Goal: Task Accomplishment & Management: Manage account settings

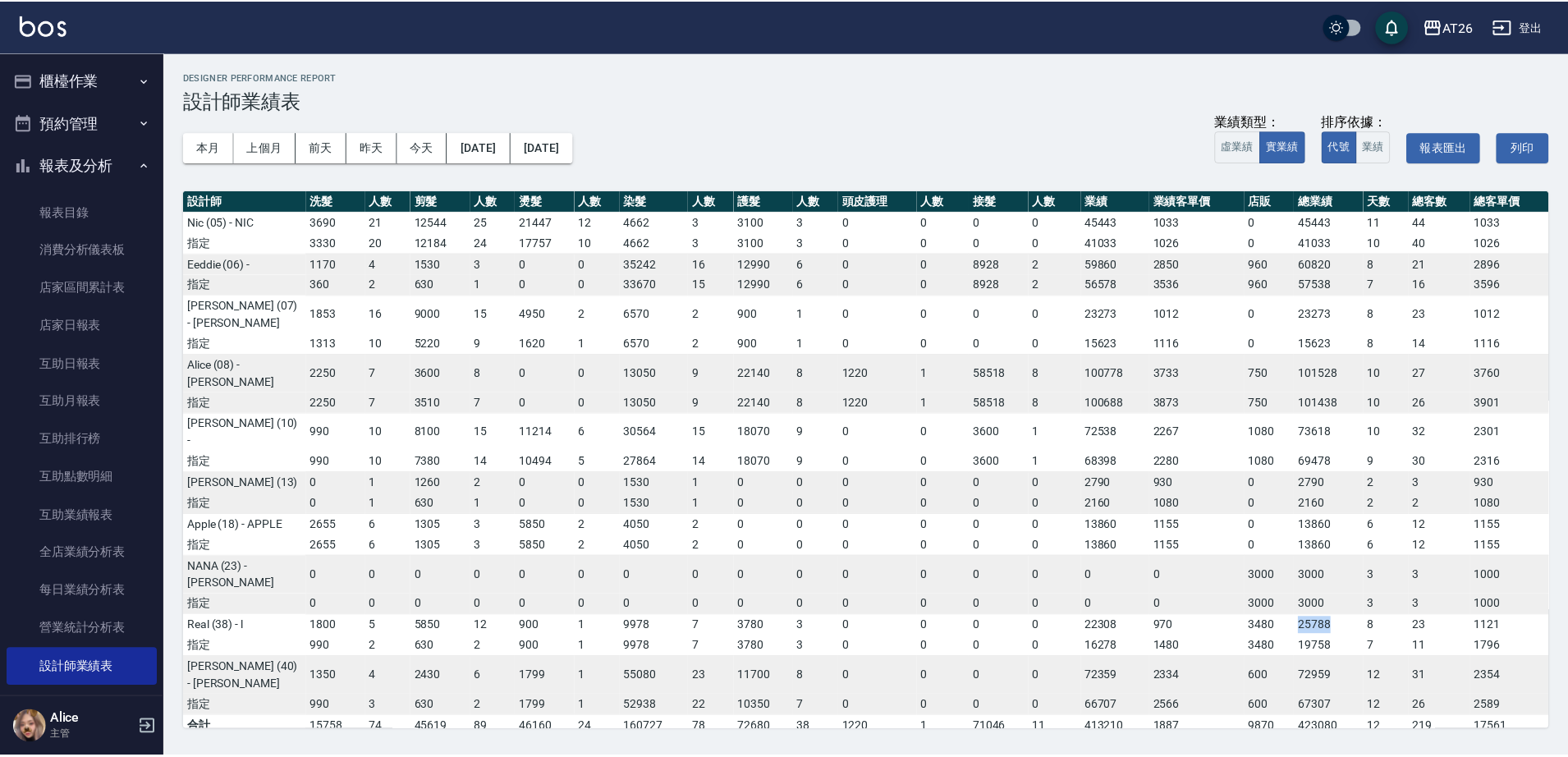
scroll to position [50, 0]
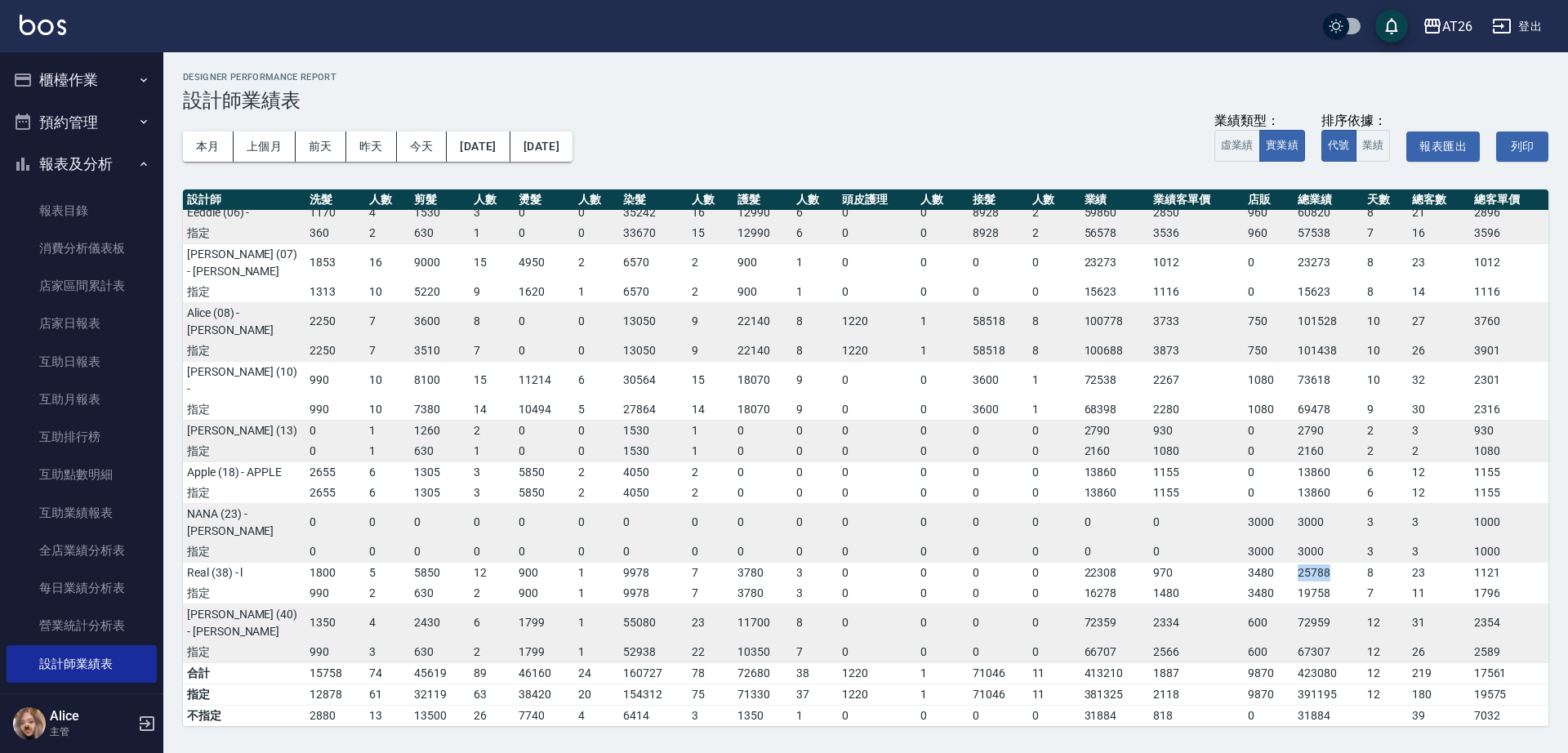
click at [107, 80] on button "櫃檯作業" at bounding box center [81, 80] width 150 height 43
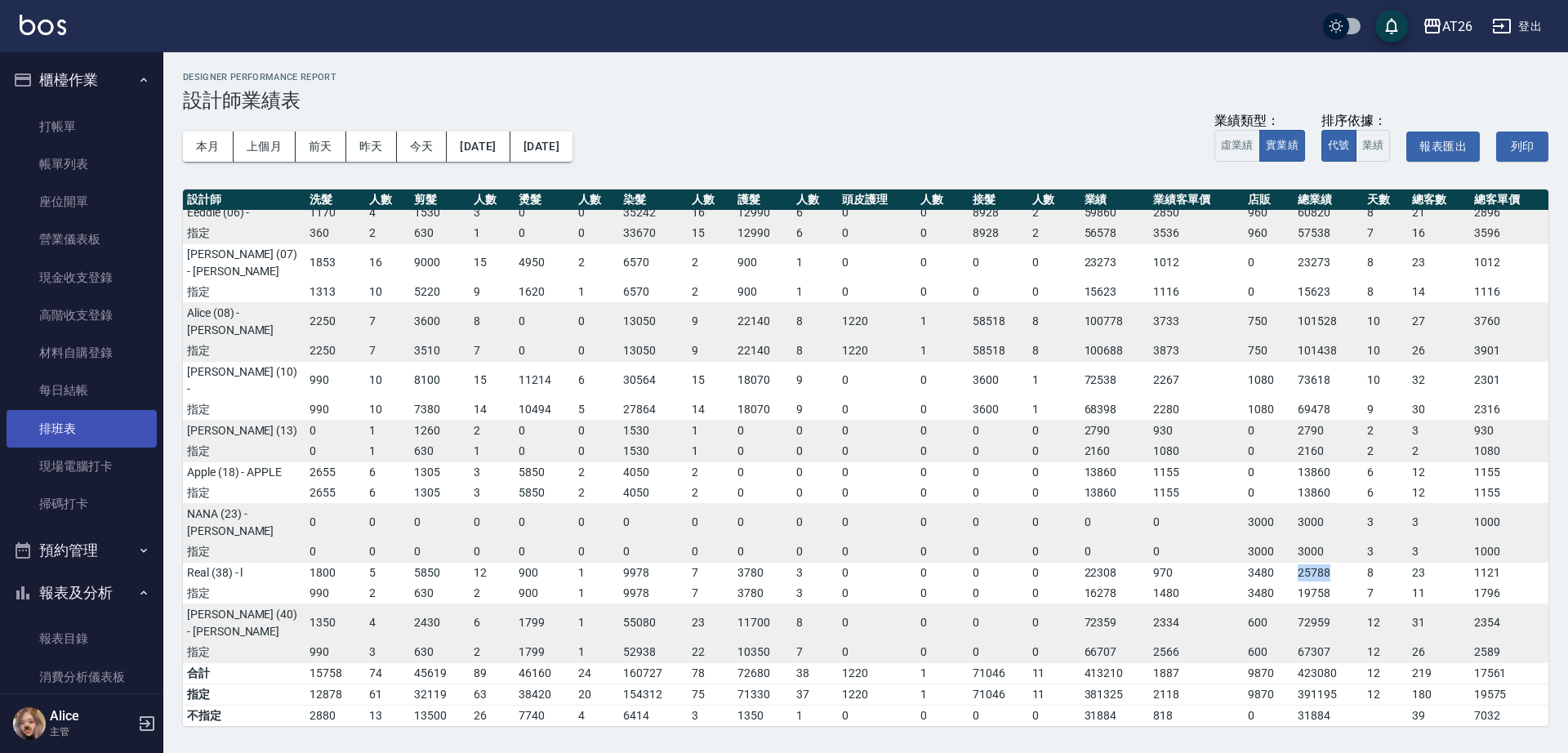
click at [84, 439] on link "排班表" at bounding box center [81, 428] width 150 height 38
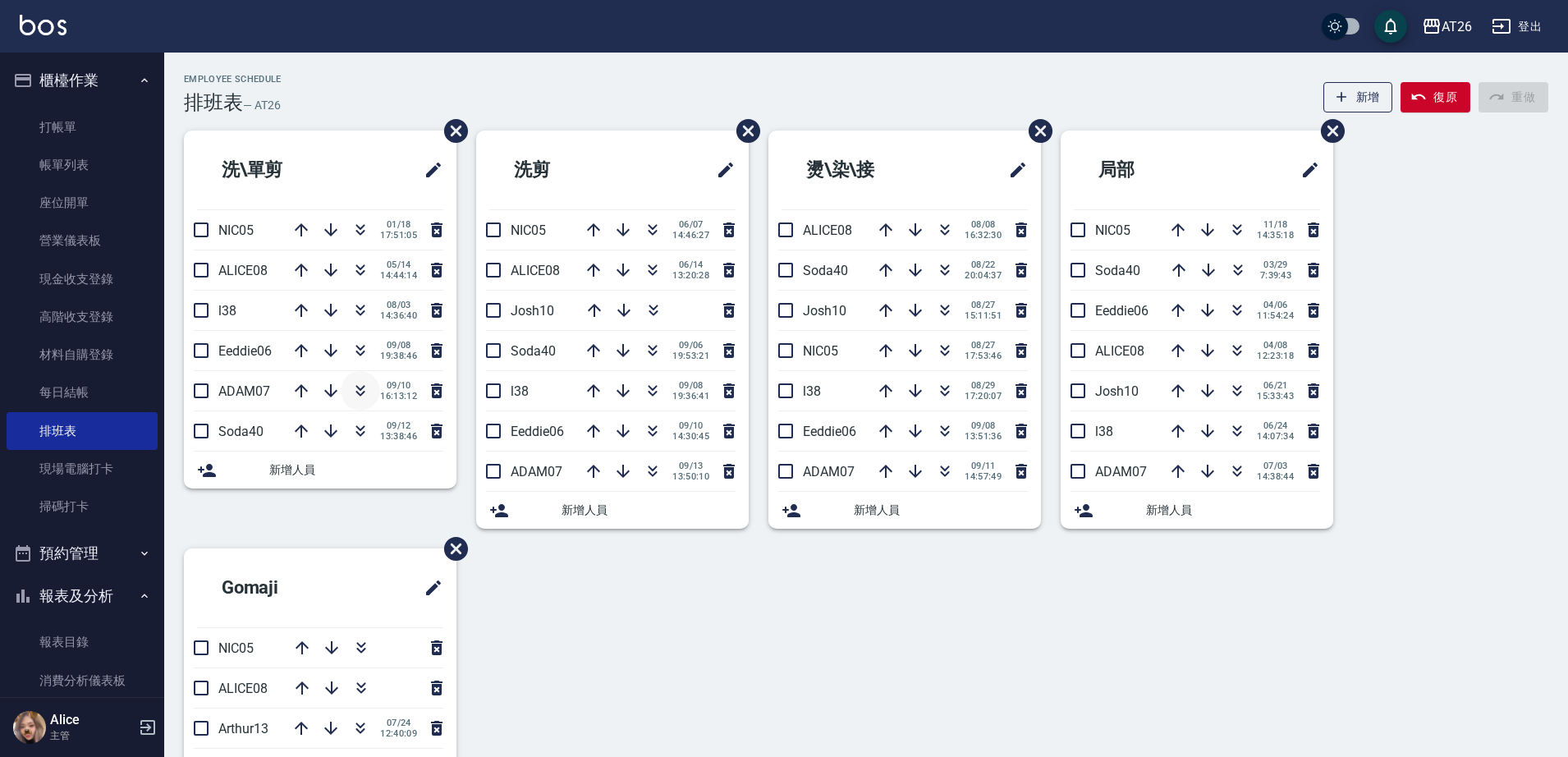
click at [364, 396] on icon "button" at bounding box center [360, 391] width 19 height 19
click at [99, 134] on link "打帳單" at bounding box center [82, 127] width 151 height 38
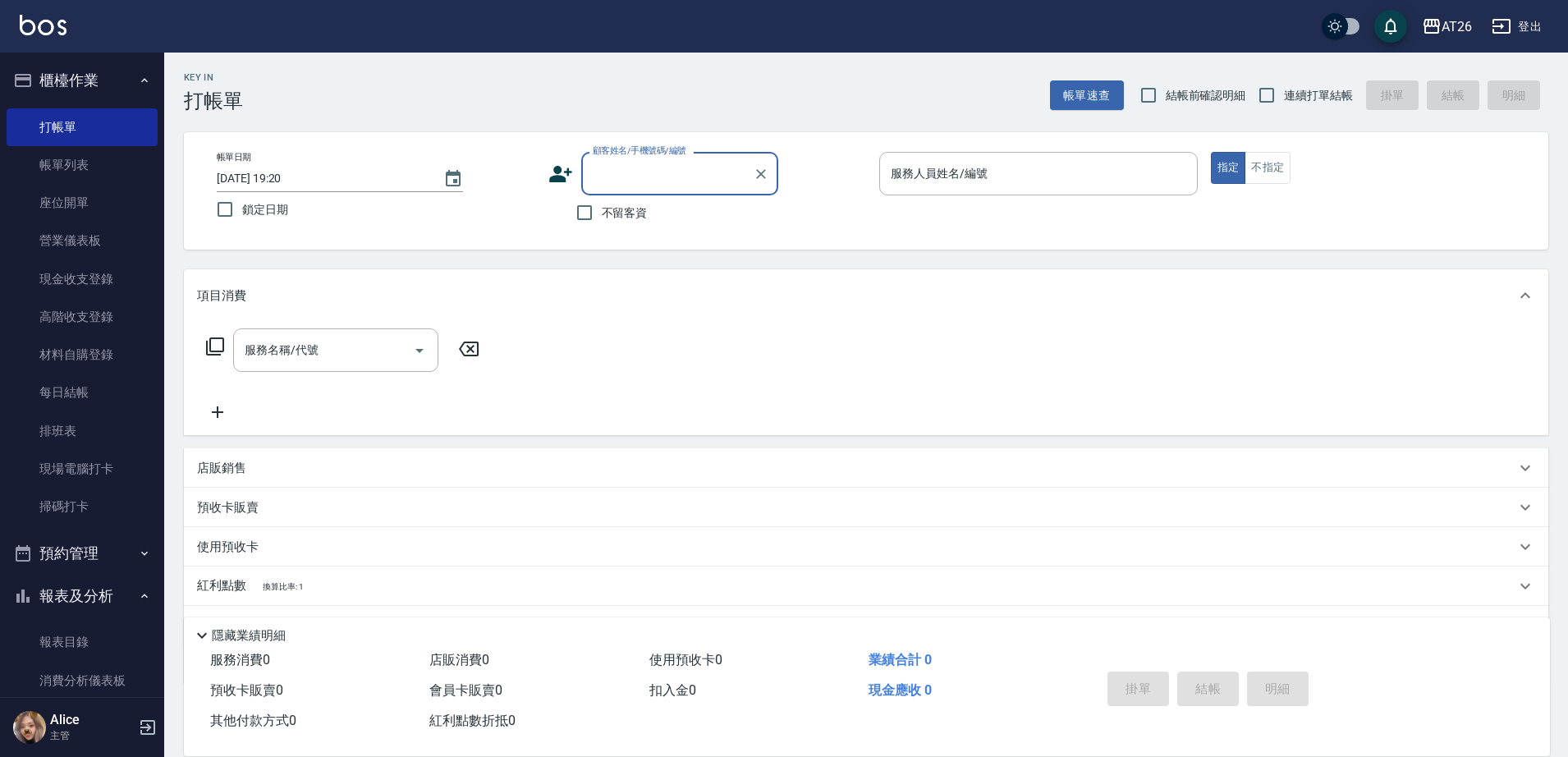
click at [628, 181] on input "顧客姓名/手機號碼/編號" at bounding box center [667, 173] width 158 height 28
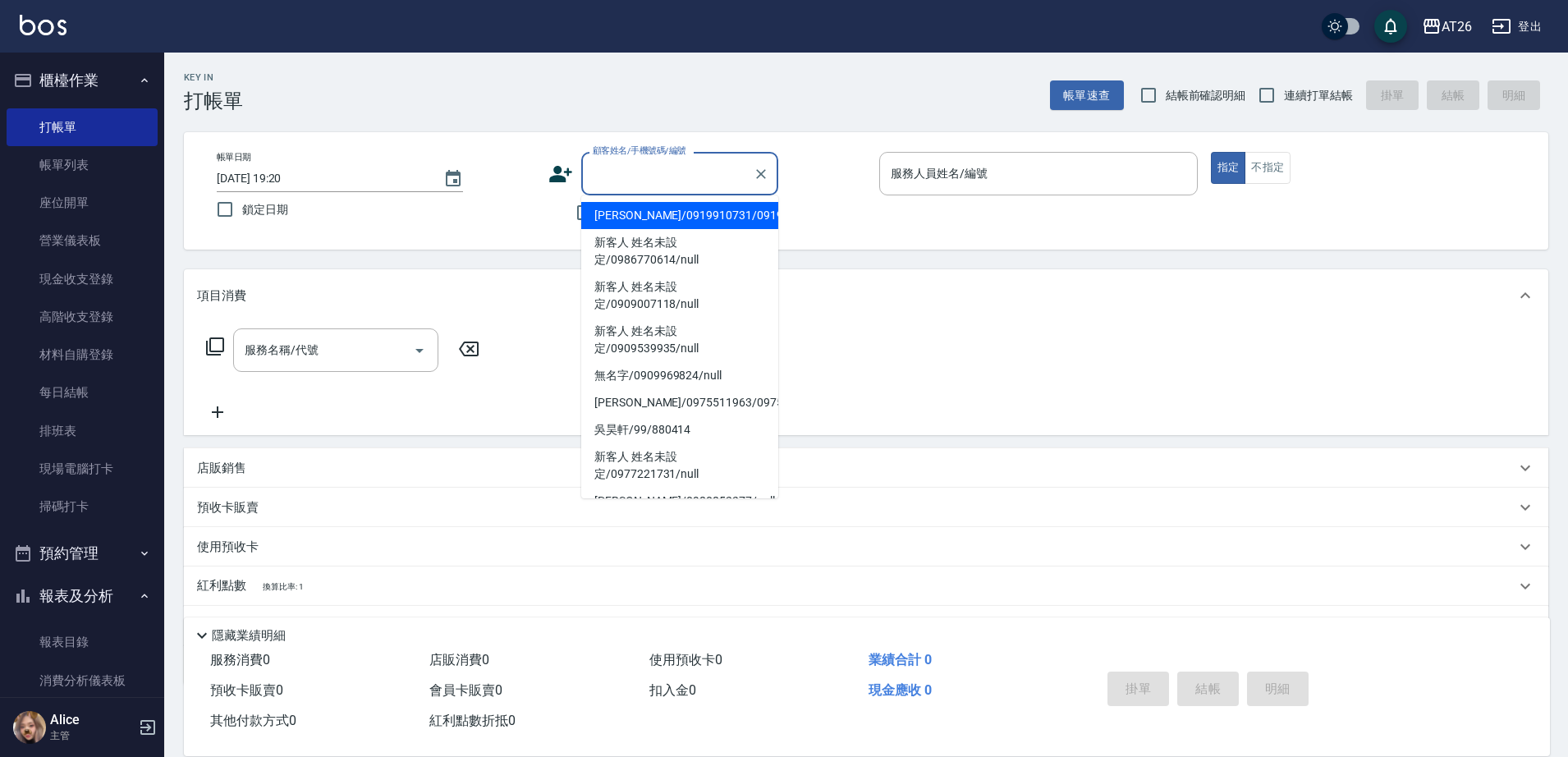
type input "李怡萱/0919910731/0919910731"
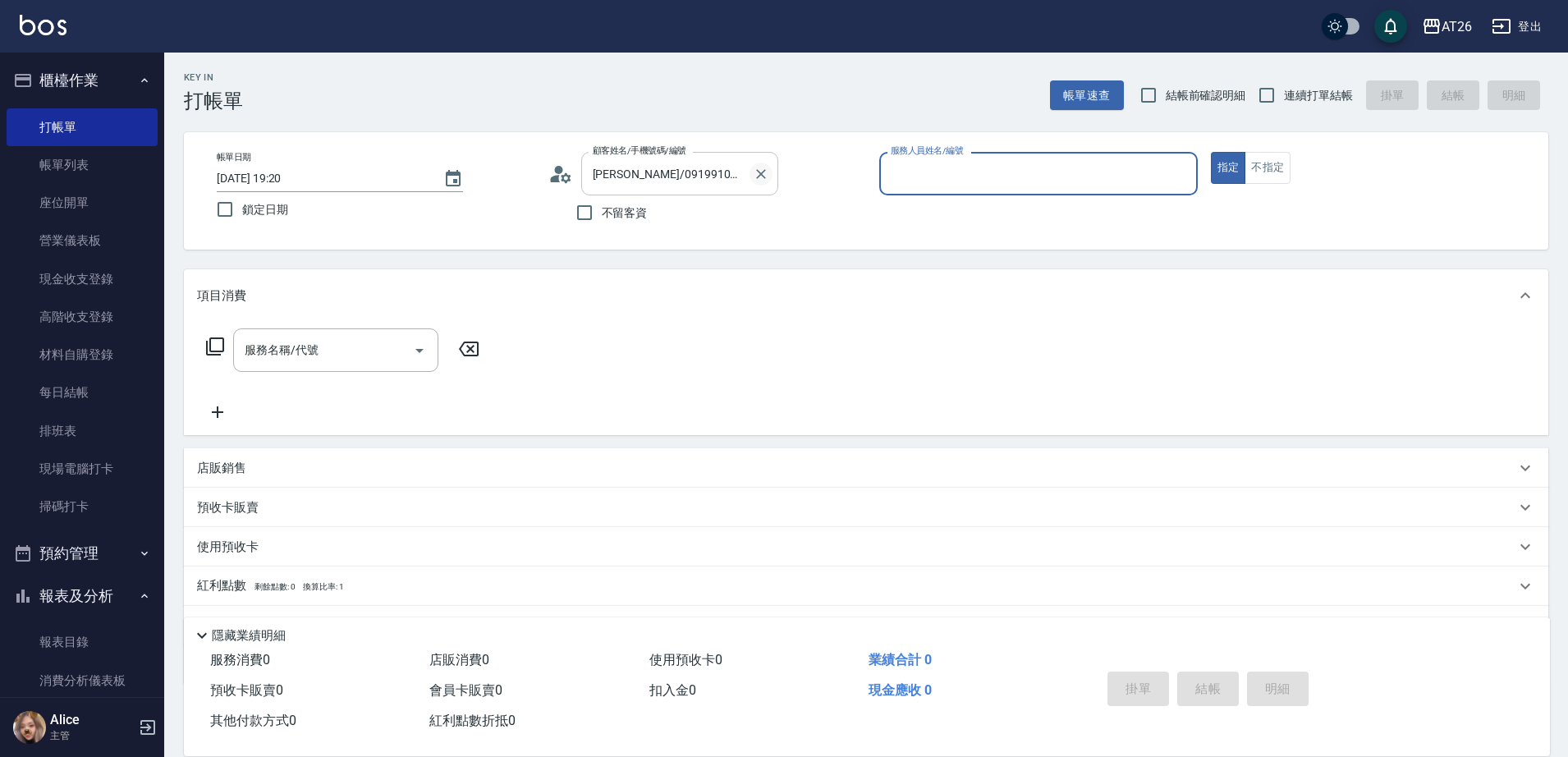
click at [765, 174] on icon "Clear" at bounding box center [761, 173] width 17 height 17
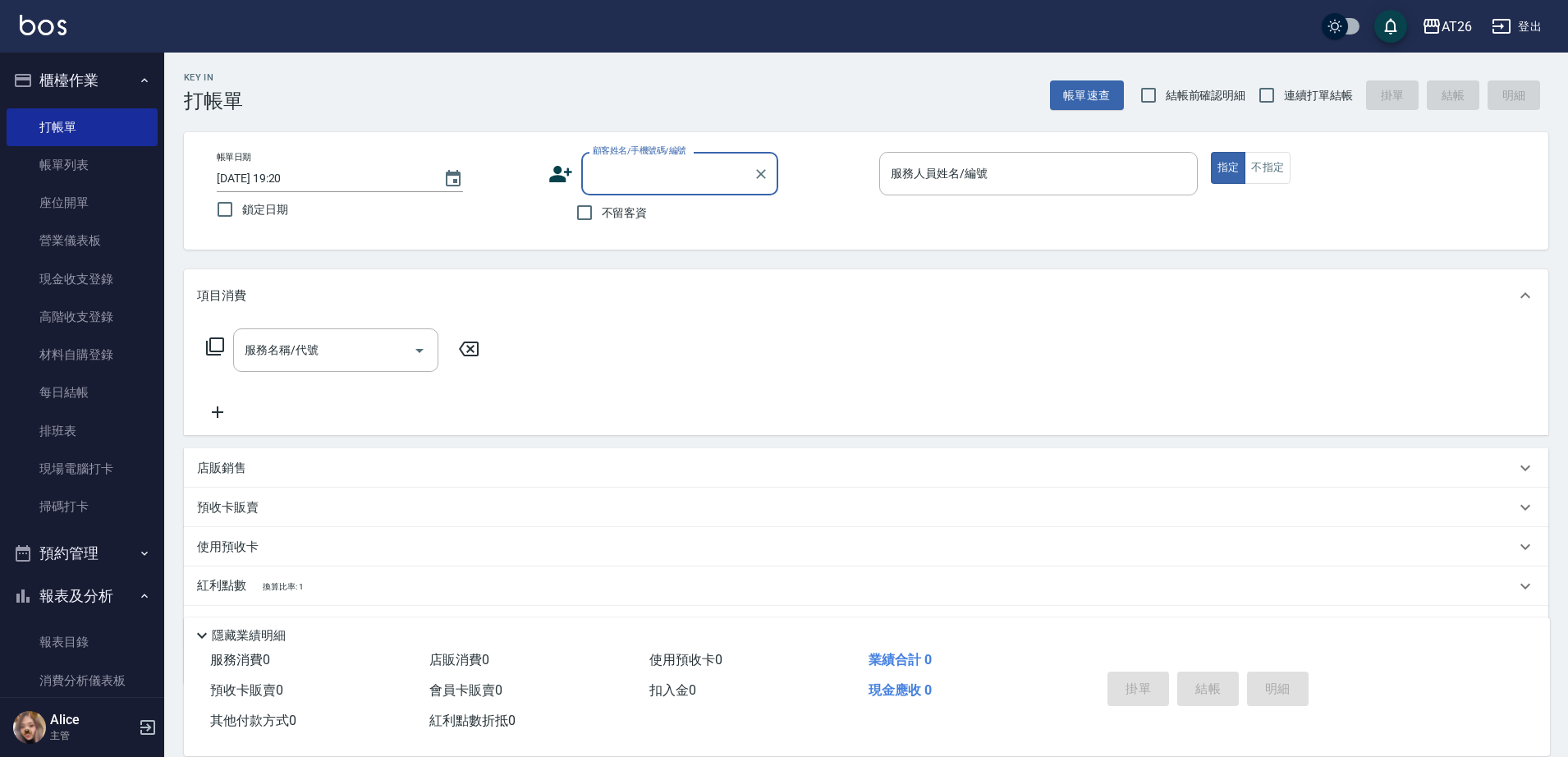
click at [702, 182] on input "顧客姓名/手機號碼/編號" at bounding box center [667, 173] width 158 height 28
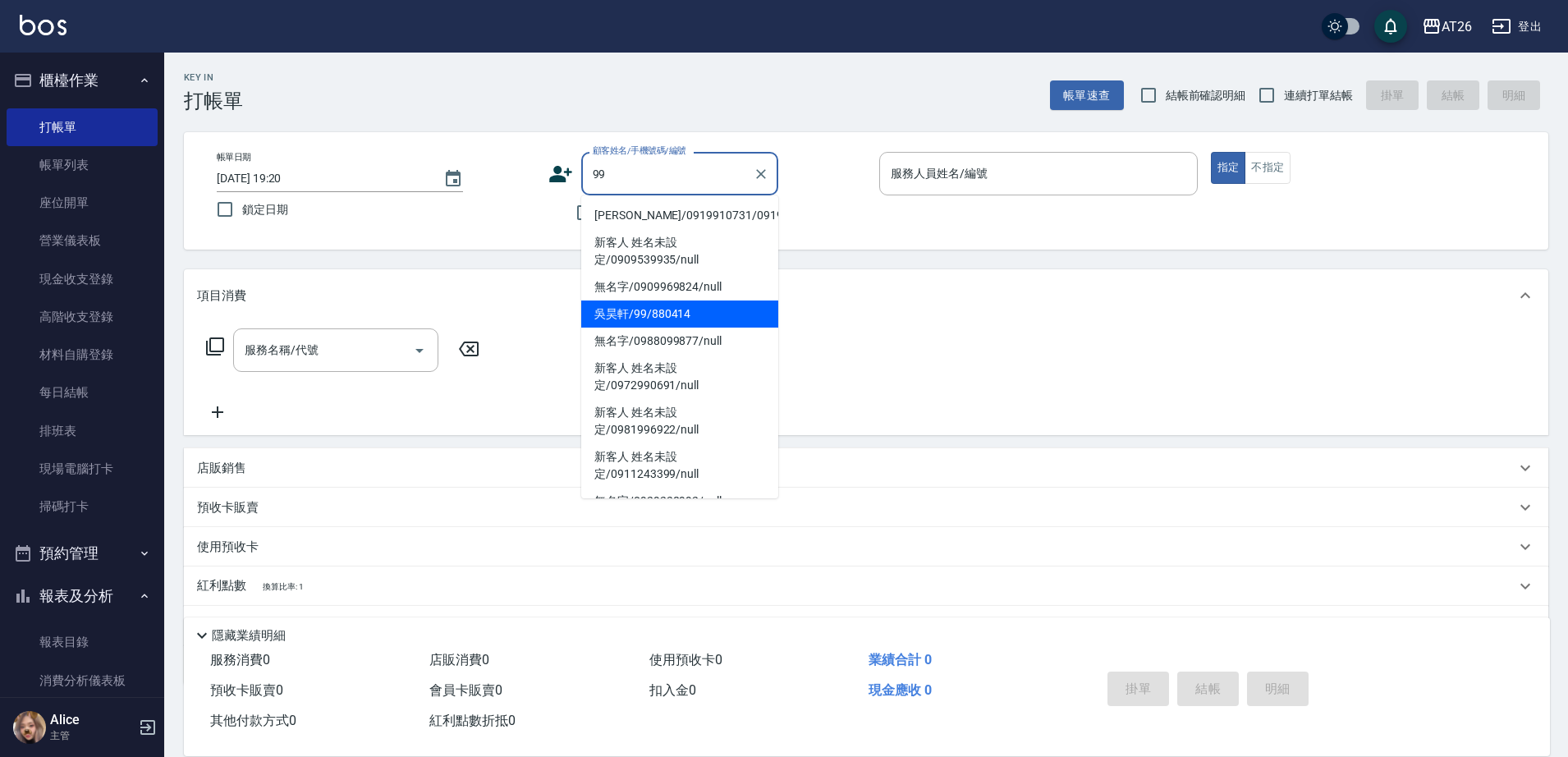
type input "吳昊軒/99/880414"
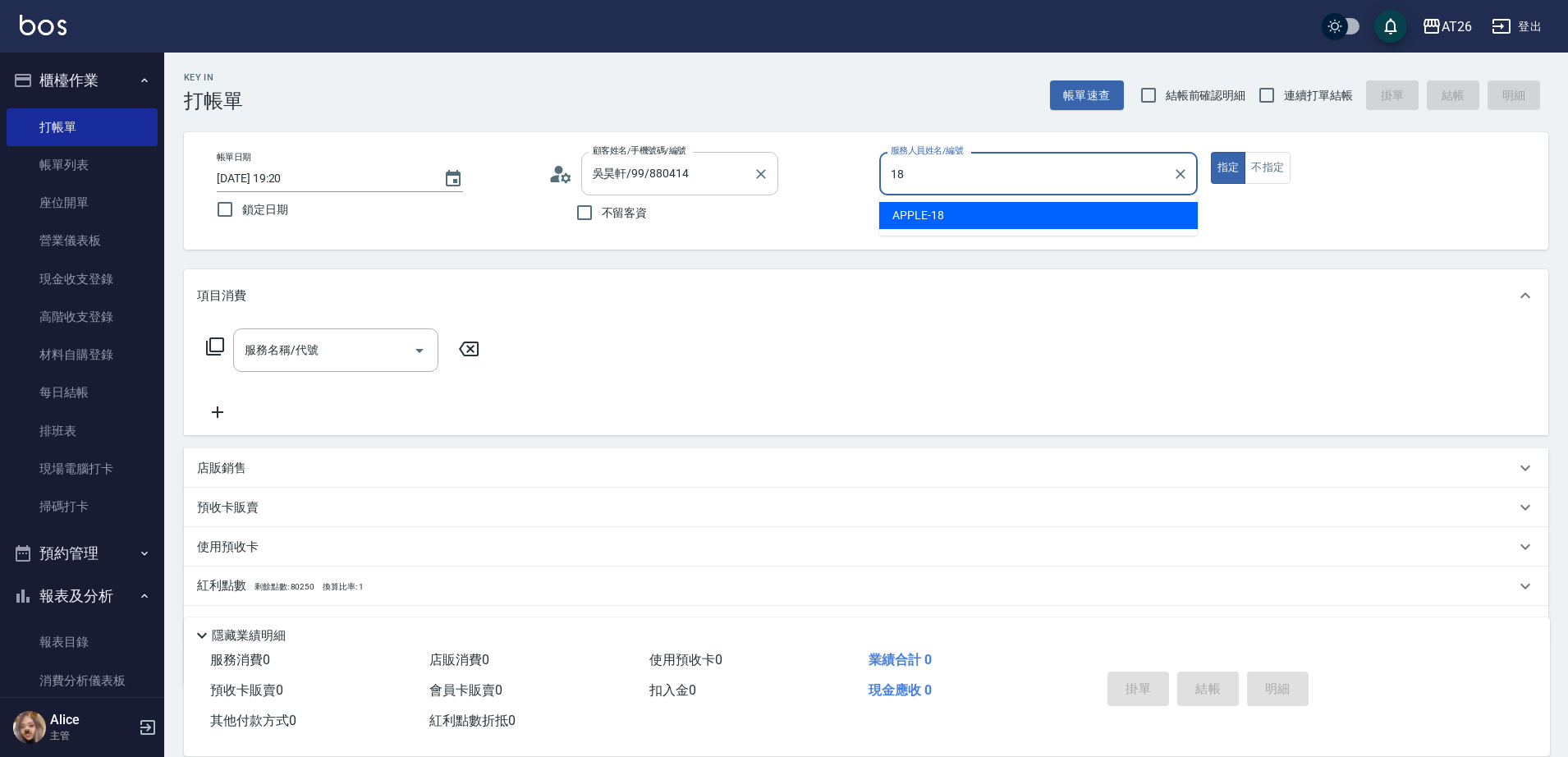
type input "APPLE-18"
type button "true"
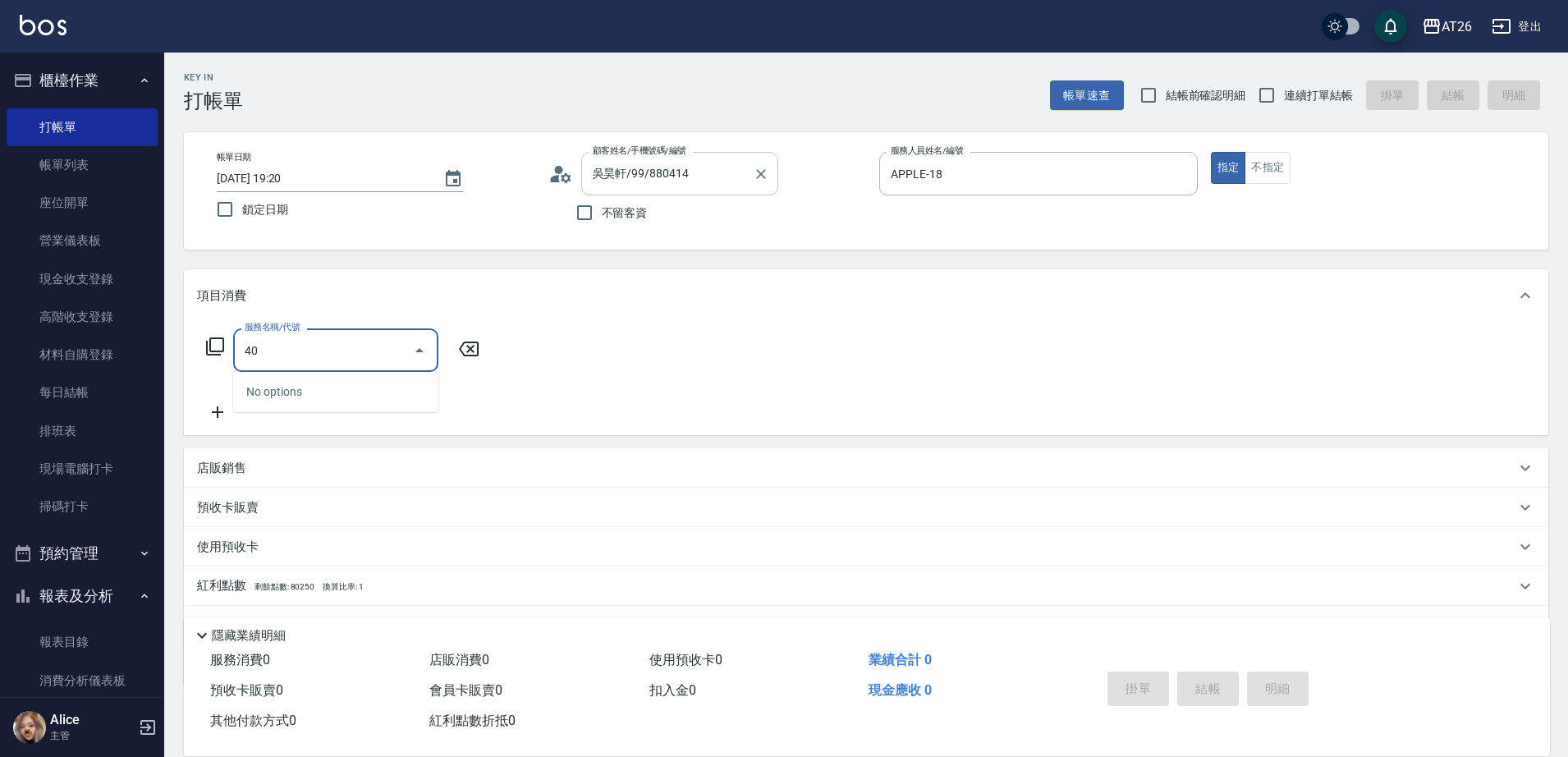
type input "401"
type input "20"
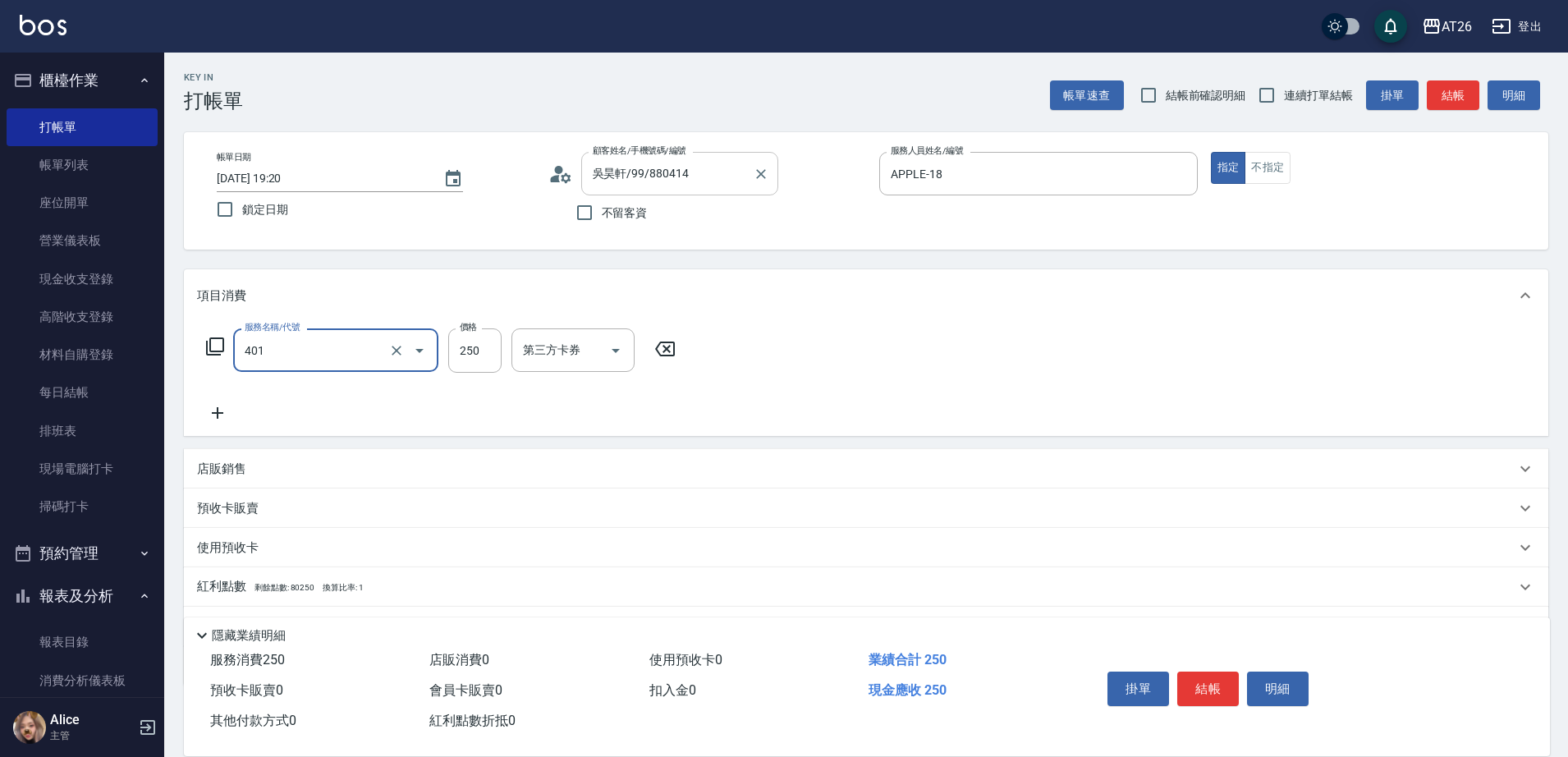
type input "剪髮(401)"
type input "8"
type input "0"
type input "800"
type input "80"
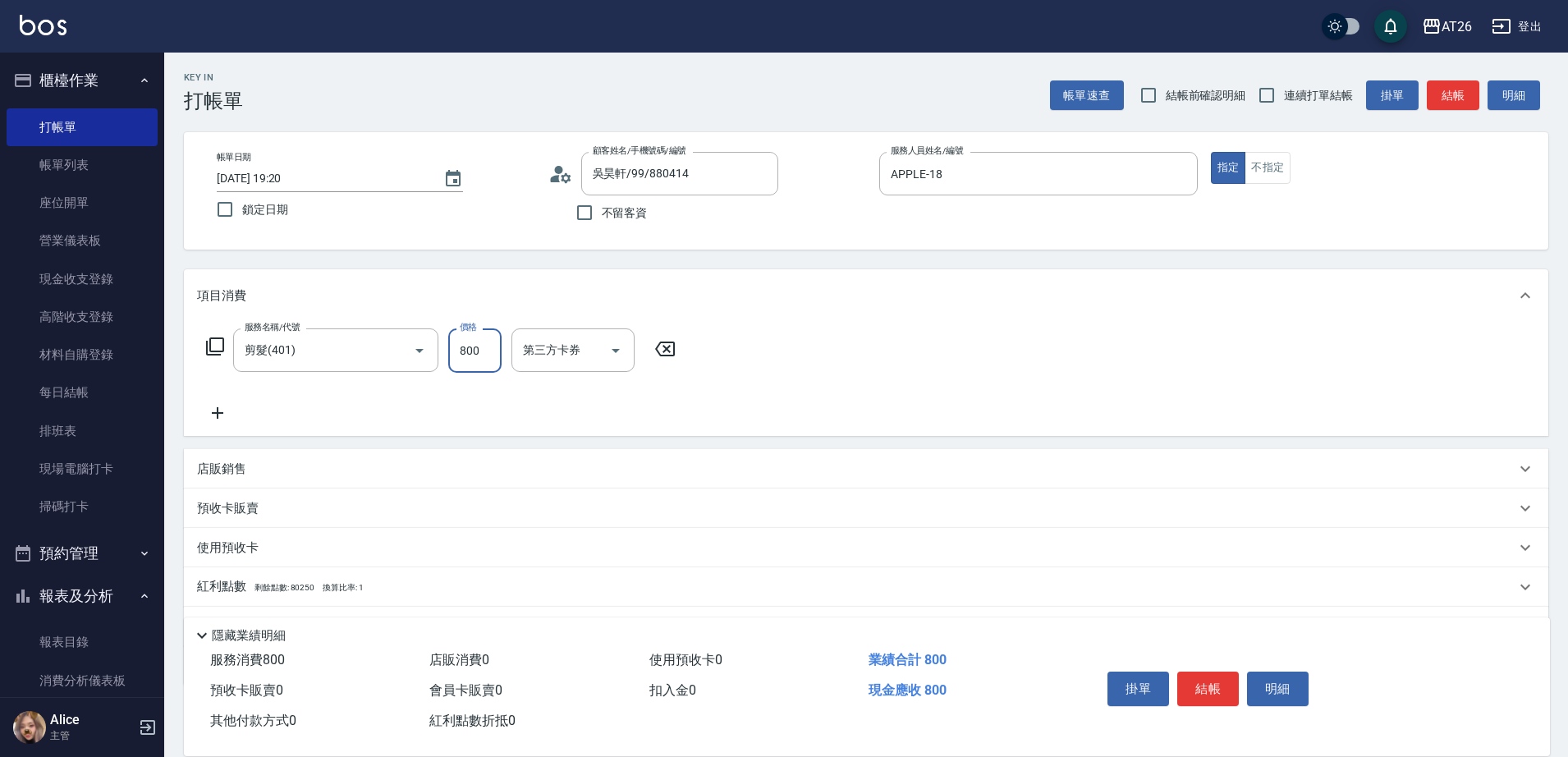
type input "800"
click at [1321, 83] on label "連續打單結帳" at bounding box center [1301, 95] width 103 height 34
click at [1284, 83] on input "連續打單結帳" at bounding box center [1266, 95] width 34 height 34
checkbox input "true"
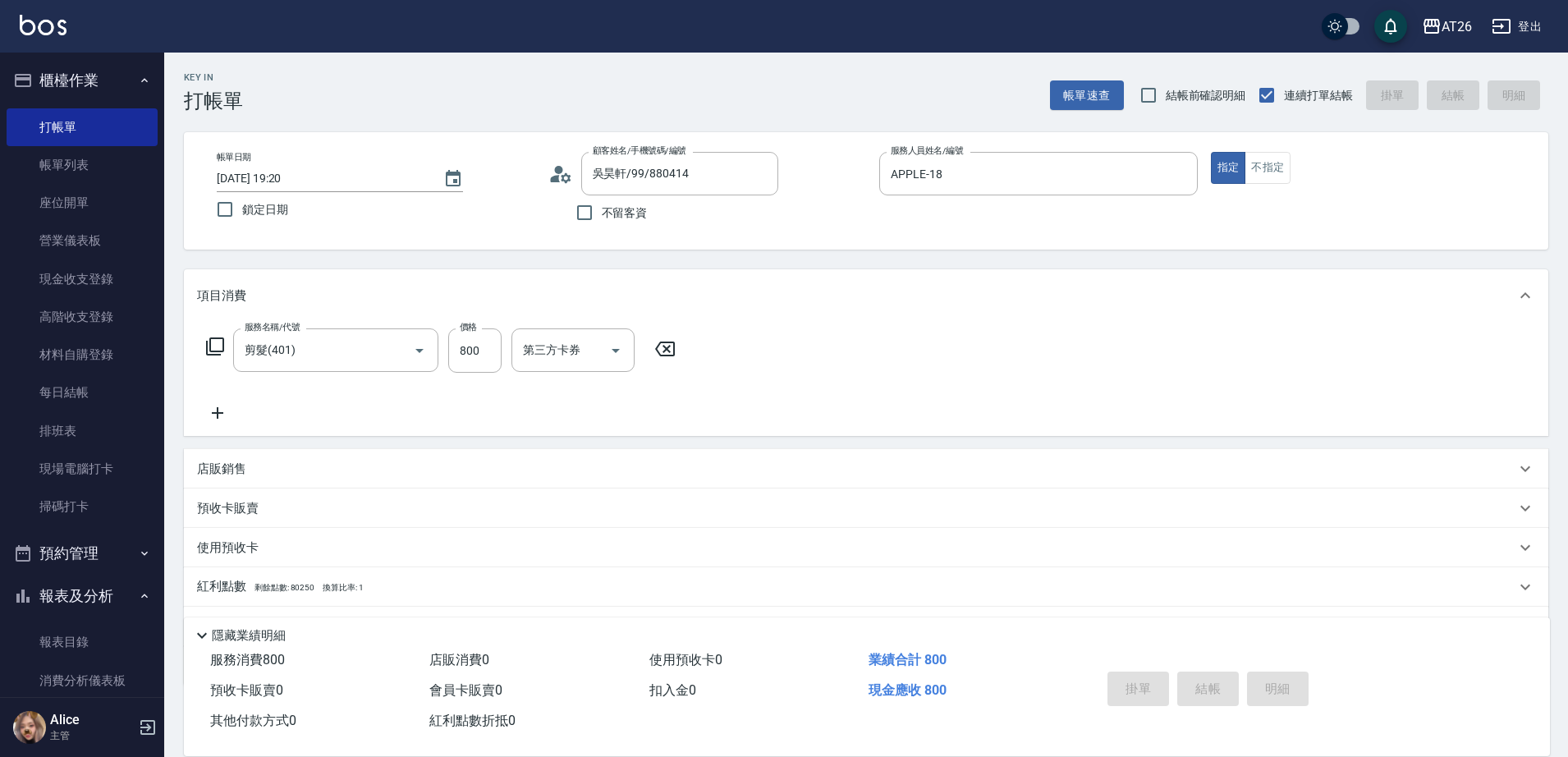
type input "0"
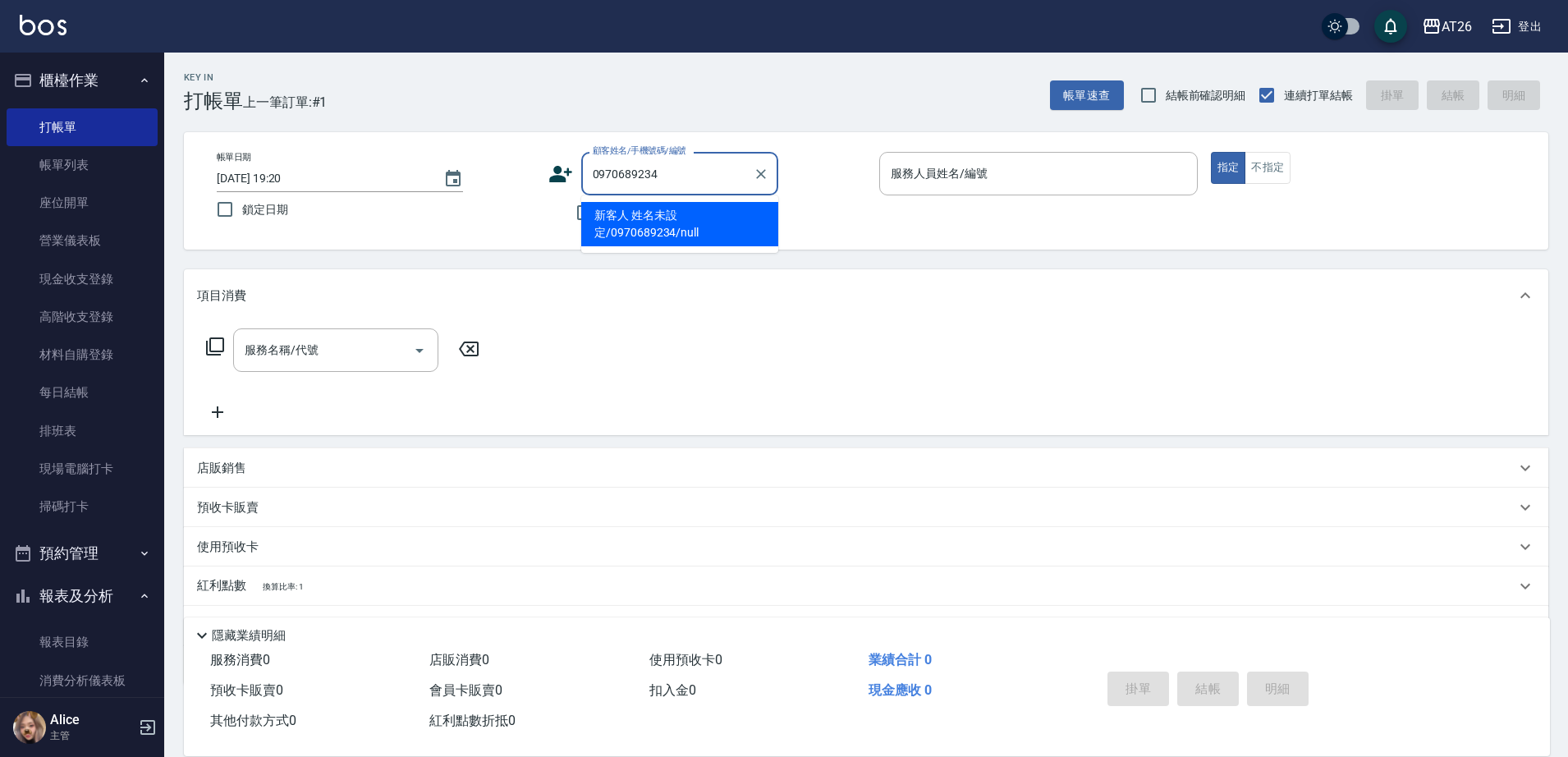
type input "新客人 姓名未設定/0970689234/null"
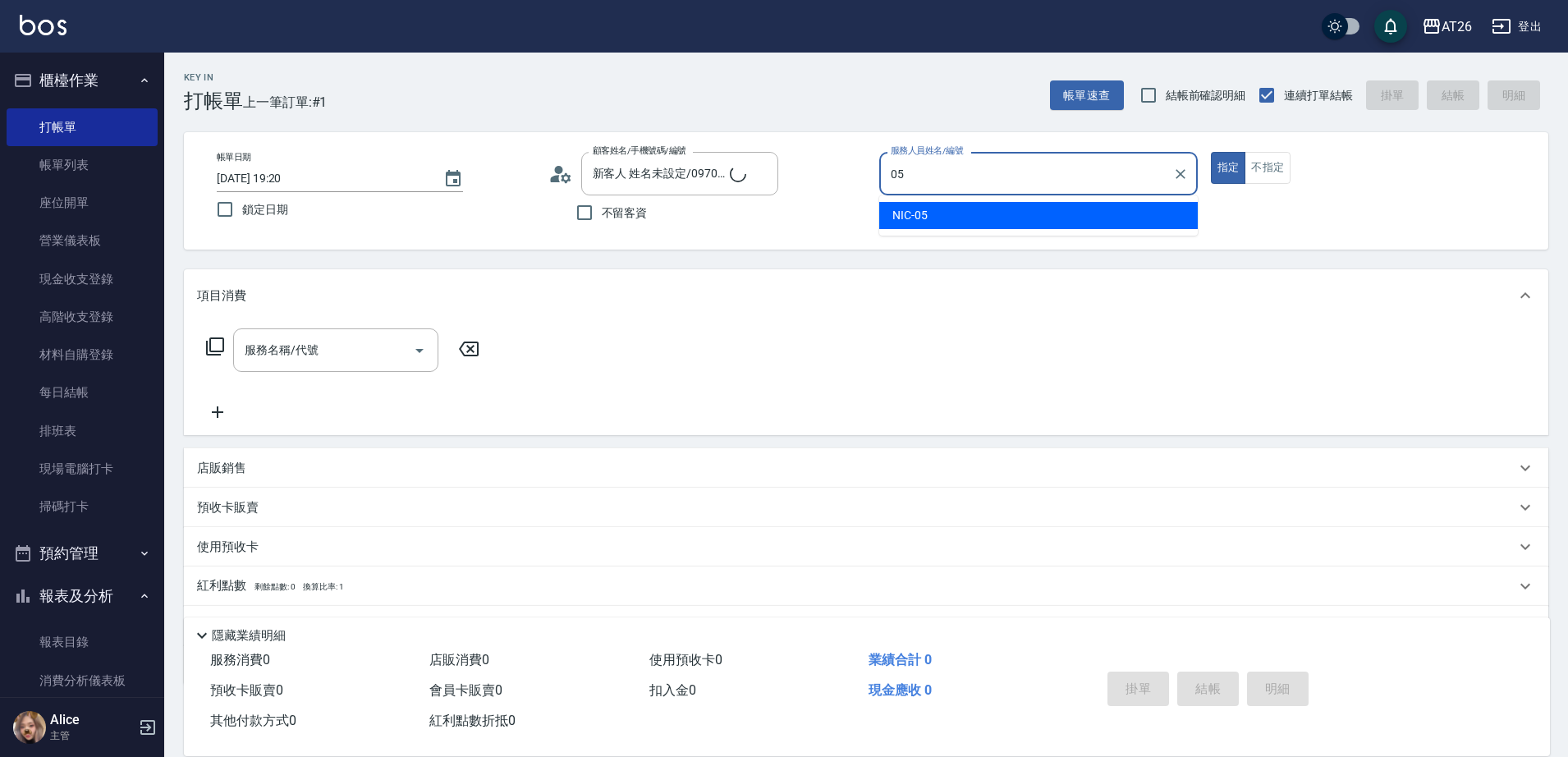
type input "NIC-05"
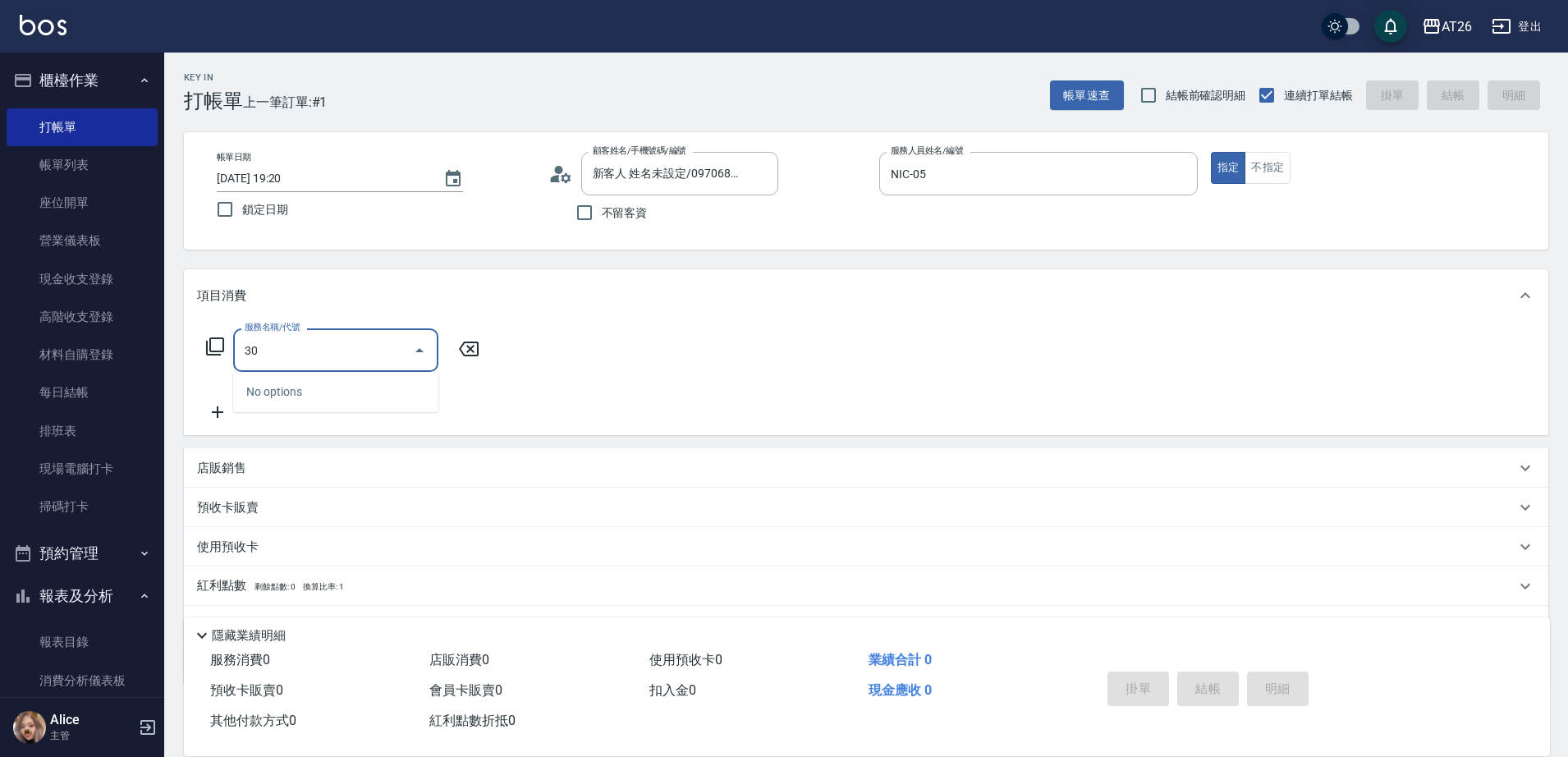
type input "301"
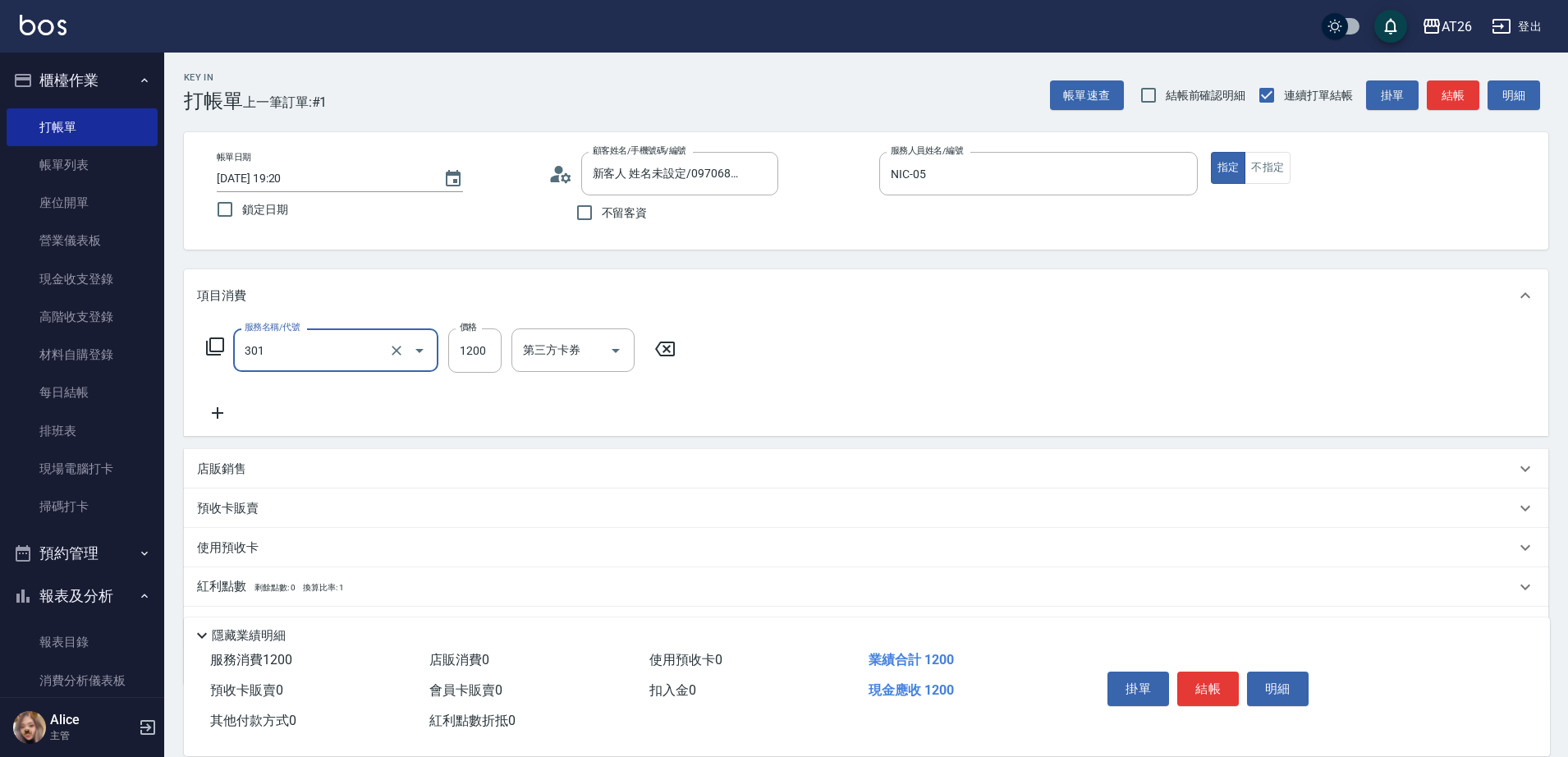
type input "120"
type input "燙髮(301)"
type input "2"
type input "0"
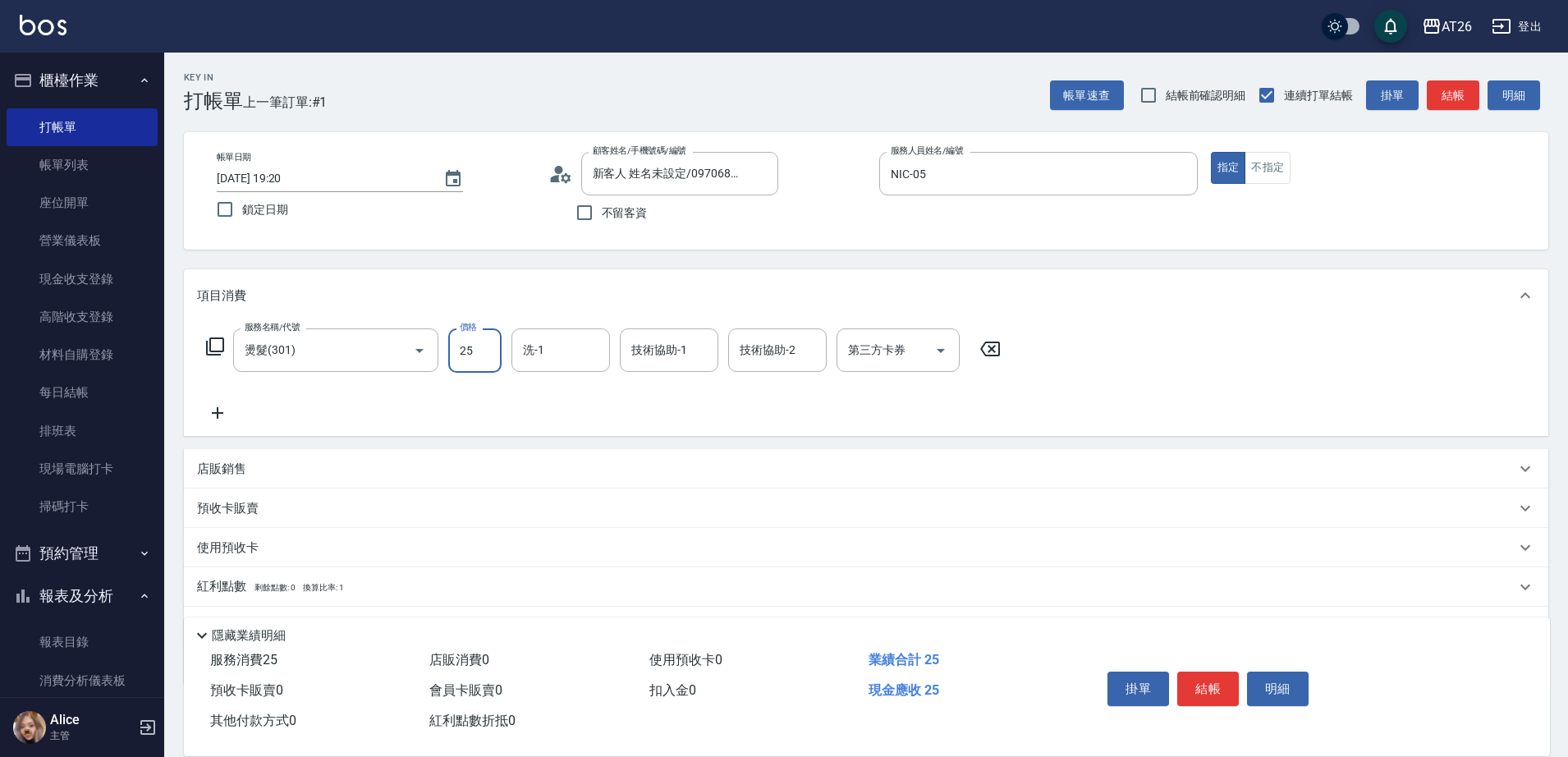
type input "250"
type input "20"
type input "2500"
type input "250"
type input "2500"
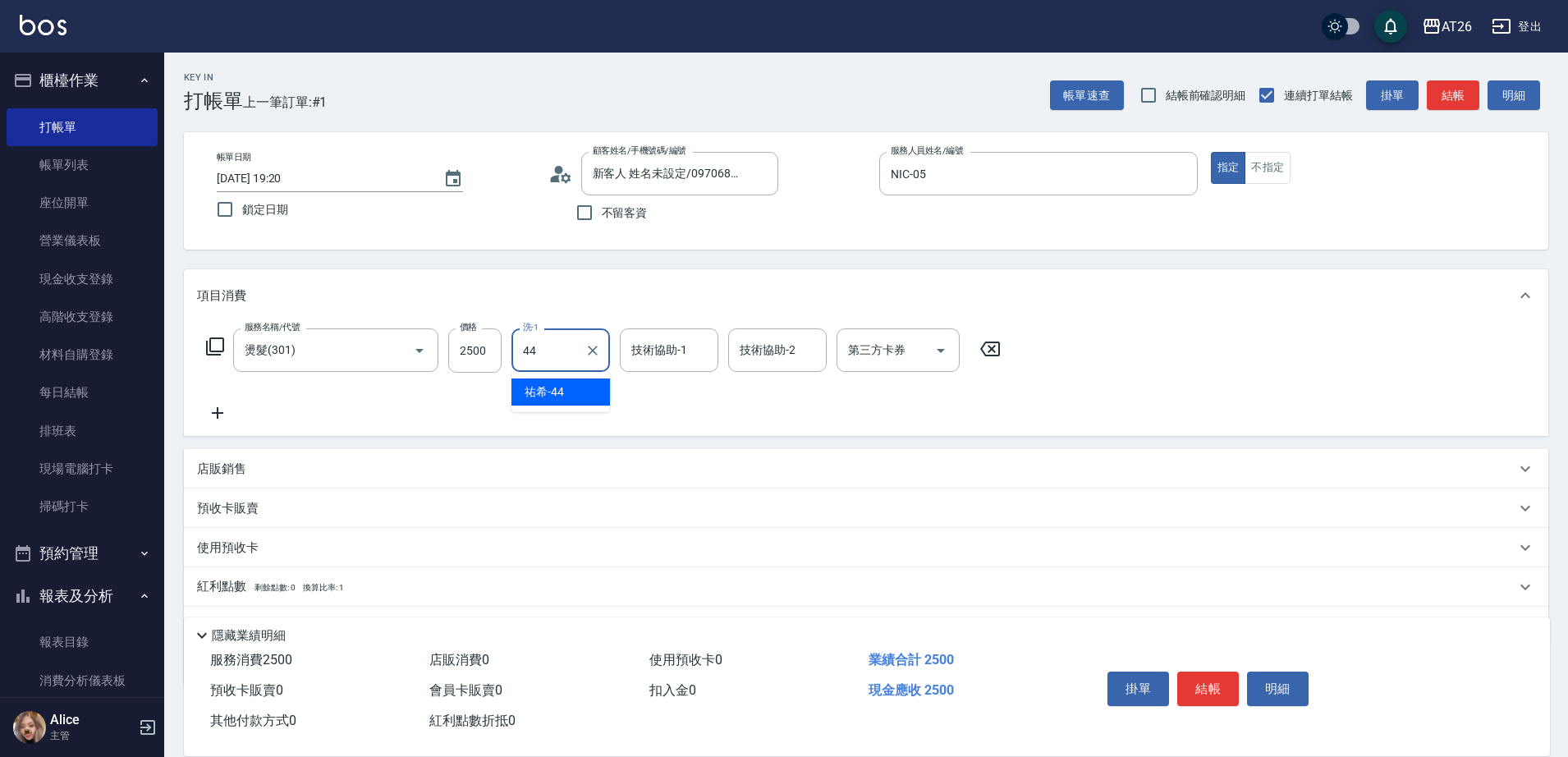
type input "[PERSON_NAME]-44"
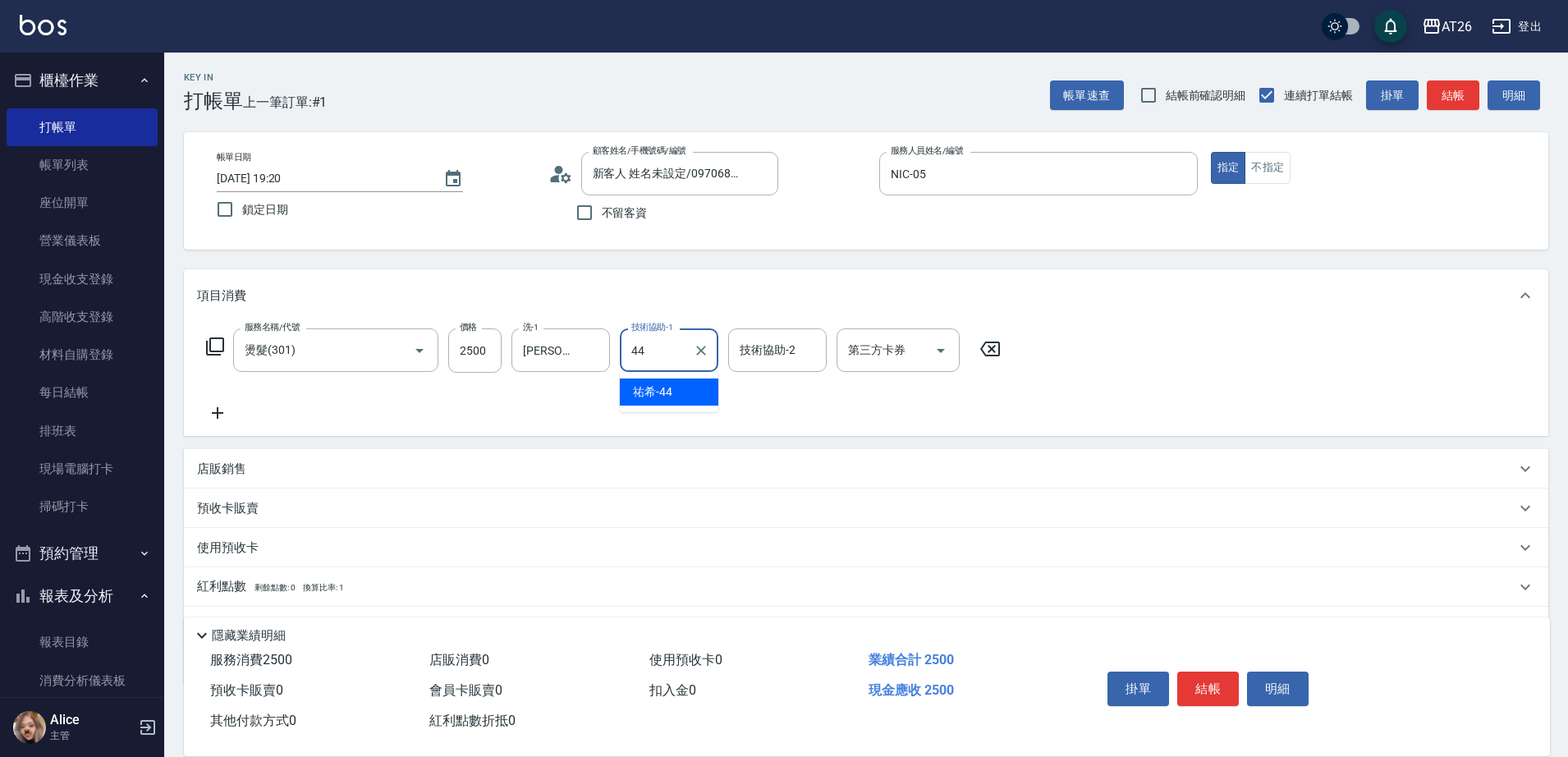
type input "祐希-44"
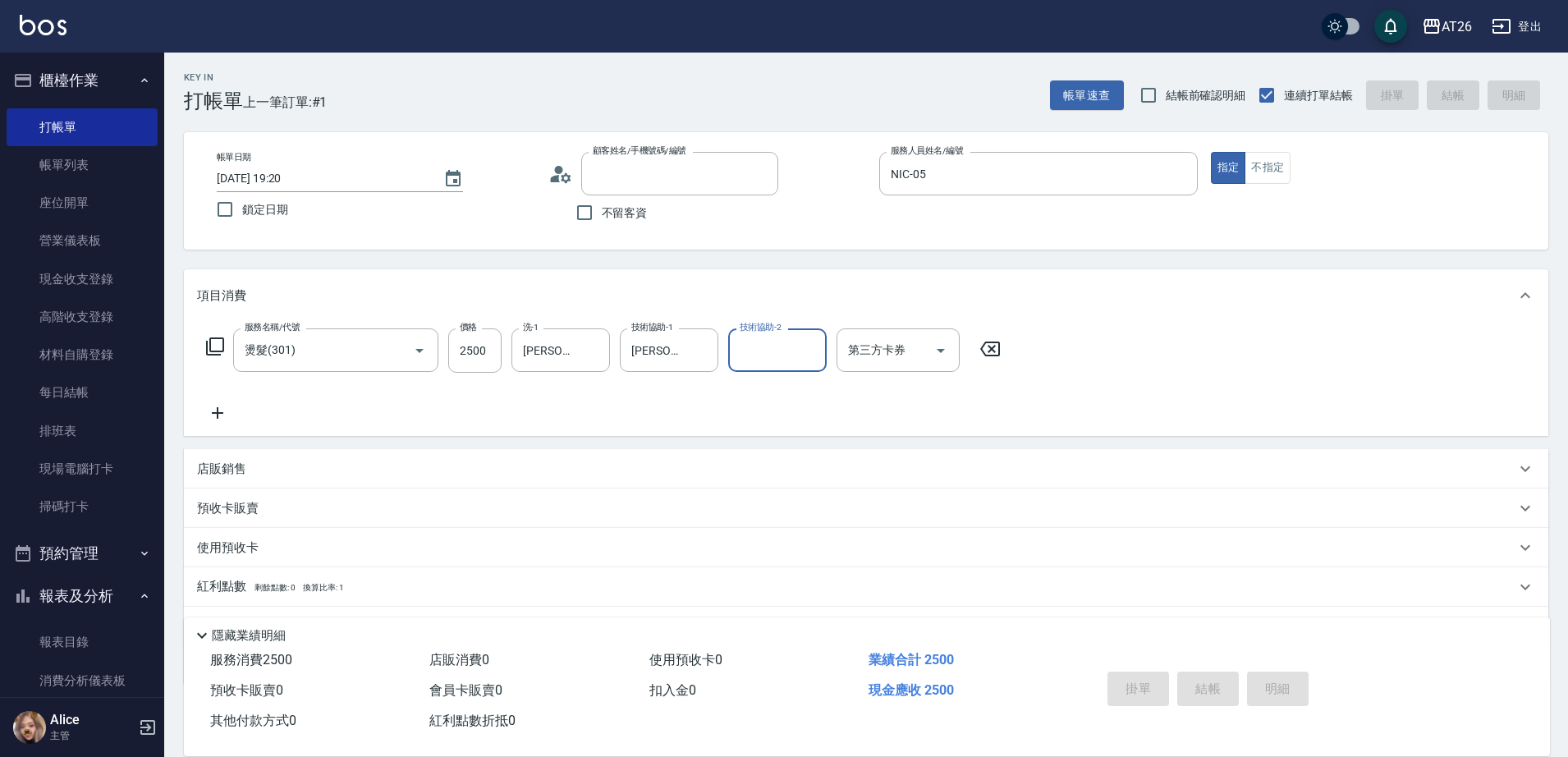
type input "0"
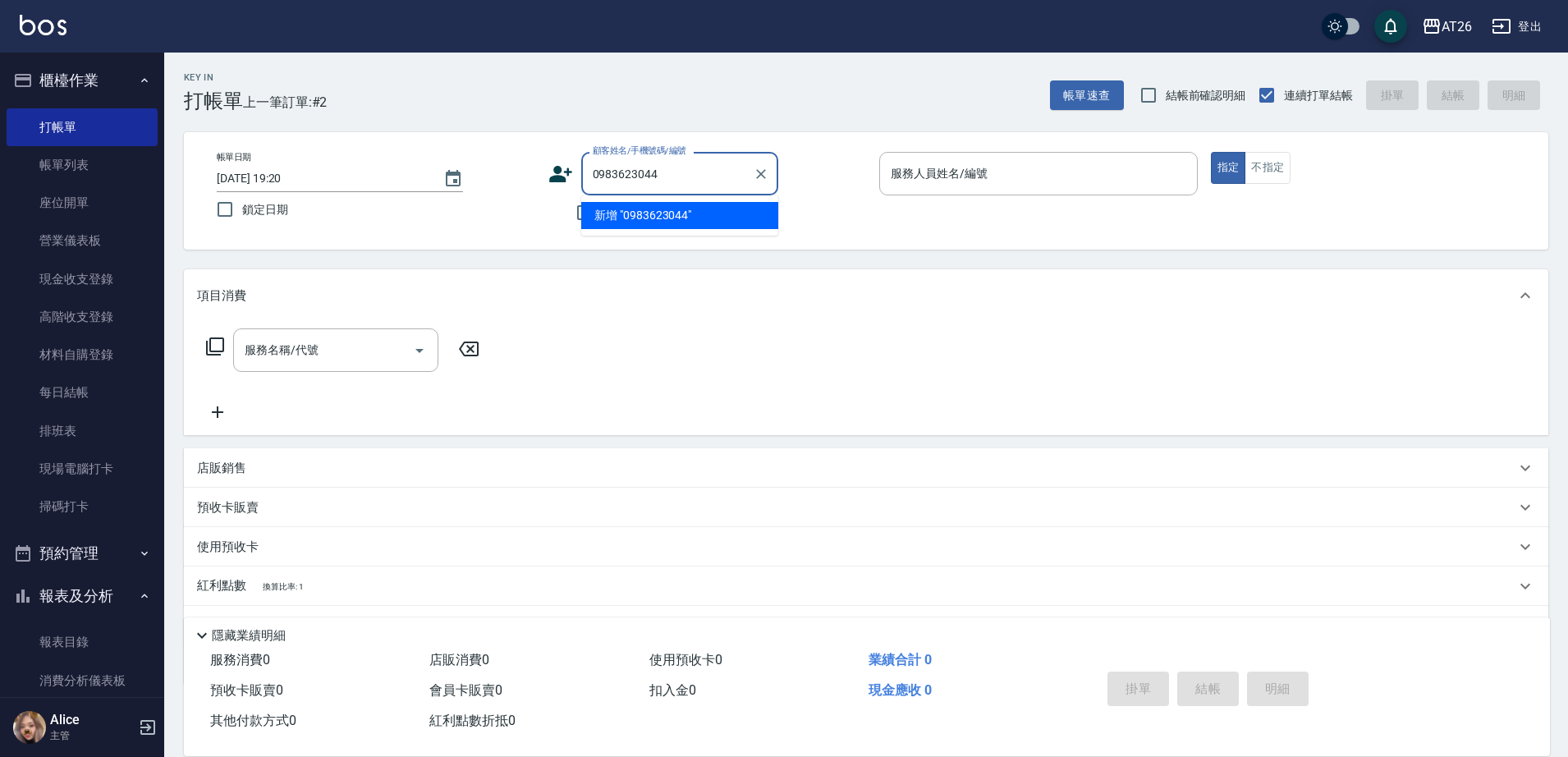
type input "0983623044"
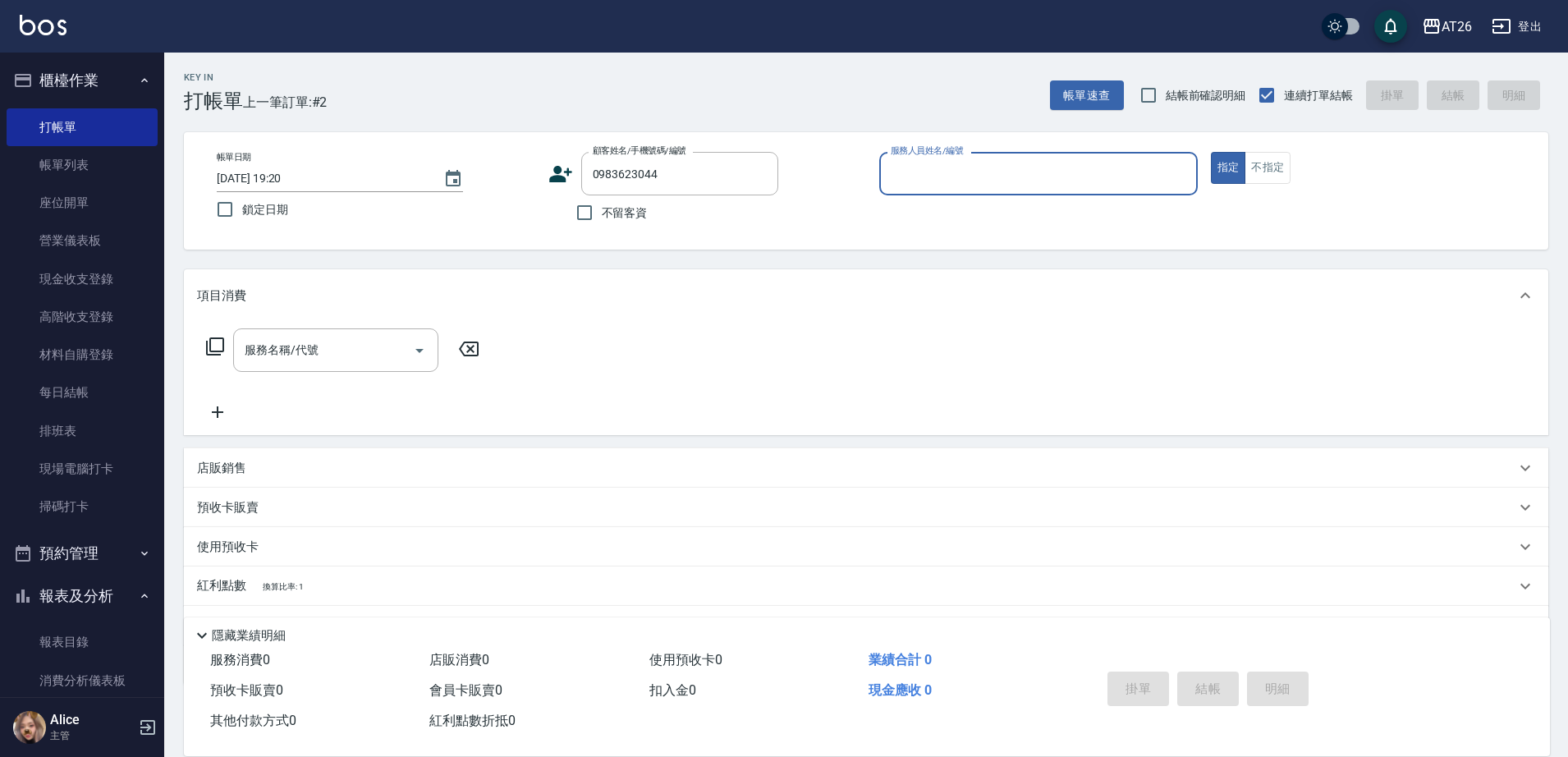
type input "4"
type input "新客人 姓名未設定/0983623044/null"
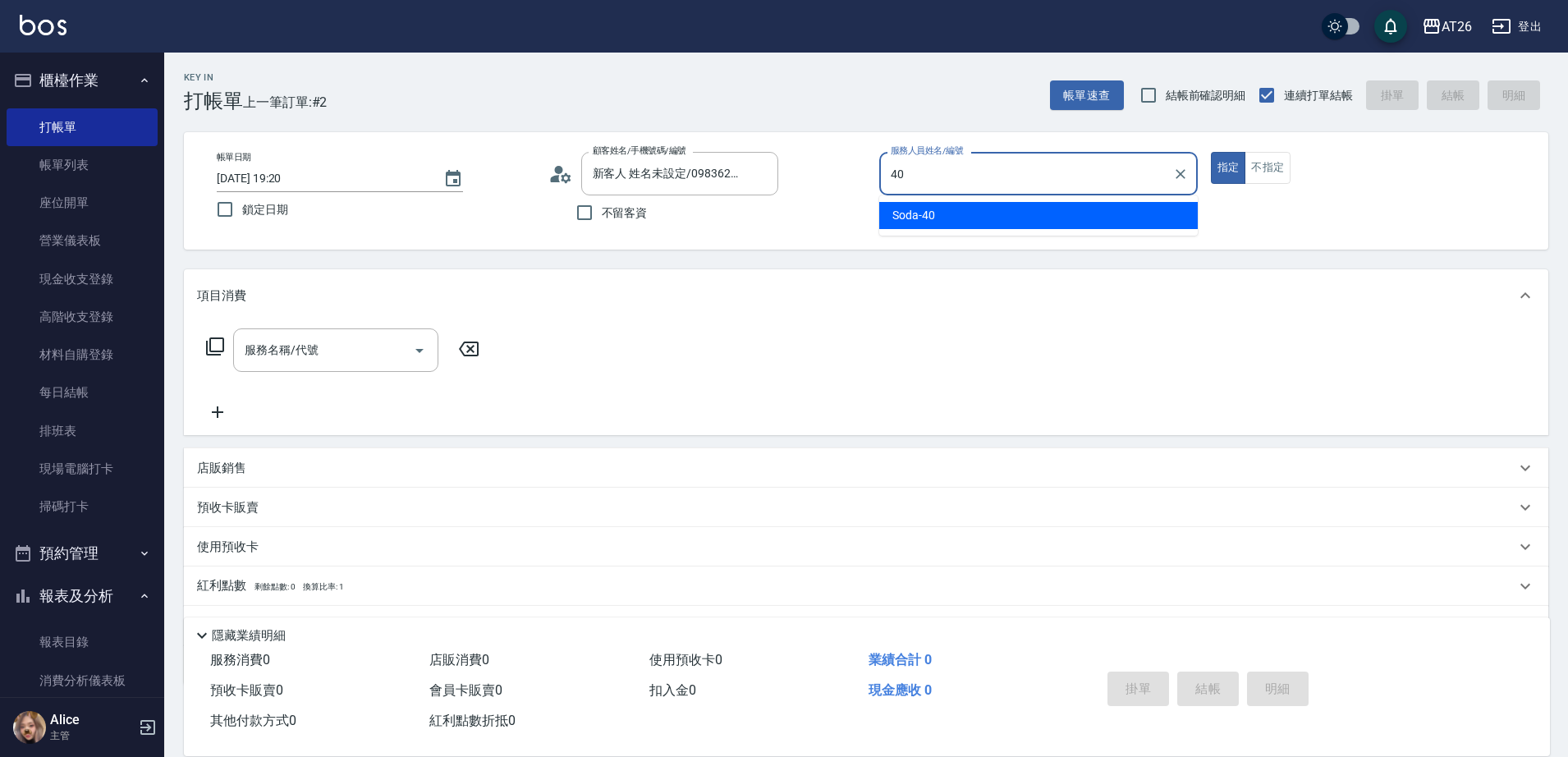
type input "Soda-40"
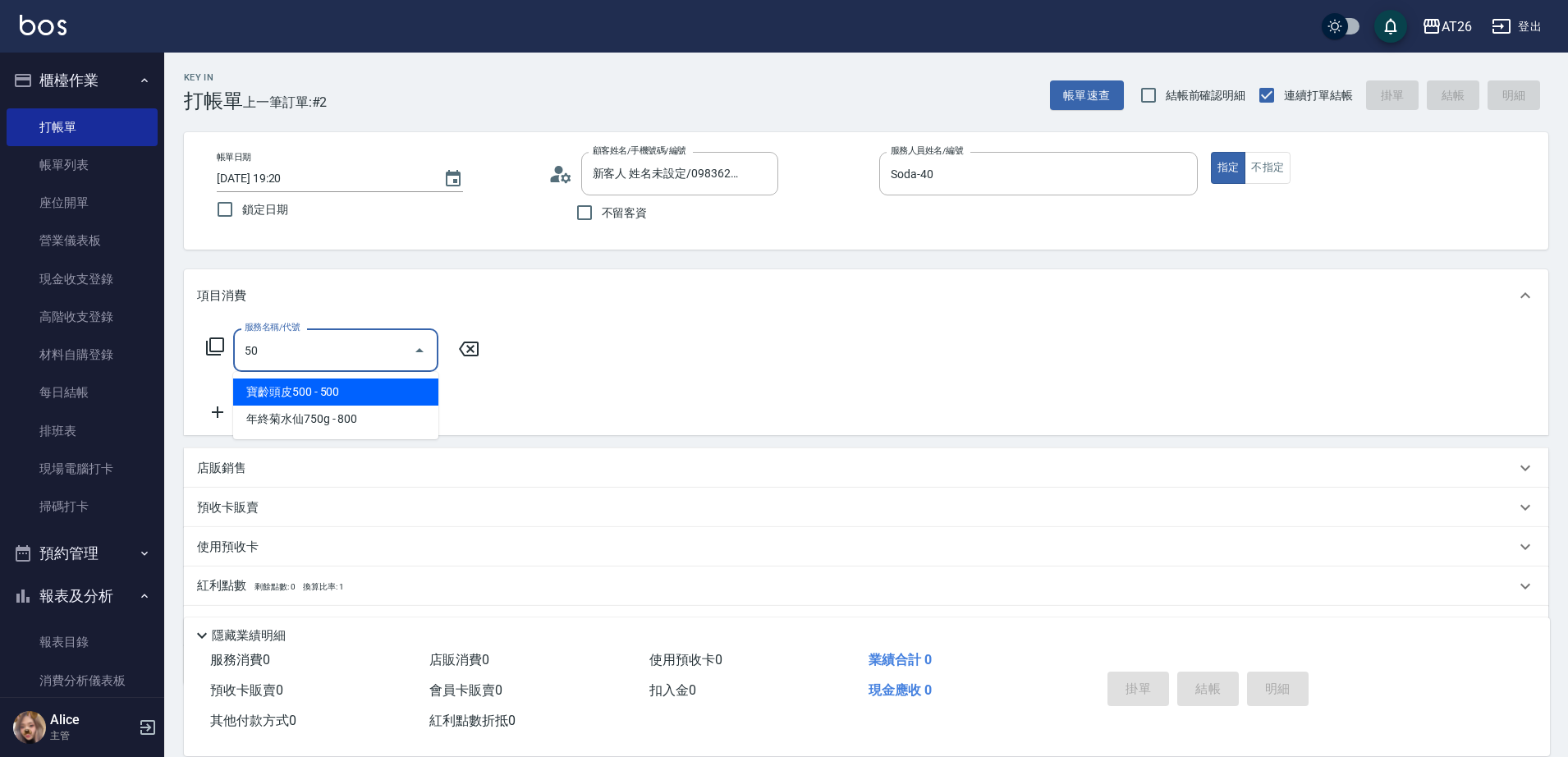
type input "501"
type input "120"
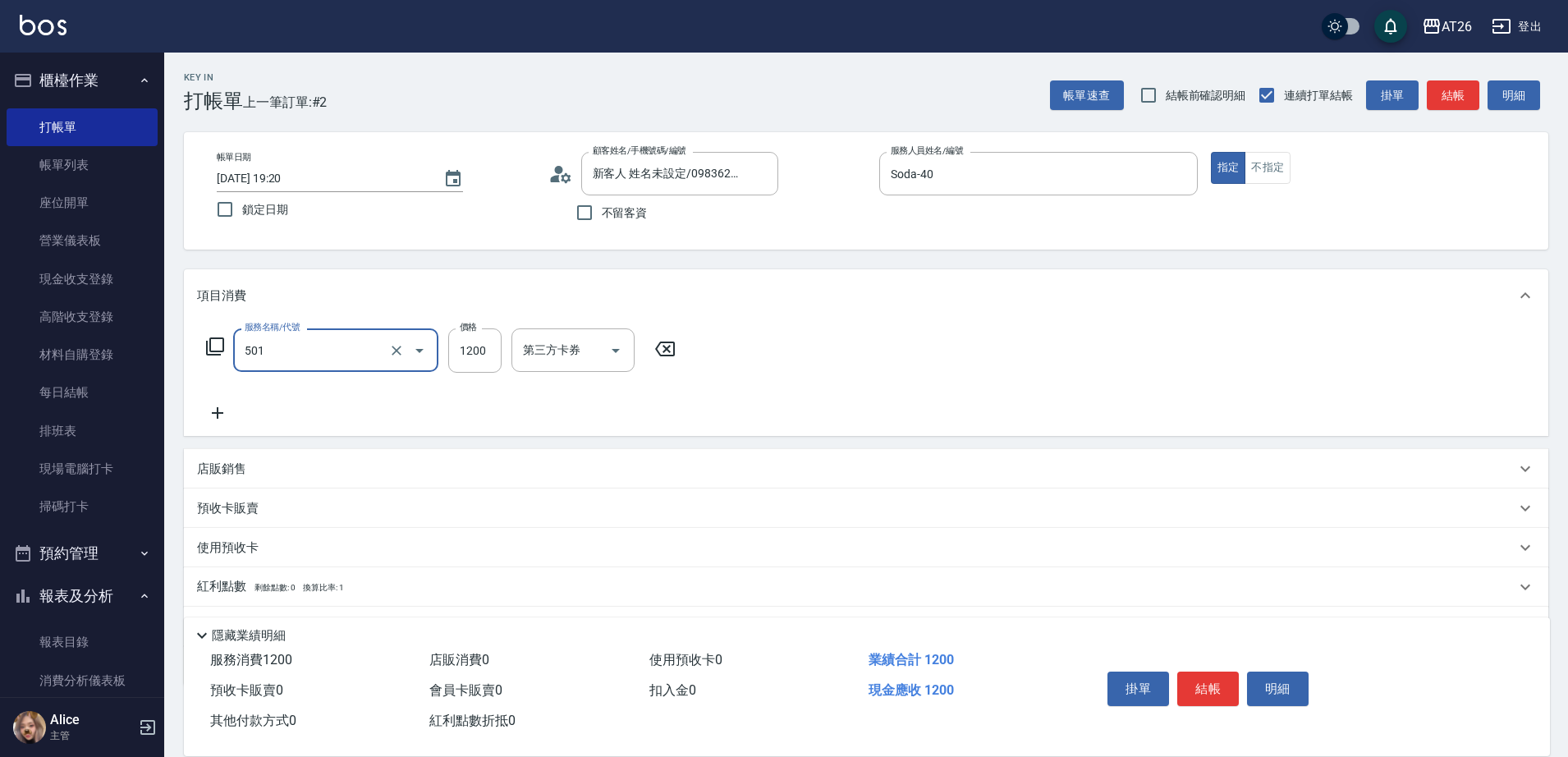
type input "染髮(501)"
type input "1"
type input "0"
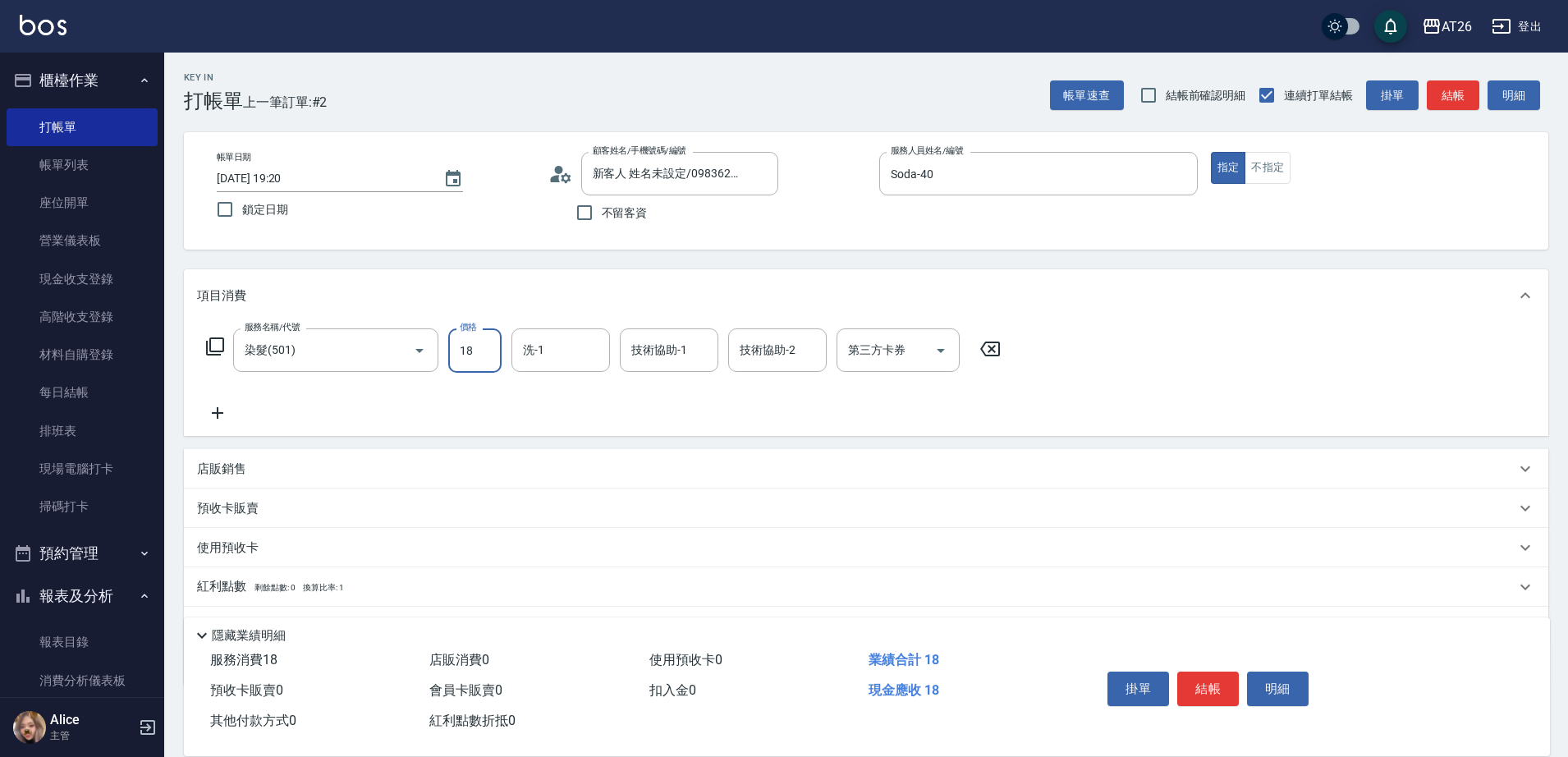
type input "188"
type input "10"
type input "1880"
type input "180"
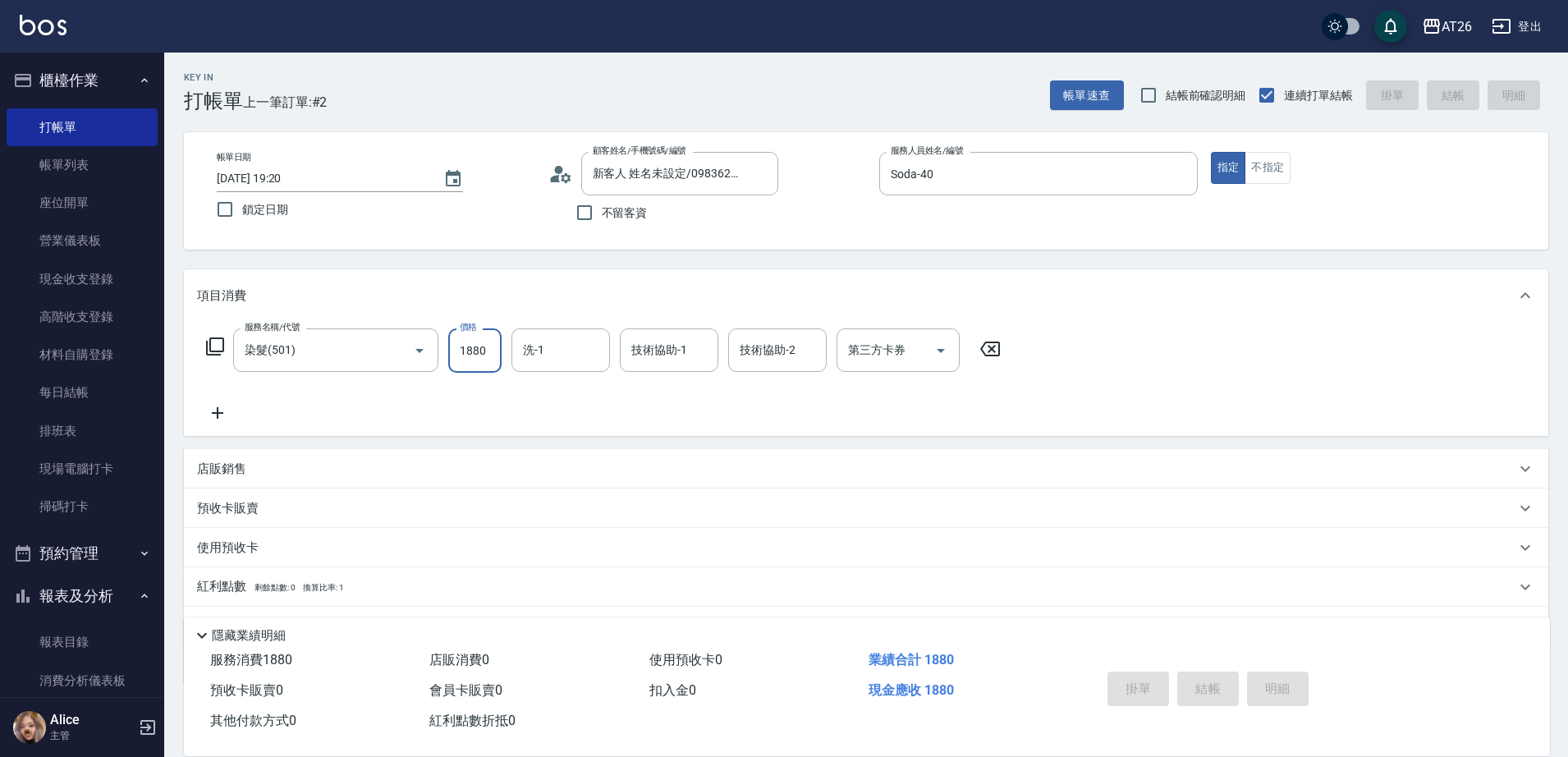
type input "2025/09/13 19:21"
type input "0"
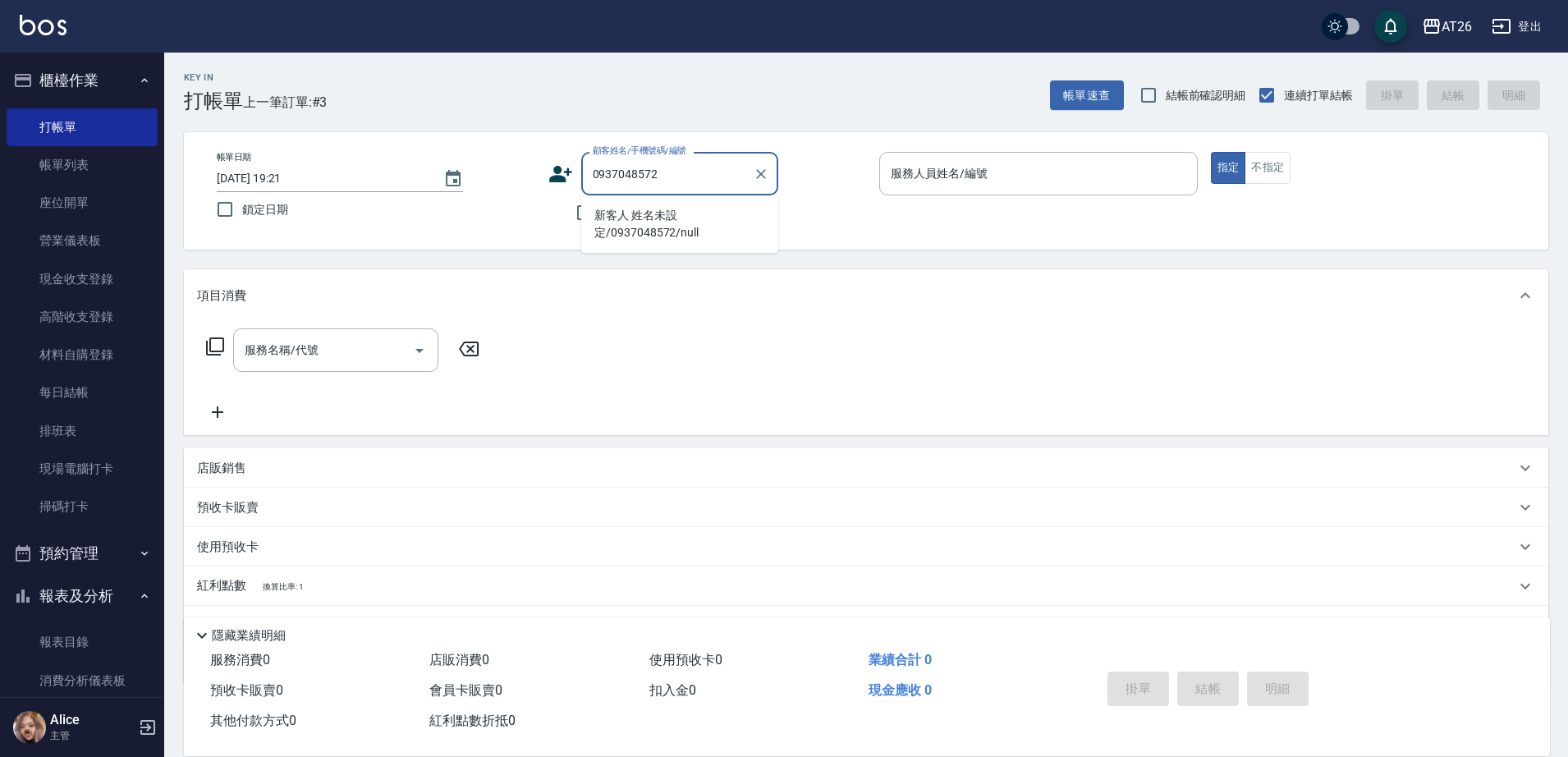
type input "新客人 姓名未設定/0937048572/null"
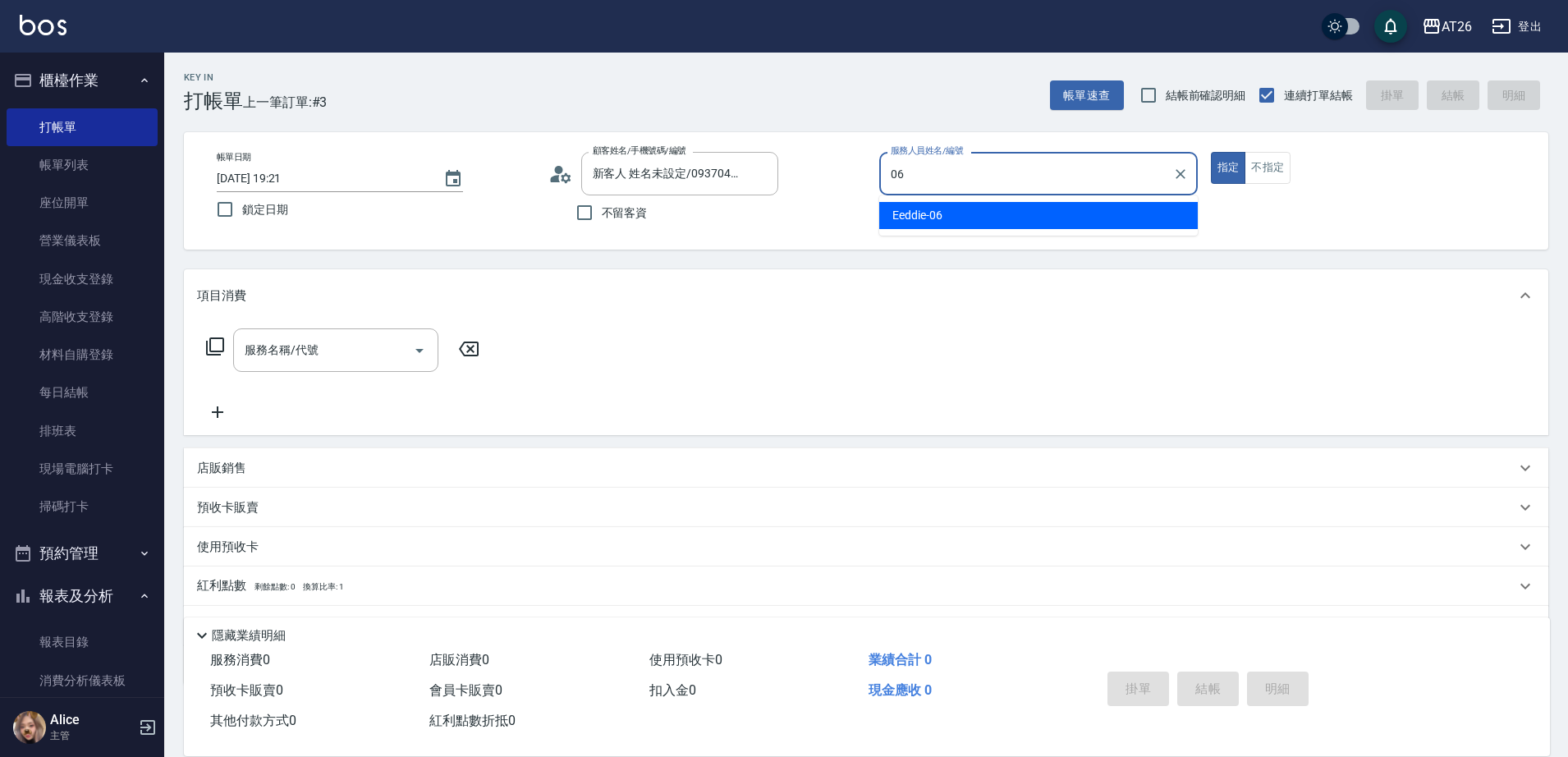
type input "Eeddie-06"
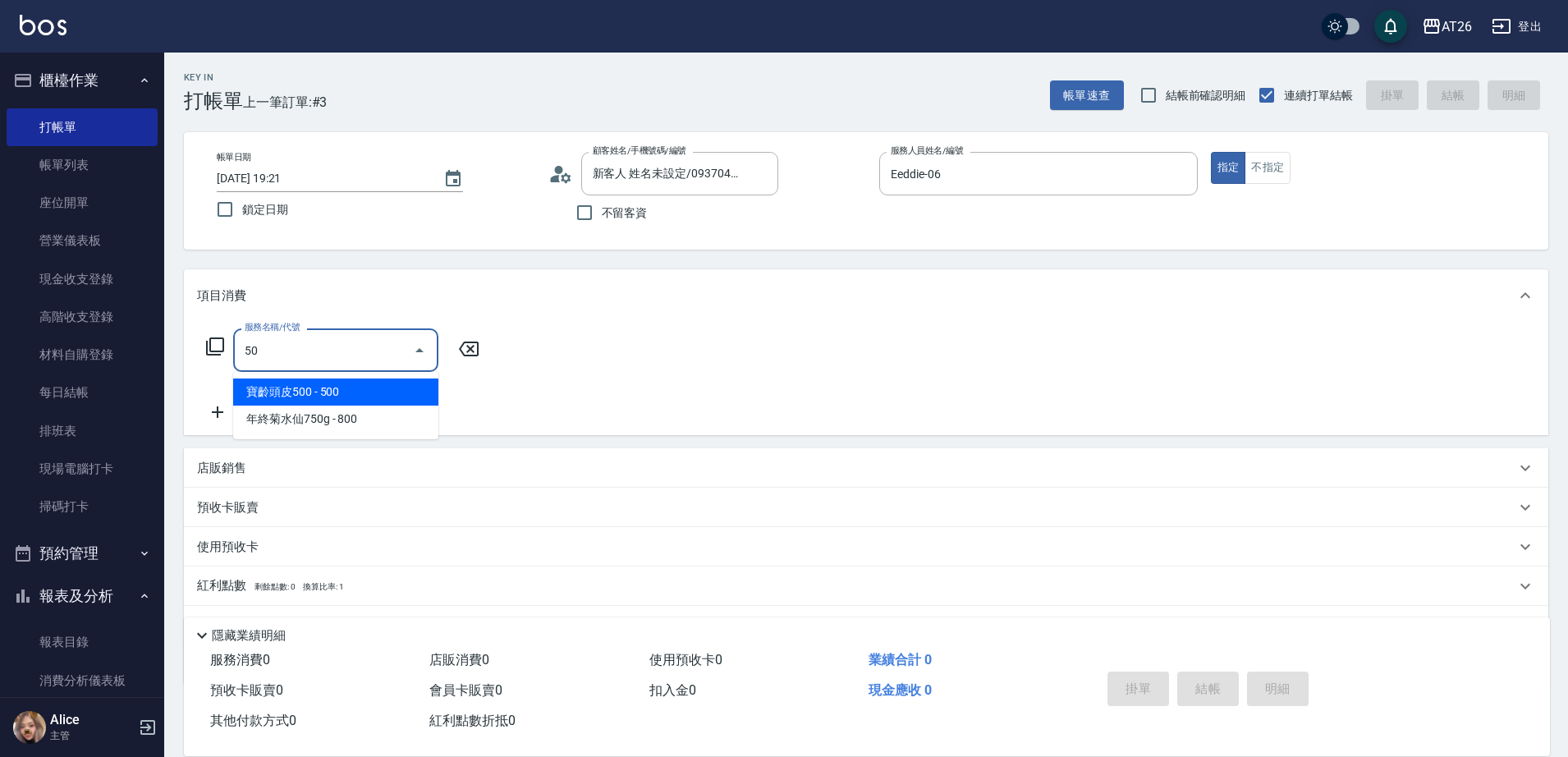
type input "501"
type input "120"
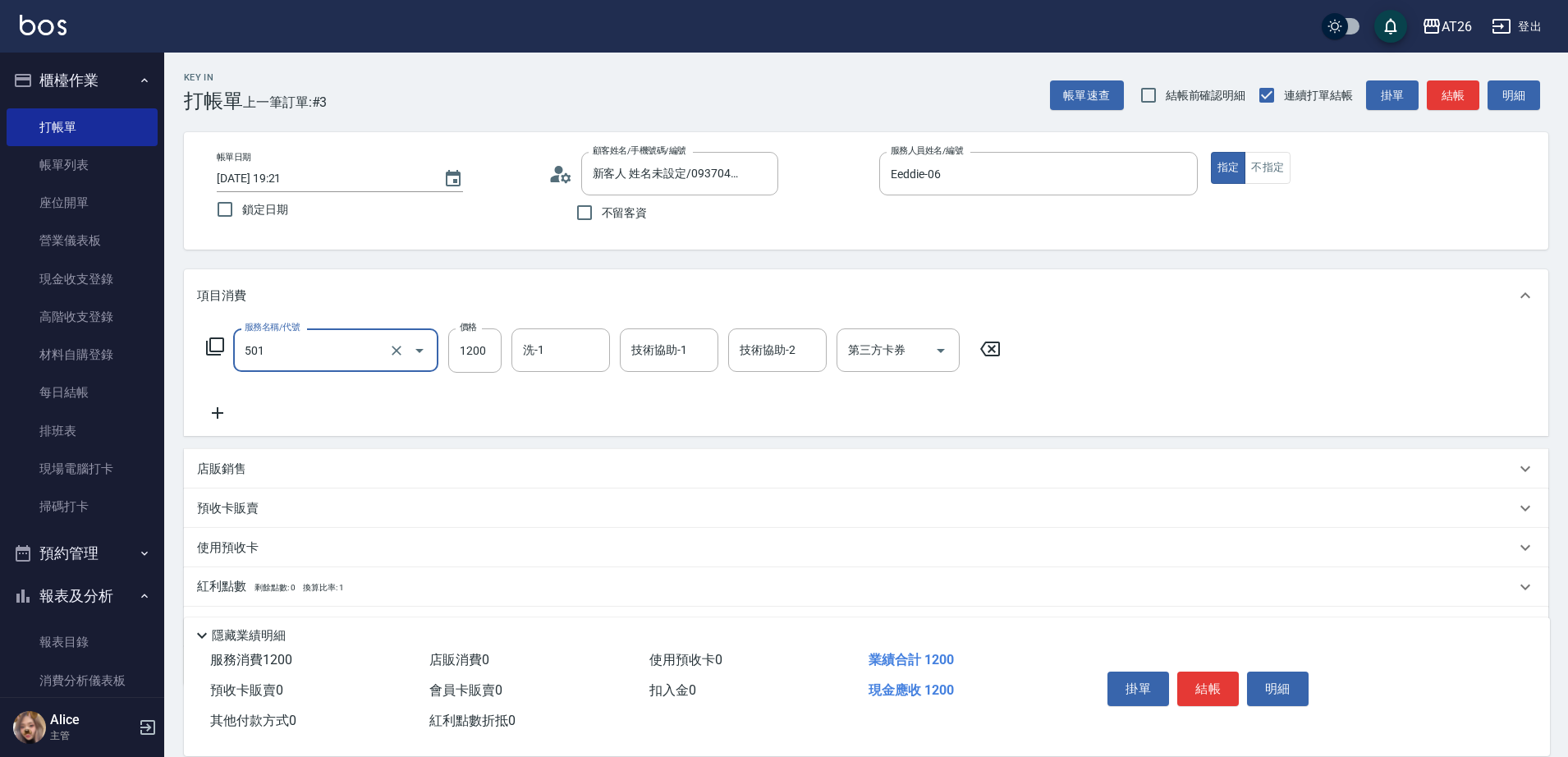
type input "2"
type input "0"
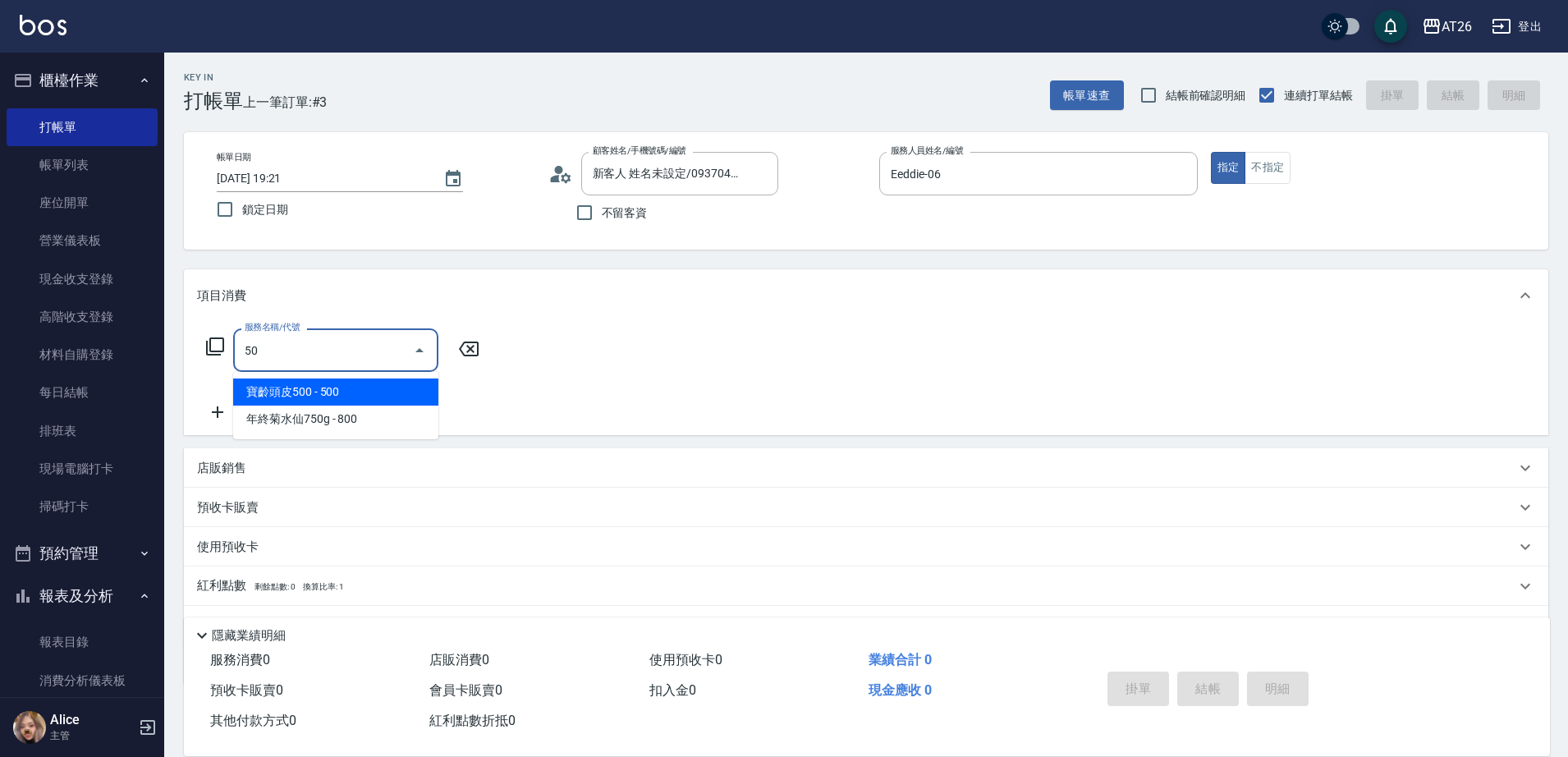
type input "501"
type input "120"
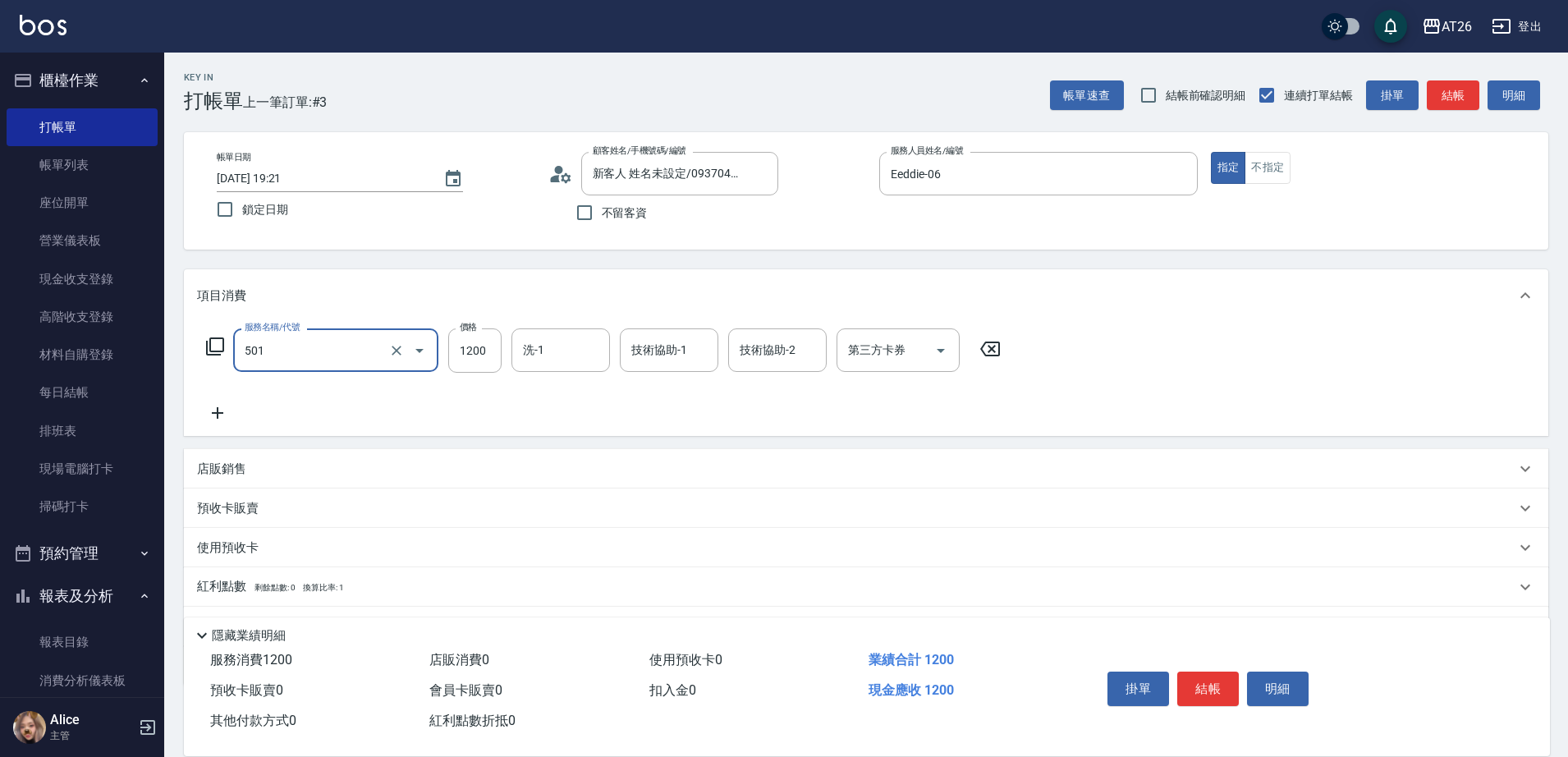
type input "染髮(501)"
type input "2"
type input "0"
type input "200"
type input "20"
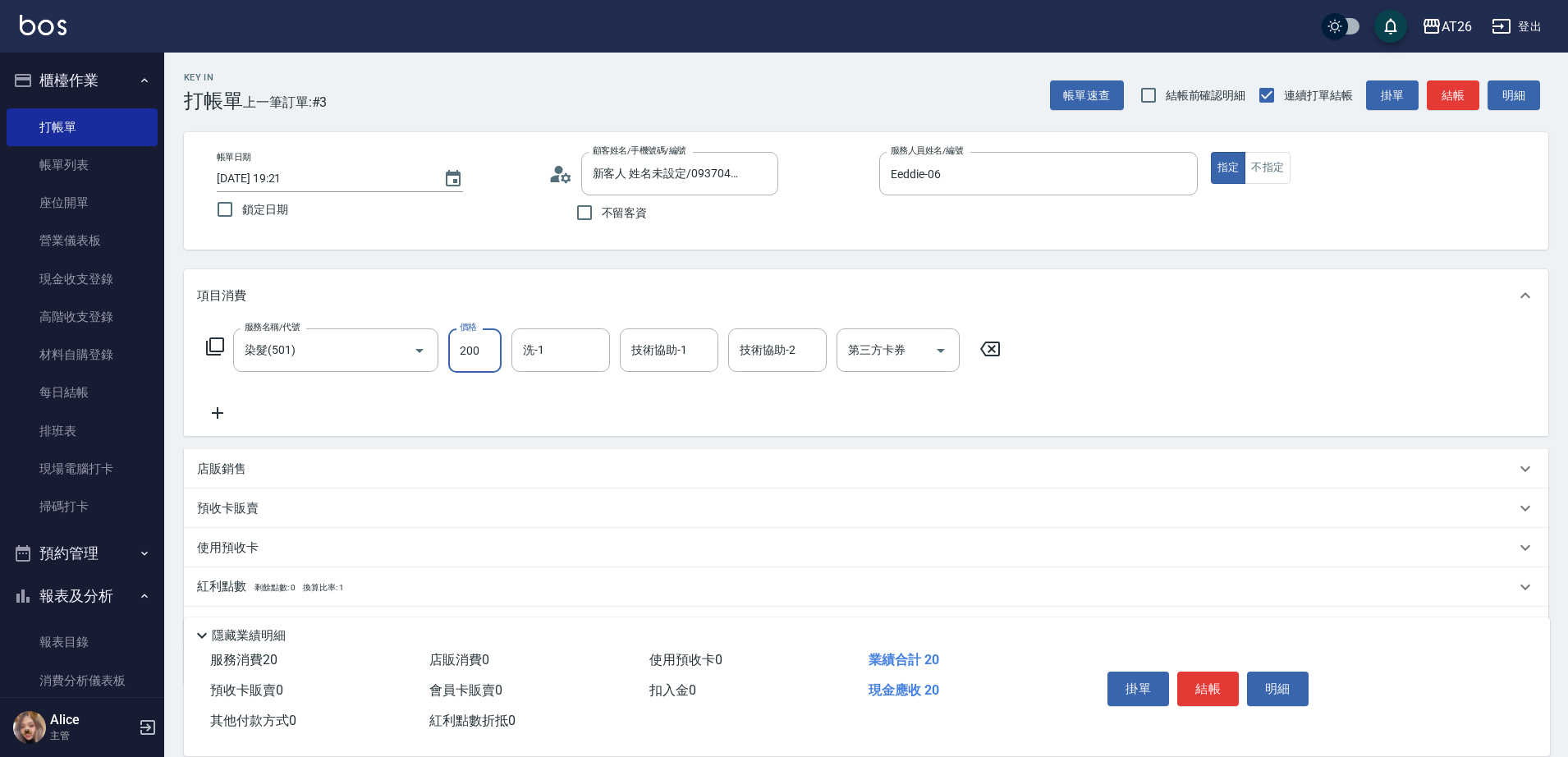
type input "2000"
type input "200"
type input "2000"
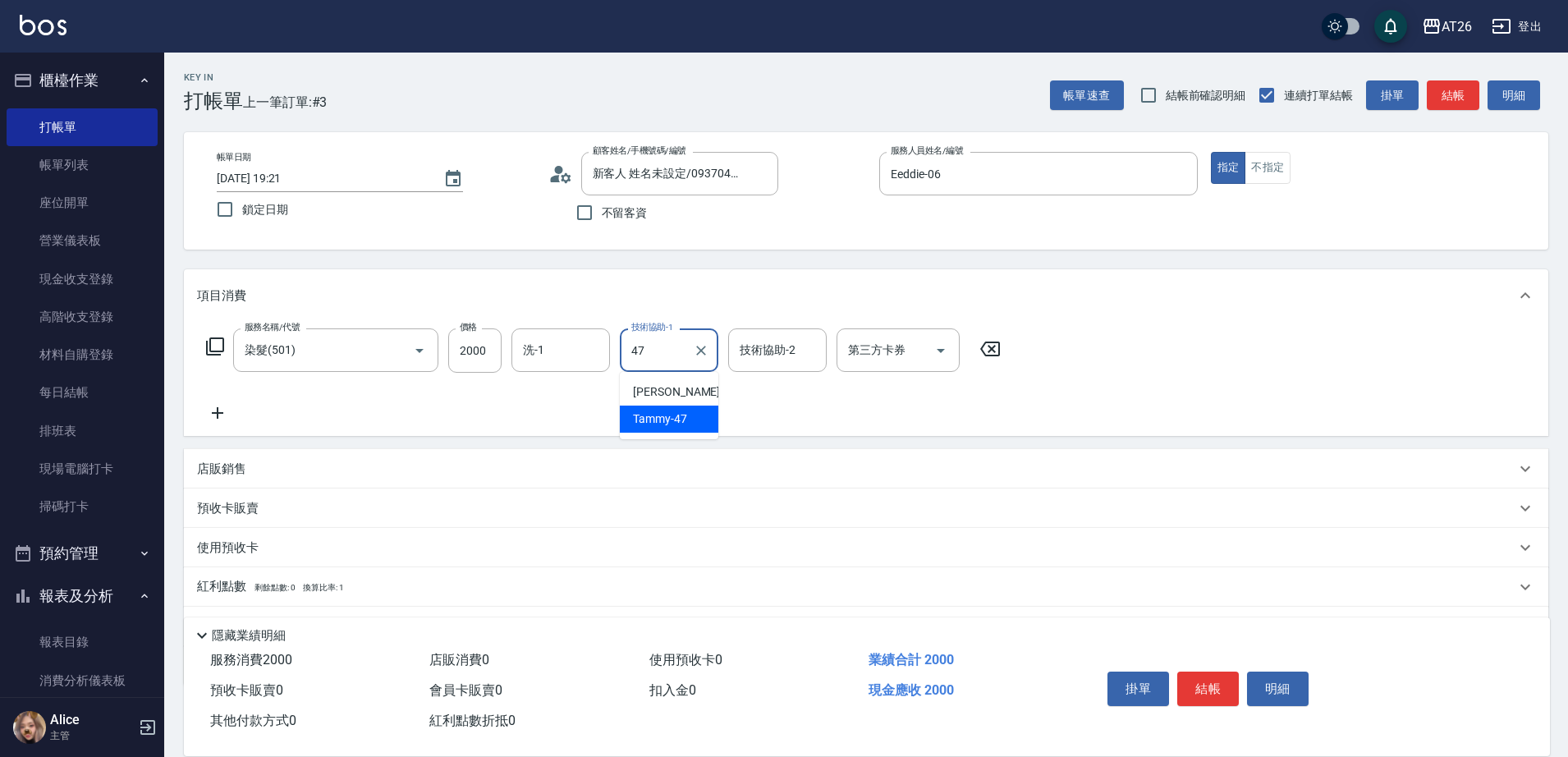
type input "Tammy-47"
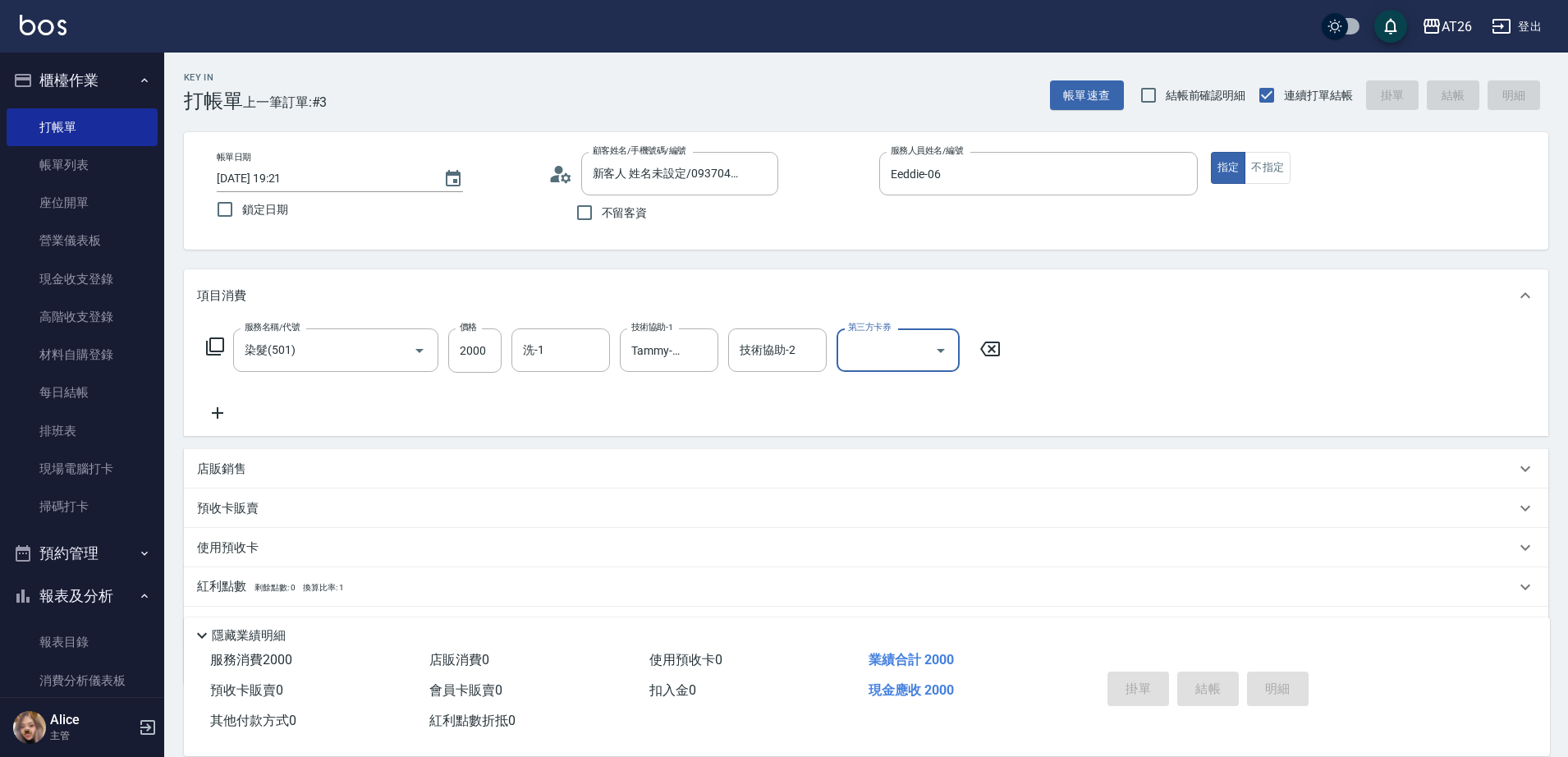
type input "0"
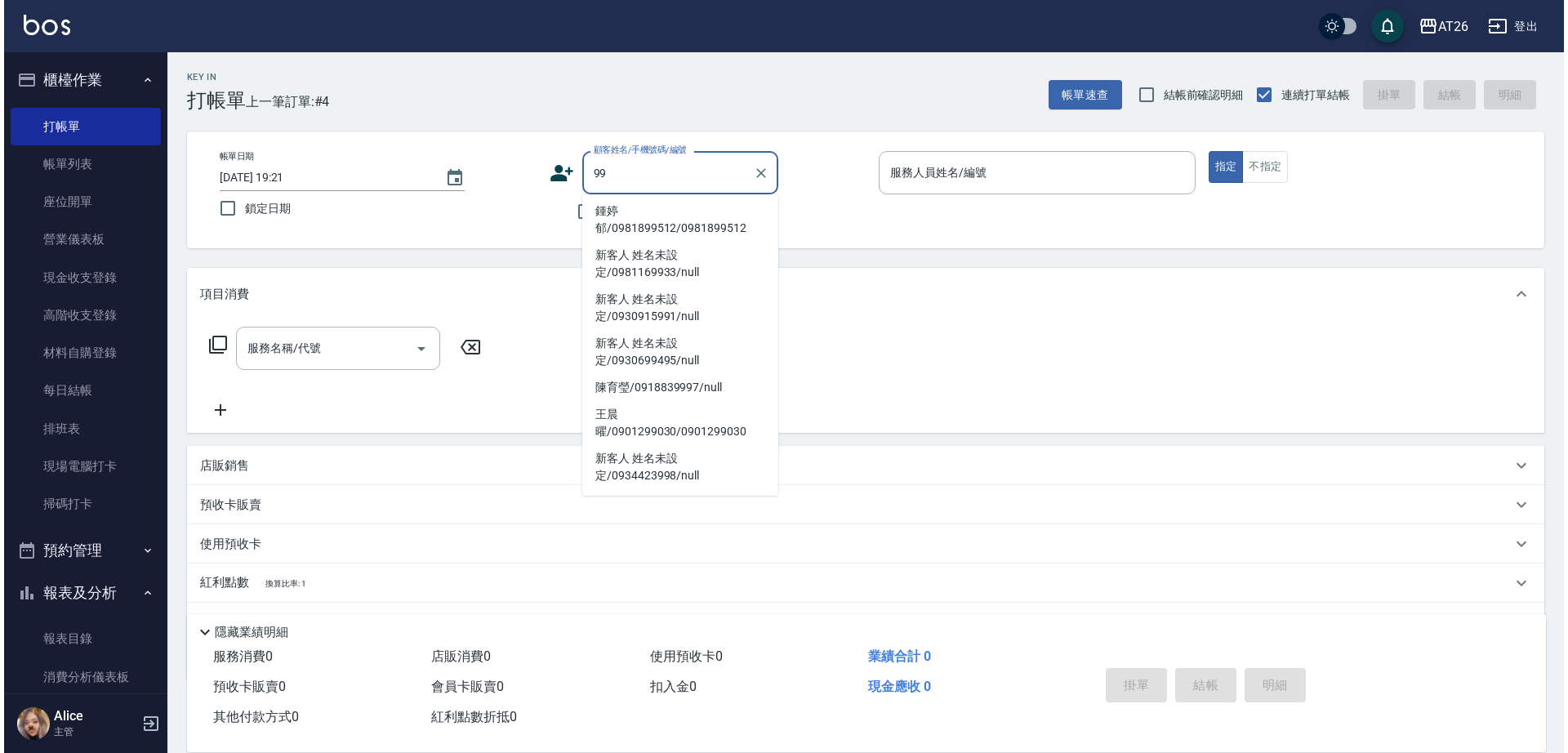
scroll to position [7, 0]
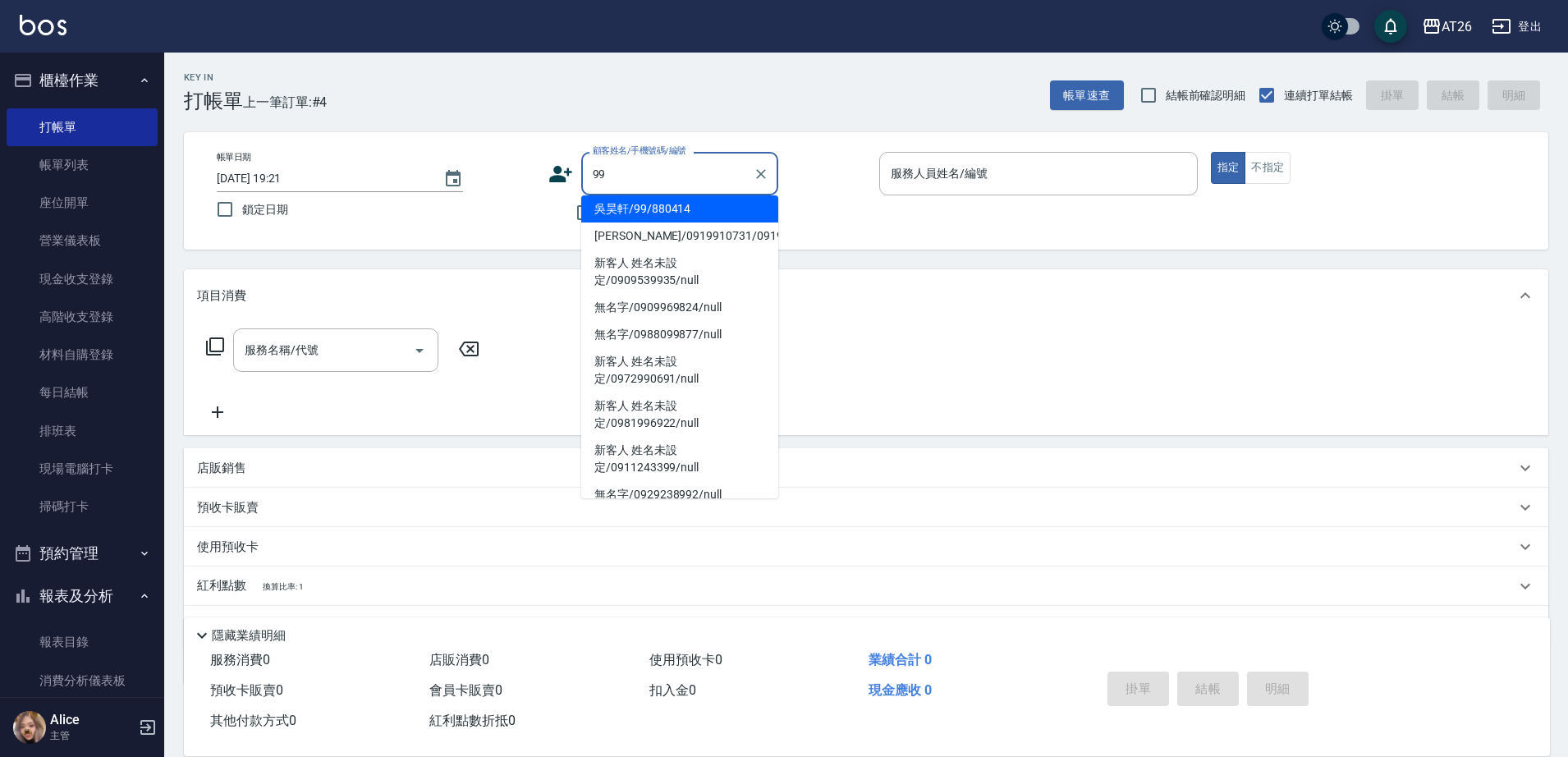
type input "吳昊軒/99/880414"
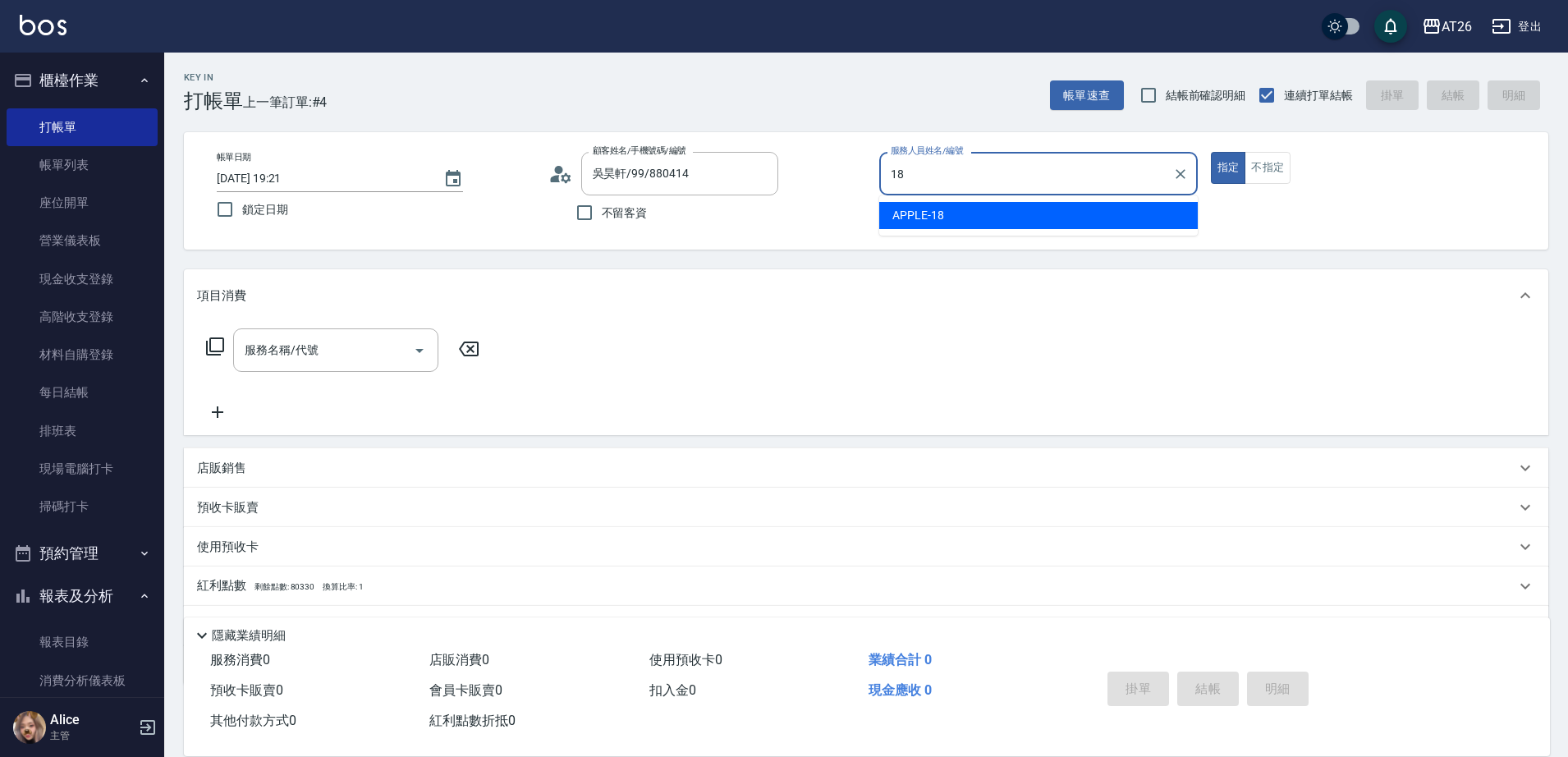
type input "APPLE-18"
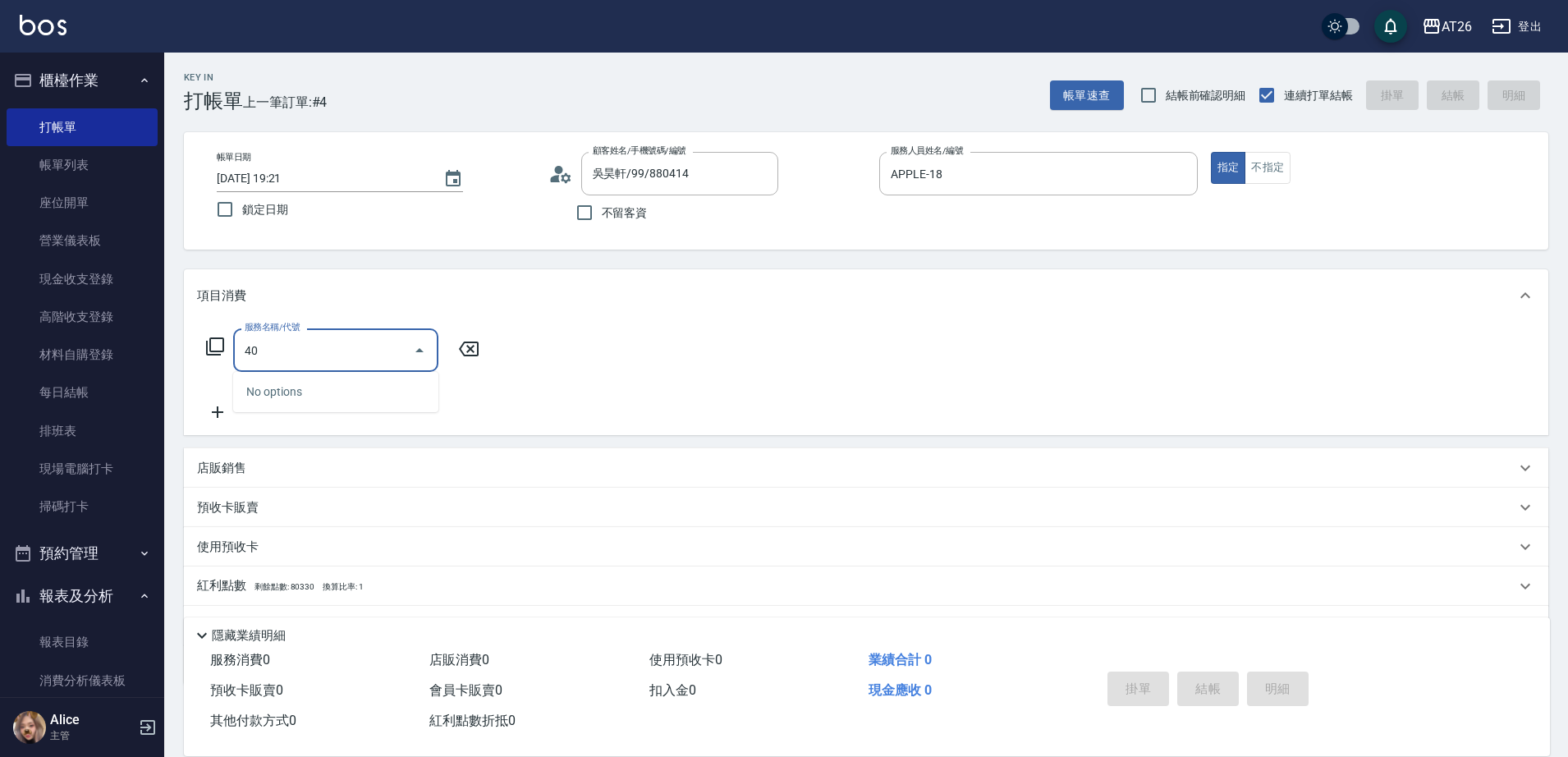
type input "401"
type input "20"
type input "剪髮(401)"
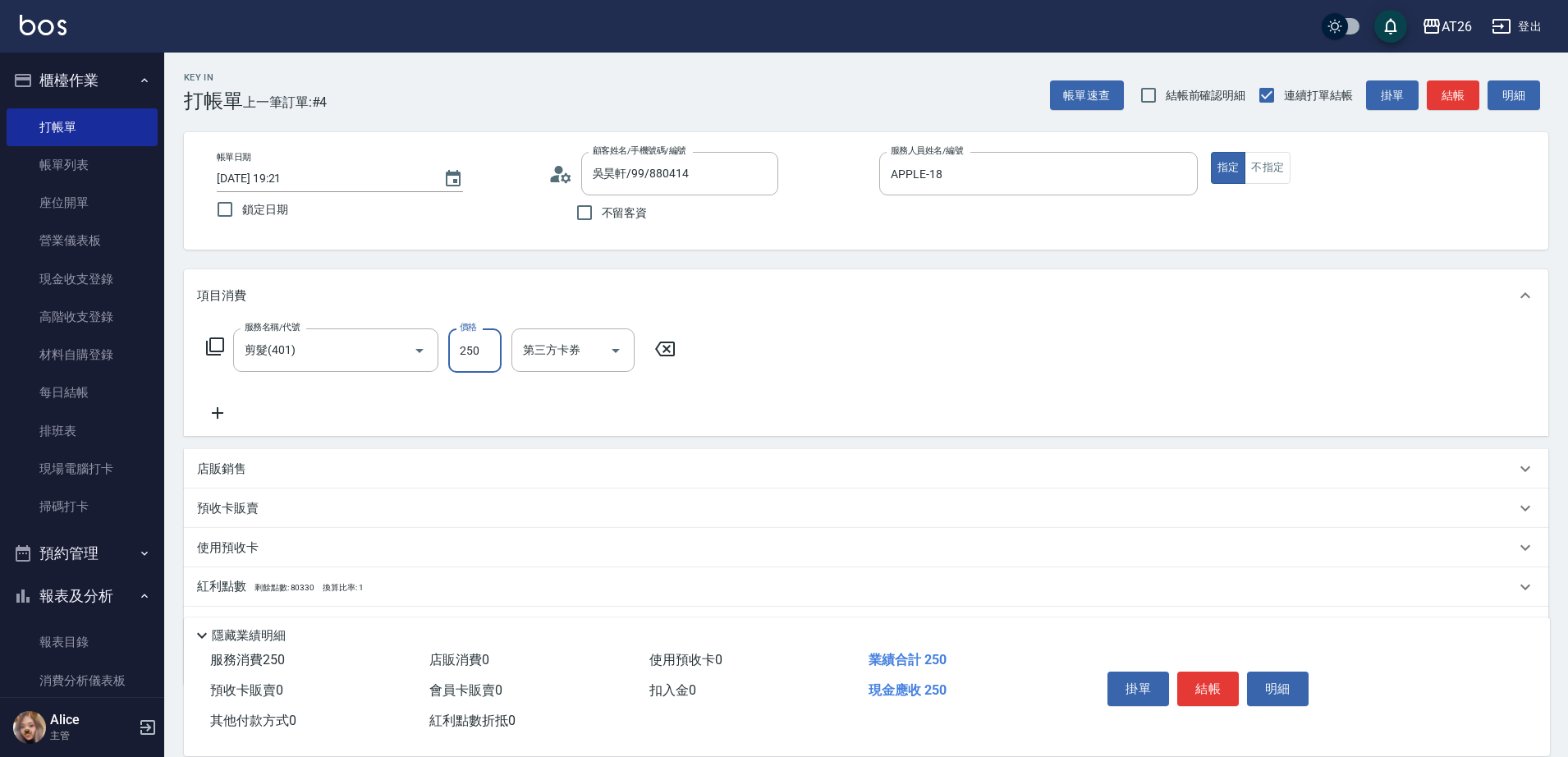
type input "6"
type input "0"
type input "600"
type input "60"
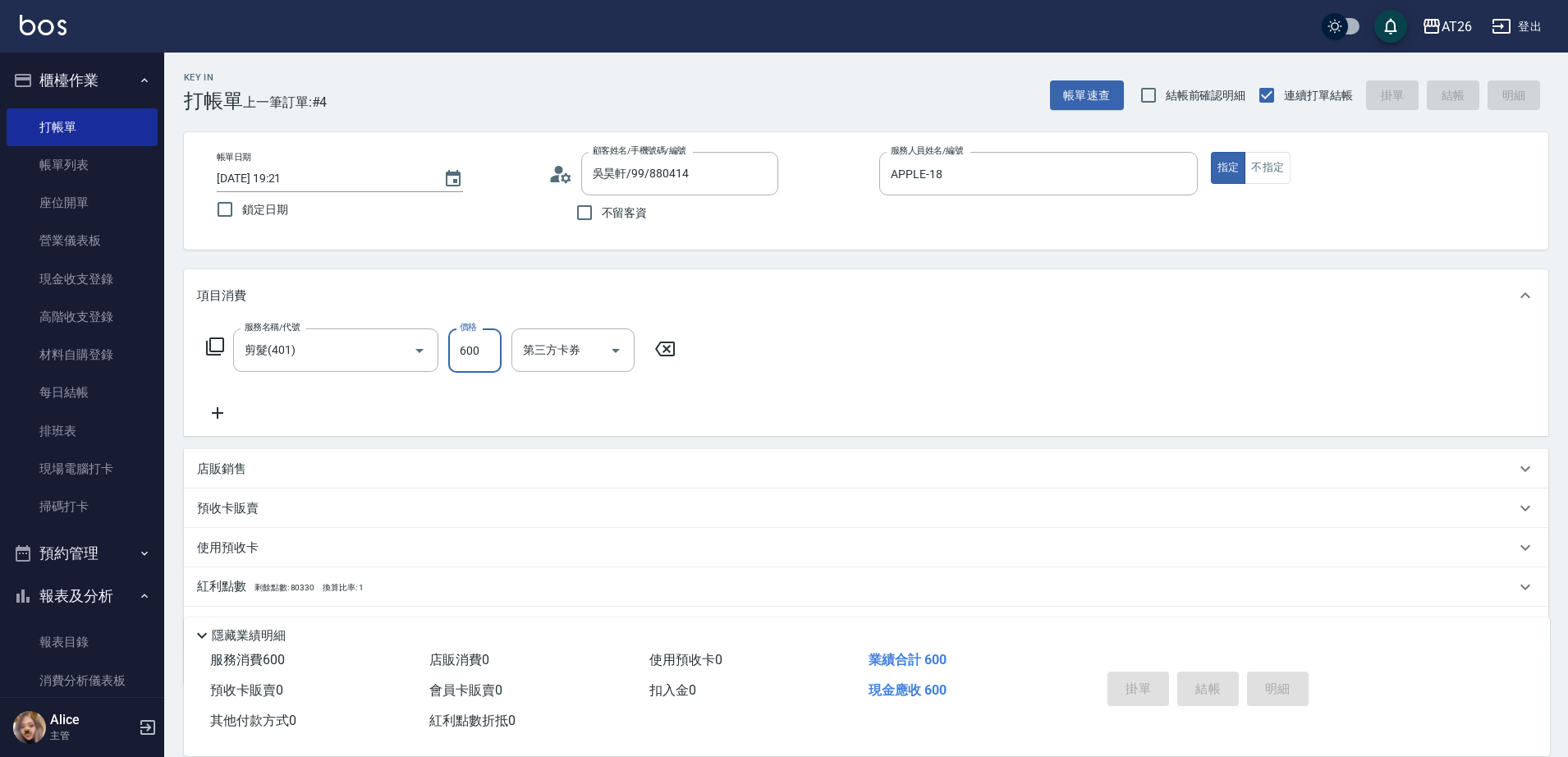
type input "0"
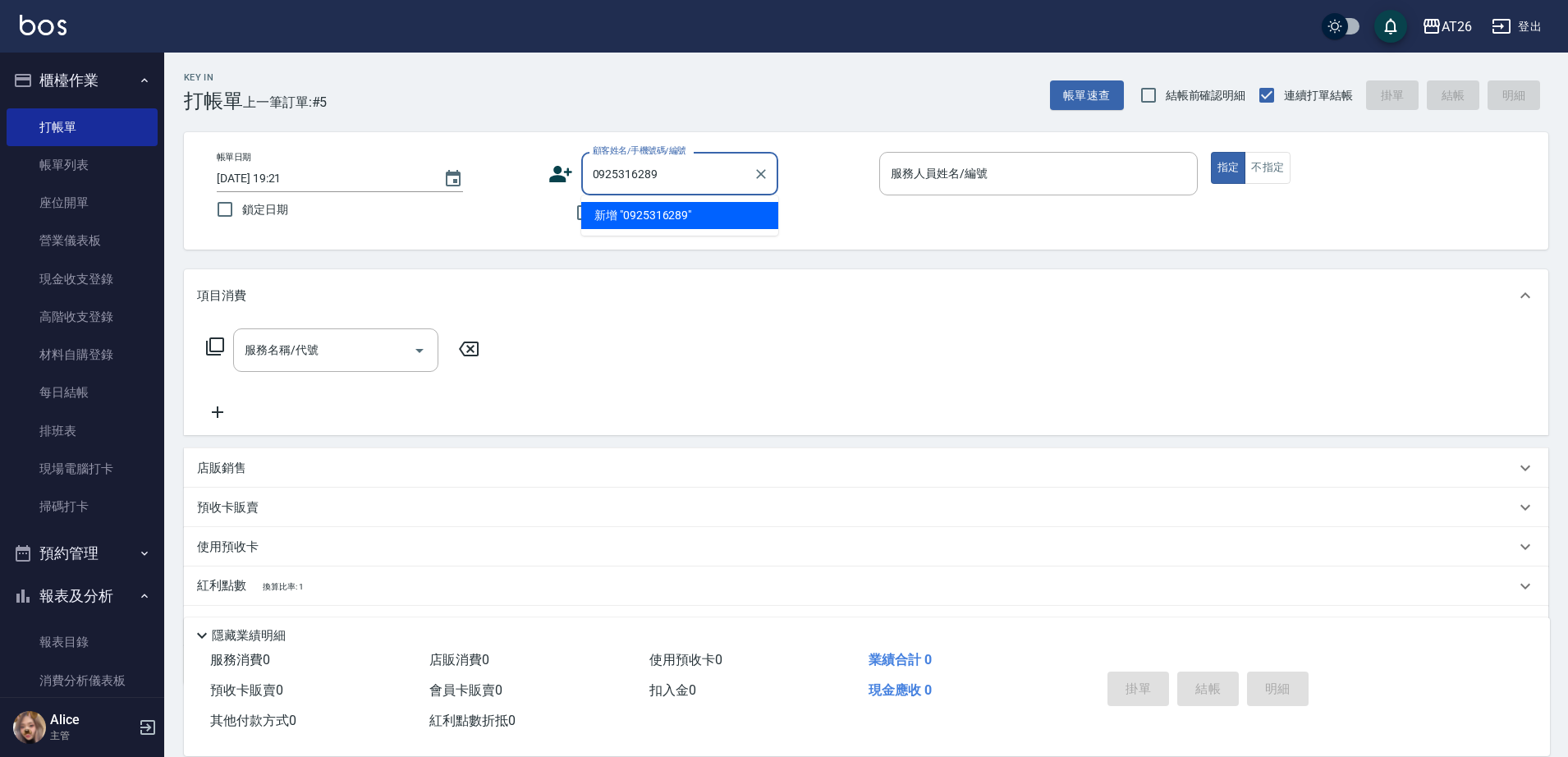
type input "0925316289"
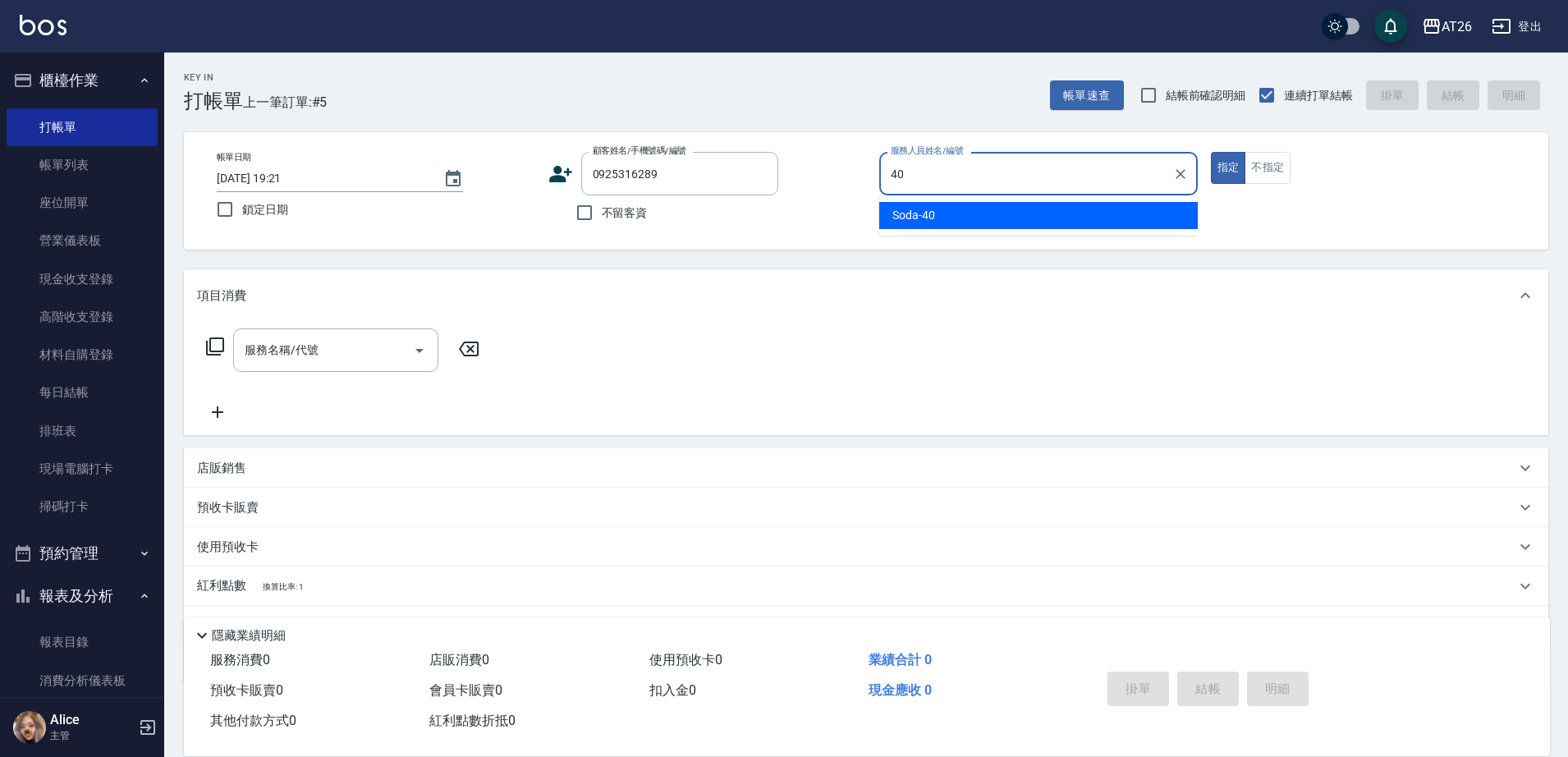
type input "Soda-40"
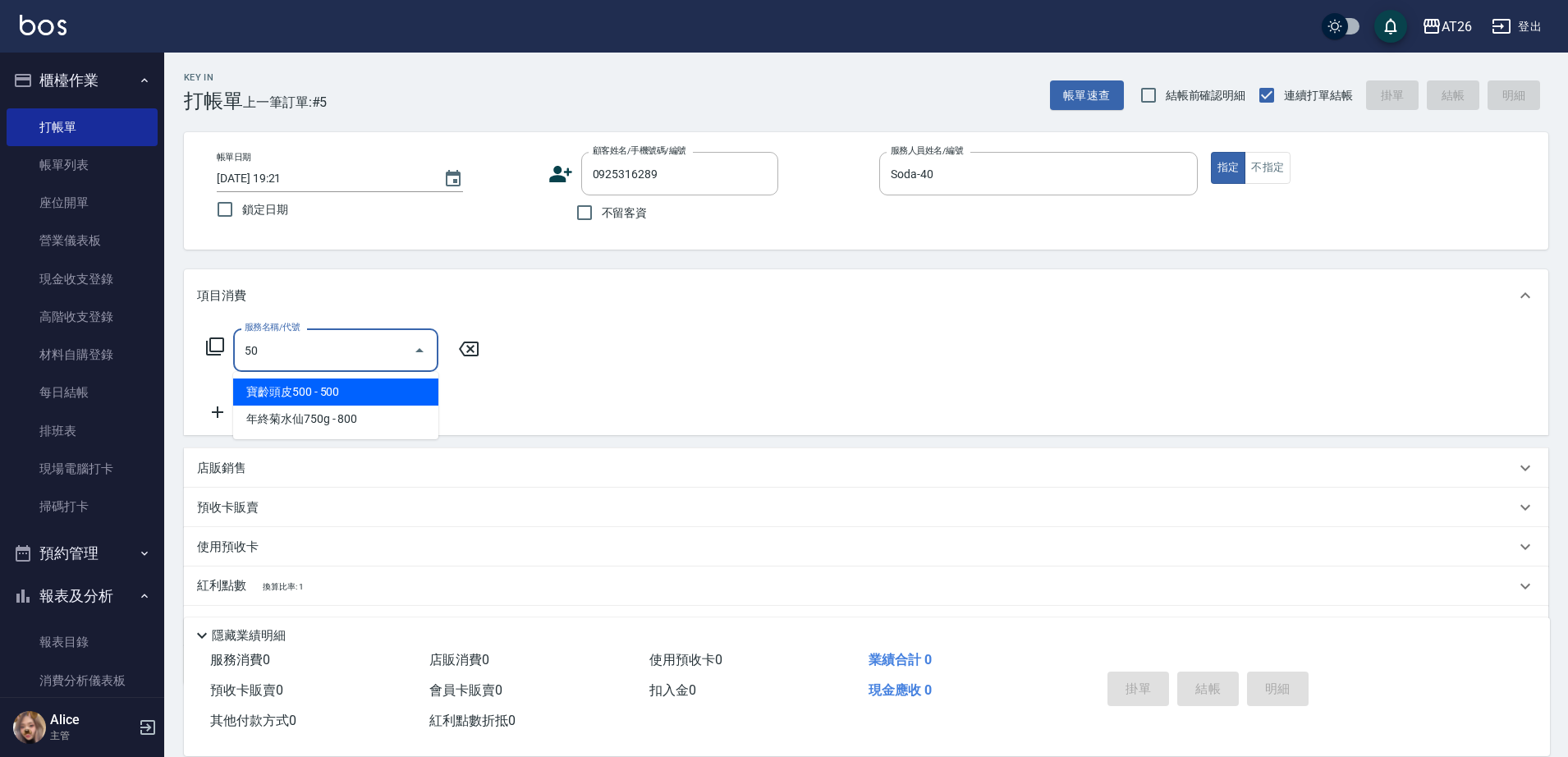
type input "501"
type input "120"
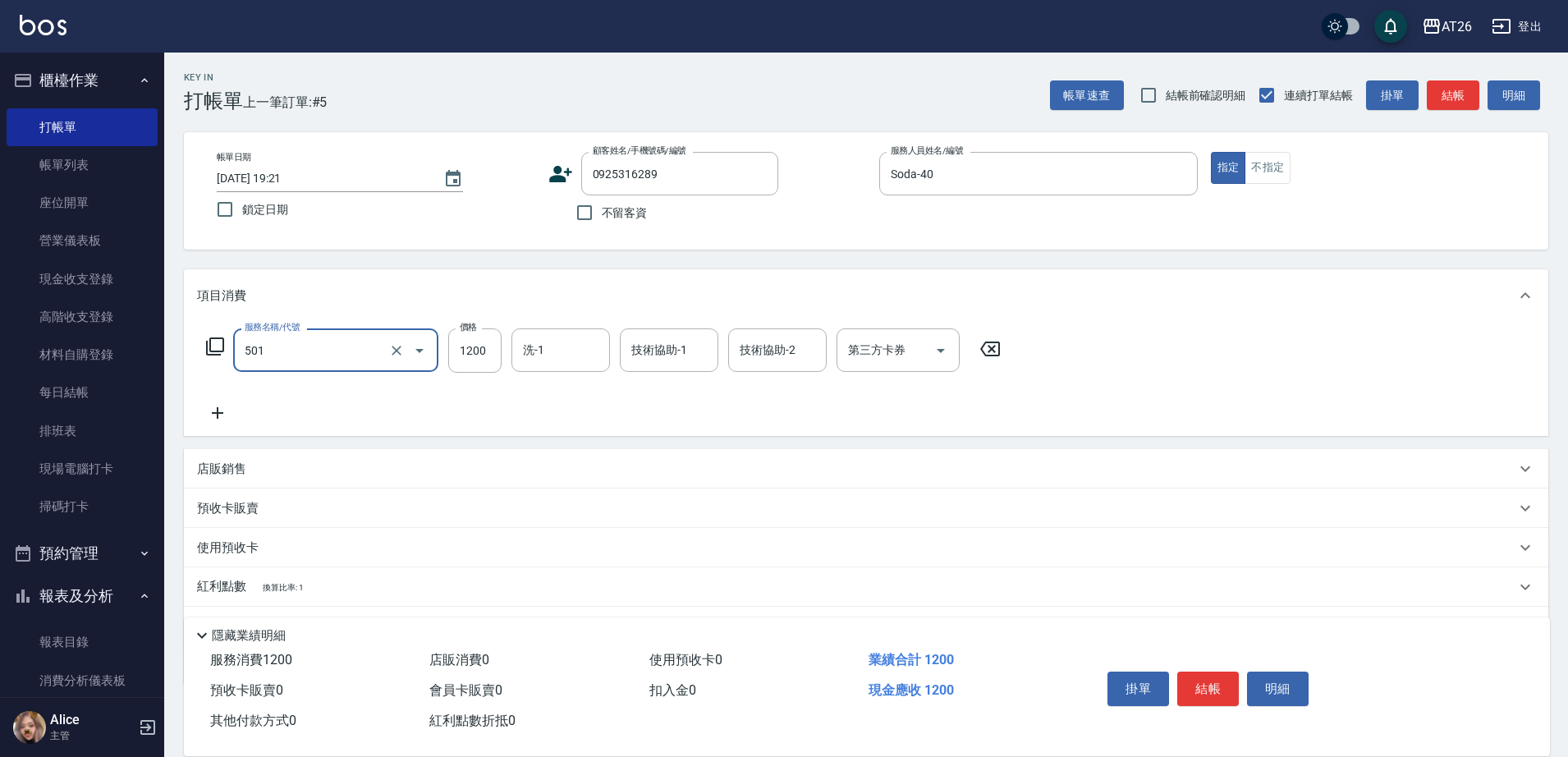
type input "染髮(501)"
type input "0"
type input "218"
type input "20"
type input "2180"
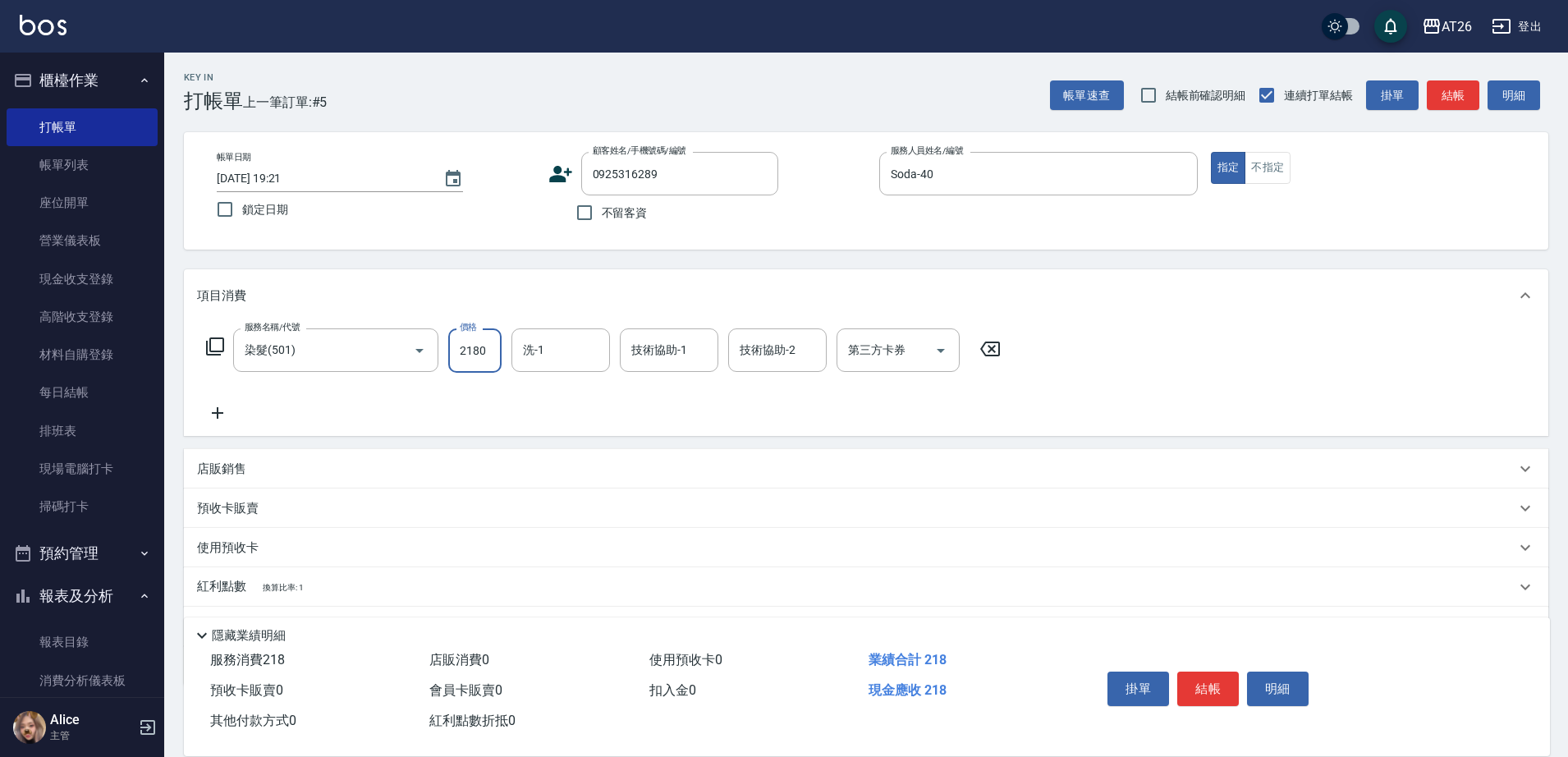
type input "210"
type input "2180"
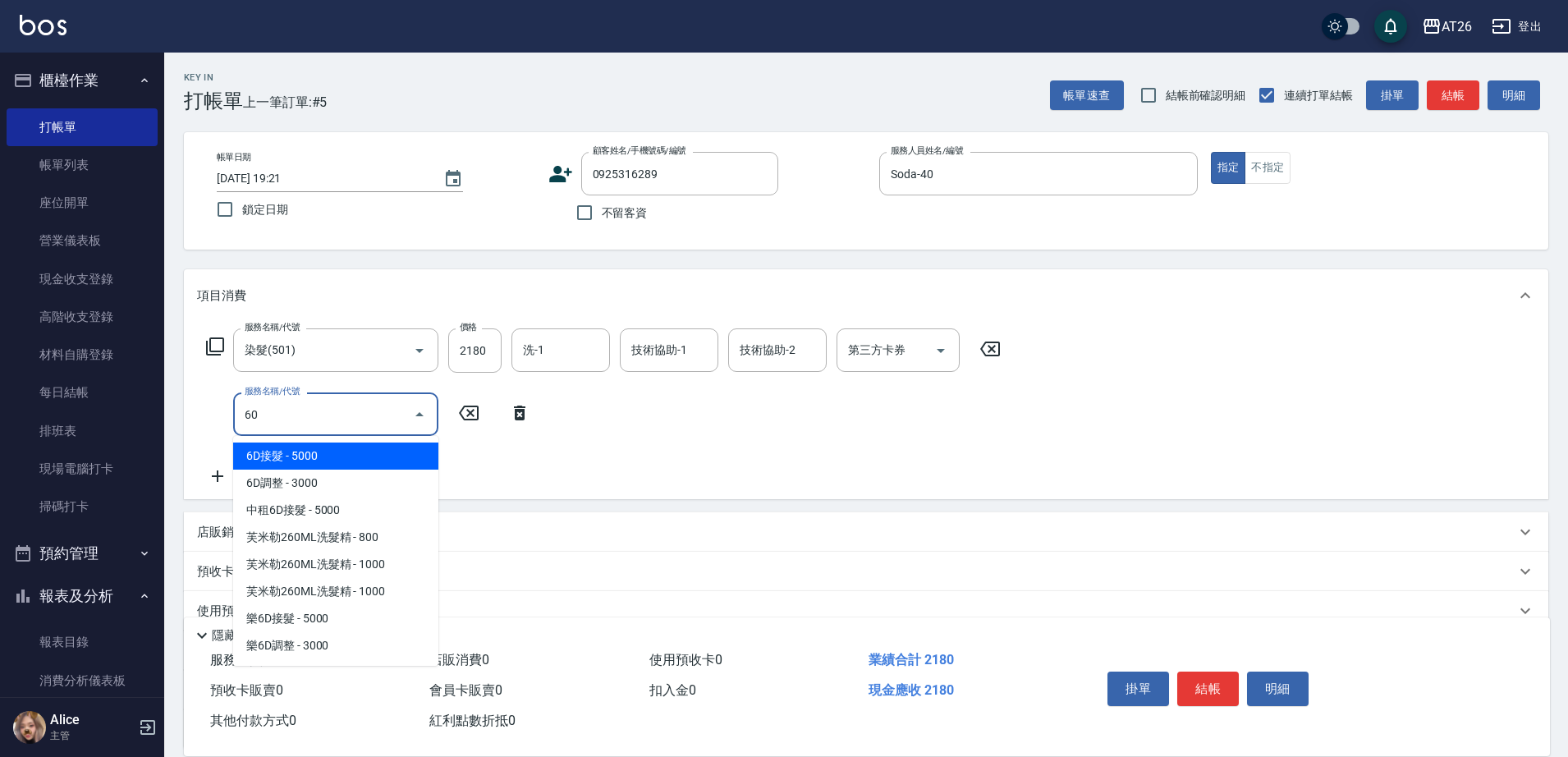
type input "601"
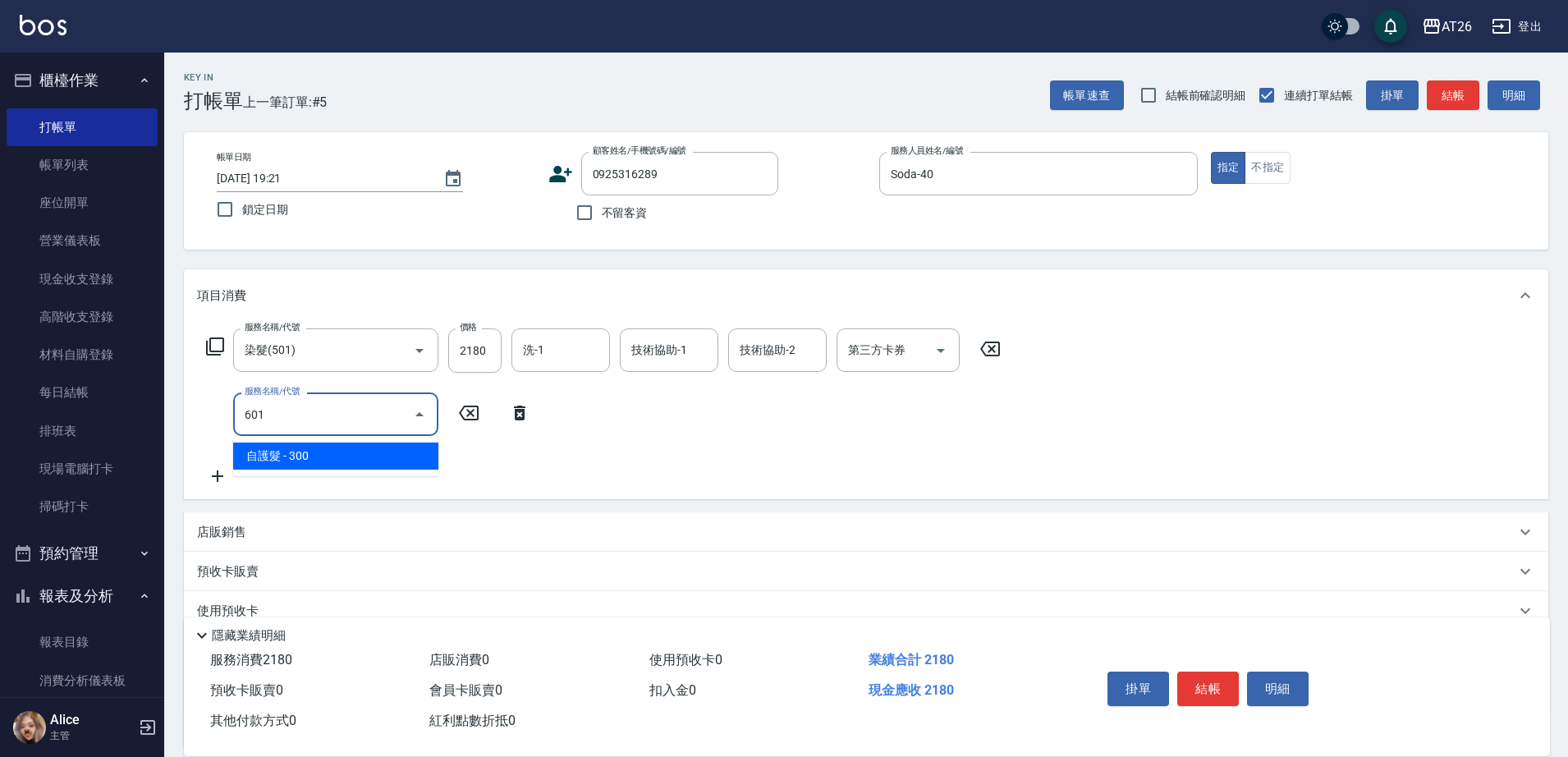
type input "240"
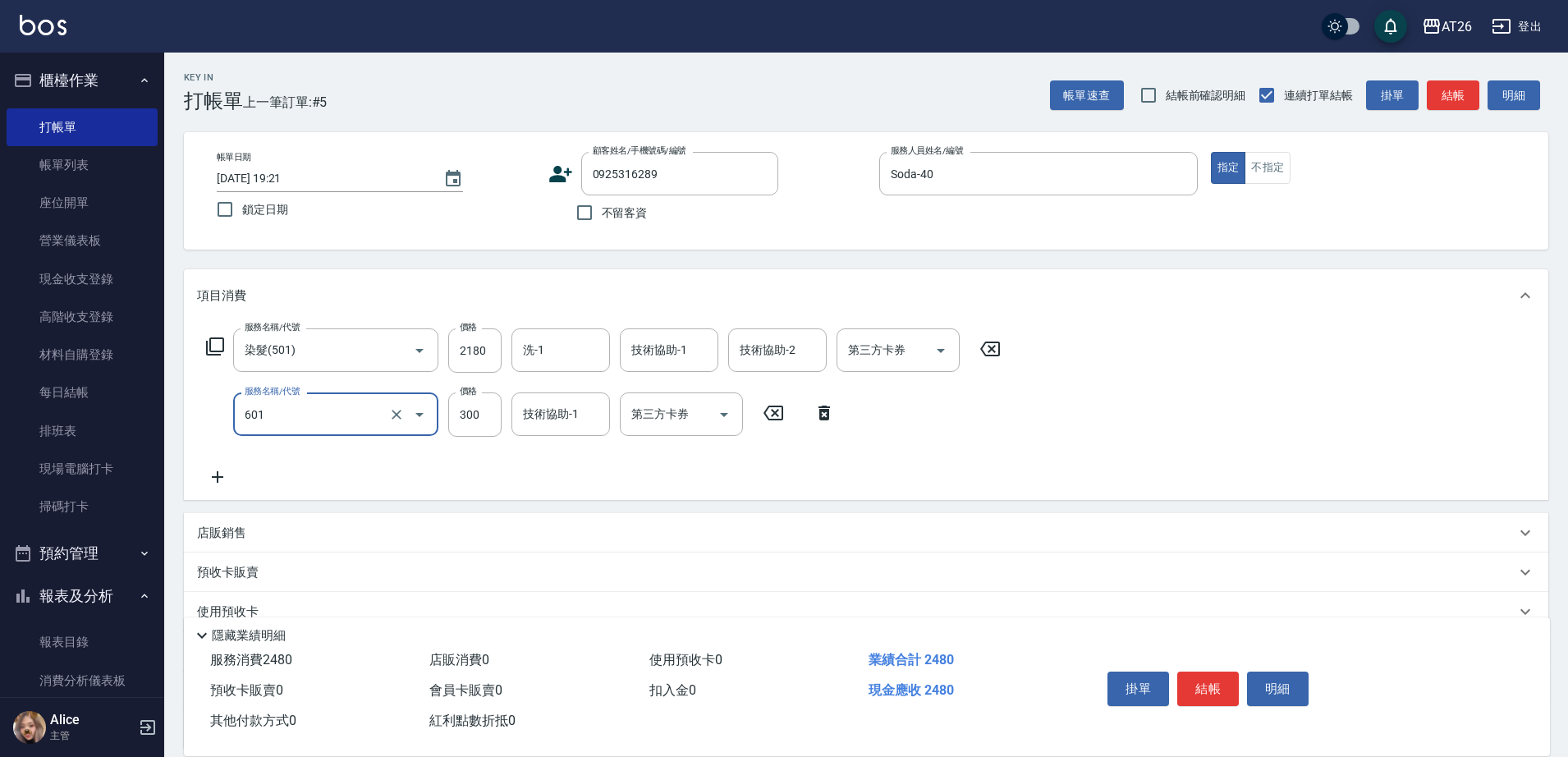
type input "自護髮(601)"
type input "2"
type input "210"
type input "20"
type input "220"
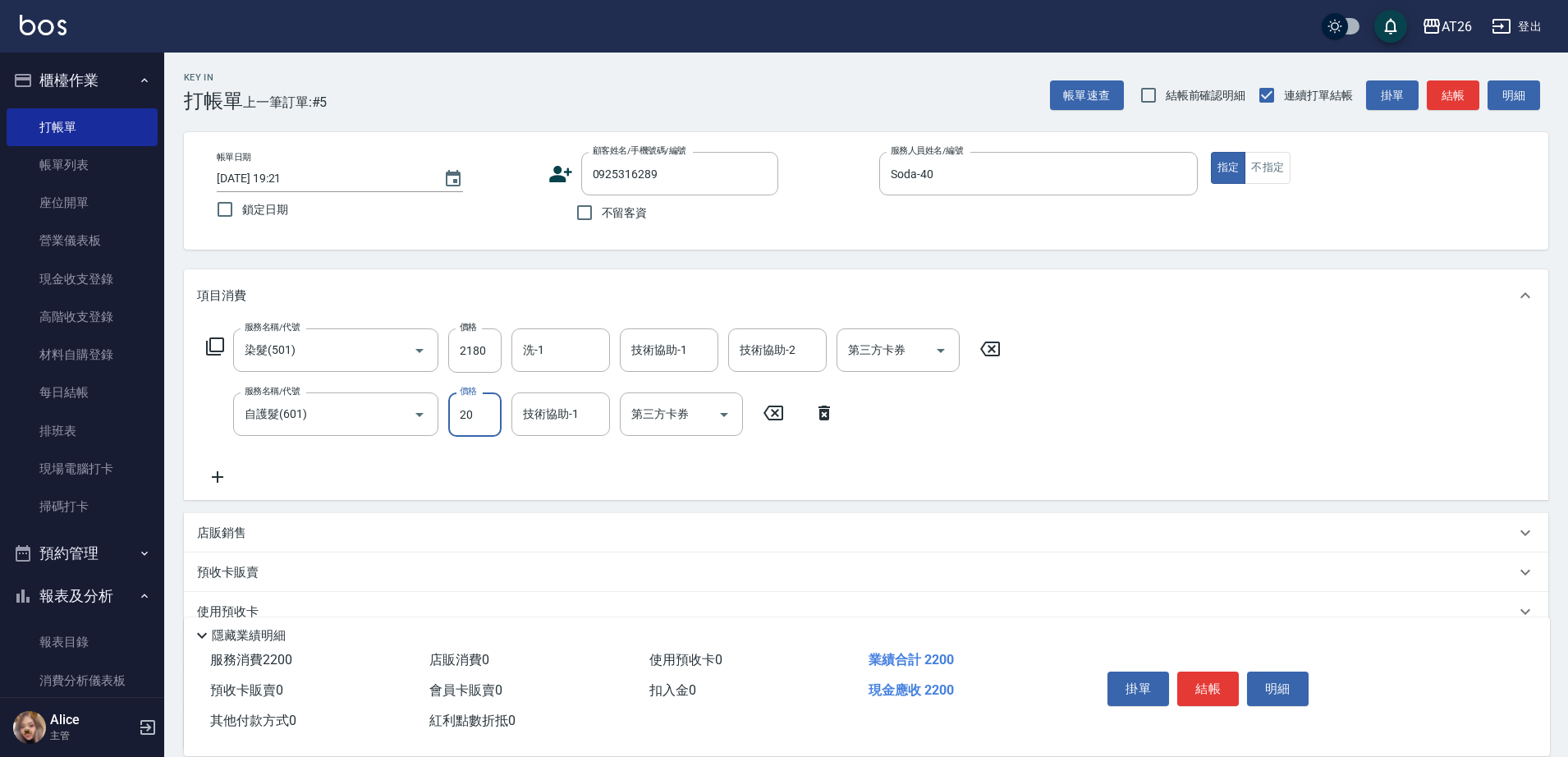
type input "200"
type input "230"
type input "2000"
type input "410"
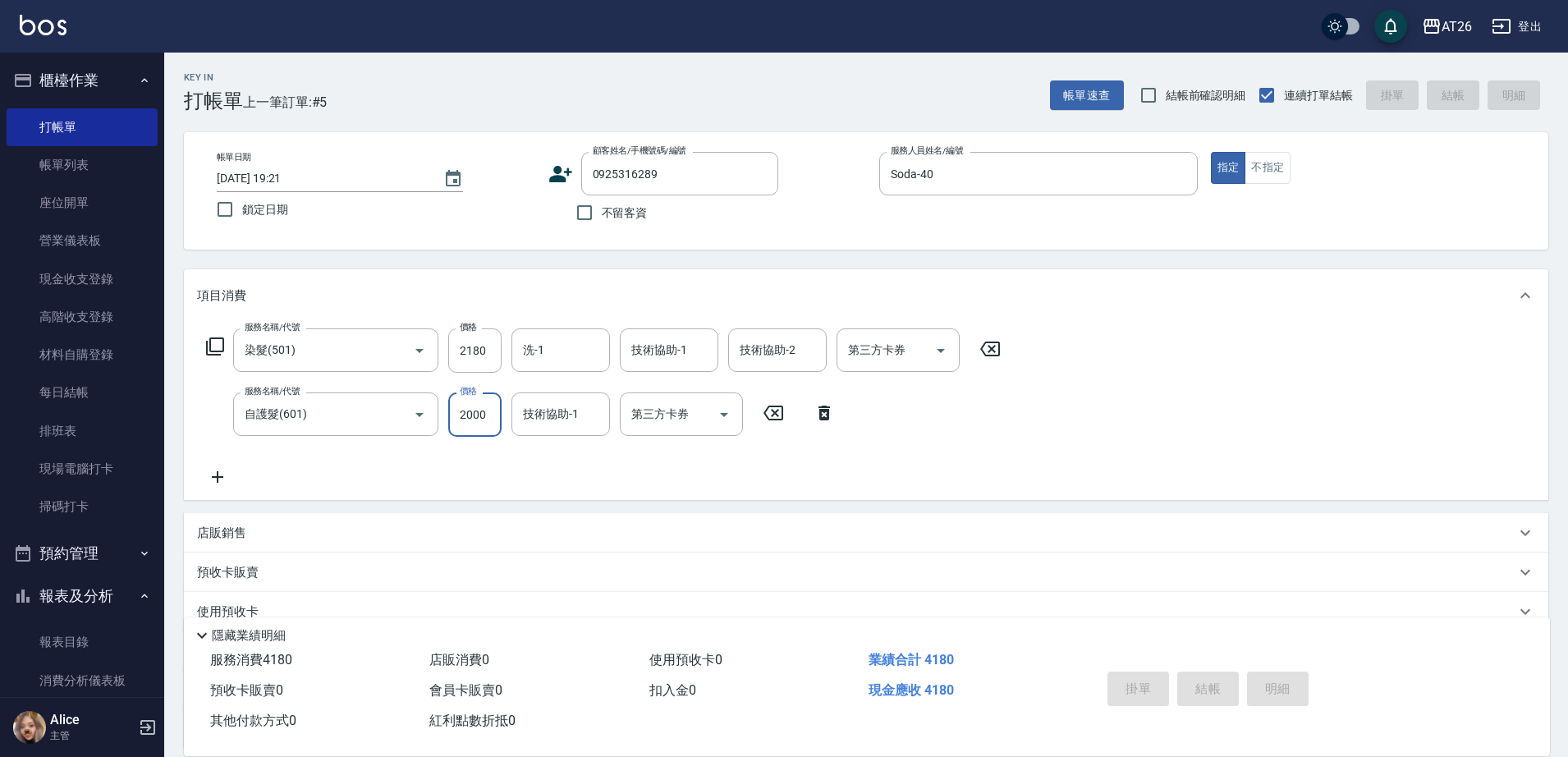
type input "2025/09/13 19:22"
type input "0"
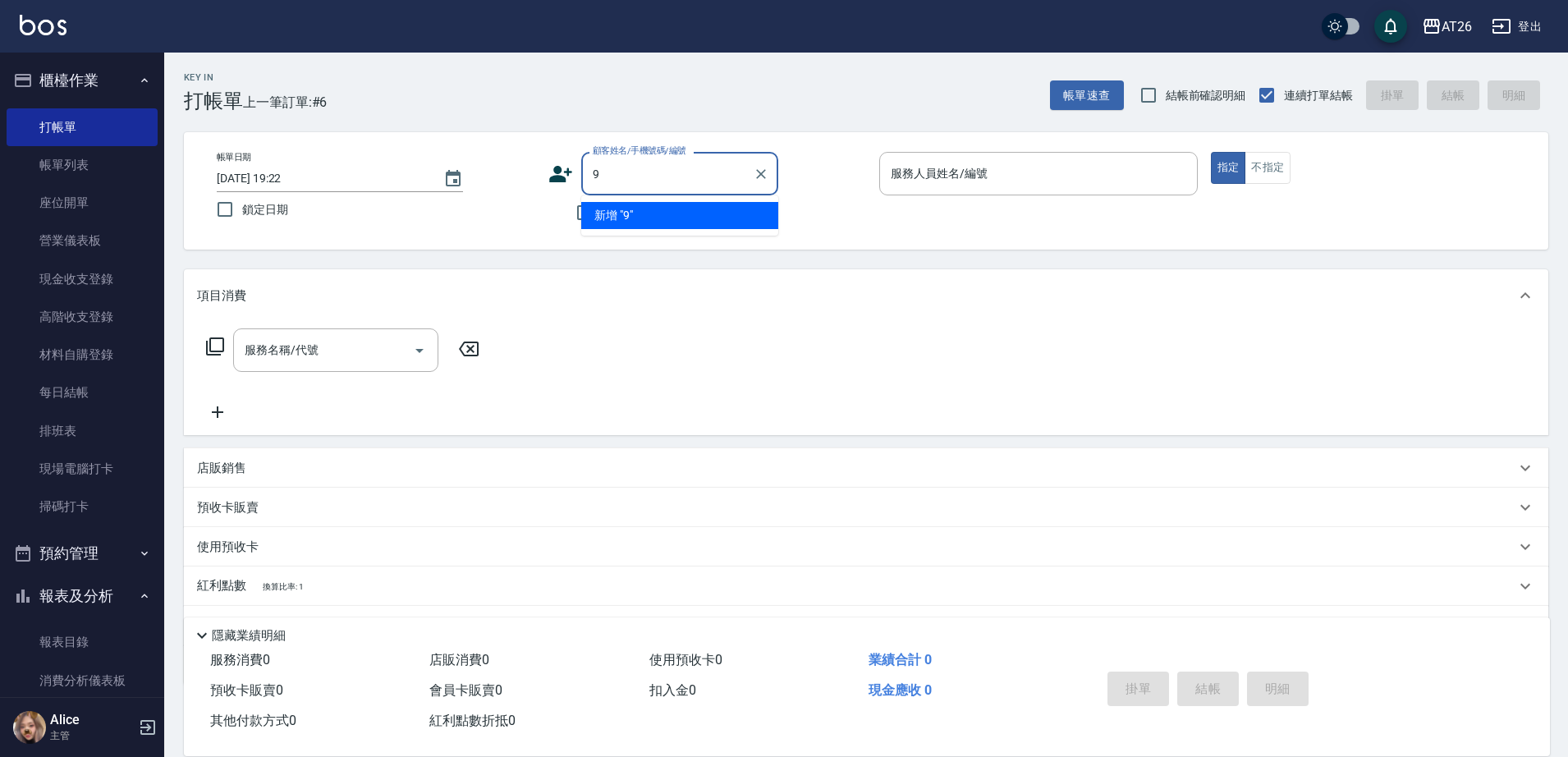
type input "99"
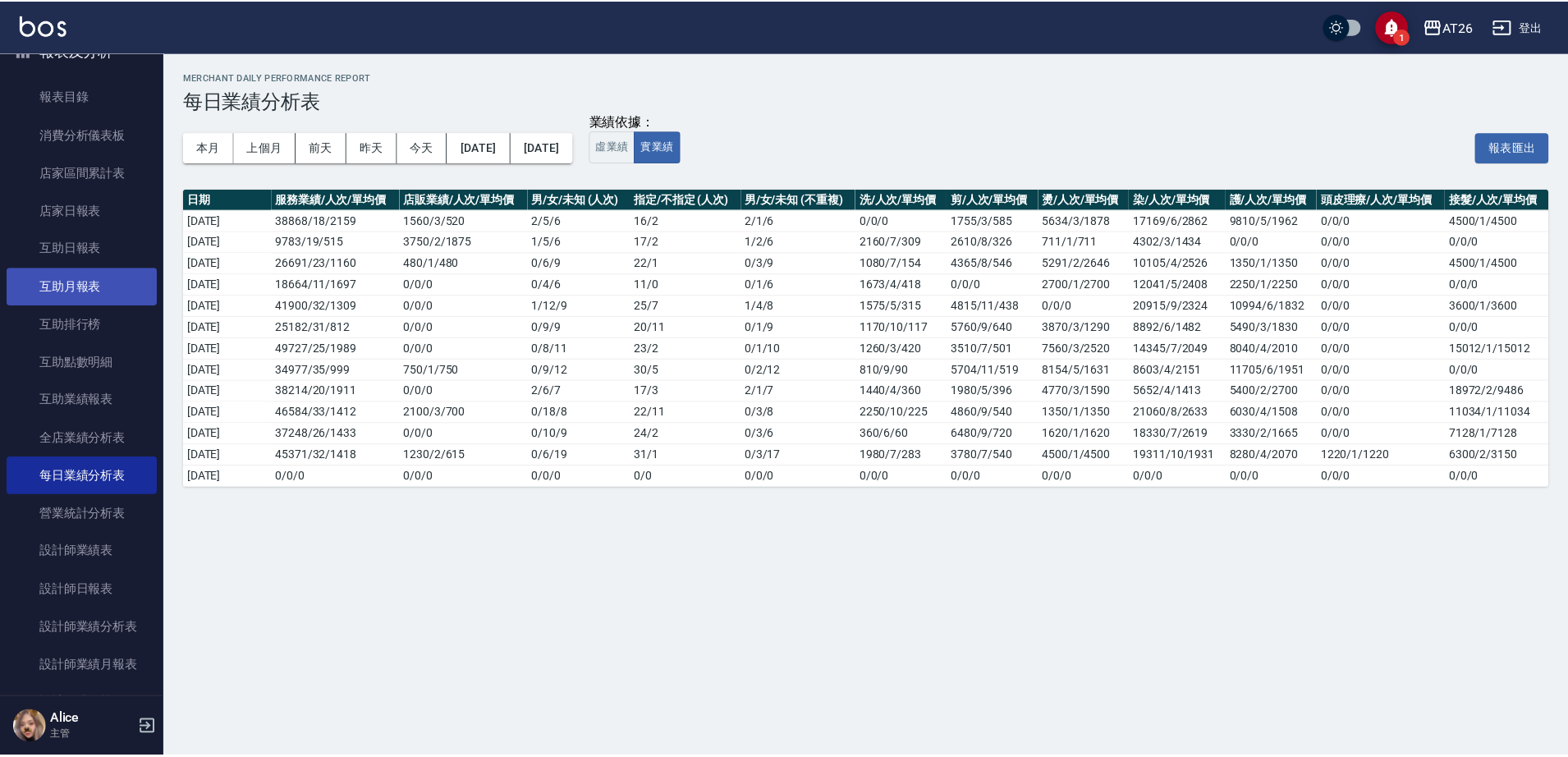
scroll to position [664, 0]
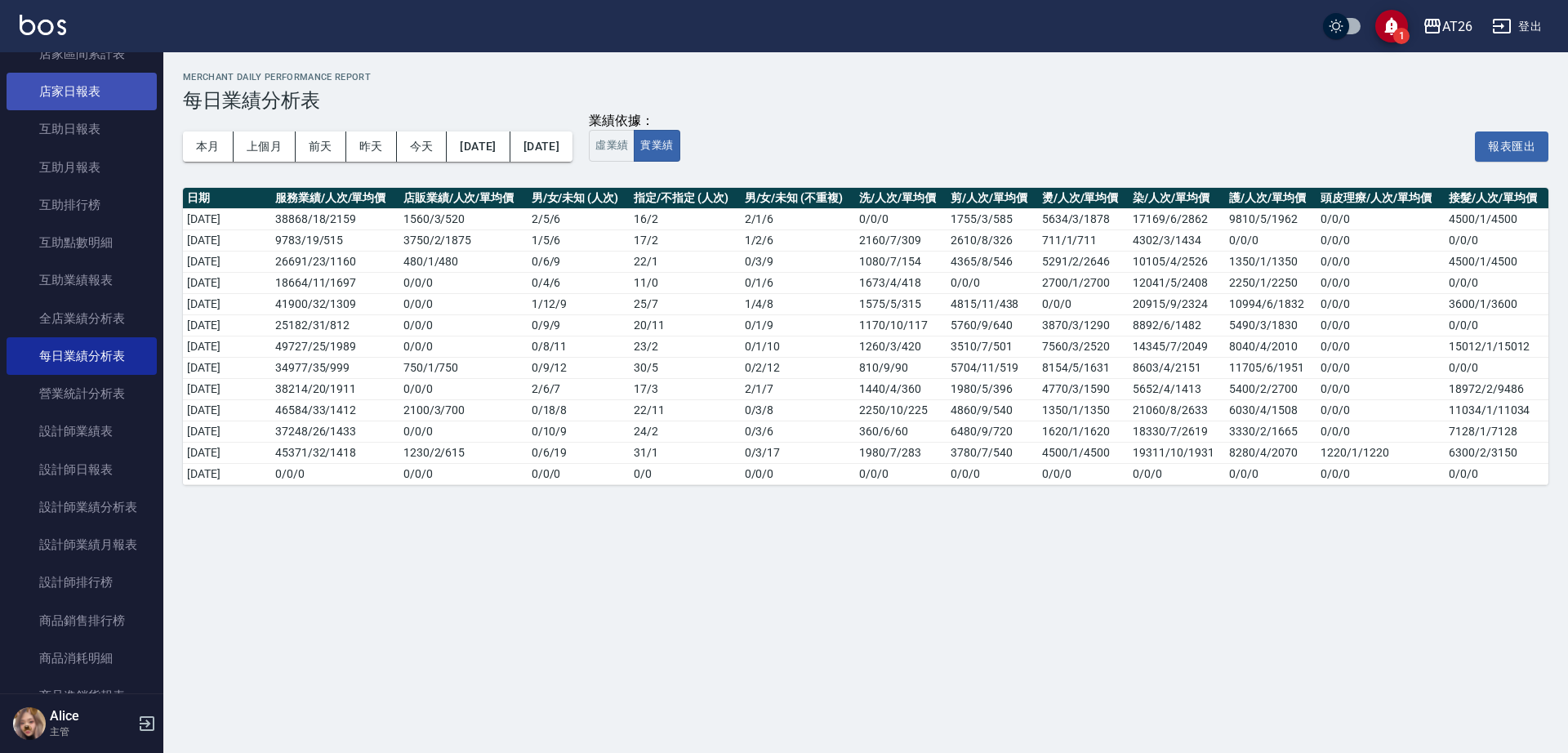
click at [57, 96] on link "店家日報表" at bounding box center [81, 91] width 150 height 38
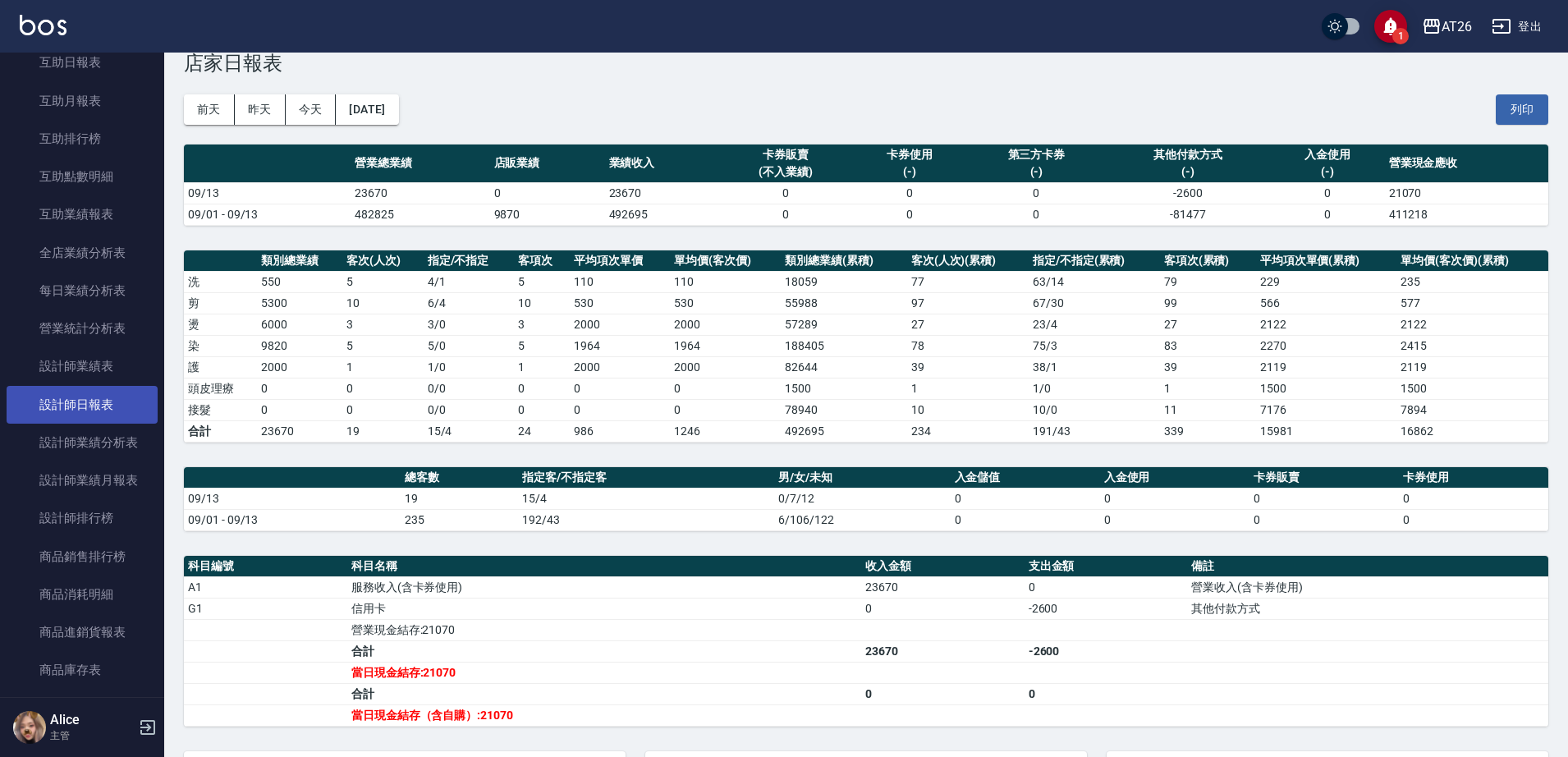
scroll to position [767, 0]
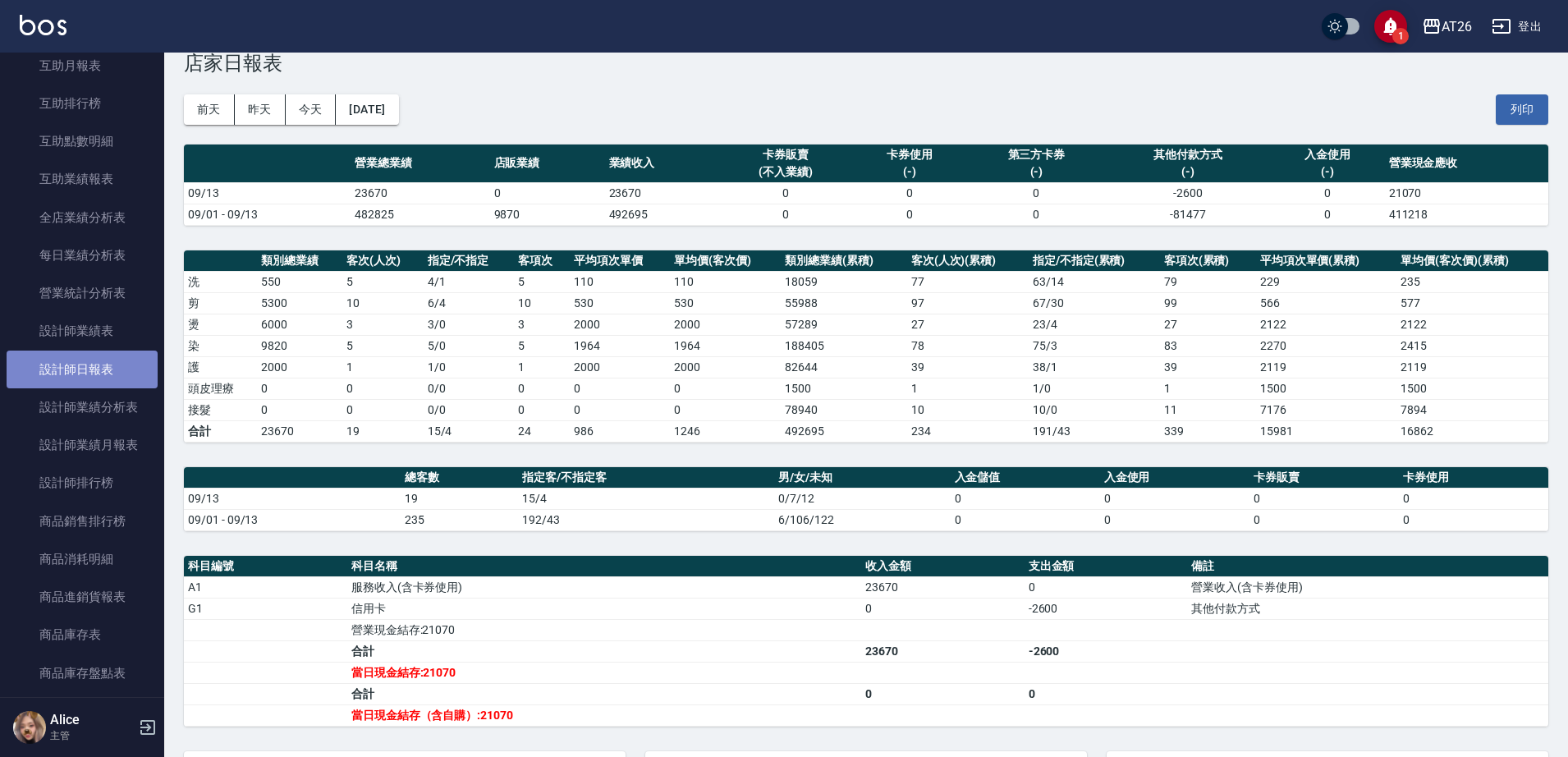
click at [94, 368] on link "設計師日報表" at bounding box center [82, 369] width 151 height 38
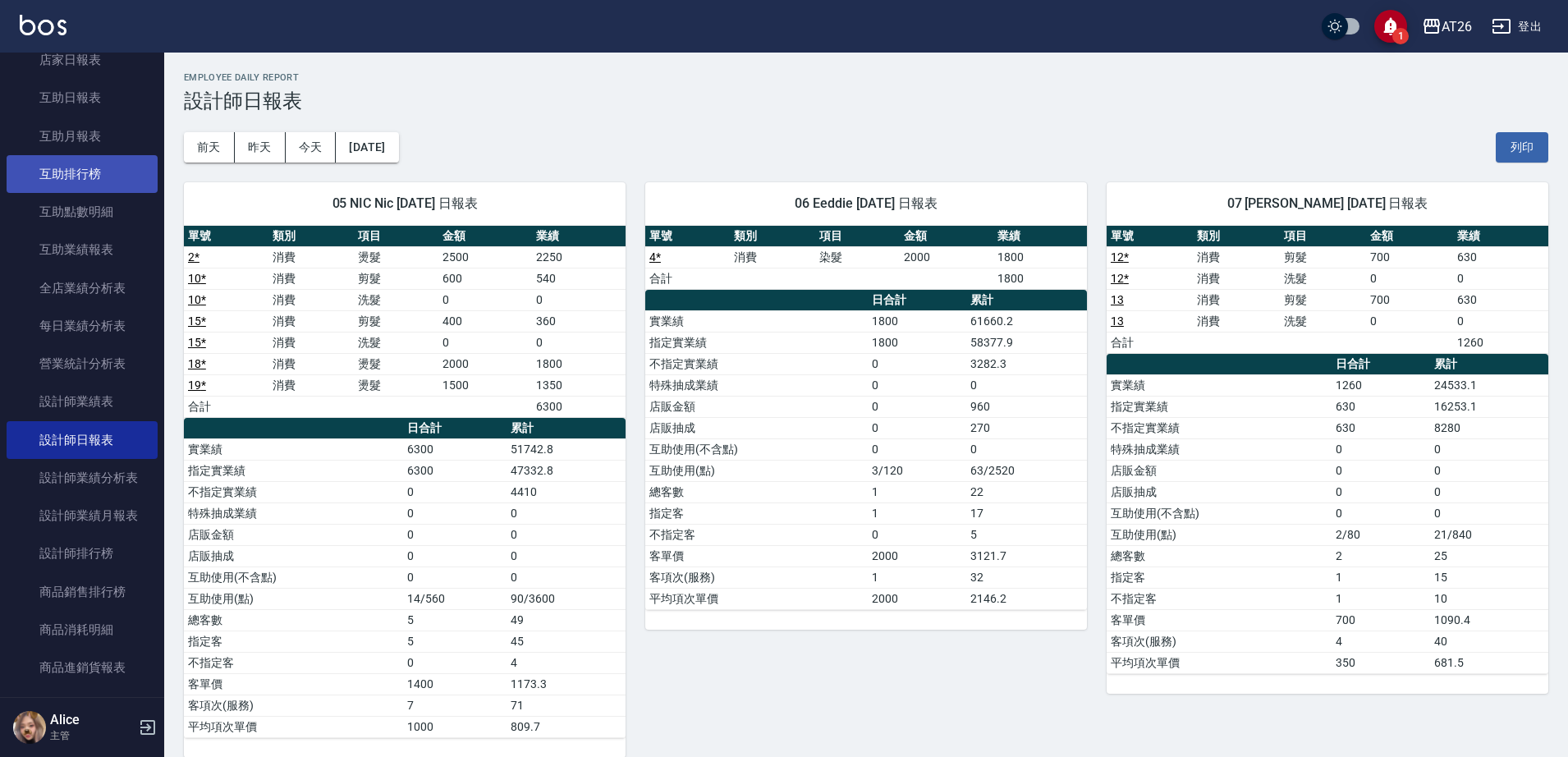
scroll to position [664, 0]
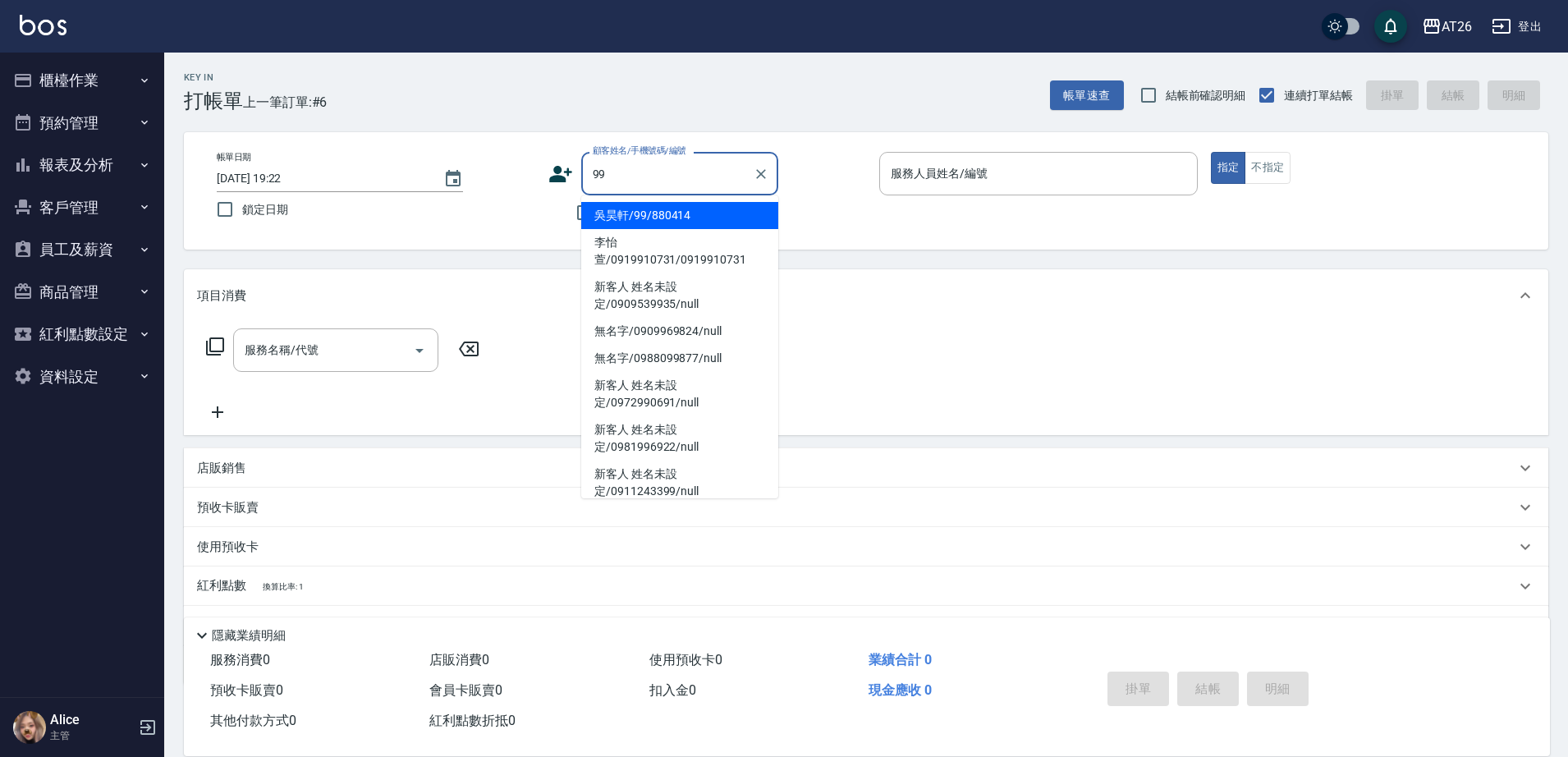
type input "吳昊軒/99/880414"
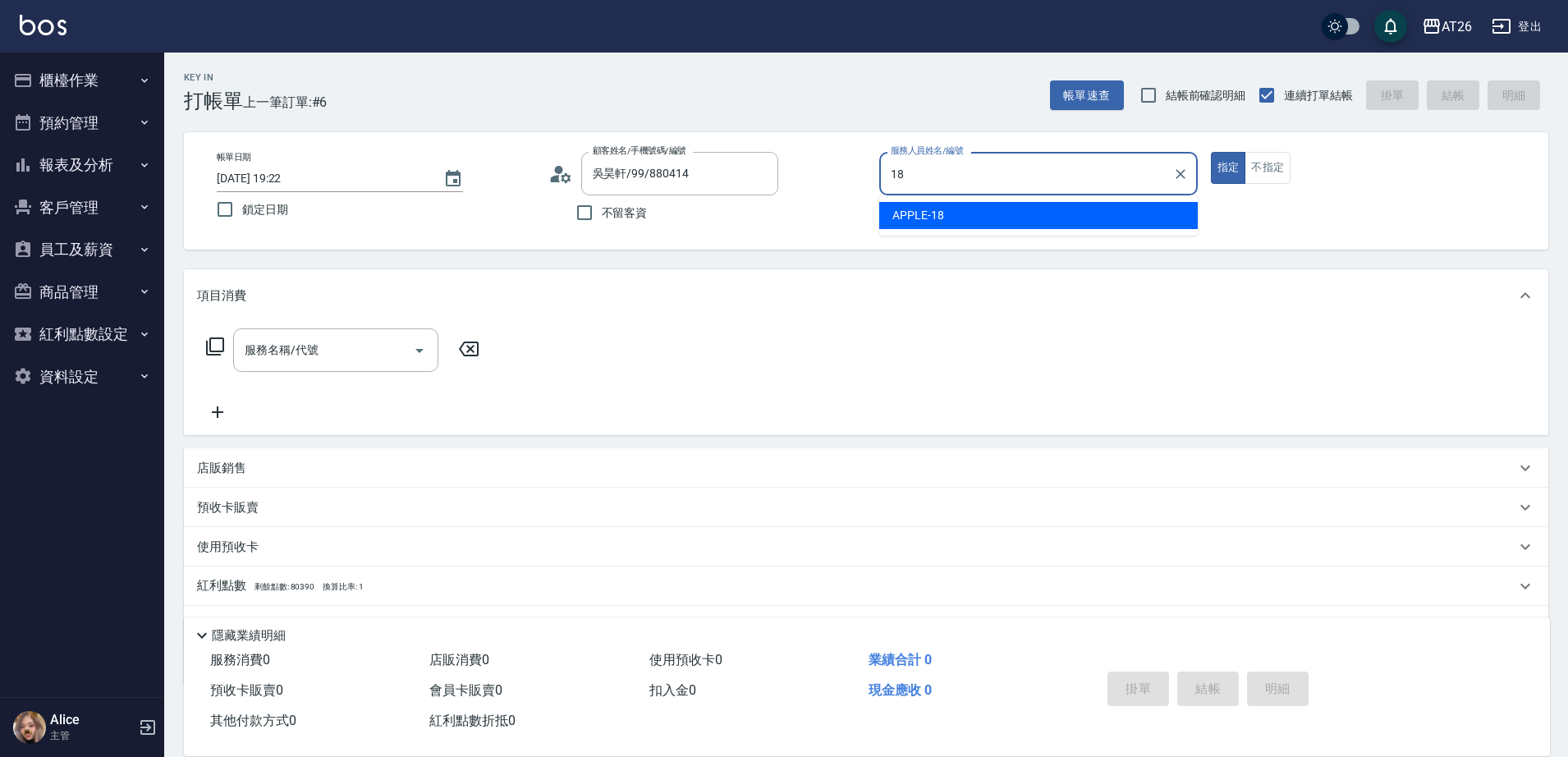
type input "APPLE-18"
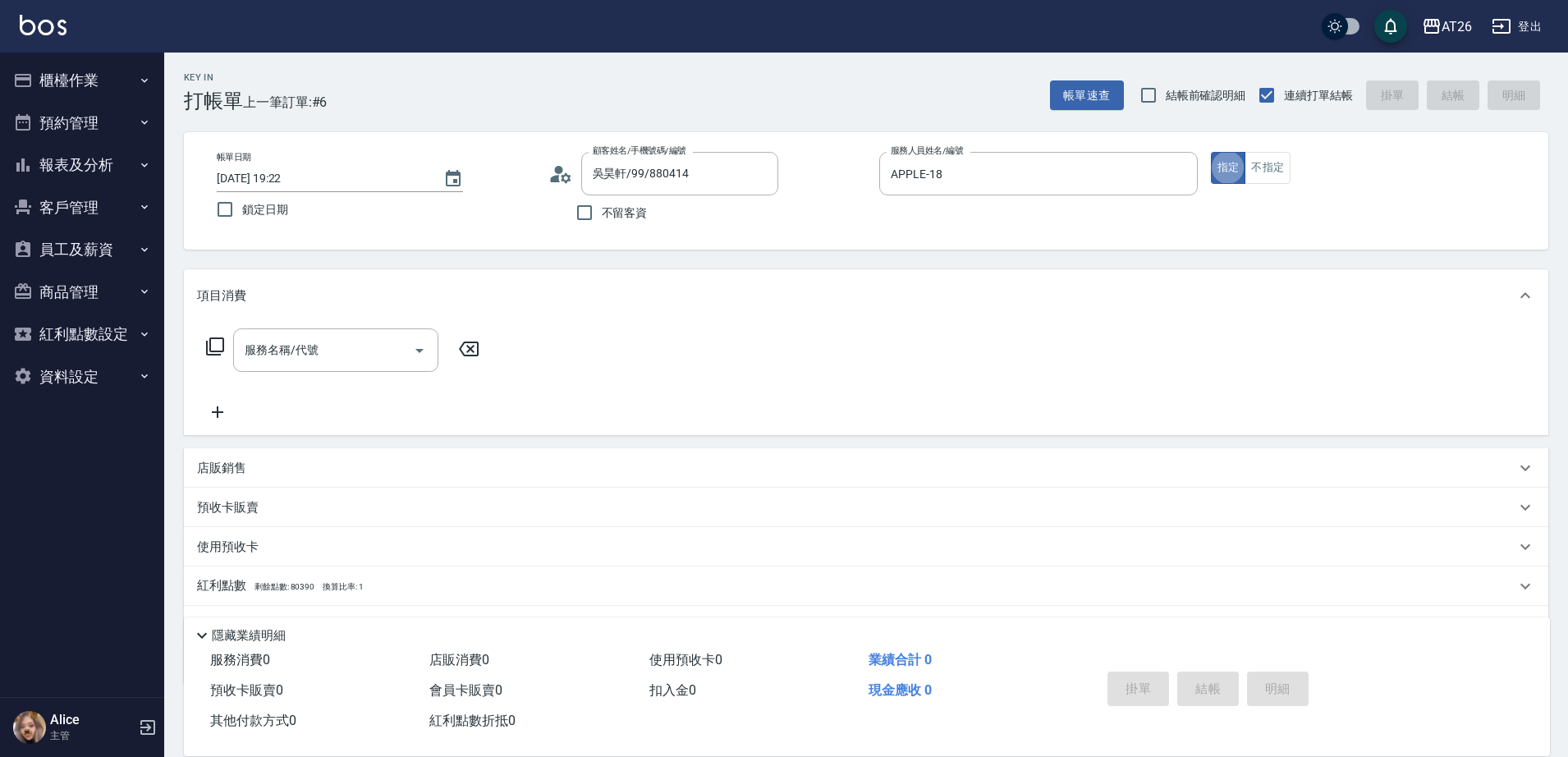
type button "true"
type input "401"
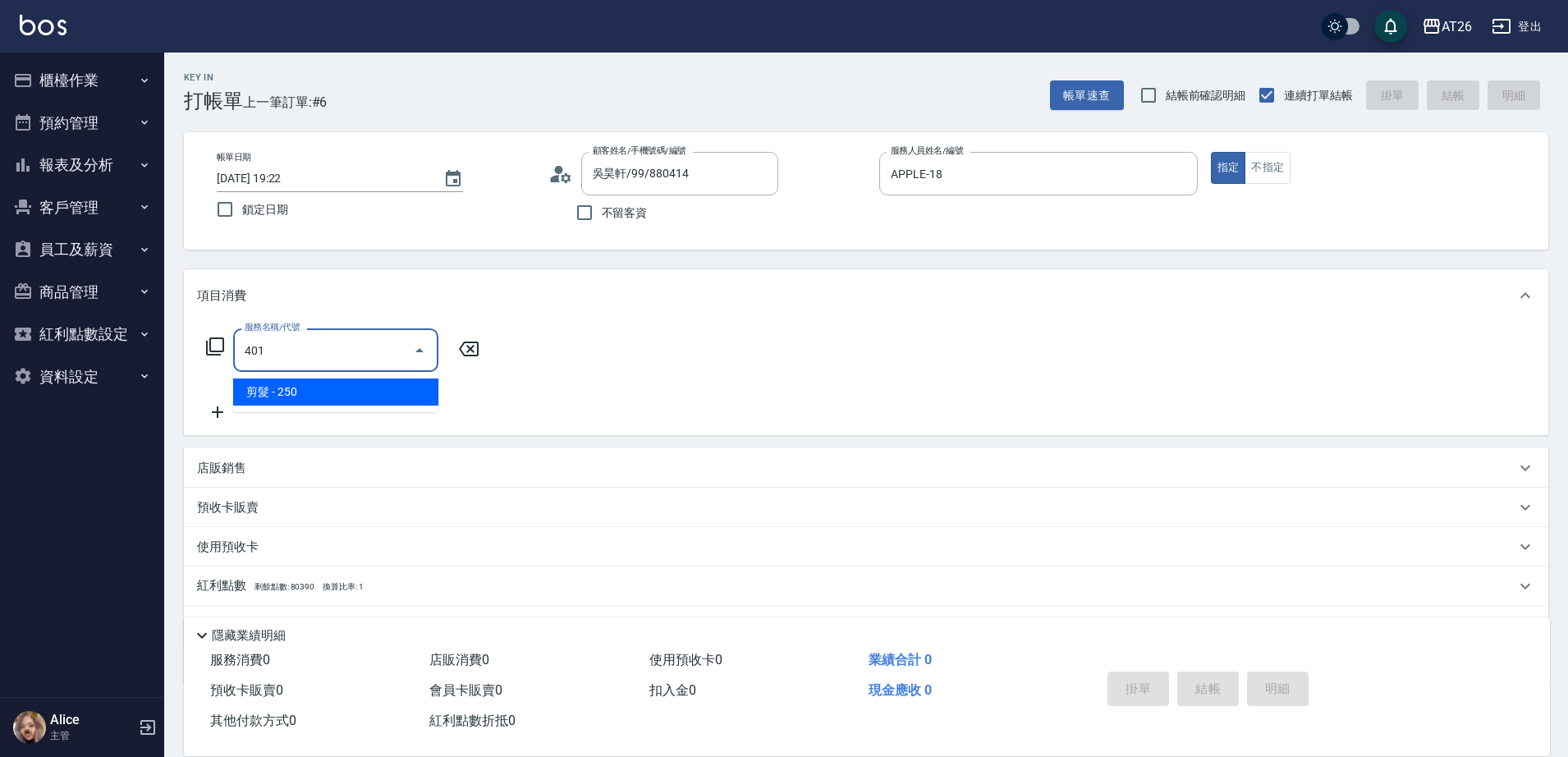
type input "20"
type input "剪髮(401)"
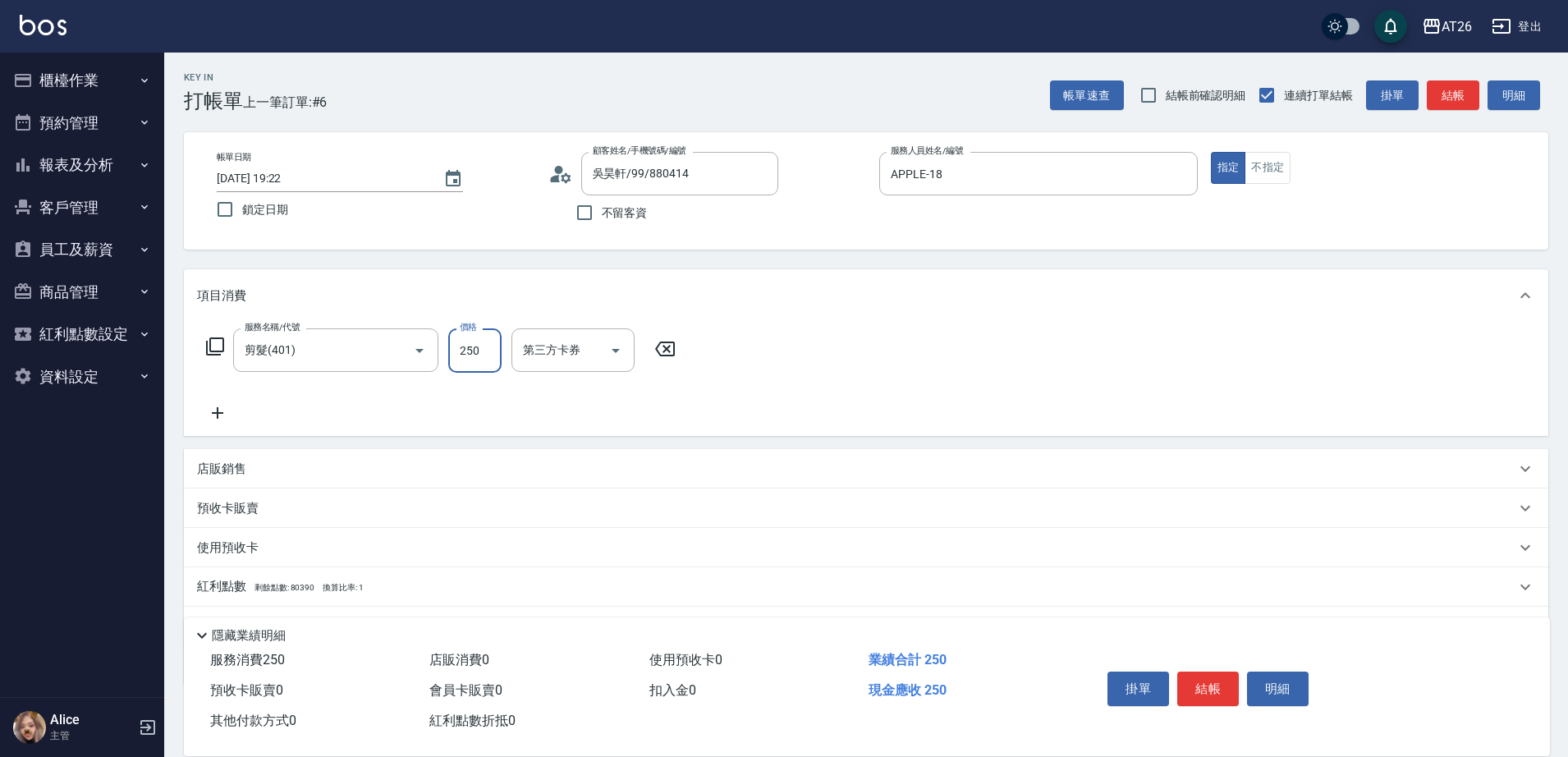
type input "5"
type input "0"
type input "500"
type input "50"
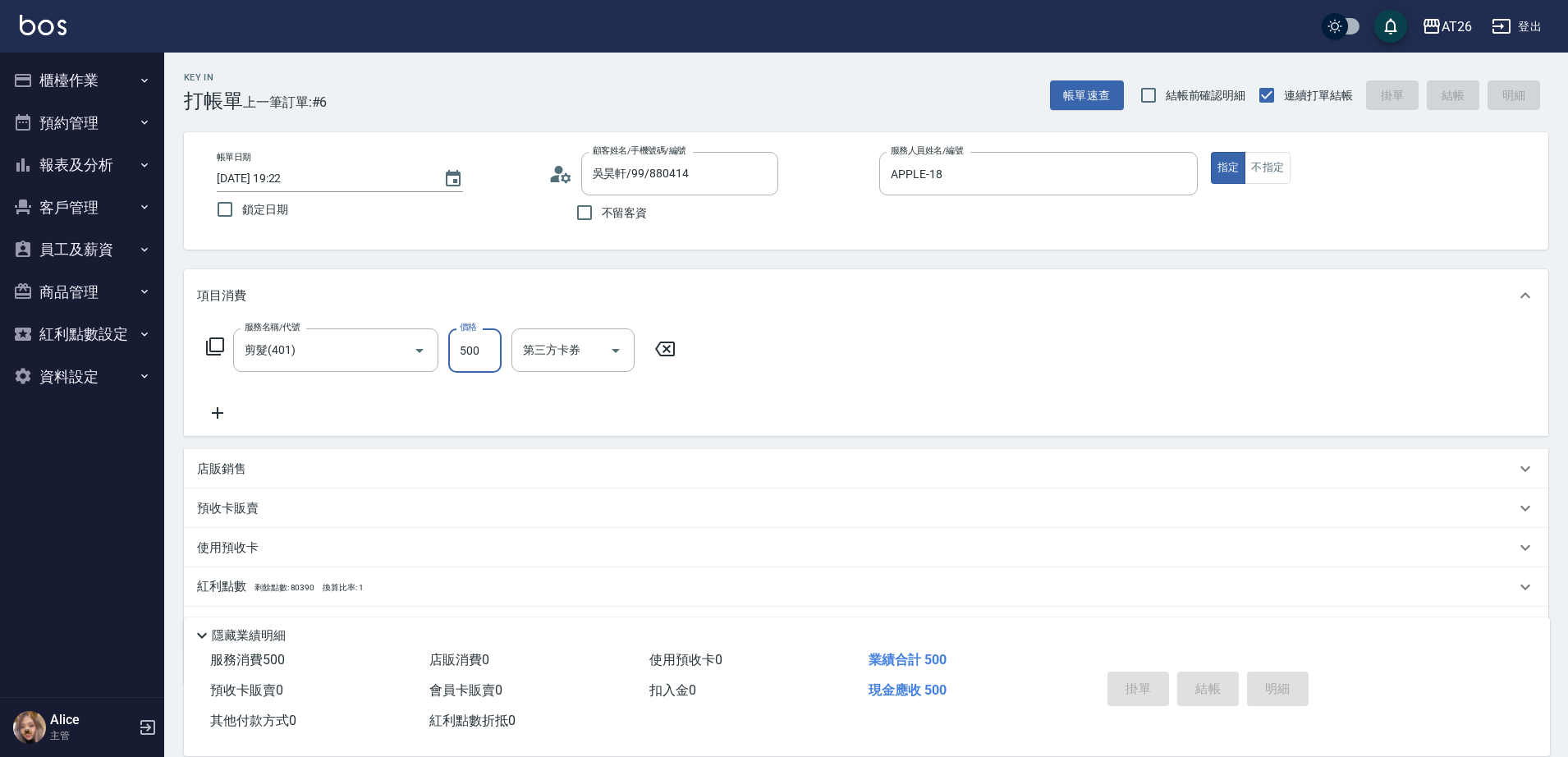
type input "2025/09/13 19:23"
type input "0"
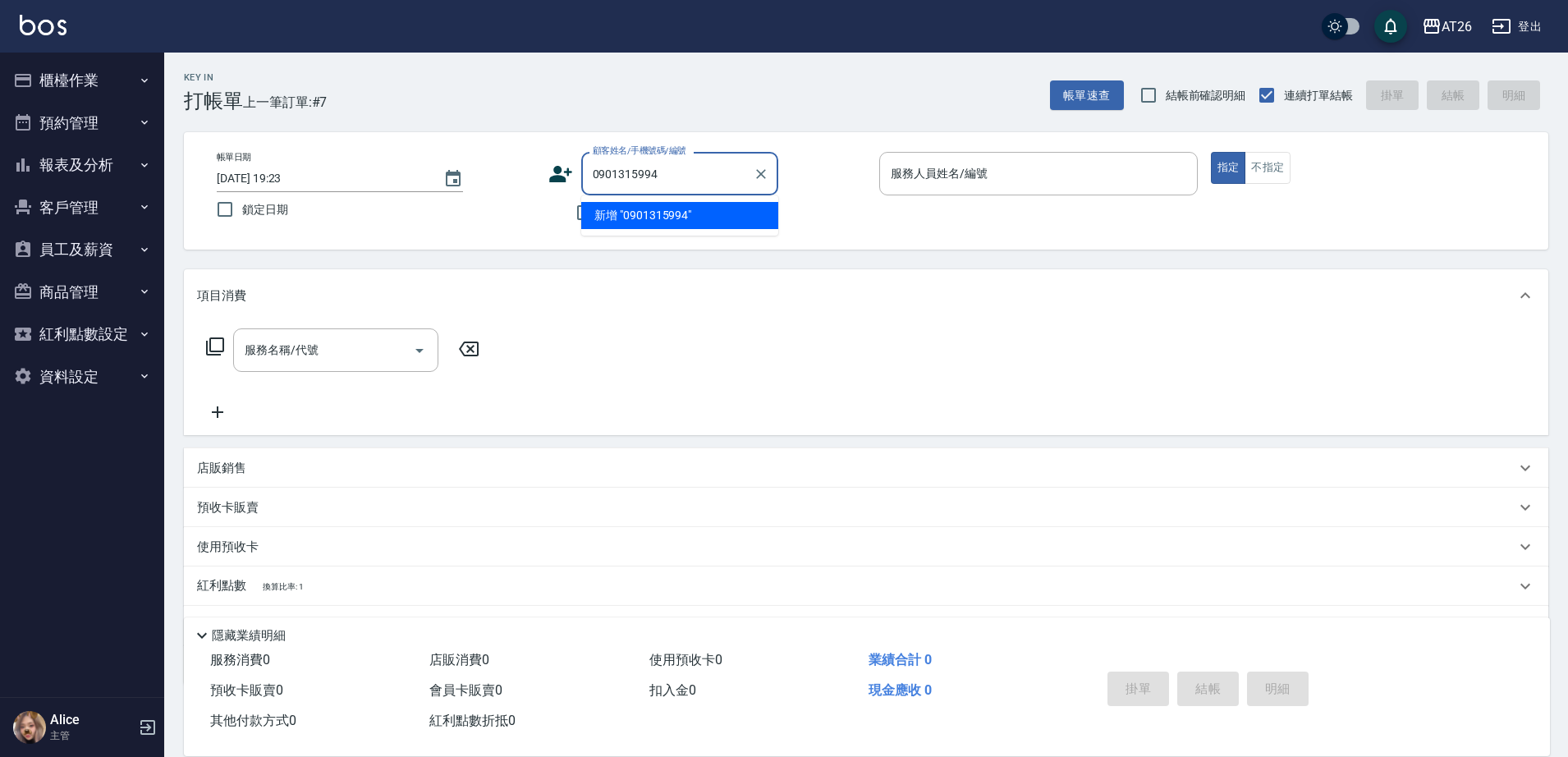
type input "0901315994"
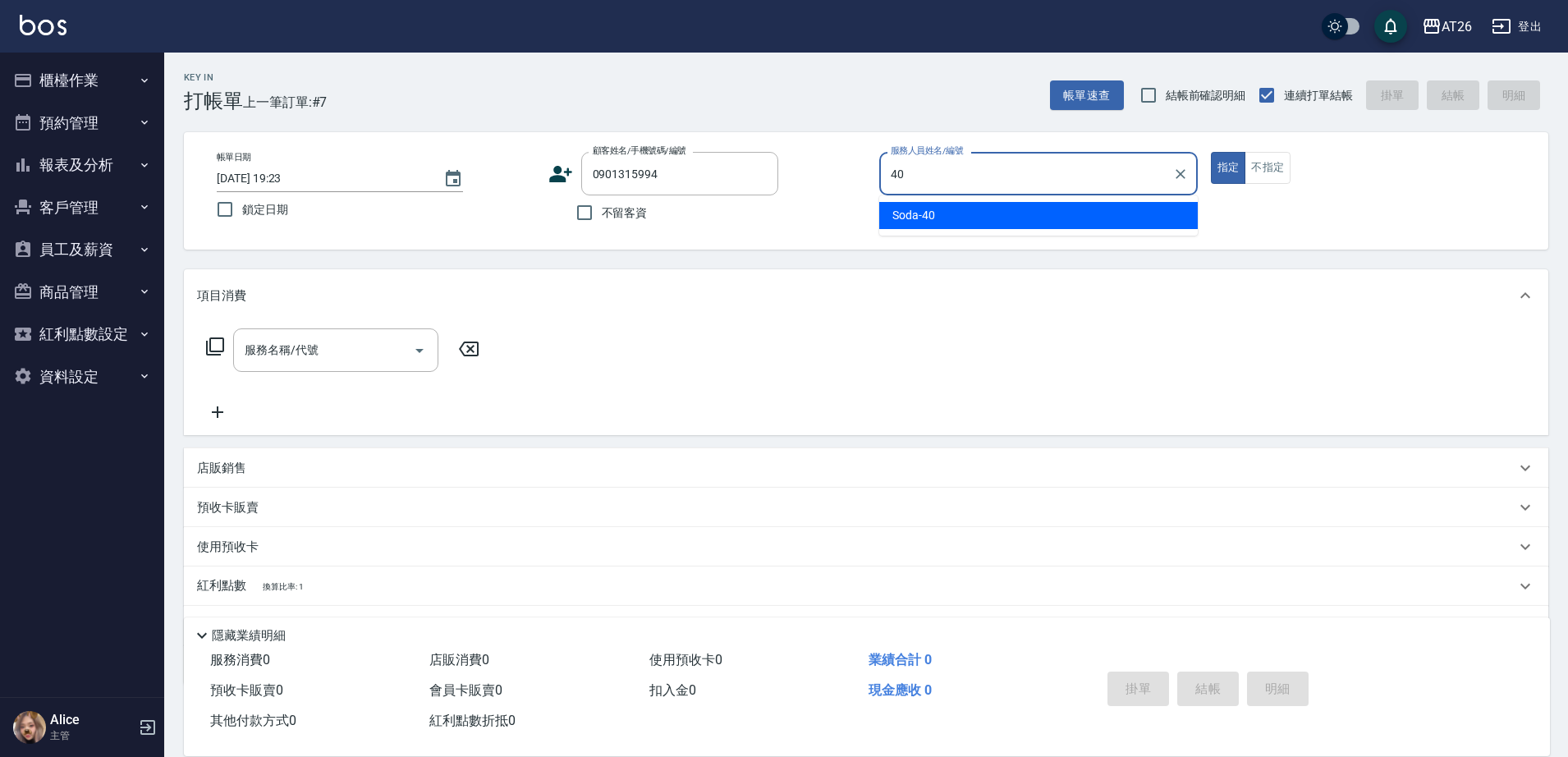
type input "Soda-40"
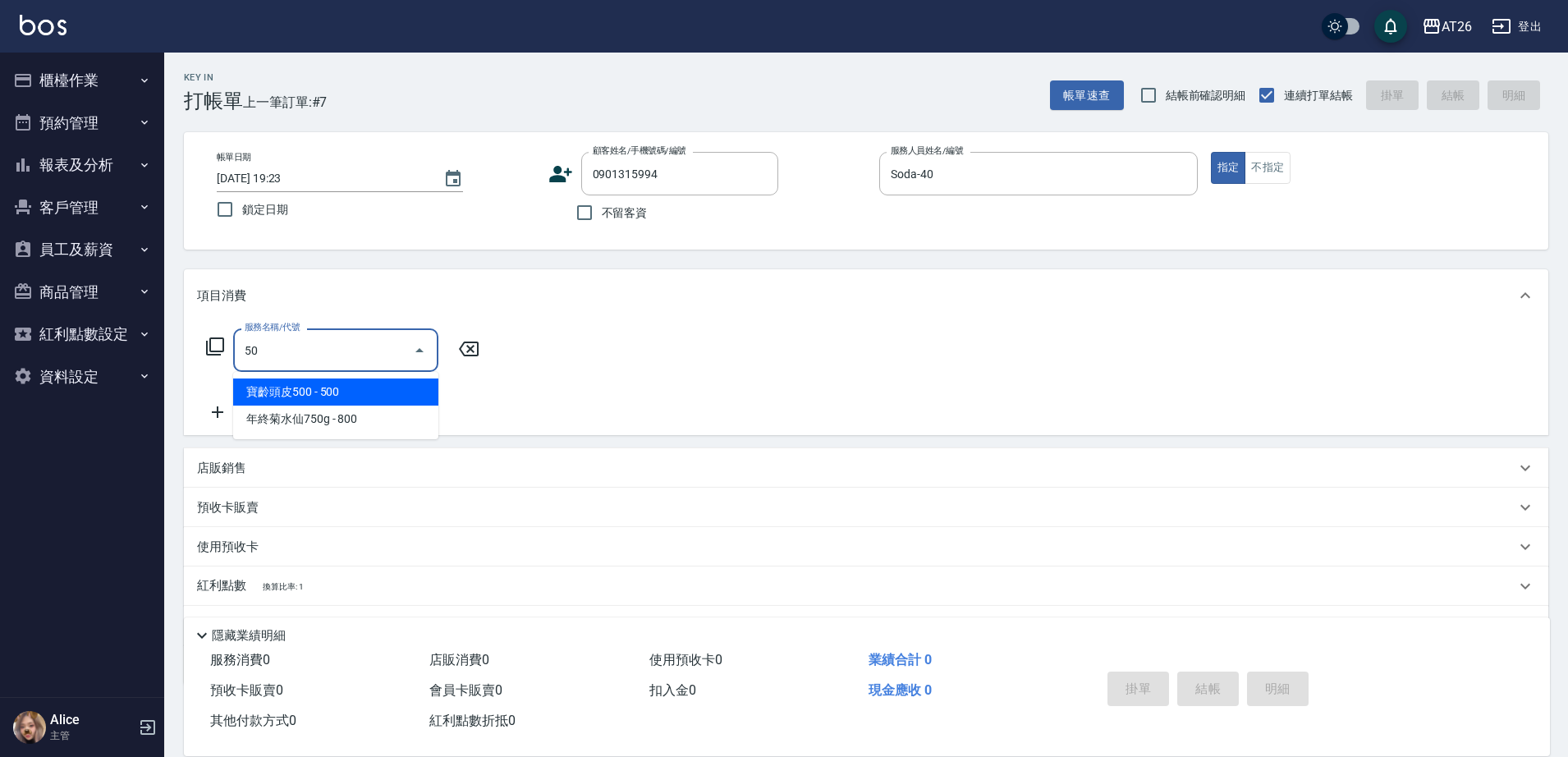
type input "501"
type input "120"
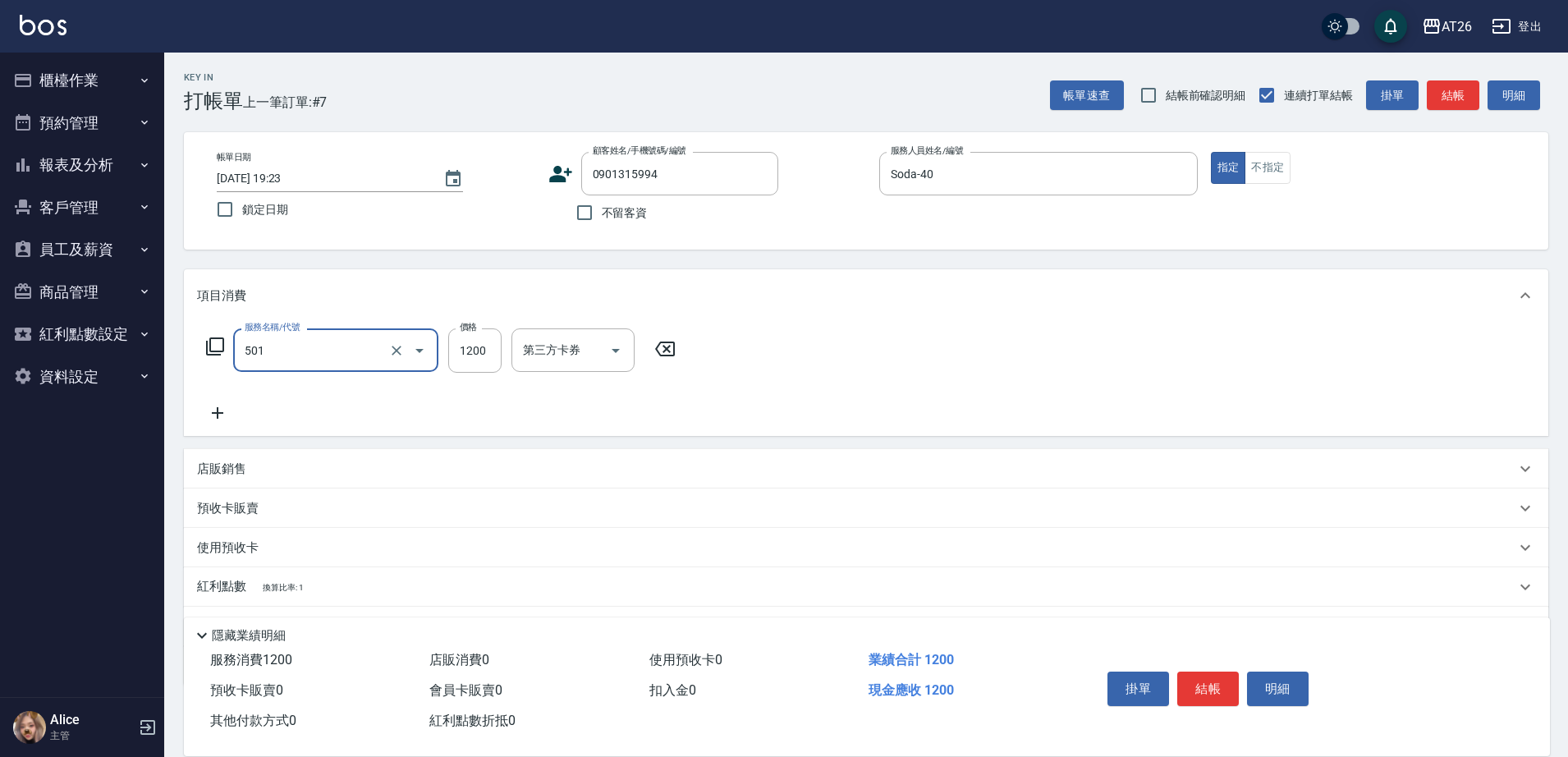
type input "染髮(501)"
type input "1"
type input "0"
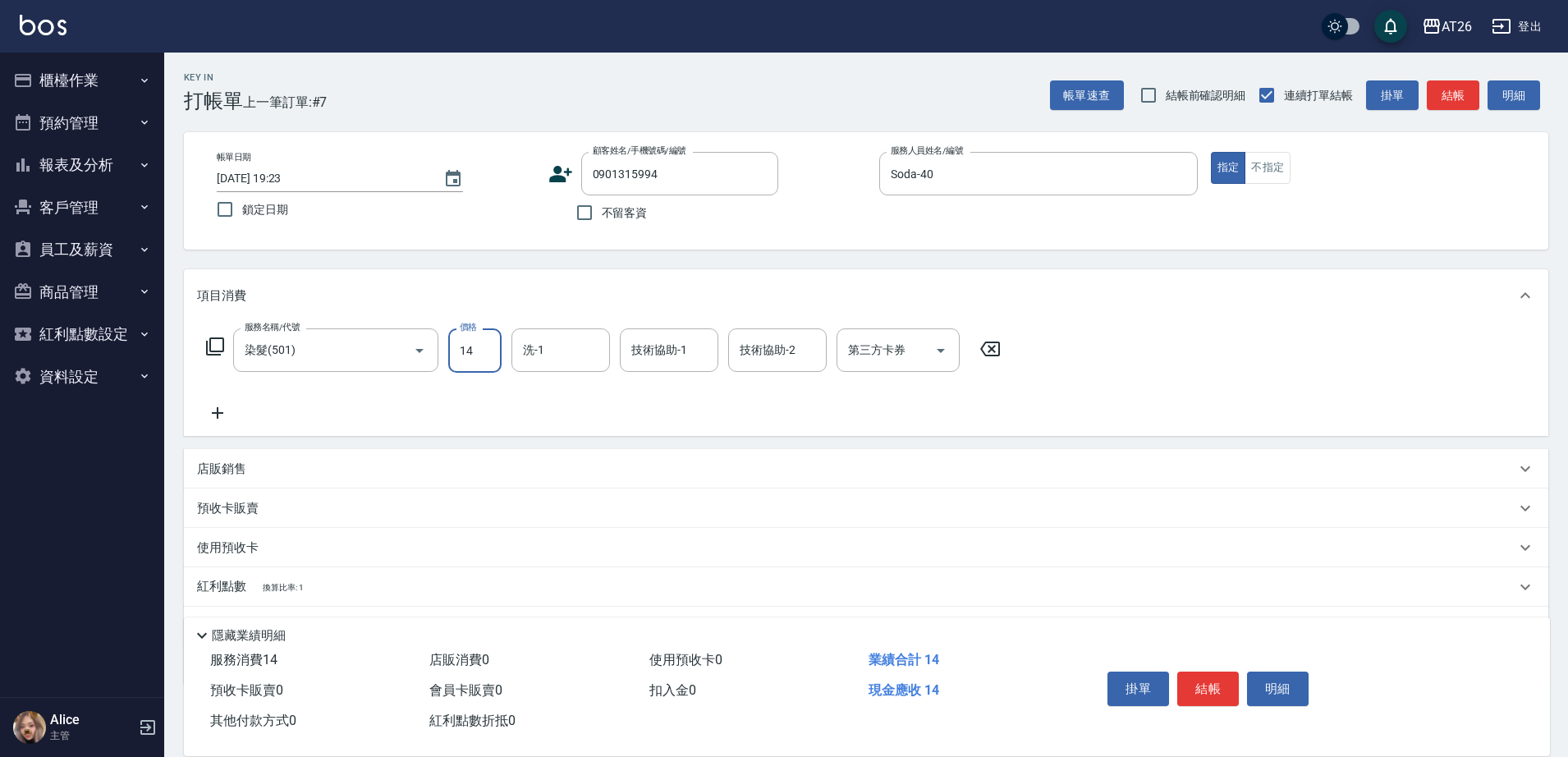
type input "148"
type input "10"
type input "1480"
type input "140"
type input "1480"
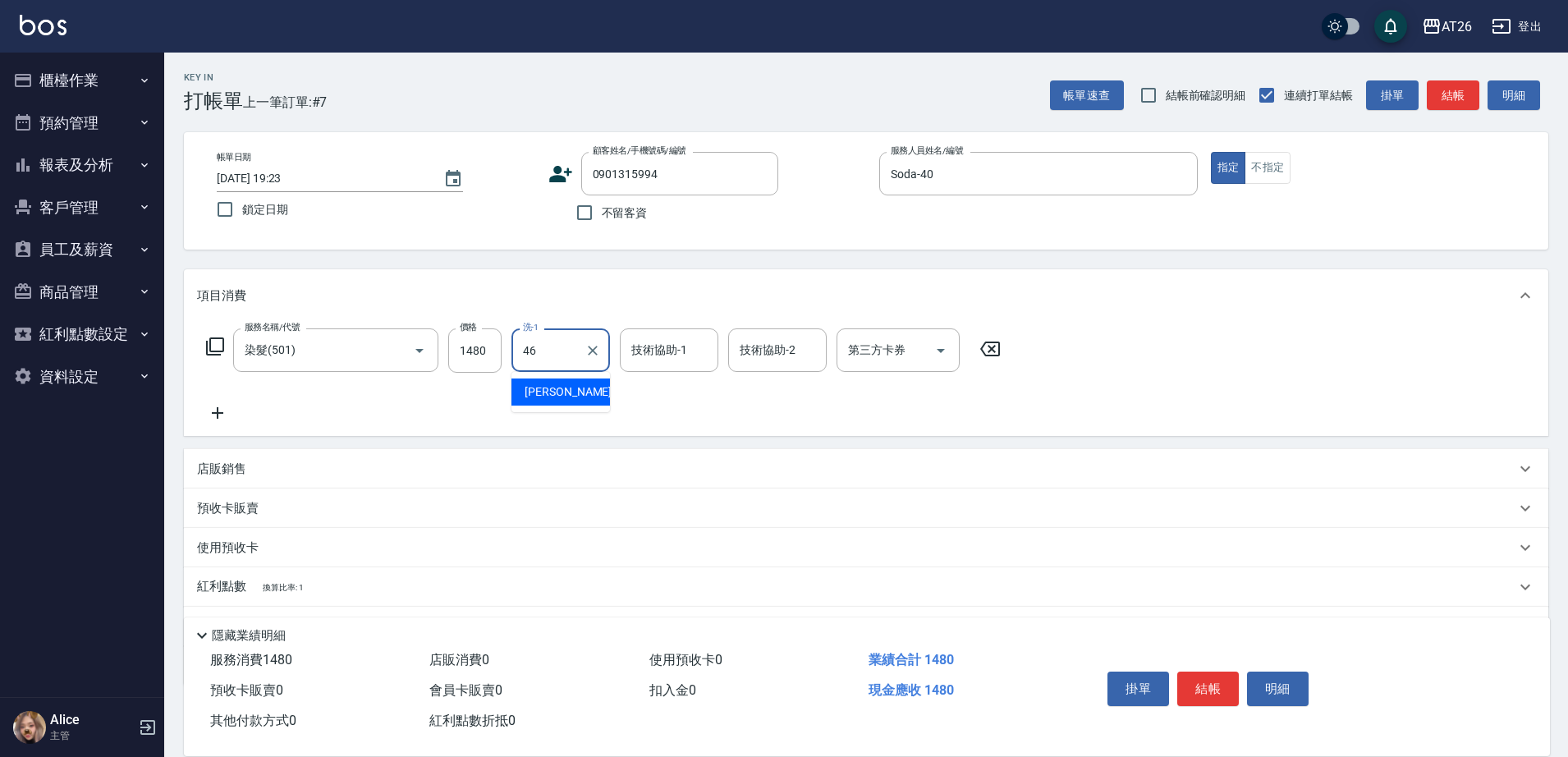
type input "[PERSON_NAME]-46"
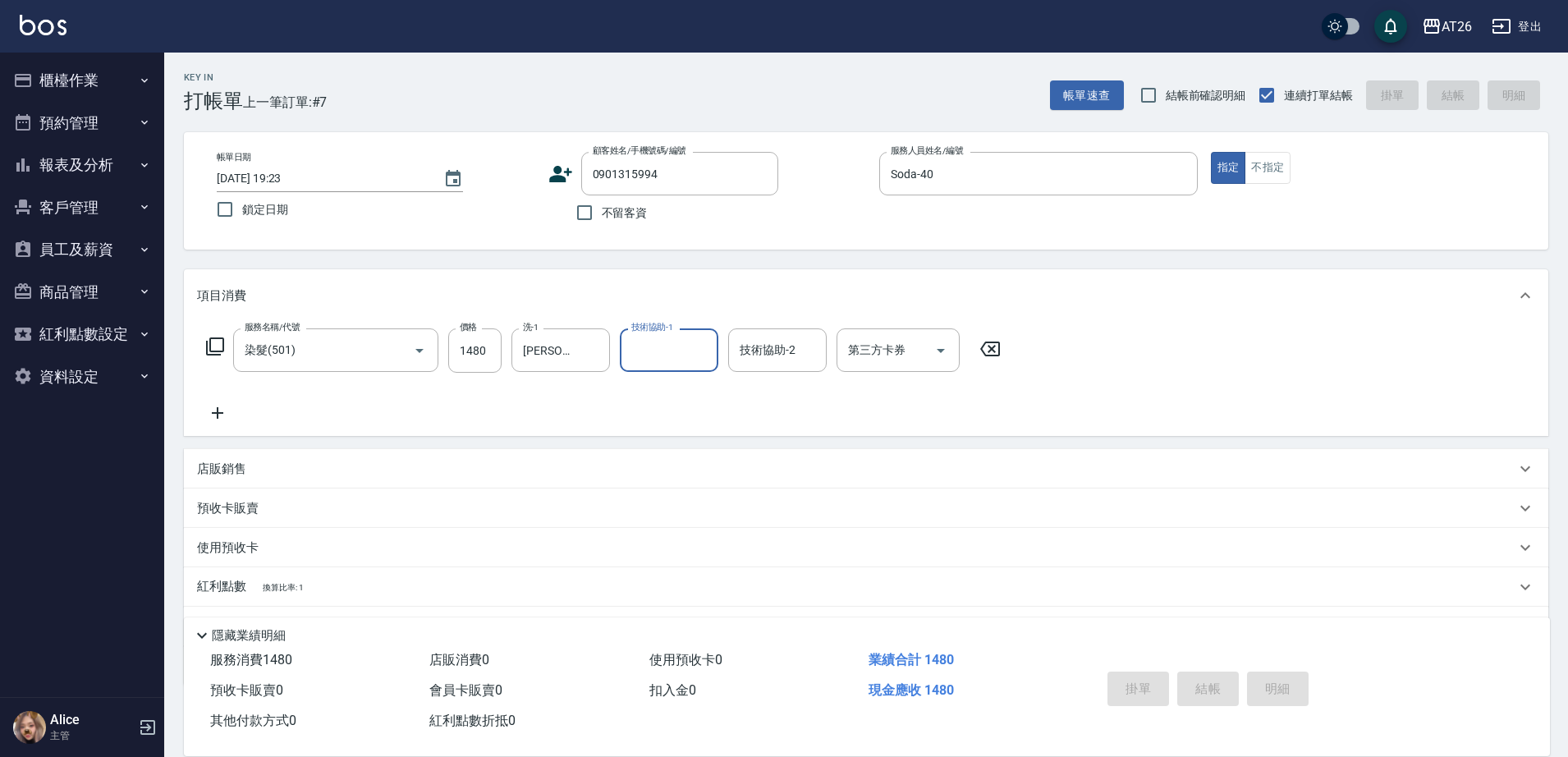
type input "0"
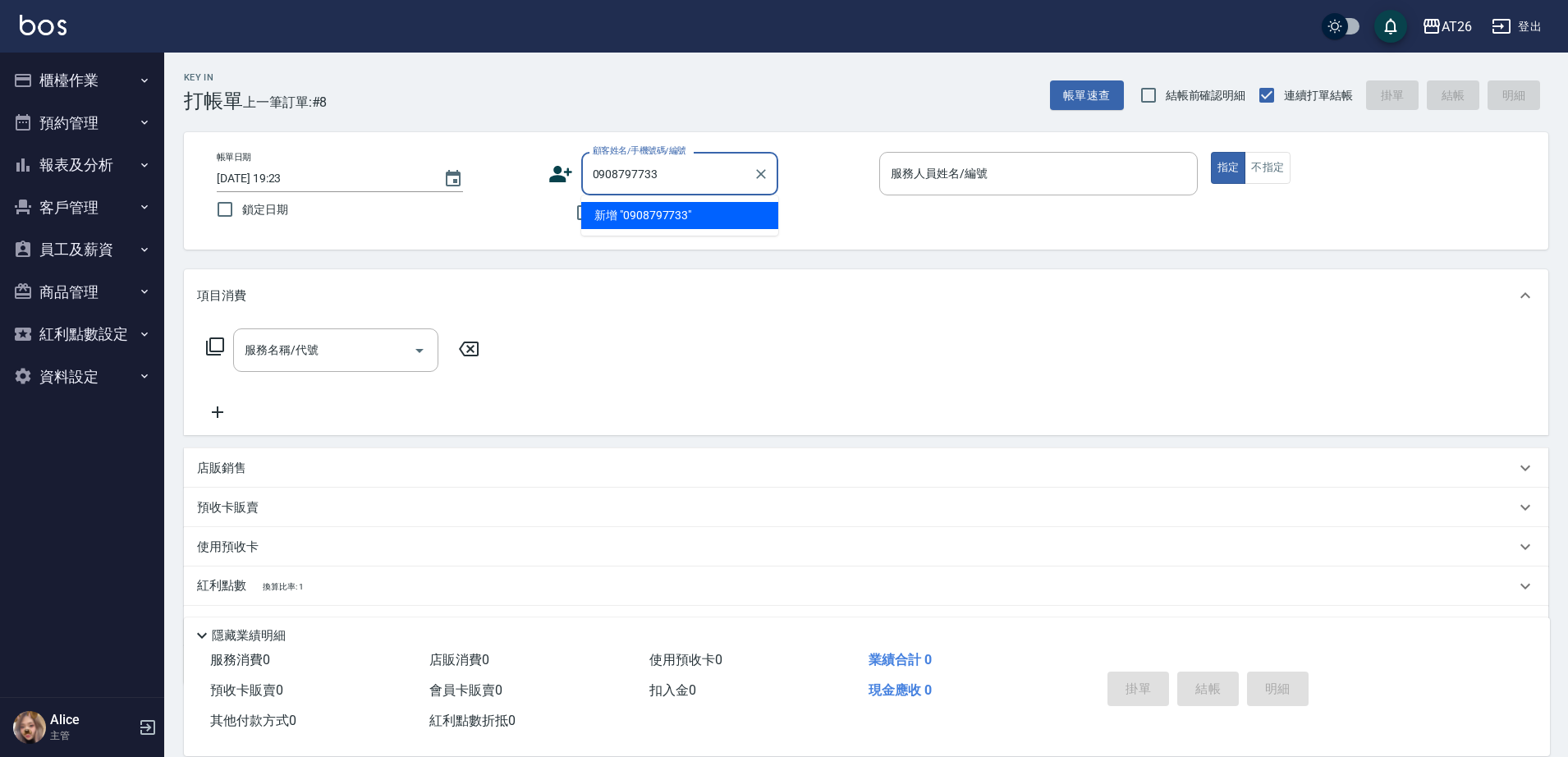
type input "0908797733"
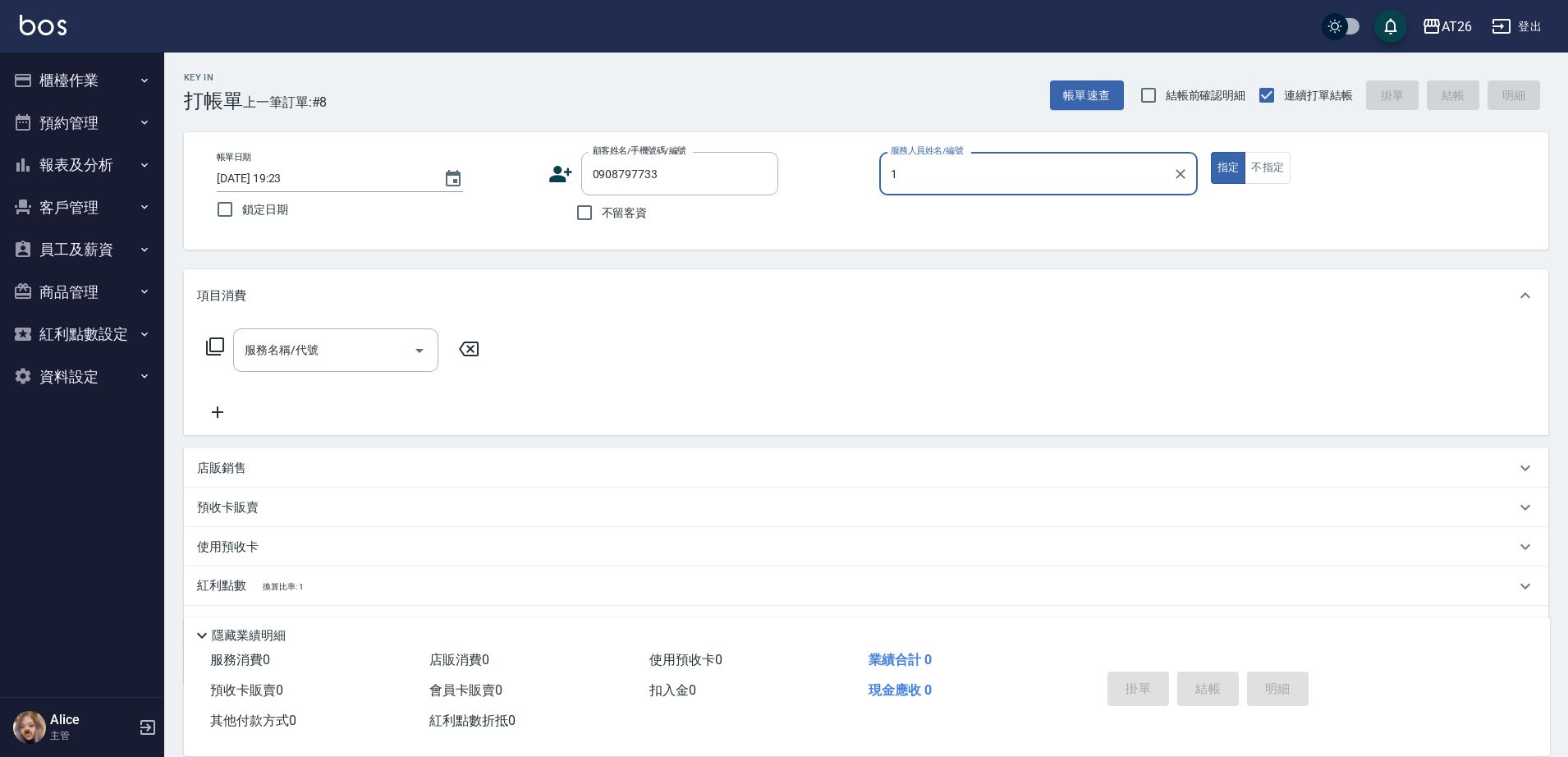
type input "10"
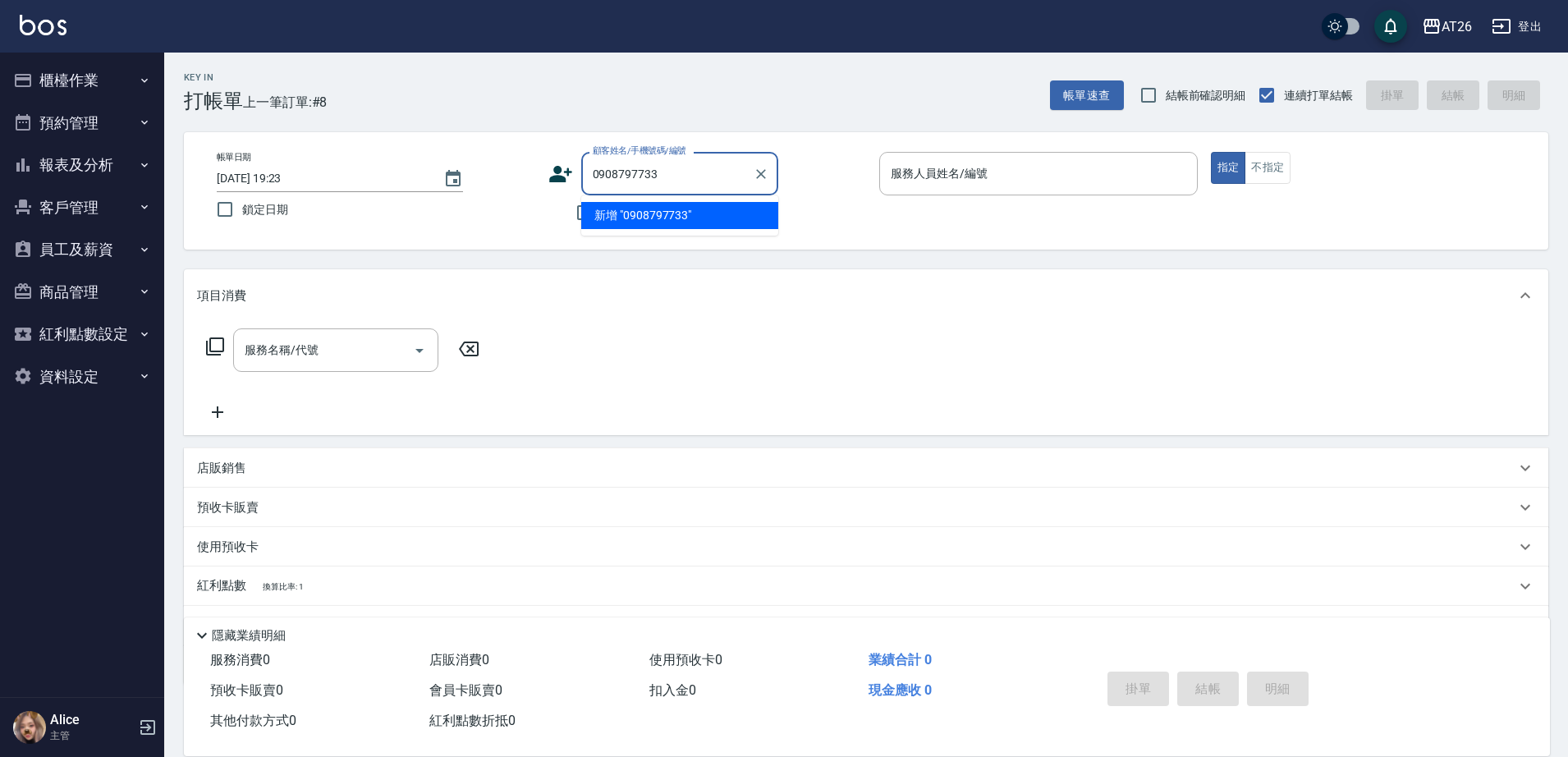
type input "0908797733"
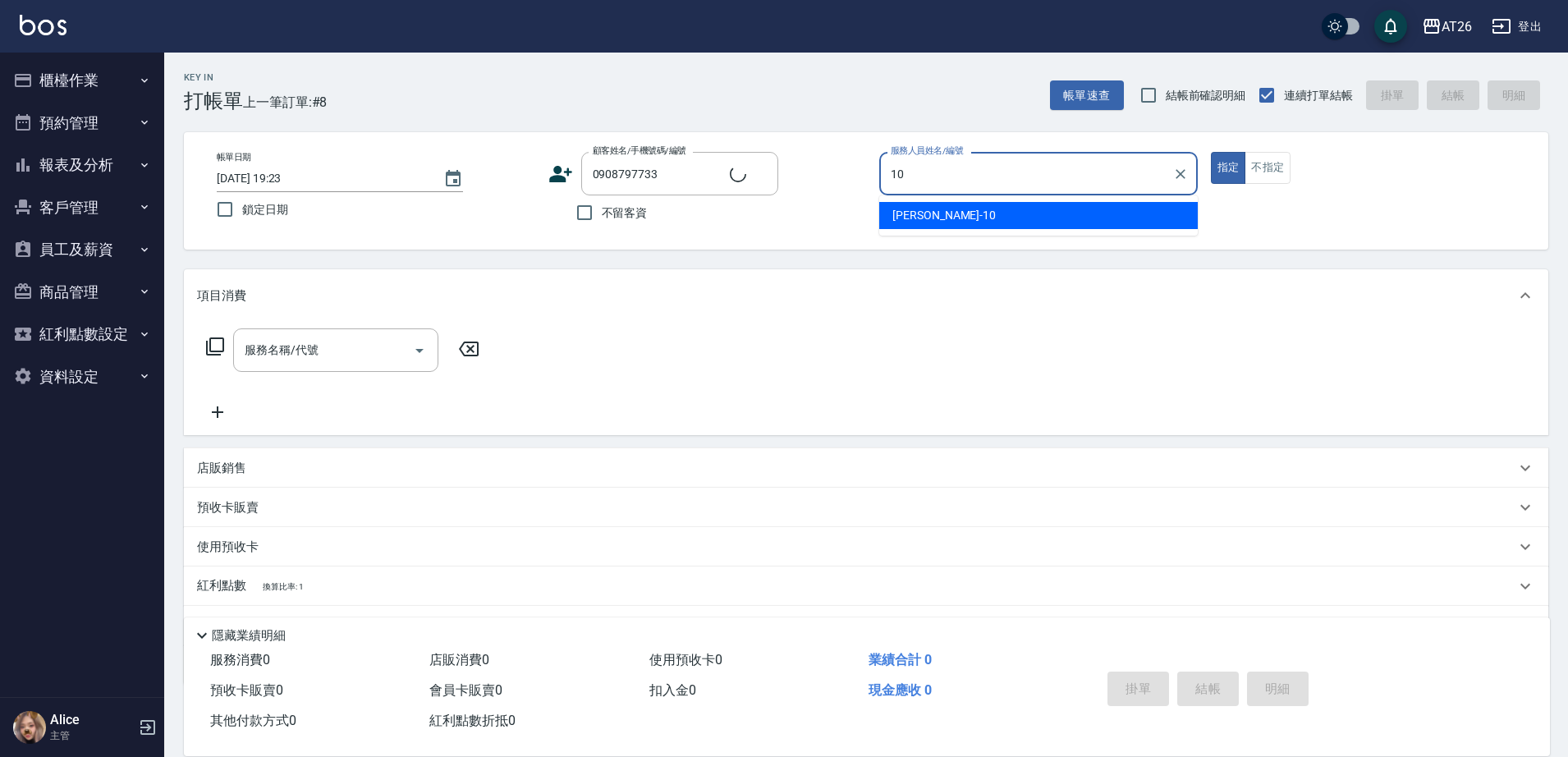
type input "10"
type input "Kristy/0908797733/null"
type input "Josh-10"
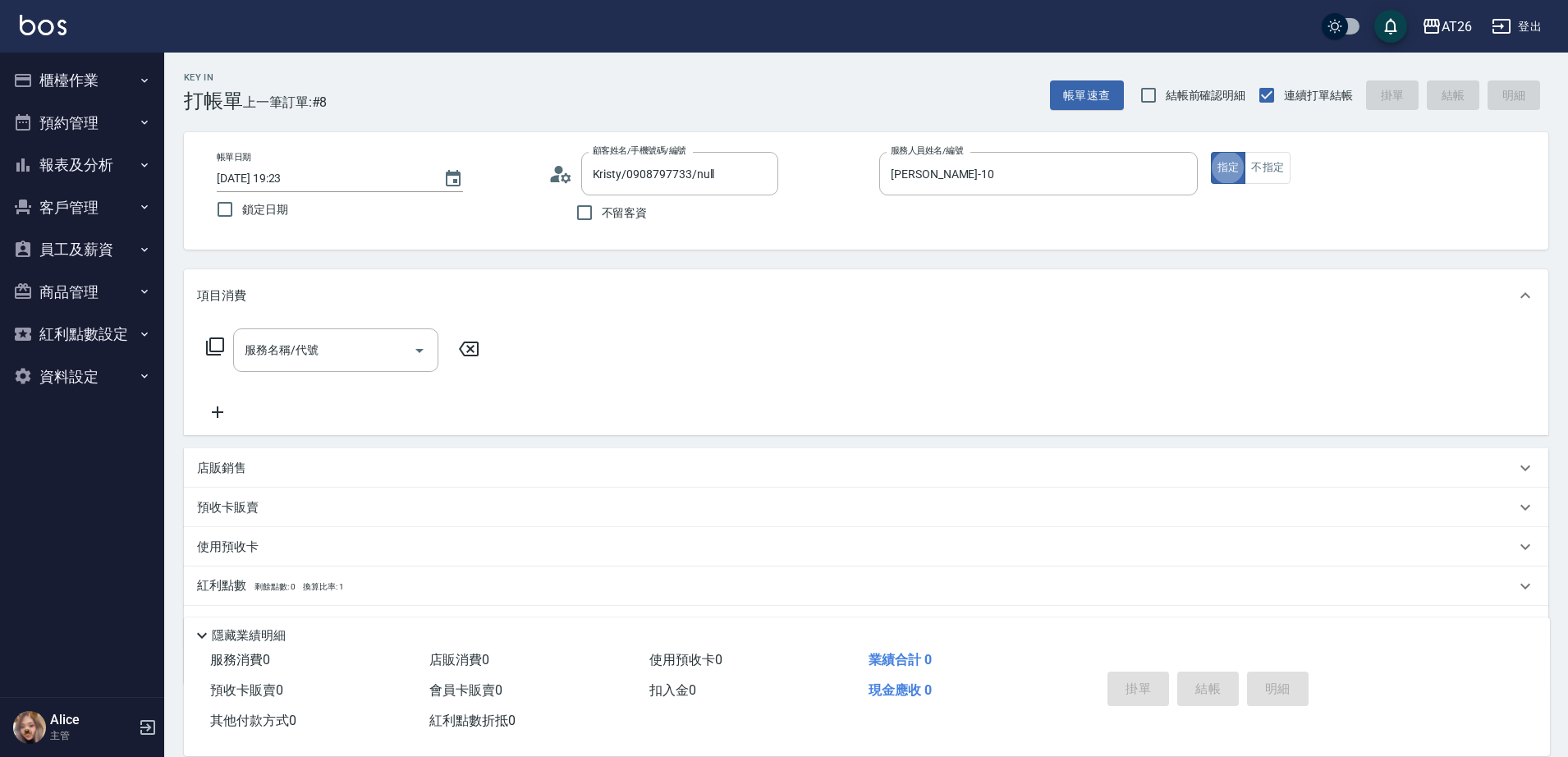
type button "true"
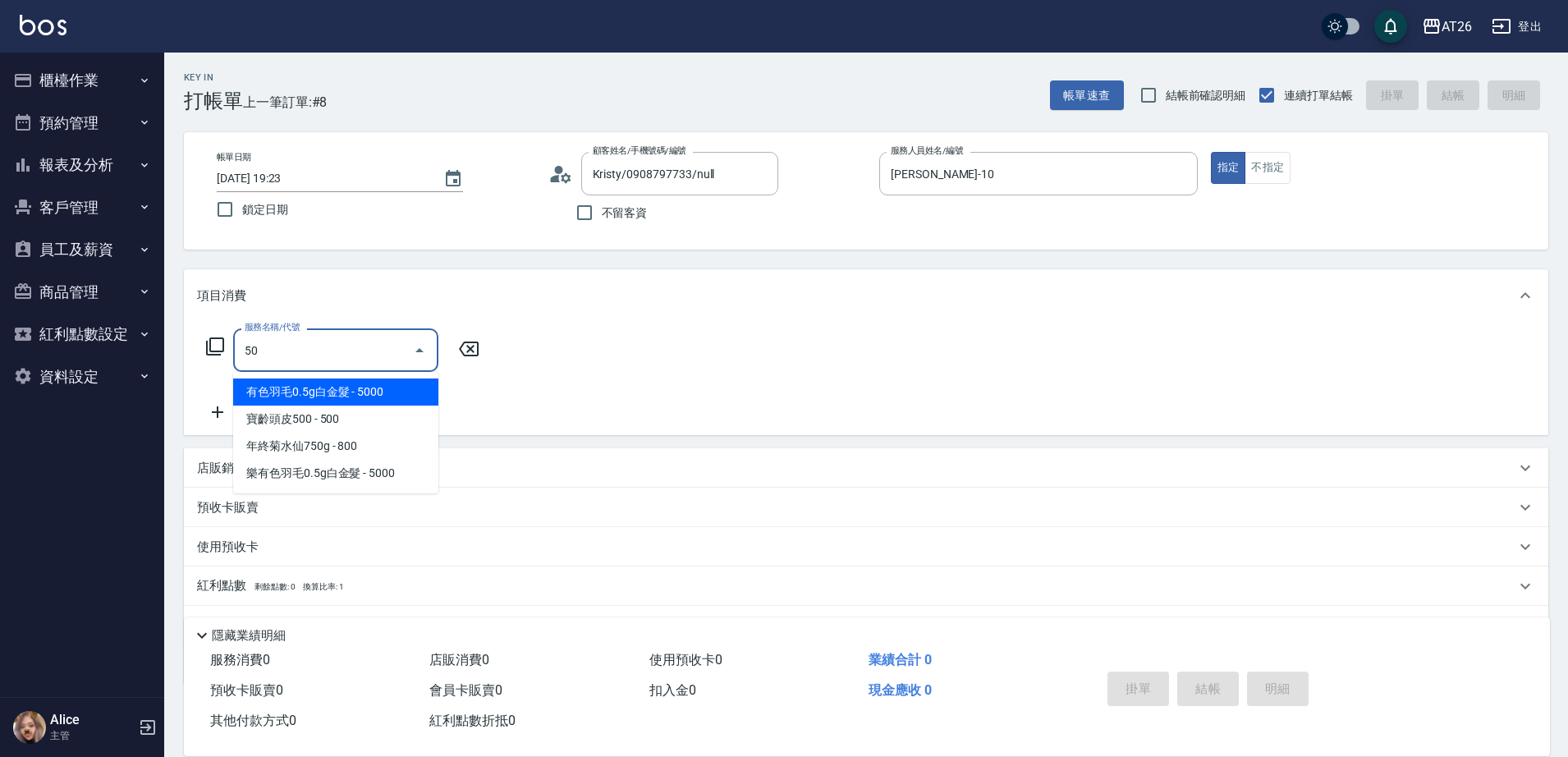
type input "501"
type input "120"
type input "染髮(501)"
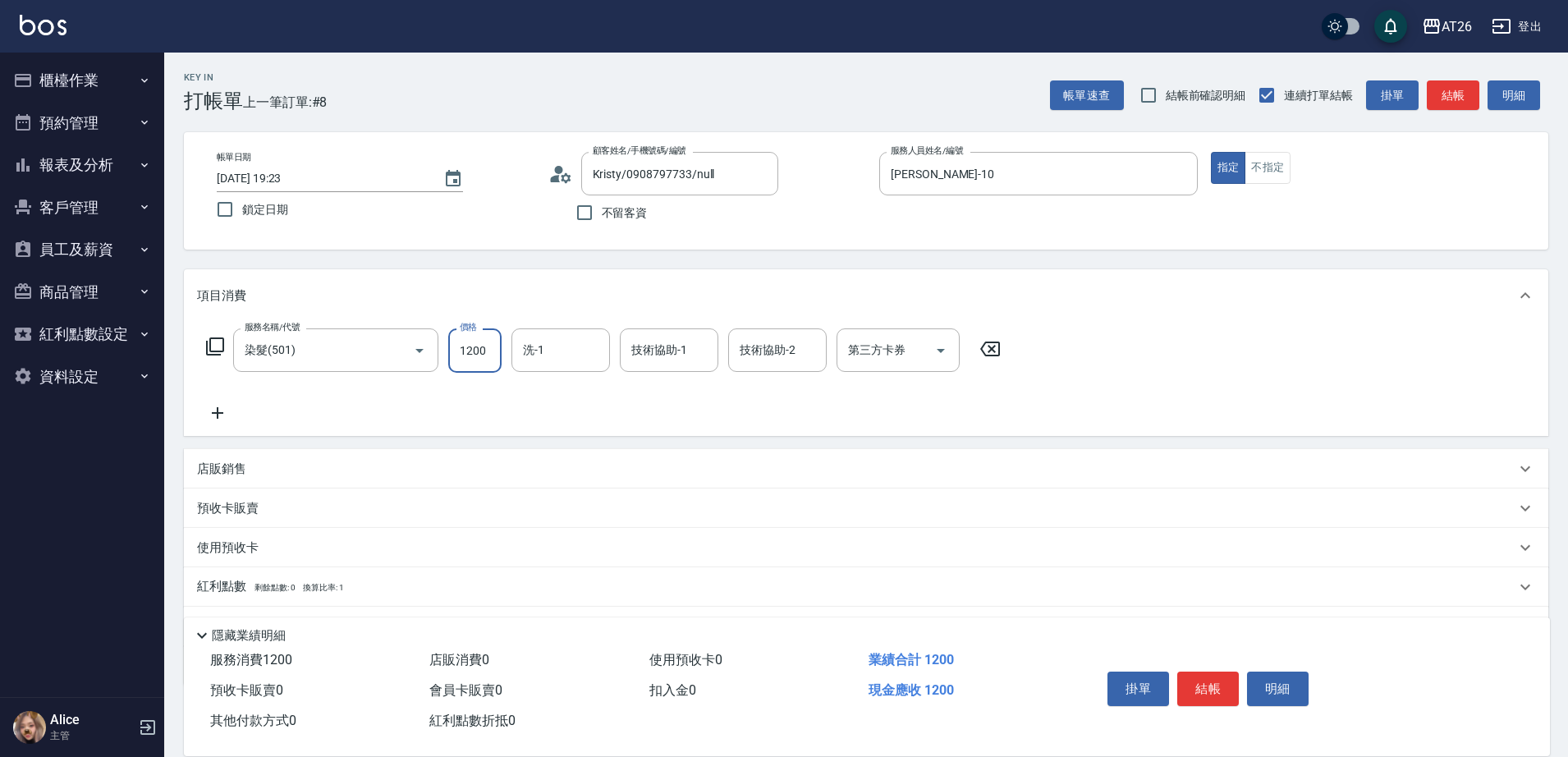
type input "2"
type input "0"
type input "228"
type input "20"
type input "2280"
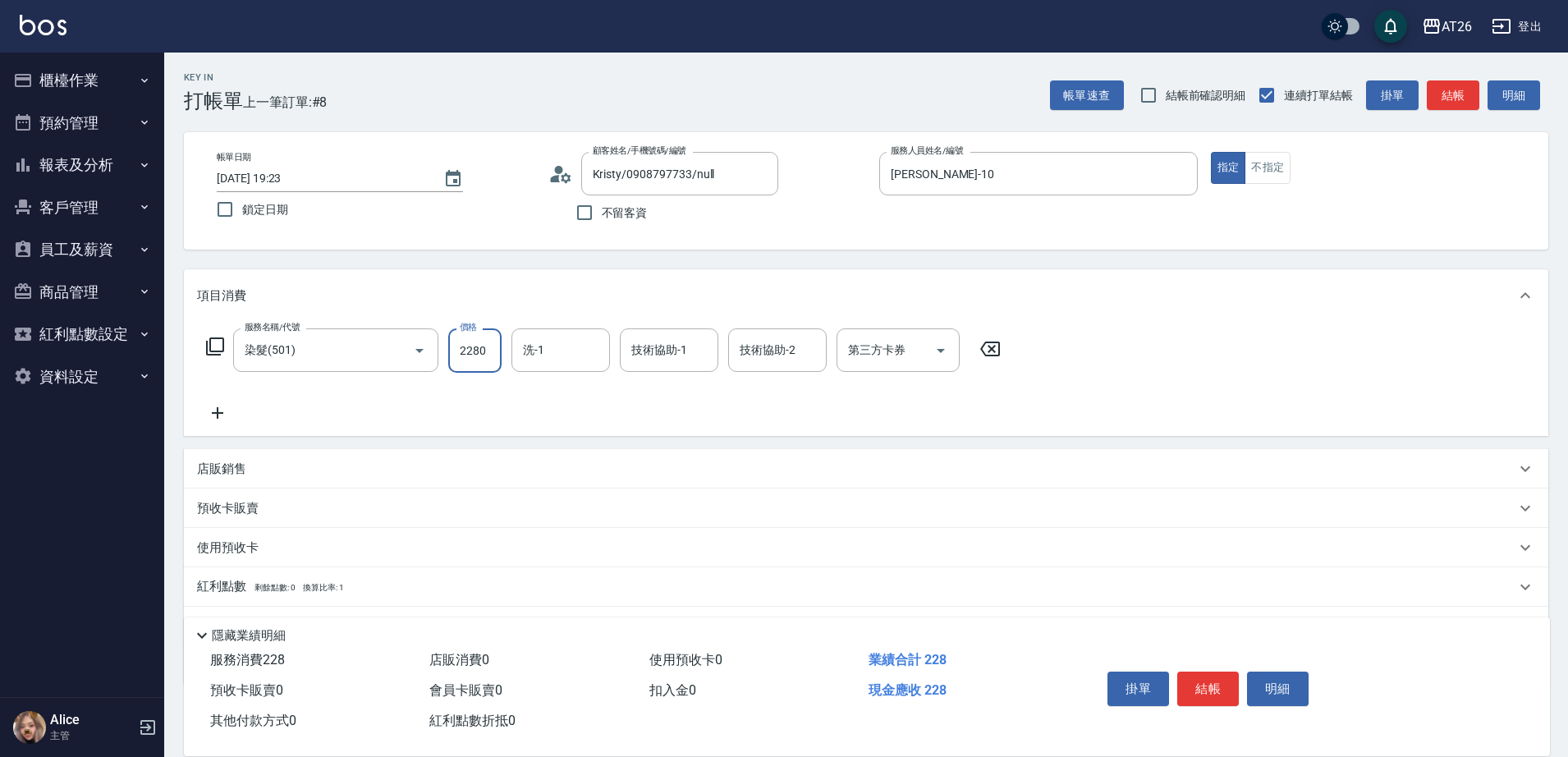
type input "220"
type input "2280"
type input "NANA-23"
type input "263"
click at [685, 348] on div "技術協助-1 技術協助-1" at bounding box center [668, 350] width 98 height 44
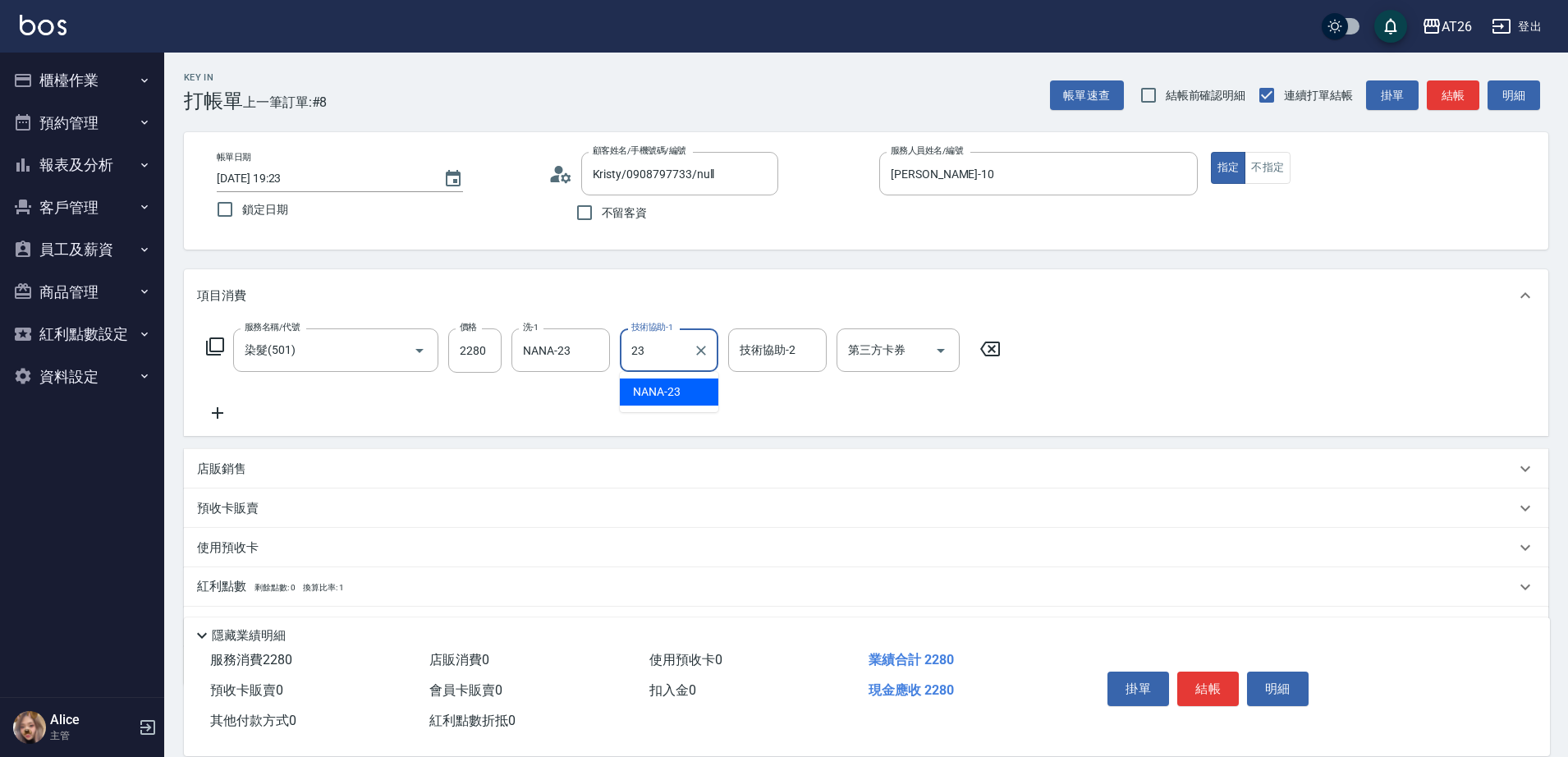
type input "NANA-23"
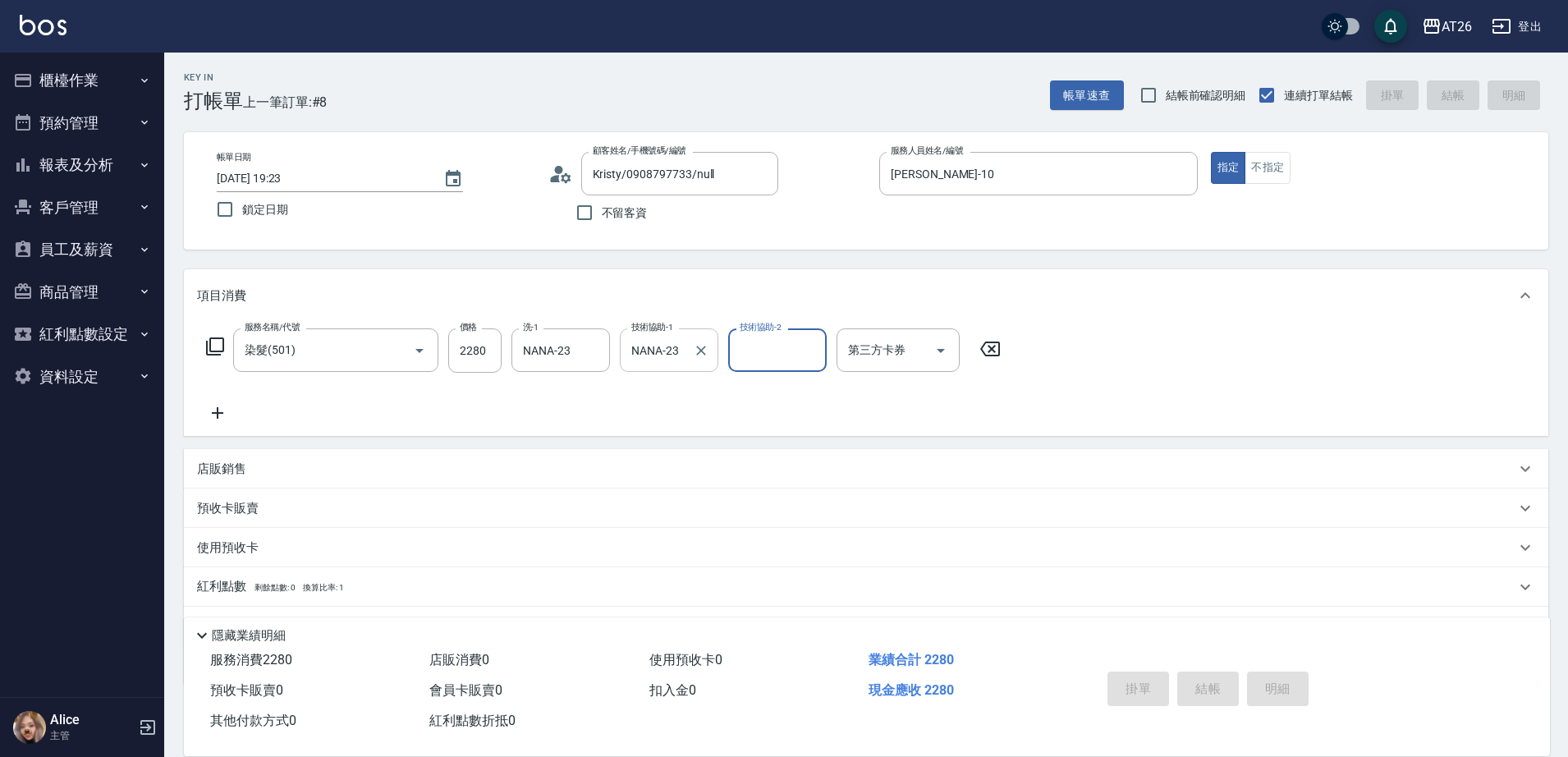
type input "2025/09/13 19:24"
type input "0"
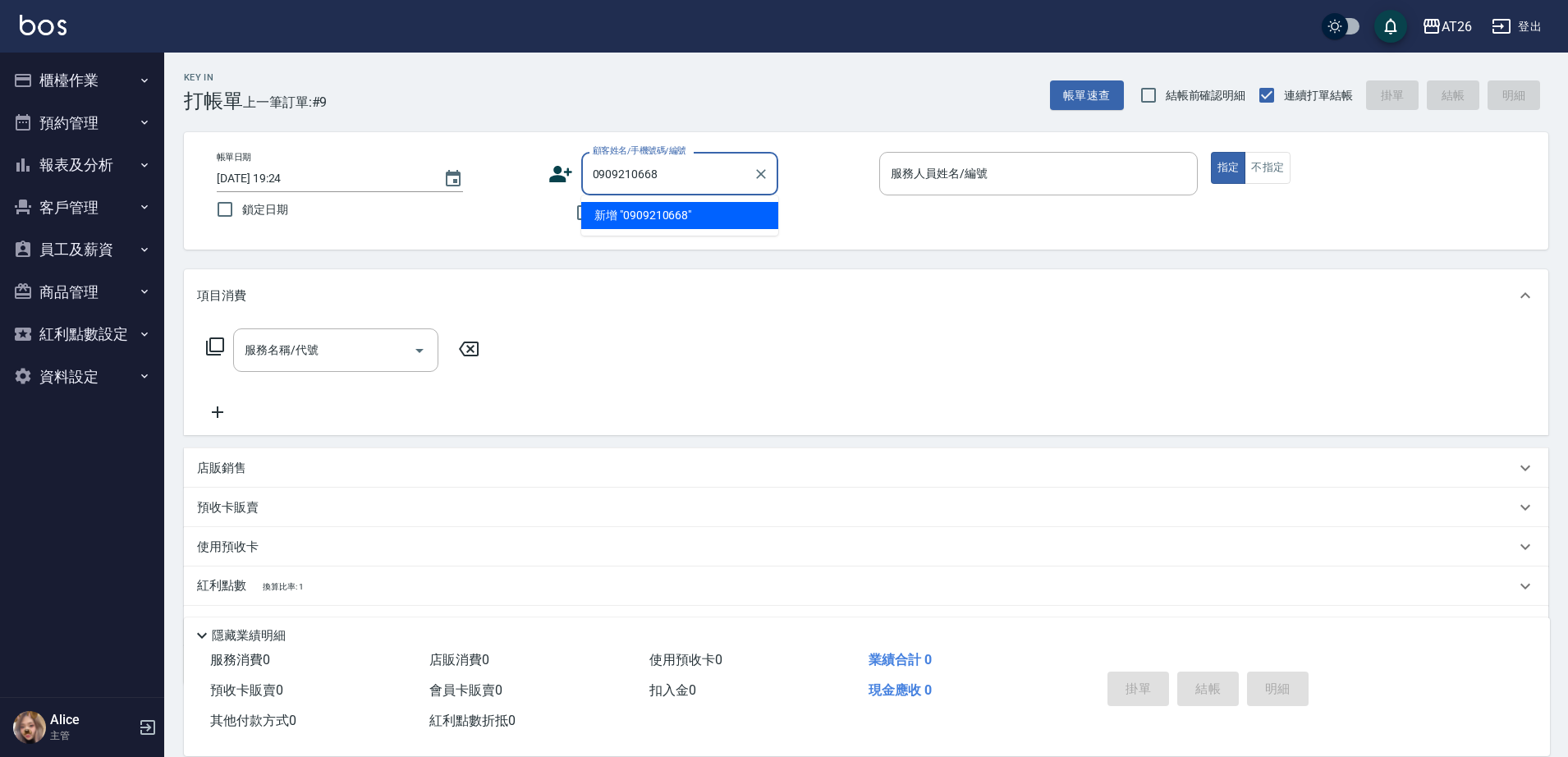
type input "0909210668"
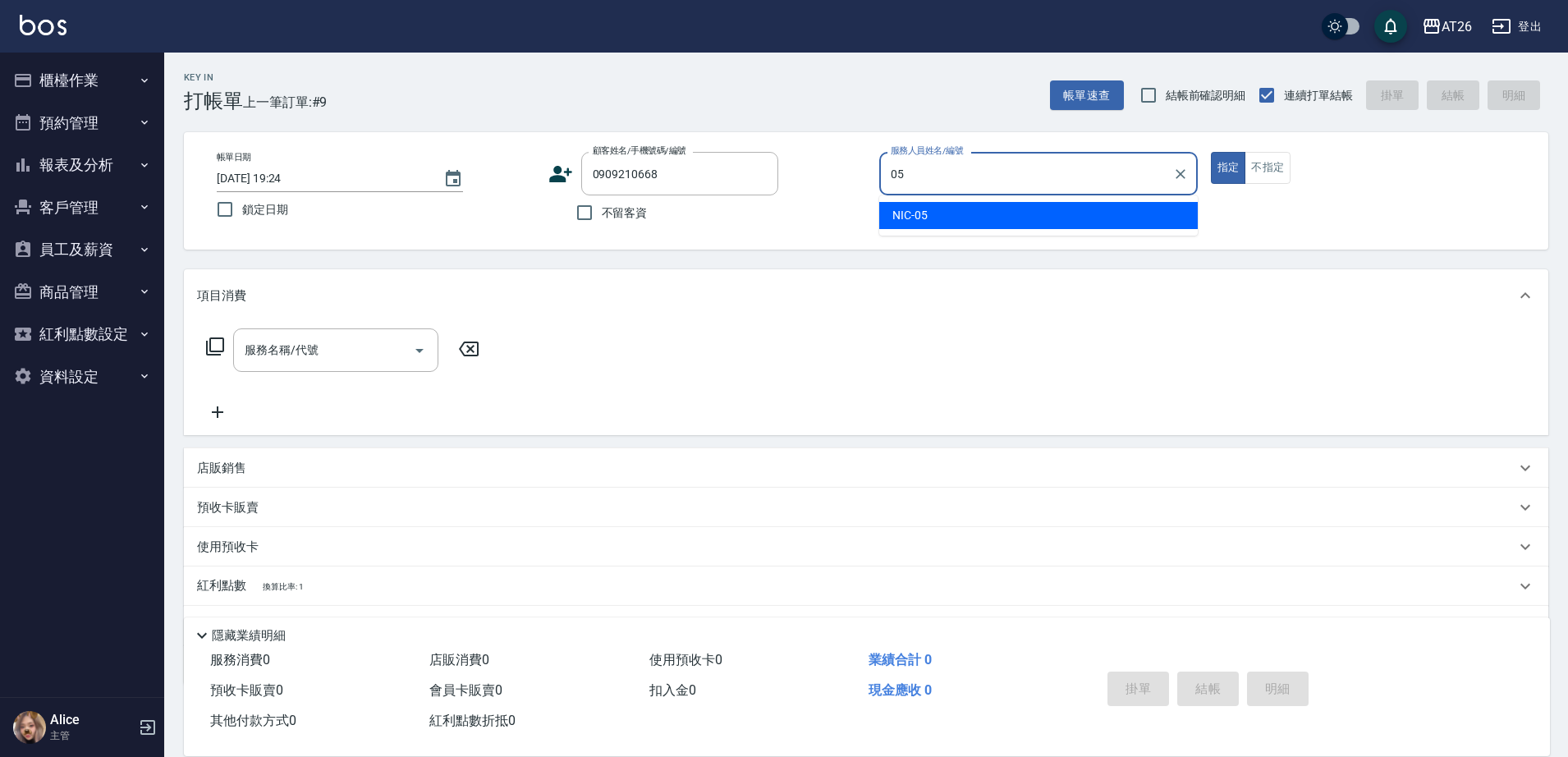
type input "NIC-05"
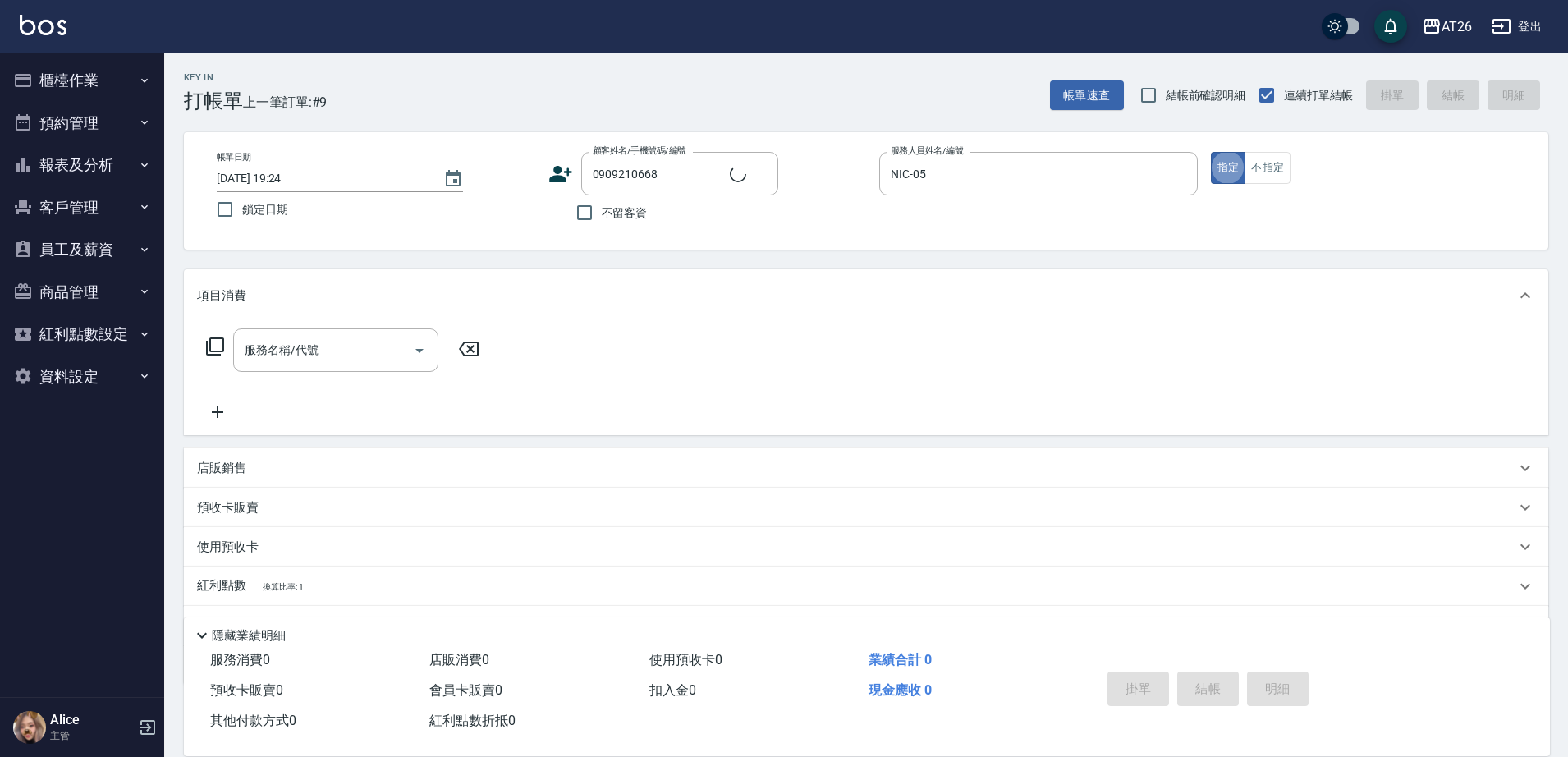
type input "無名字/0909210668/null"
type input "401"
type input "20"
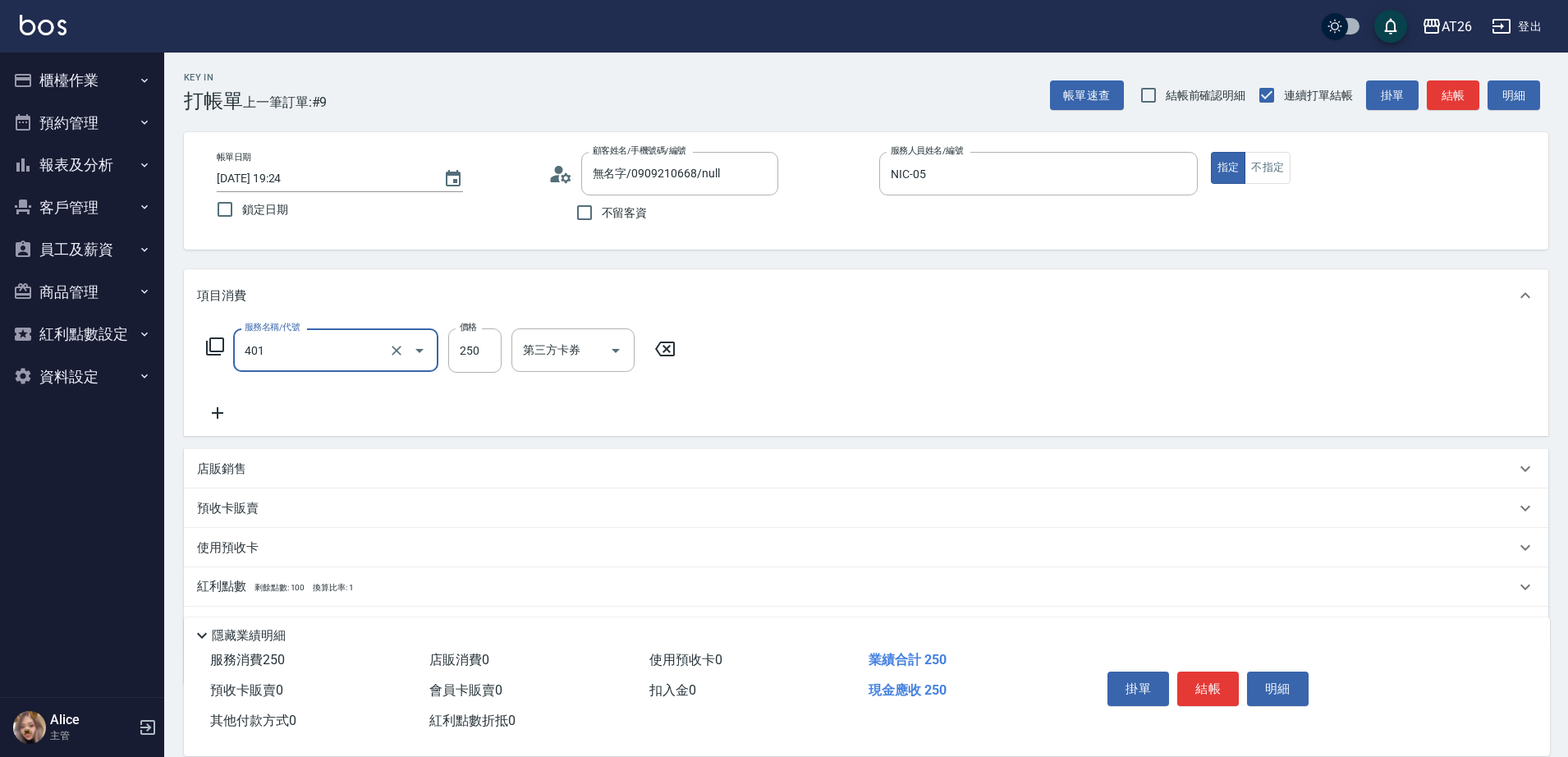
type input "剪髮(401)"
type input "6"
type input "0"
type input "600"
type input "60"
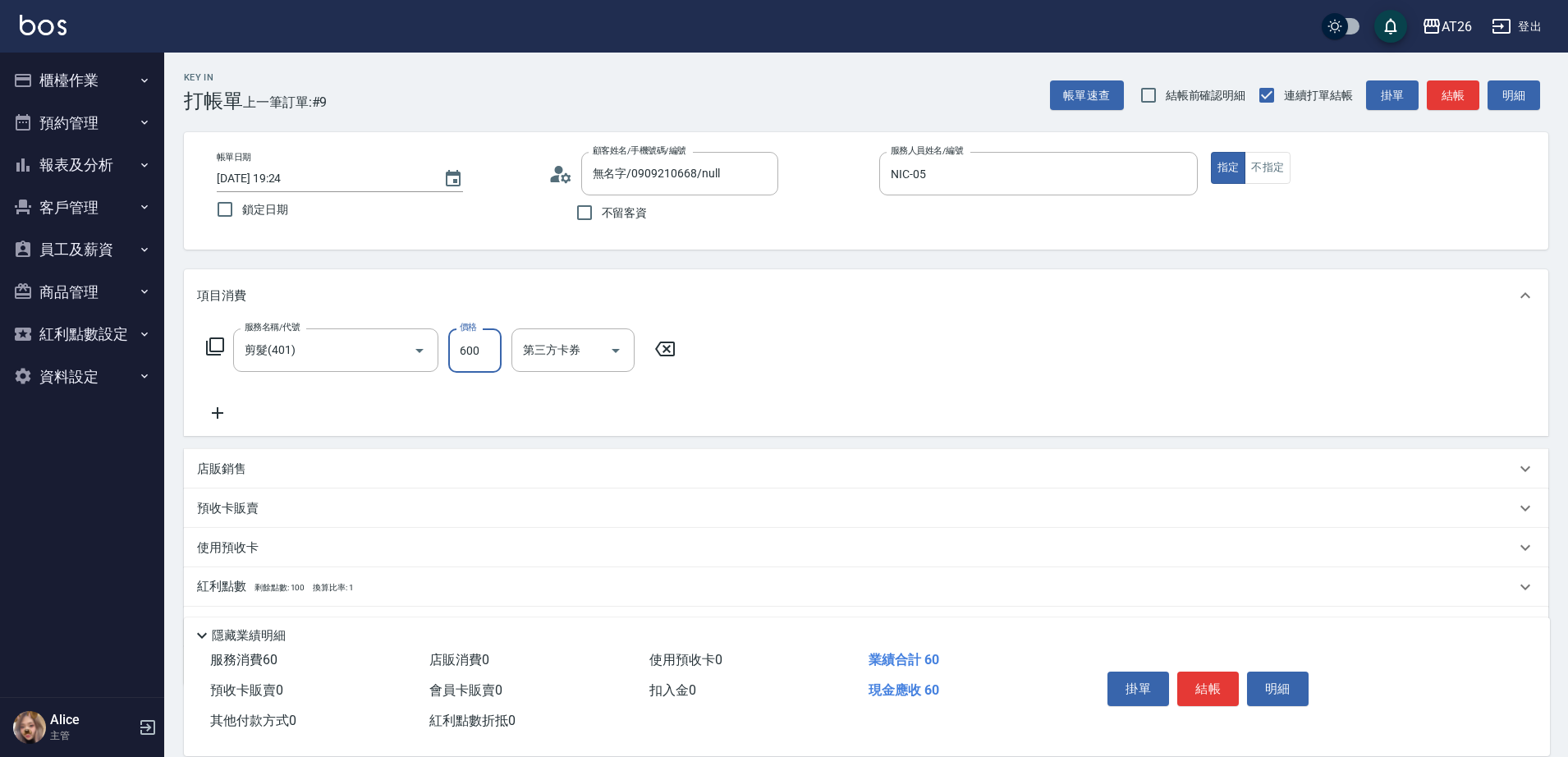
type input "600"
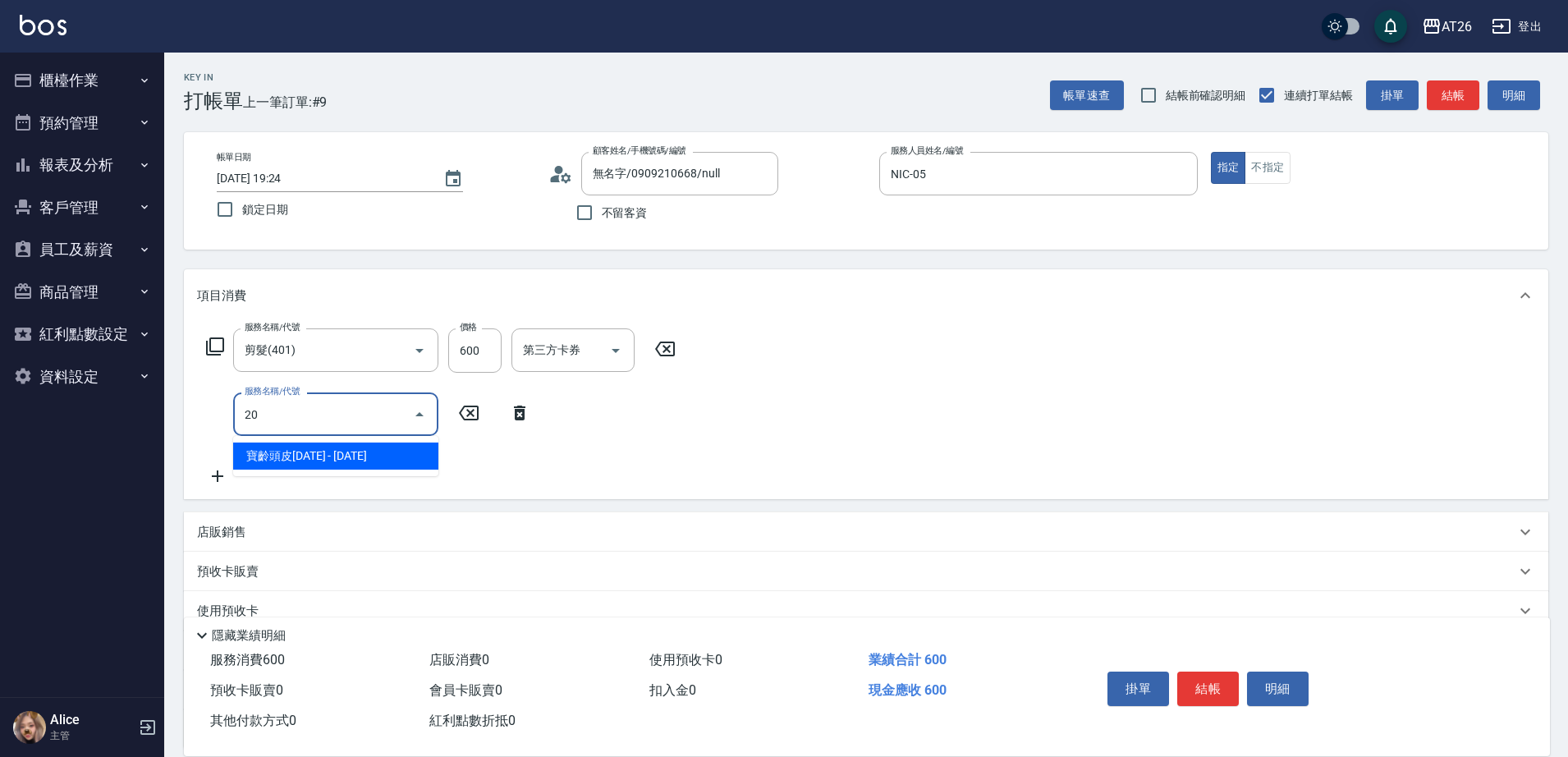
type input "201"
type input "80"
type input "洗髮(201)"
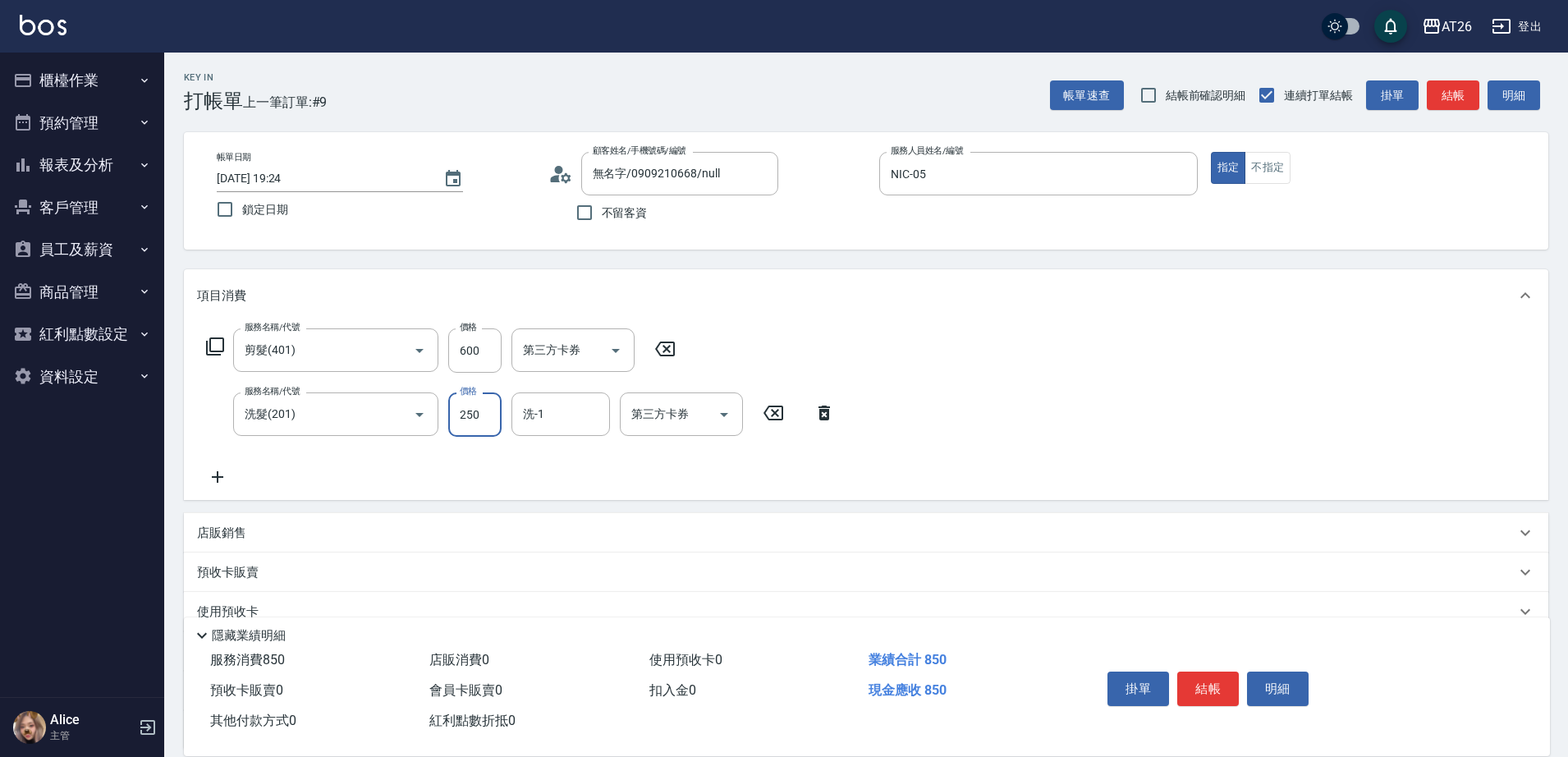
type input "0"
type input "60"
type input "0"
type input "[PERSON_NAME]-46"
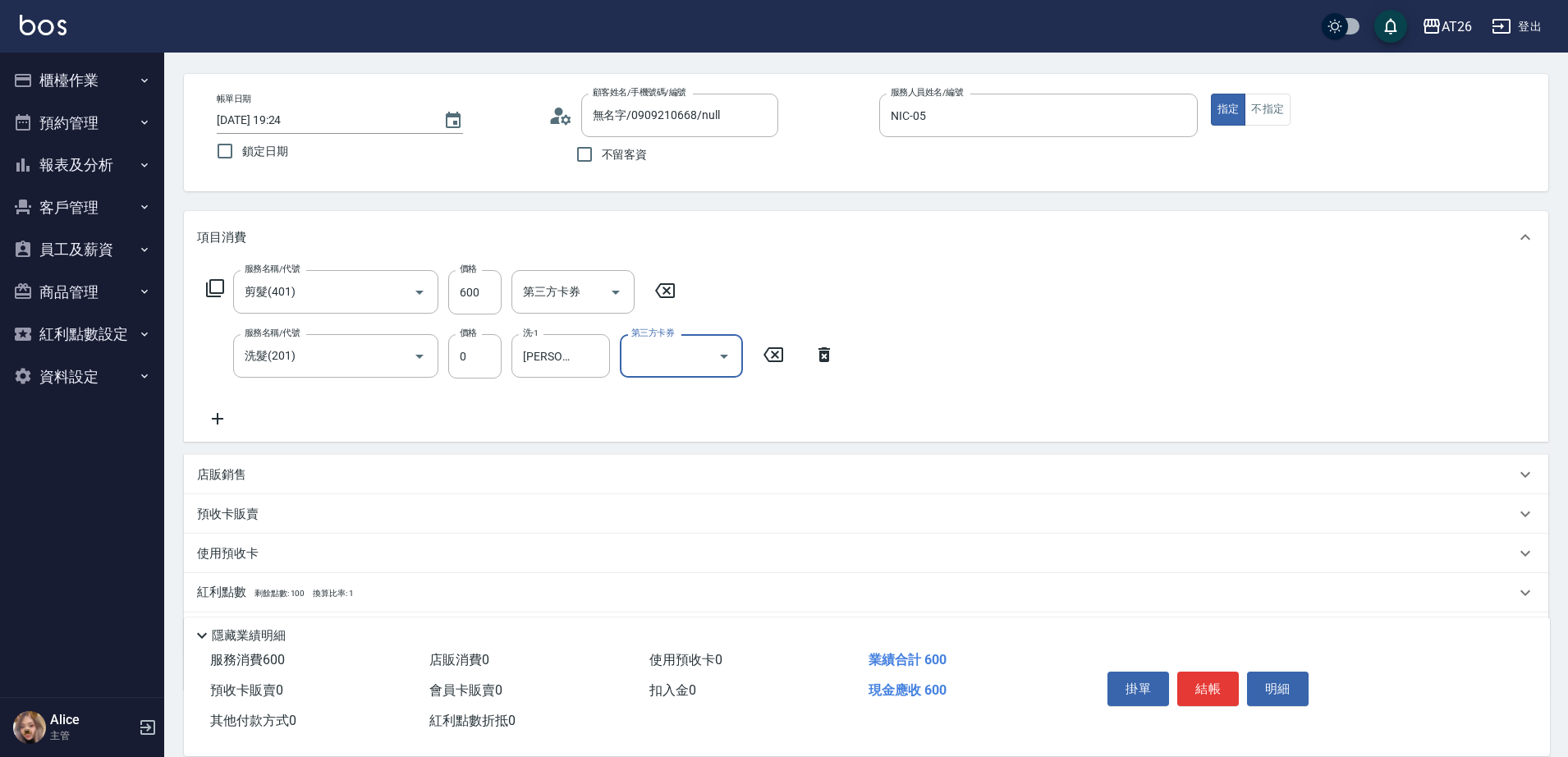
scroll to position [150, 0]
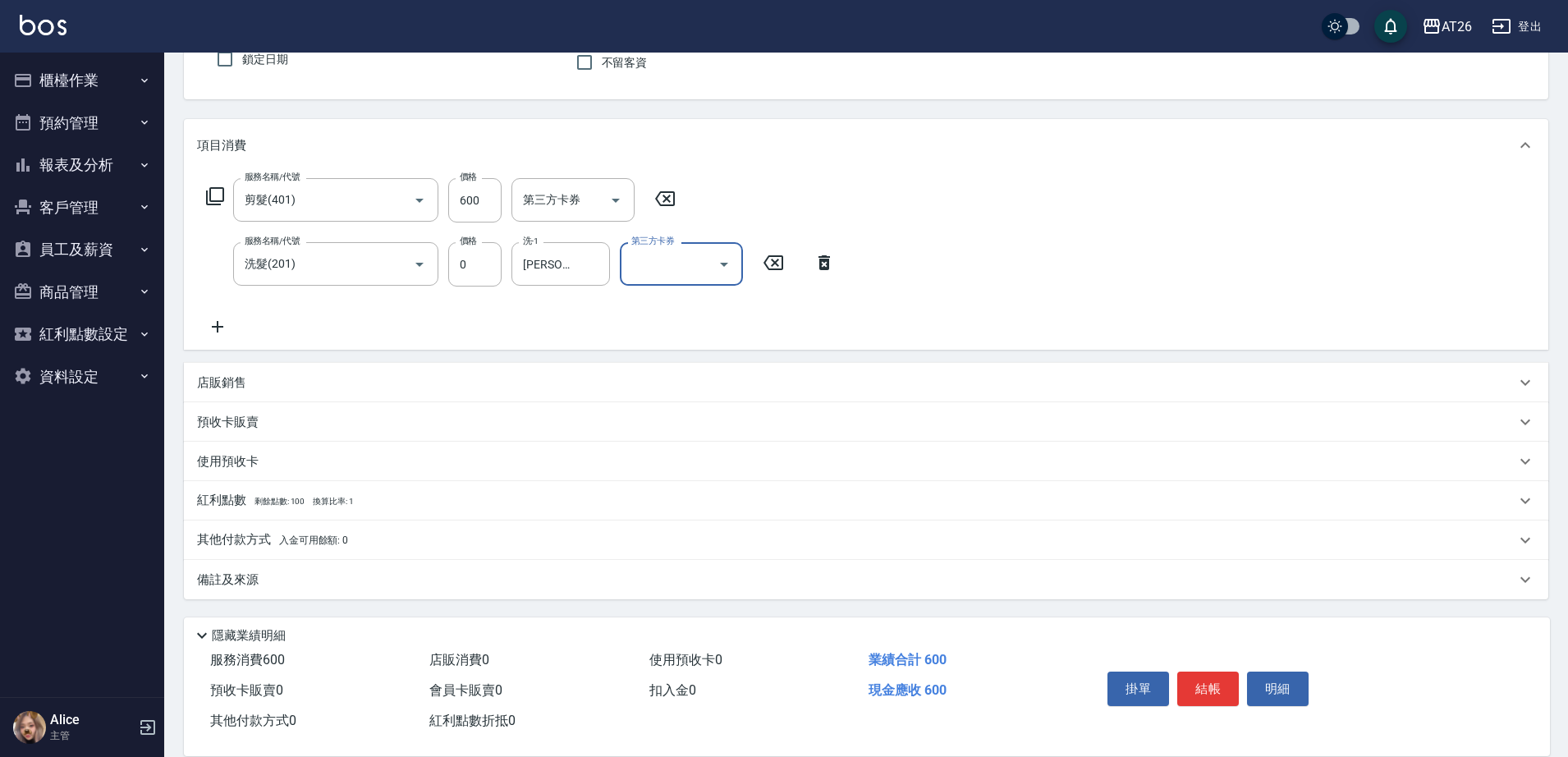
click at [394, 549] on div "其他付款方式 入金可用餘額: 0" at bounding box center [856, 540] width 1319 height 19
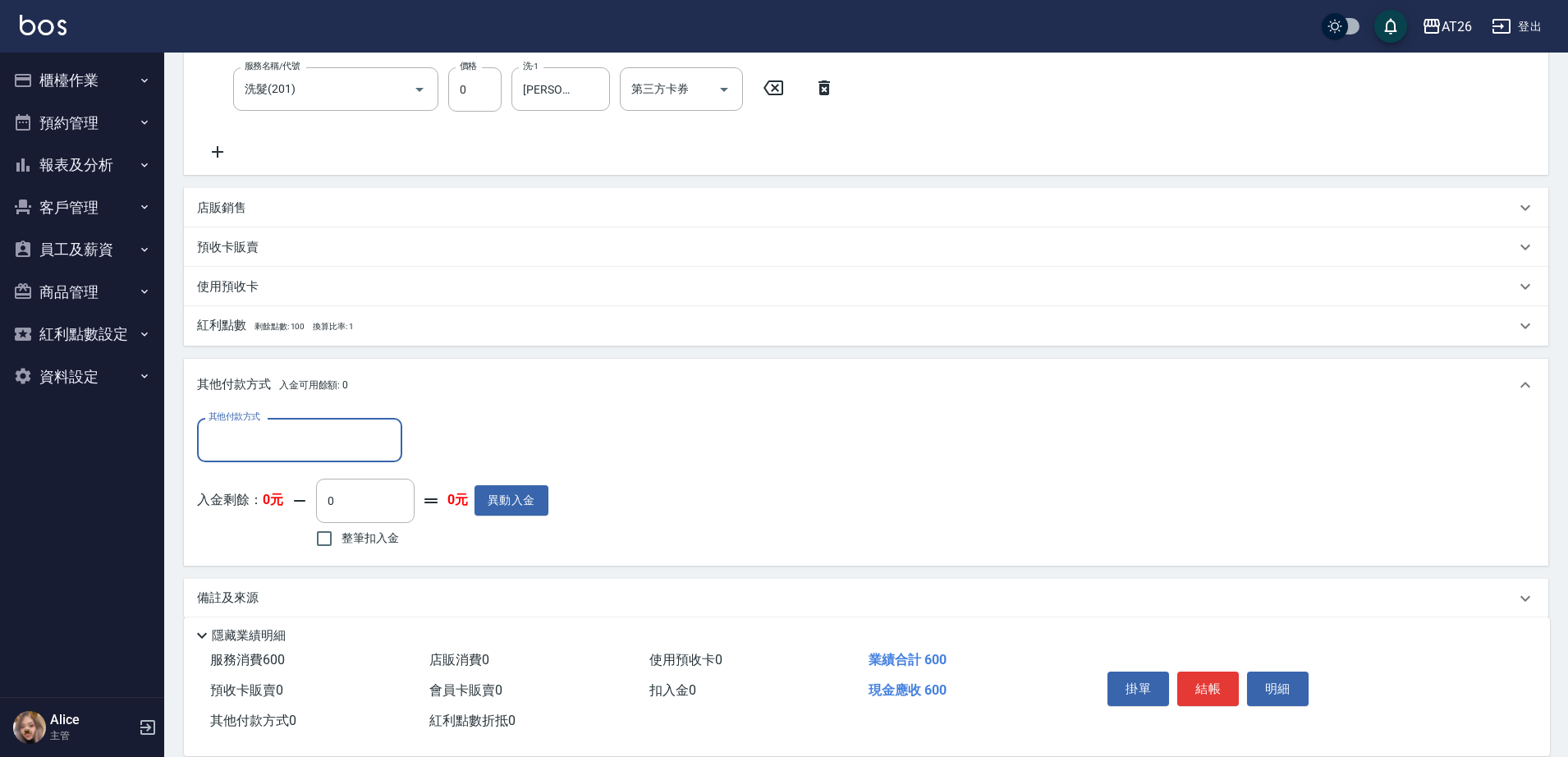
scroll to position [344, 0]
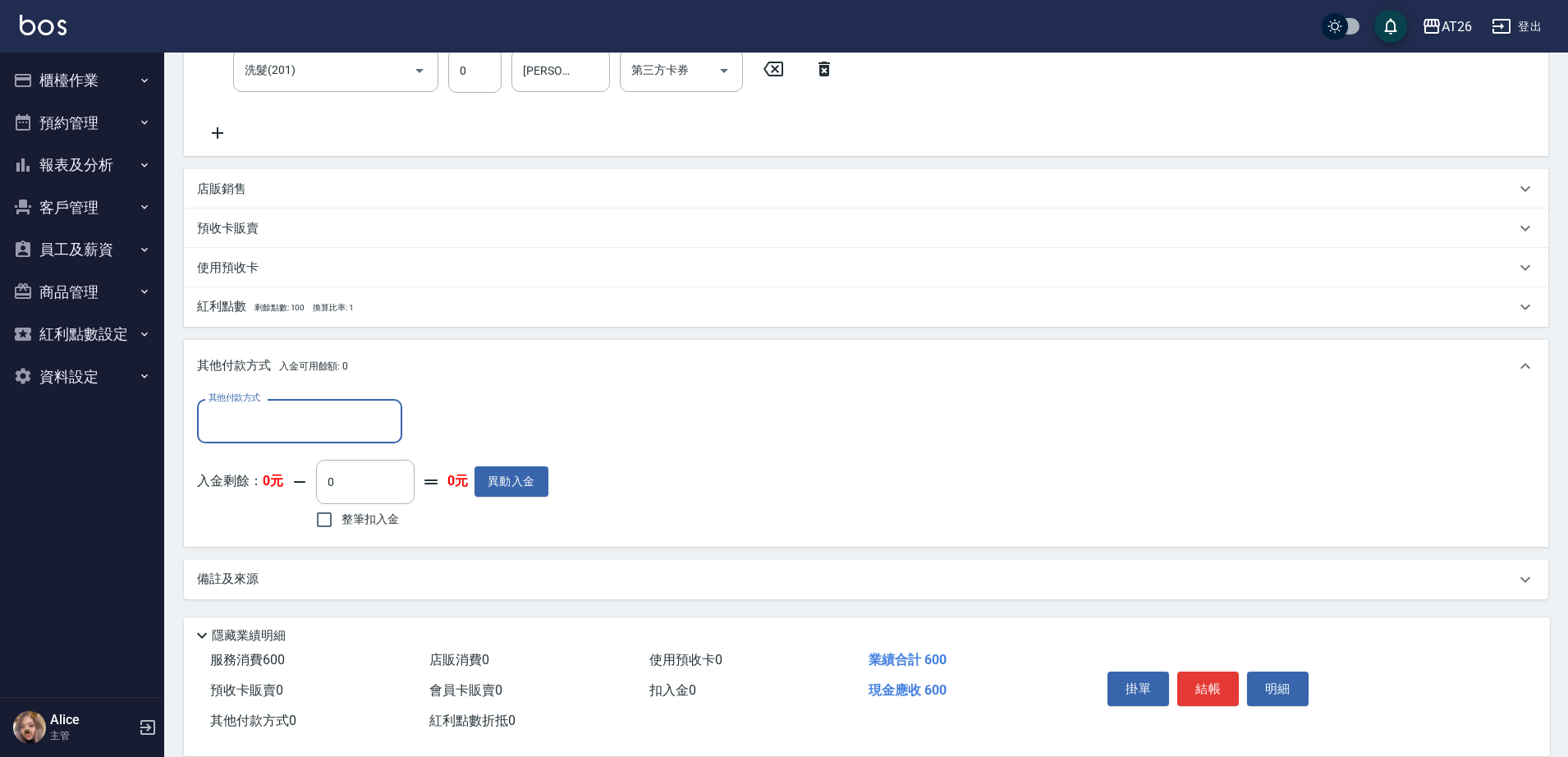
click at [343, 429] on input "其他付款方式" at bounding box center [300, 420] width 191 height 28
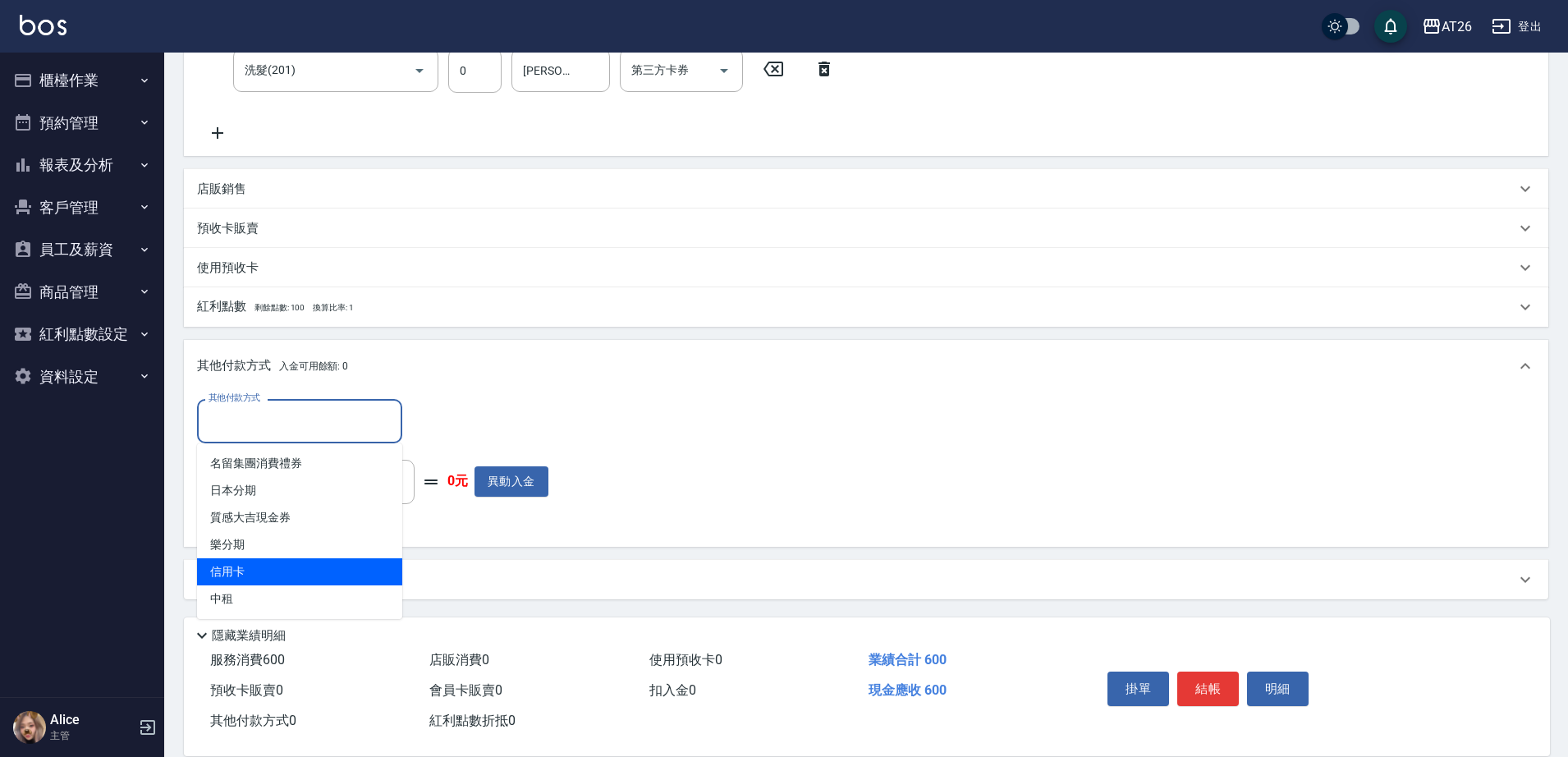
click at [267, 572] on span "信用卡" at bounding box center [299, 572] width 205 height 27
type input "信用卡"
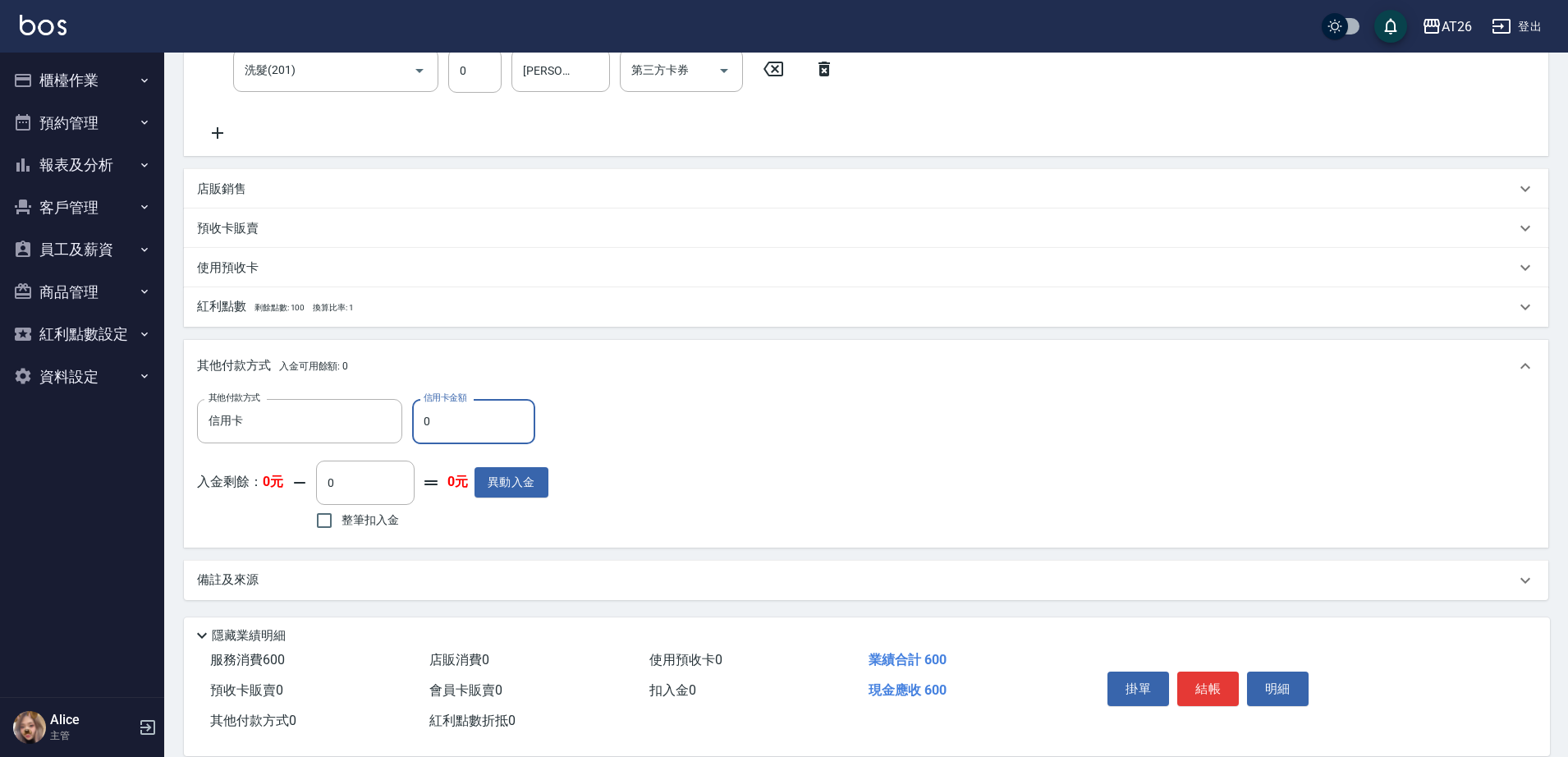
click at [439, 425] on input "0" at bounding box center [473, 422] width 123 height 45
click at [438, 425] on input "0" at bounding box center [473, 422] width 123 height 45
type input "6"
type input "50"
type input "60"
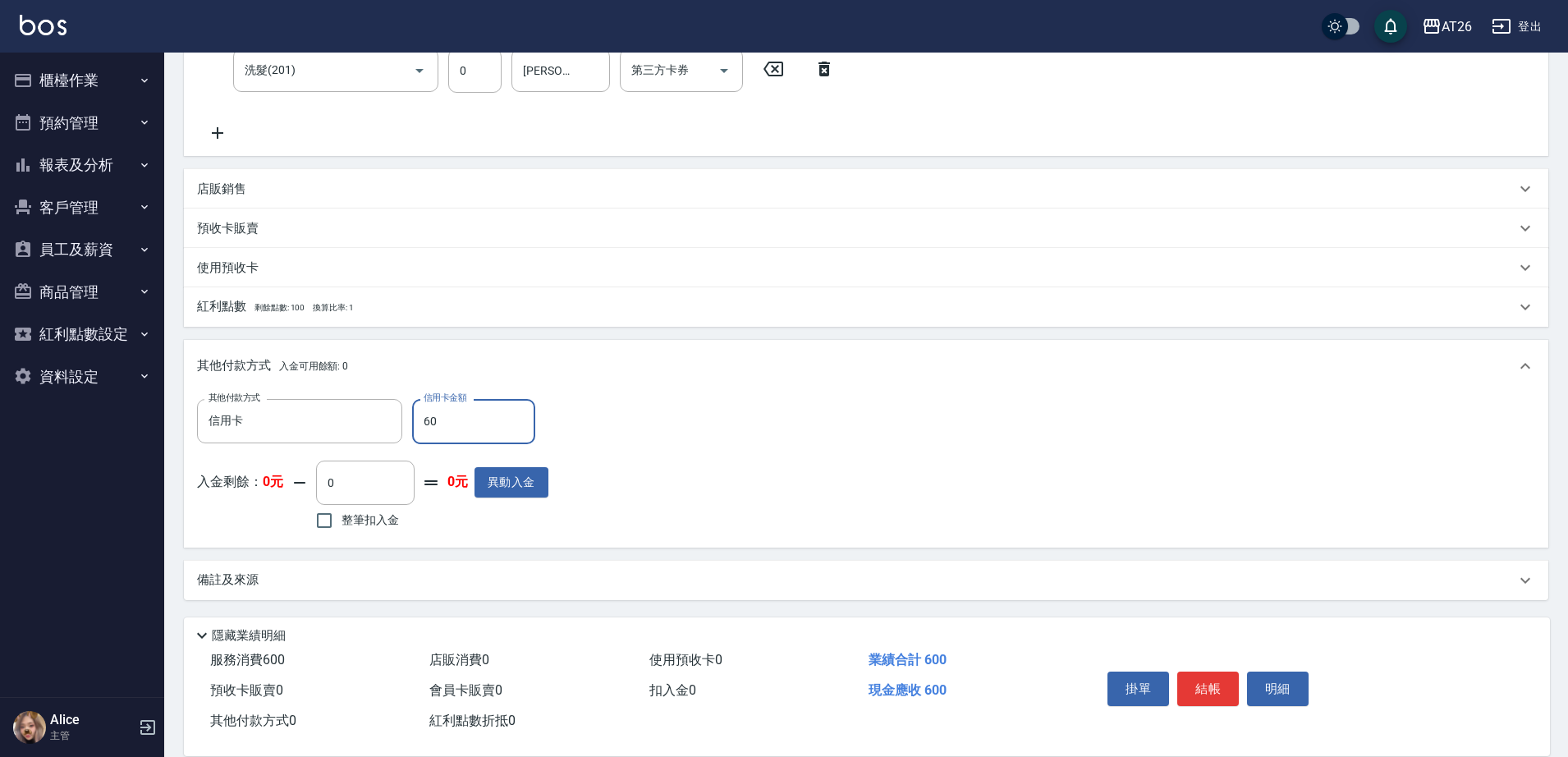
type input "0"
type input "600"
type input "2025/09/13 19:25"
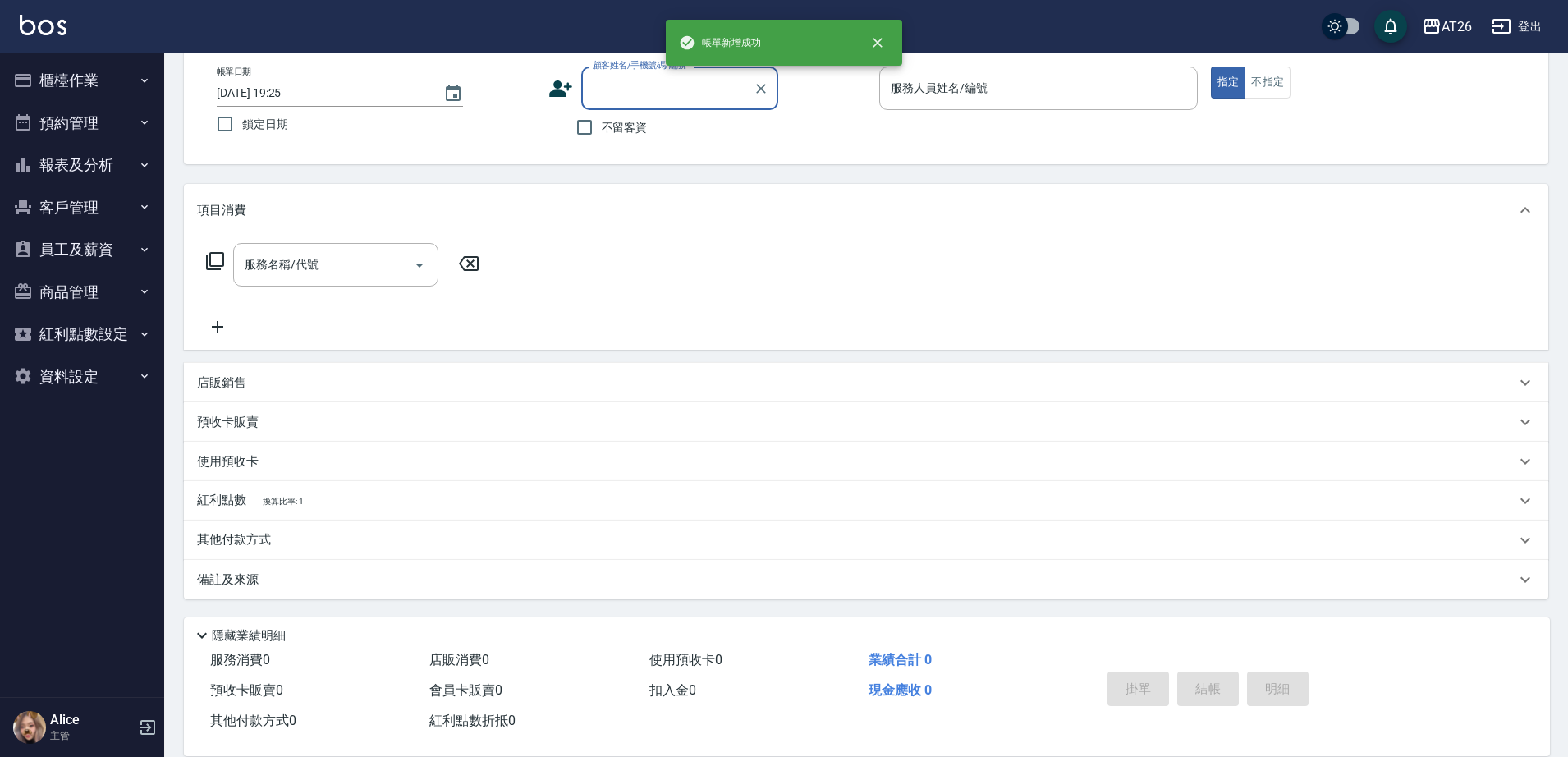
scroll to position [0, 0]
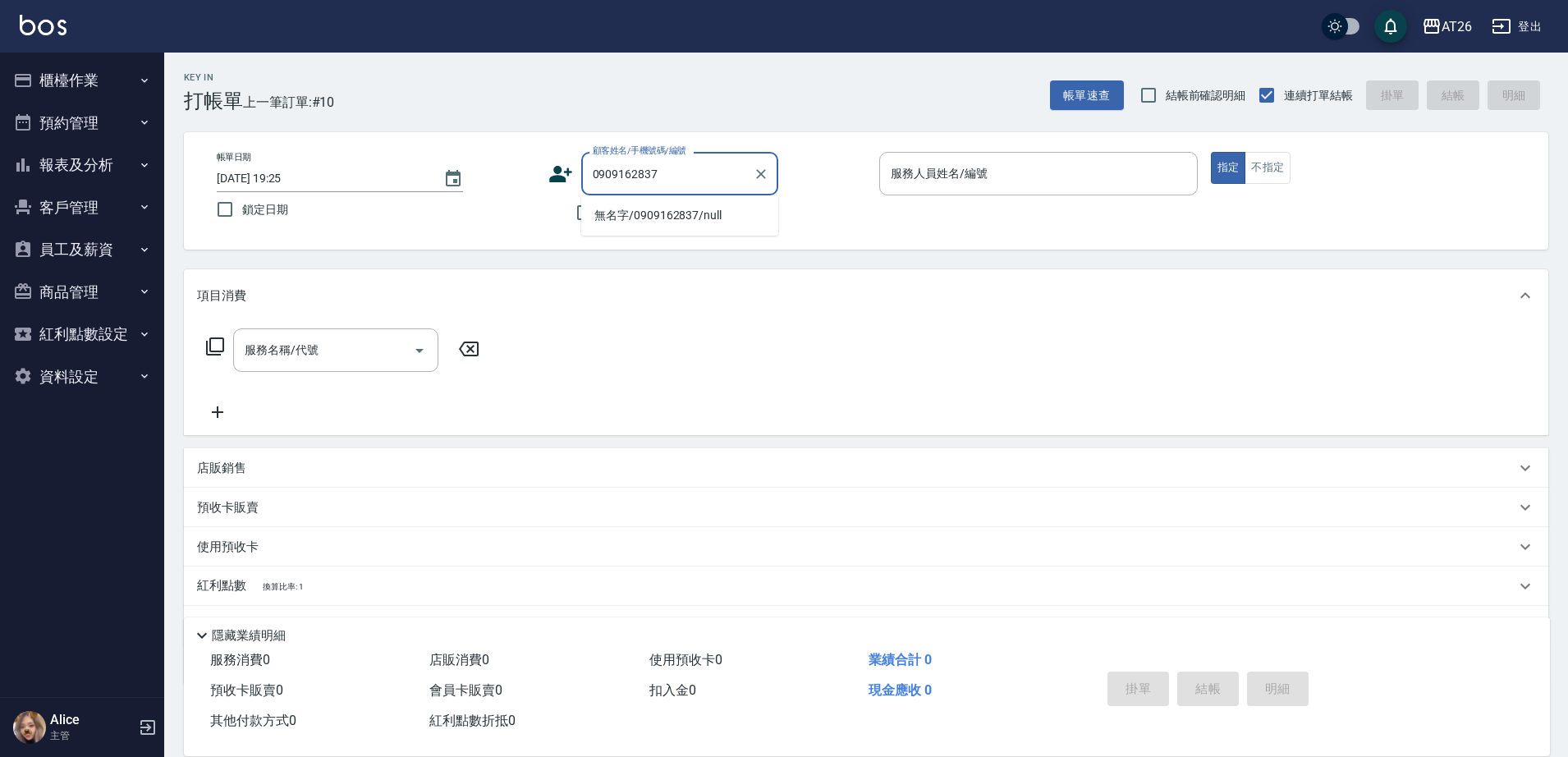
type input "無名字/0909162837/null"
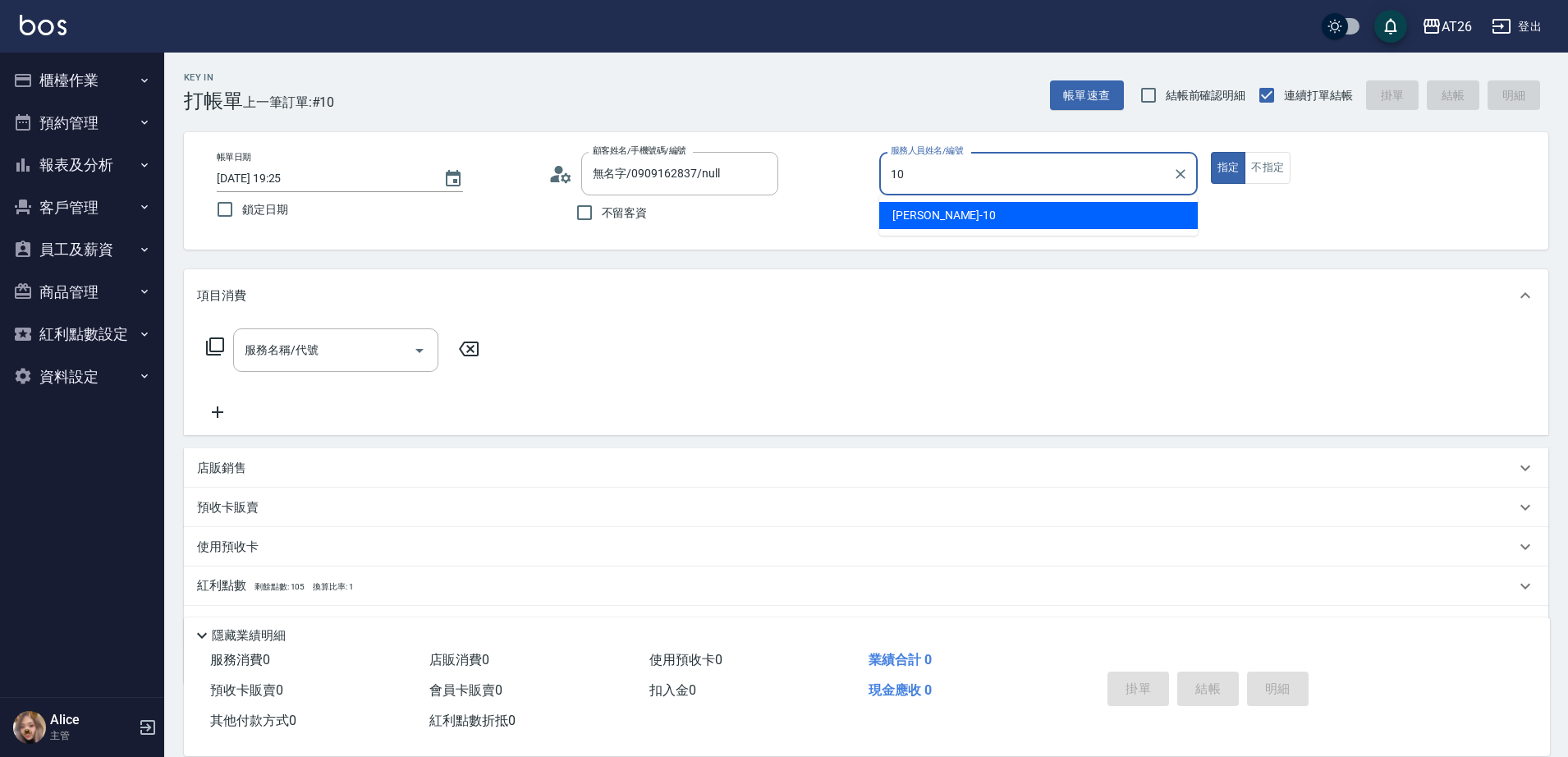
type input "[PERSON_NAME]-10"
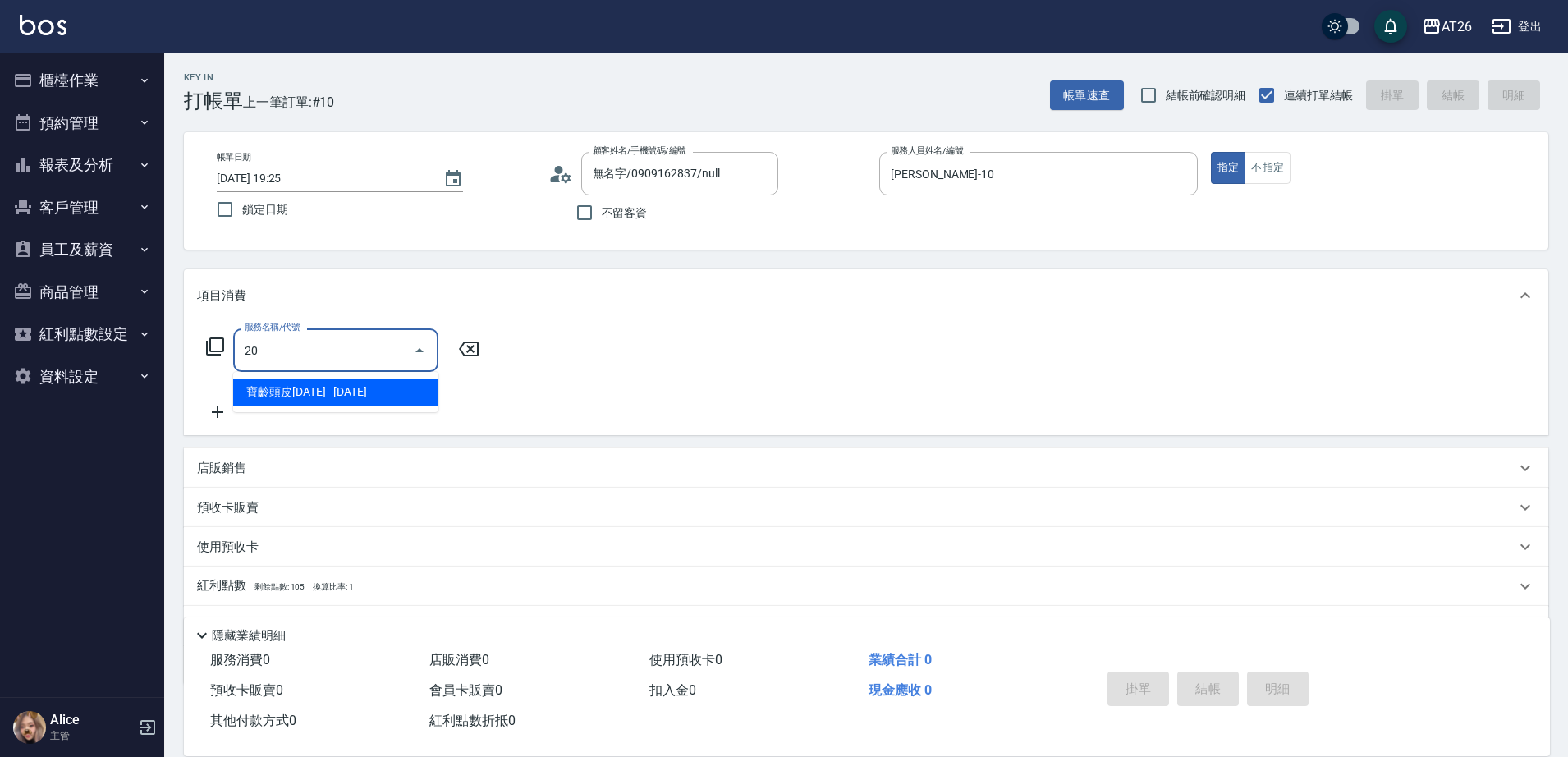
type input "201"
type input "20"
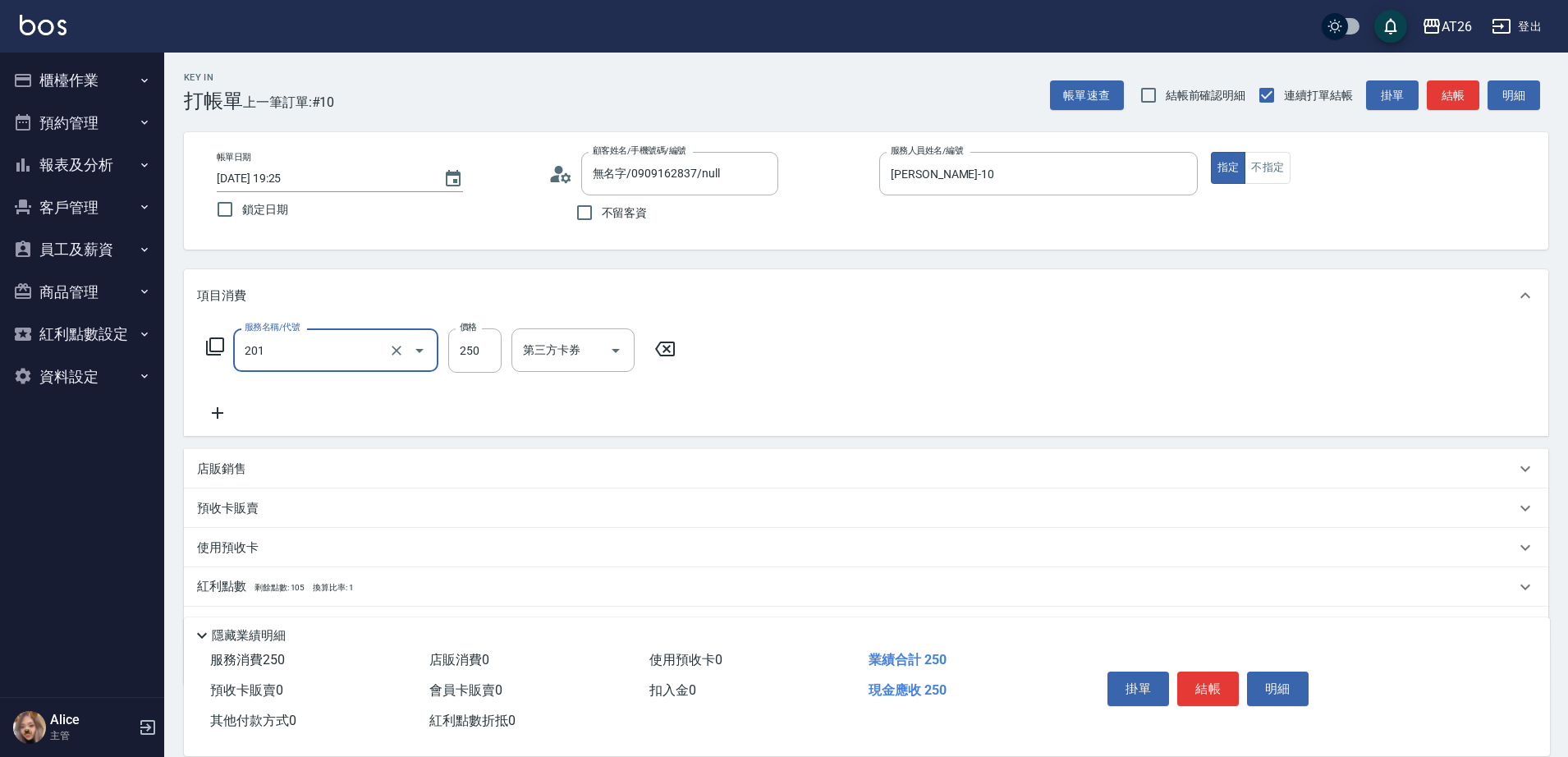
type input "洗髮(201)"
type input "5"
type input "0"
type input "550"
type input "50"
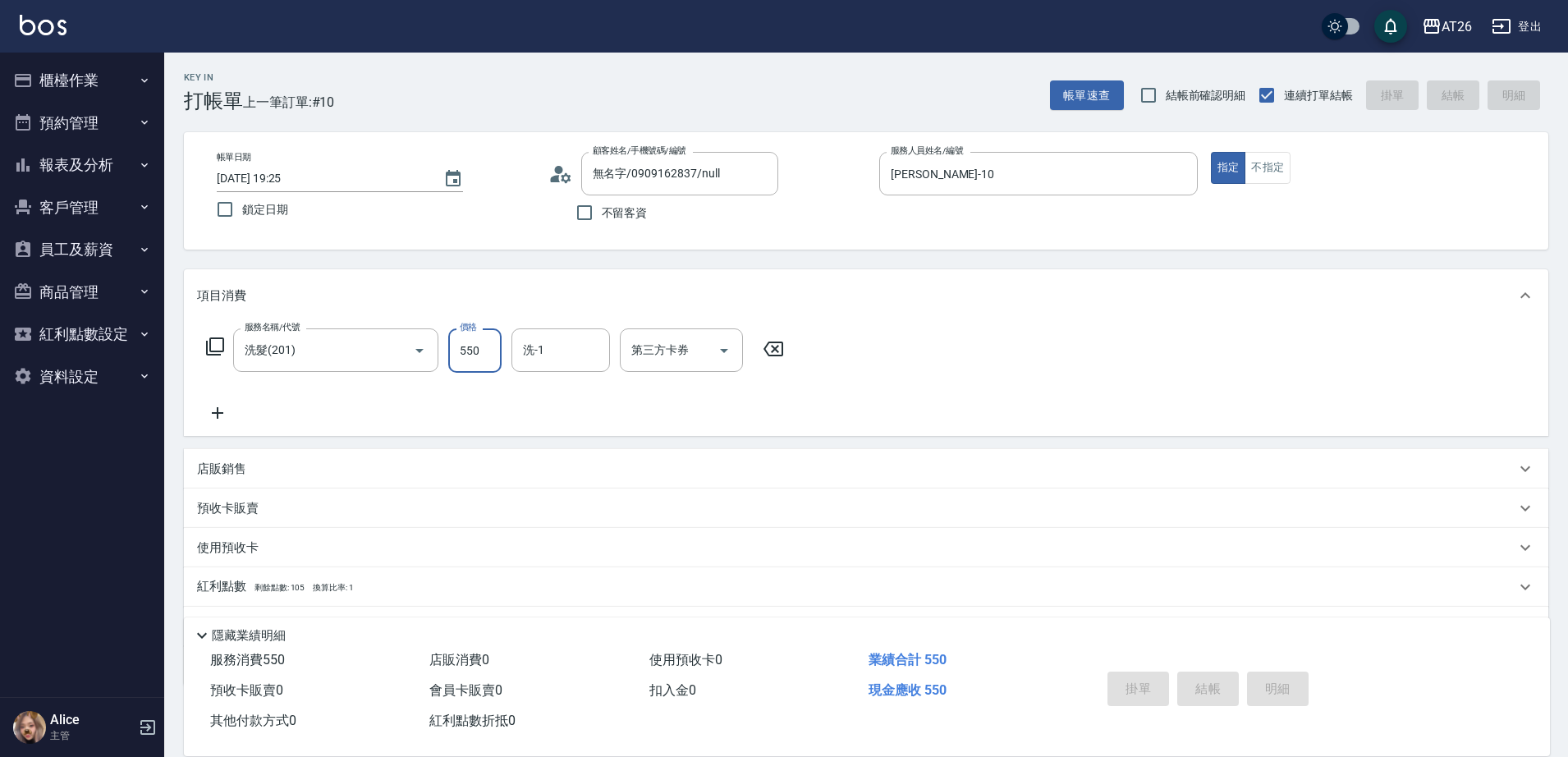
type input "0"
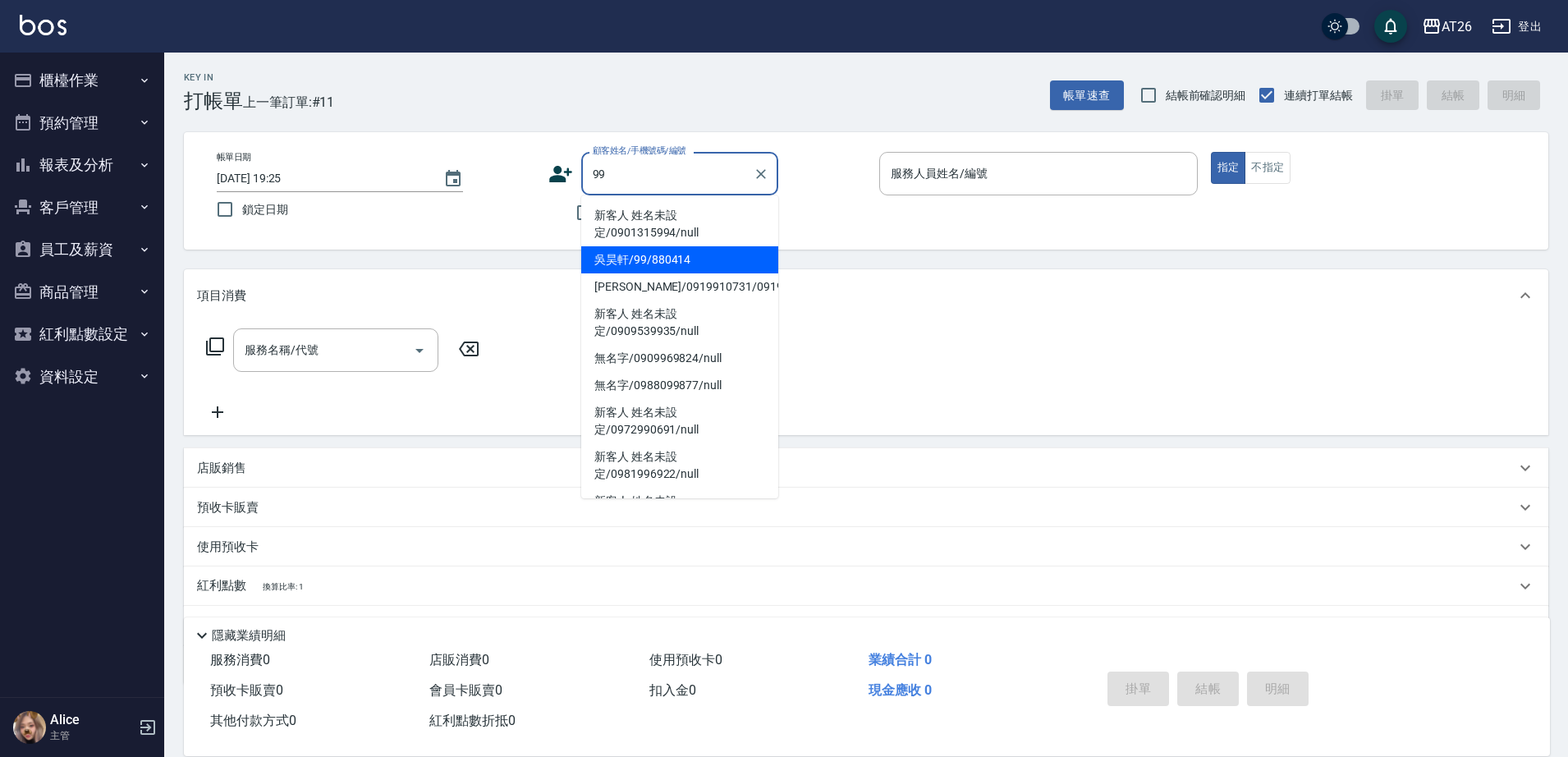
type input "吳昊軒/99/880414"
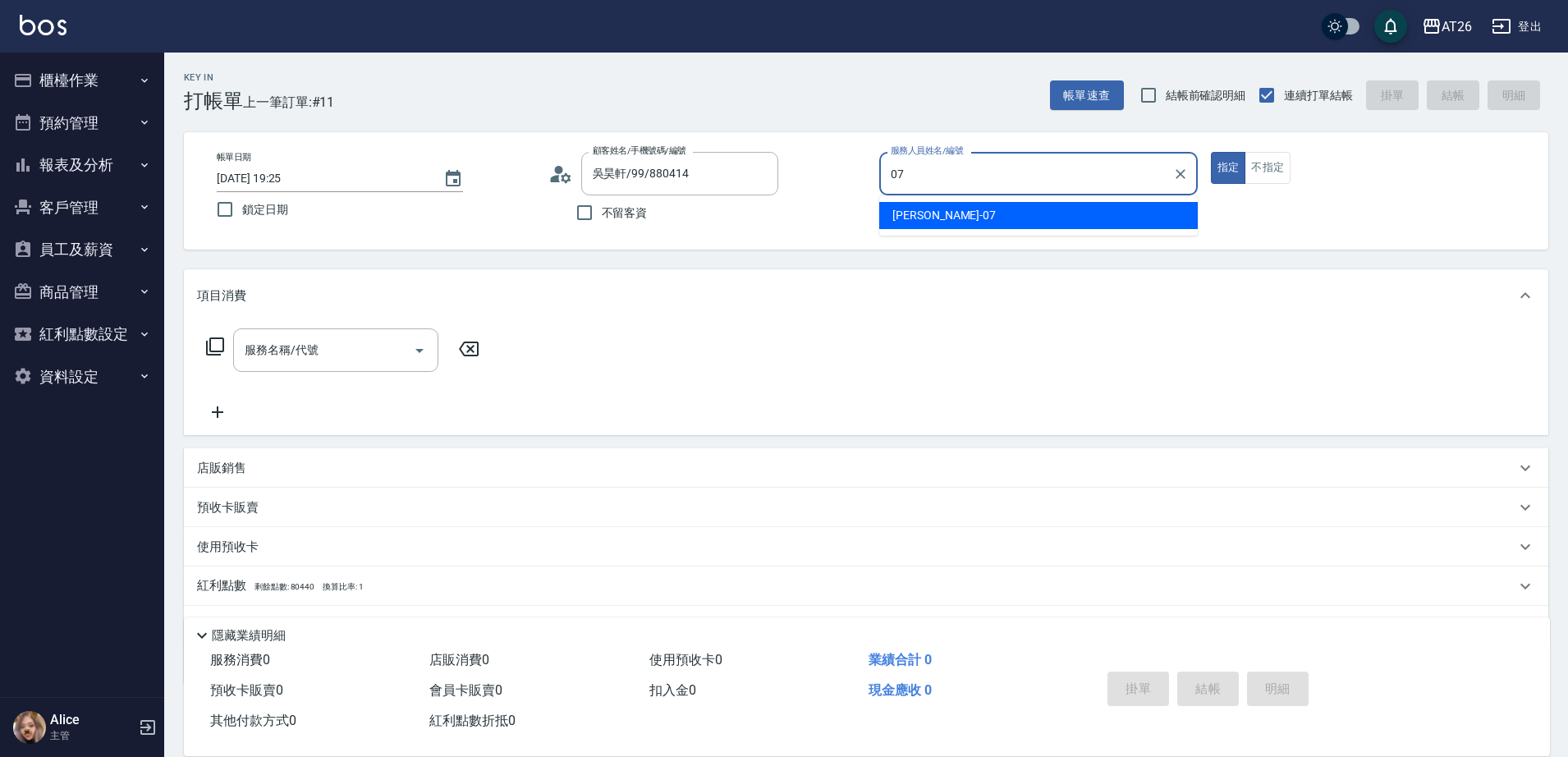
type input "[PERSON_NAME]-07"
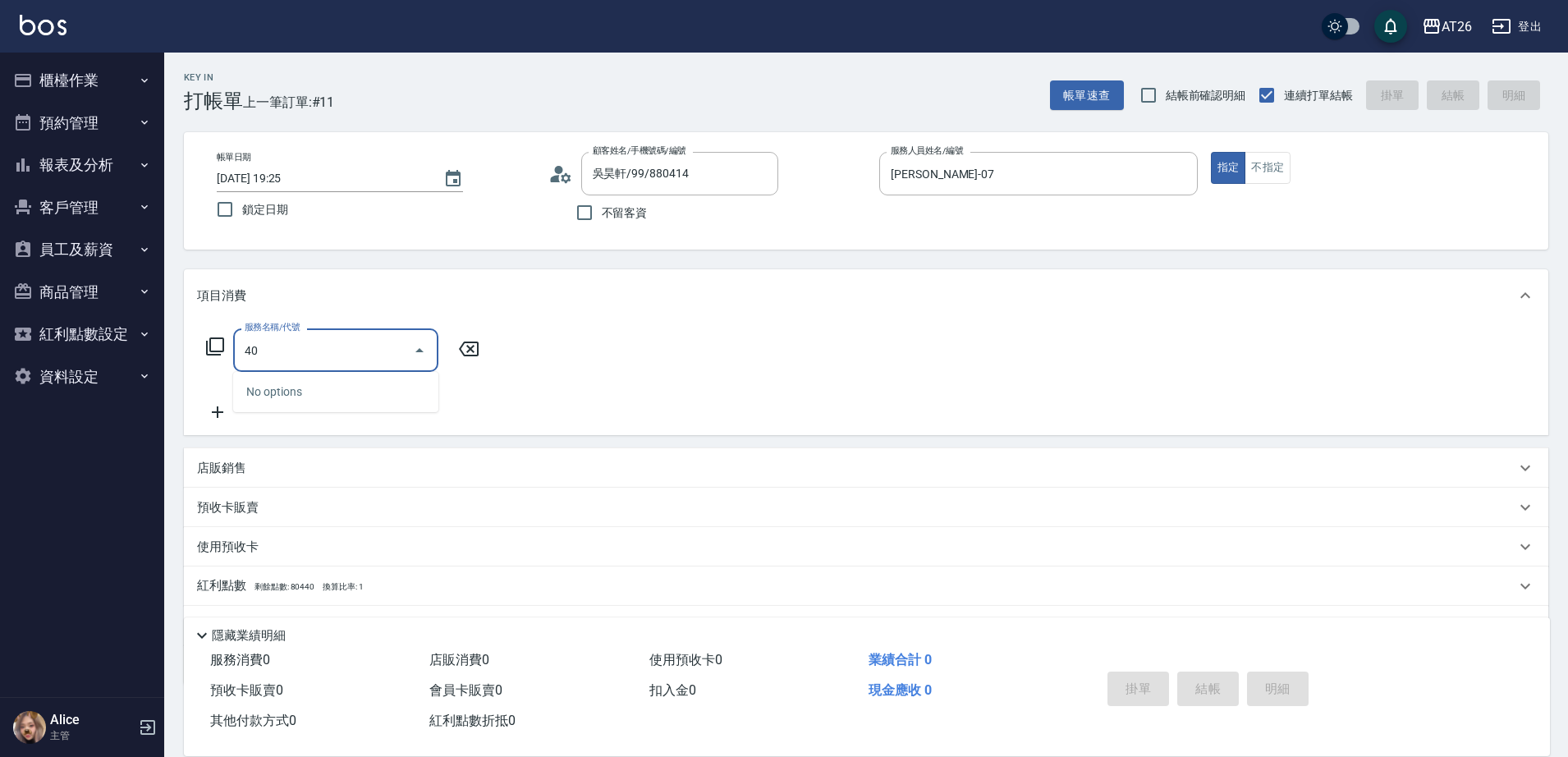
type input "401"
type input "20"
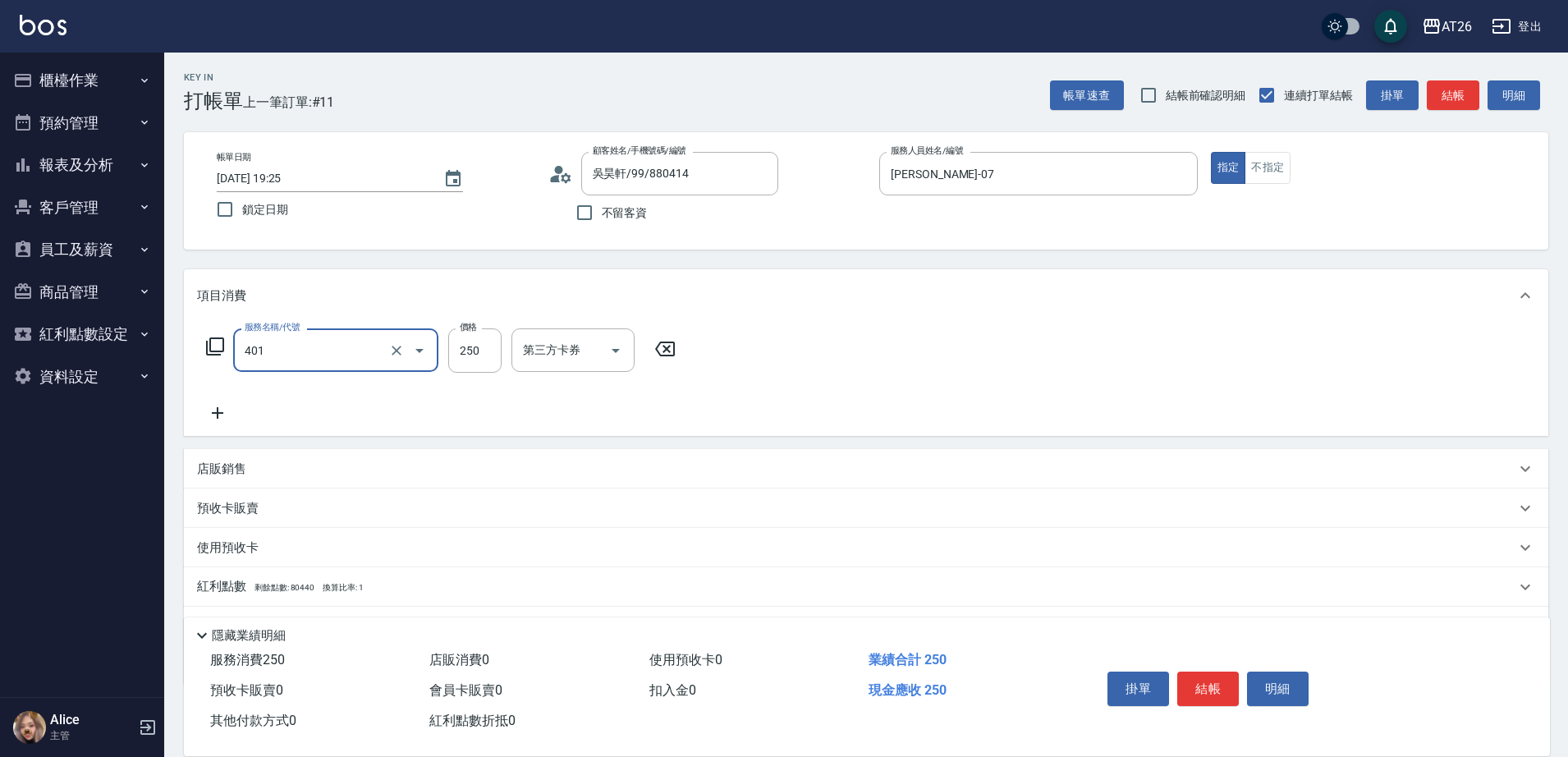
type input "剪髮(401)"
type input "7"
type input "0"
type input "700"
type input "70"
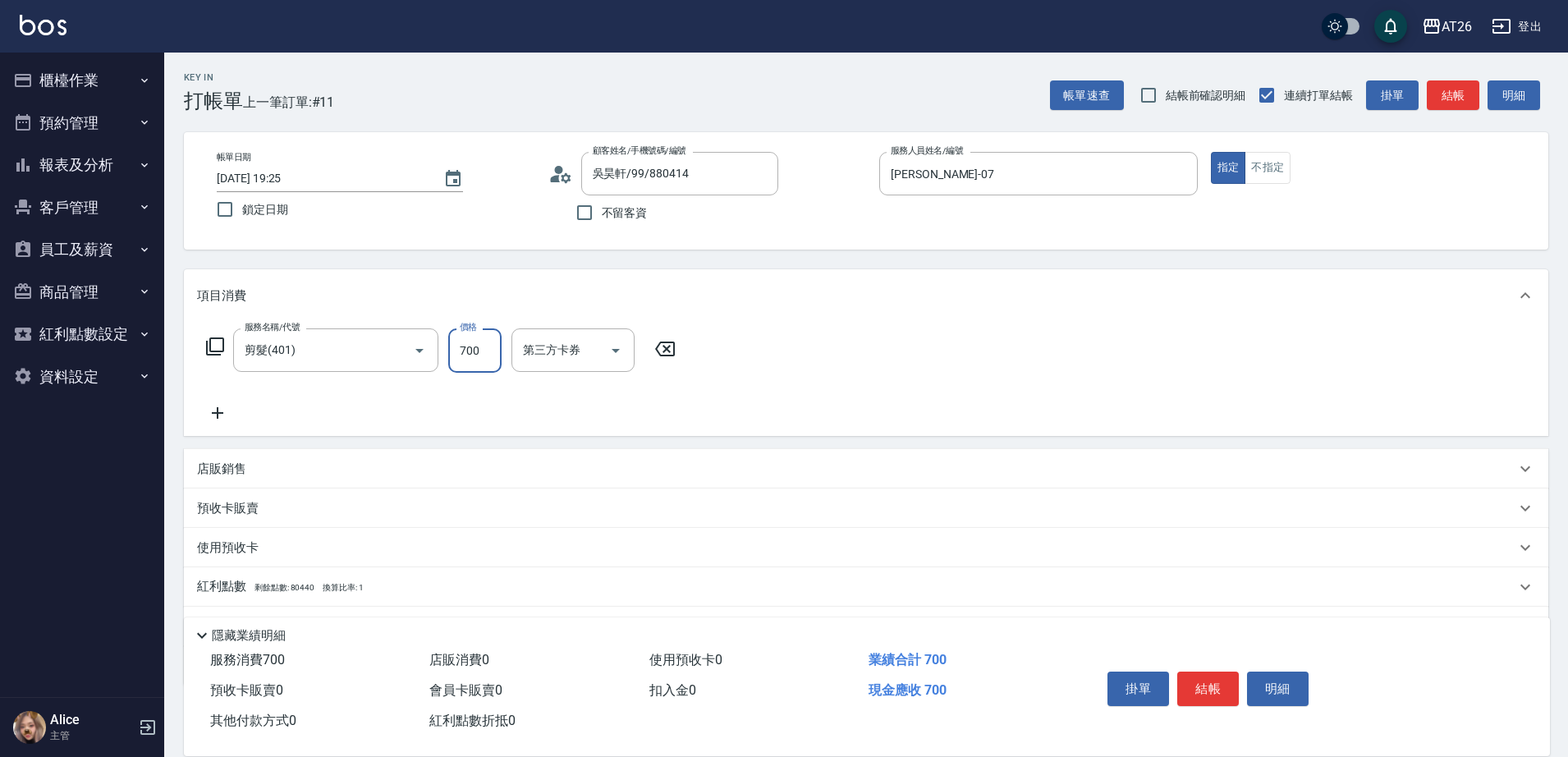
type input "700"
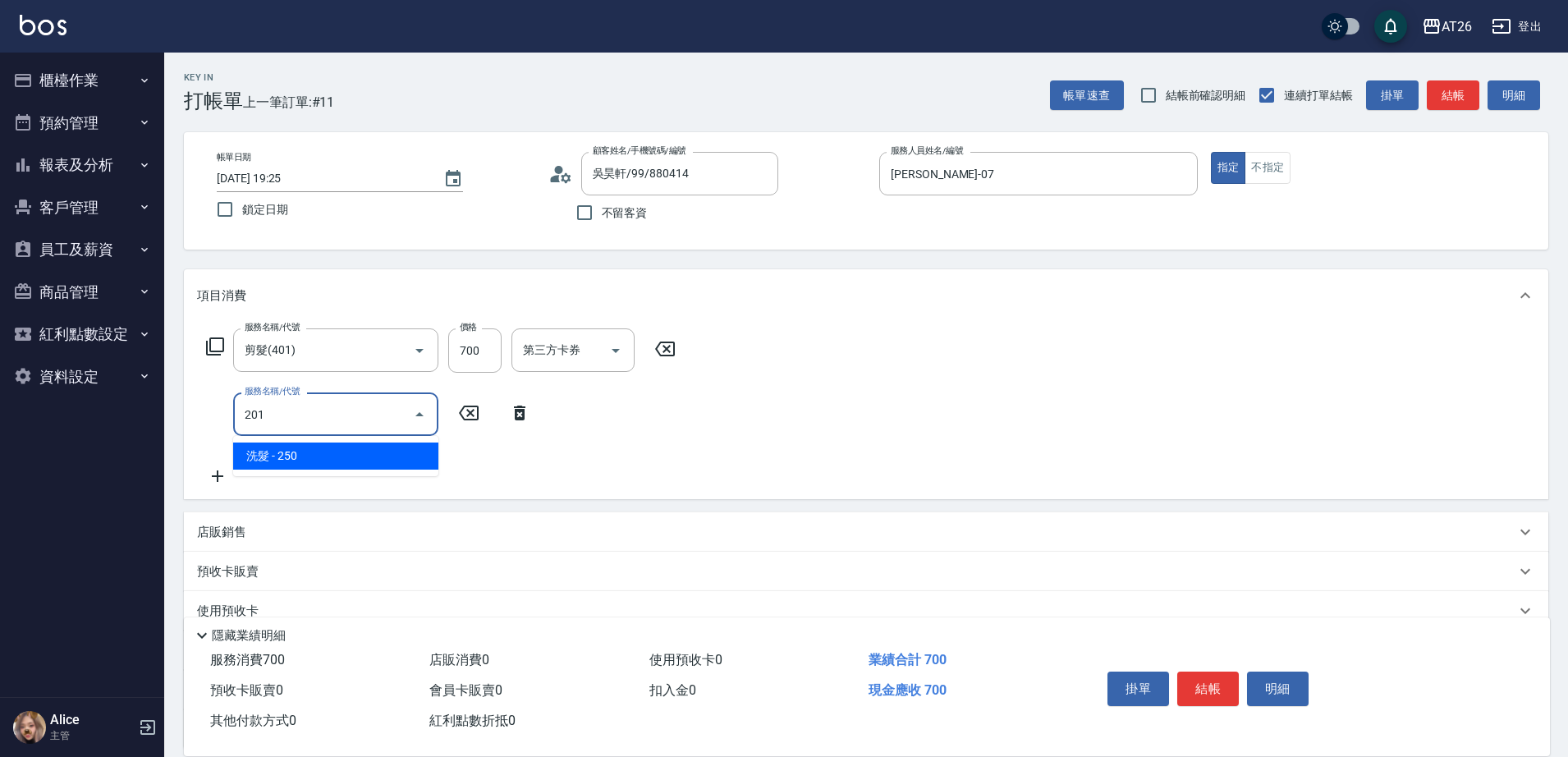
type input "201"
type input "90"
type input "洗髮(201)"
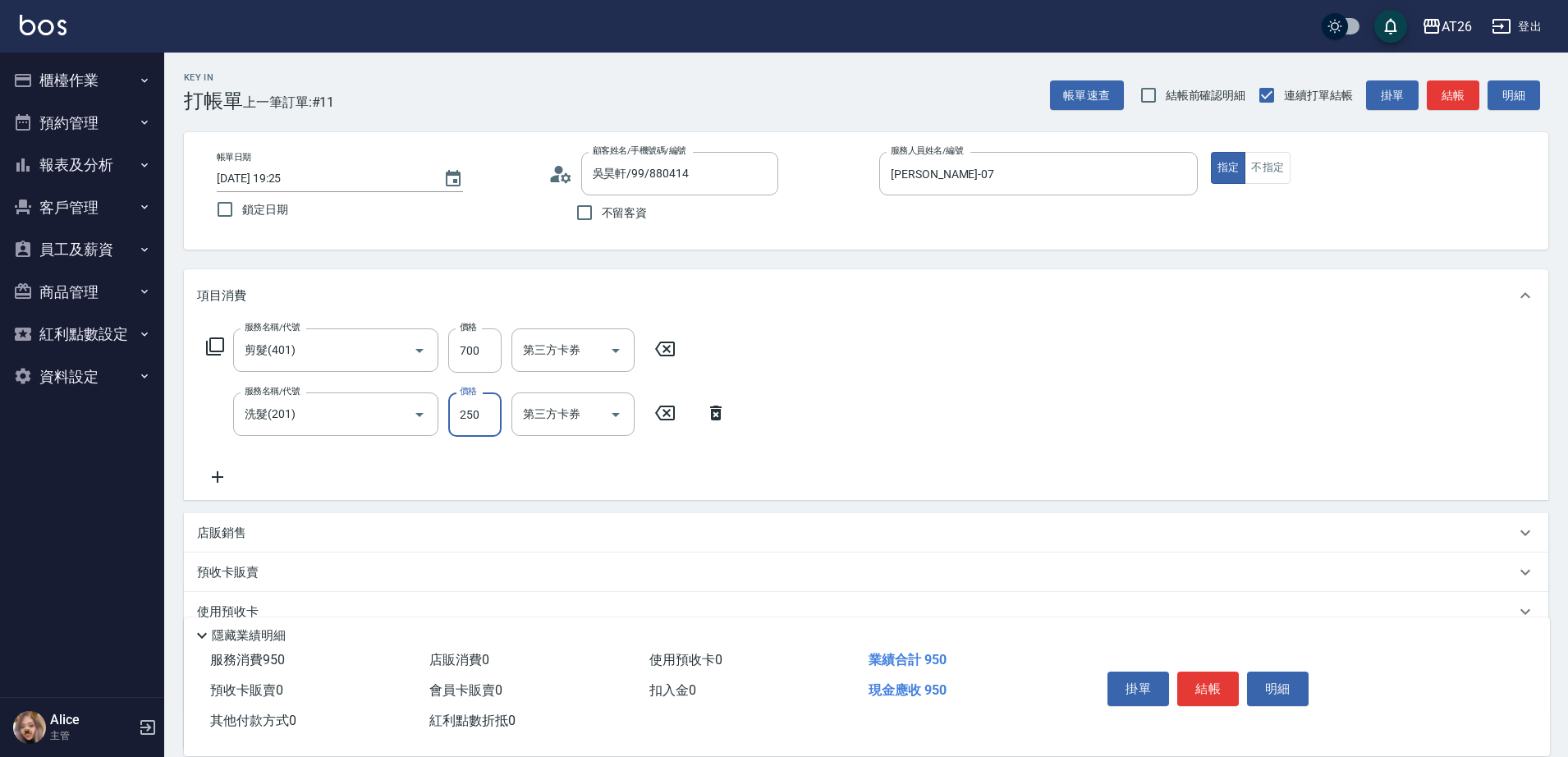
type input "0"
type input "70"
type input "0"
type input "tony-46"
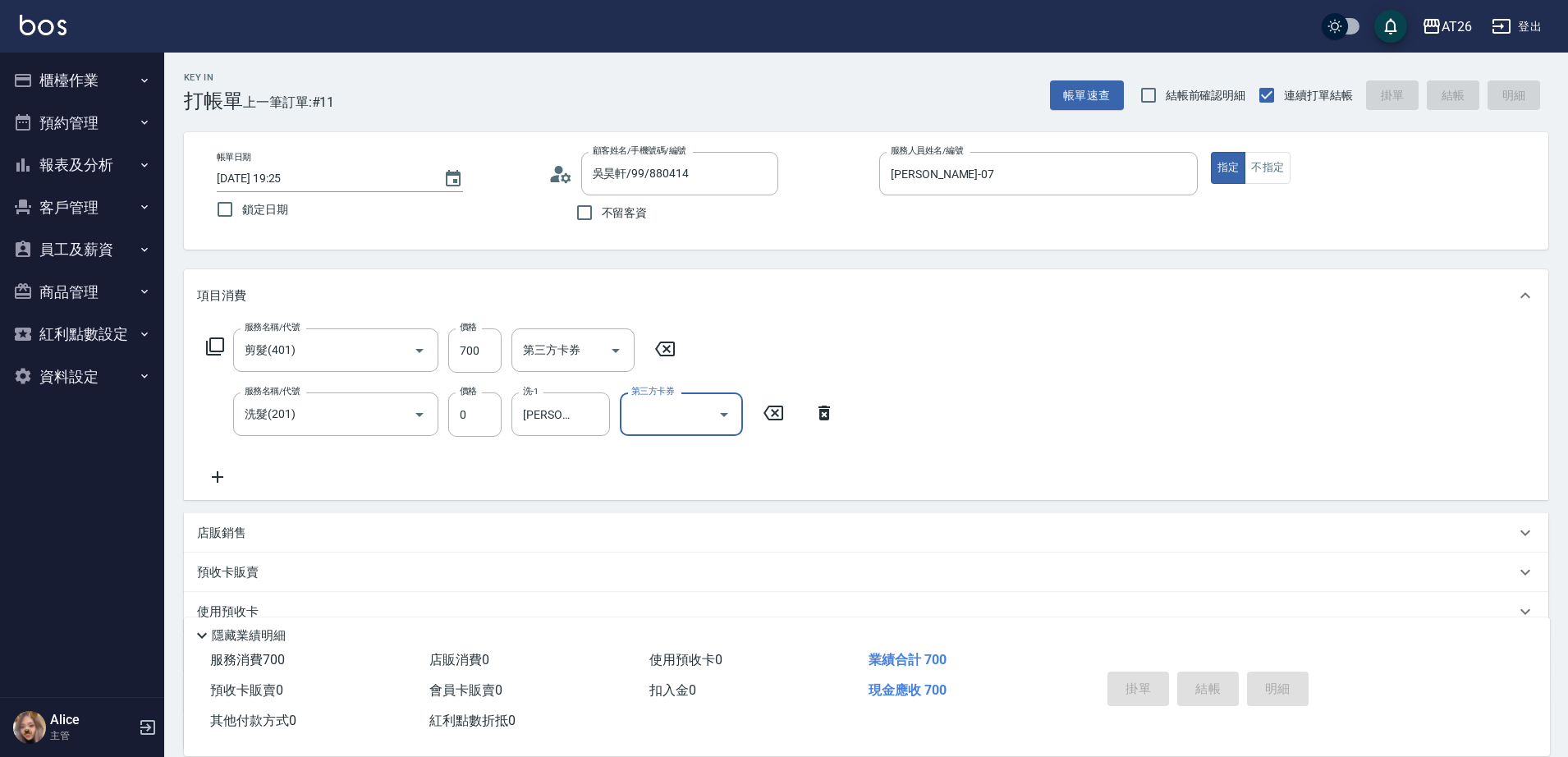
type input "2025/09/13 19:26"
type input "0"
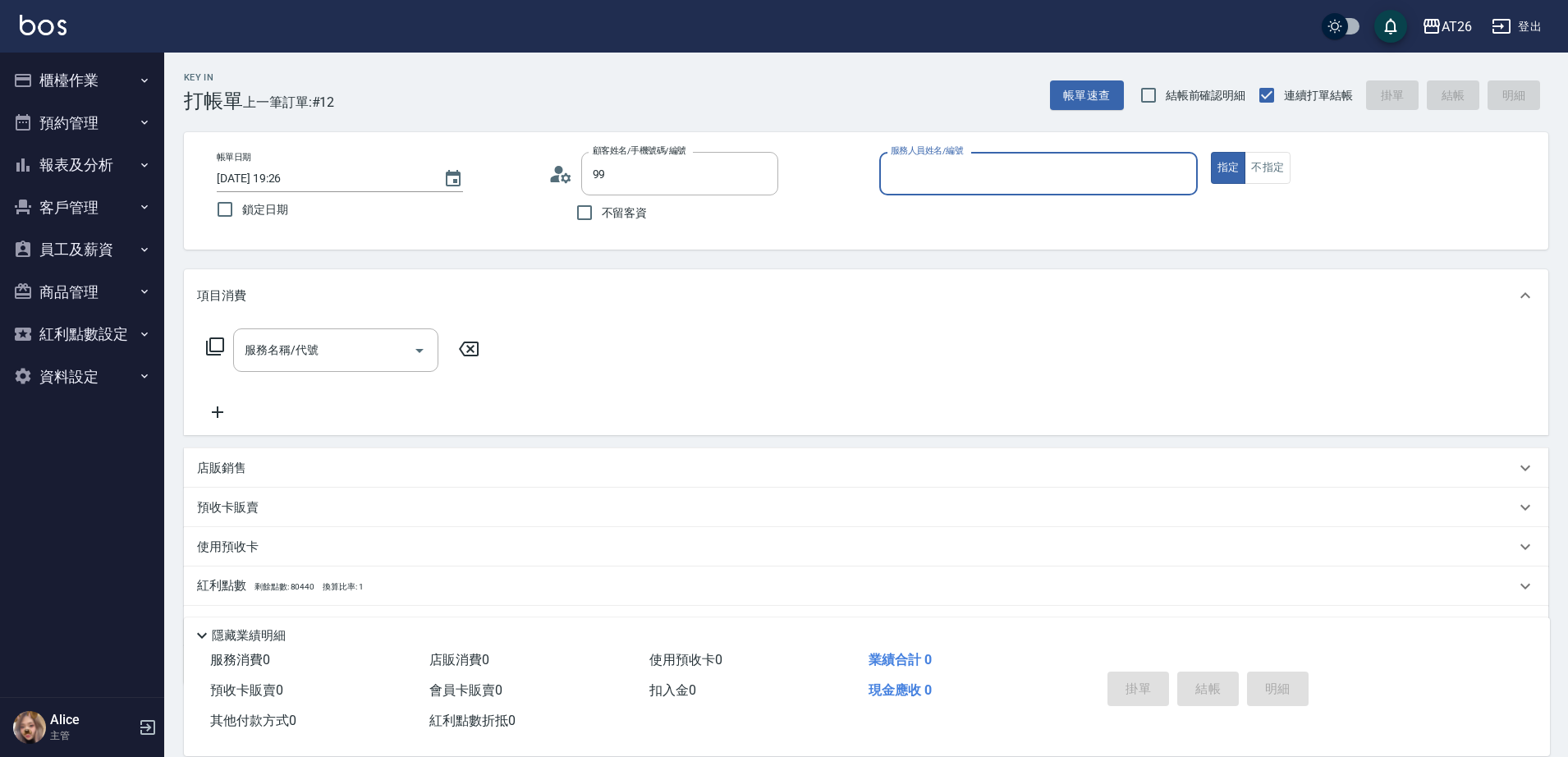
type input "吳昊軒/99/880414"
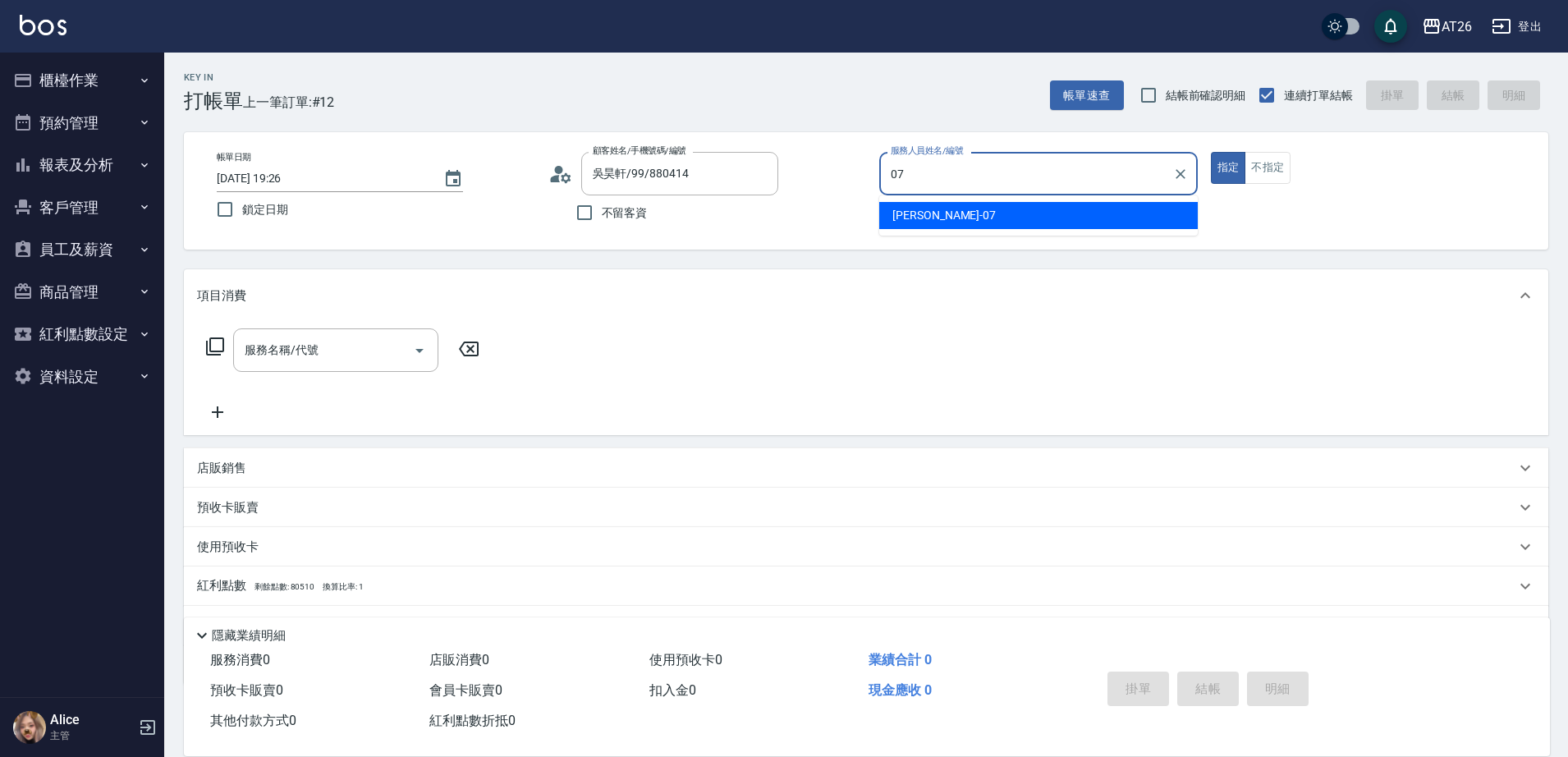
type input "ADAM-07"
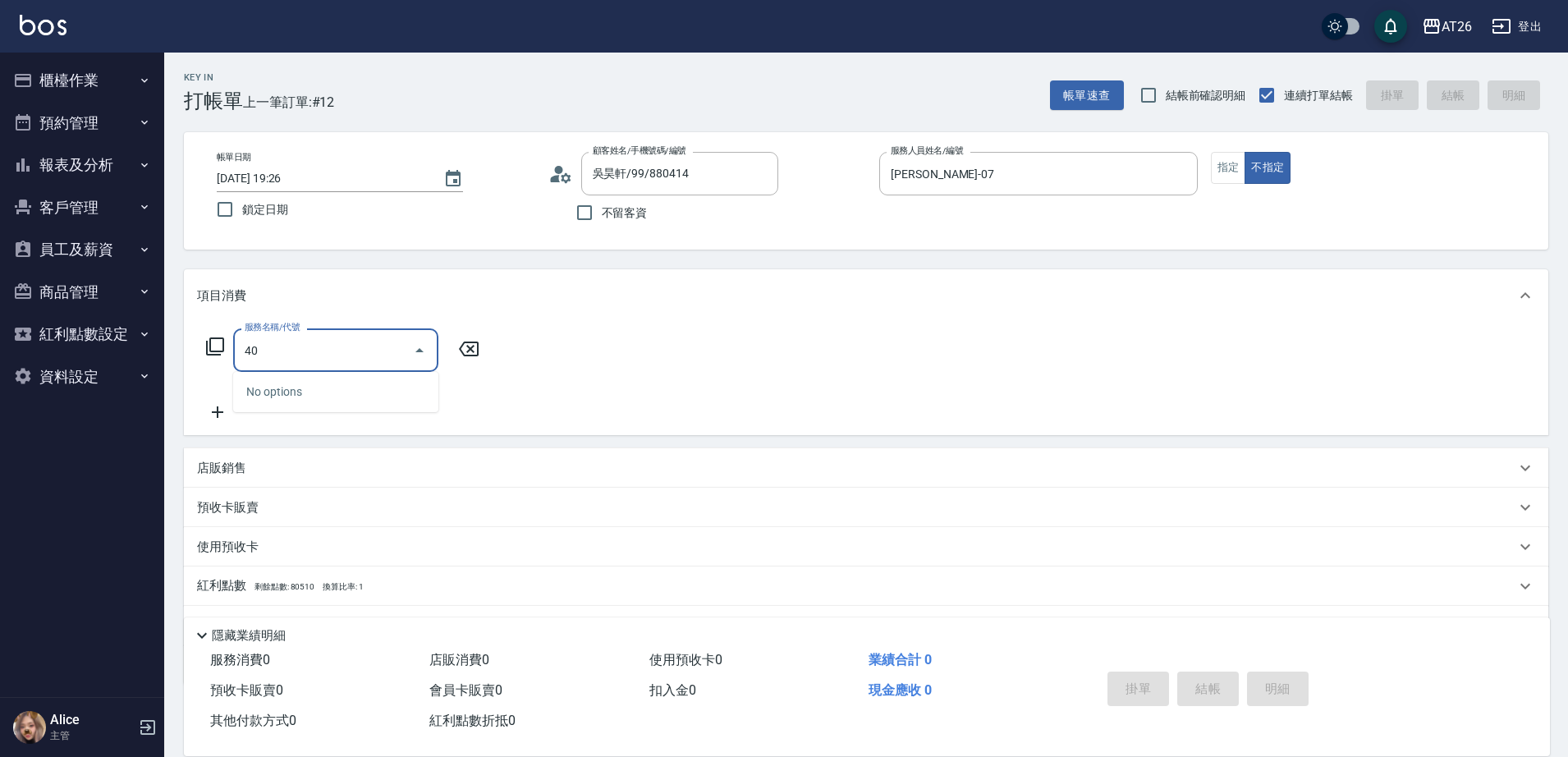
type input "401"
type input "20"
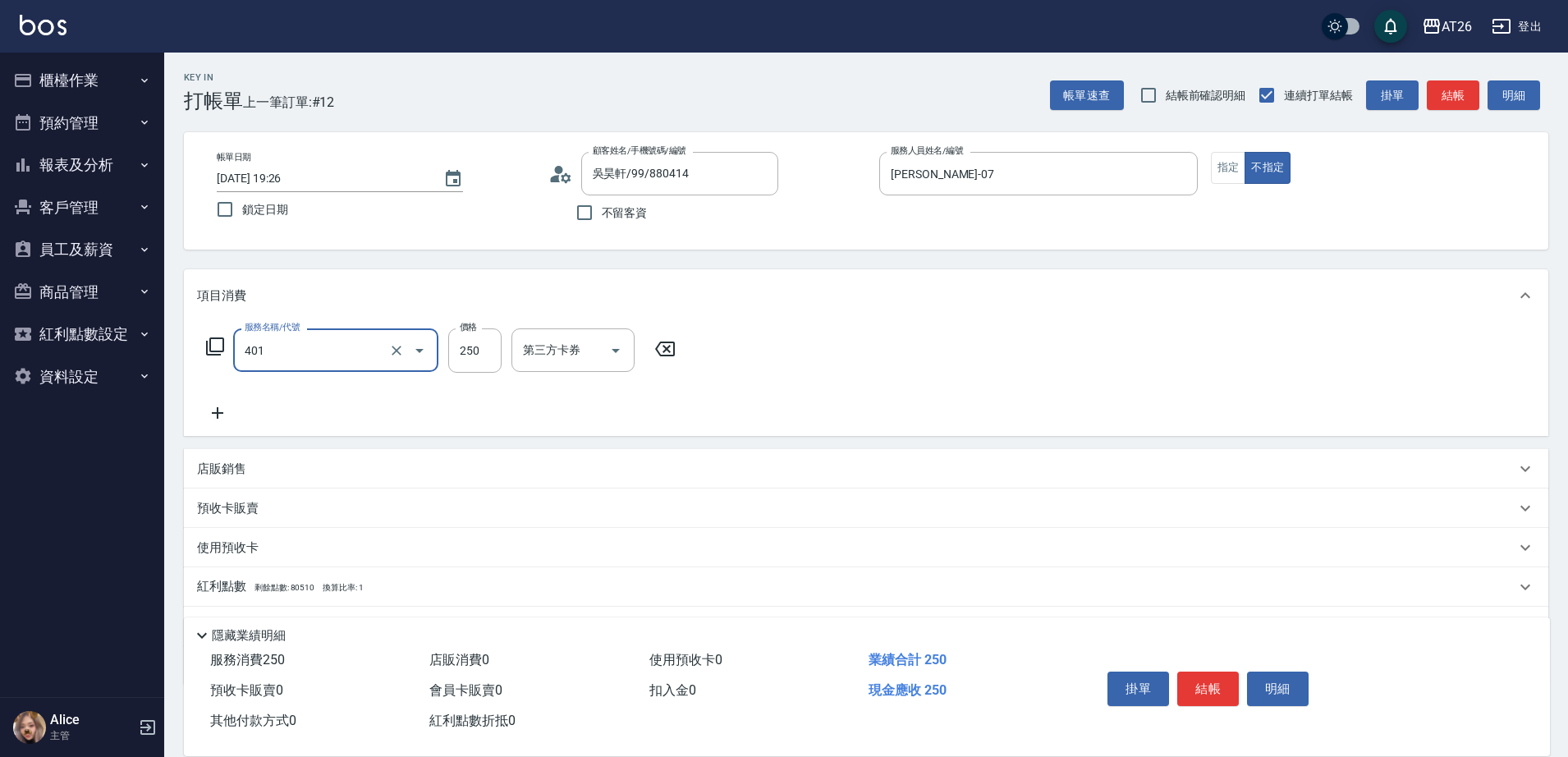
type input "剪髮(401)"
type input "7"
type input "0"
type input "700"
type input "70"
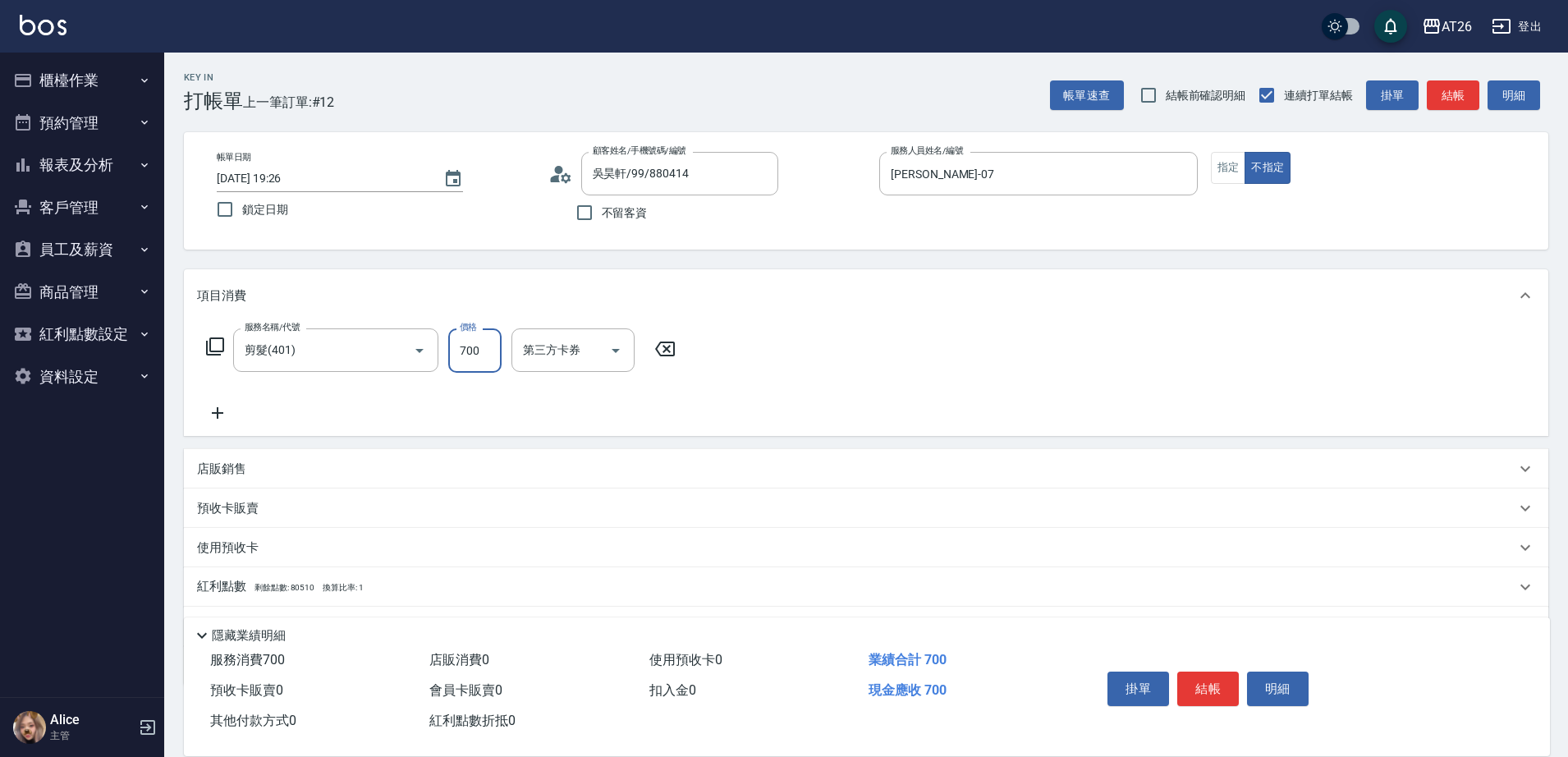
type input "700"
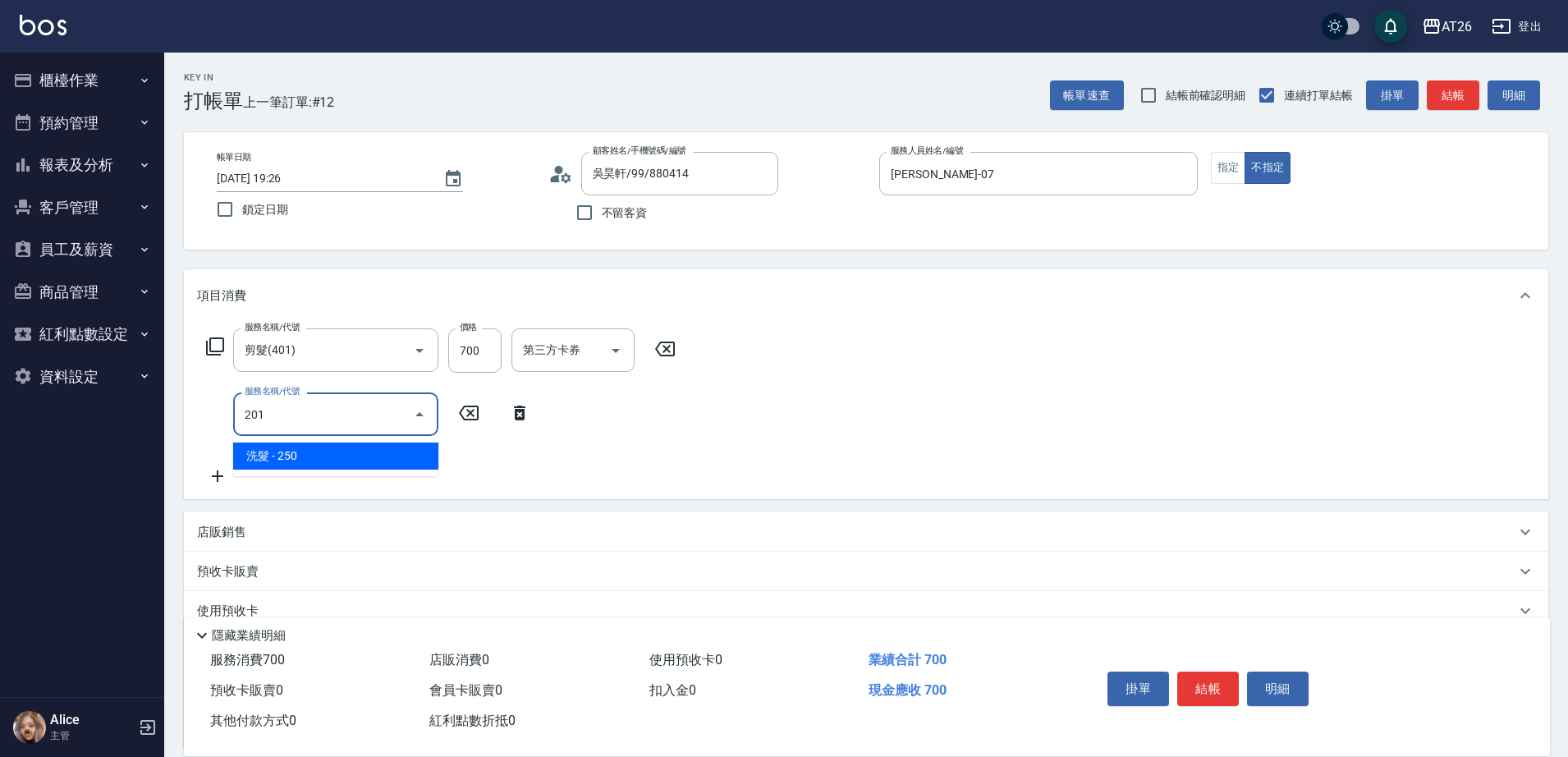
type input "201"
type input "90"
type input "洗髮(201)"
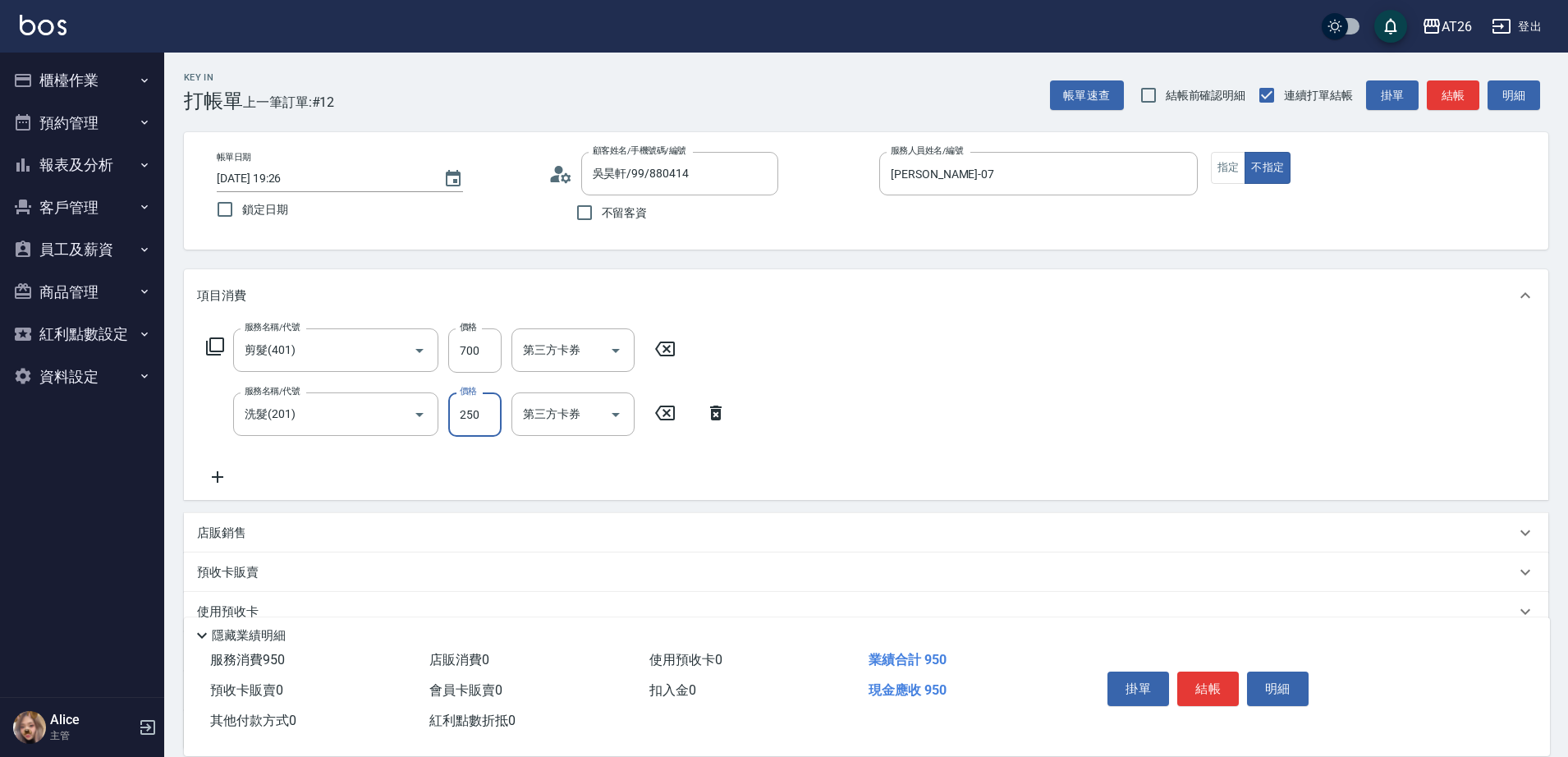
type input "0"
type input "70"
type input "0"
type input "tony-46"
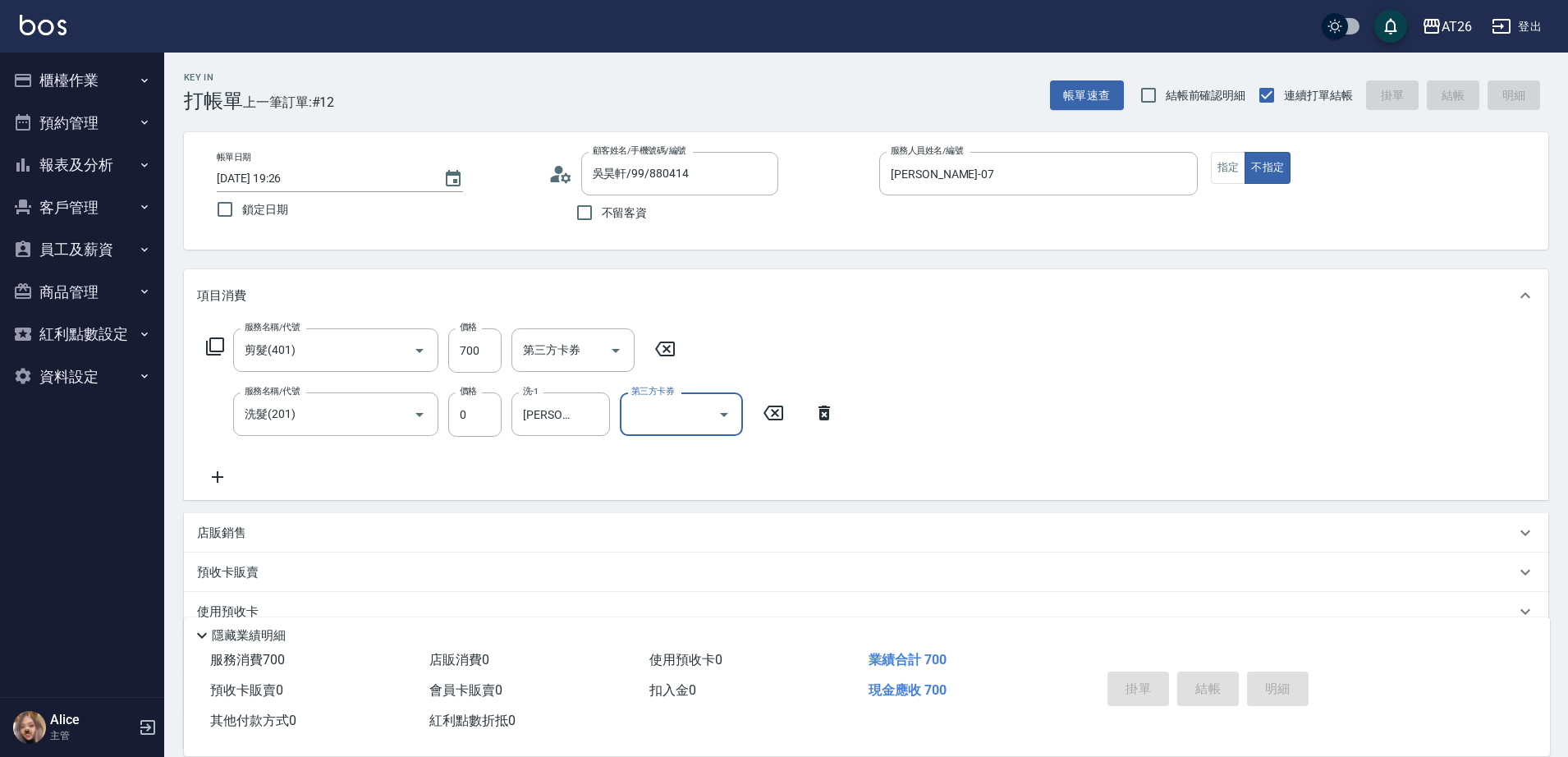
type input "0"
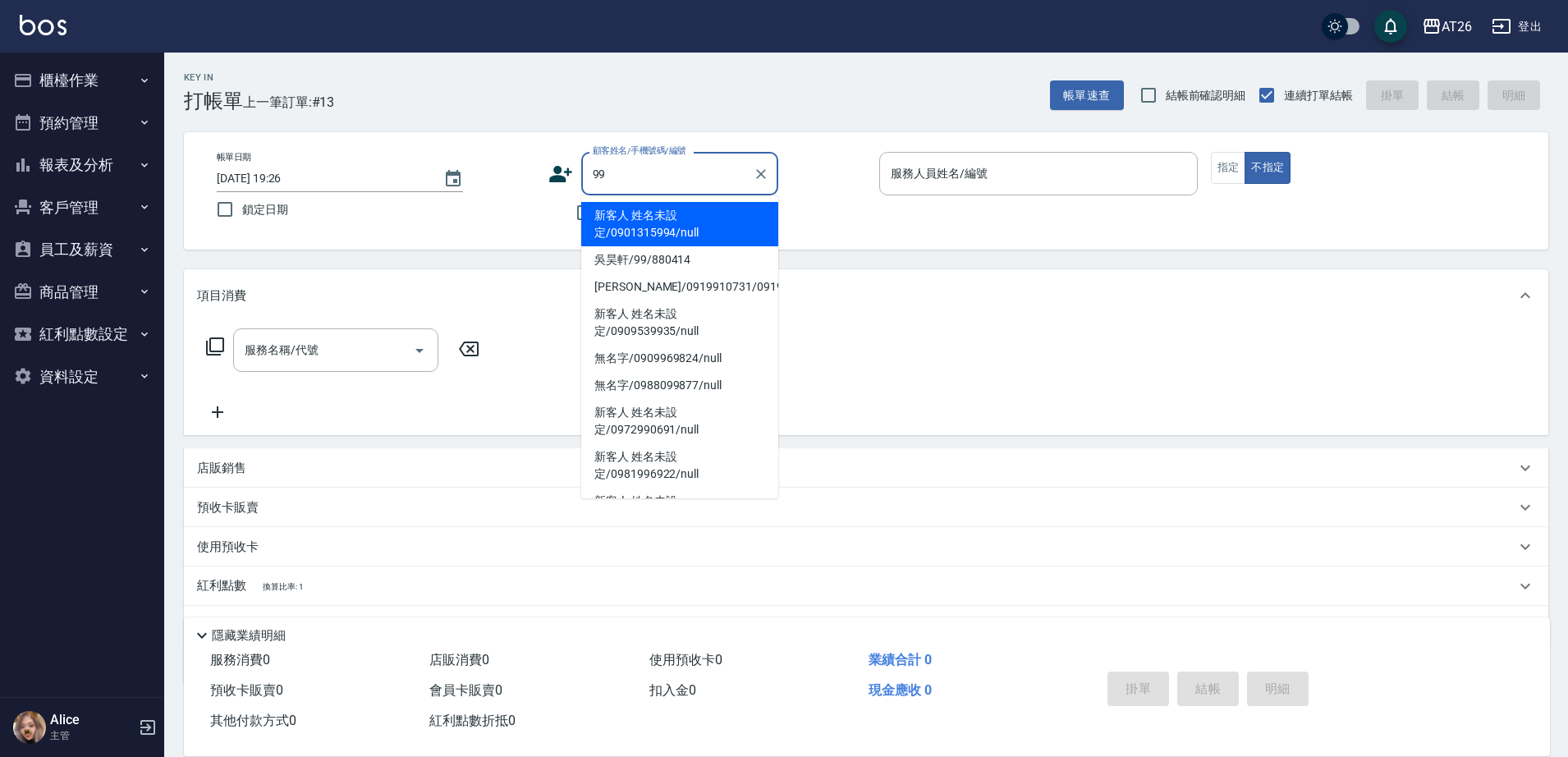
type input "新客人 姓名未設定/0901315994/null"
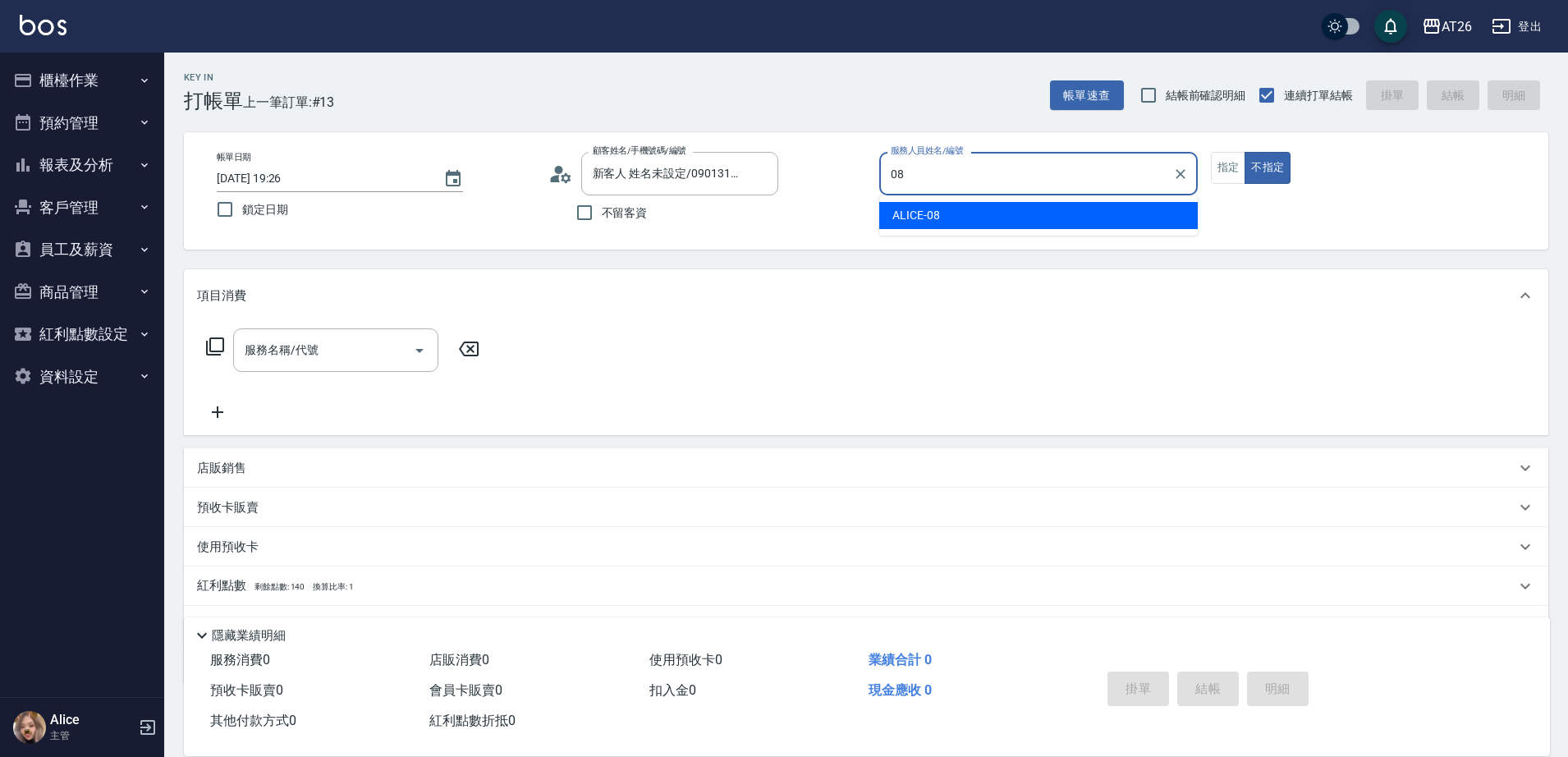
type input "ALICE-08"
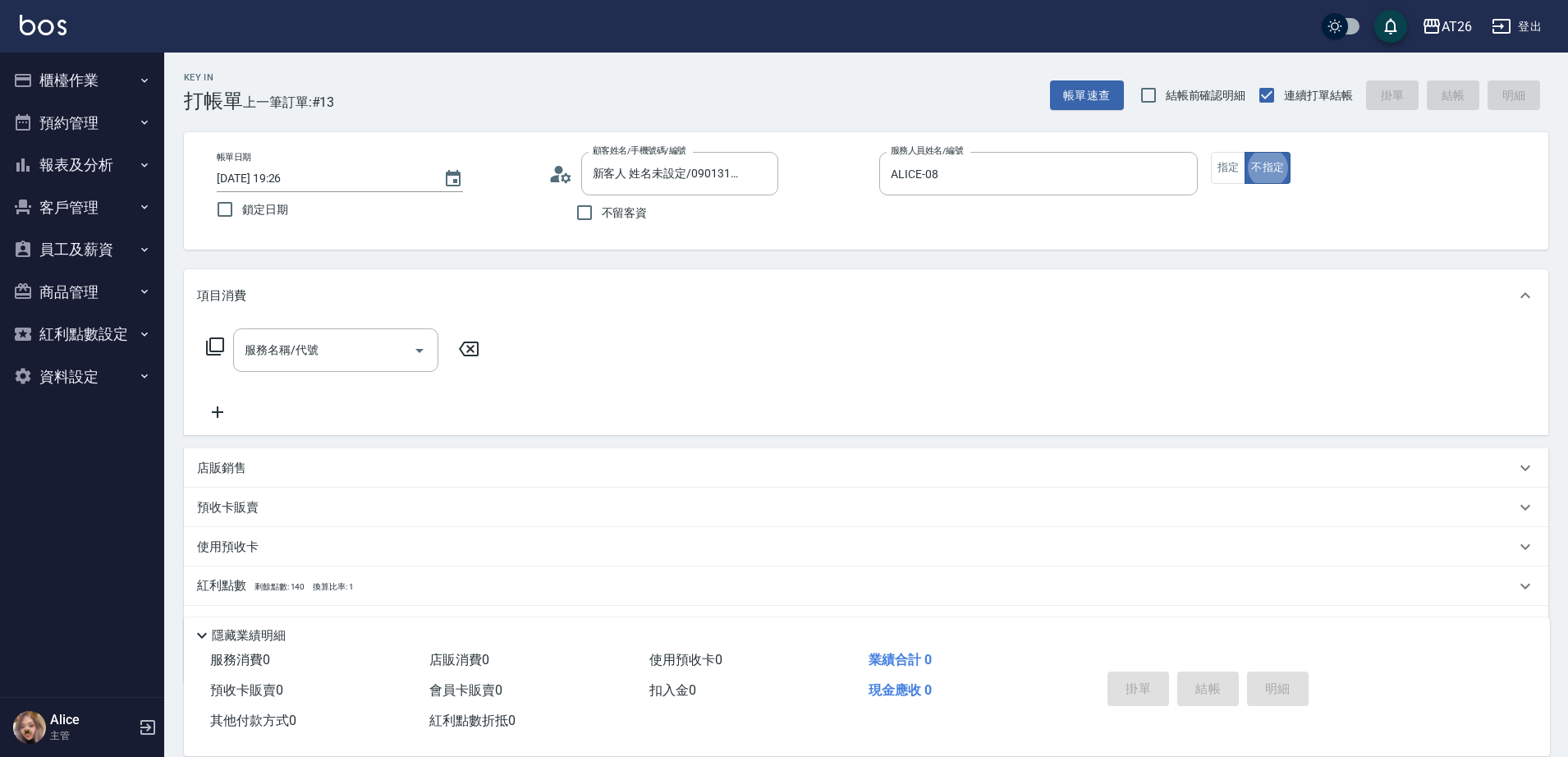
type button "false"
type input "401"
type input "20"
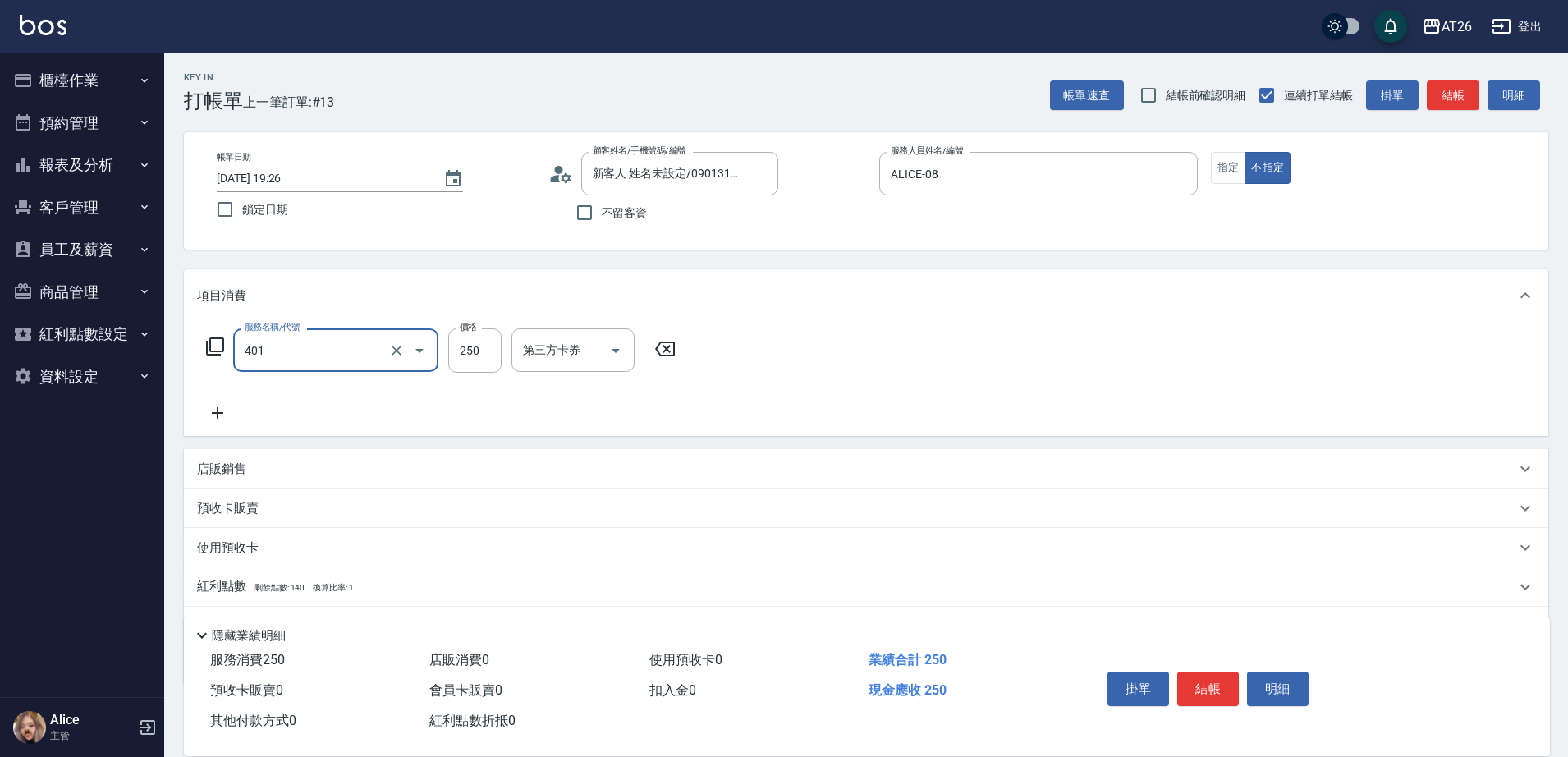
type input "剪髮(401)"
type input "2"
type input "0"
type input "200"
type input "20"
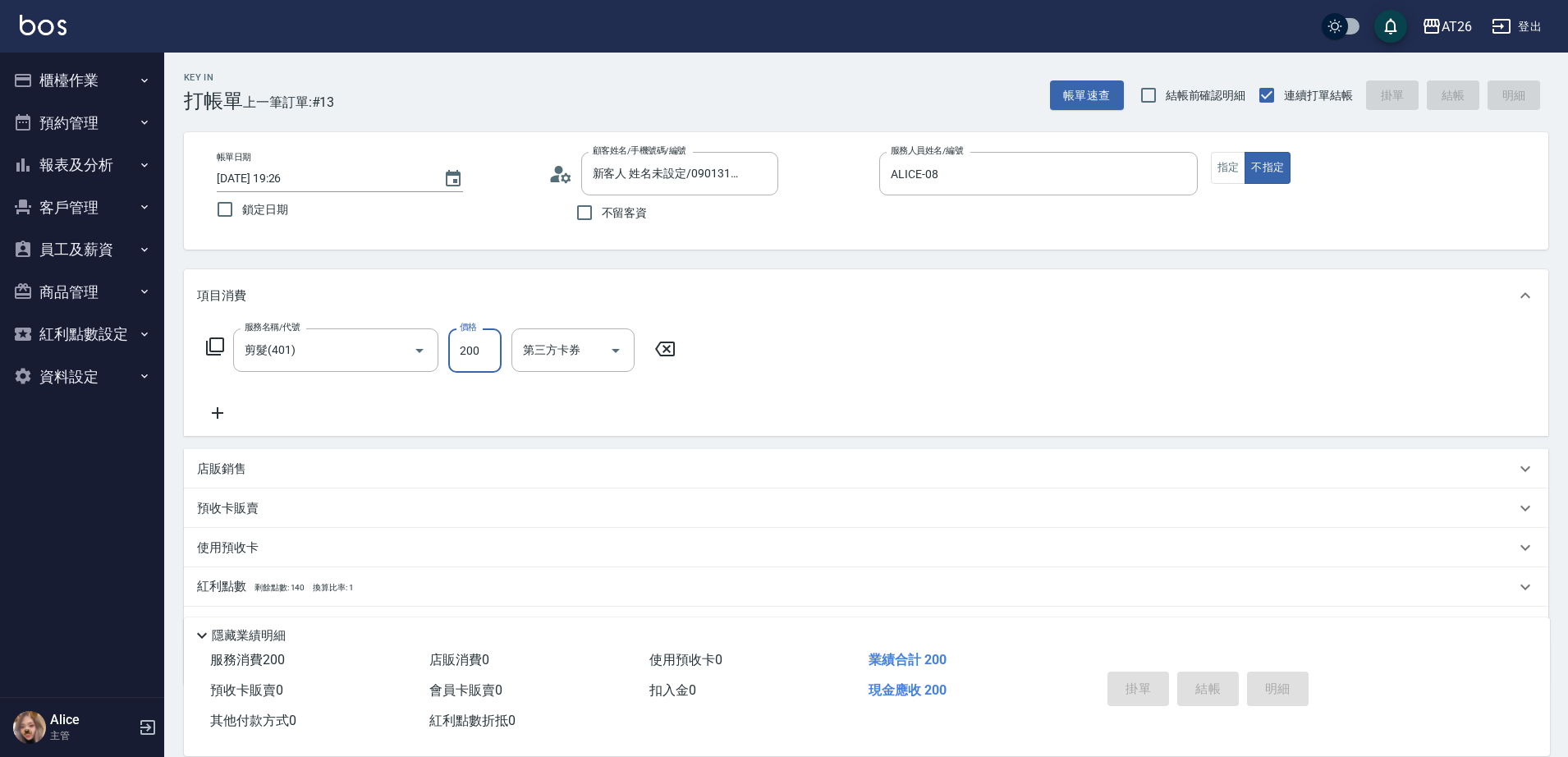
type input "0"
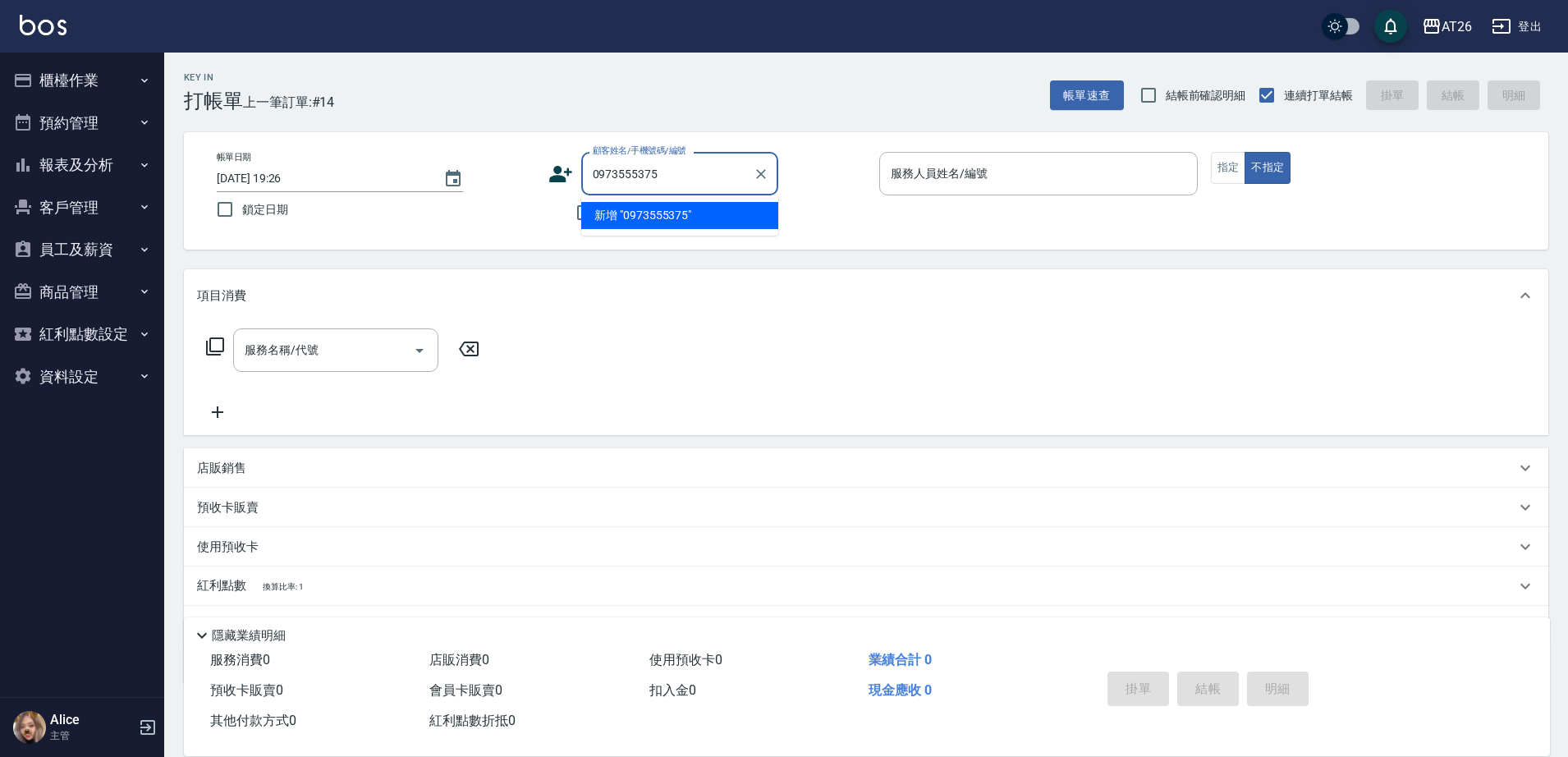
type input "0973555375"
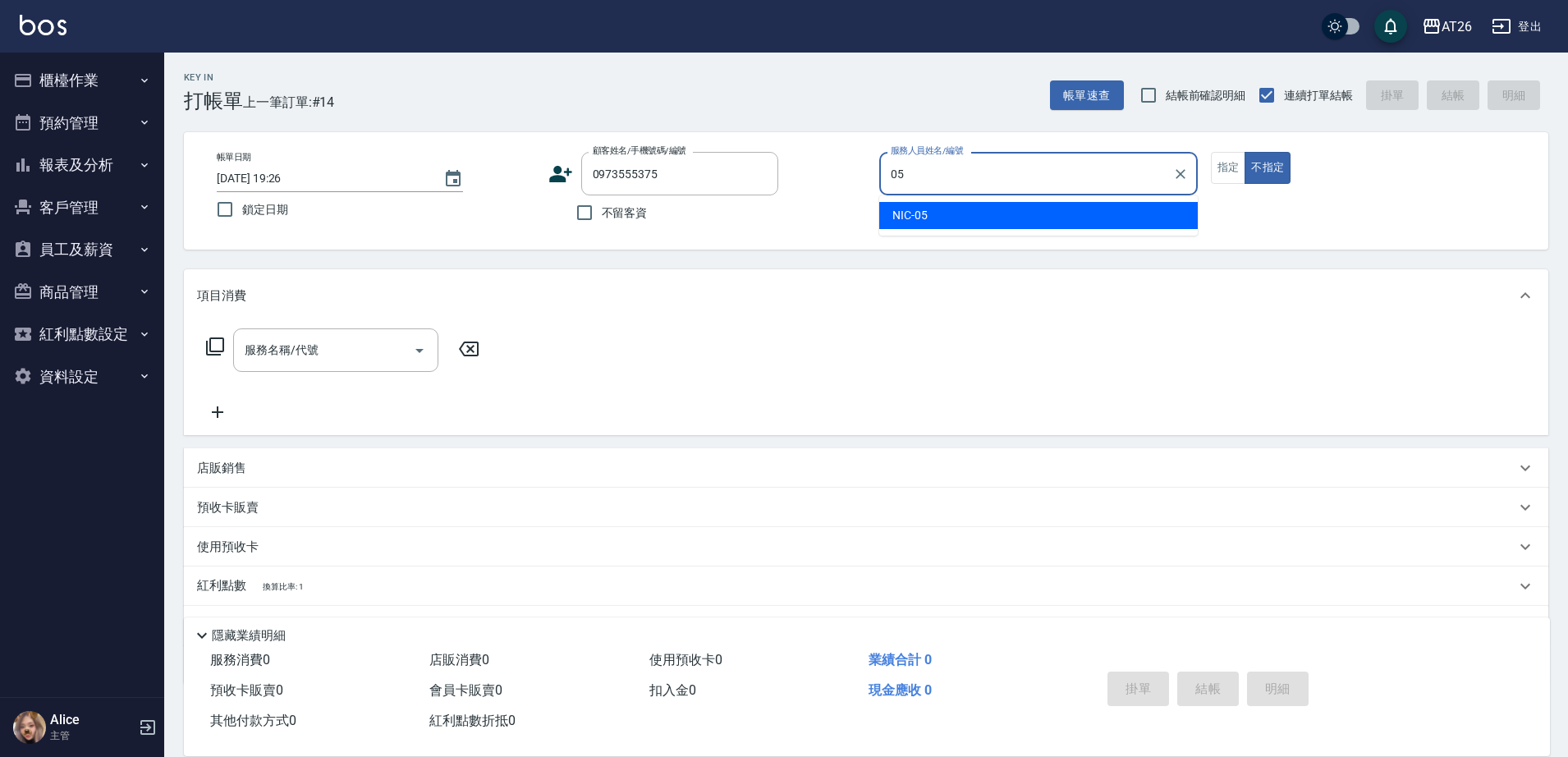
type input "NIC-05"
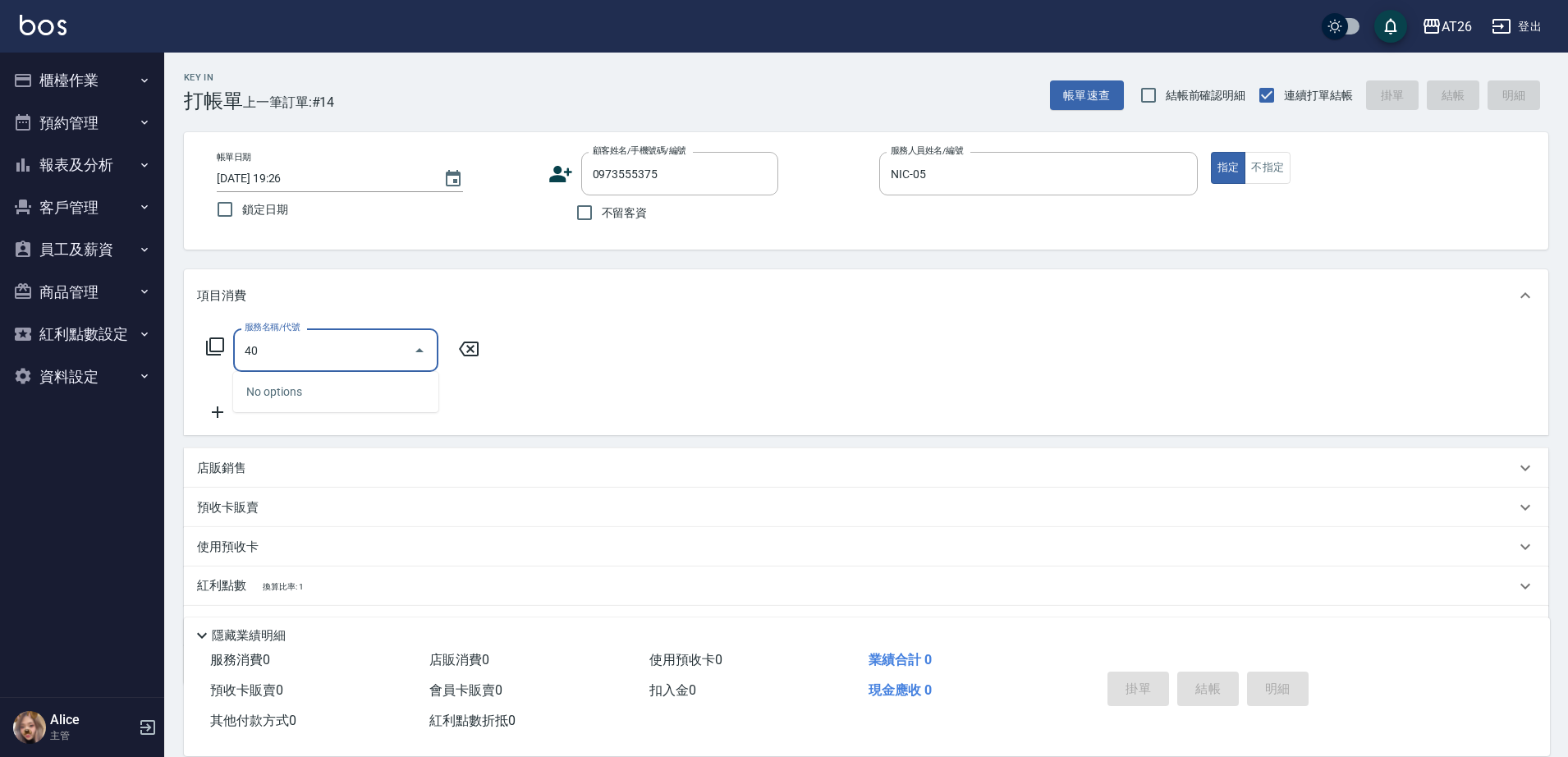
type input "401"
type input "20"
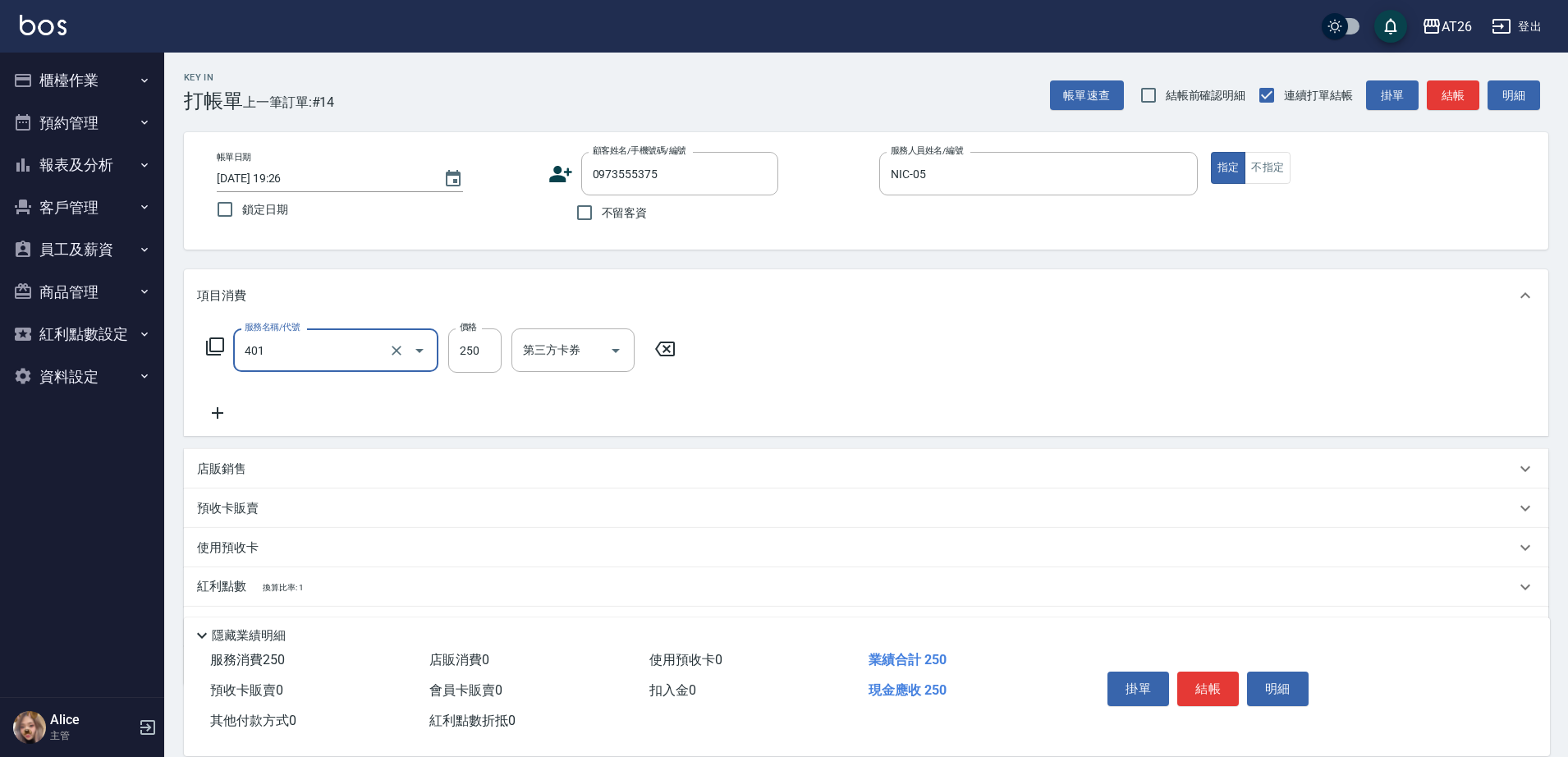
type input "剪髮(401)"
type input "4"
type input "0"
type input "400"
type input "40"
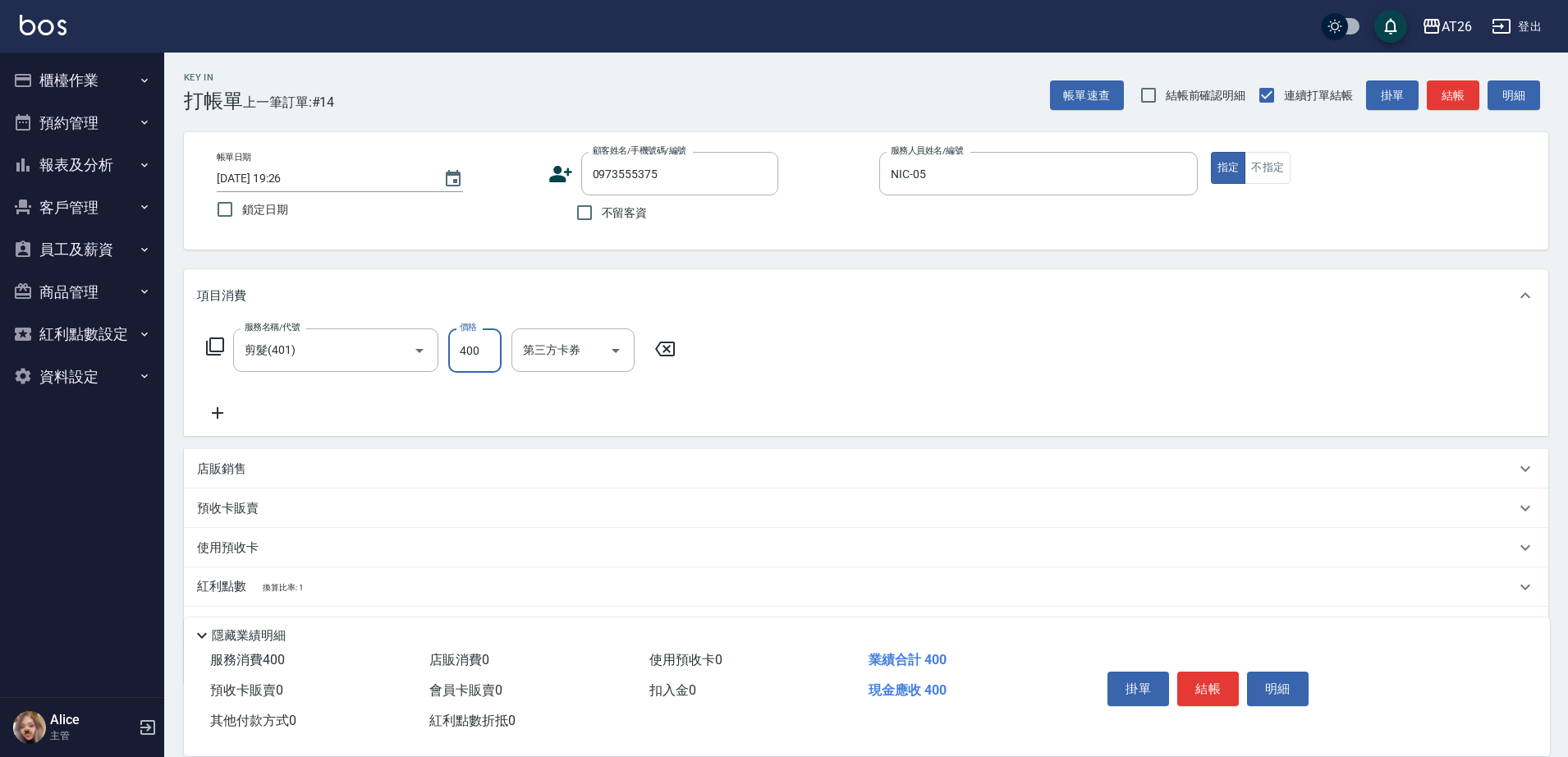
type input "400"
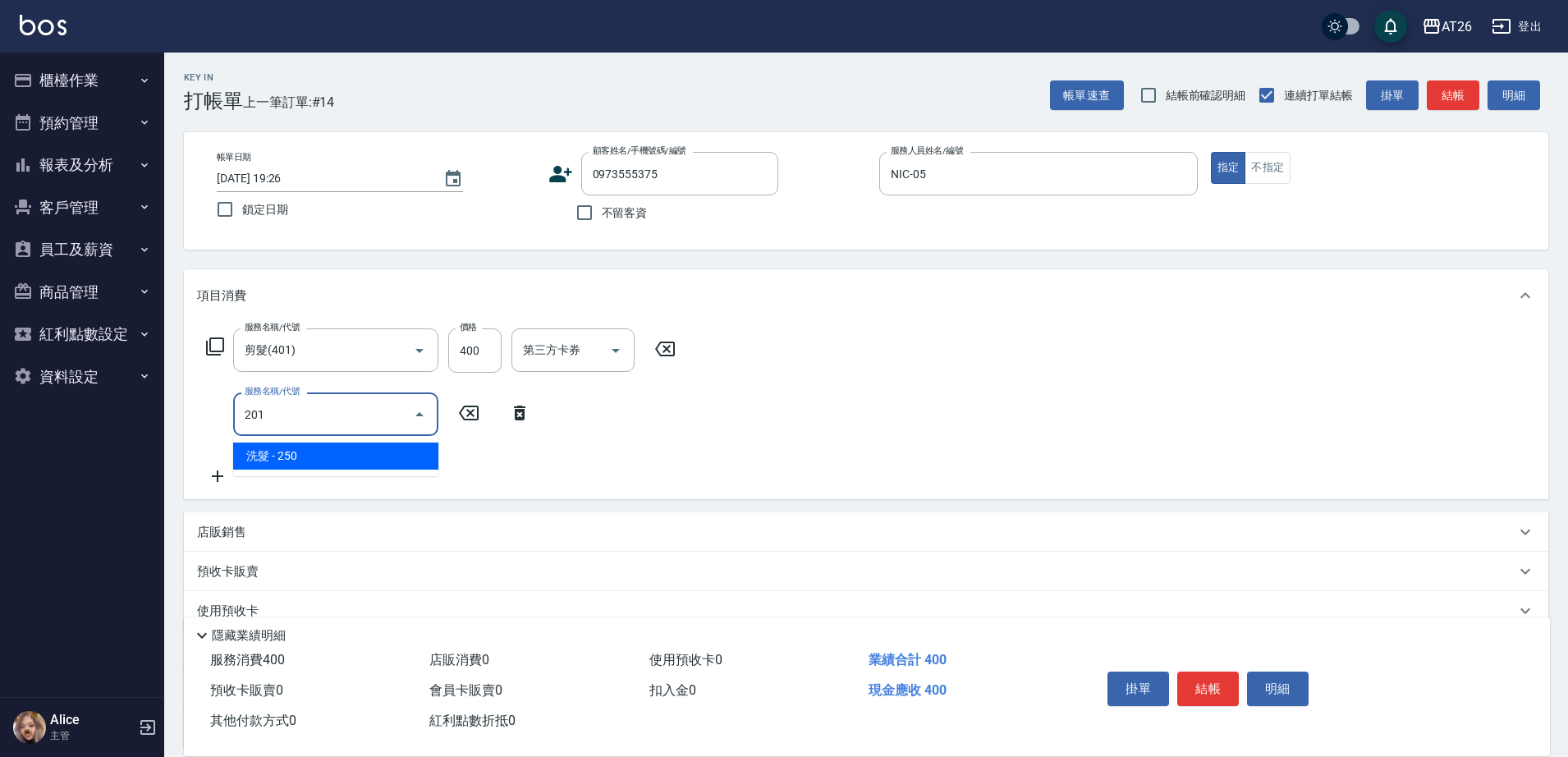
type input "201"
type input "60"
type input "洗髮(201)"
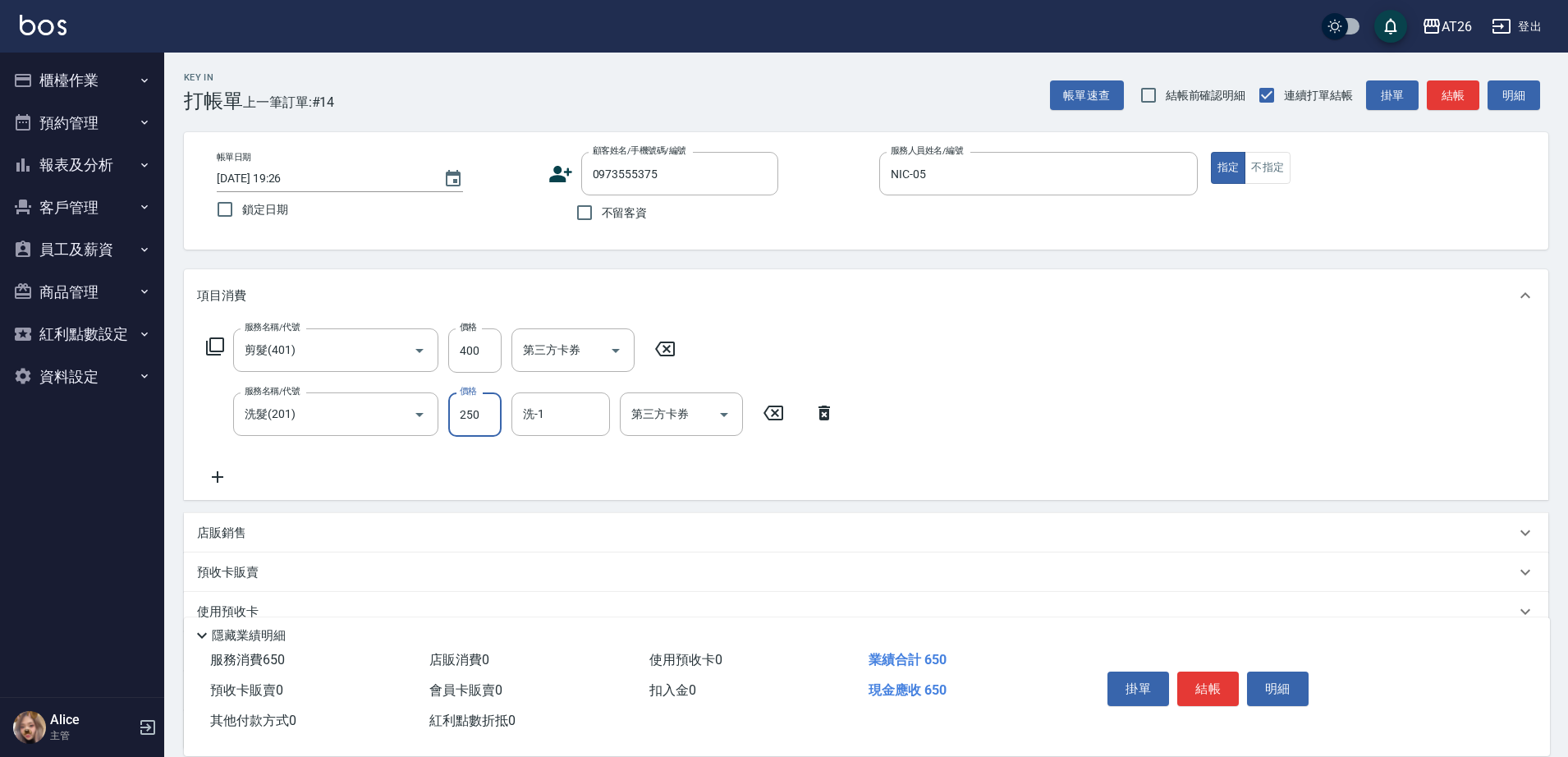
type input "0"
type input "40"
type input "0"
type input "[PERSON_NAME]-44"
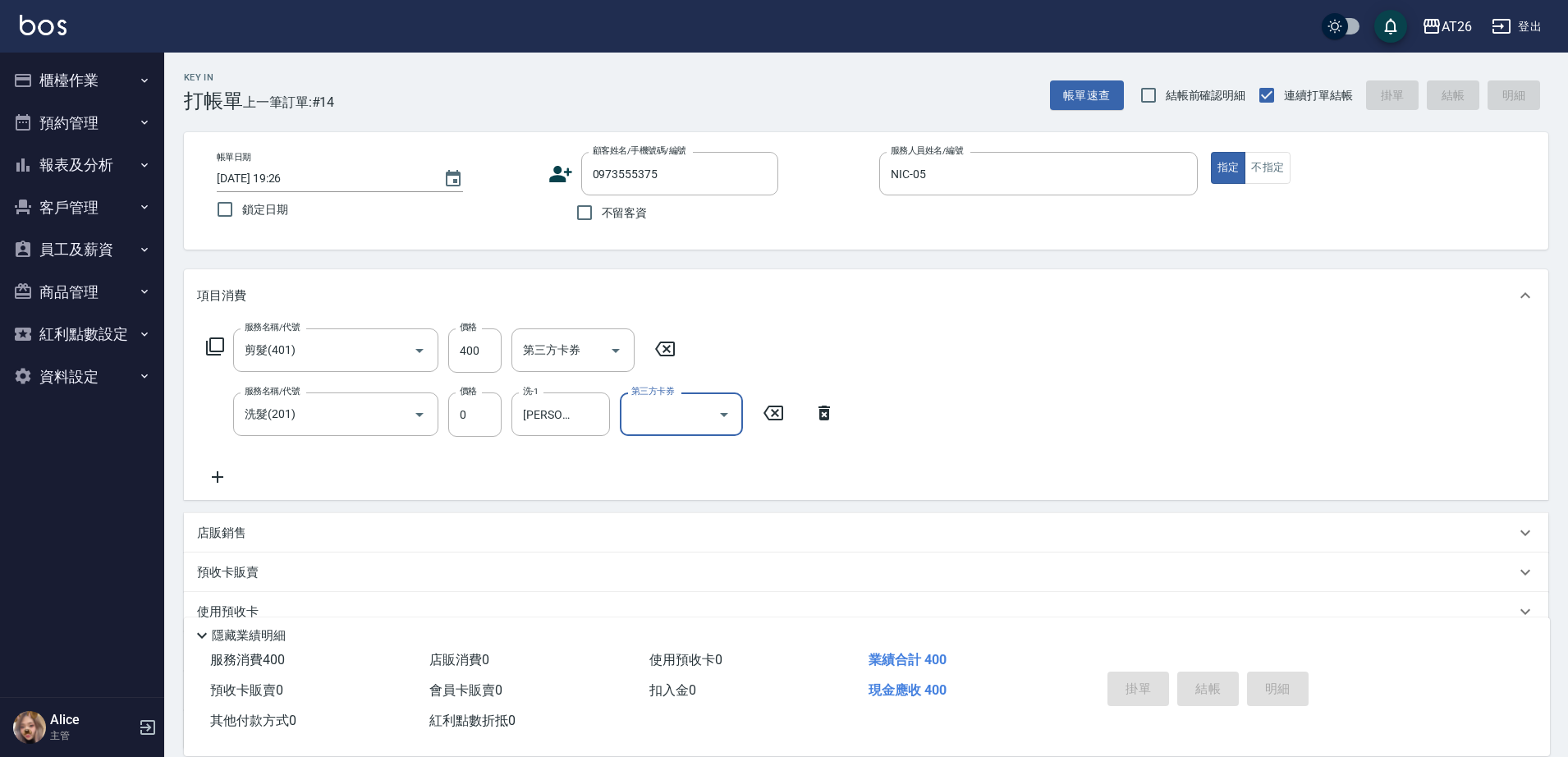
type input "0"
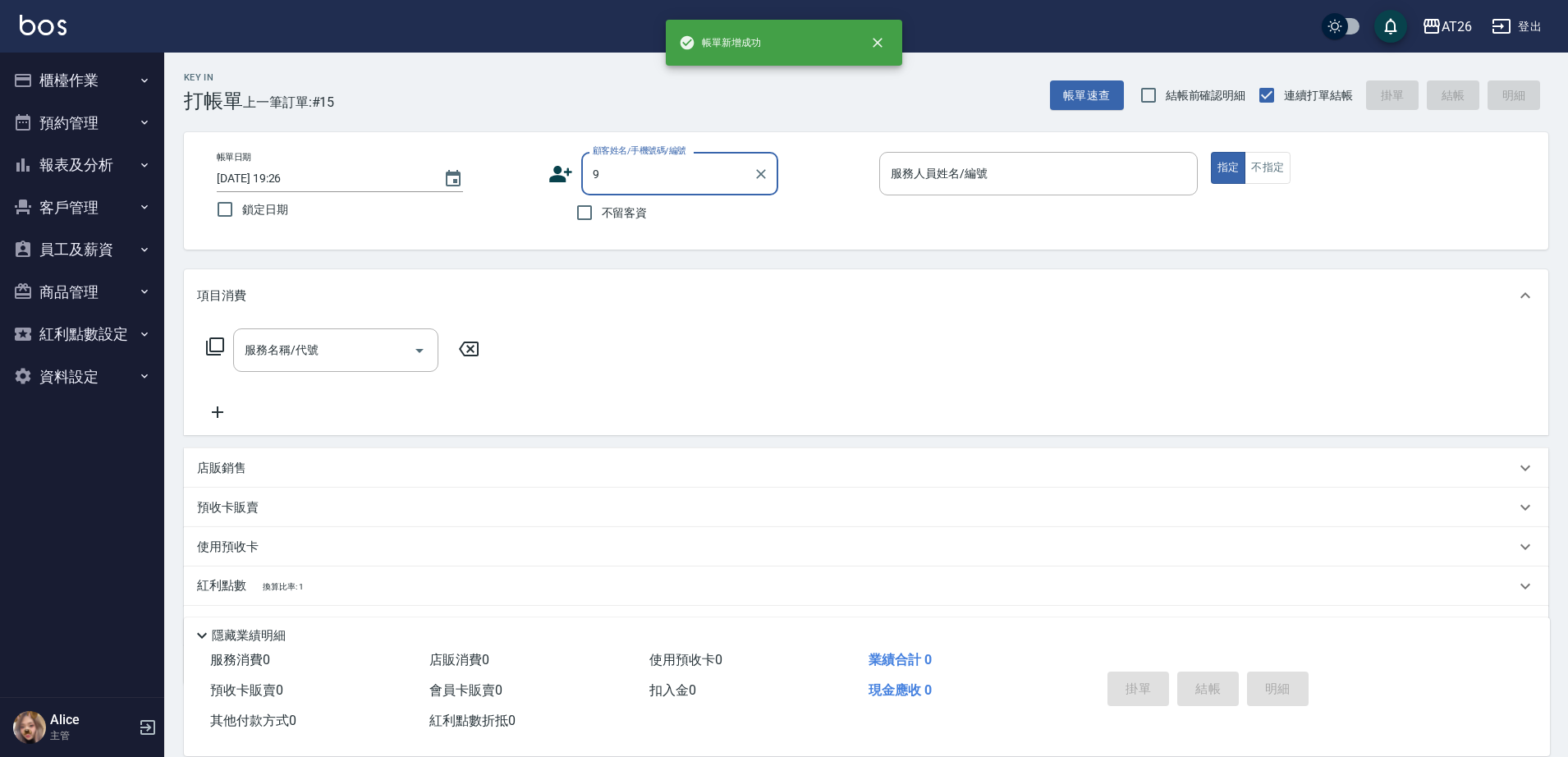
type input "99"
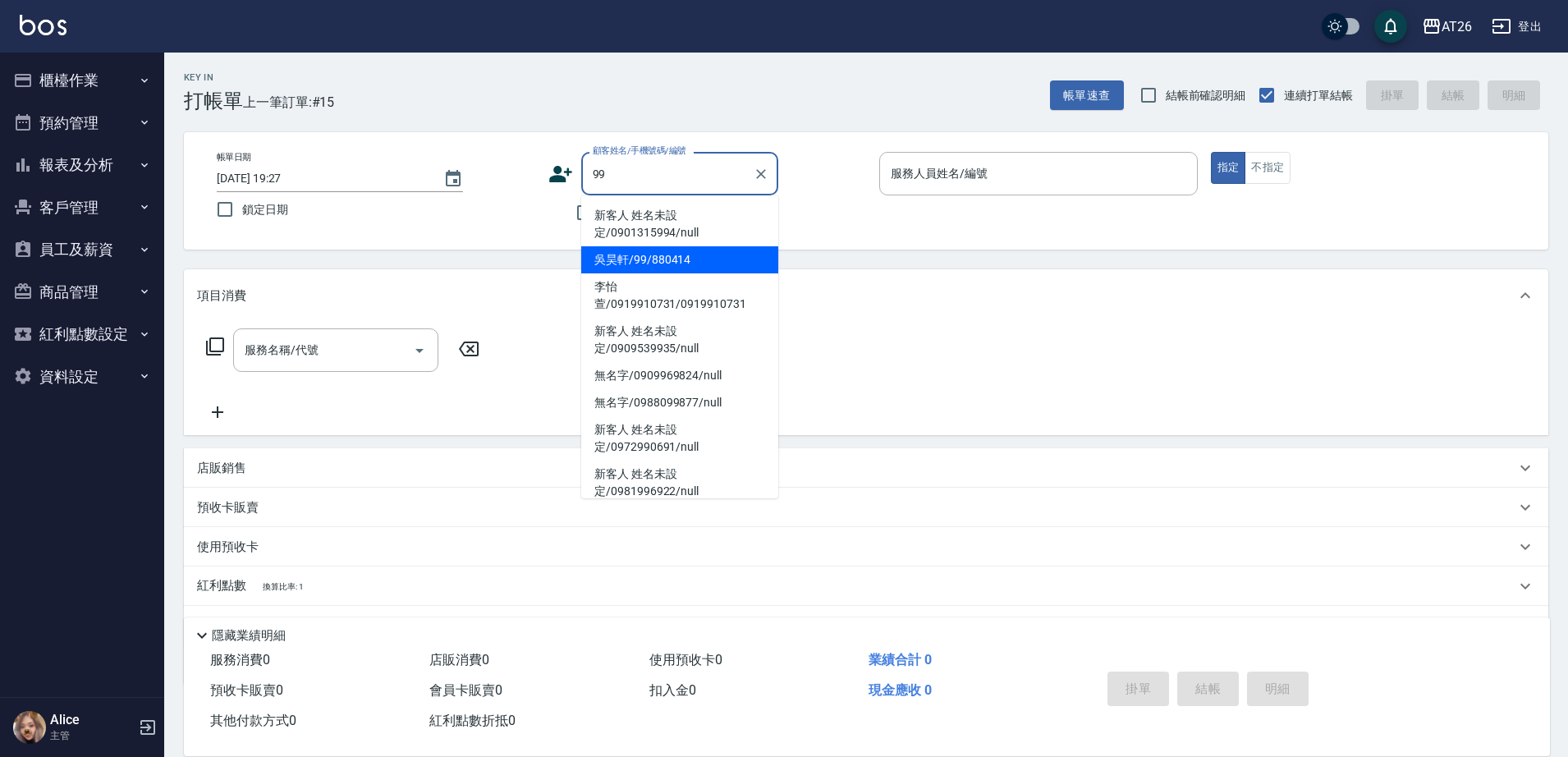
type input "吳昊軒/99/880414"
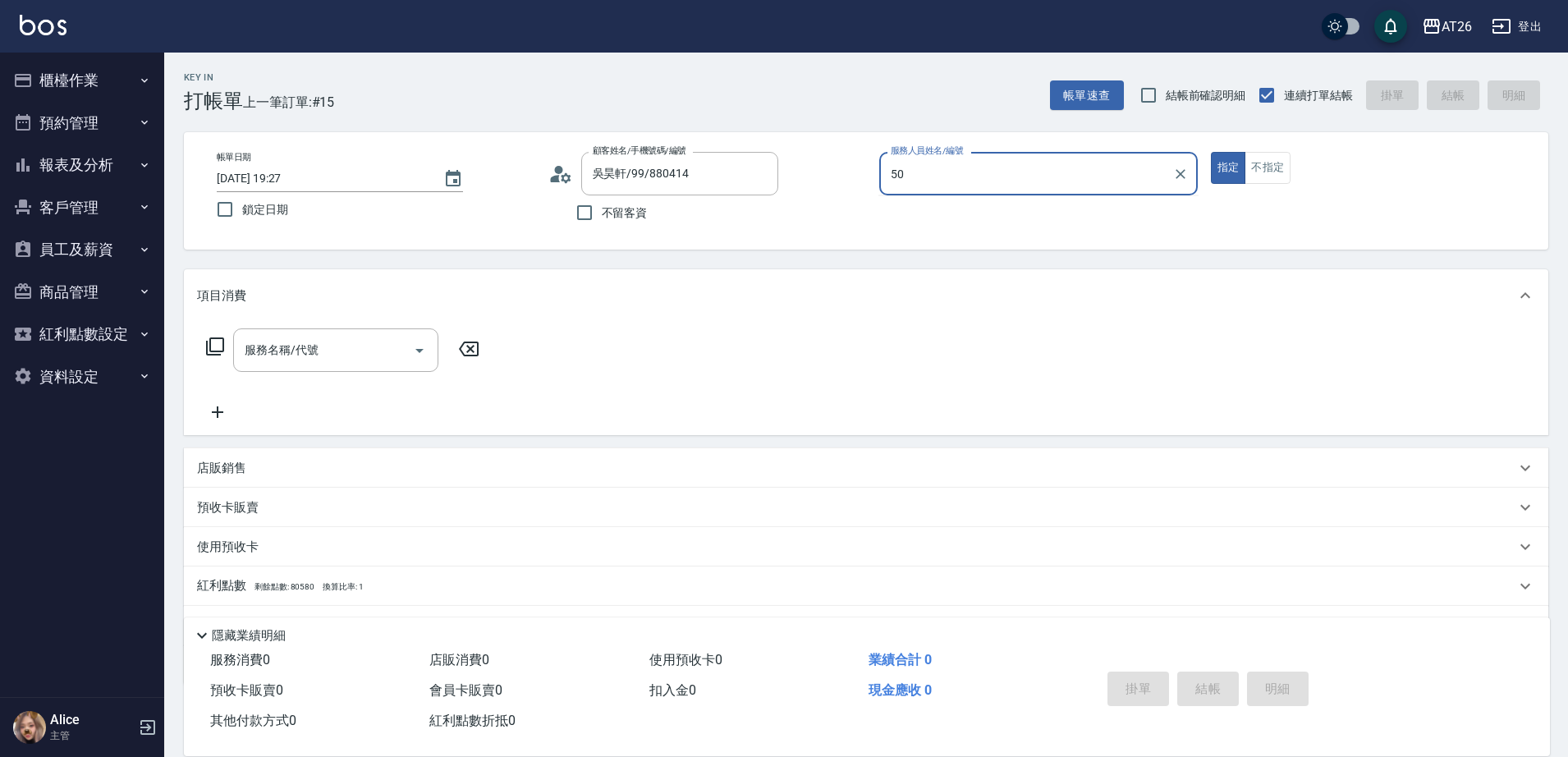
type input "5"
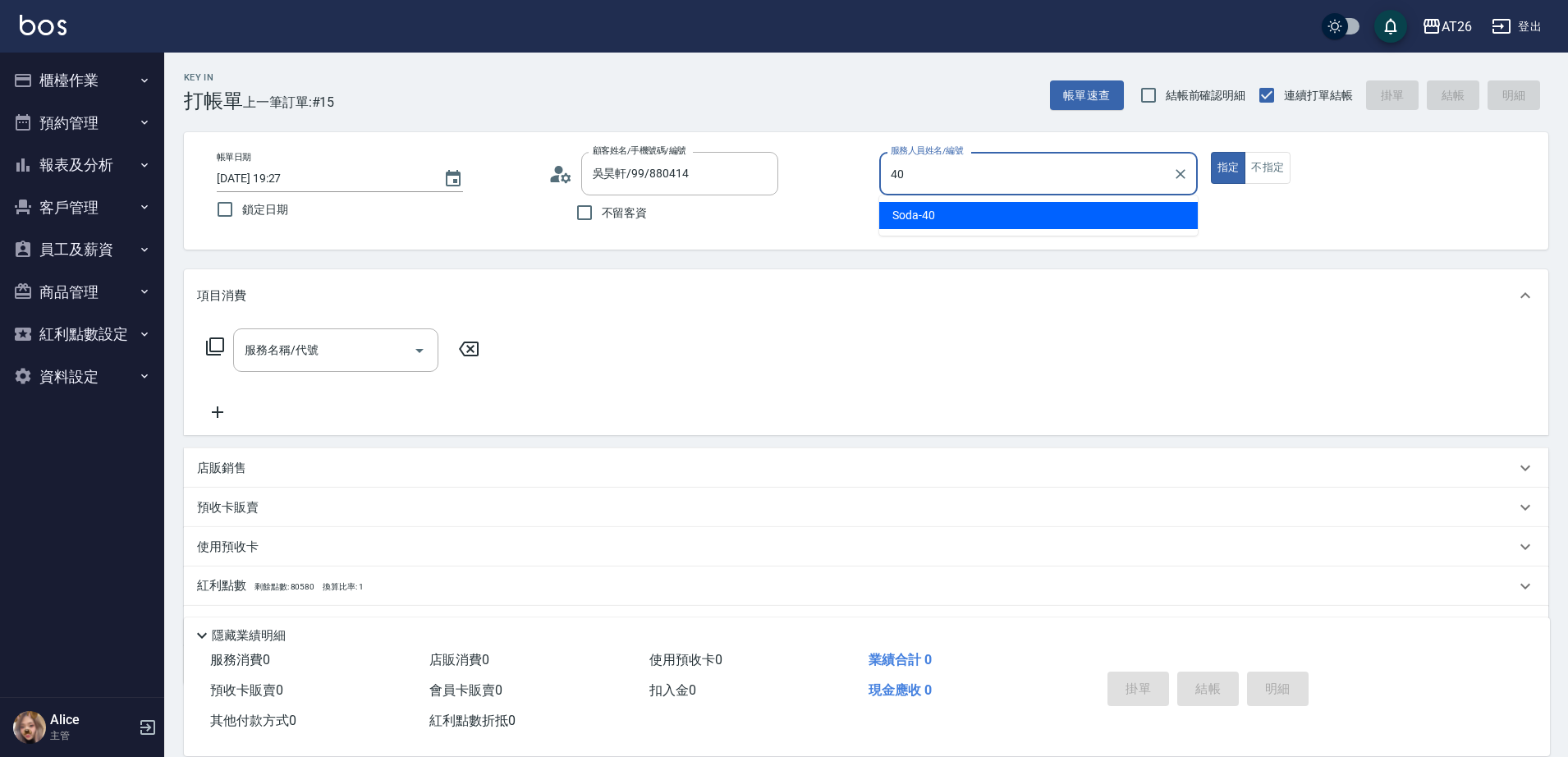
type input "4"
type input "l-38"
type button "true"
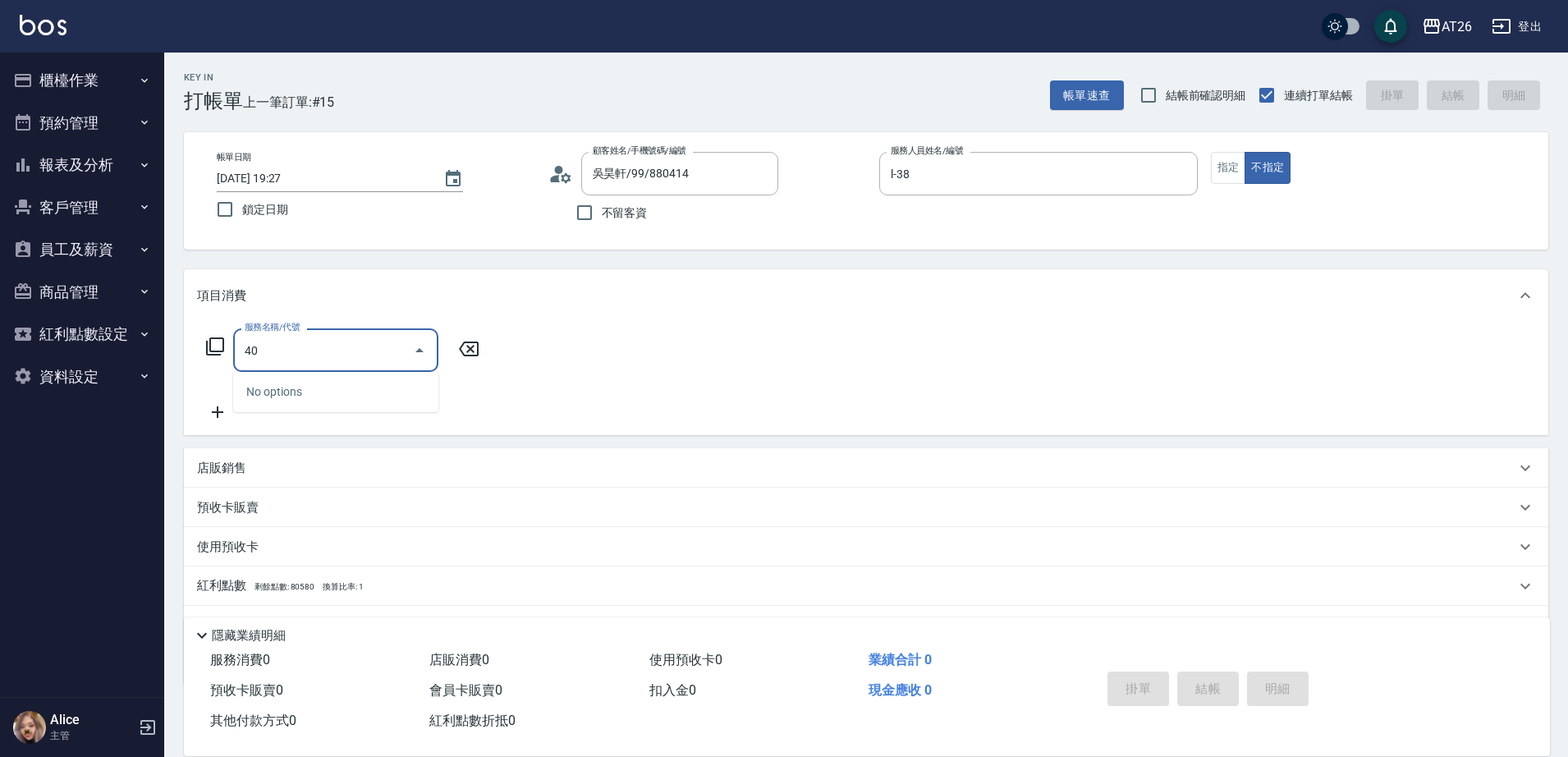
type input "401"
type input "20"
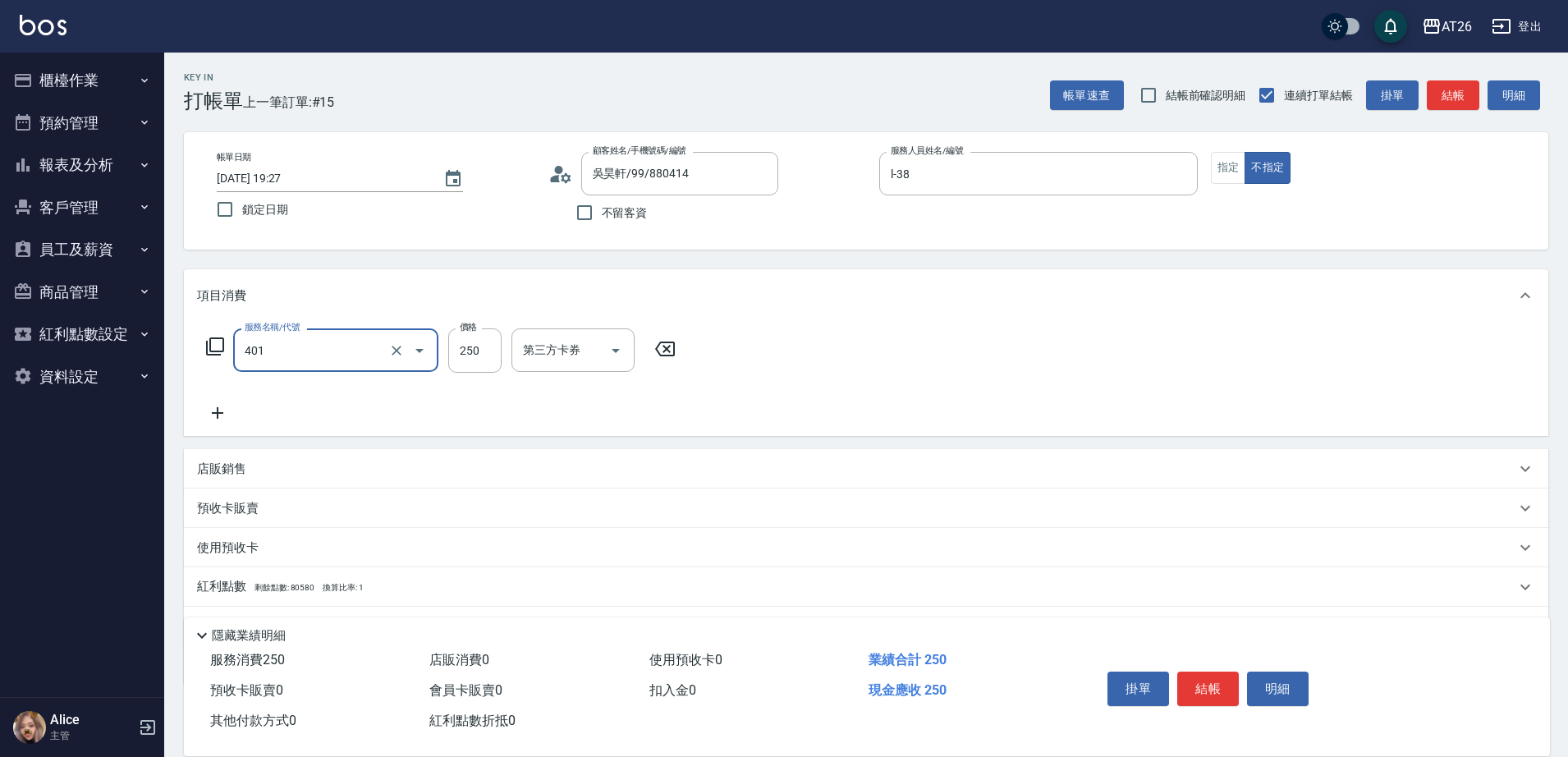
type input "剪髮(401)"
type input "7"
type input "0"
type input "700"
type input "70"
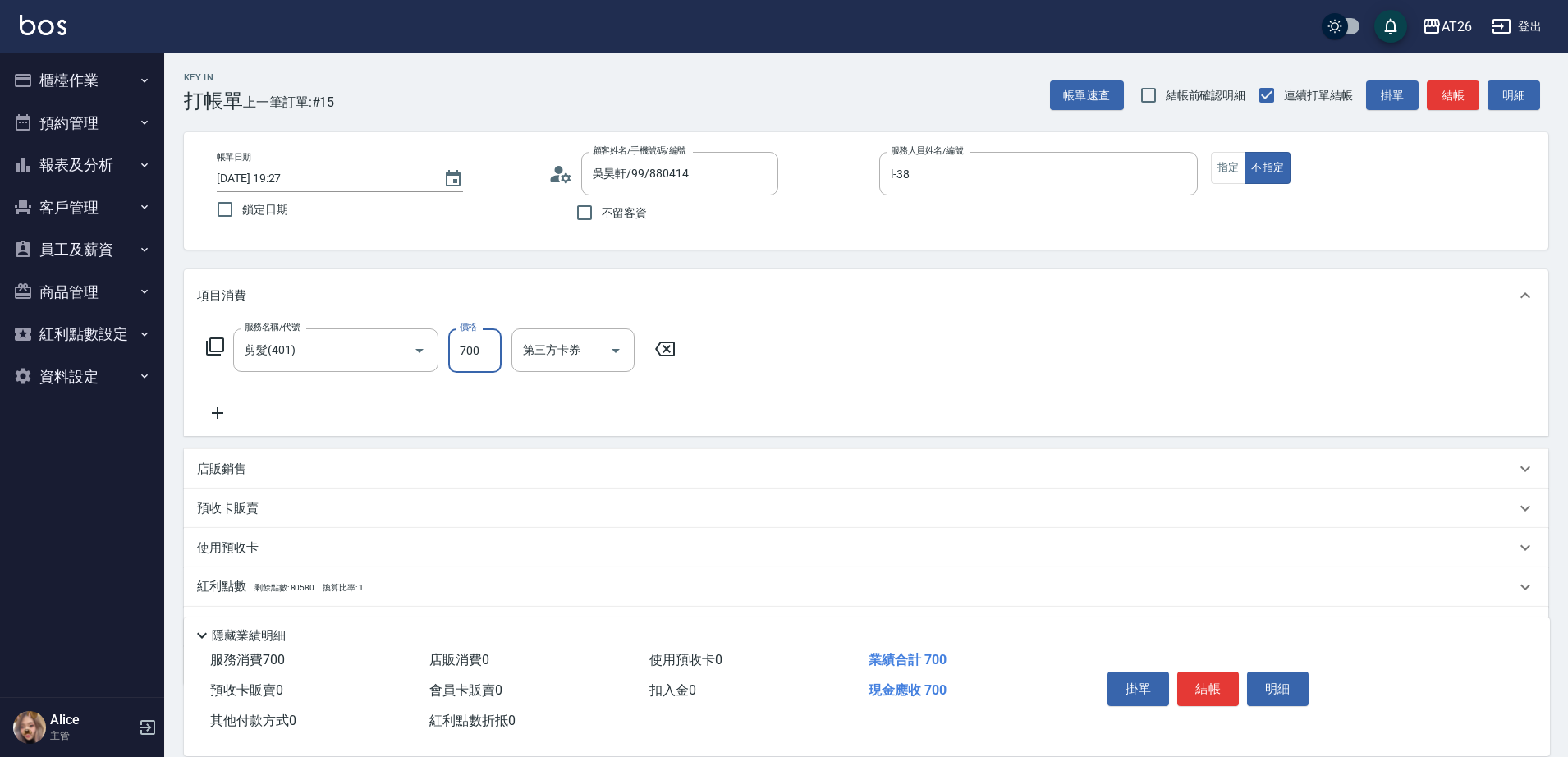
type input "700"
click at [1197, 683] on button "結帳" at bounding box center [1208, 688] width 61 height 34
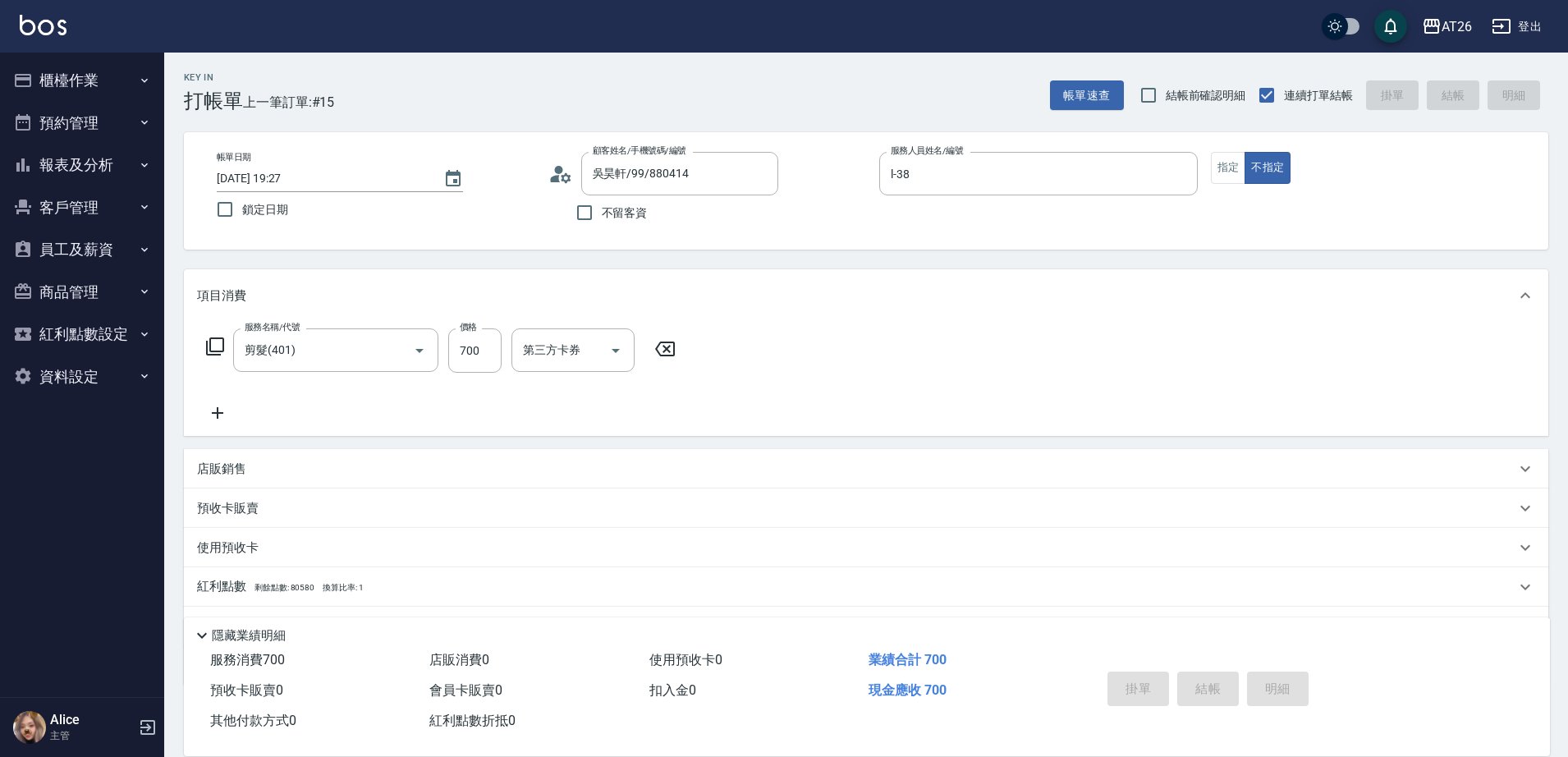
type input "0"
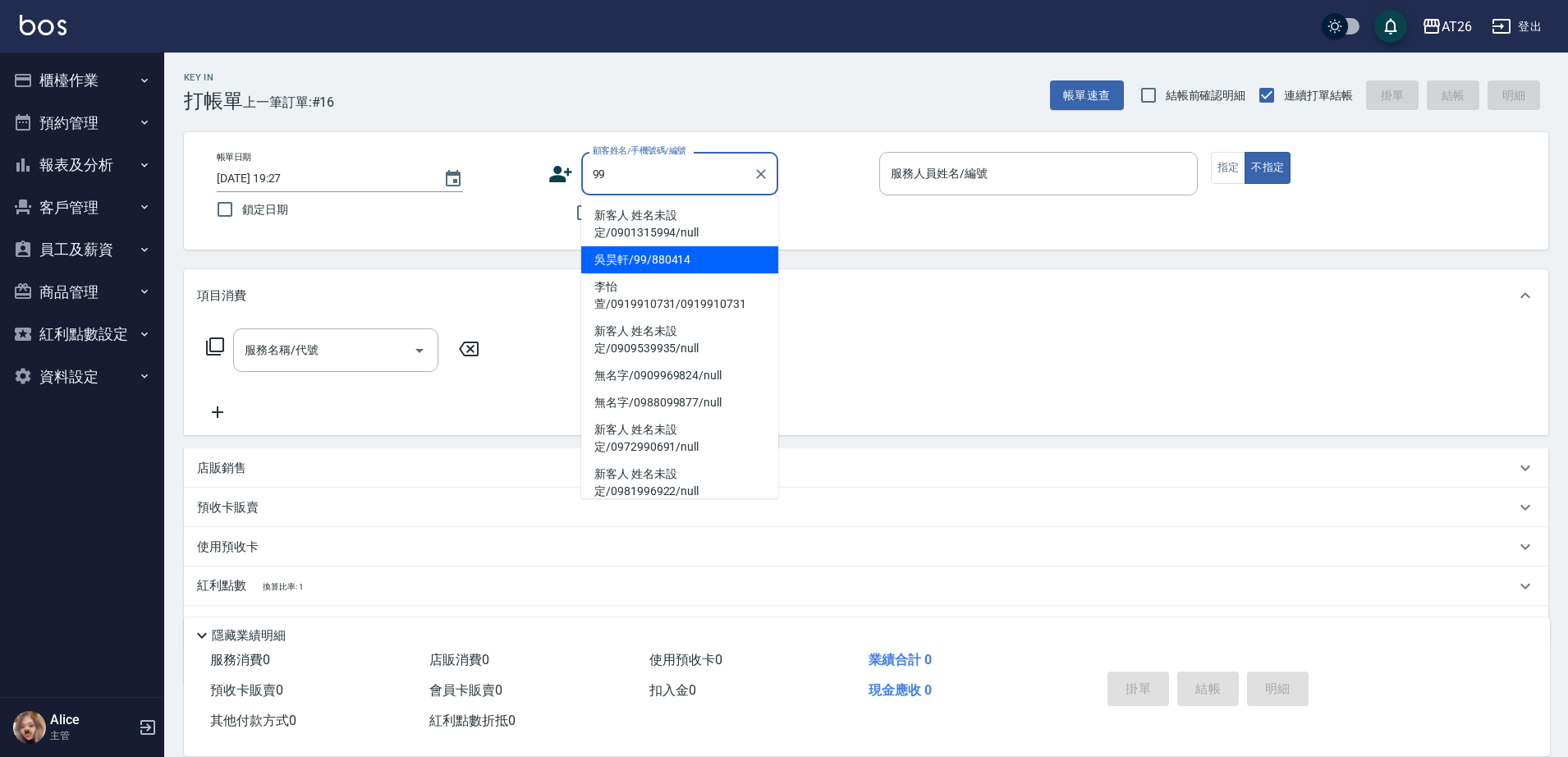
type input "吳昊軒/99/880414"
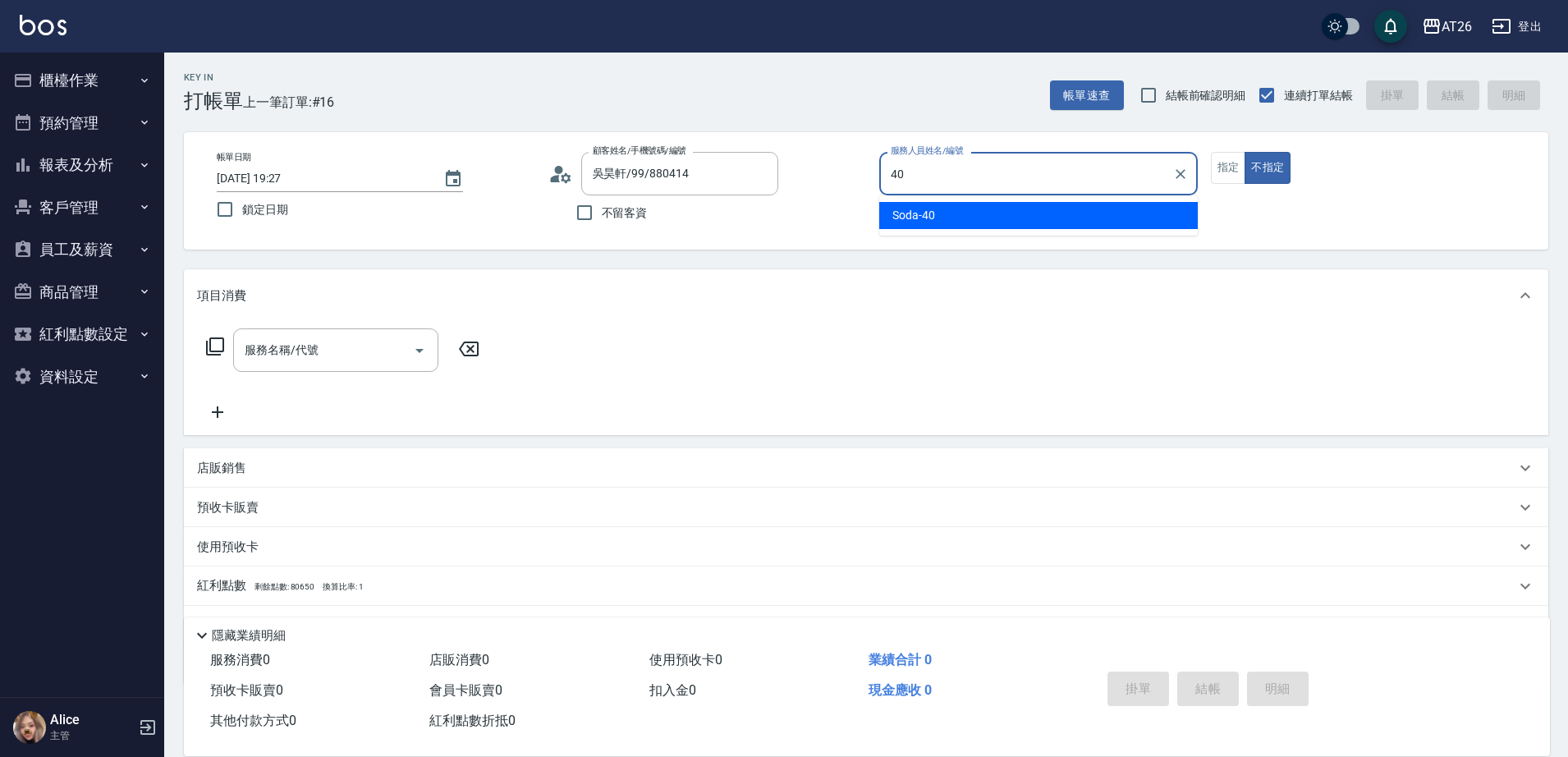
type input "4"
type input "l-38"
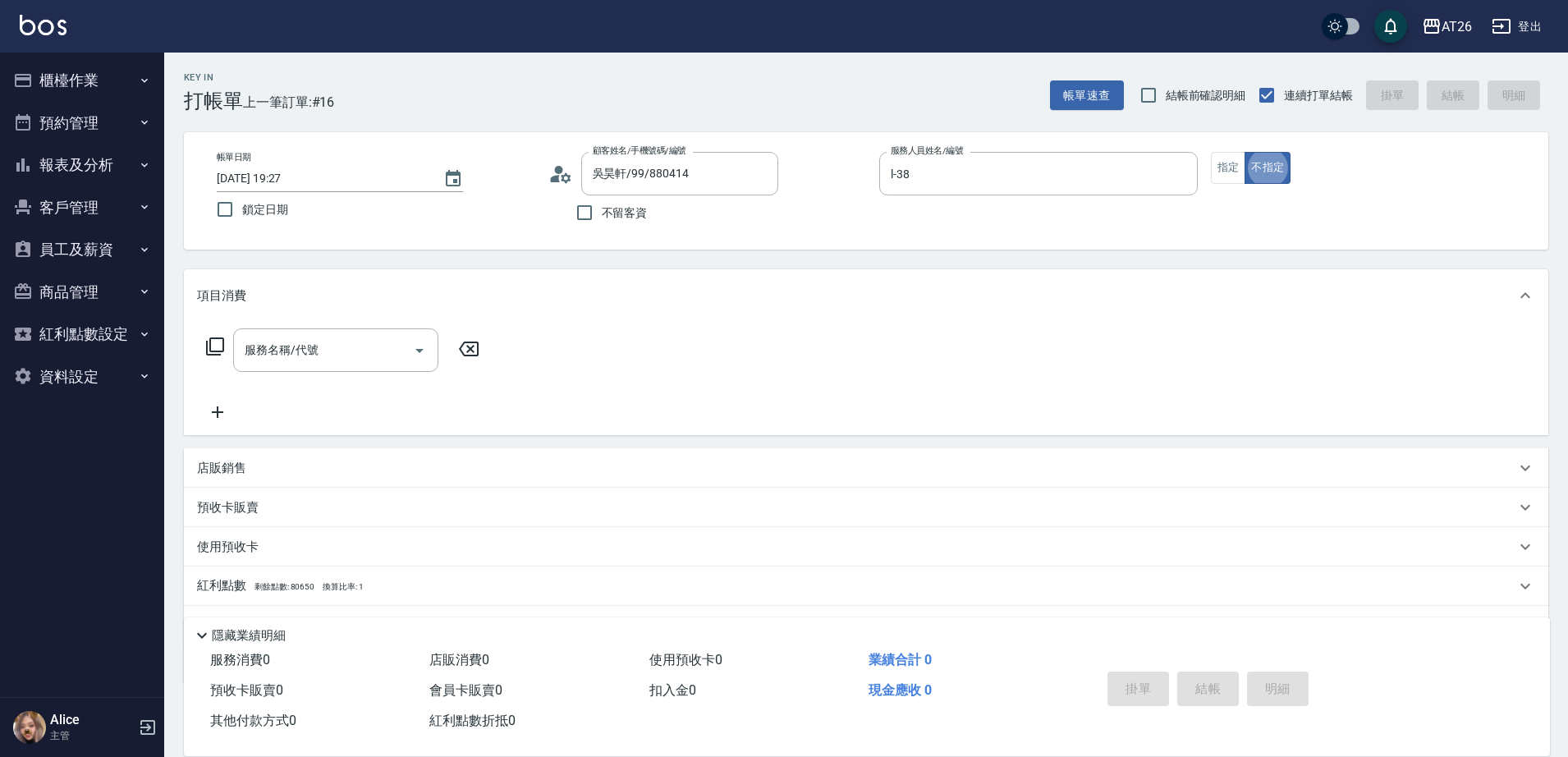
type button "false"
type input "401"
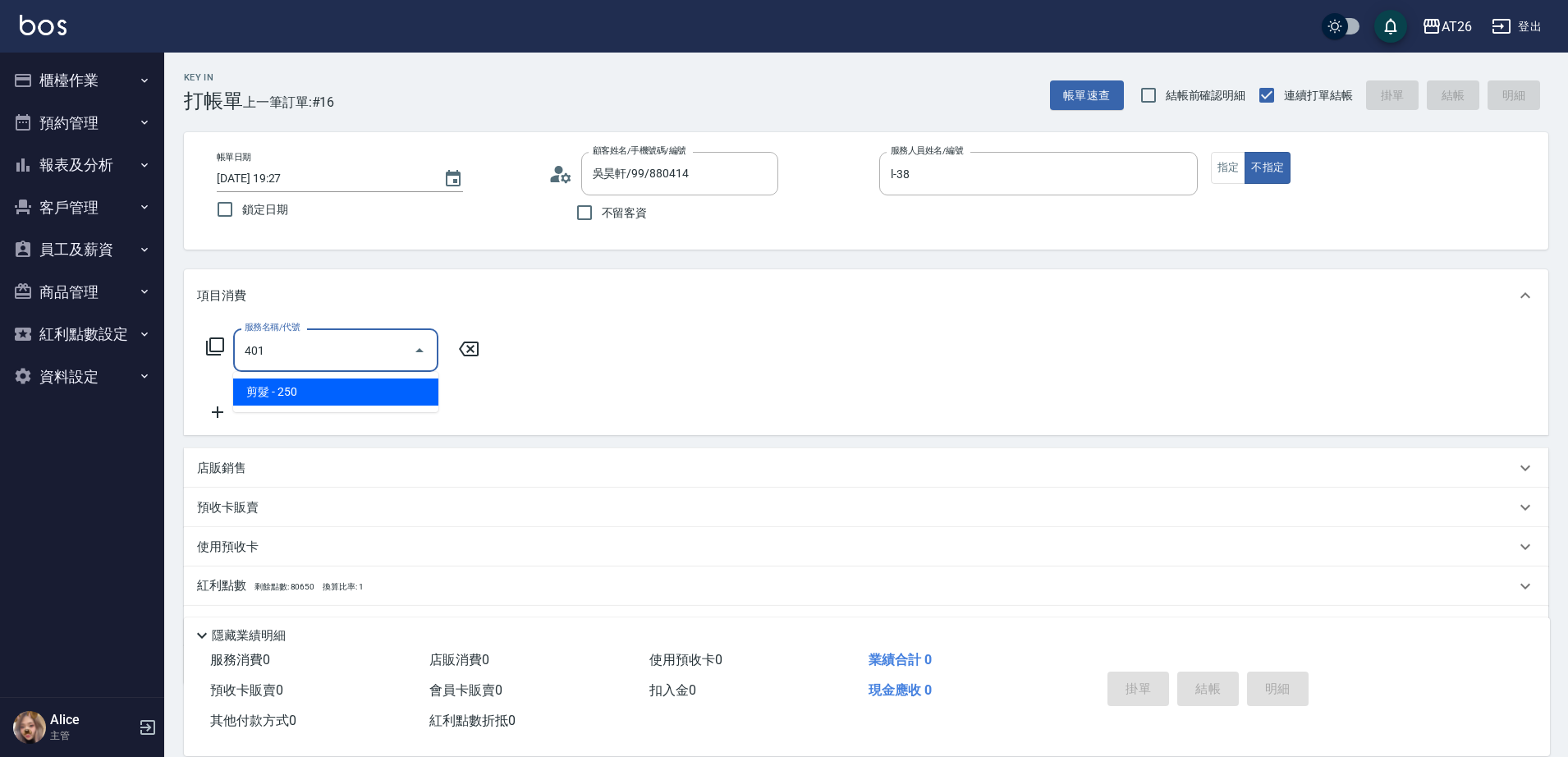
type input "20"
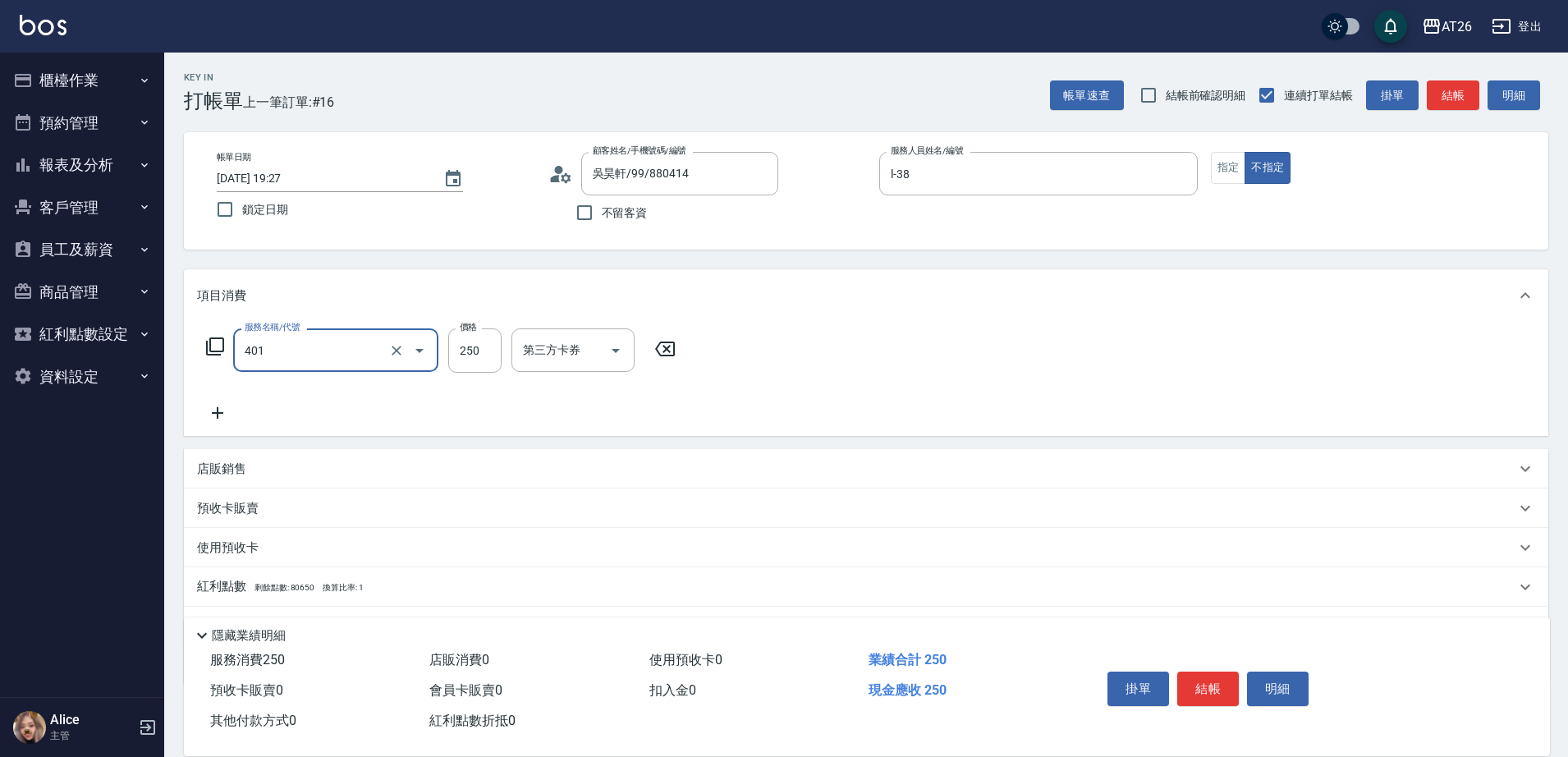
type input "剪髮(401)"
type input "1"
type input "0"
type input "100"
type input "10"
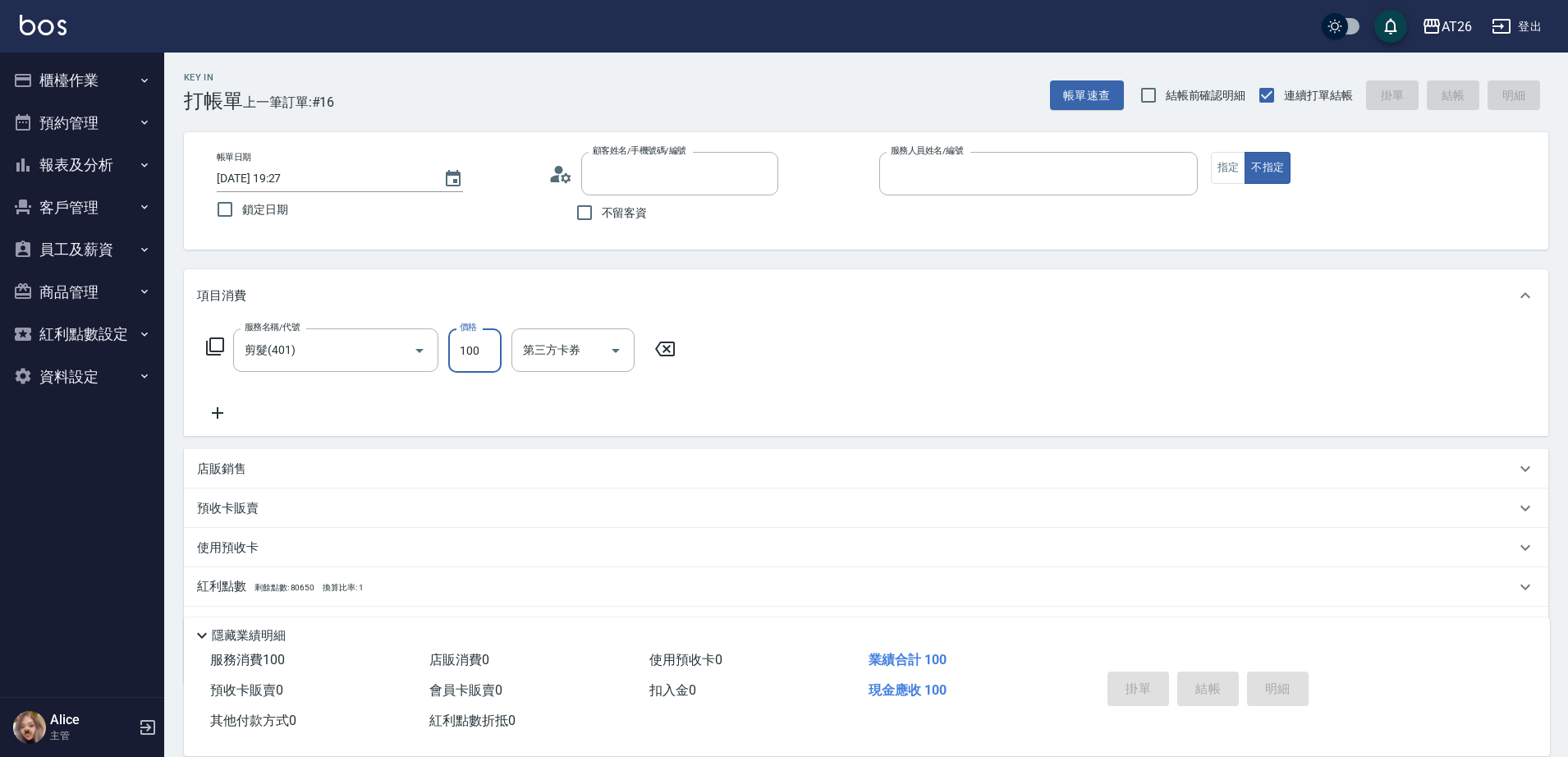
type input "0"
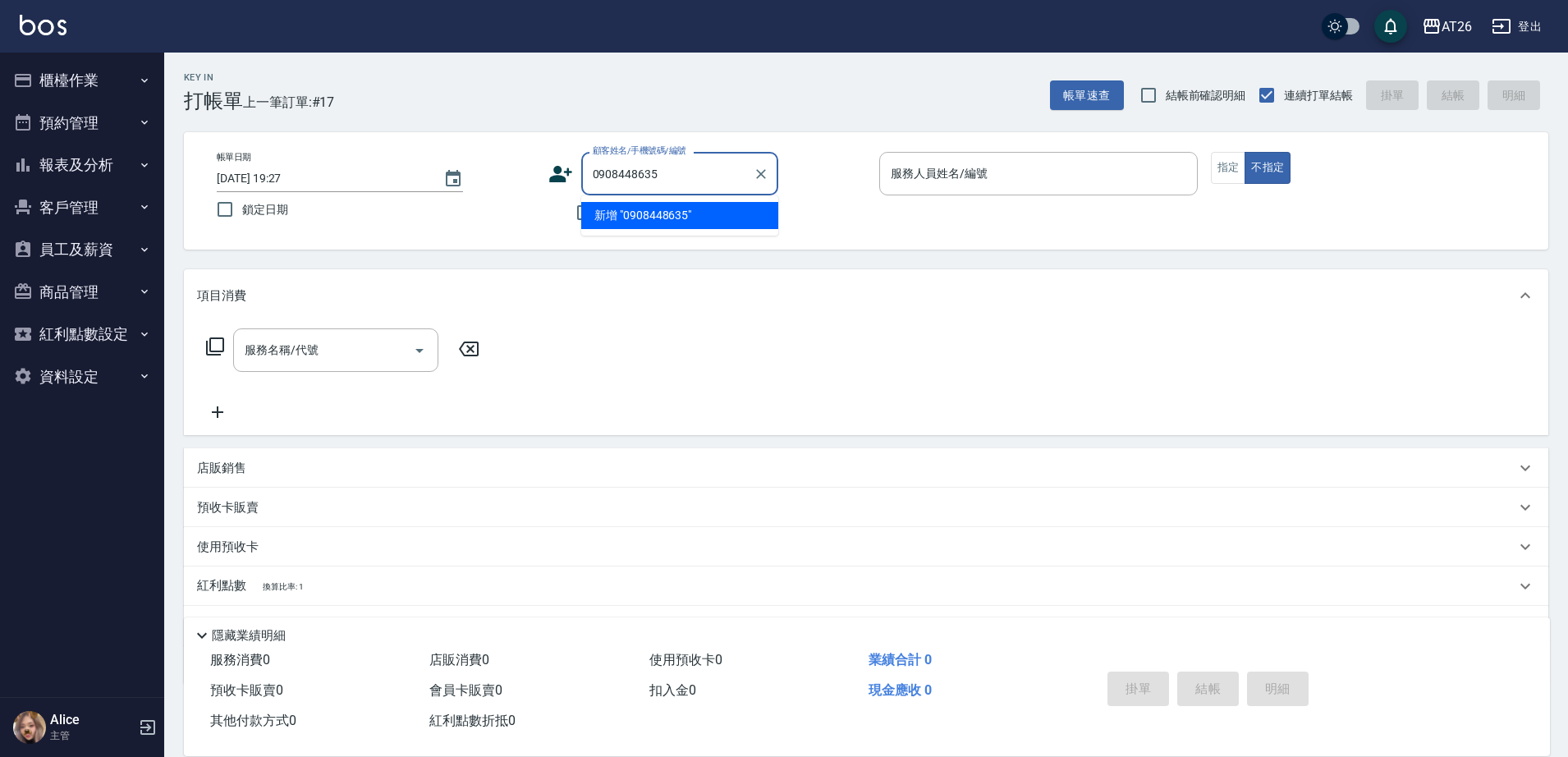
type input "0908448635"
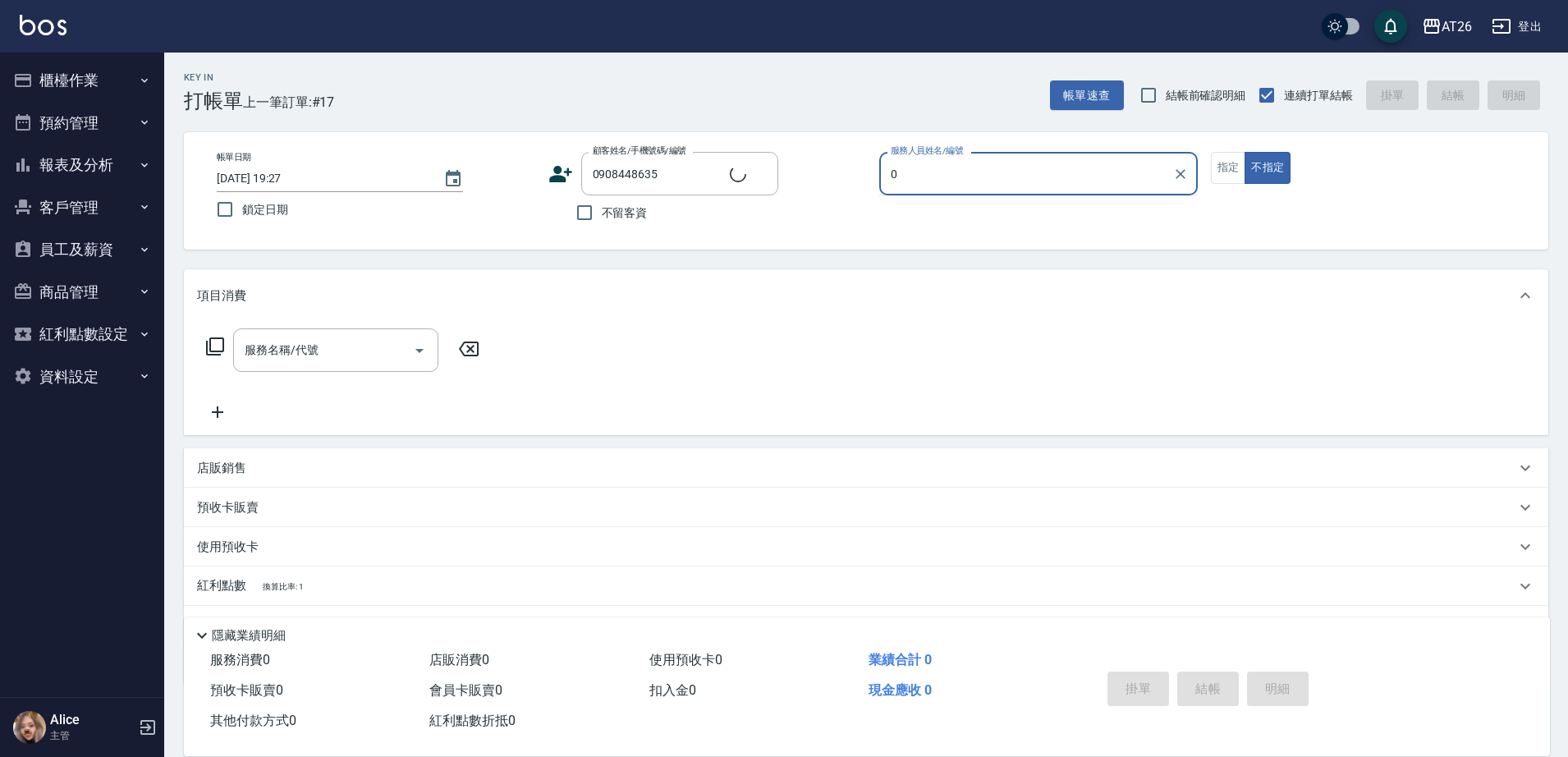
type input "05"
type input "新客人 姓名未設定/0908448635/null"
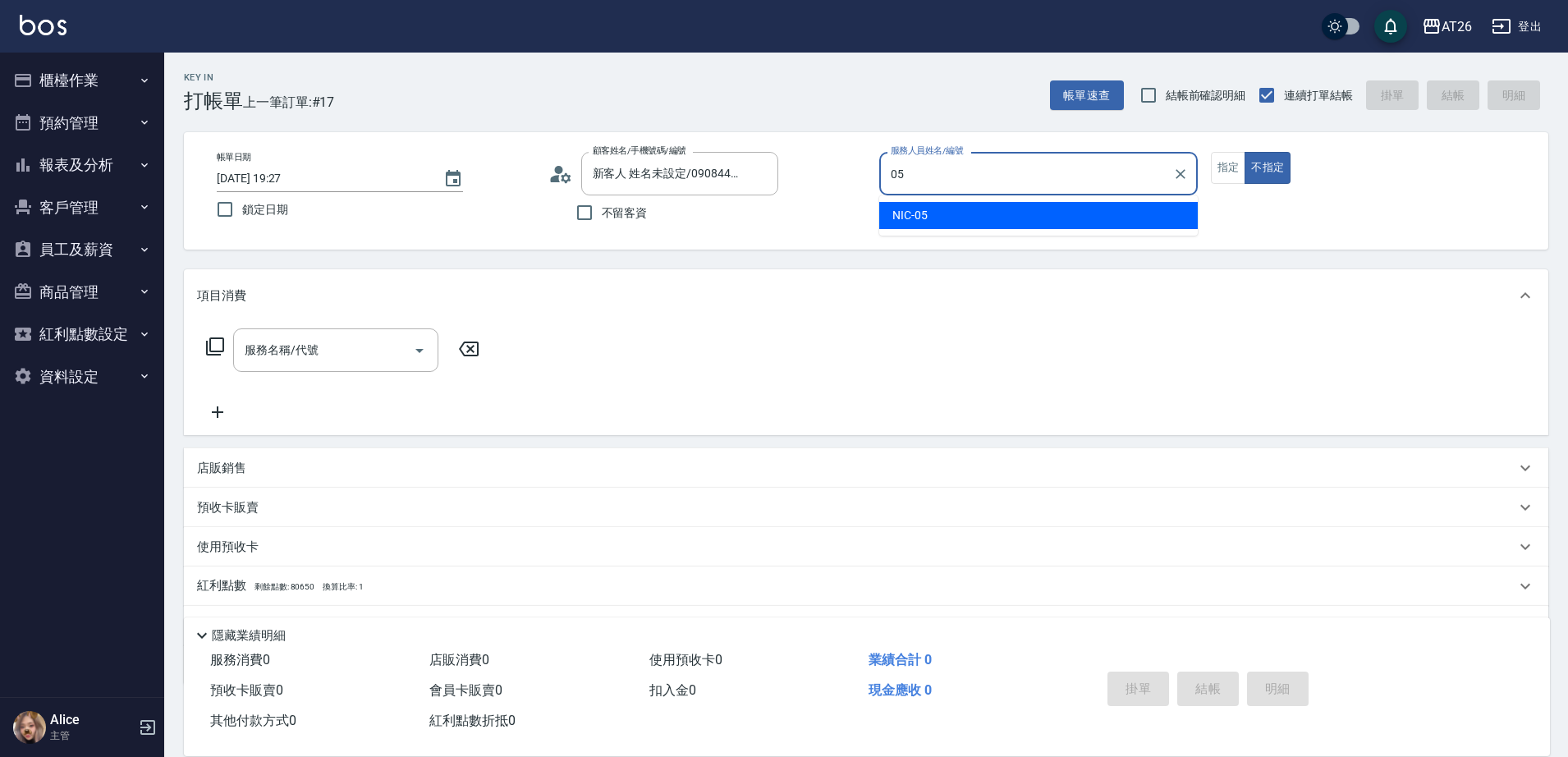
type input "NIC-05"
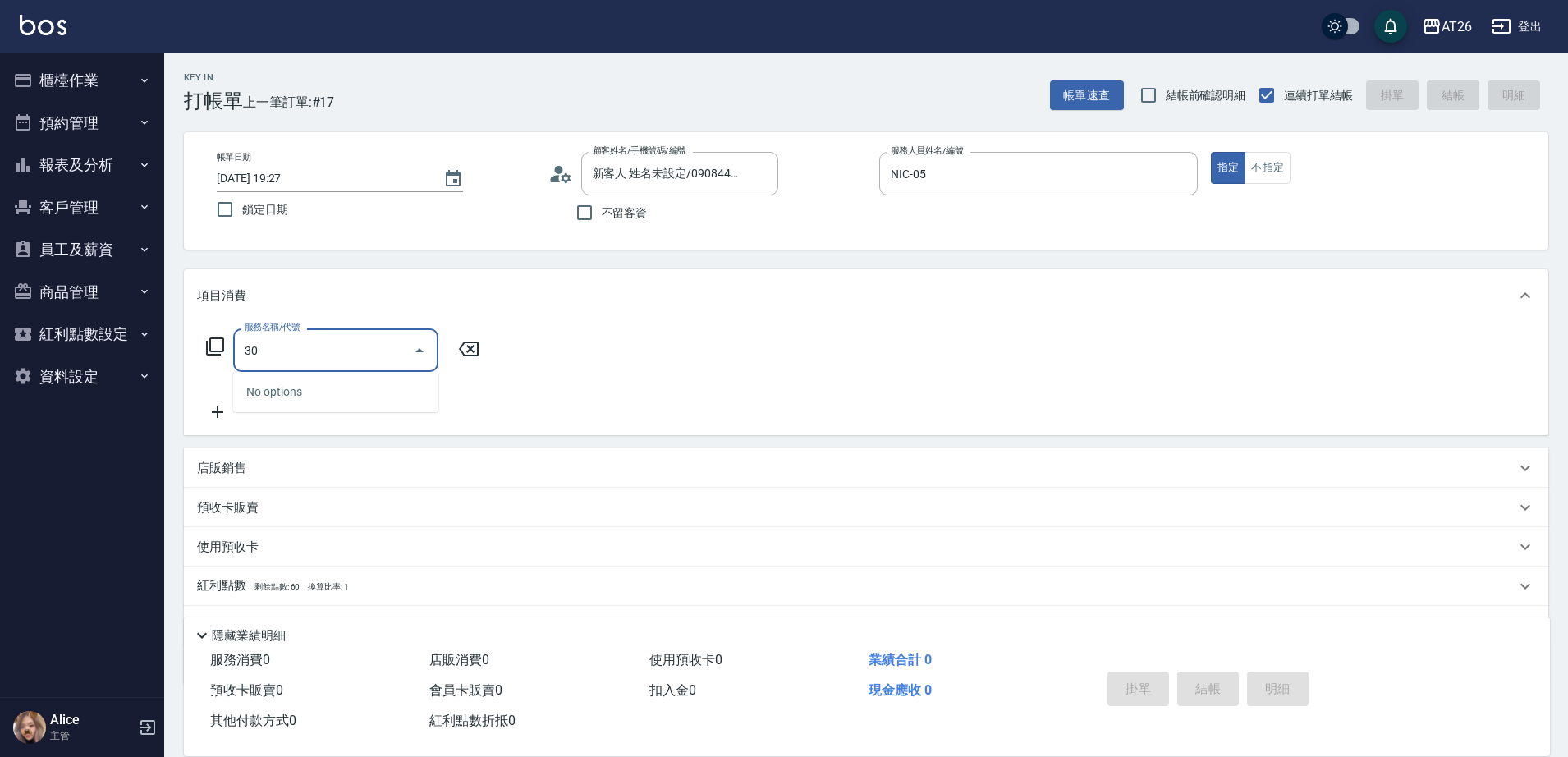
type input "301"
type input "120"
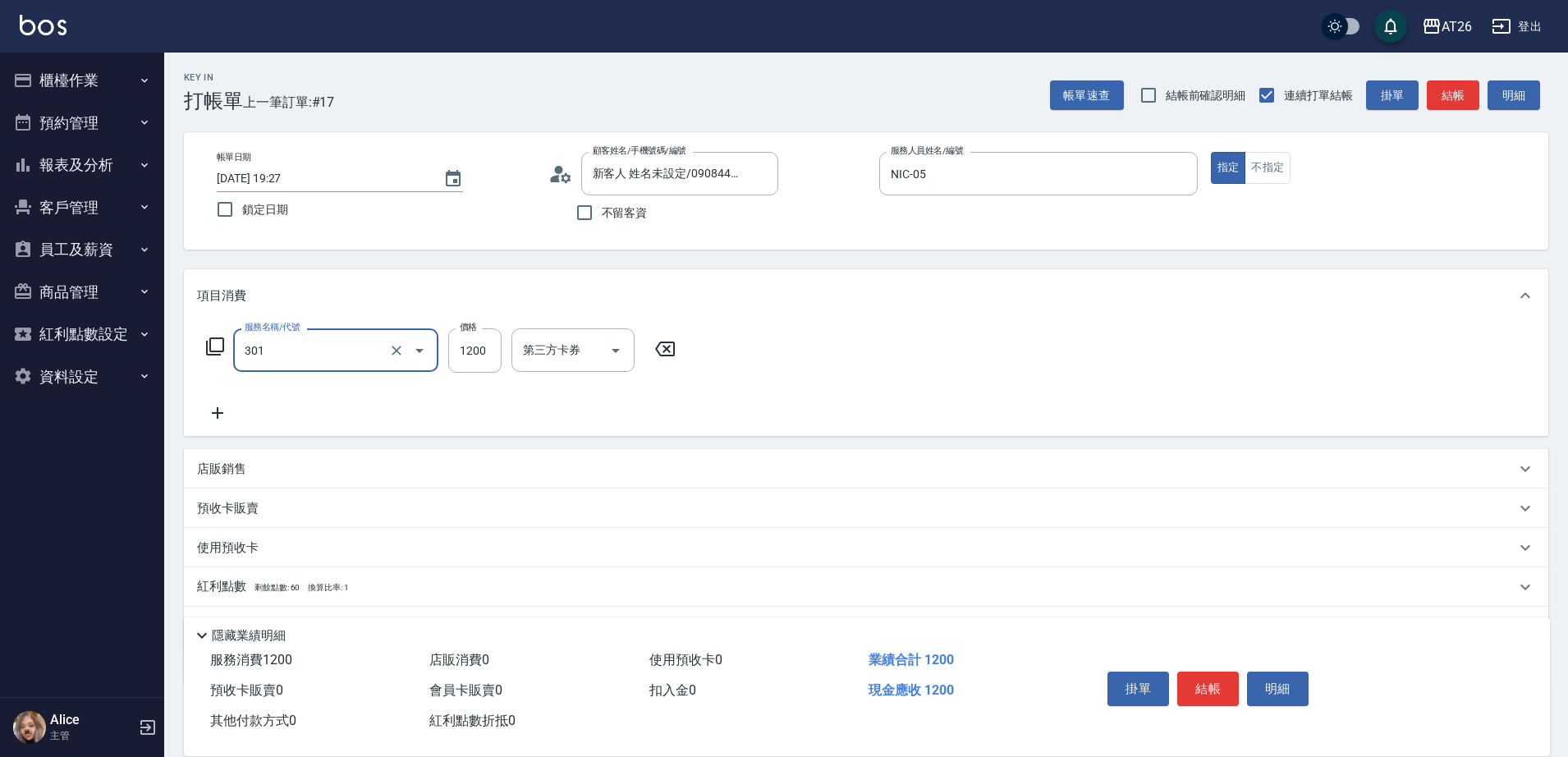
type input "燙髮(301)"
type input "2"
type input "0"
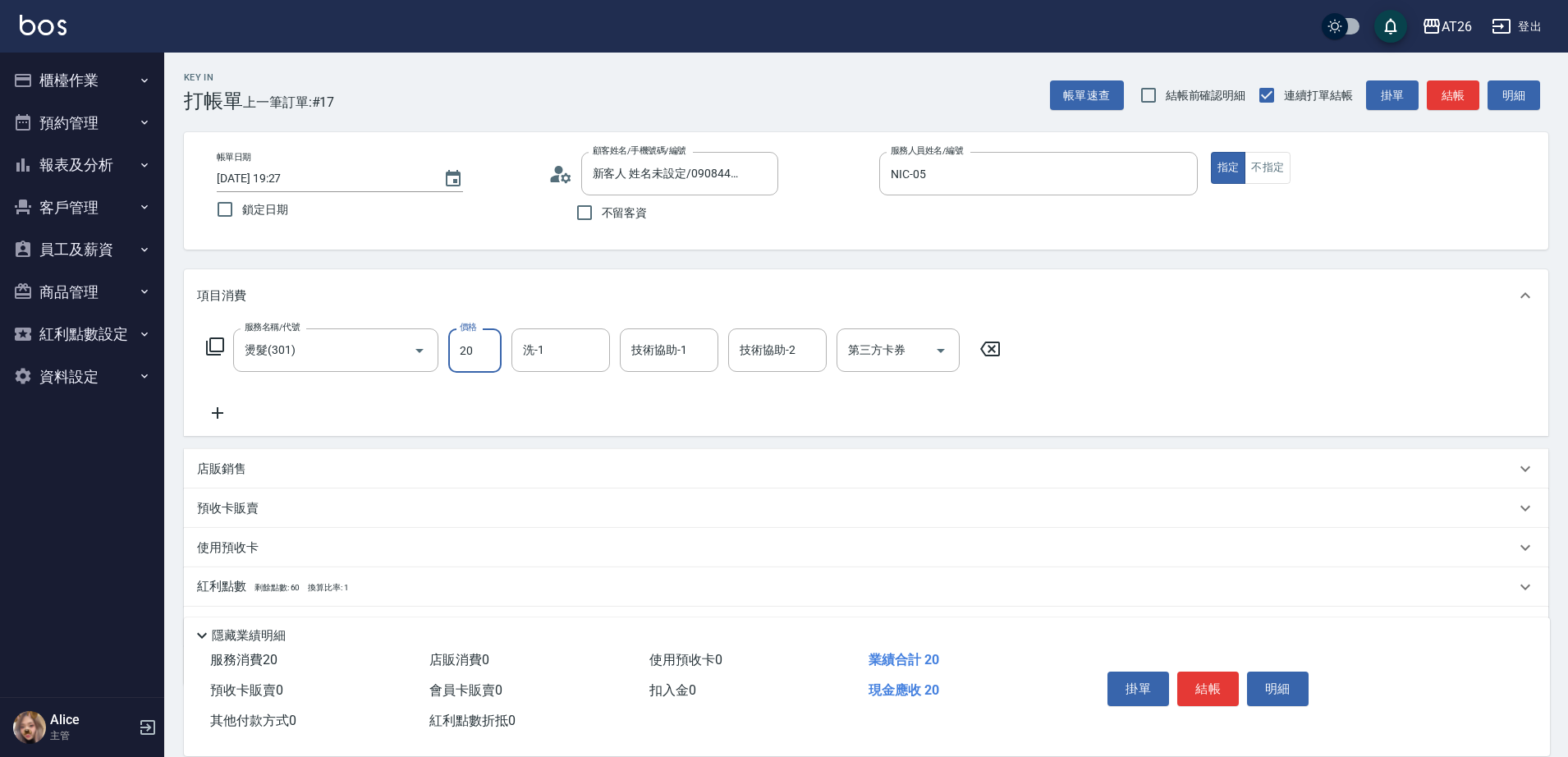
type input "200"
type input "20"
type input "2000"
type input "200"
type input "2000"
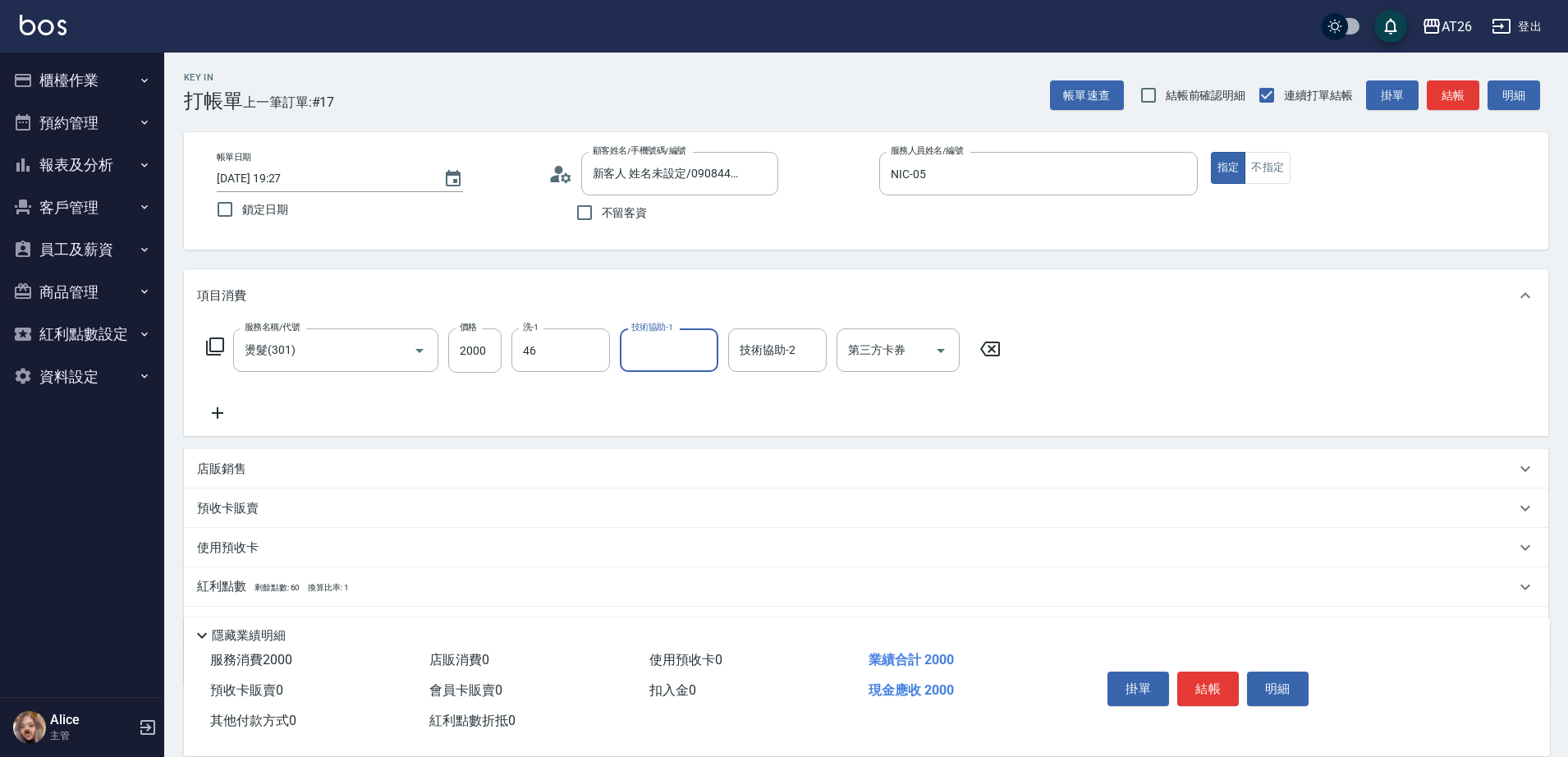
type input "[PERSON_NAME]-46"
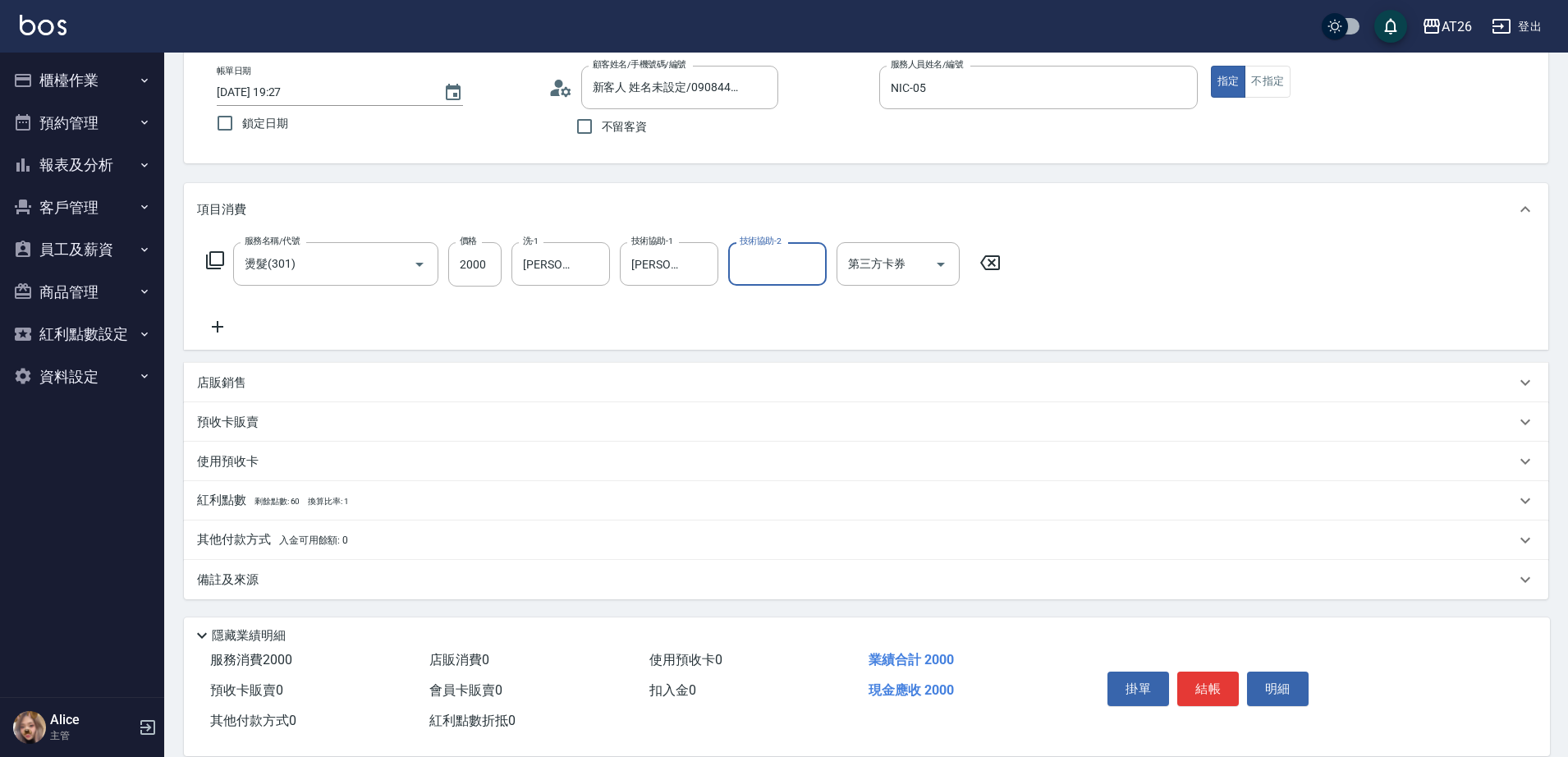
click at [332, 543] on span "入金可用餘額: 0" at bounding box center [315, 541] width 70 height 12
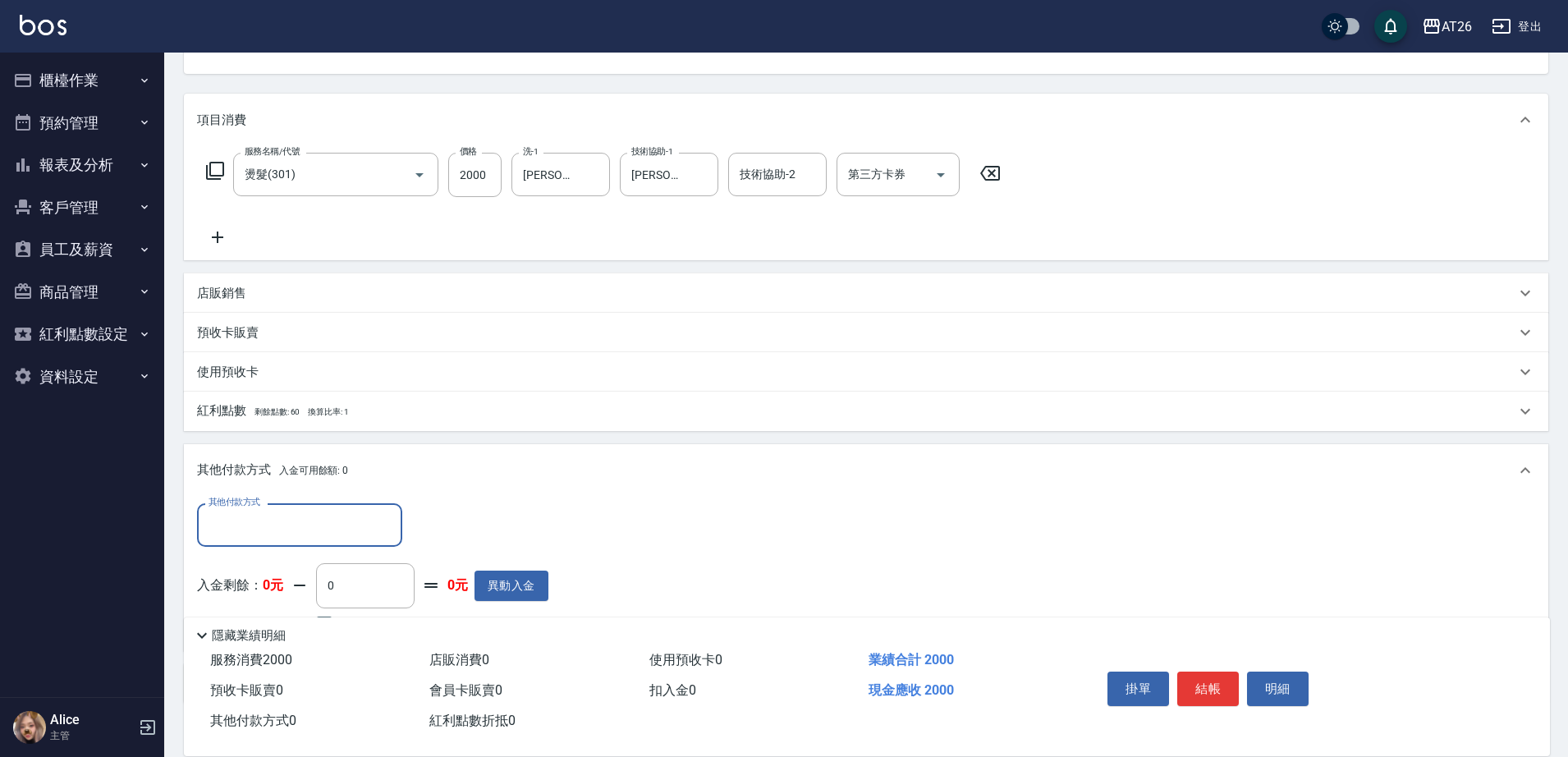
scroll to position [280, 0]
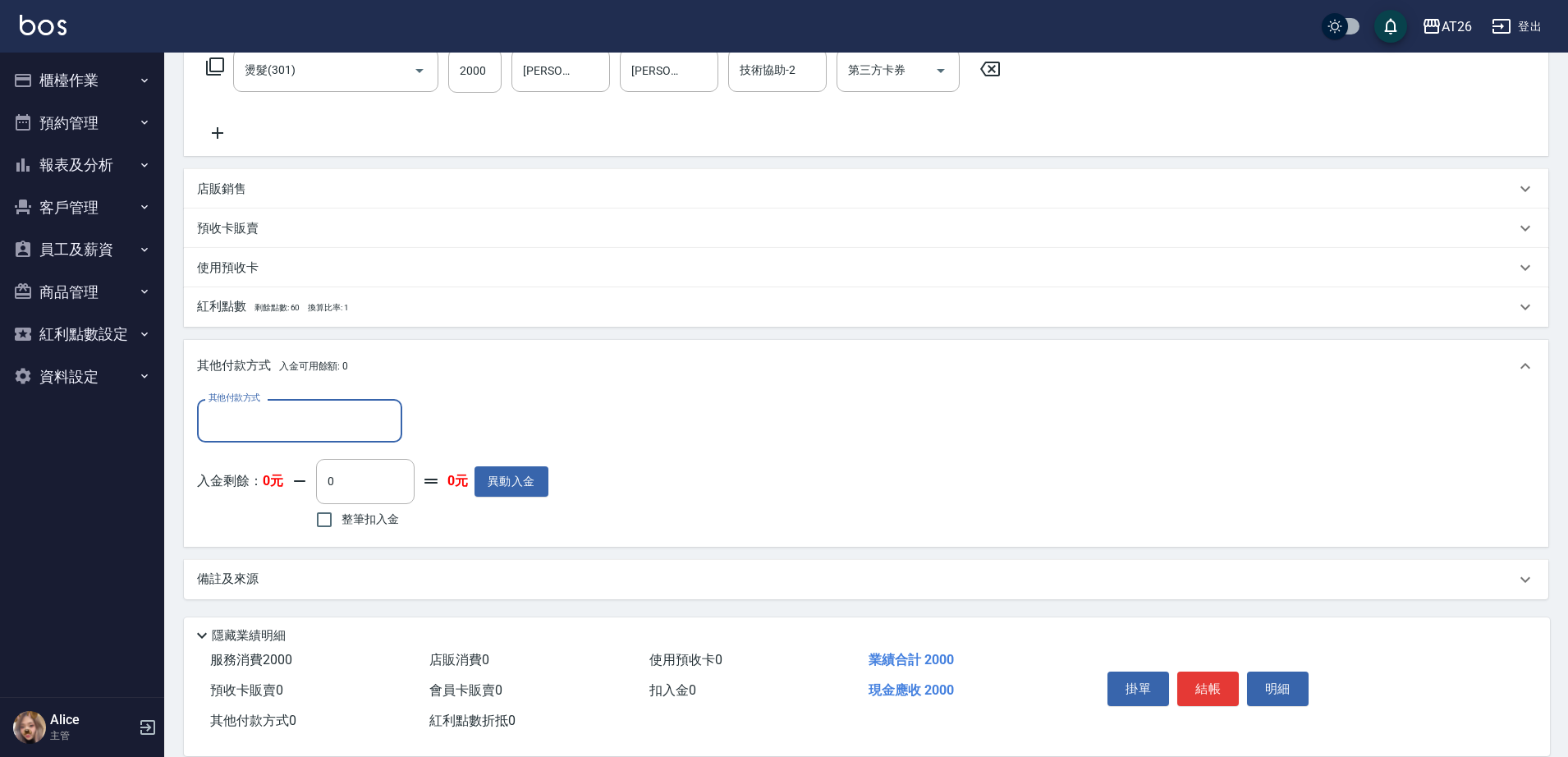
click at [278, 430] on input "其他付款方式" at bounding box center [300, 420] width 191 height 28
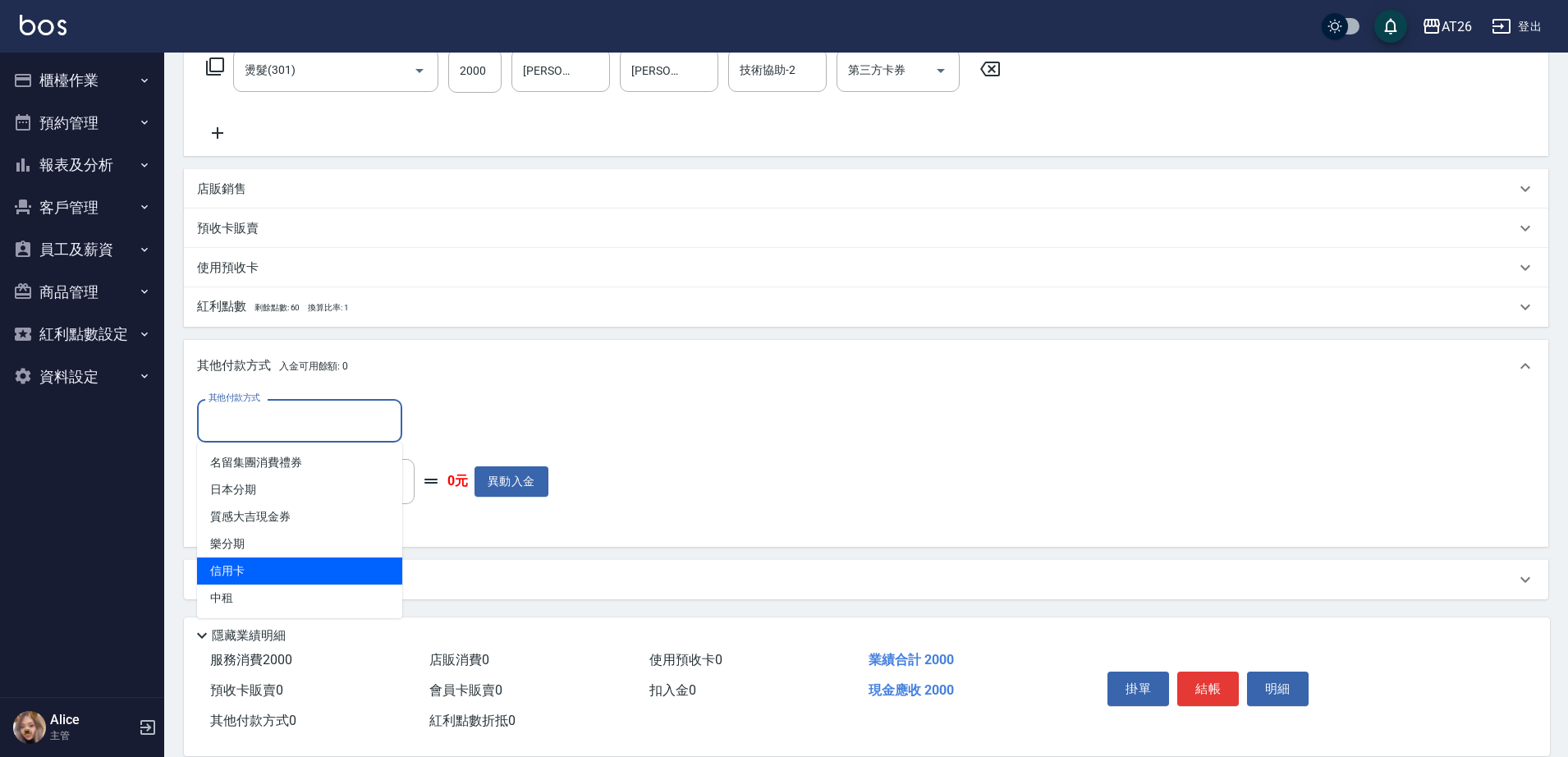
click at [258, 561] on span "信用卡" at bounding box center [299, 571] width 205 height 27
type input "信用卡"
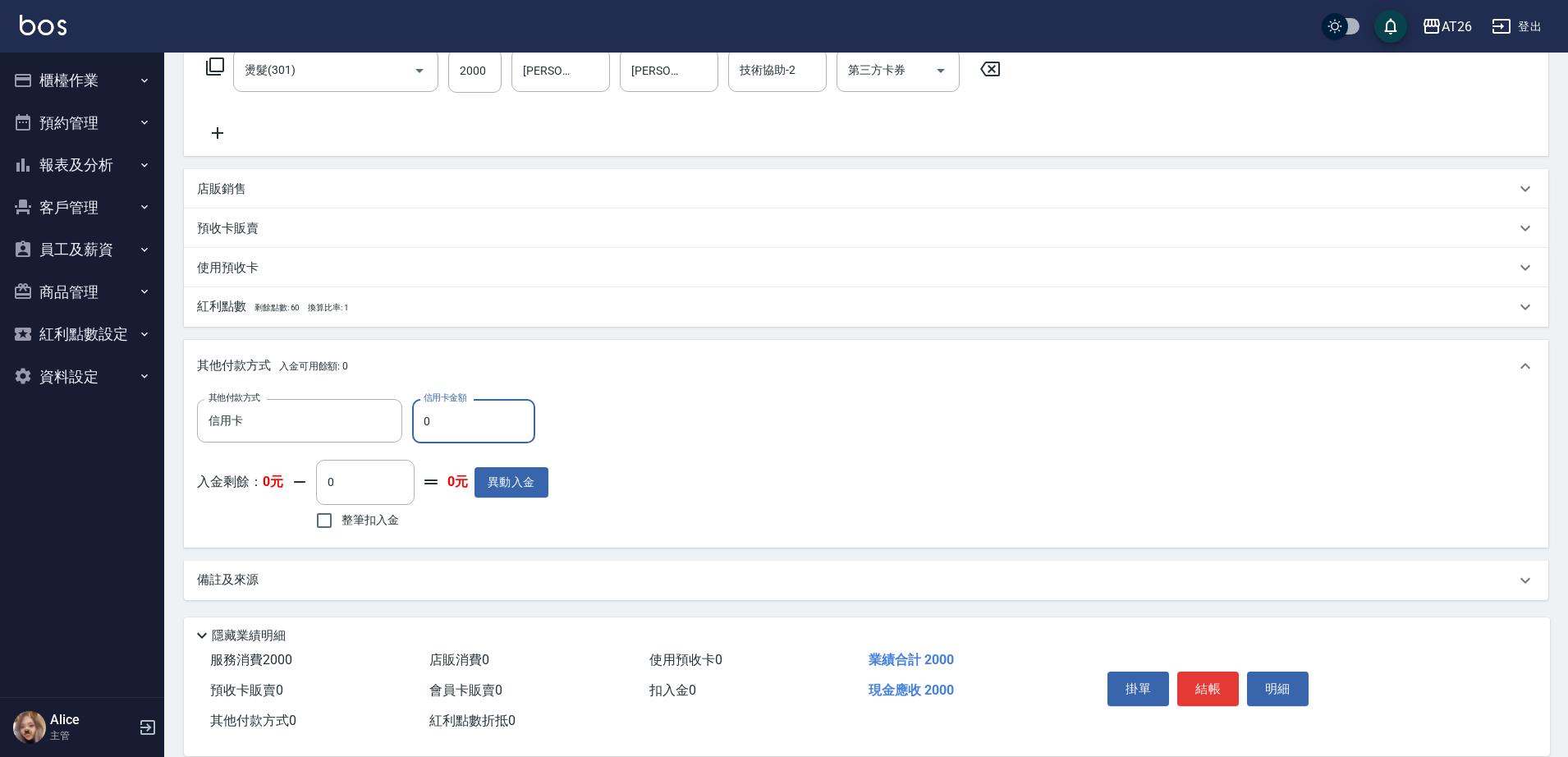
click at [443, 423] on input "0" at bounding box center [473, 422] width 123 height 45
type input "2"
type input "190"
type input "200"
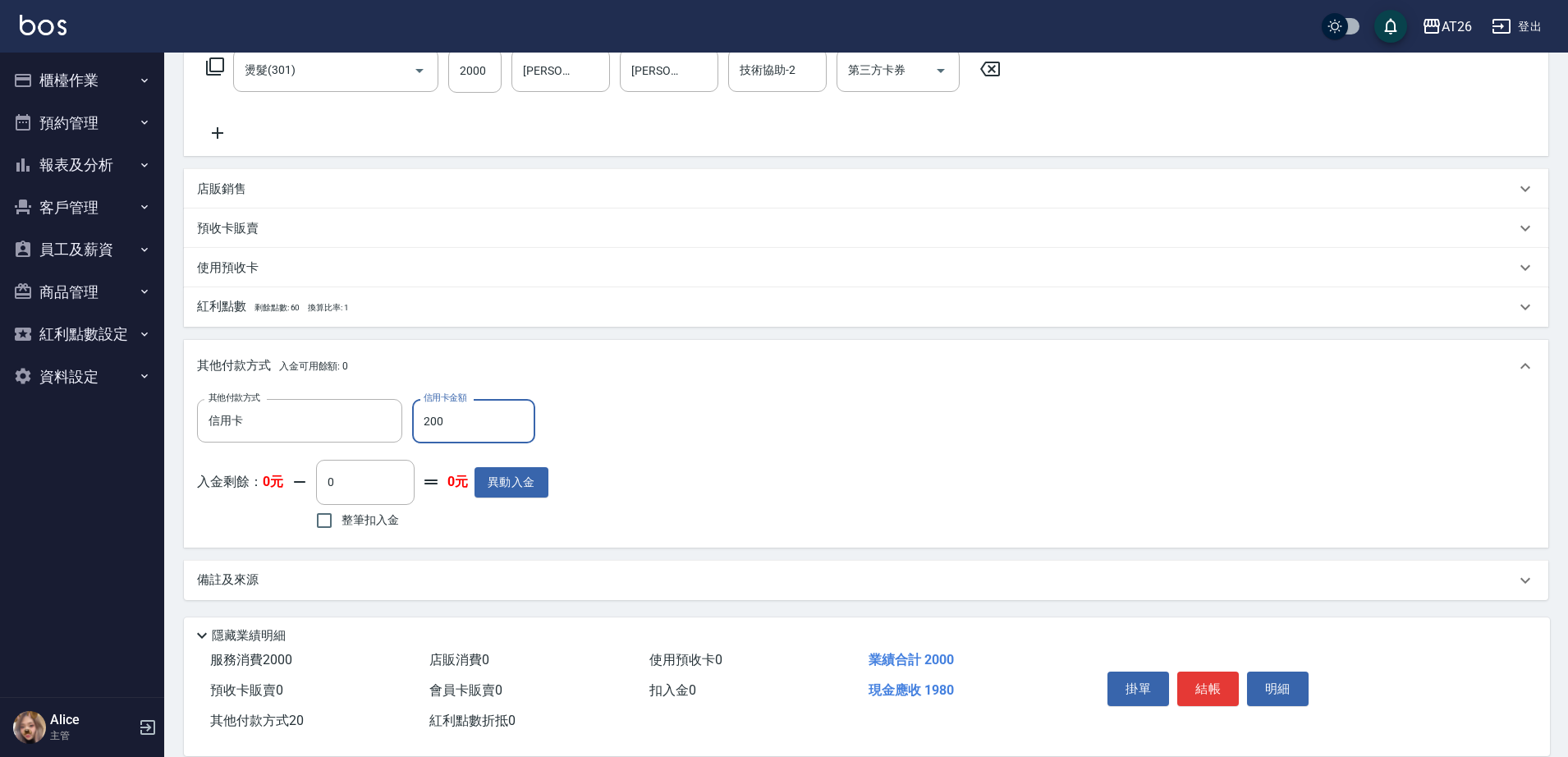
type input "180"
type input "2000"
type input "0"
type input "[DATE] 19:28"
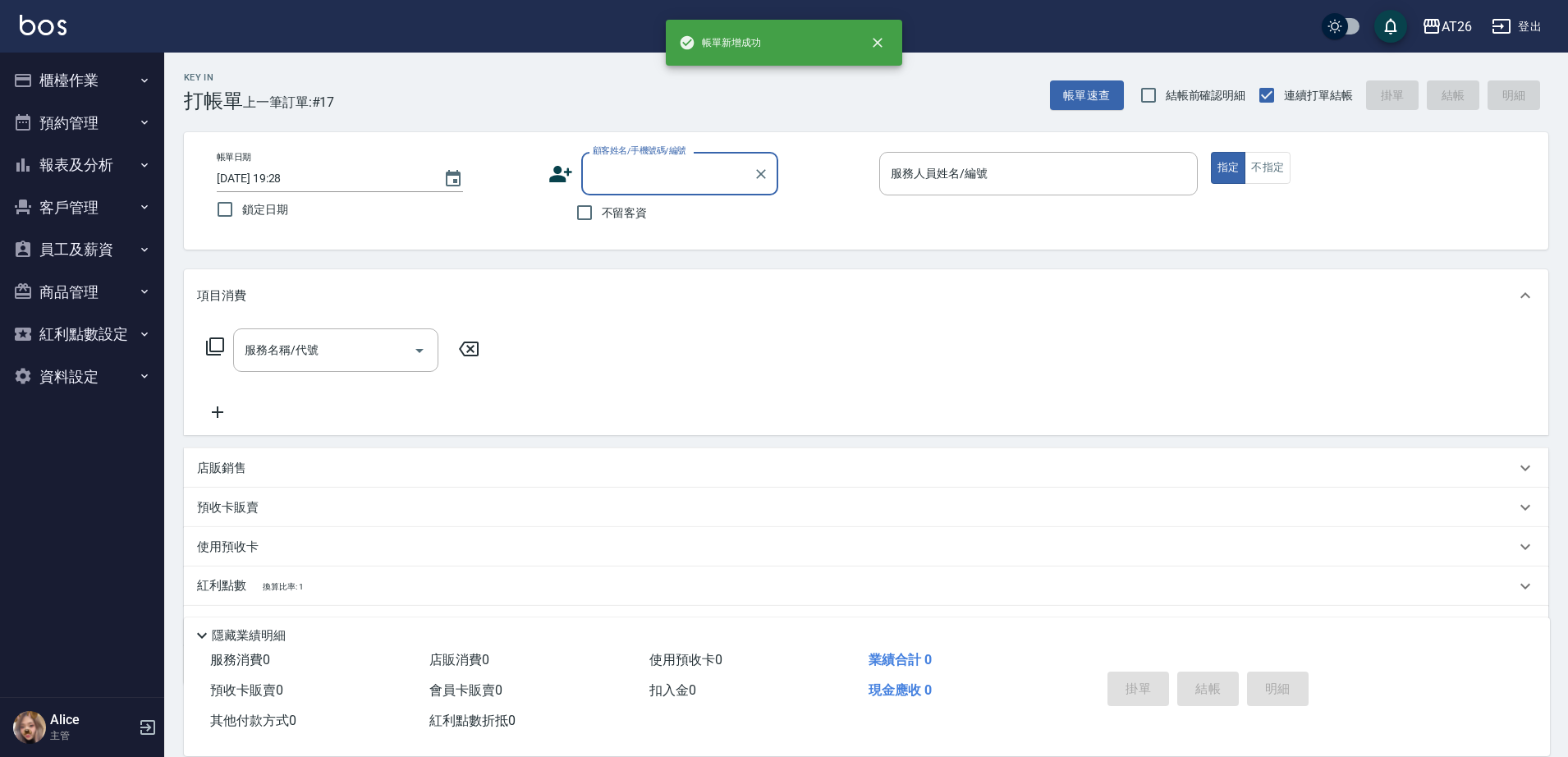
scroll to position [0, 0]
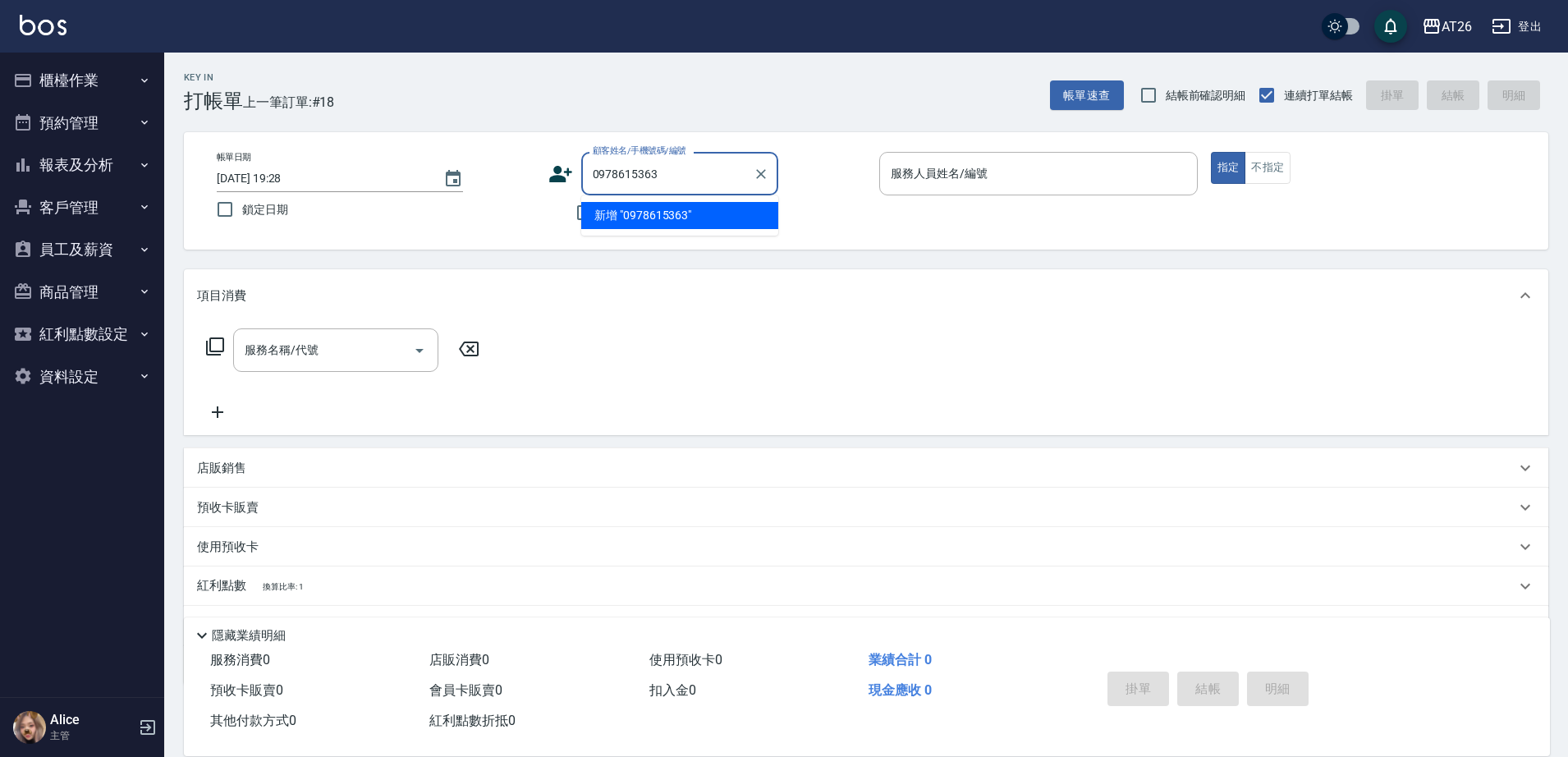
type input "0978615363"
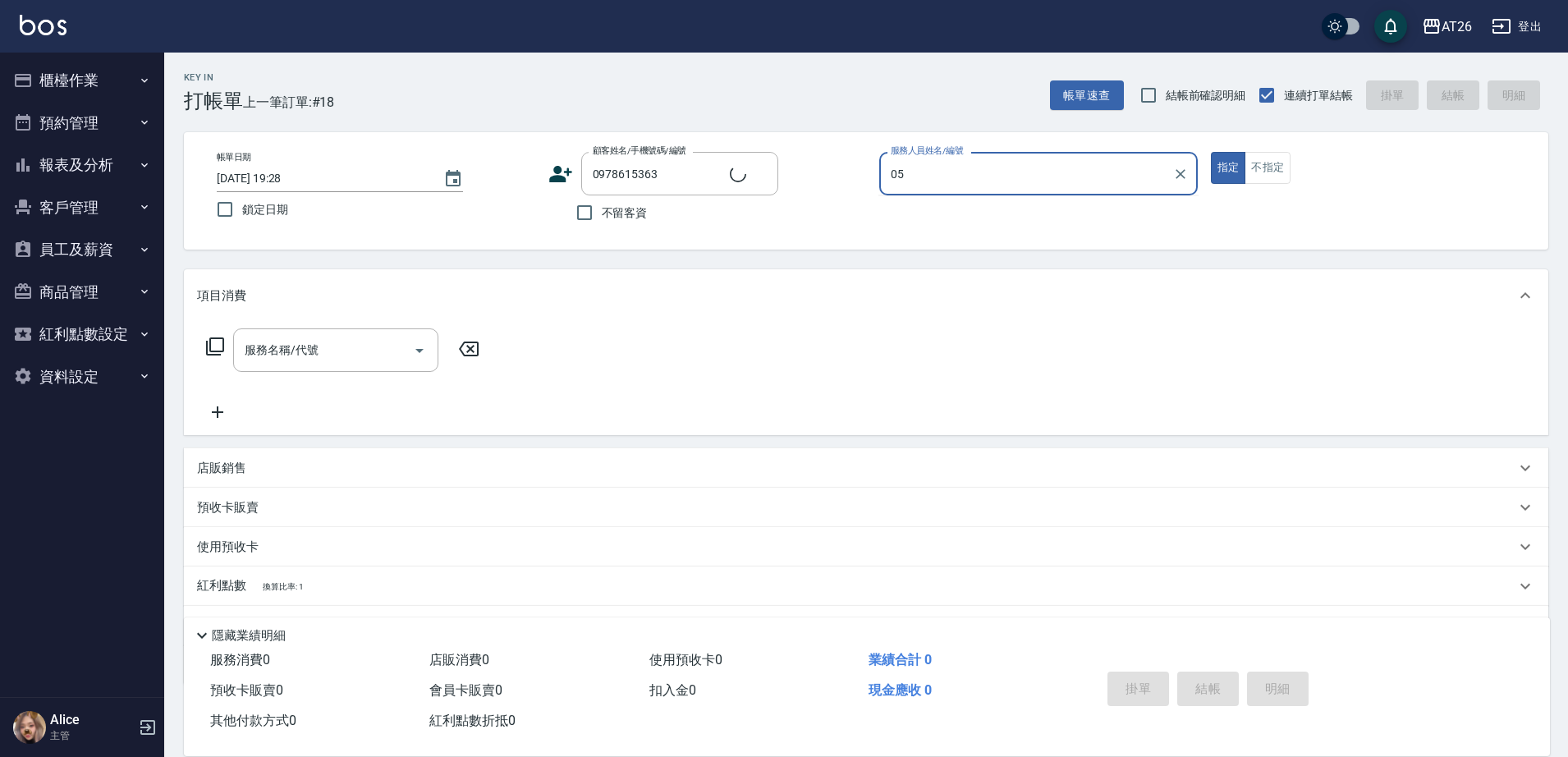
type input "05"
type input "新客人 姓名未設定/0978615363/null"
type input "NIC-05"
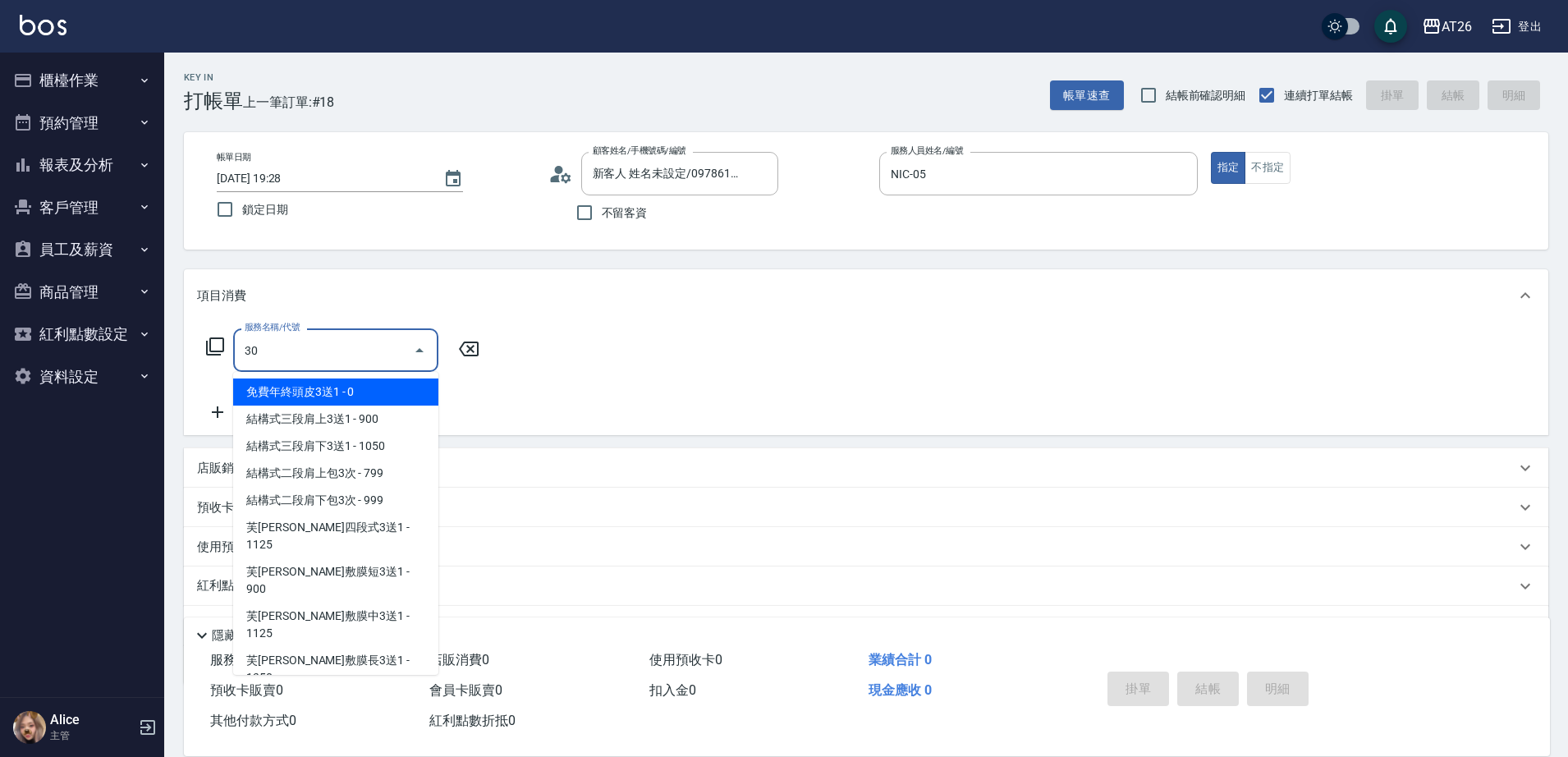
type input "301"
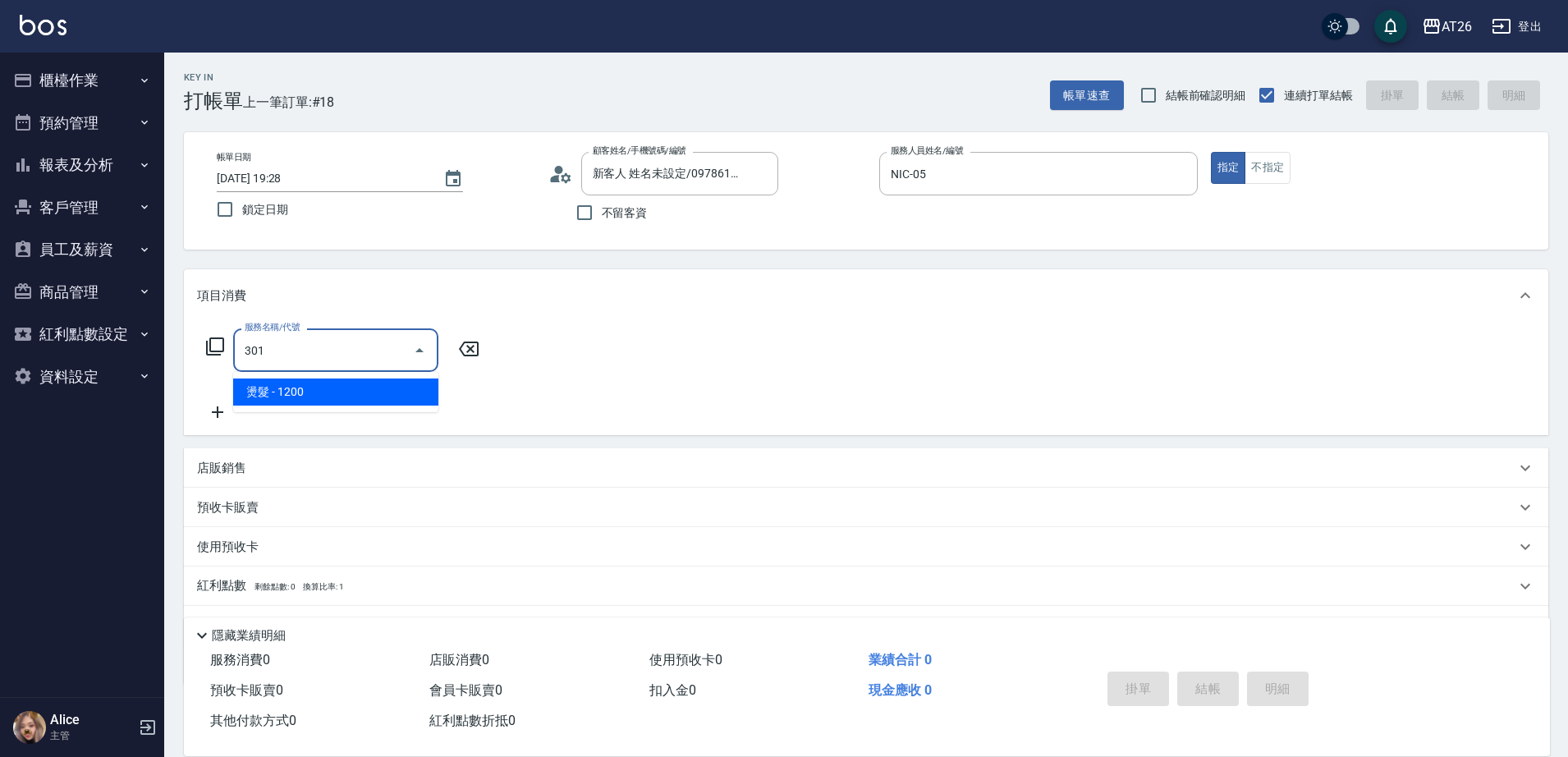
type input "120"
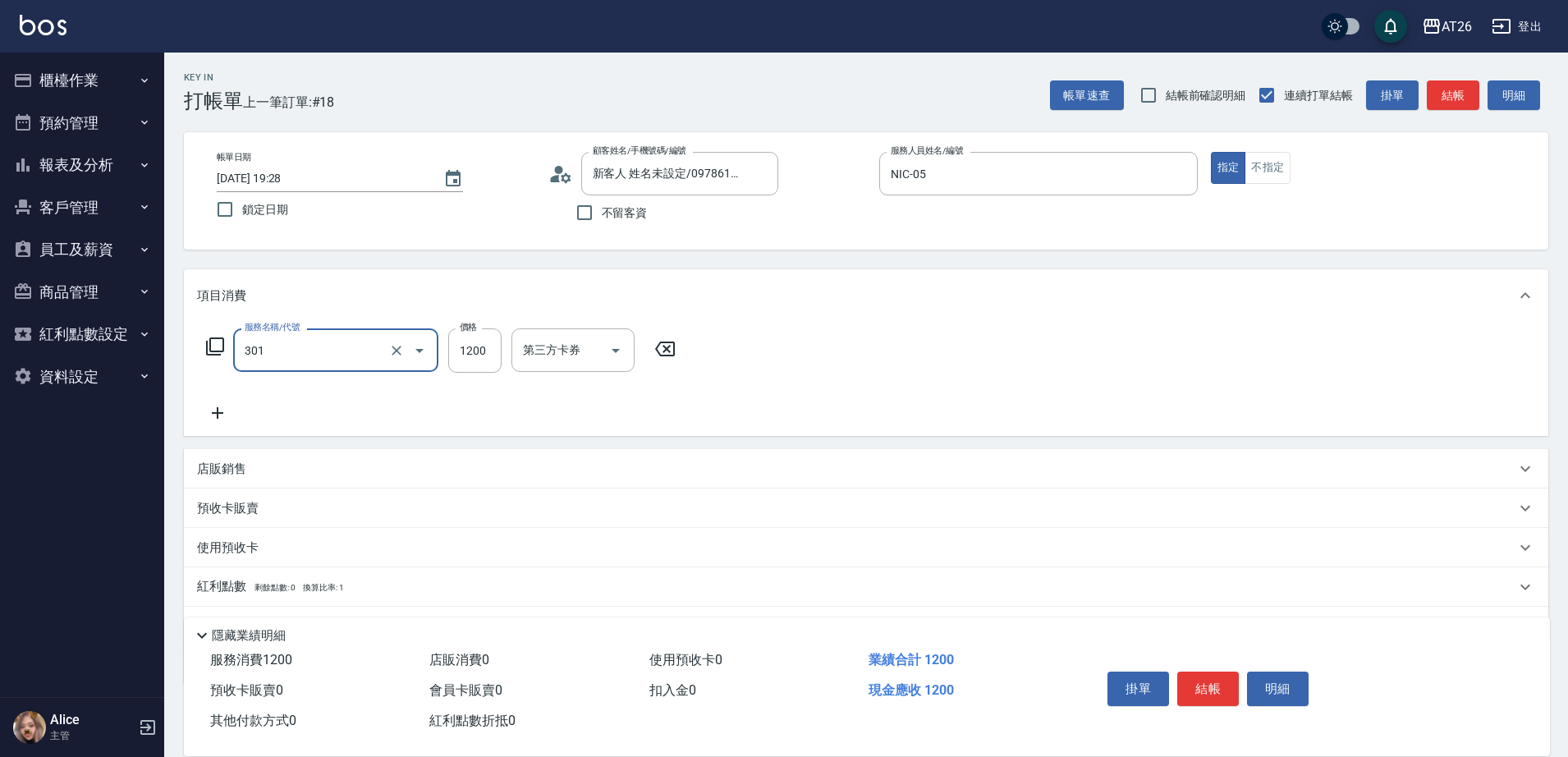
type input "燙髮(301)"
type input "0"
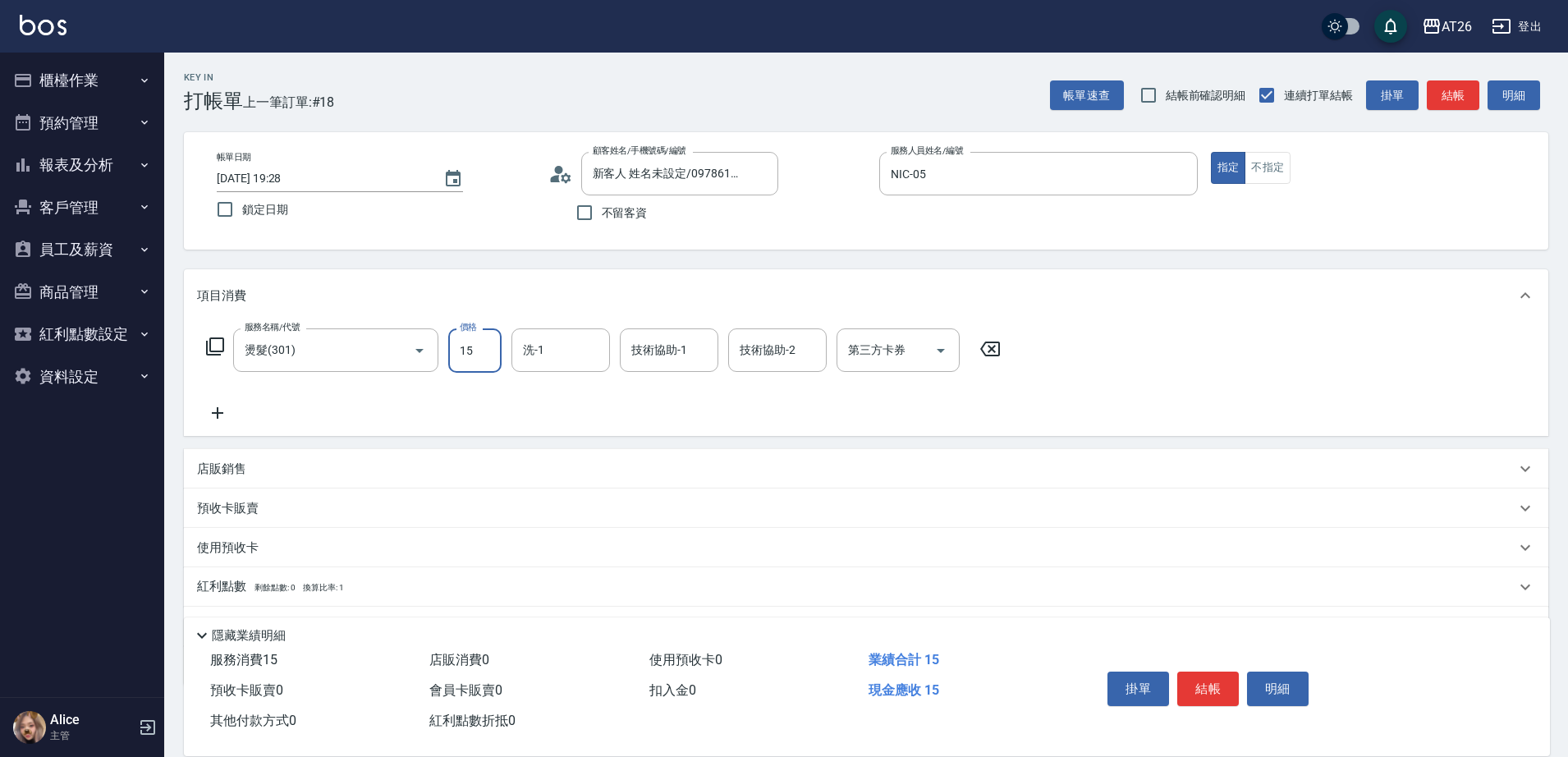
type input "150"
type input "10"
type input "1500"
type input "150"
type input "1500"
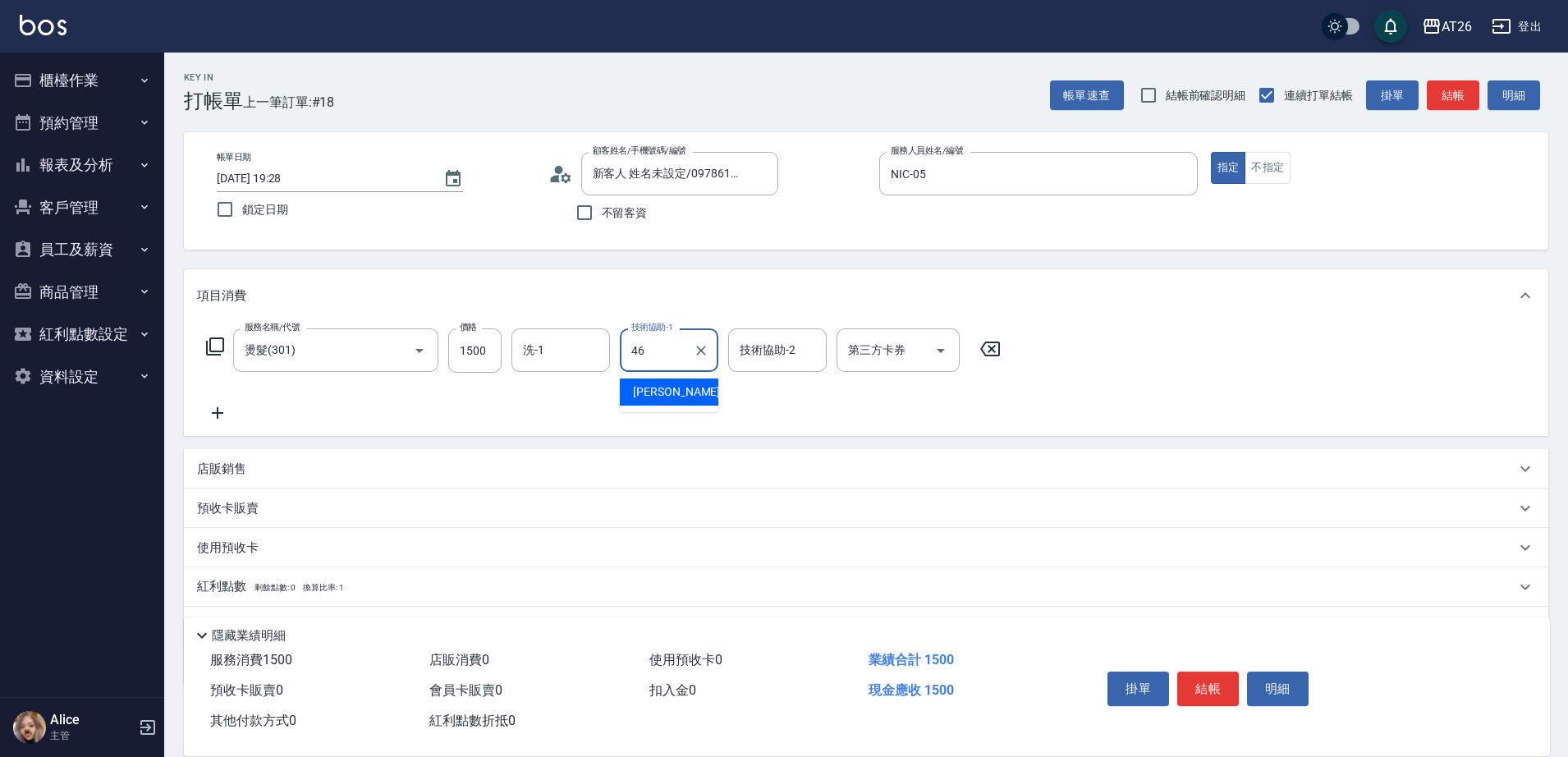
type input "[PERSON_NAME]-46"
click at [531, 360] on input "洗-1" at bounding box center [561, 350] width 84 height 28
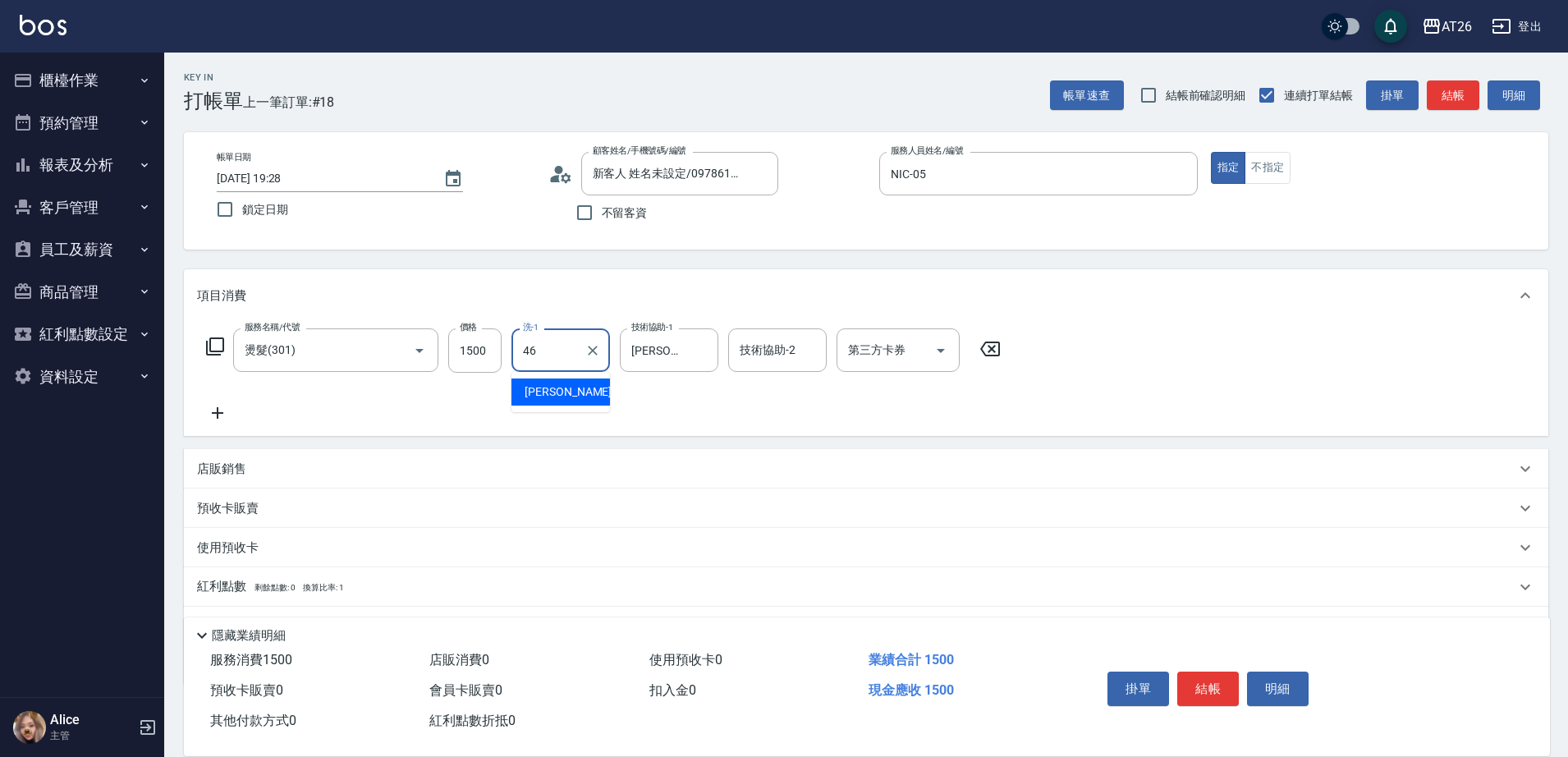
type input "tony-46"
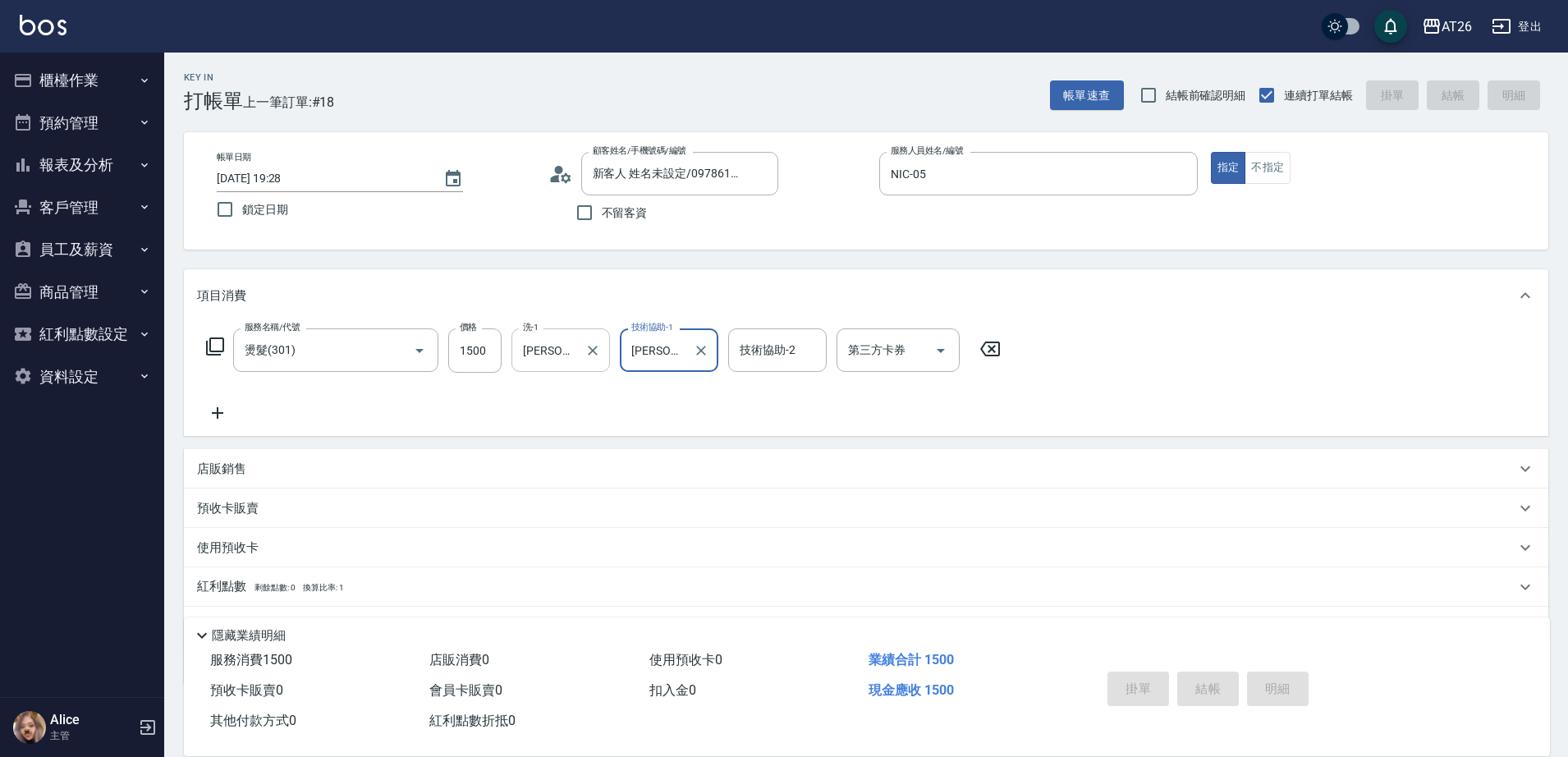
type input "0"
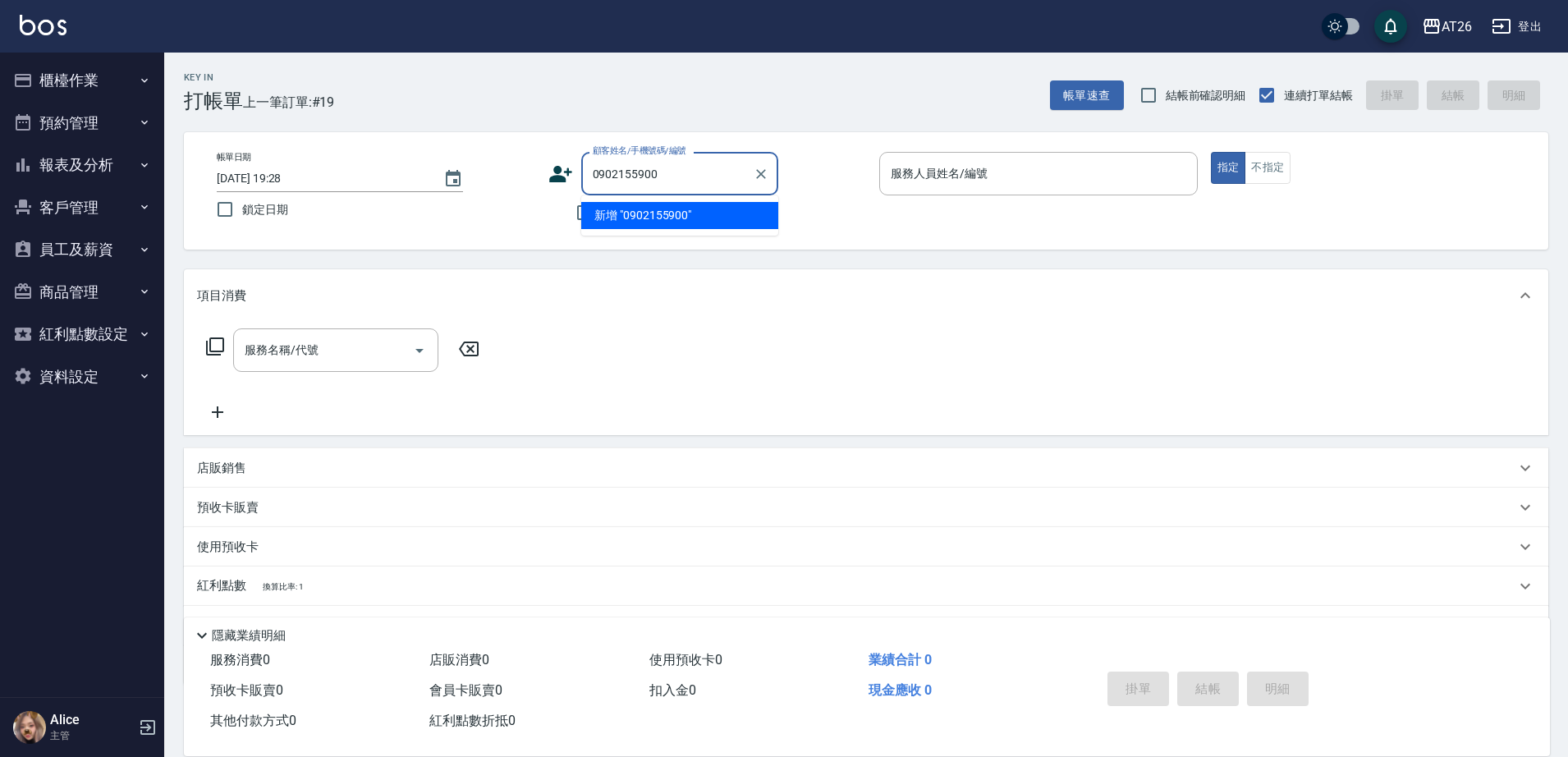
type input "0902155900"
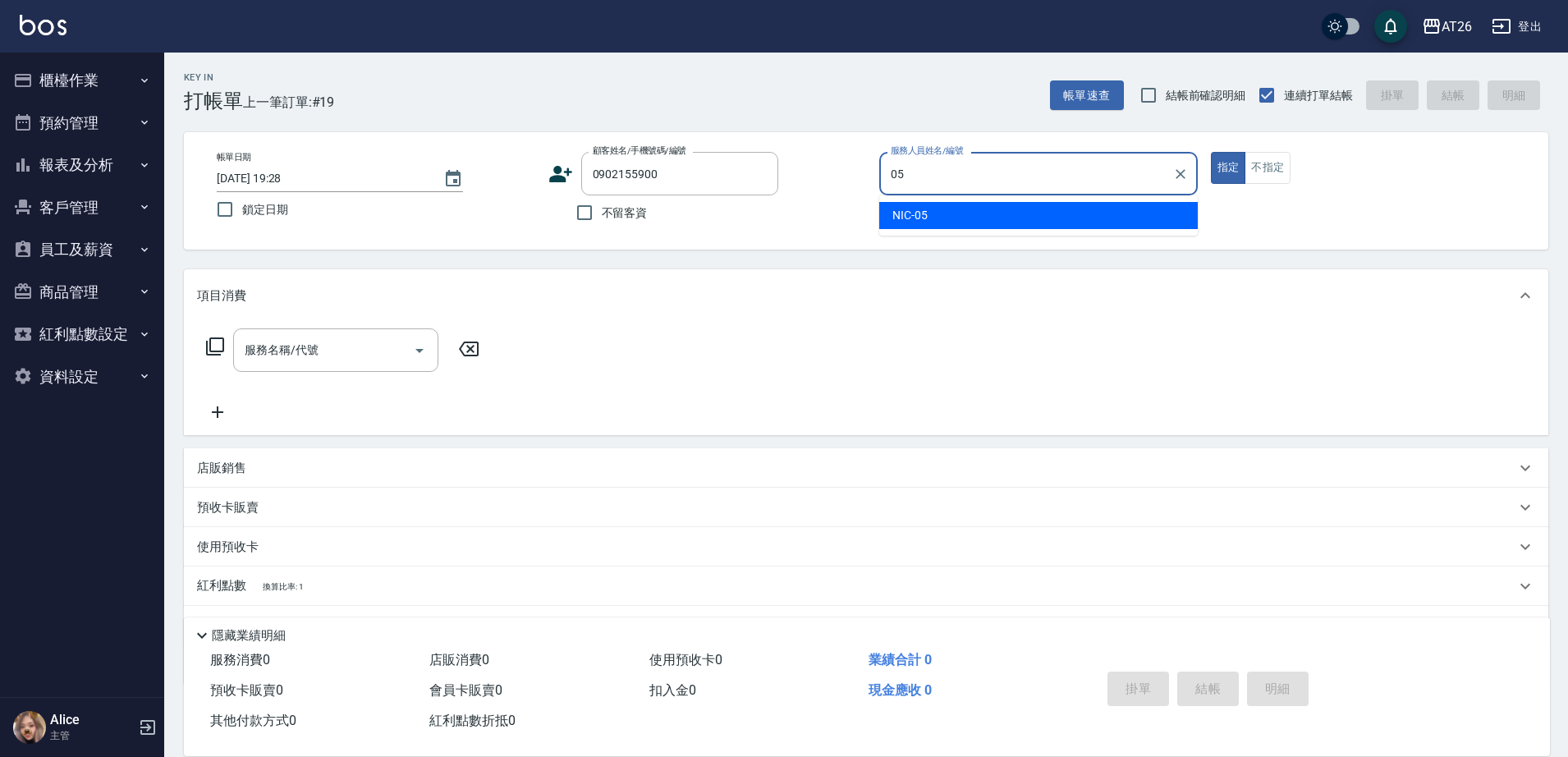
type input "NIC-05"
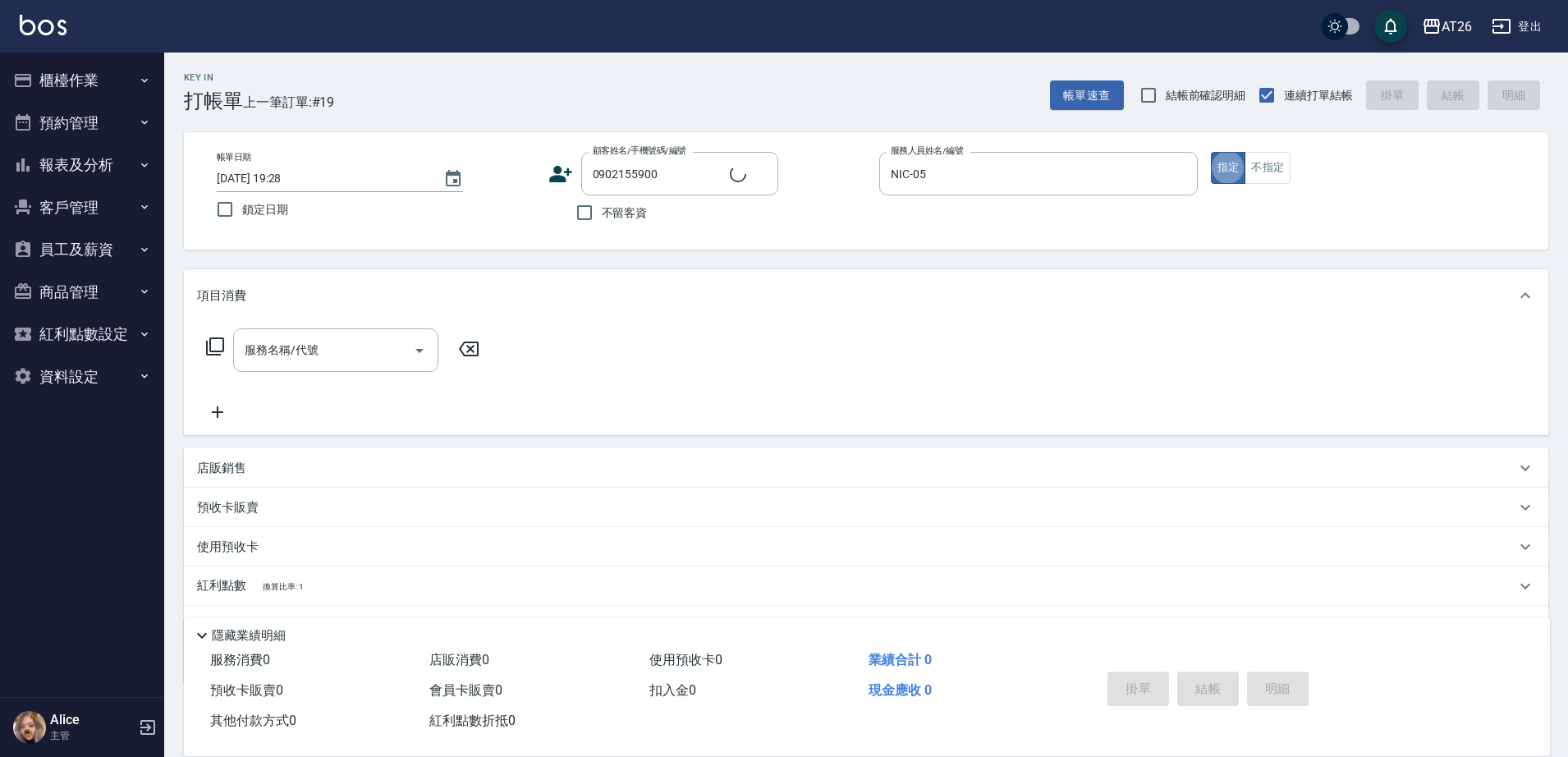
type input "黃振宇/0902155900/0902155900"
type input "4"
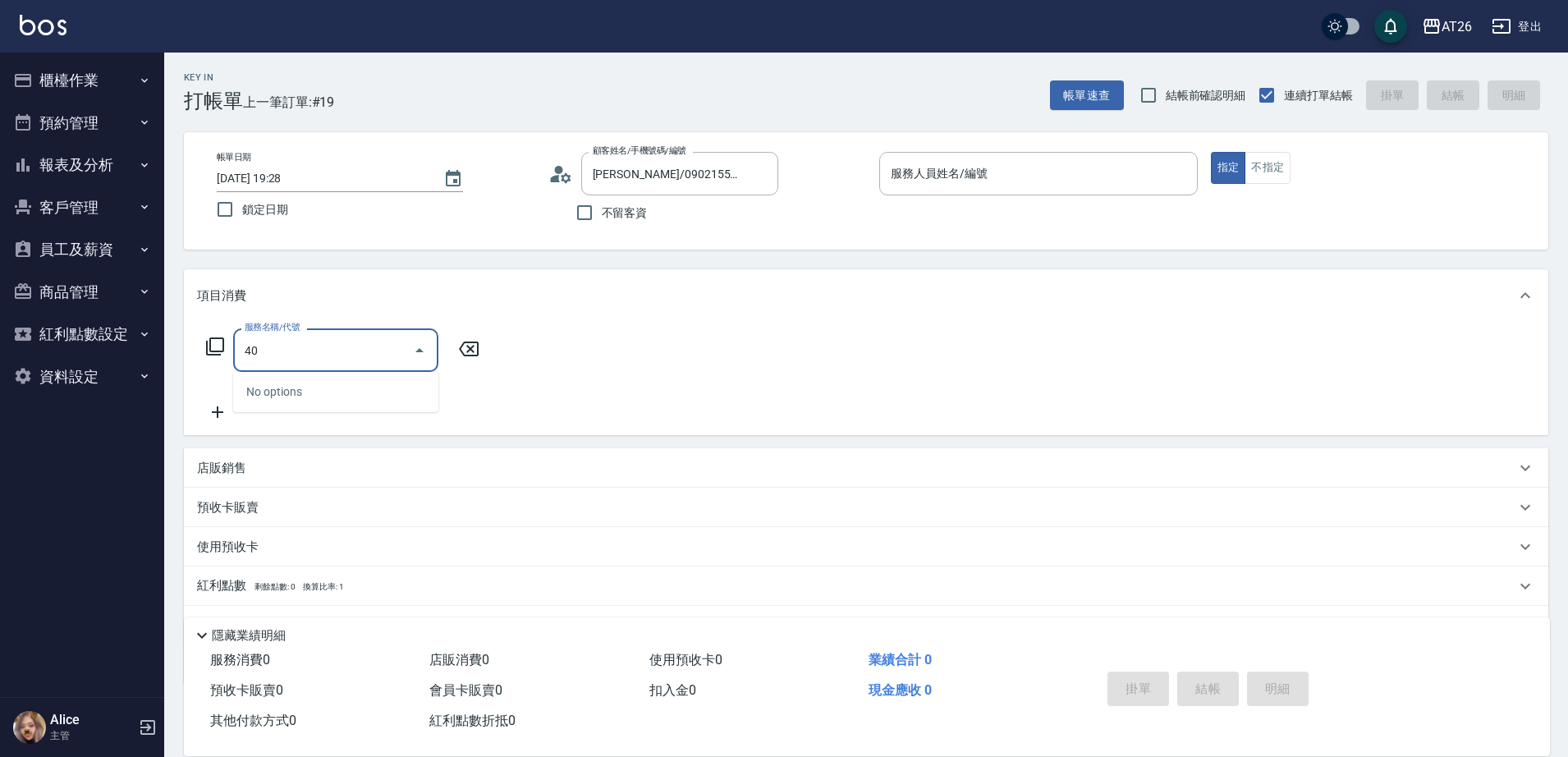
type input "401"
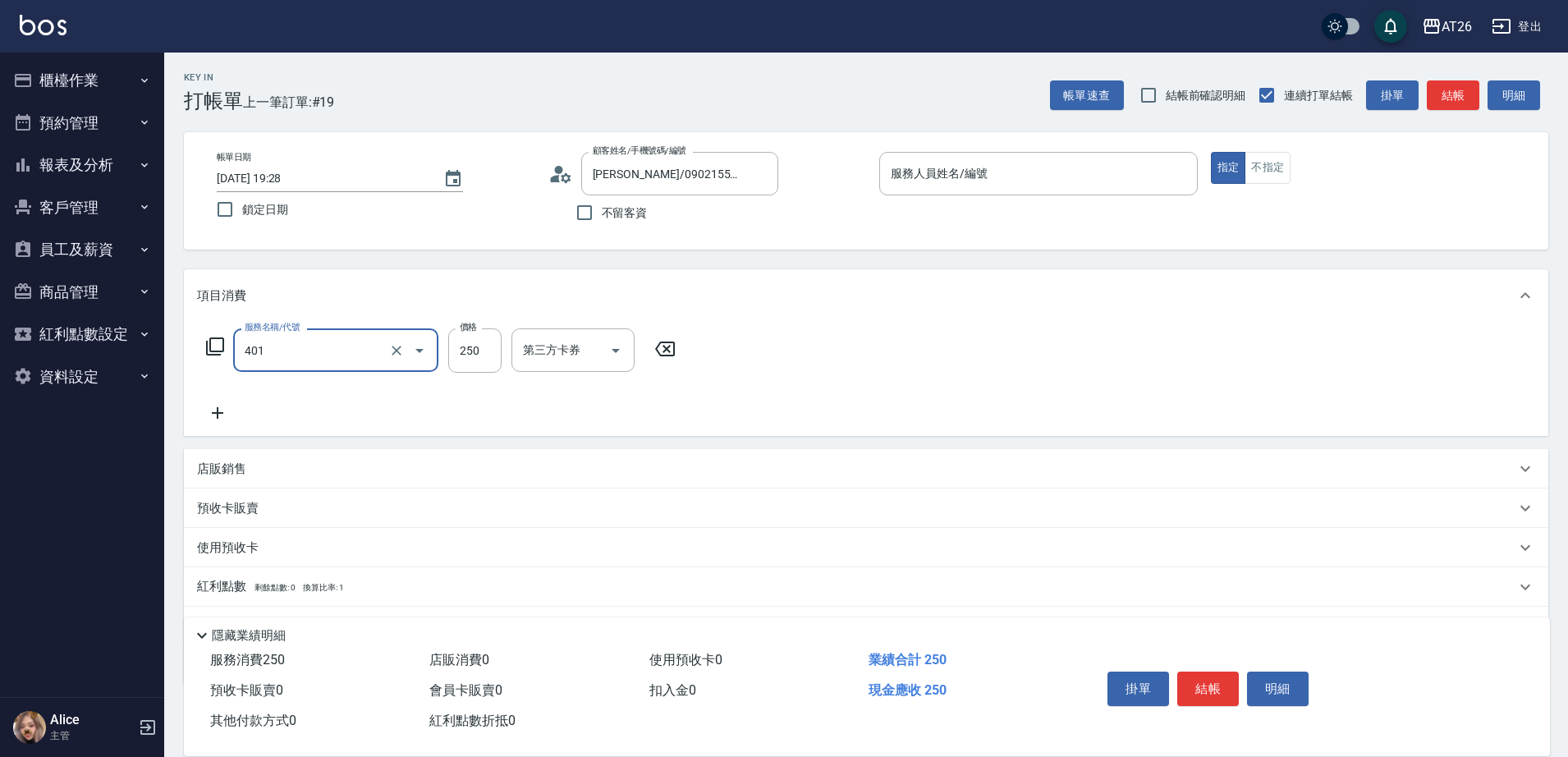
type input "20"
type input "剪髮(401)"
type input "2"
type input "0"
type input "550"
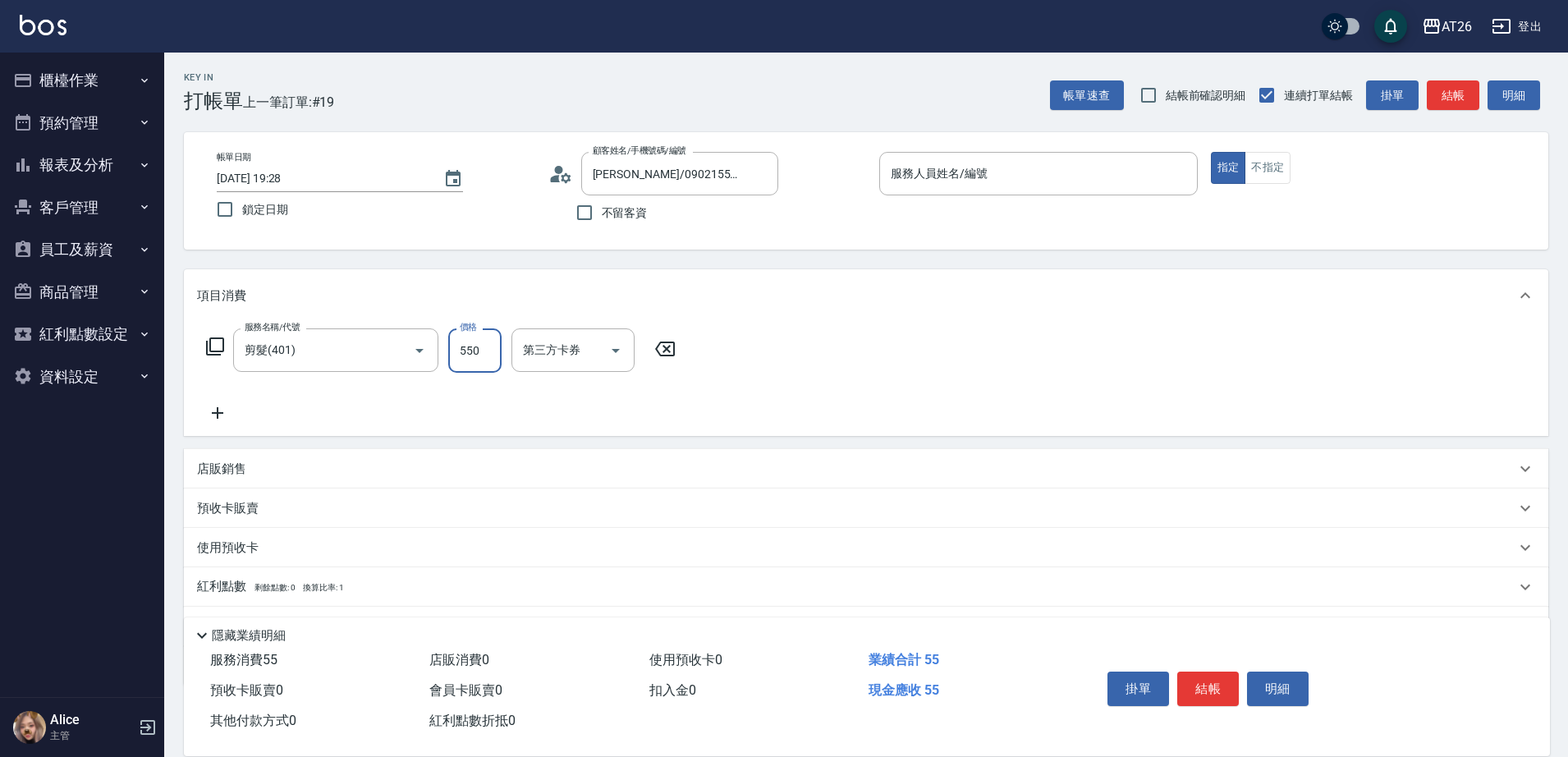
type input "50"
type input "55"
type input "0"
type input "500"
type input "50"
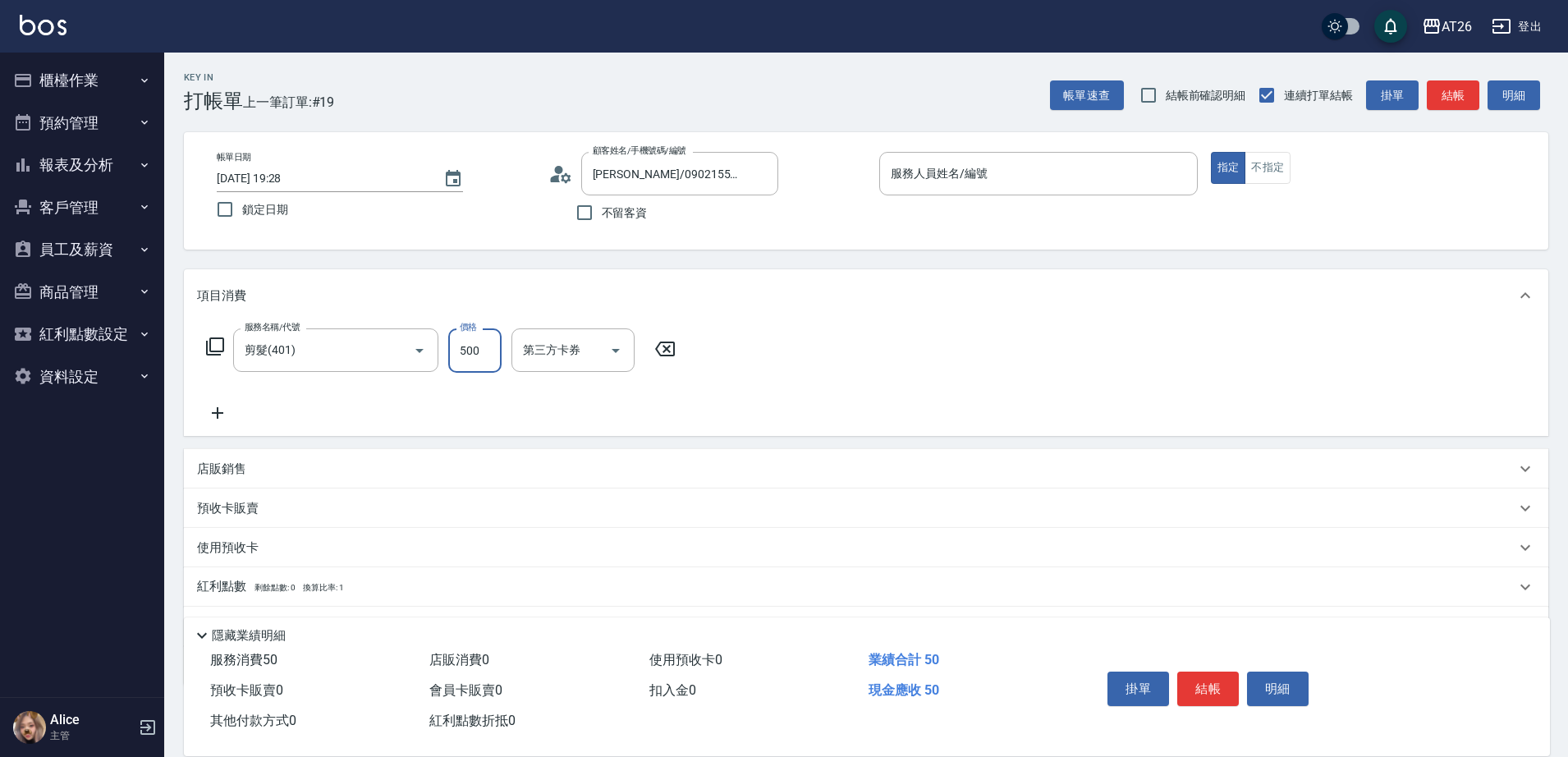
type input "500"
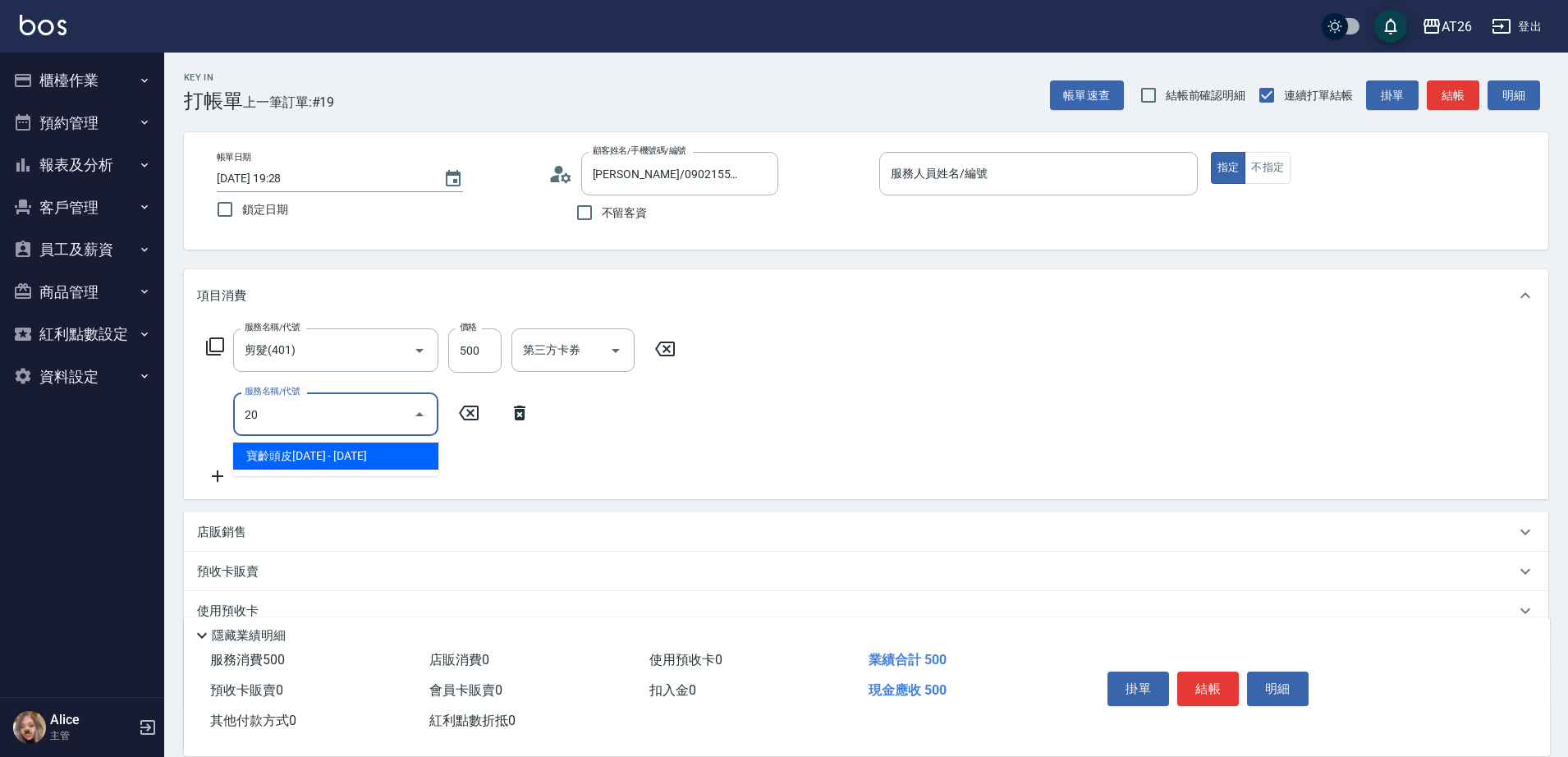
type input "201"
type input "70"
type input "洗髮(201)"
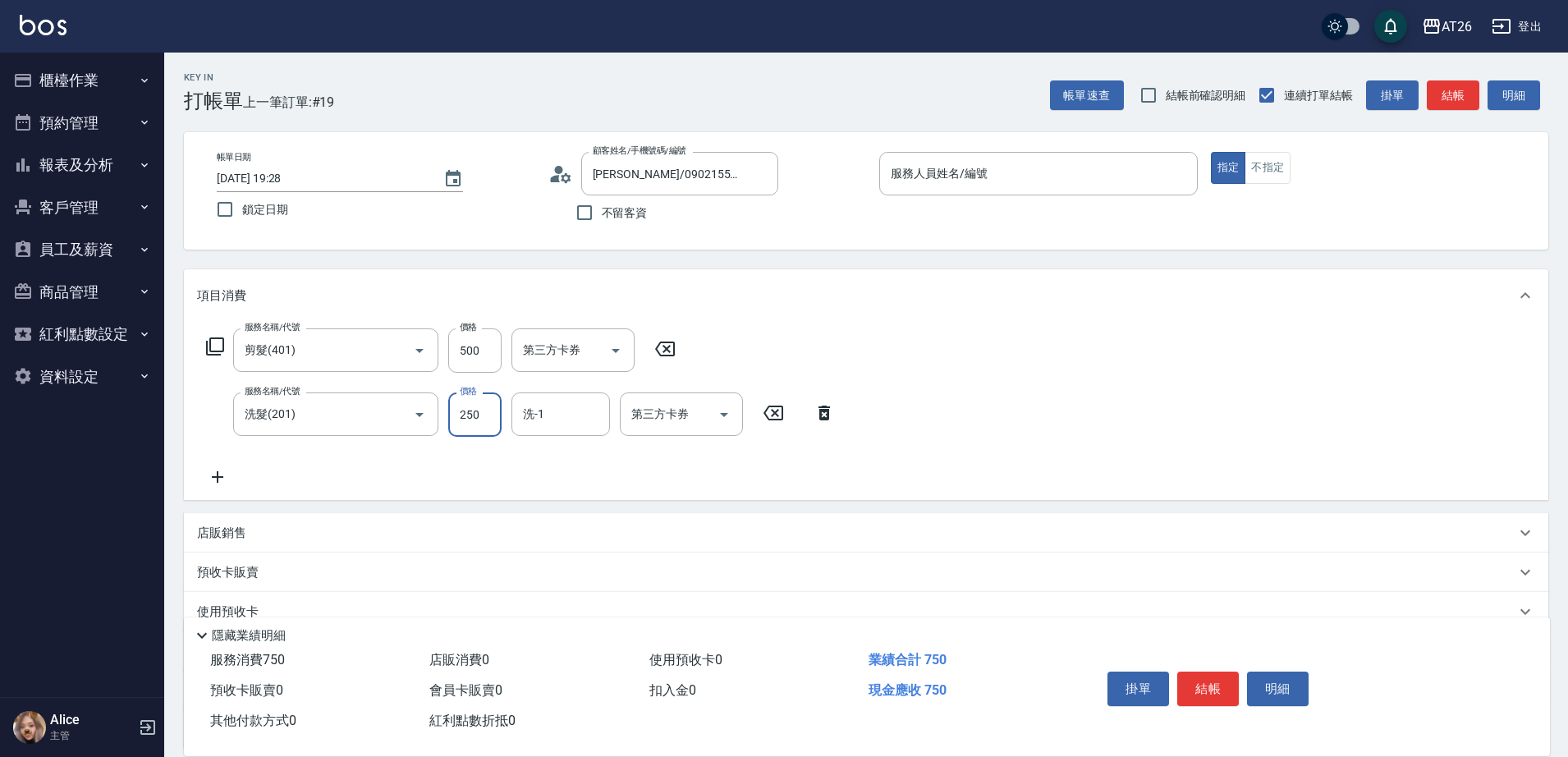
type input "0"
type input "50"
type input "0"
type input "[PERSON_NAME]-44"
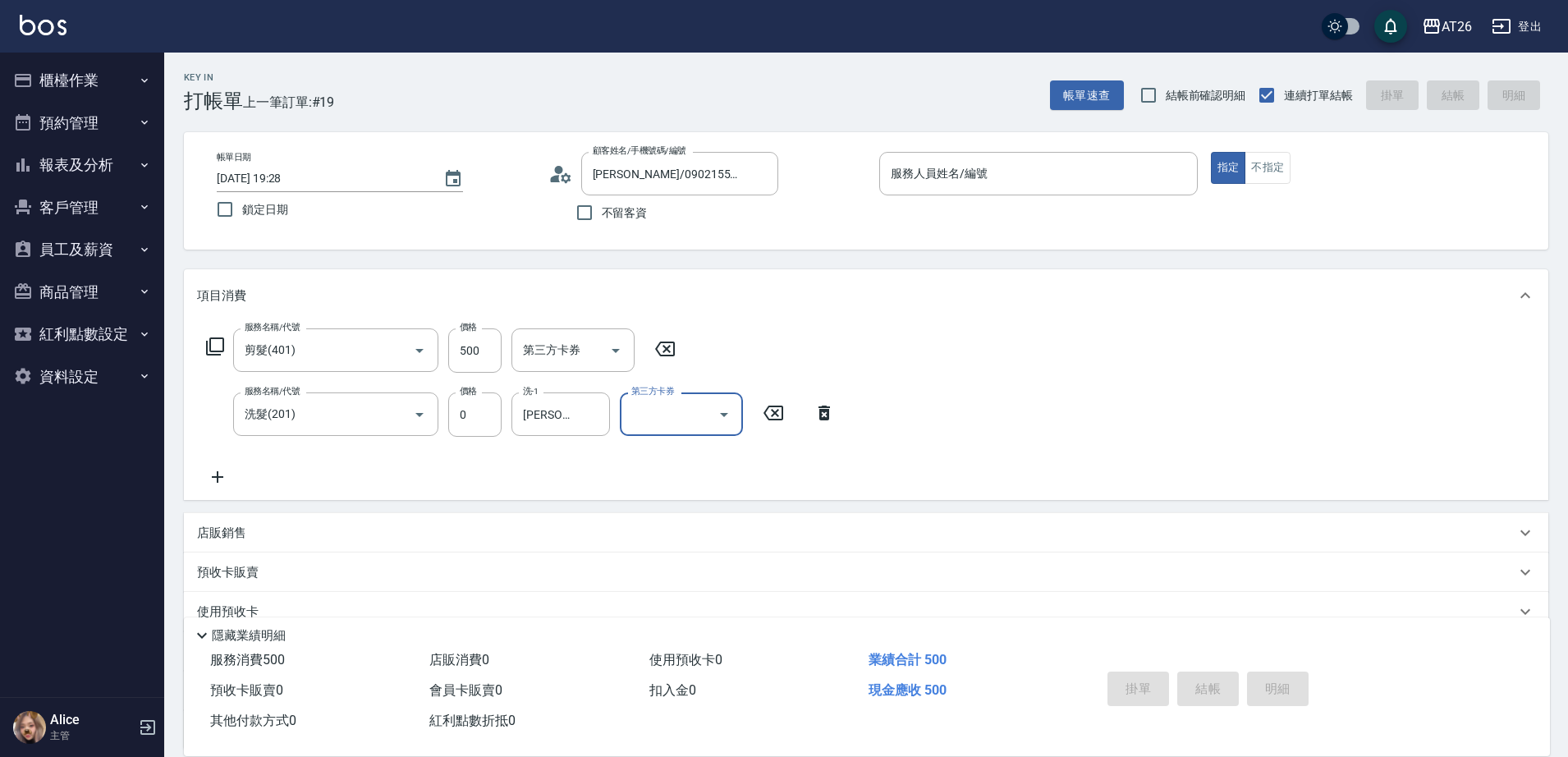
type input "2025/09/13 19:44"
type input "0"
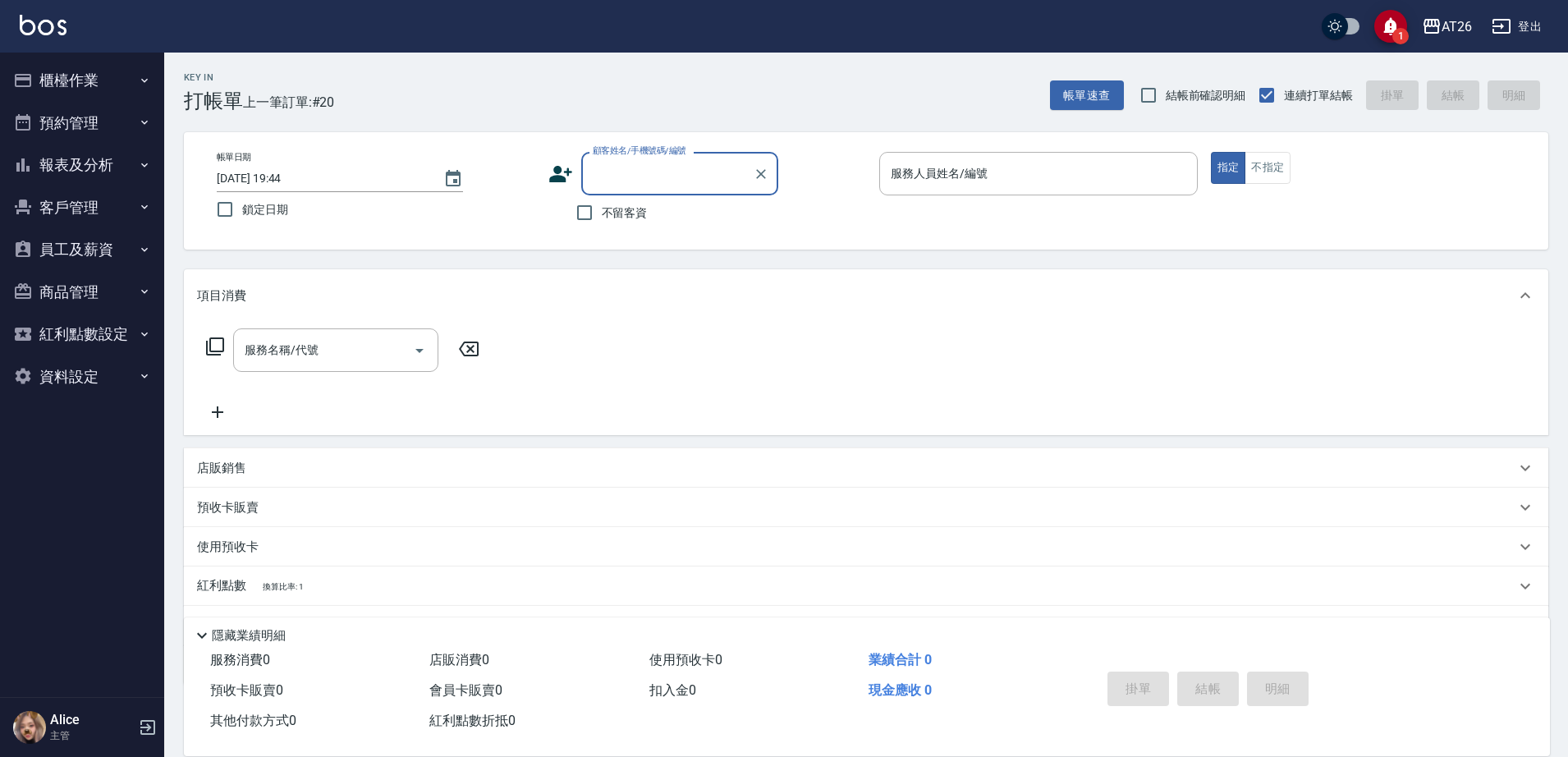
click at [614, 181] on input "顧客姓名/手機號碼/編號" at bounding box center [667, 173] width 158 height 28
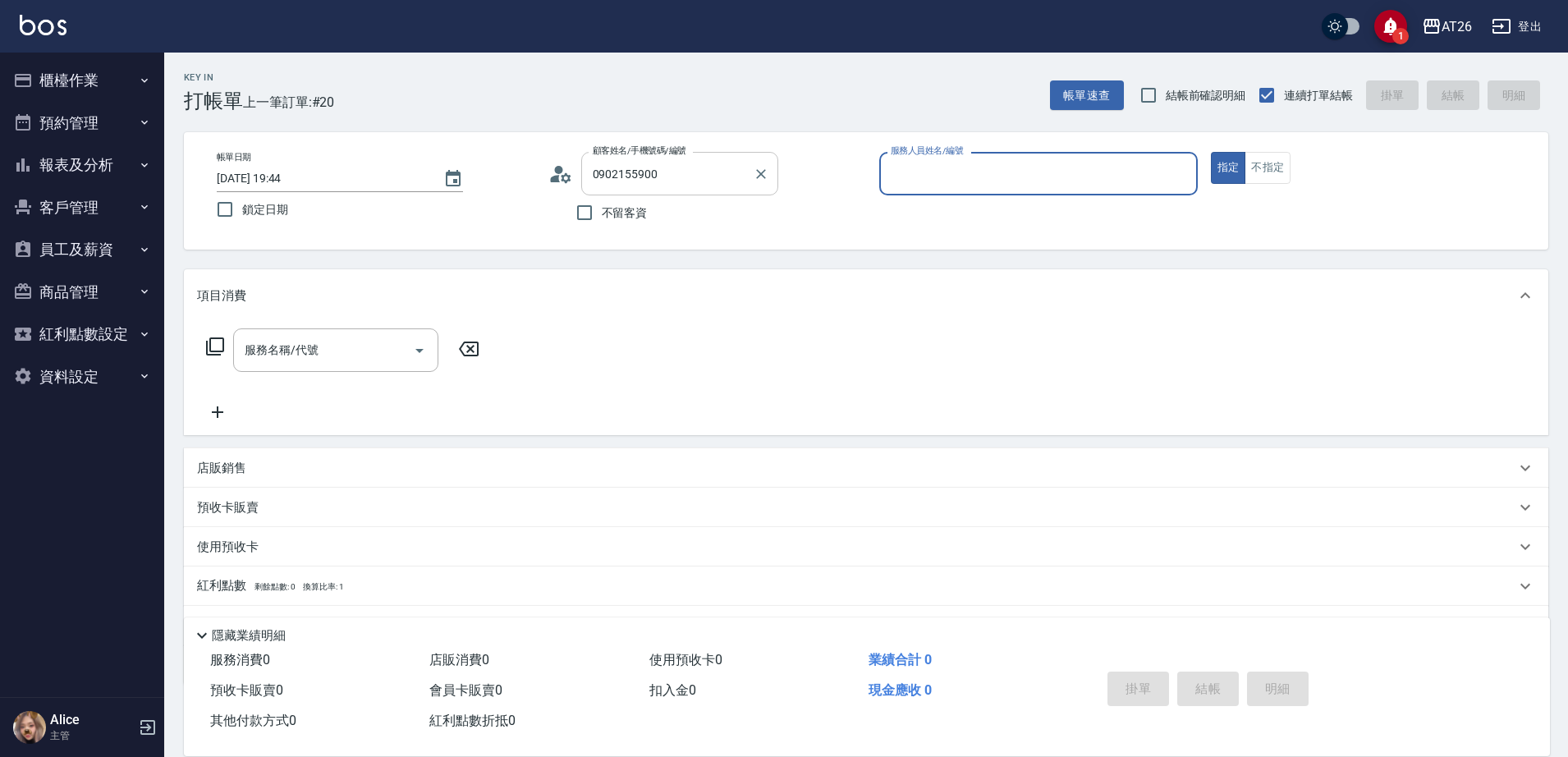
type input "[PERSON_NAME]/0902155900/0902155900"
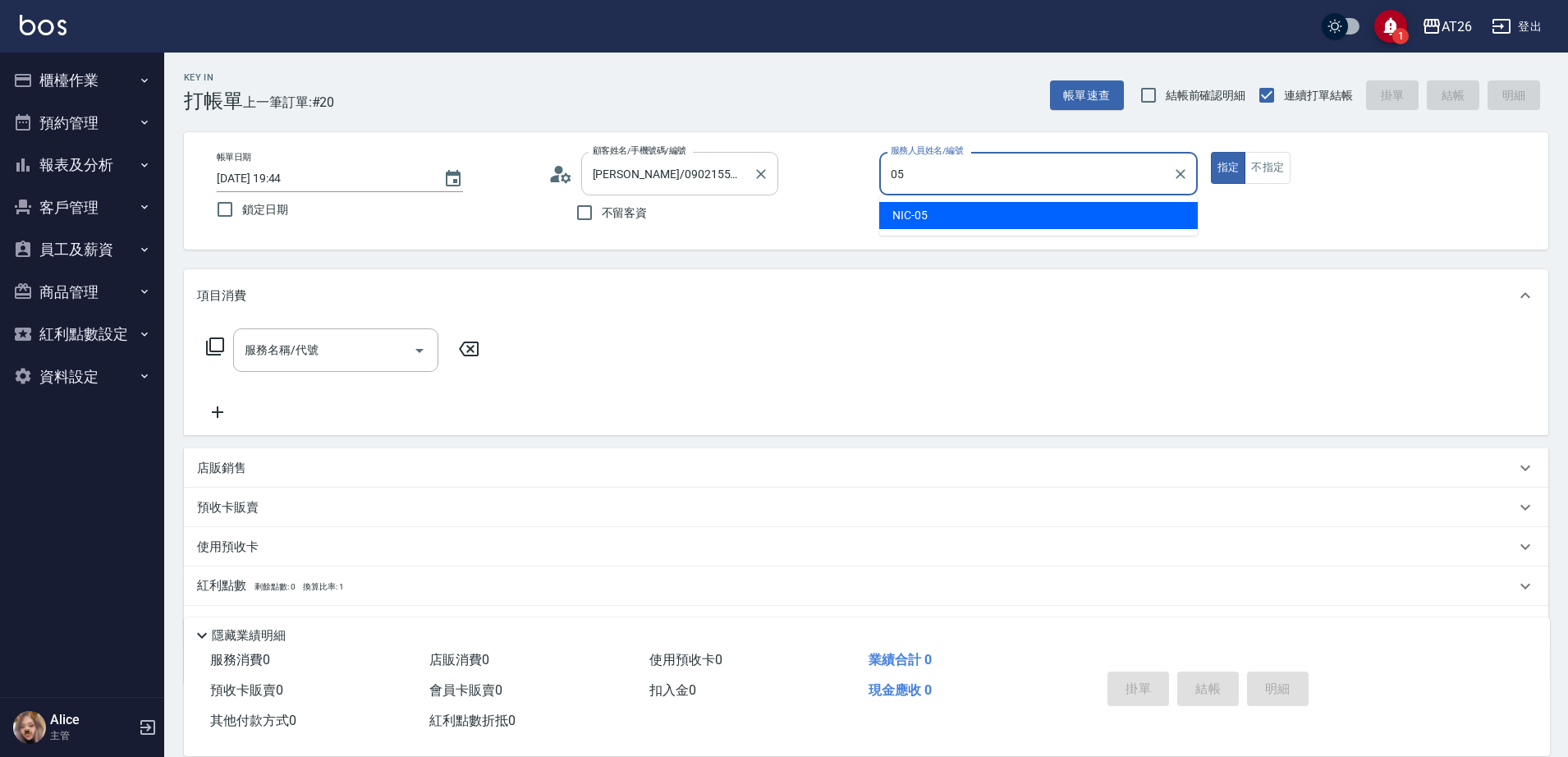
type input "NIC-05"
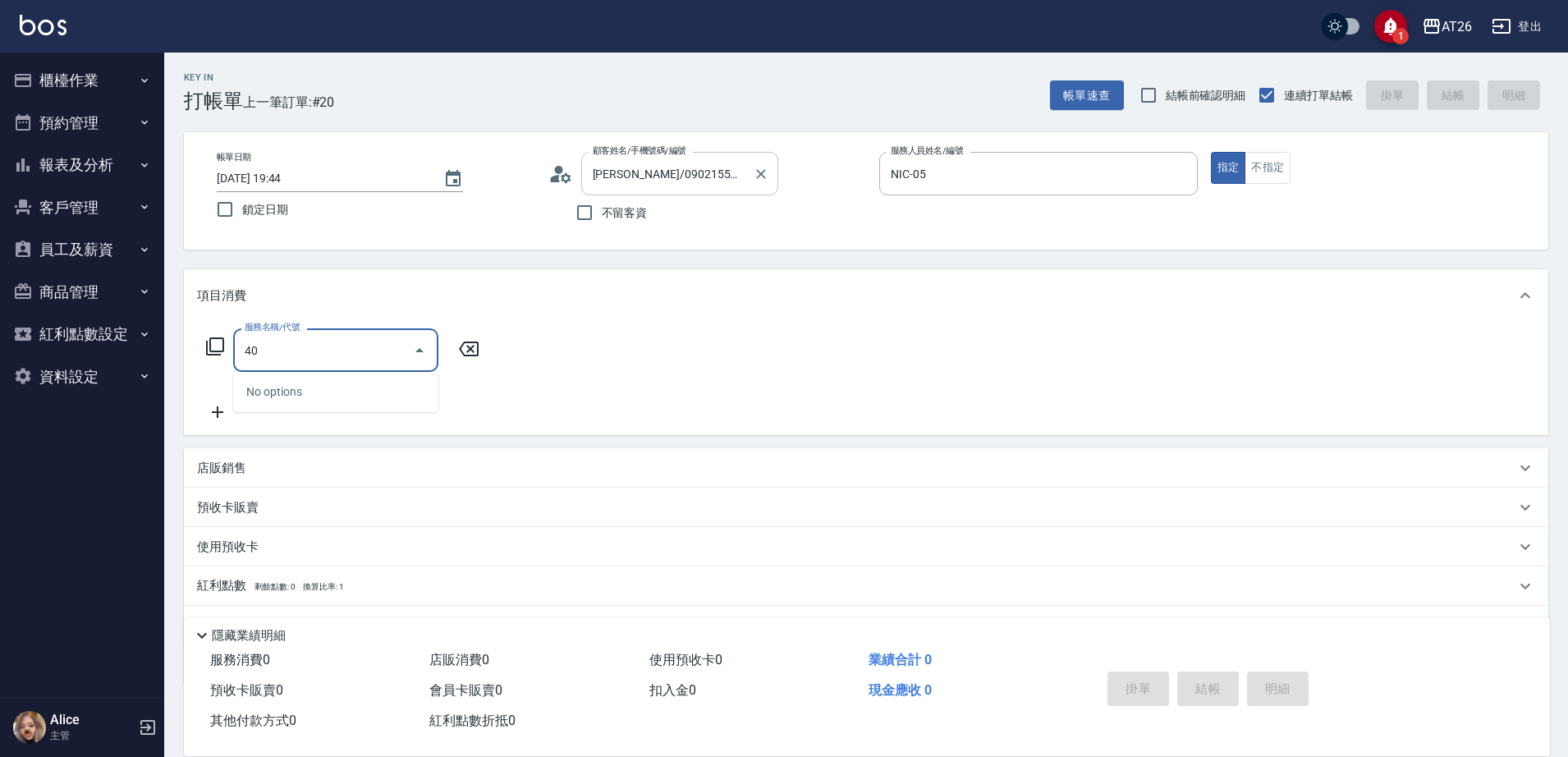
type input "401"
type input "20"
type input "剪髮(401)"
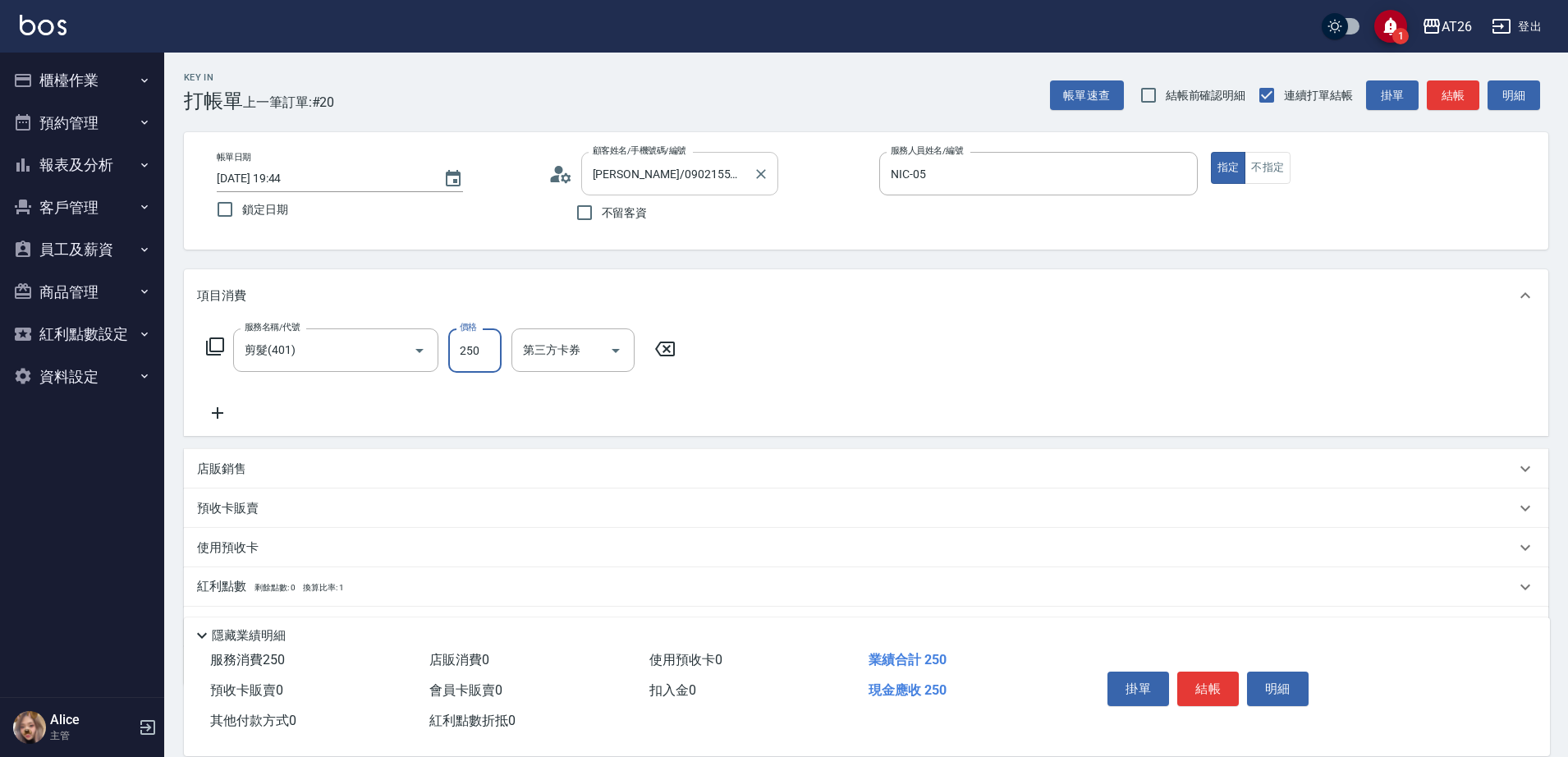
type input "5"
type input "0"
type input "500"
type input "50"
type input "500"
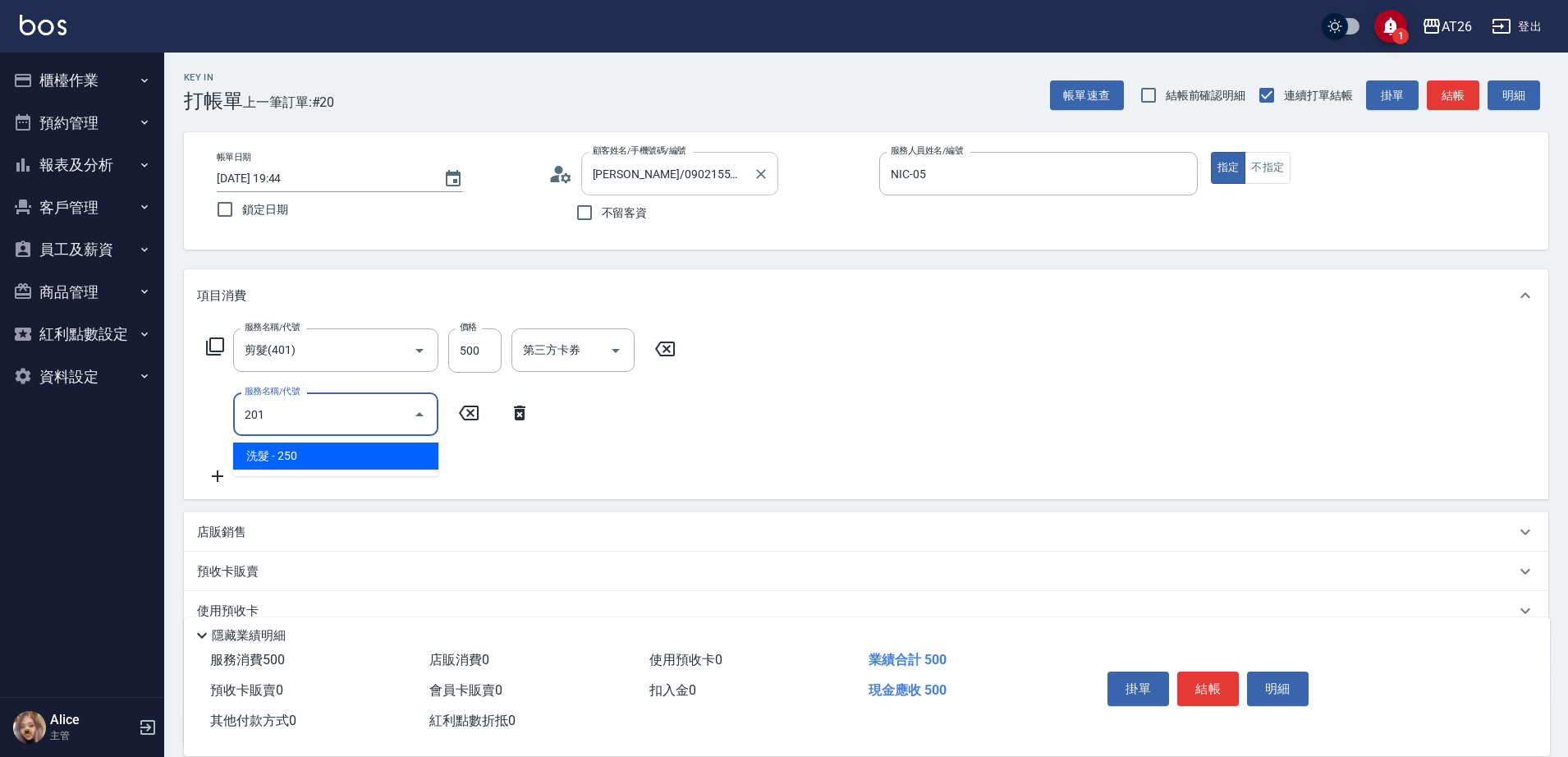
type input "201"
type input "70"
type input "洗髮(201)"
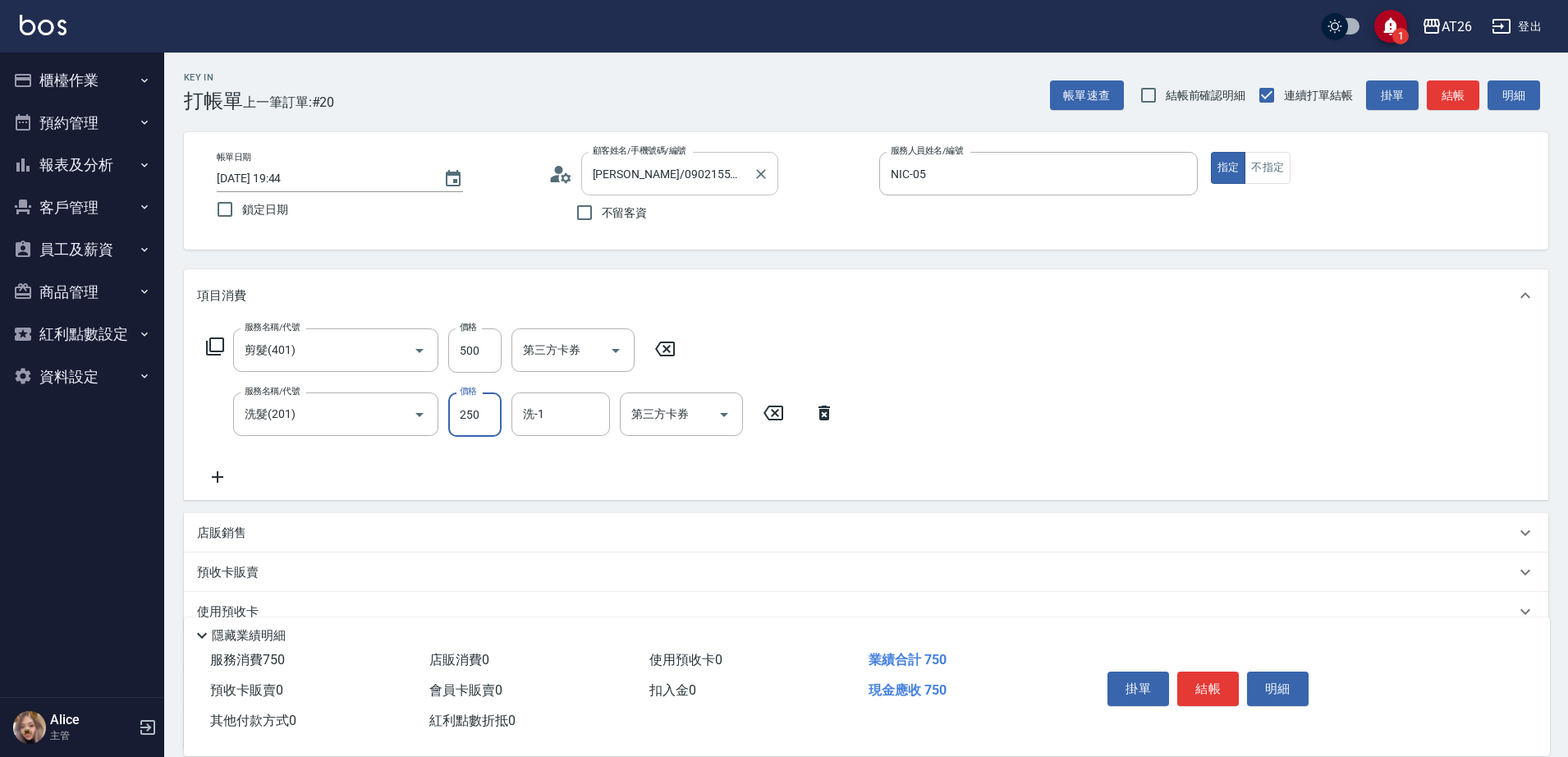
type input "0"
type input "50"
type input "0"
type input "祐希-44"
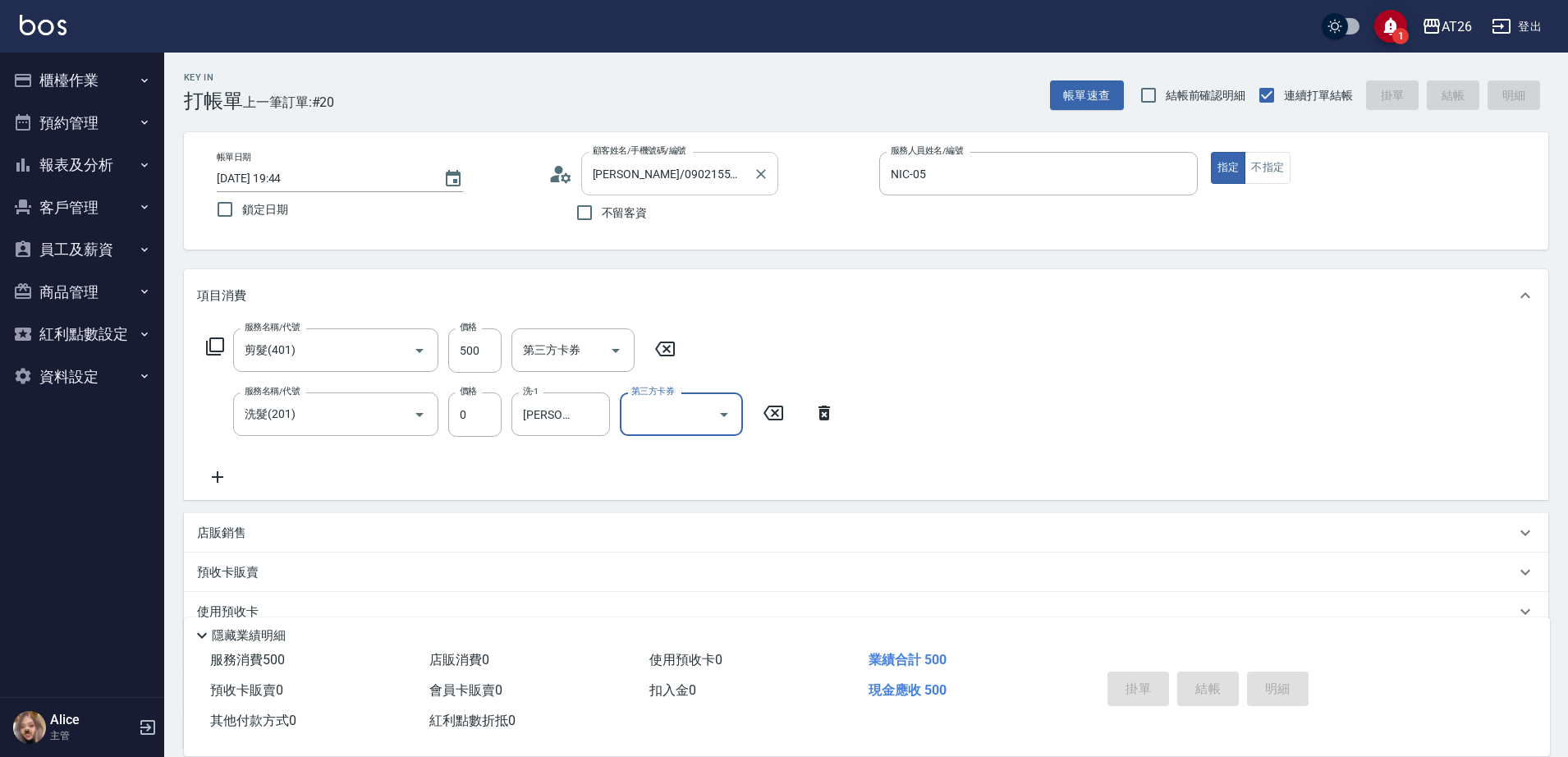
type input "2025/09/13 20:11"
type input "0"
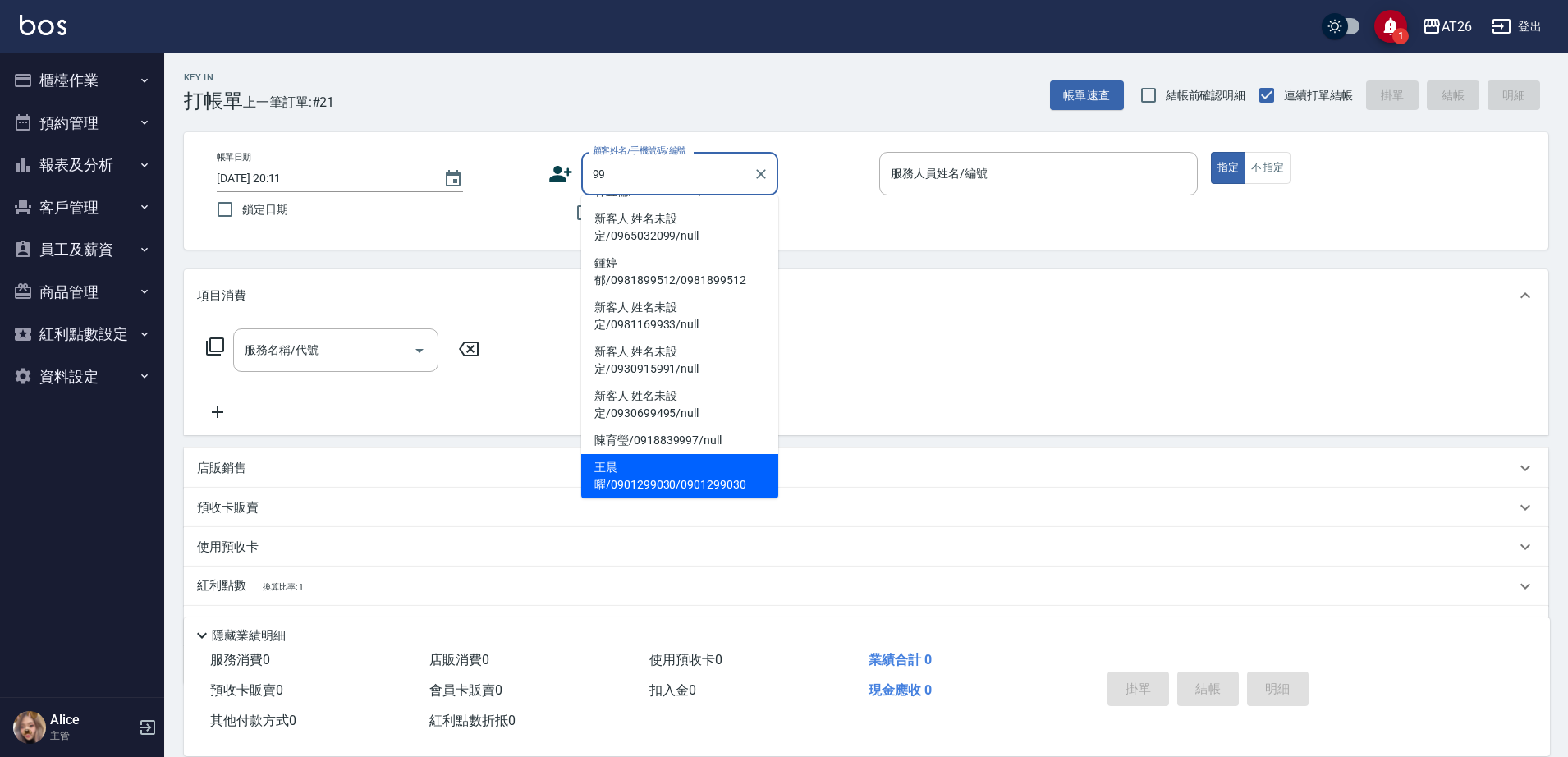
scroll to position [7, 0]
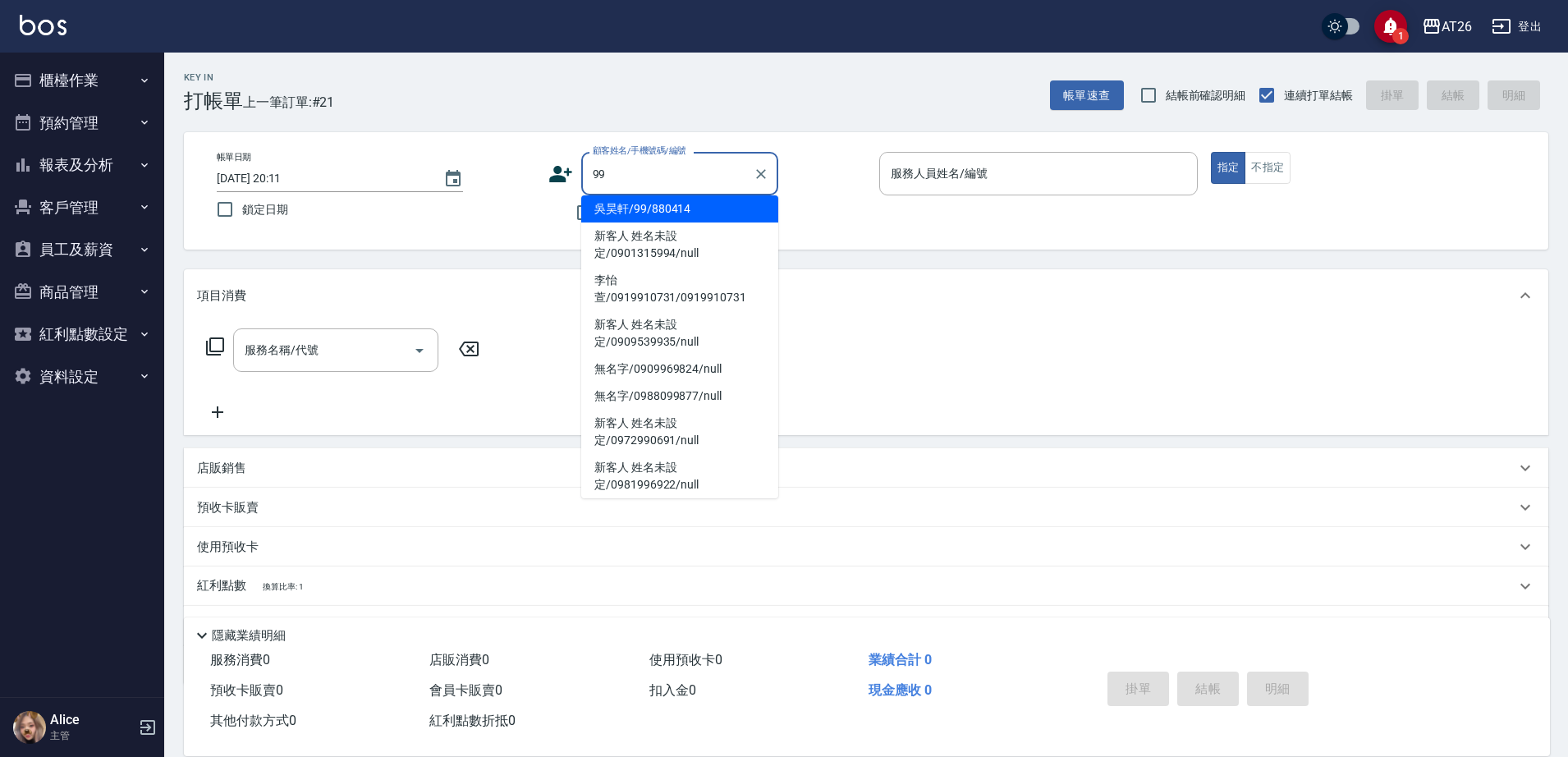
type input "吳昊軒/99/880414"
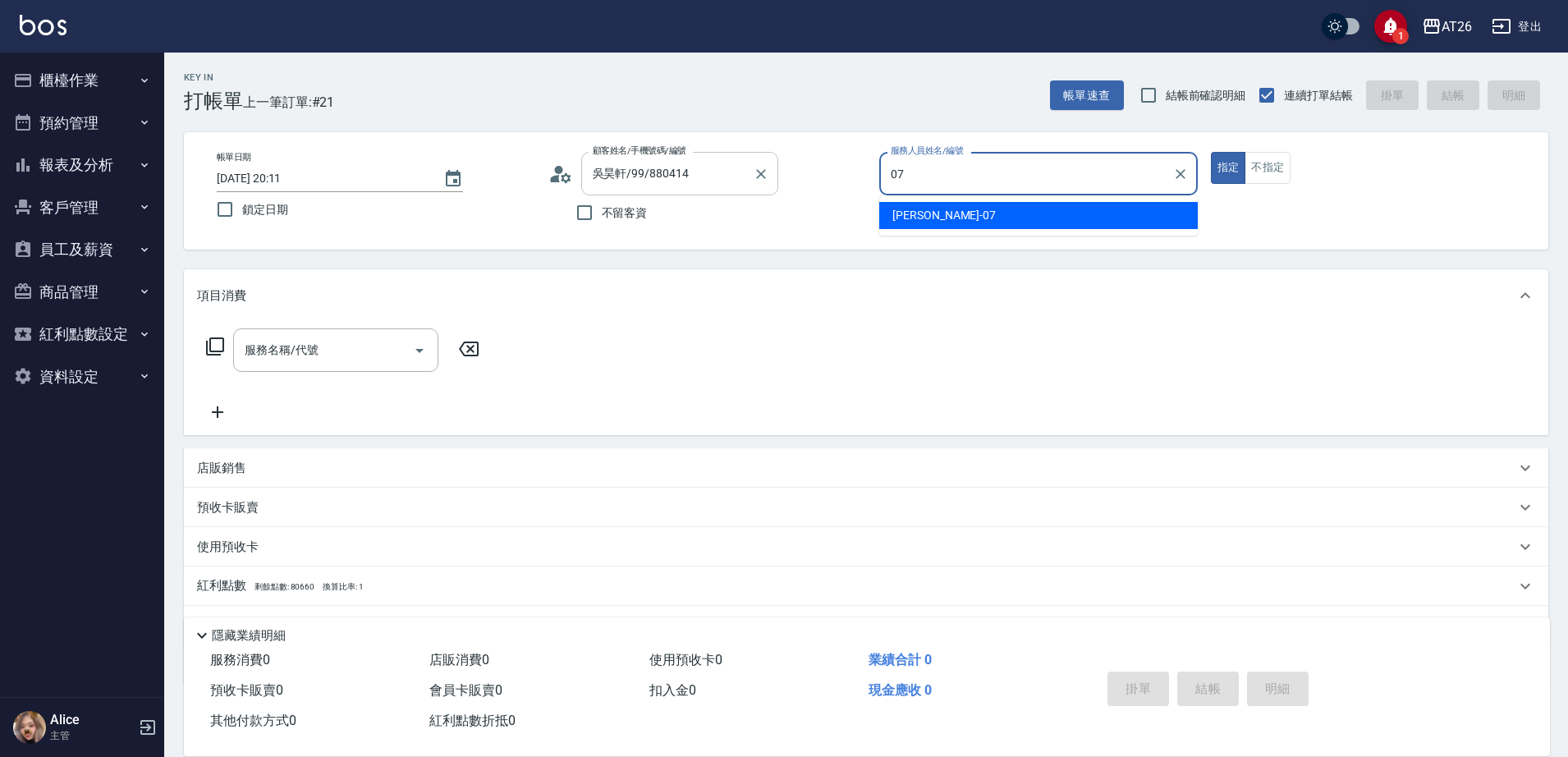
type input "ADAM-07"
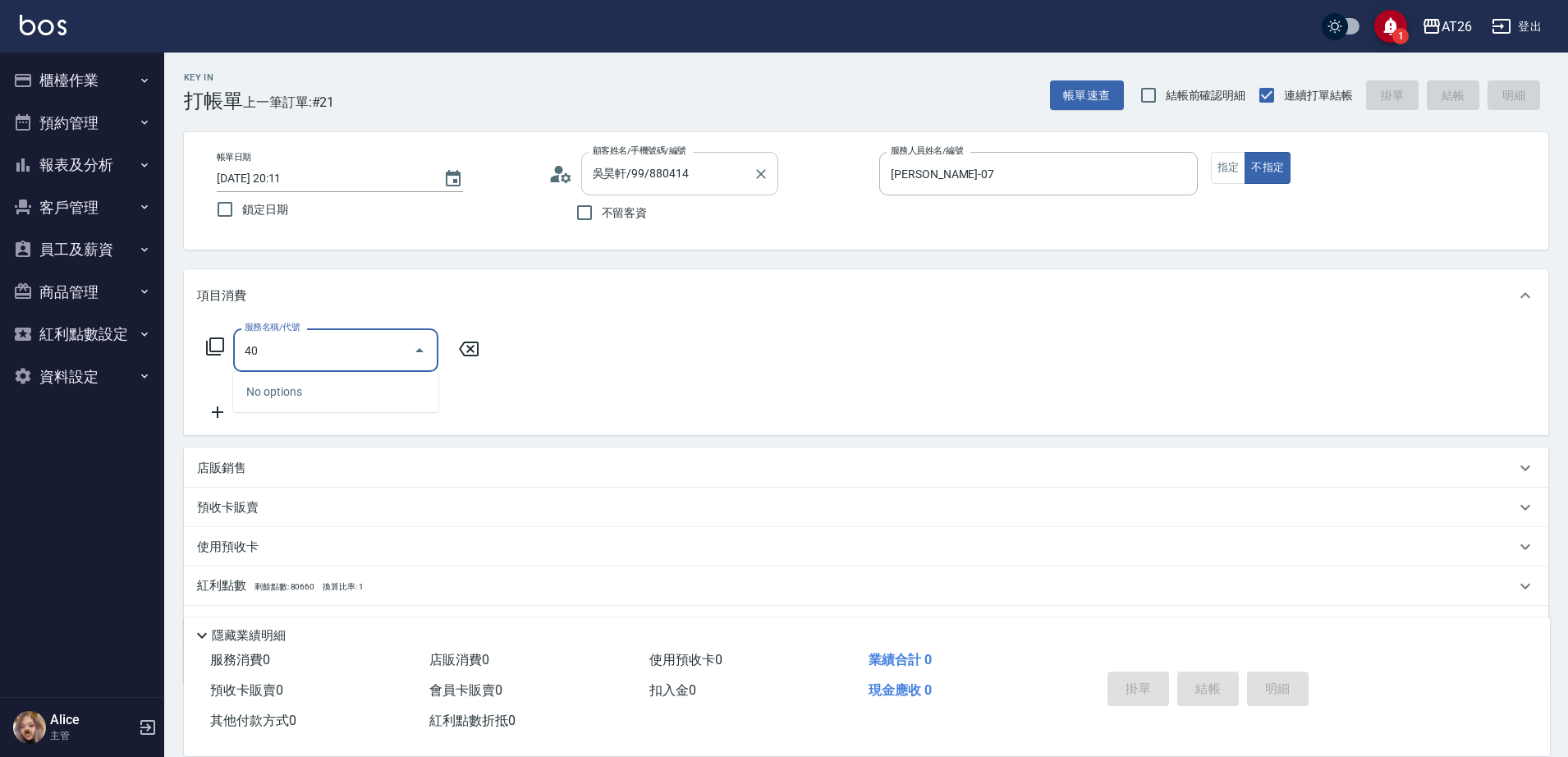
type input "401"
type input "20"
type input "剪髮(401)"
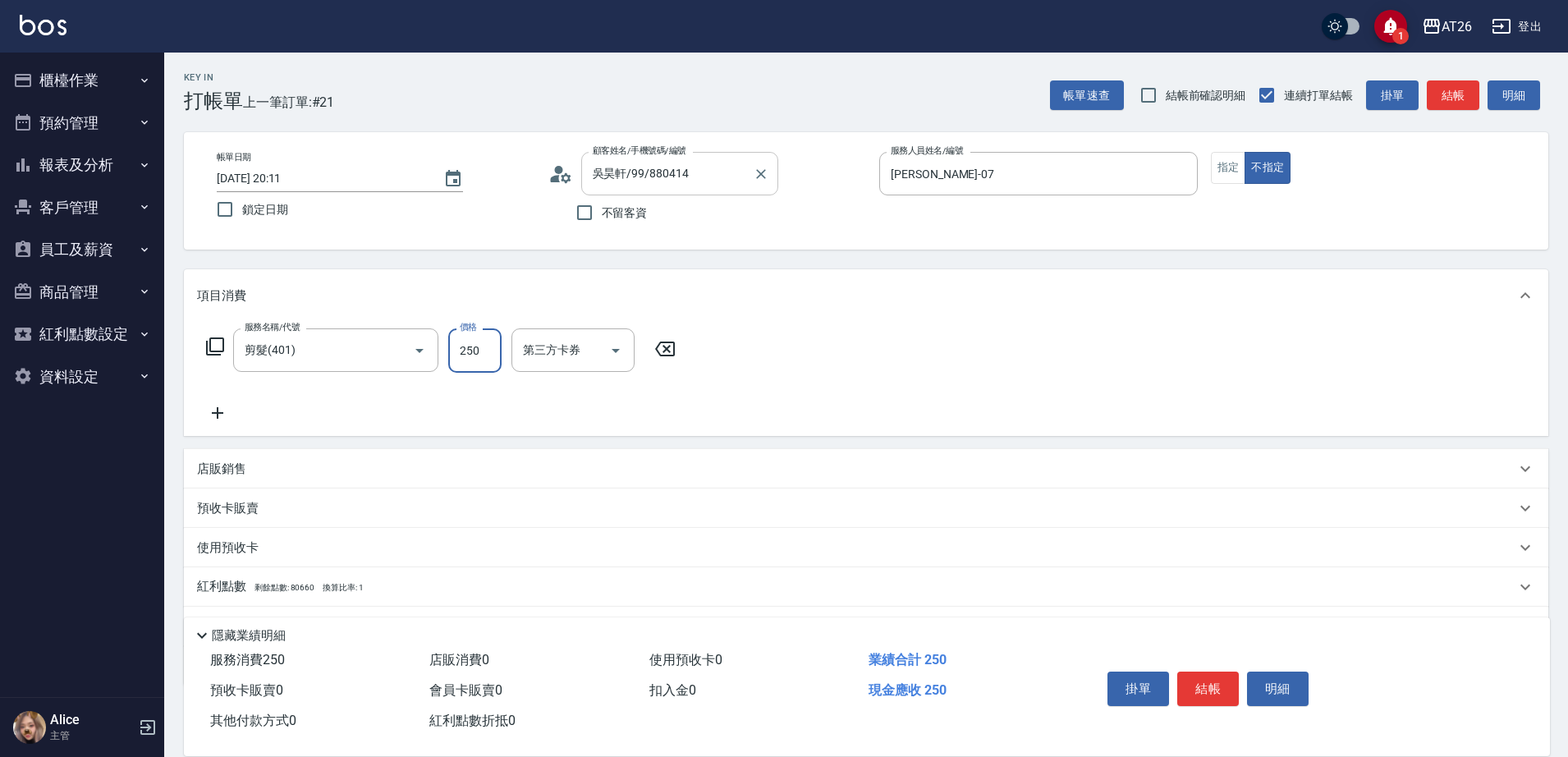
type input "7"
type input "0"
type input "700"
type input "70"
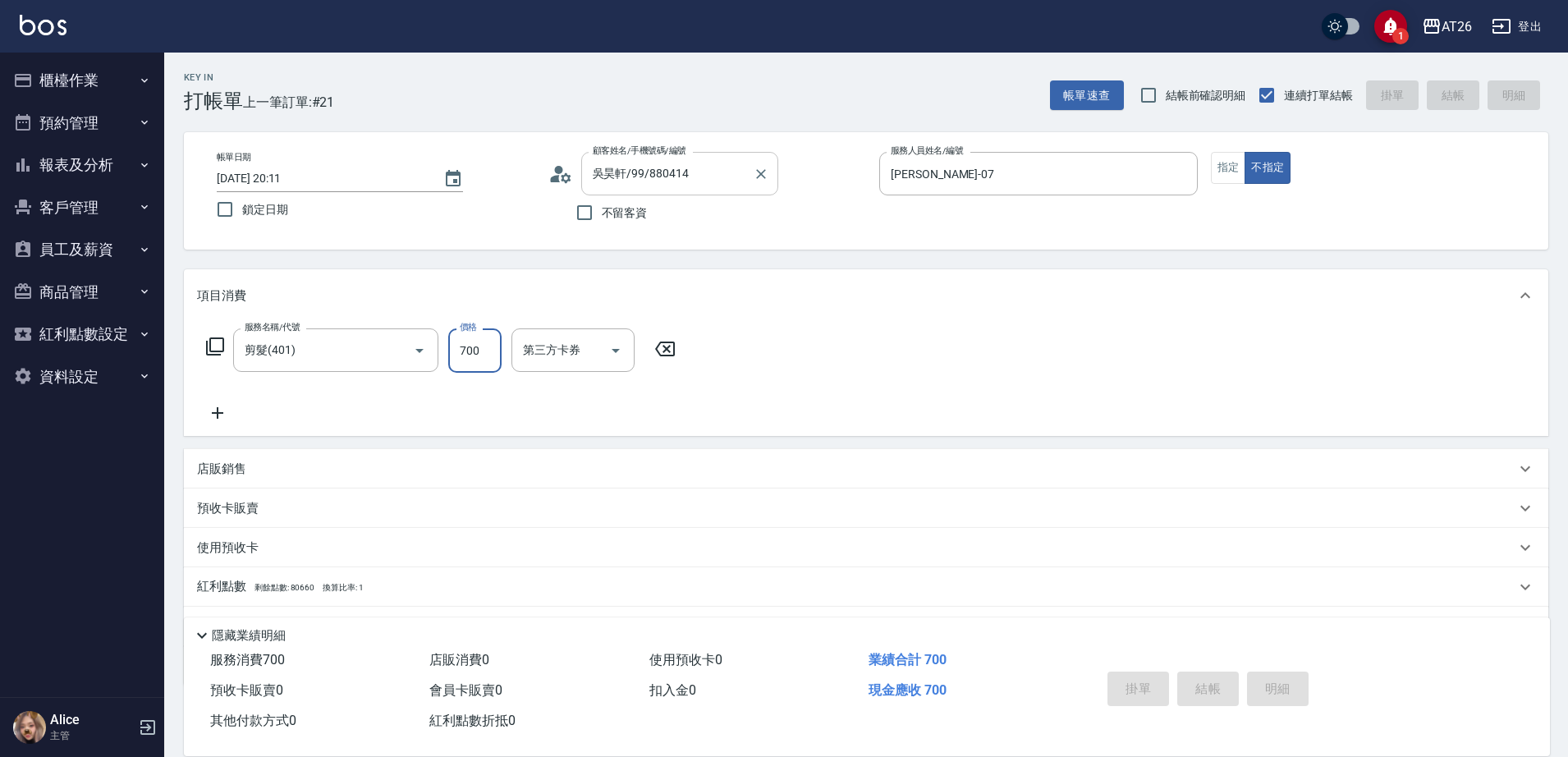
type input "2025/09/13 20:12"
type input "0"
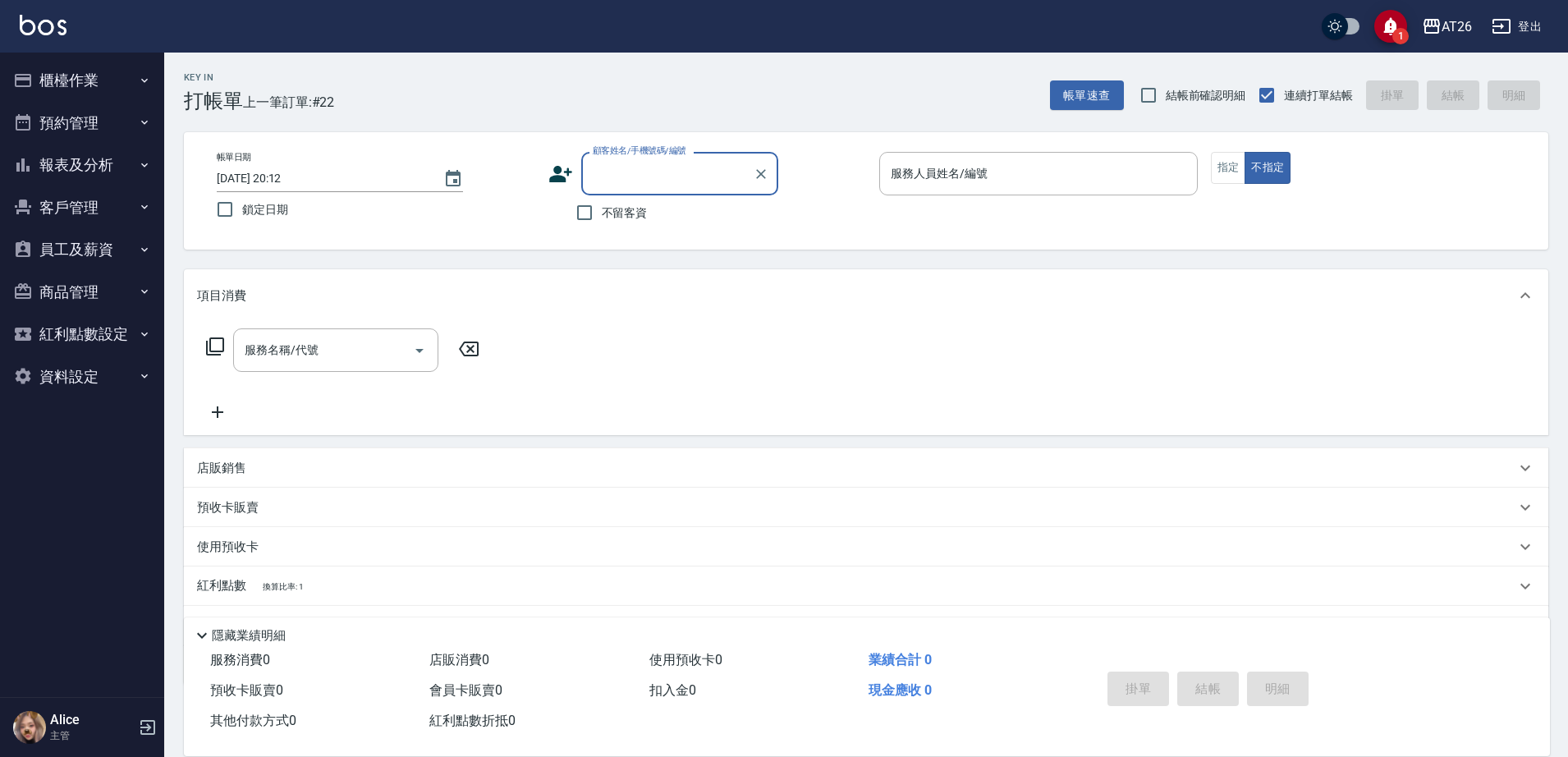
click at [118, 153] on button "報表及分析" at bounding box center [82, 165] width 151 height 43
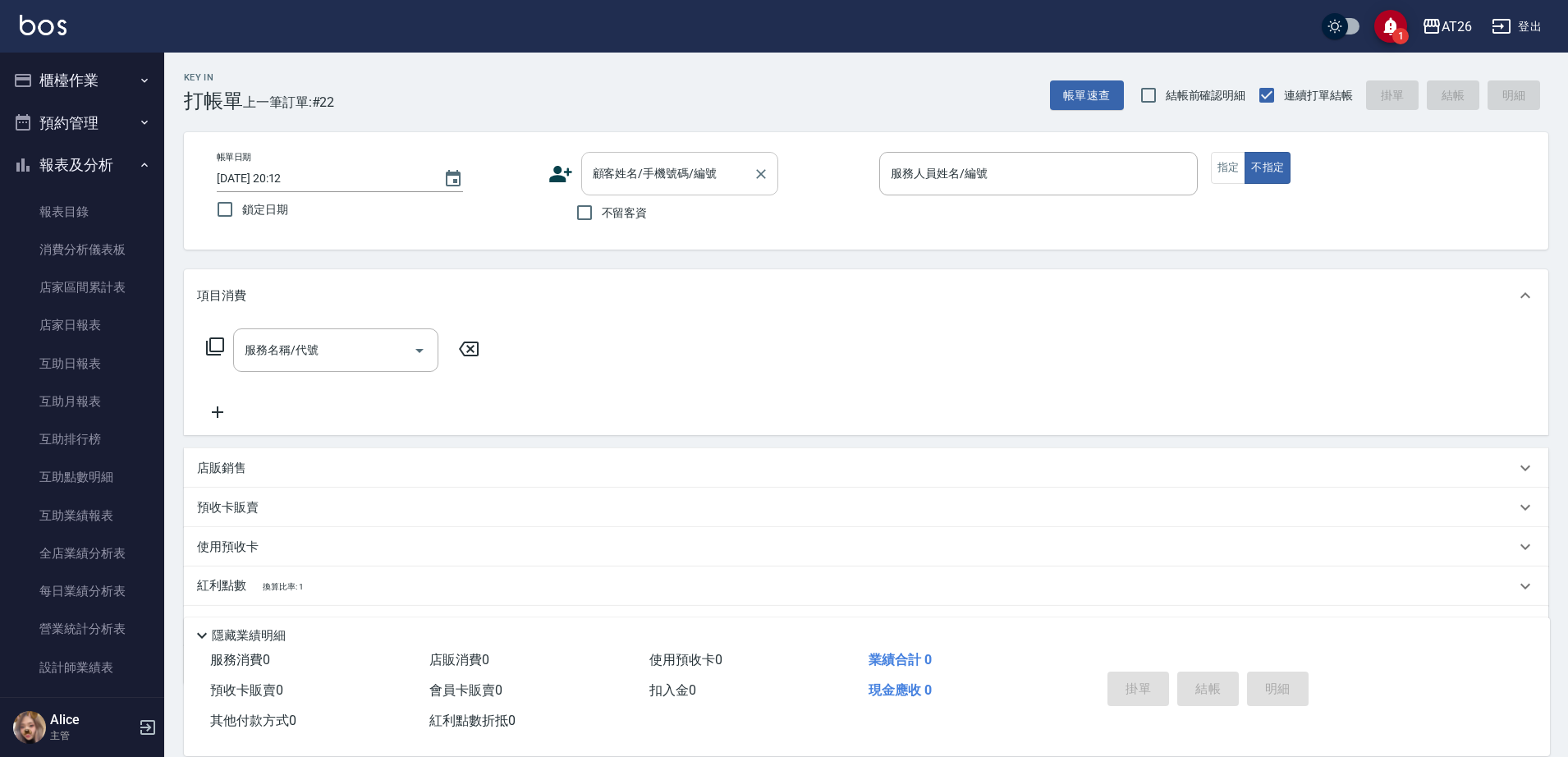
click at [600, 152] on div "顧客姓名/手機號碼/編號" at bounding box center [680, 173] width 197 height 44
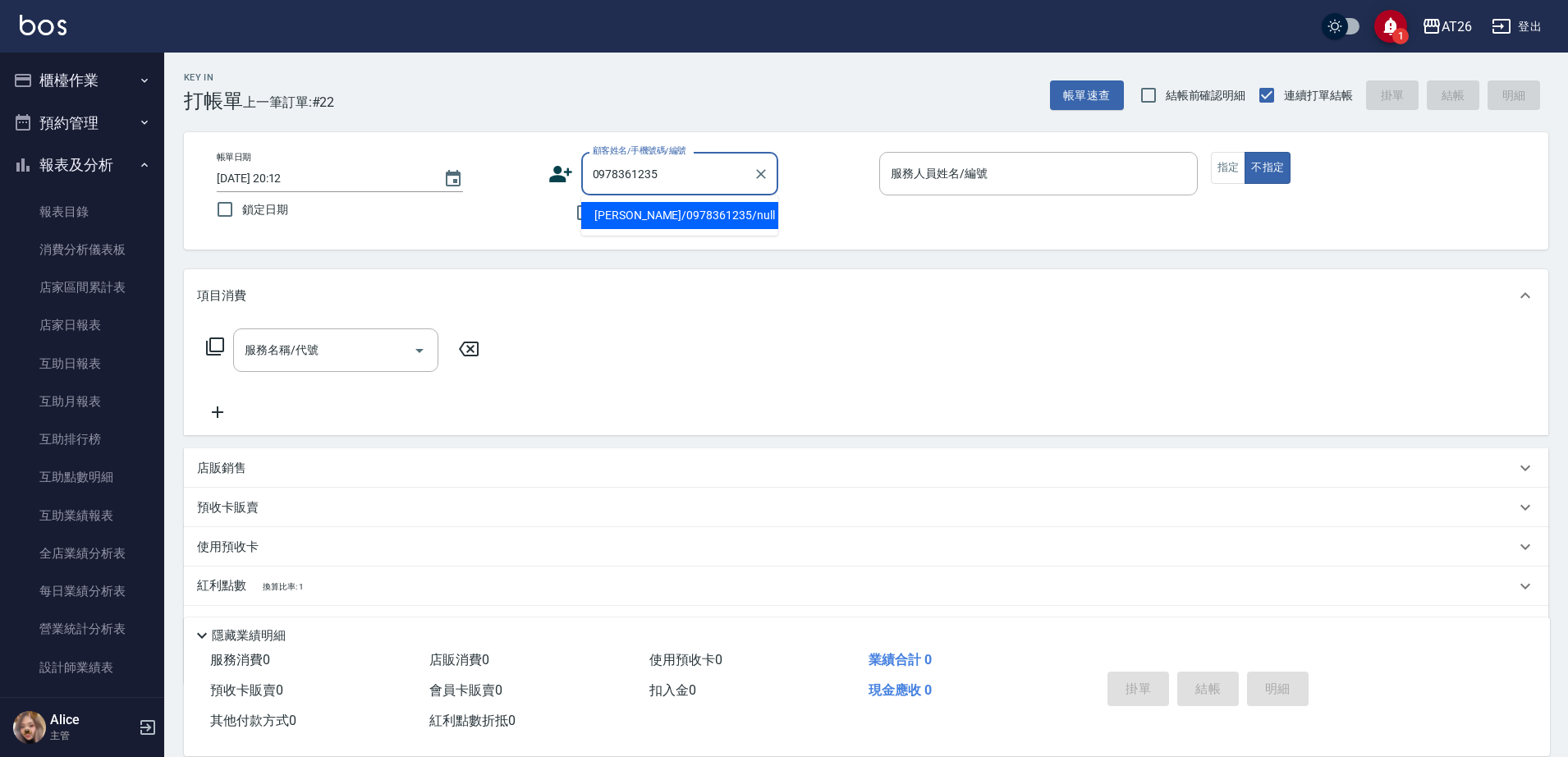
type input "傅佳瑄/0978361235/null"
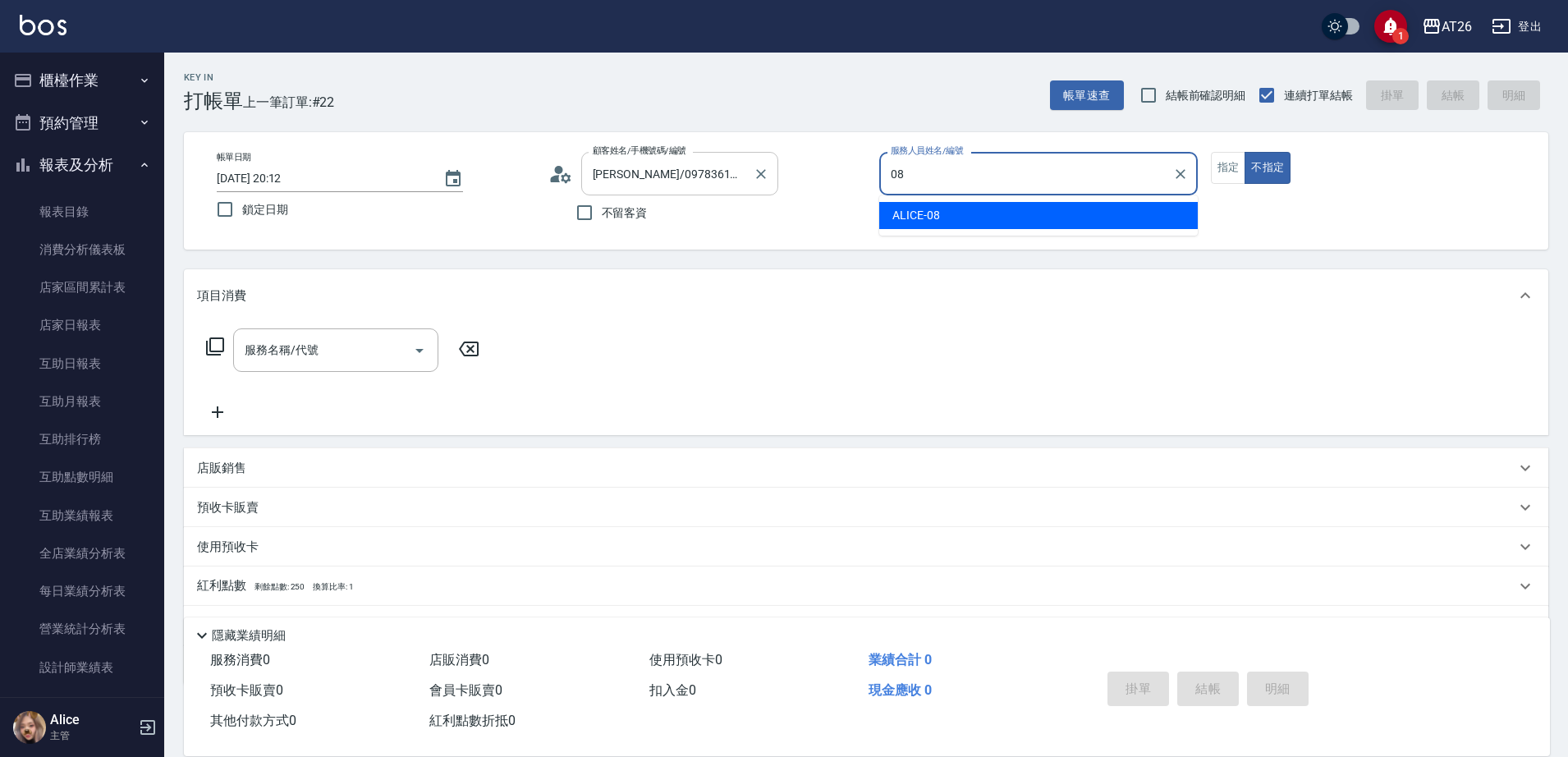
type input "ALICE-08"
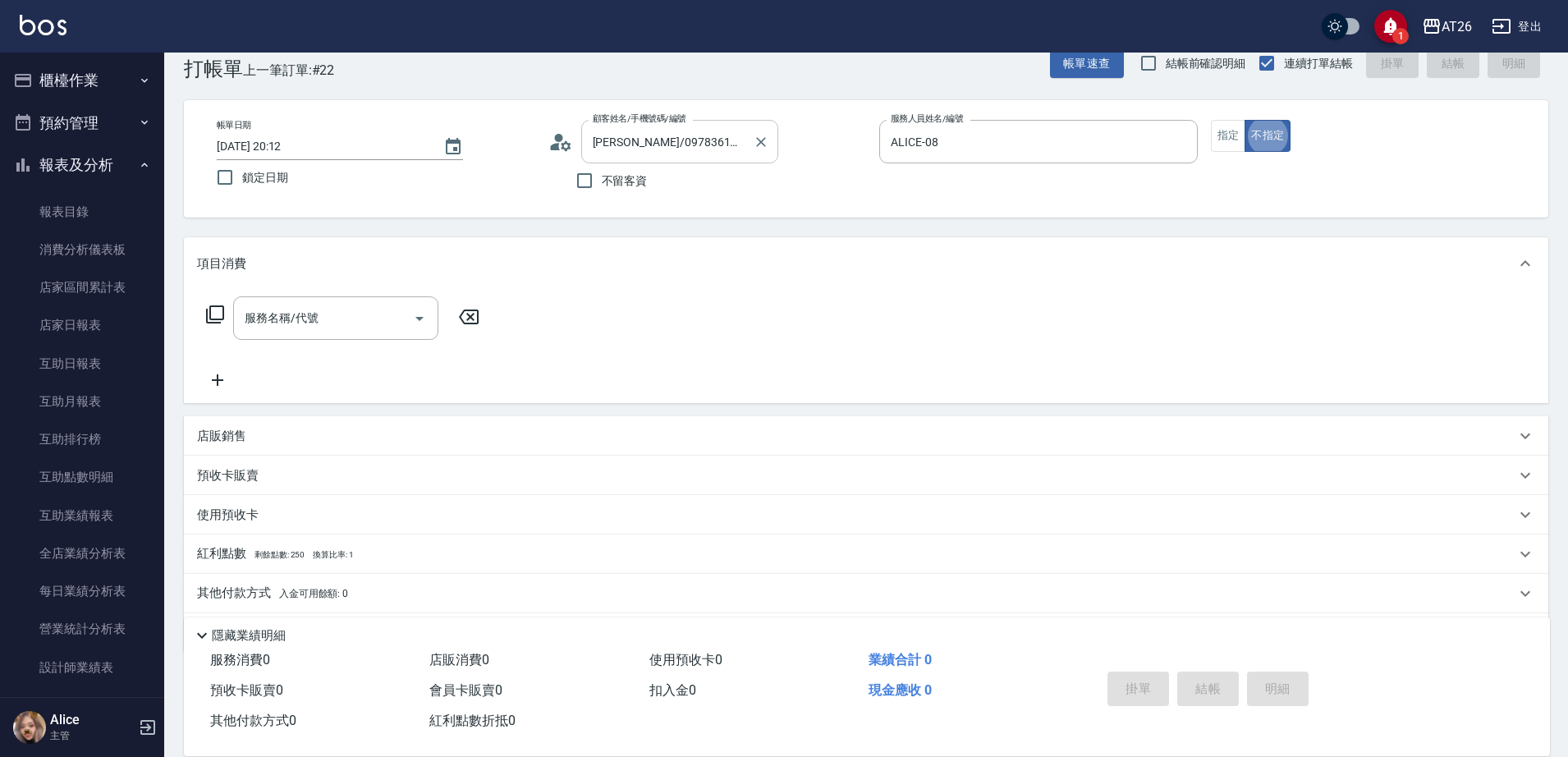
scroll to position [41, 0]
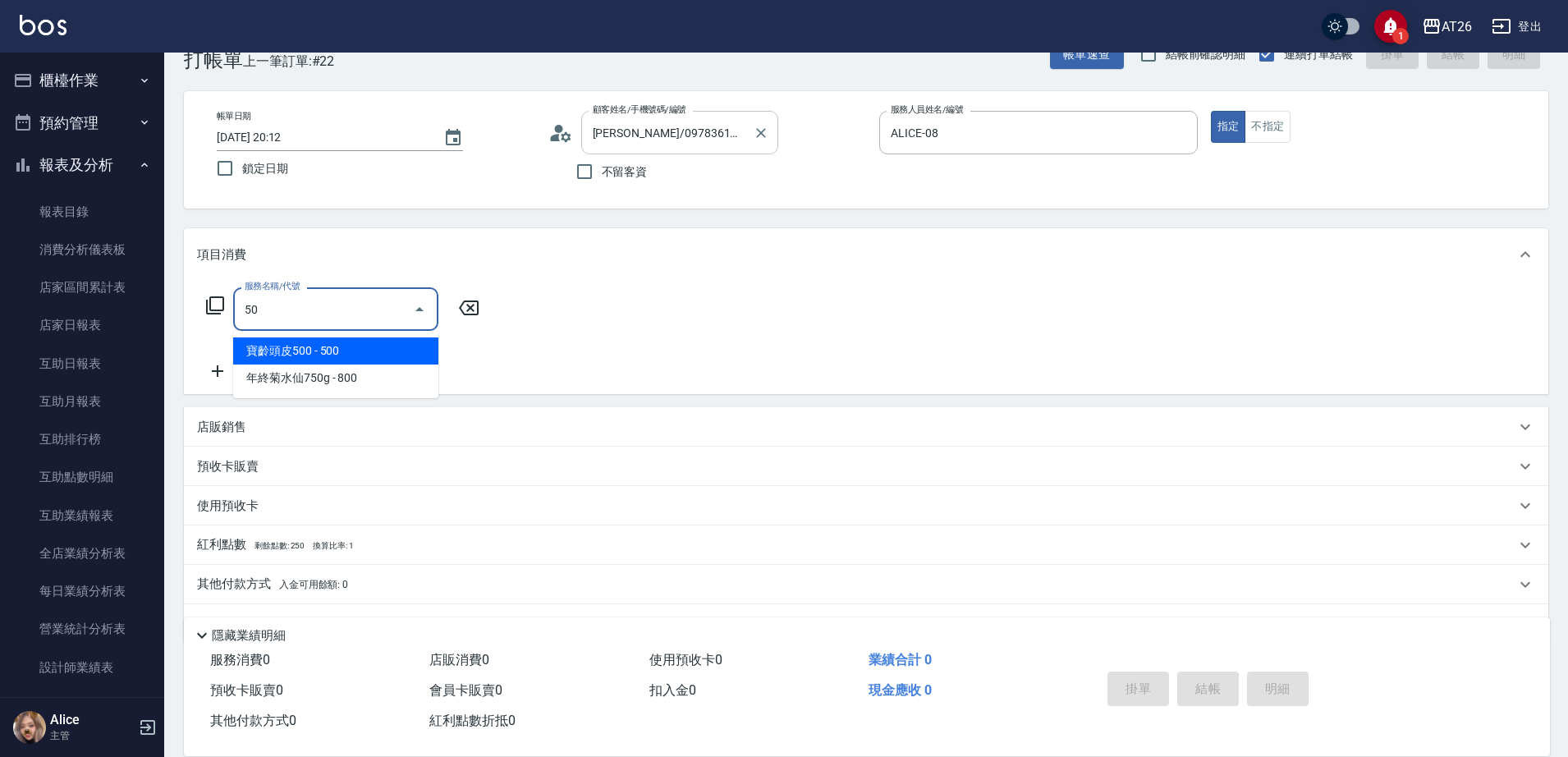
type input "501"
type input "120"
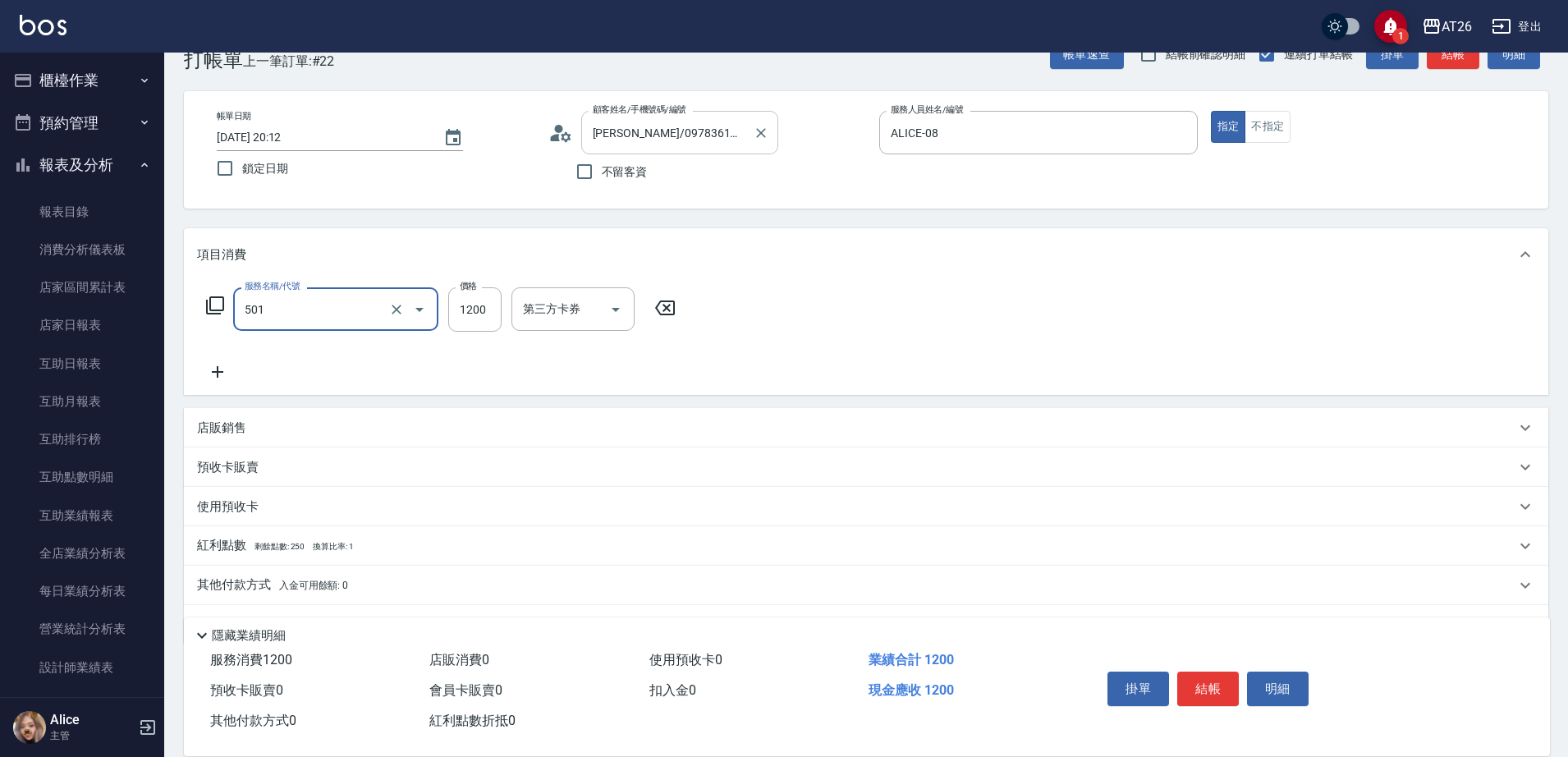
type input "染髮(501)"
type input "2"
type input "0"
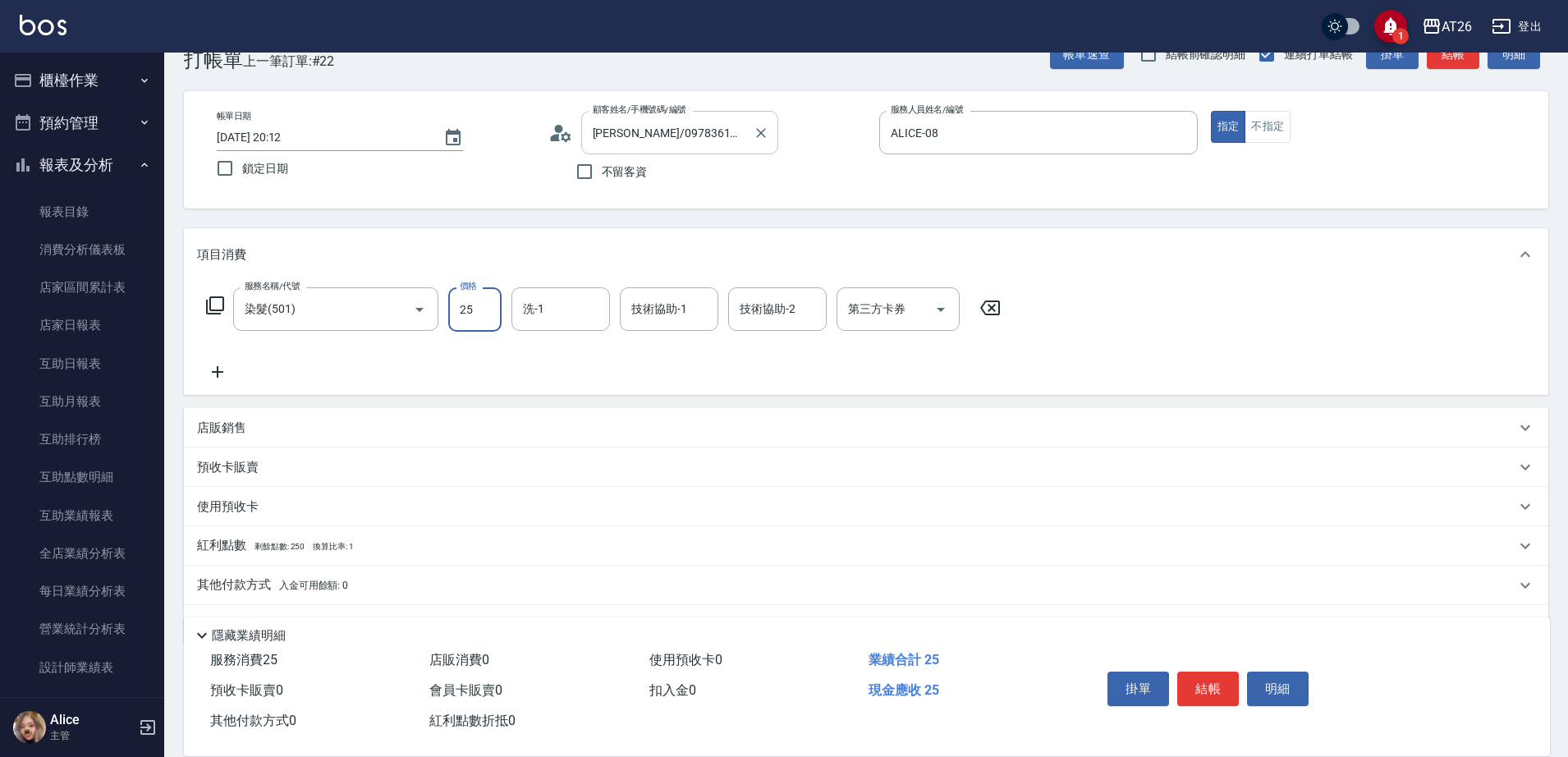
type input "250"
type input "20"
type input "2500"
type input "250"
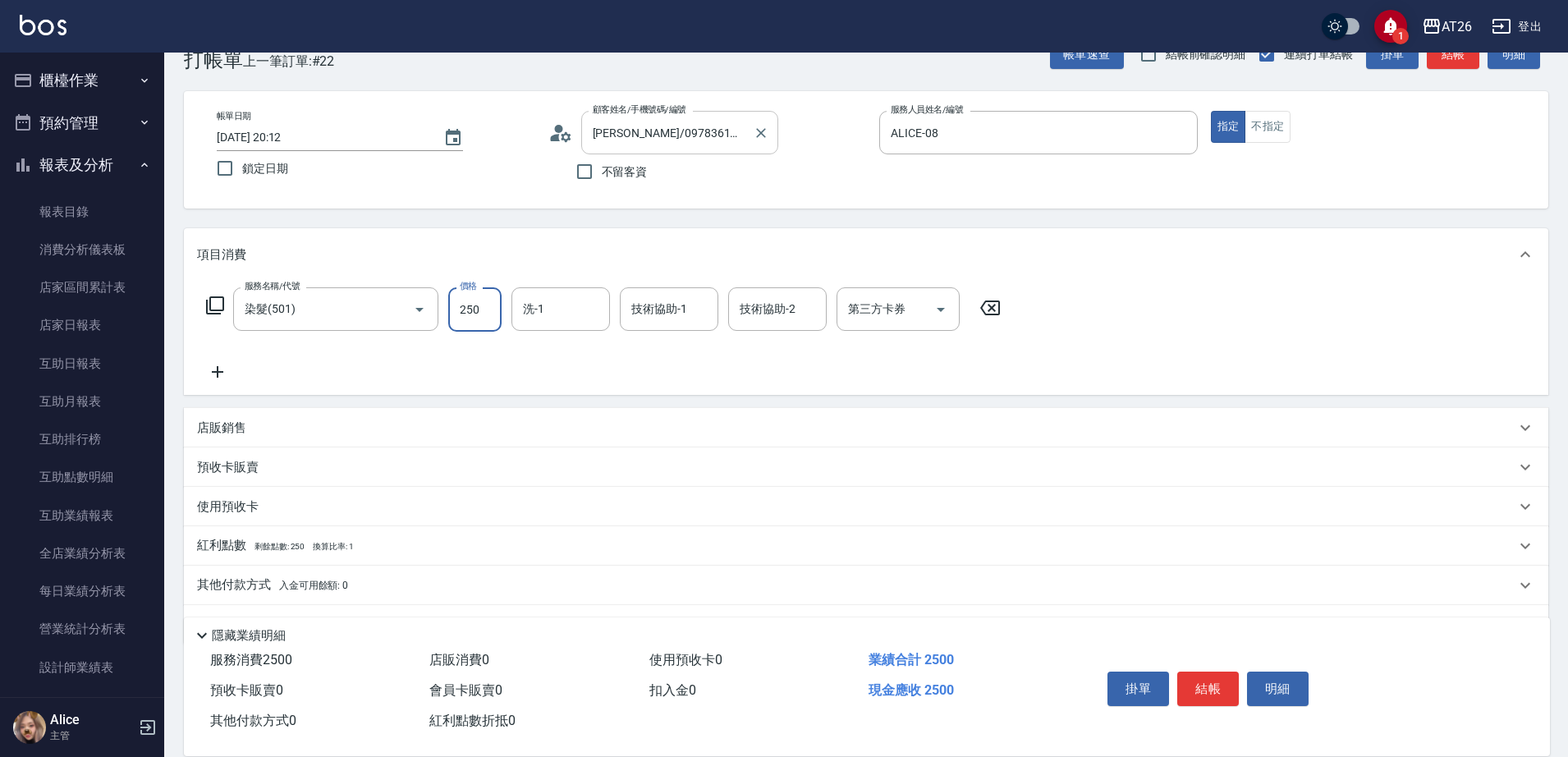
type input "20"
type input "25"
type input "0"
type input "33"
type input "30"
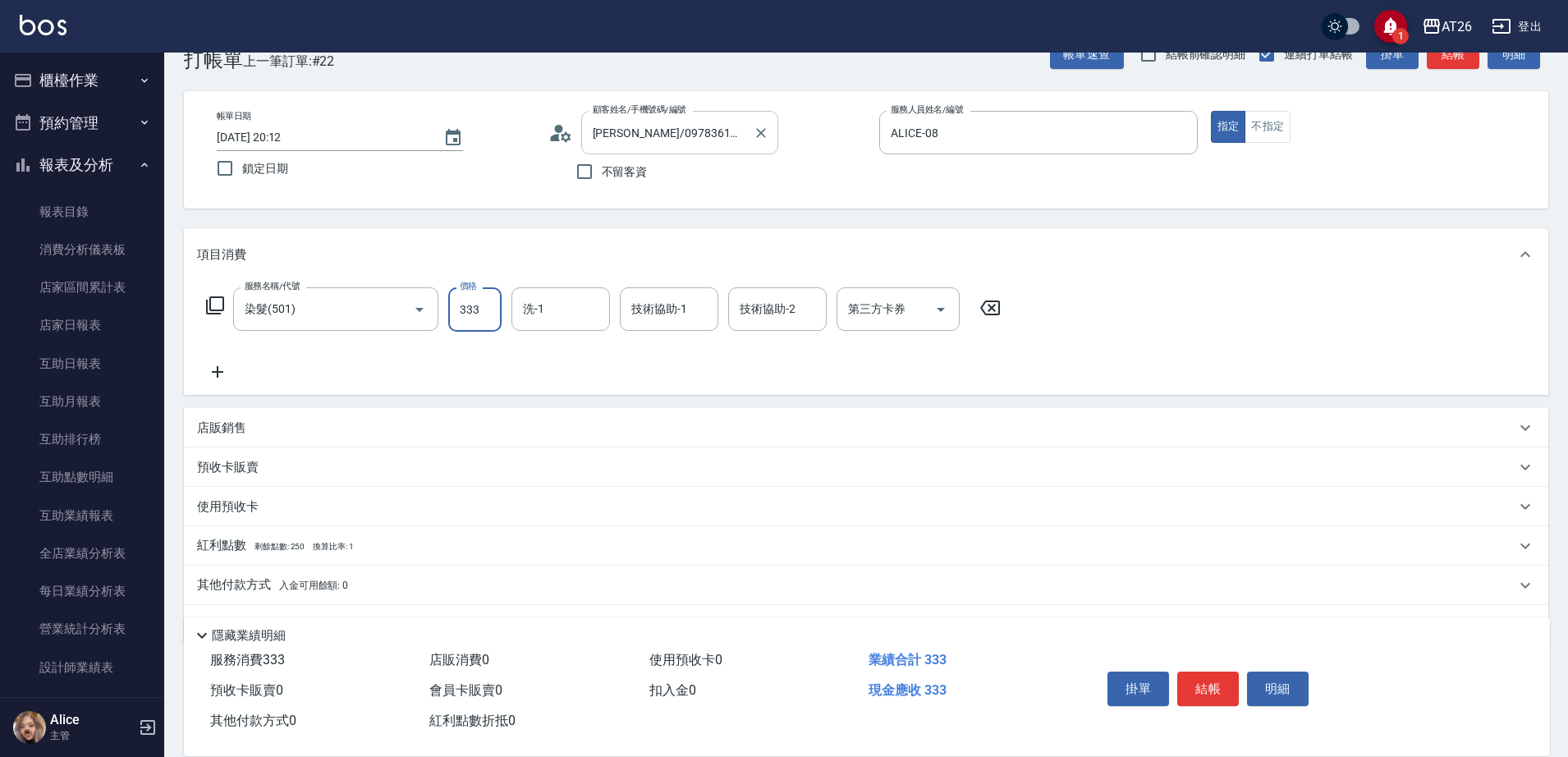
type input "33"
type input "0"
type input "330"
type input "30"
type input "3300"
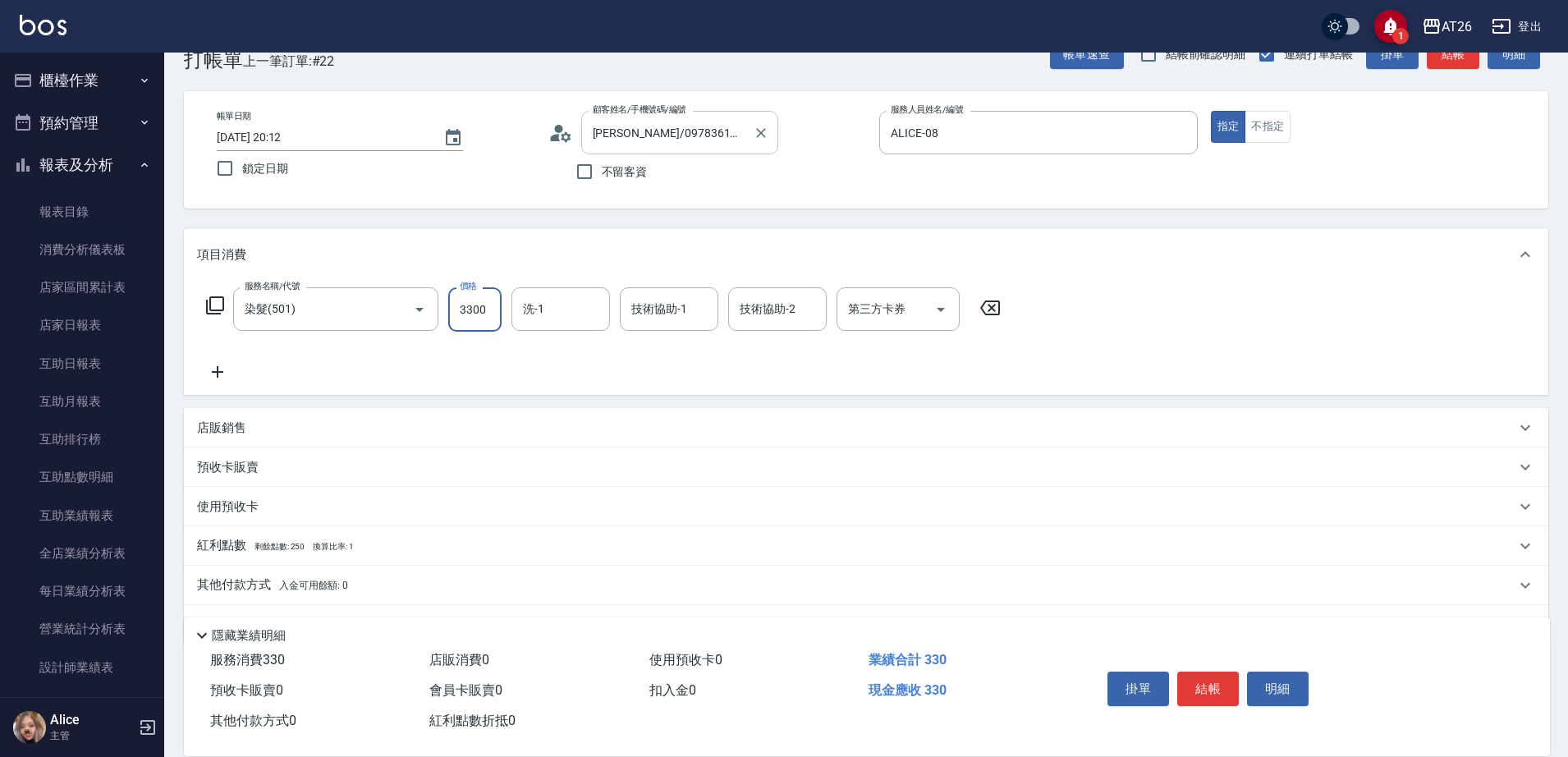
type input "330"
type input "3300"
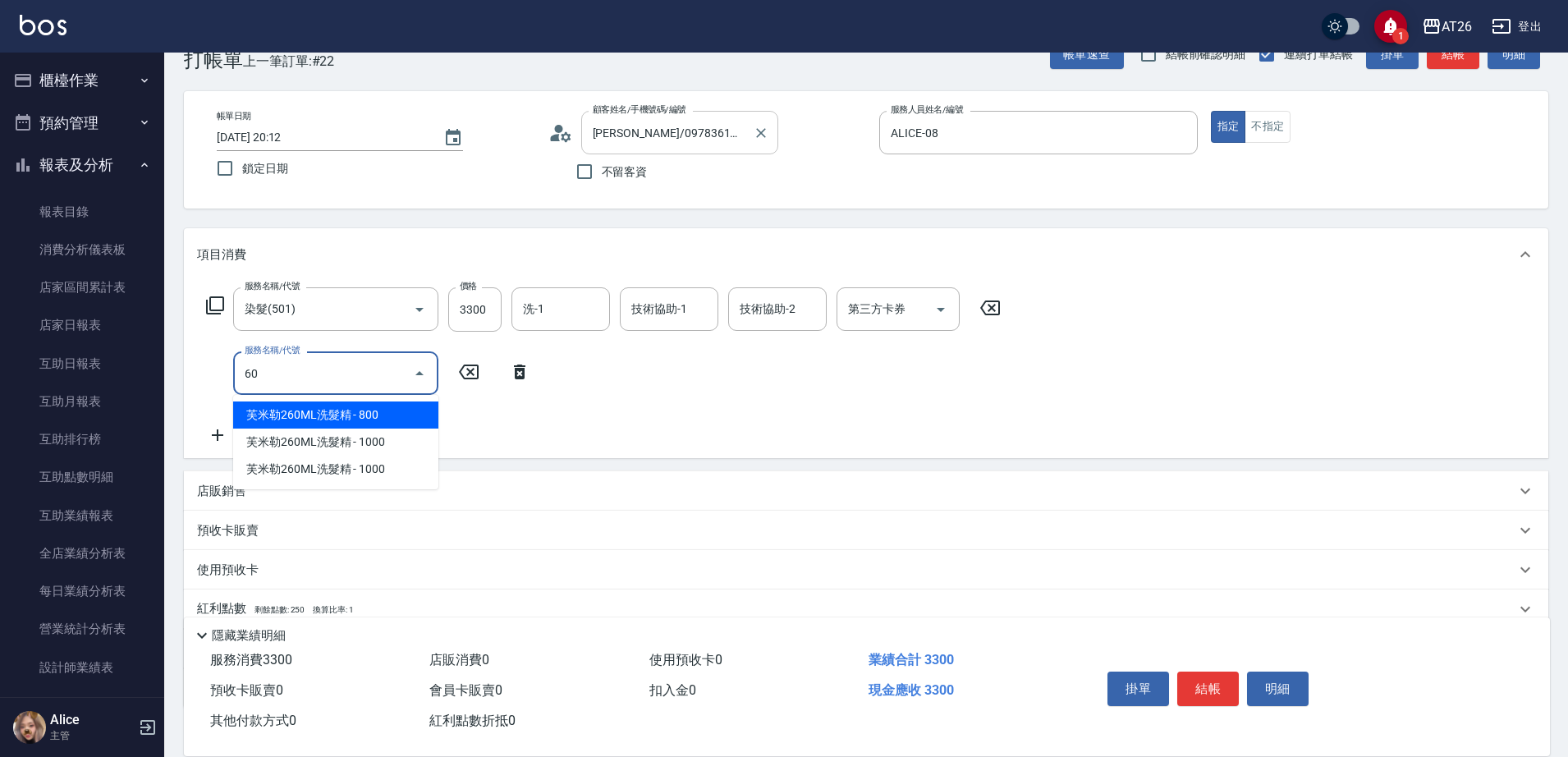
type input "601"
type input "360"
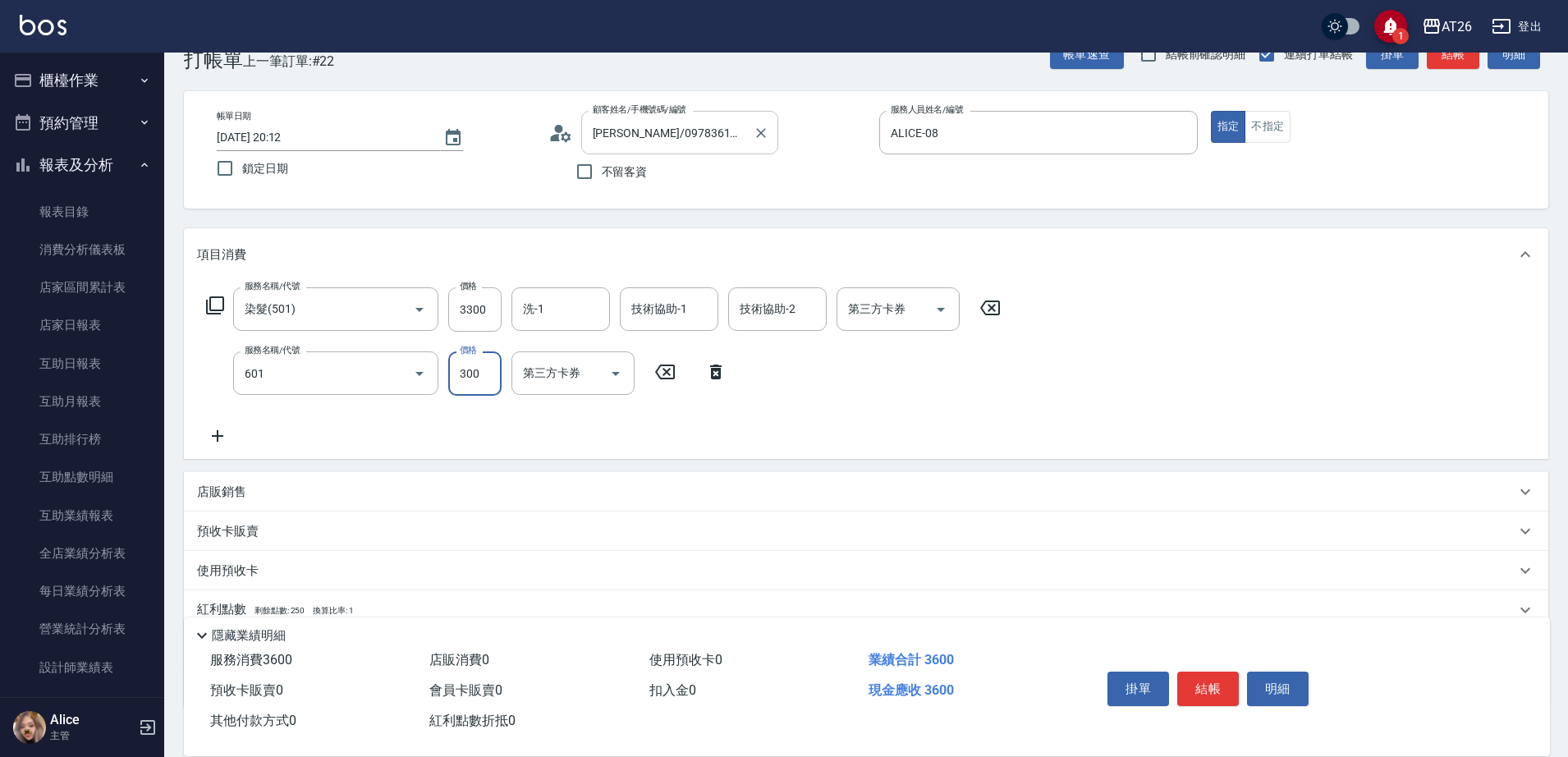
type input "自護髮(601)"
type input "2"
type input "330"
type input "250"
type input "350"
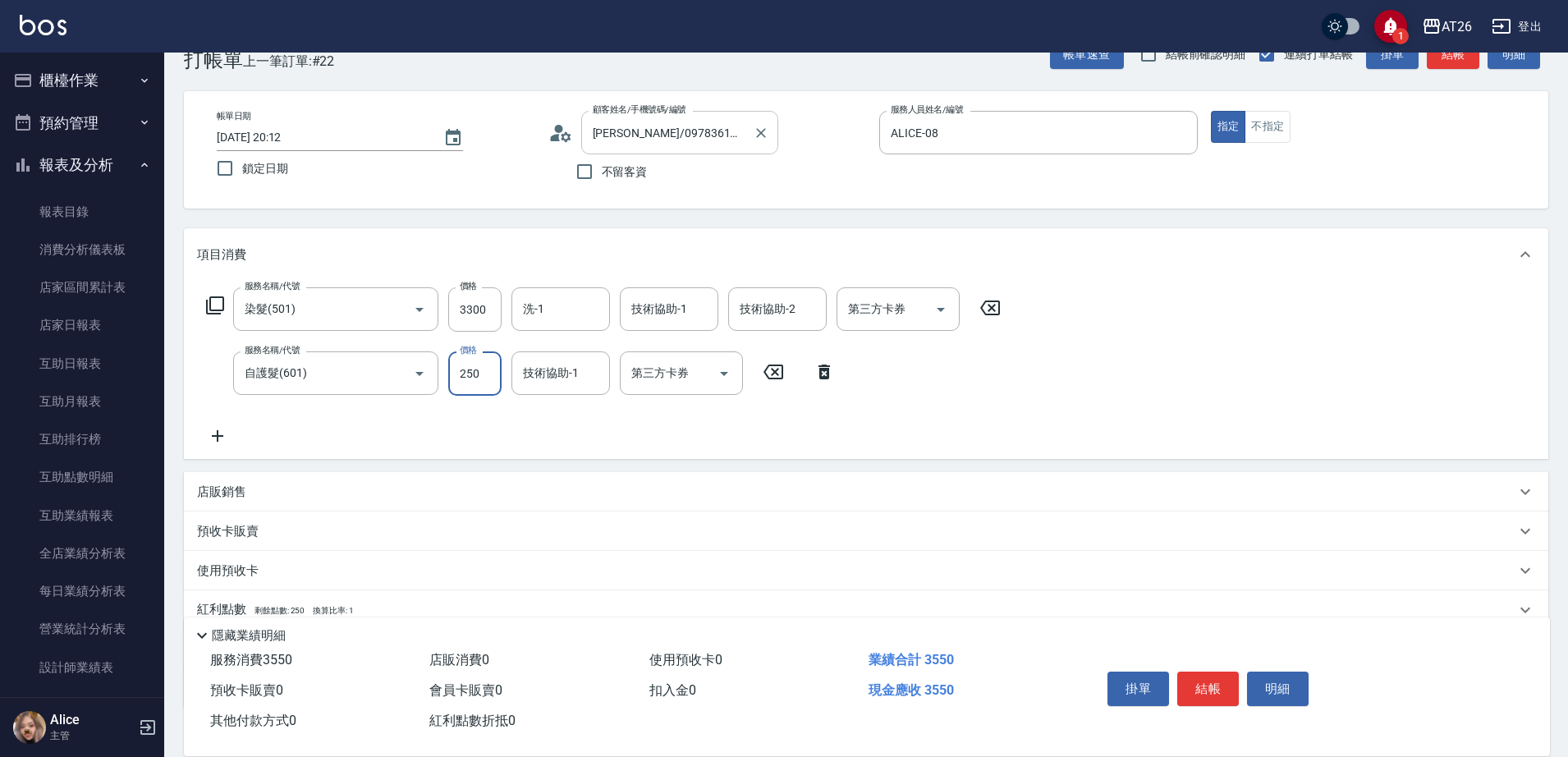
type input "2500"
type input "580"
type input "2500"
click at [541, 320] on input "洗-1" at bounding box center [561, 309] width 84 height 28
type input "Tammy-47"
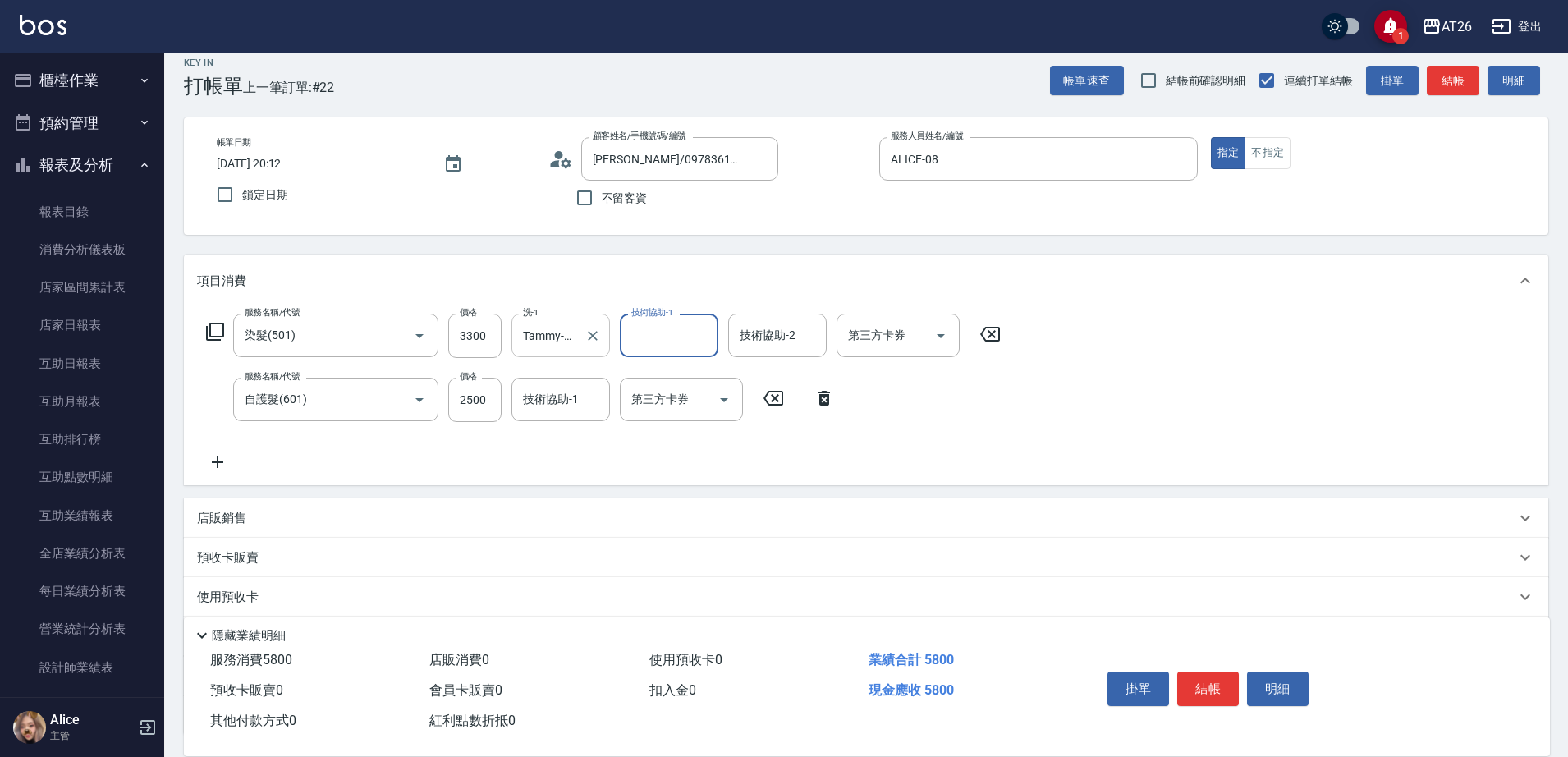
scroll to position [0, 0]
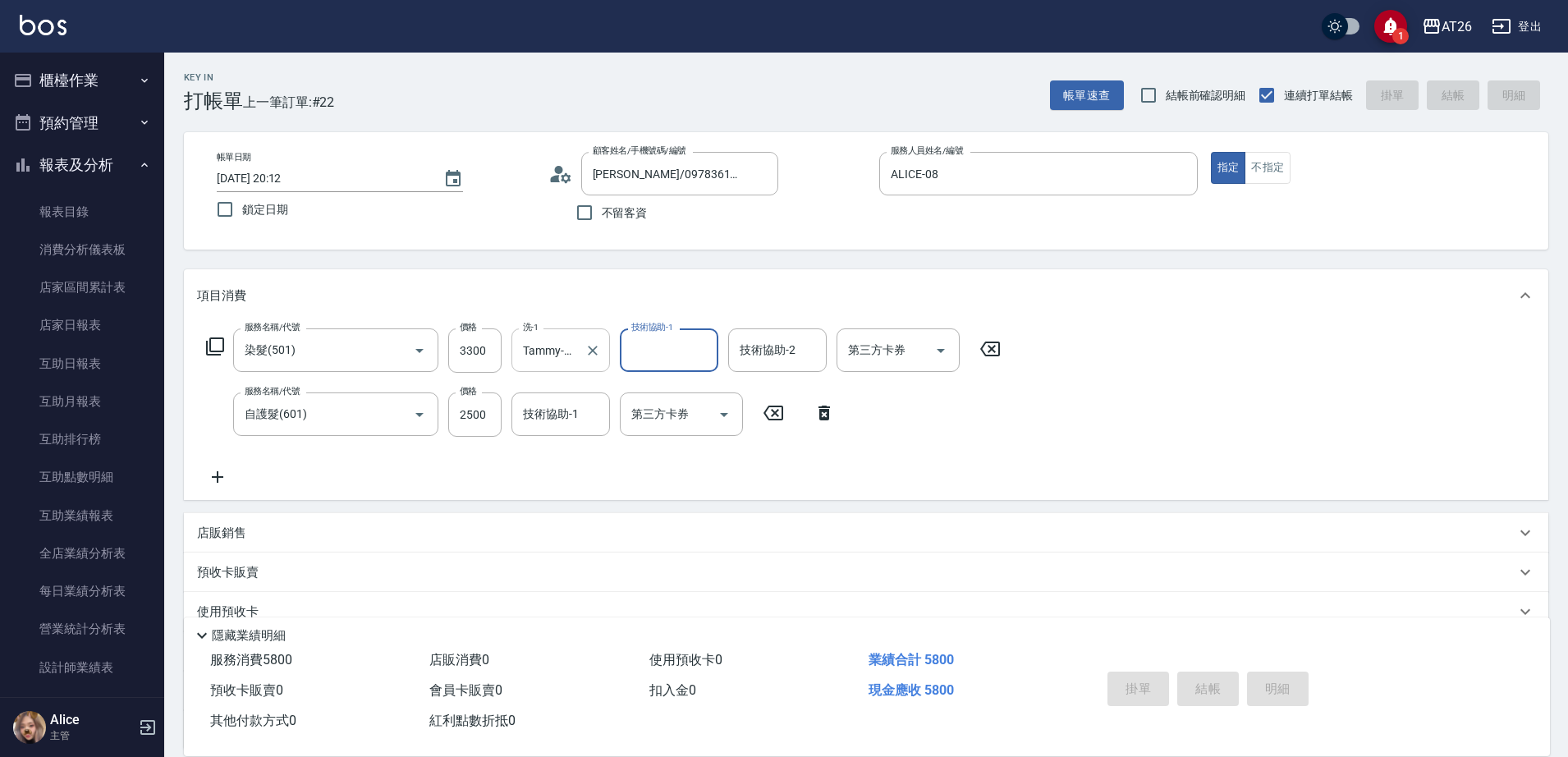
type input "2025/09/13 20:14"
type input "0"
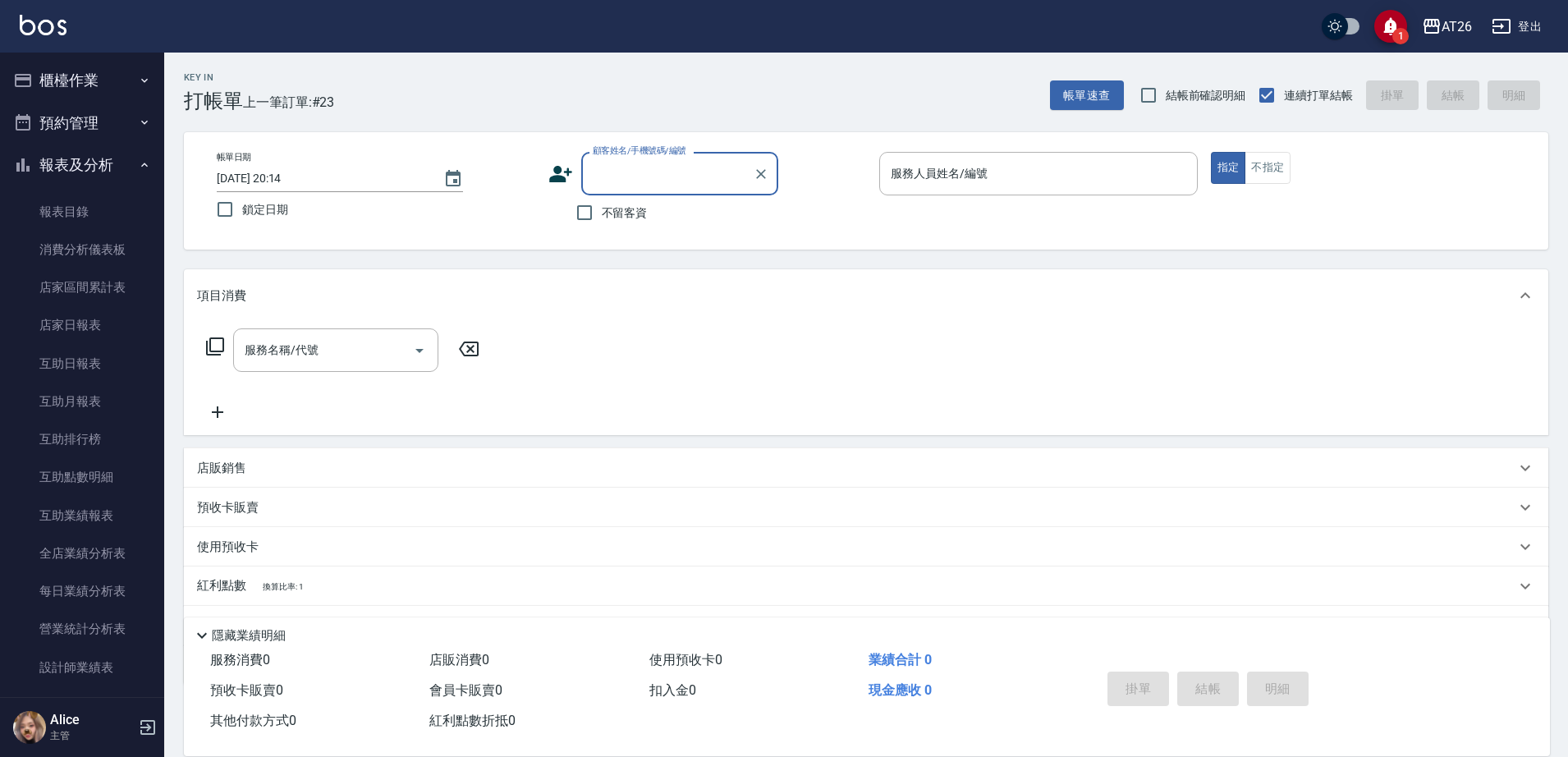
click at [598, 180] on input "顧客姓名/手機號碼/編號" at bounding box center [667, 173] width 158 height 28
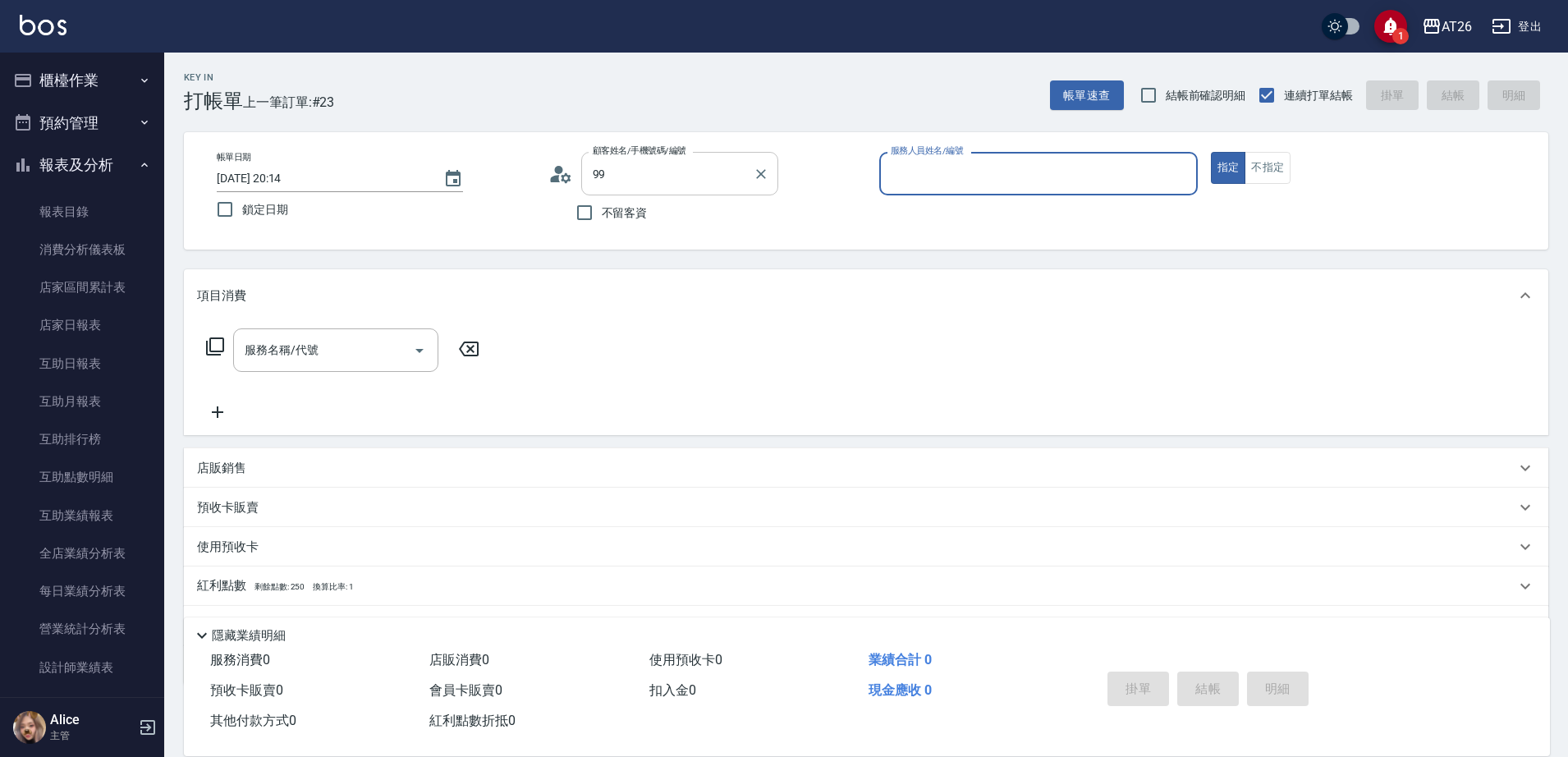
type input "吳昊軒/99/880414"
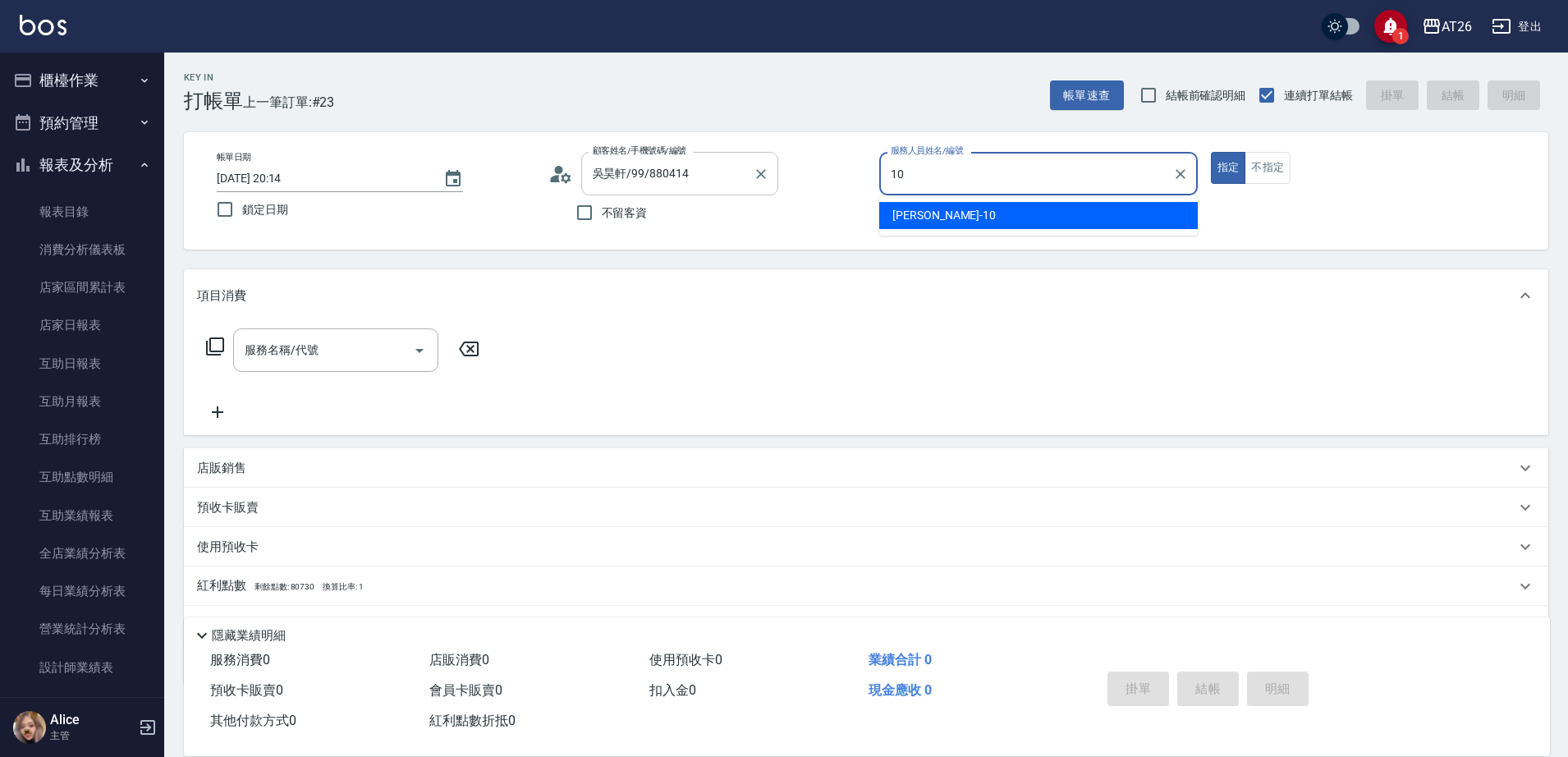
type input "Josh-10"
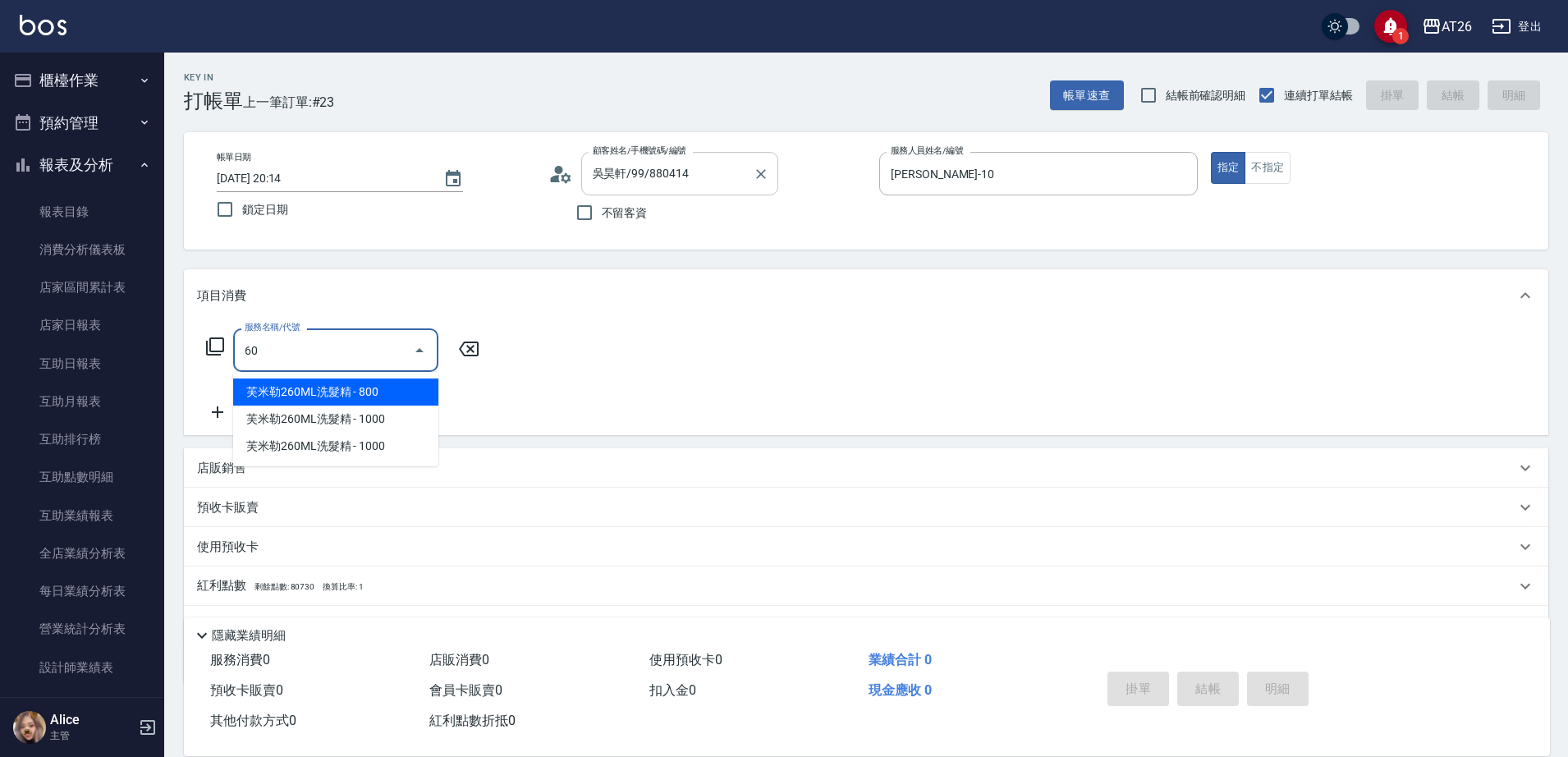
type input "601"
type input "30"
type input "自護髮(601)"
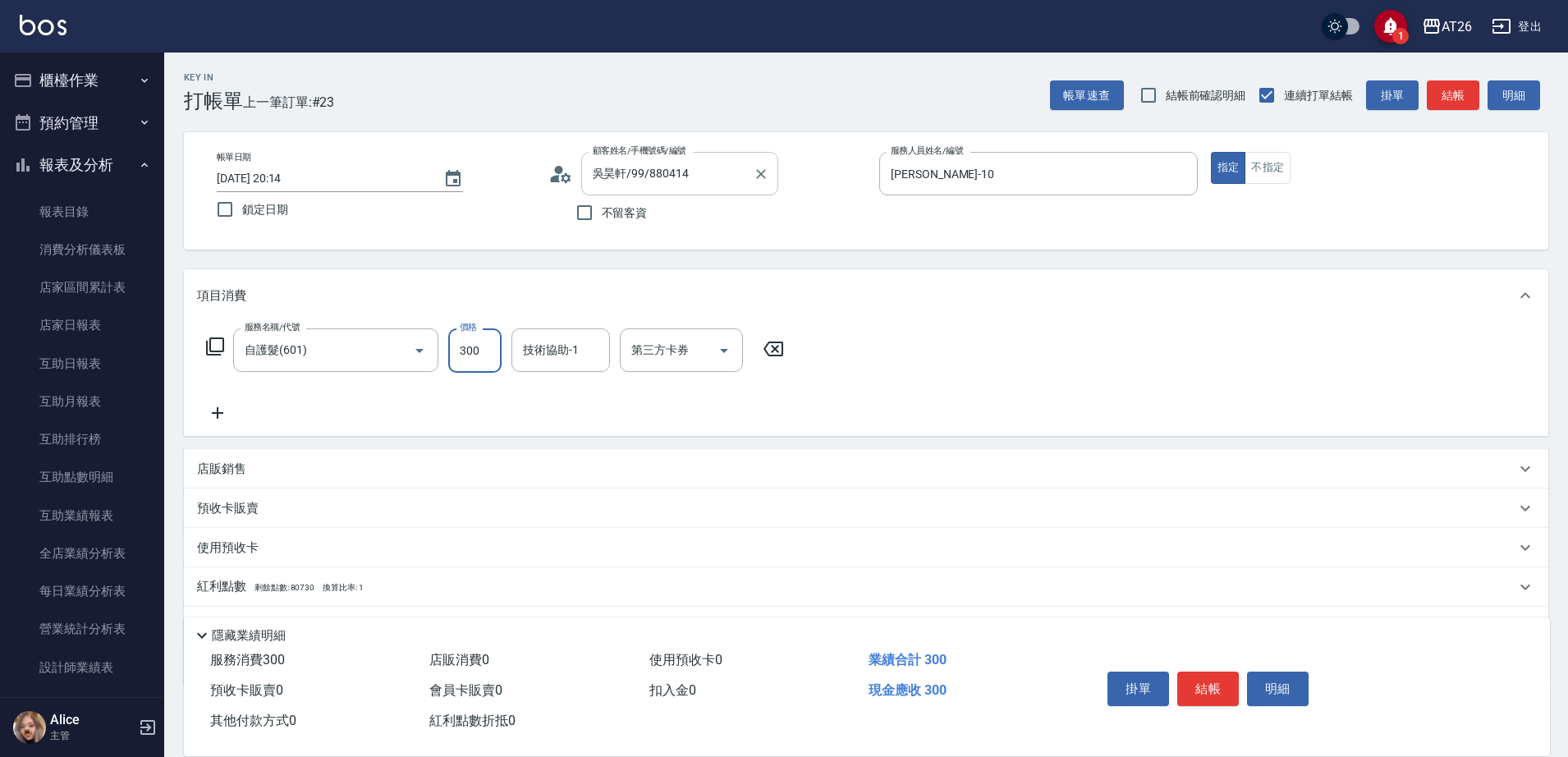
type input "6"
type input "0"
type input "445"
type input "40"
type input "4450"
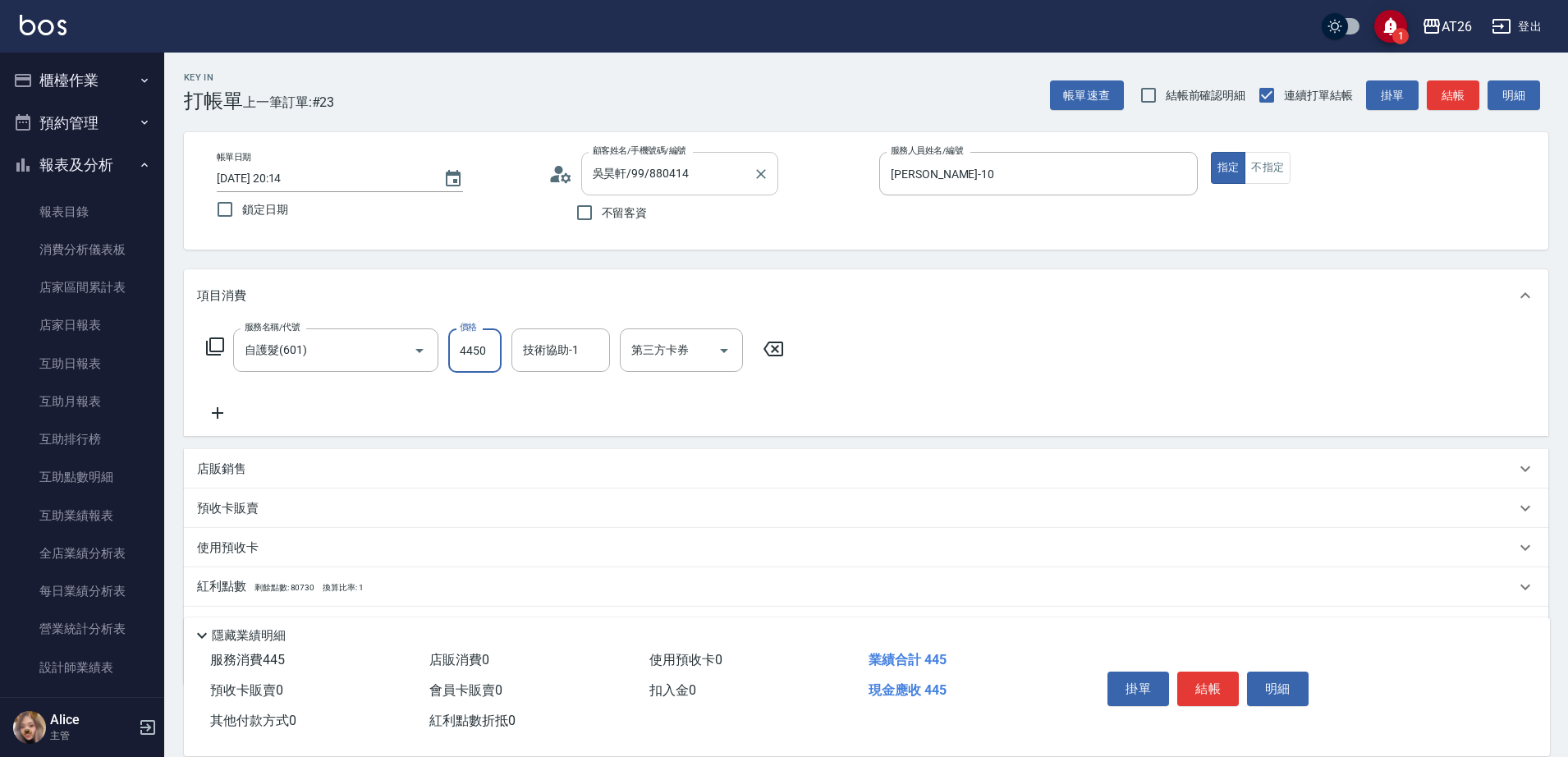
type input "440"
type input "445"
type input "40"
type input "44"
type input "0"
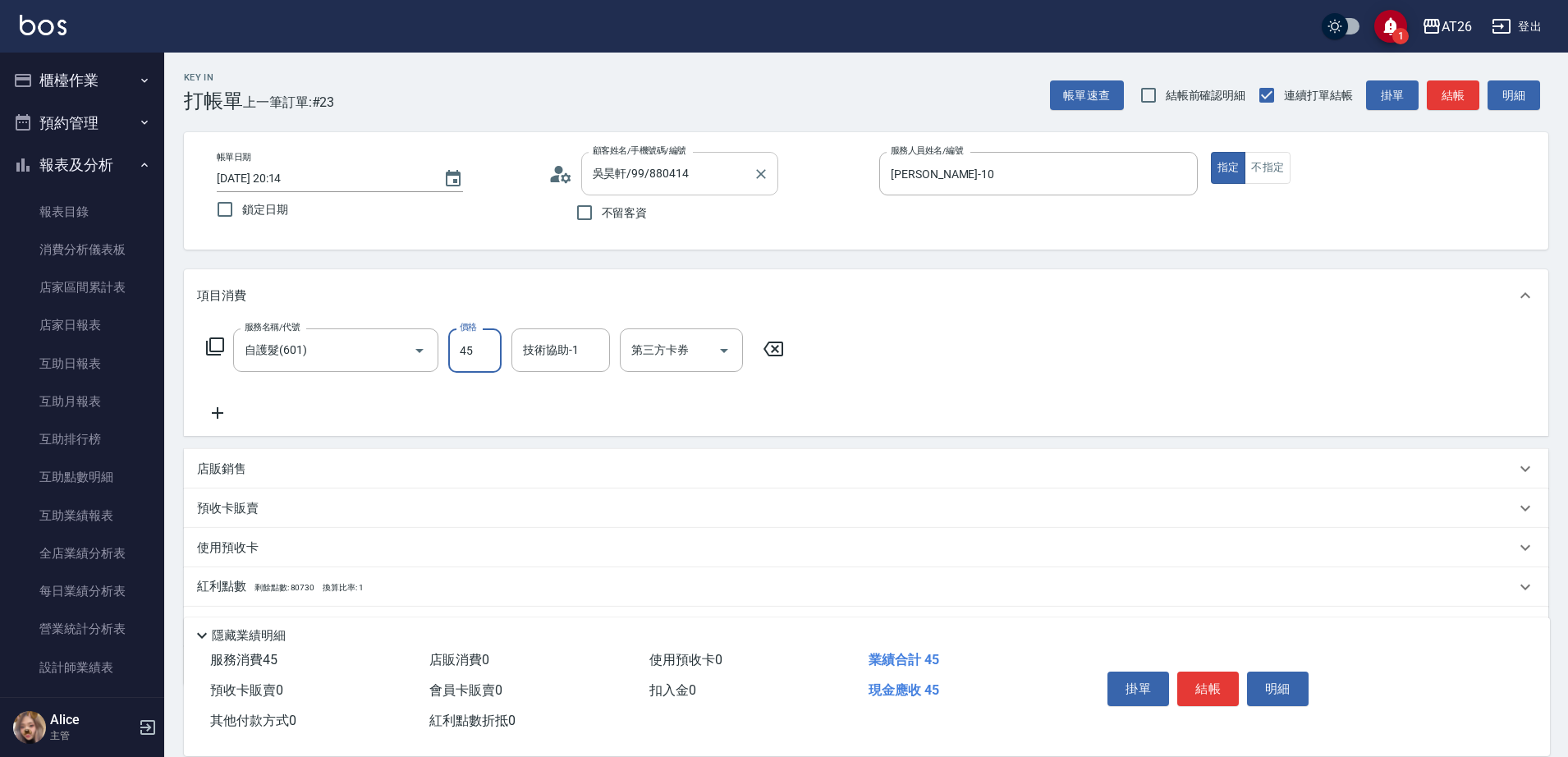
type input "450"
type input "40"
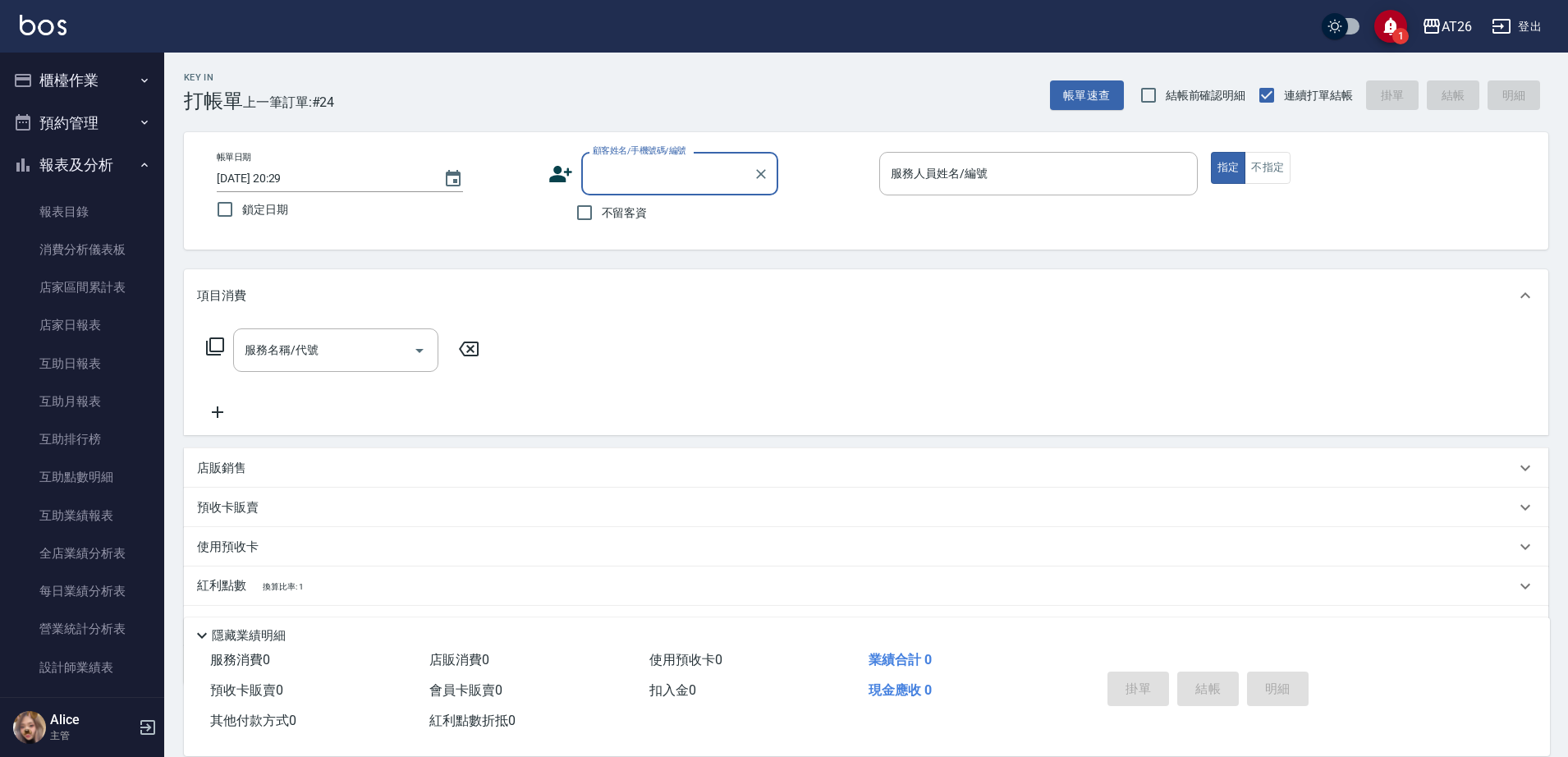
click at [645, 157] on div "顧客姓名/手機號碼/編號" at bounding box center [680, 173] width 197 height 44
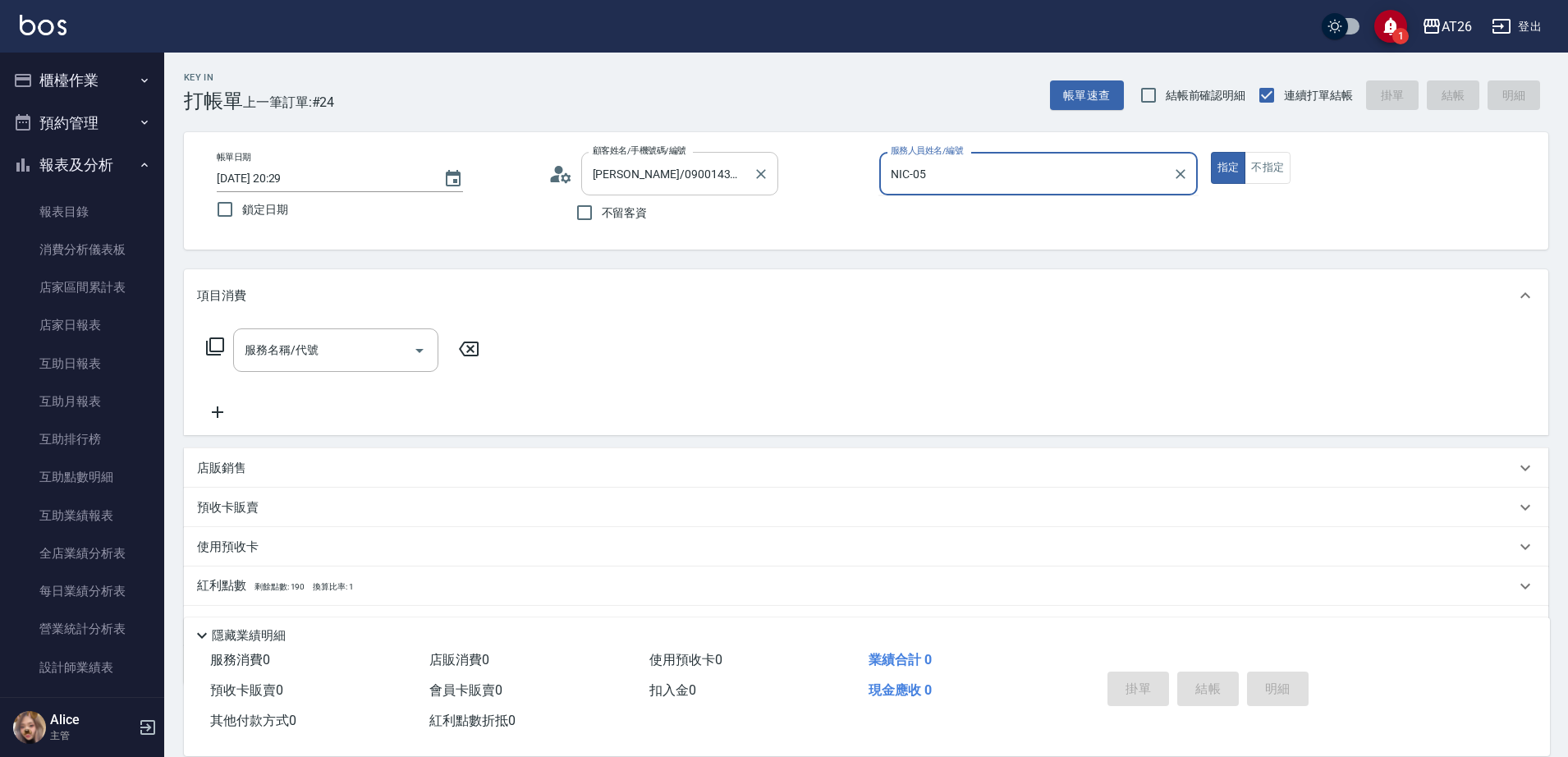
click at [1211, 152] on button "指定" at bounding box center [1228, 168] width 35 height 32
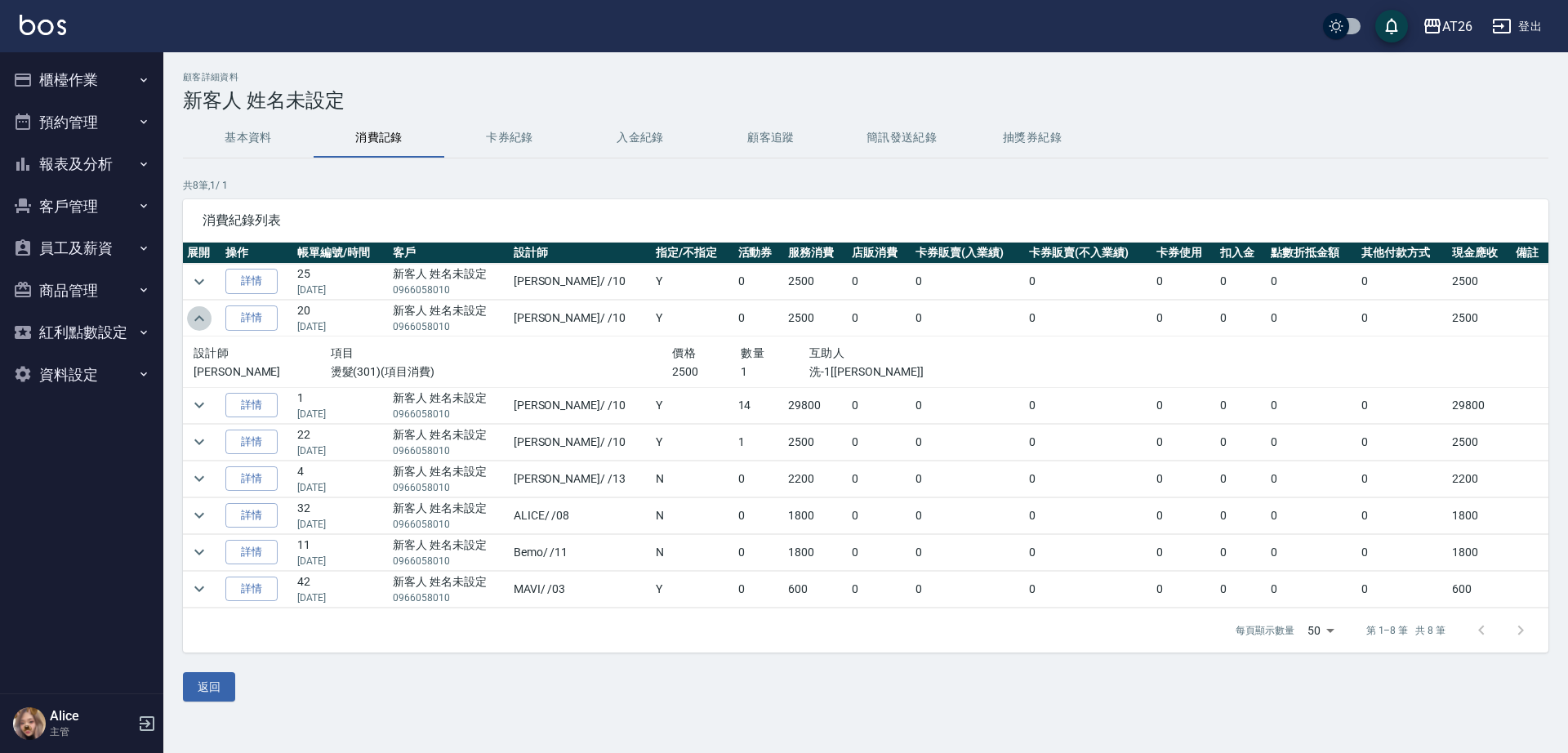
click at [146, 123] on icon "button" at bounding box center [143, 121] width 13 height 13
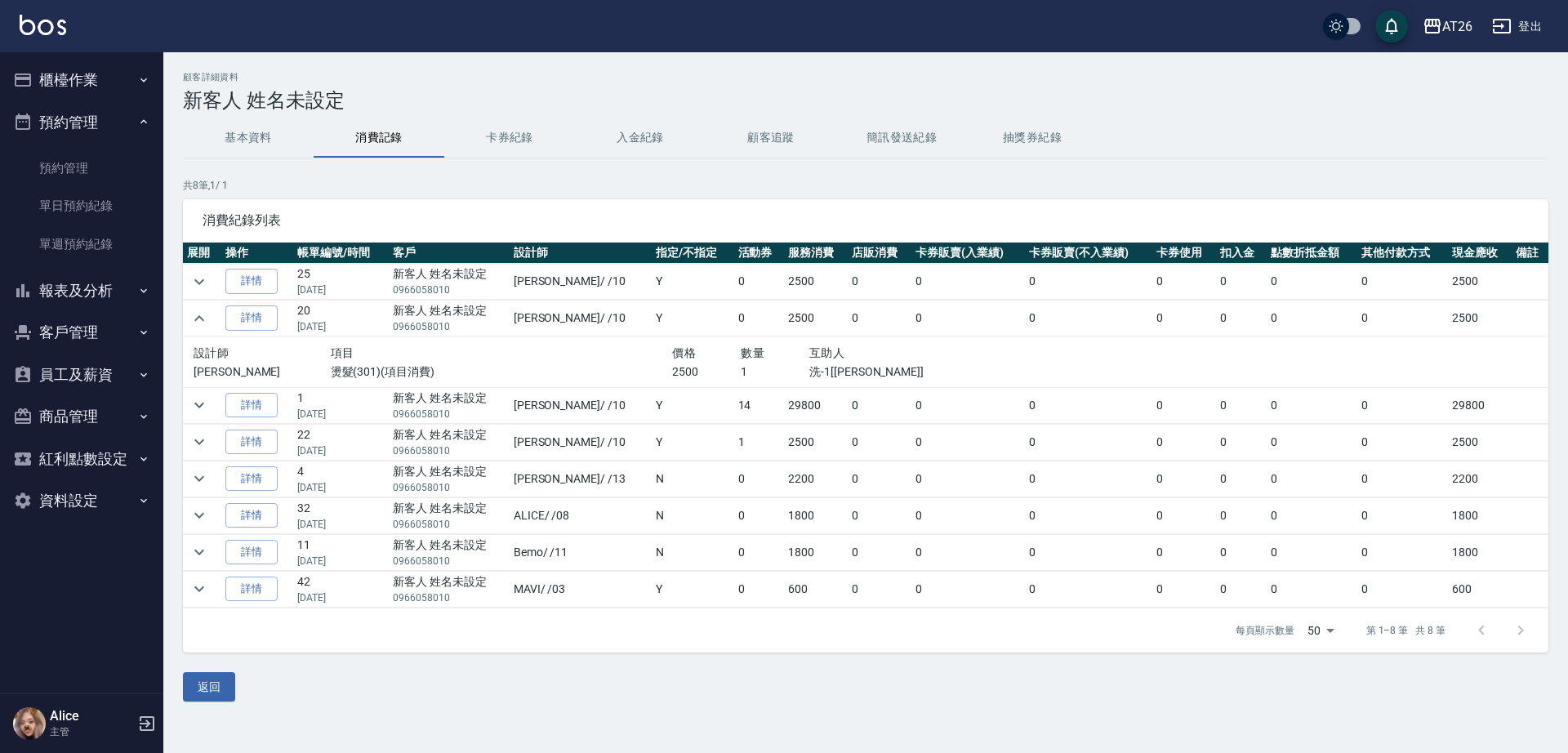
click at [131, 288] on button "報表及分析" at bounding box center [81, 291] width 150 height 43
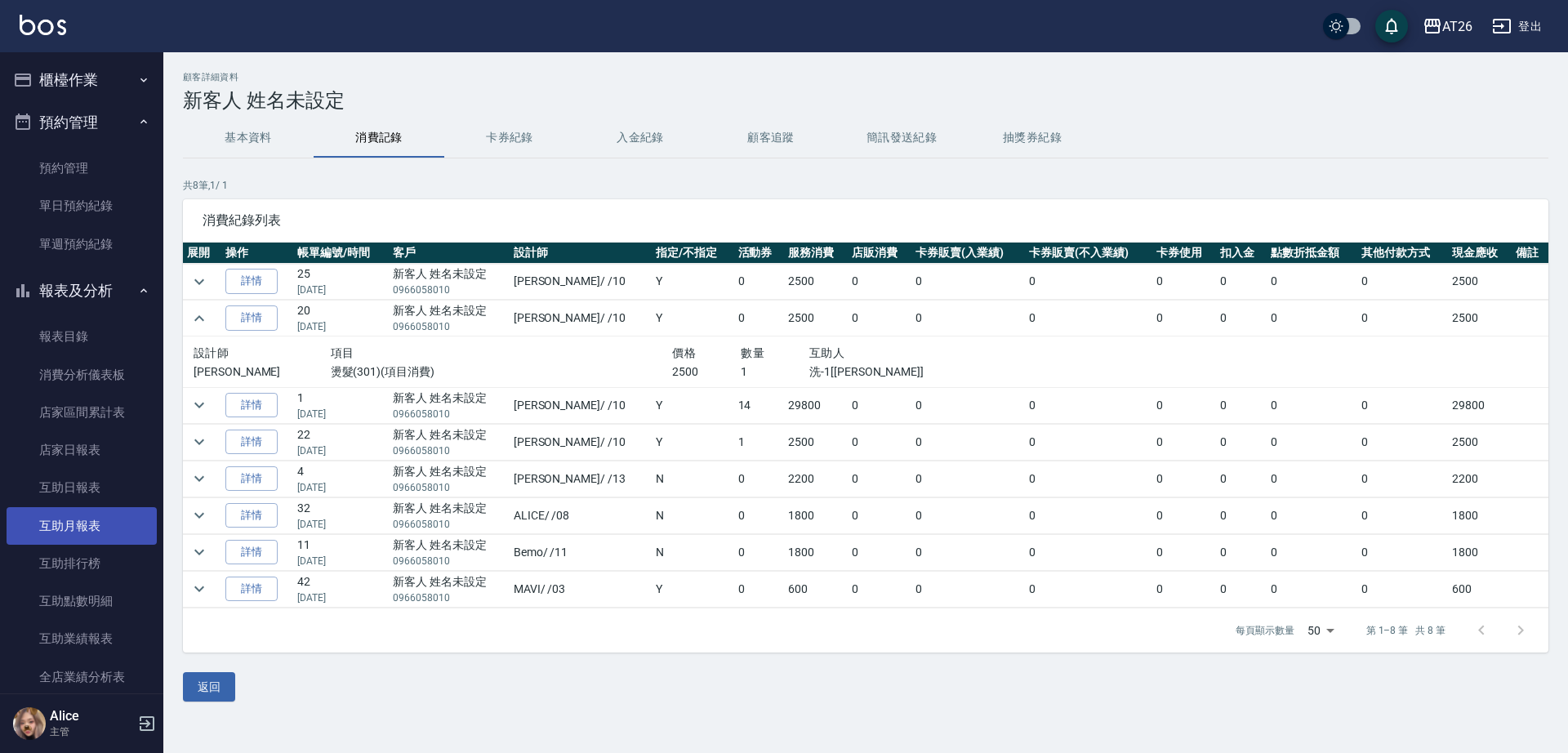
scroll to position [102, 0]
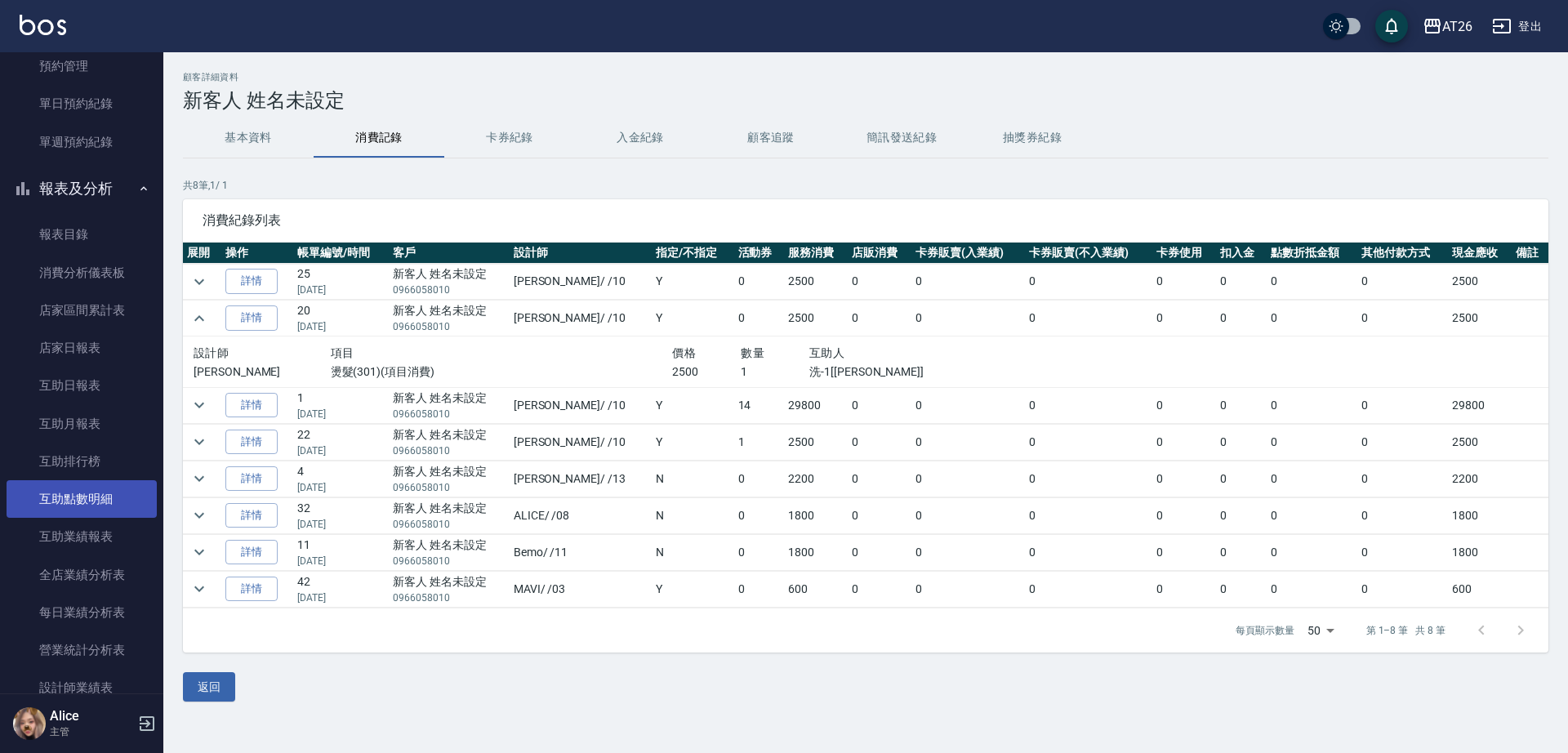
click at [103, 502] on link "互助點數明細" at bounding box center [81, 499] width 150 height 38
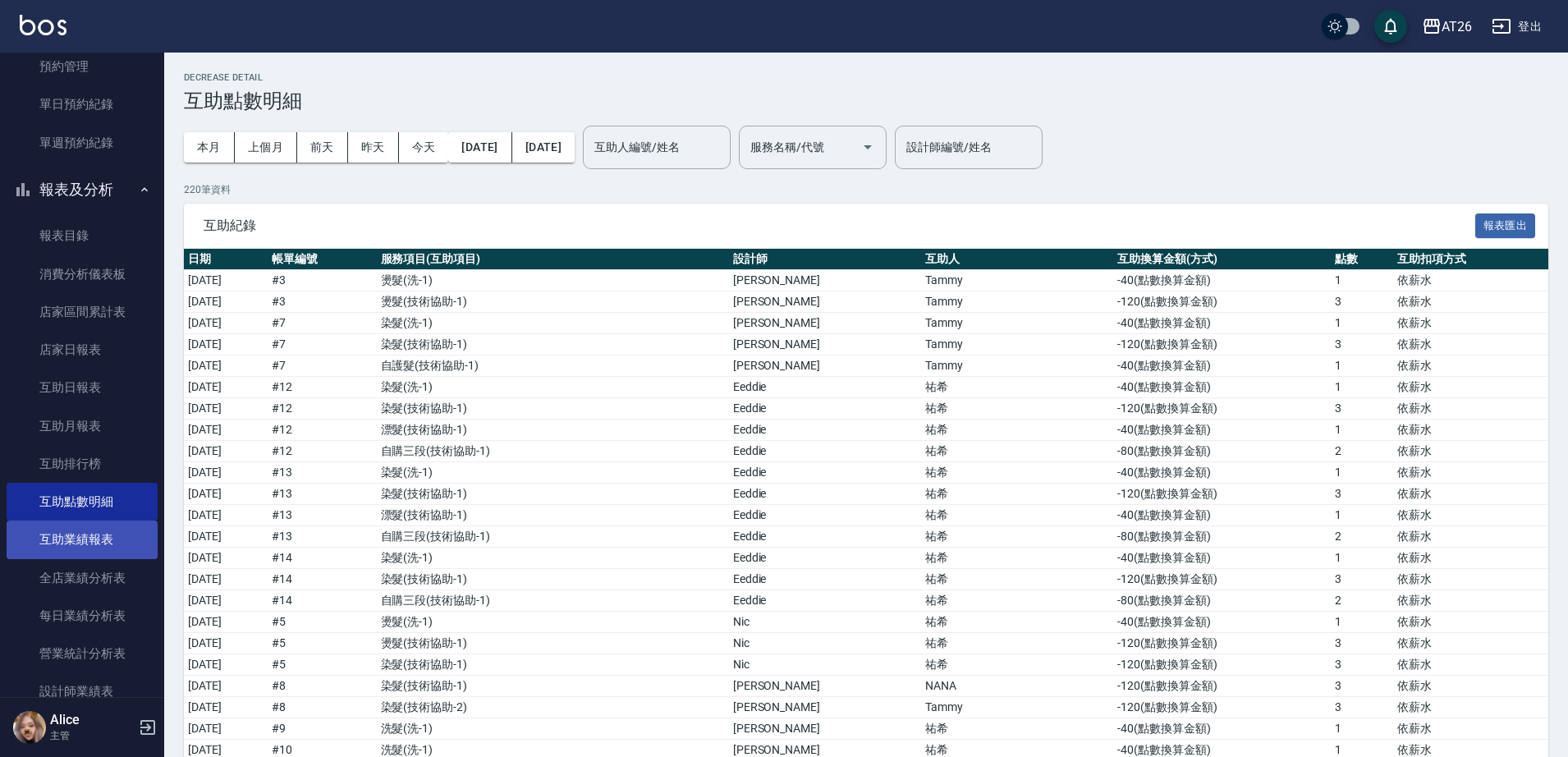
click at [117, 533] on link "互助業績報表" at bounding box center [82, 539] width 151 height 38
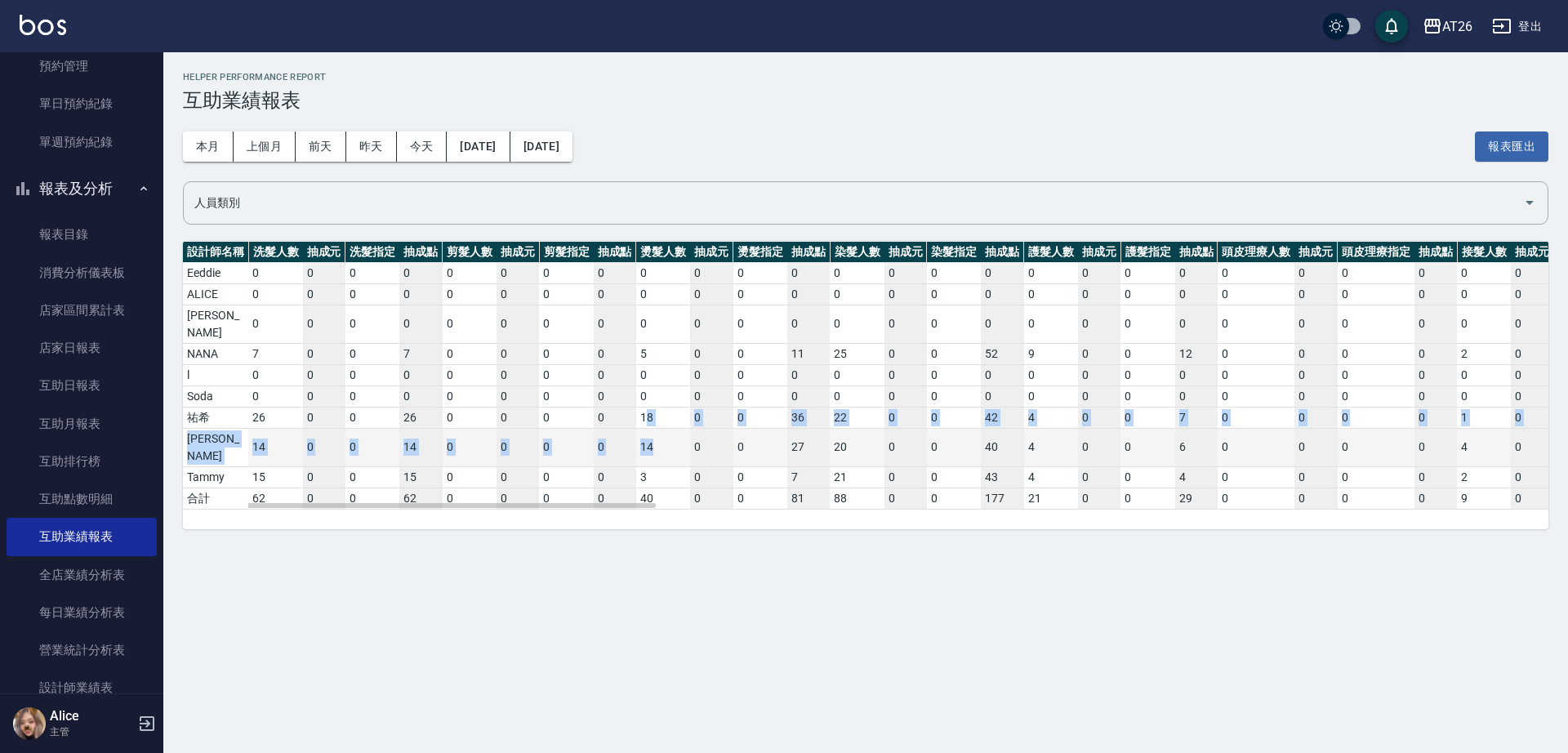
drag, startPoint x: 643, startPoint y: 397, endPoint x: 673, endPoint y: 411, distance: 33.1
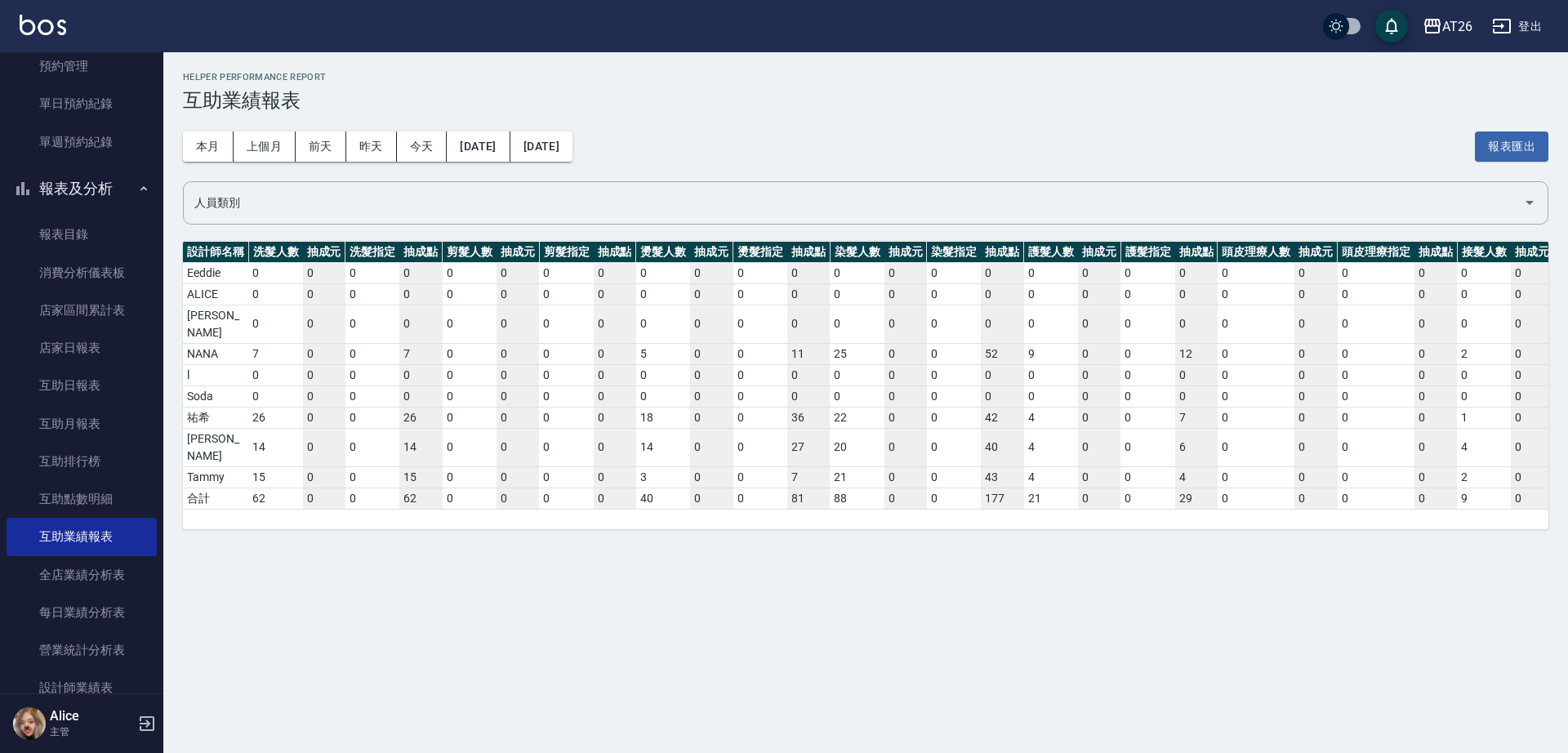
click at [583, 492] on div "設計師名稱 洗髮人數 抽成元 洗髮指定 抽成點 剪髮人數 抽成元 剪髮指定 抽成點 燙髮人數 抽成元 燙髮指定 抽成點 染髮人數 抽成元 染髮指定 抽成點 護…" at bounding box center [865, 385] width 1365 height 288
drag, startPoint x: 985, startPoint y: 445, endPoint x: 1011, endPoint y: 450, distance: 26.5
click at [1011, 466] on td "43" at bounding box center [1002, 477] width 43 height 21
click at [1130, 514] on div "Helper Performance Report 互助業績報表 本月 上個月 [DATE] [DATE] [DATE] [DATE] [DATE] 報表匯出…" at bounding box center [866, 300] width 1405 height 496
drag, startPoint x: 839, startPoint y: 397, endPoint x: 851, endPoint y: 397, distance: 12.0
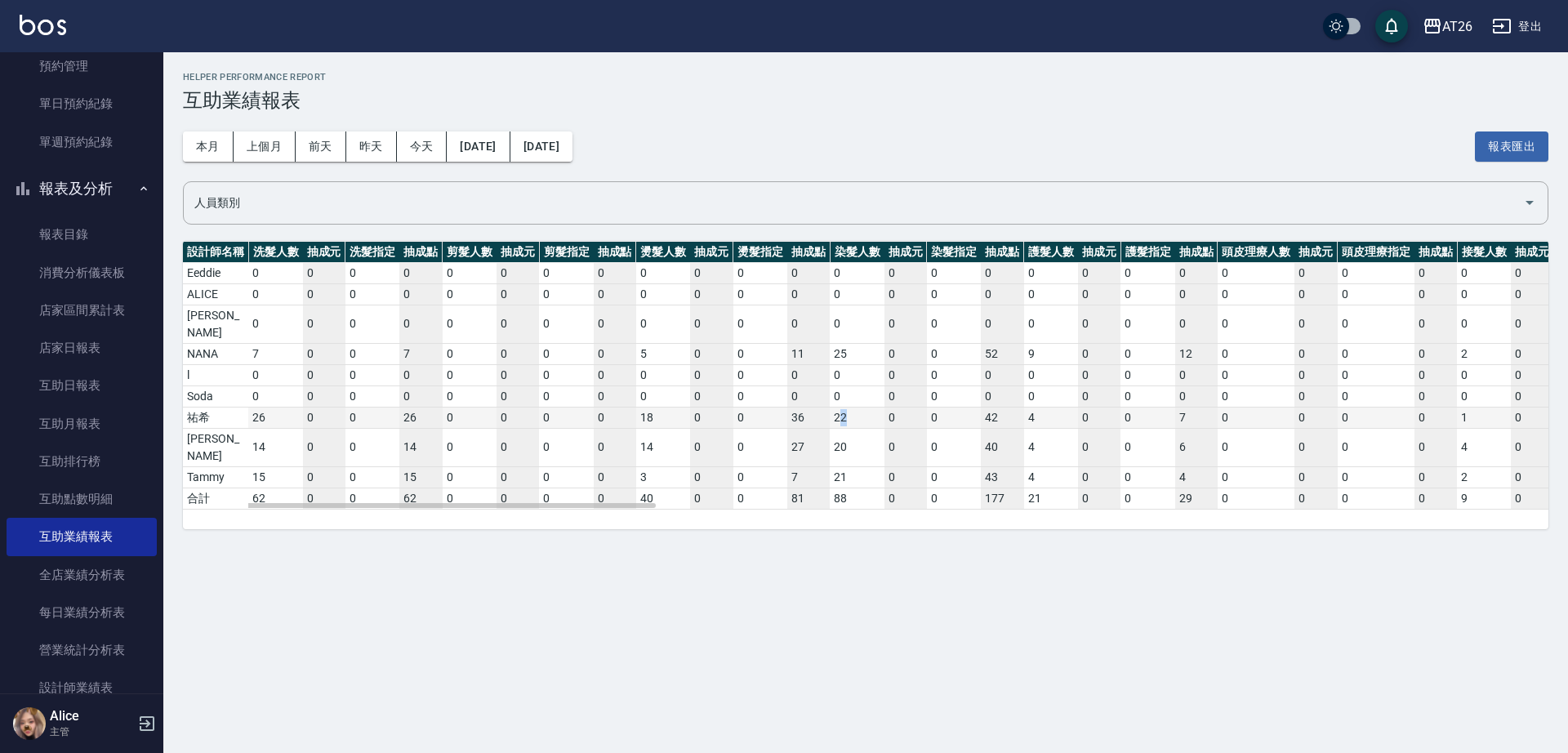
click at [851, 407] on td "22" at bounding box center [857, 418] width 54 height 21
click at [839, 505] on div "Helper Performance Report 互助業績報表 本月 上個月 [DATE] [DATE] [DATE] [DATE] [DATE] 報表匯出…" at bounding box center [866, 300] width 1405 height 496
drag, startPoint x: 834, startPoint y: 441, endPoint x: 850, endPoint y: 443, distance: 16.1
click at [850, 466] on td "21" at bounding box center [857, 477] width 54 height 21
click at [744, 496] on div "Helper Performance Report 互助業績報表 本月 上個月 [DATE] [DATE] [DATE] [DATE] [DATE] 報表匯出…" at bounding box center [866, 300] width 1405 height 496
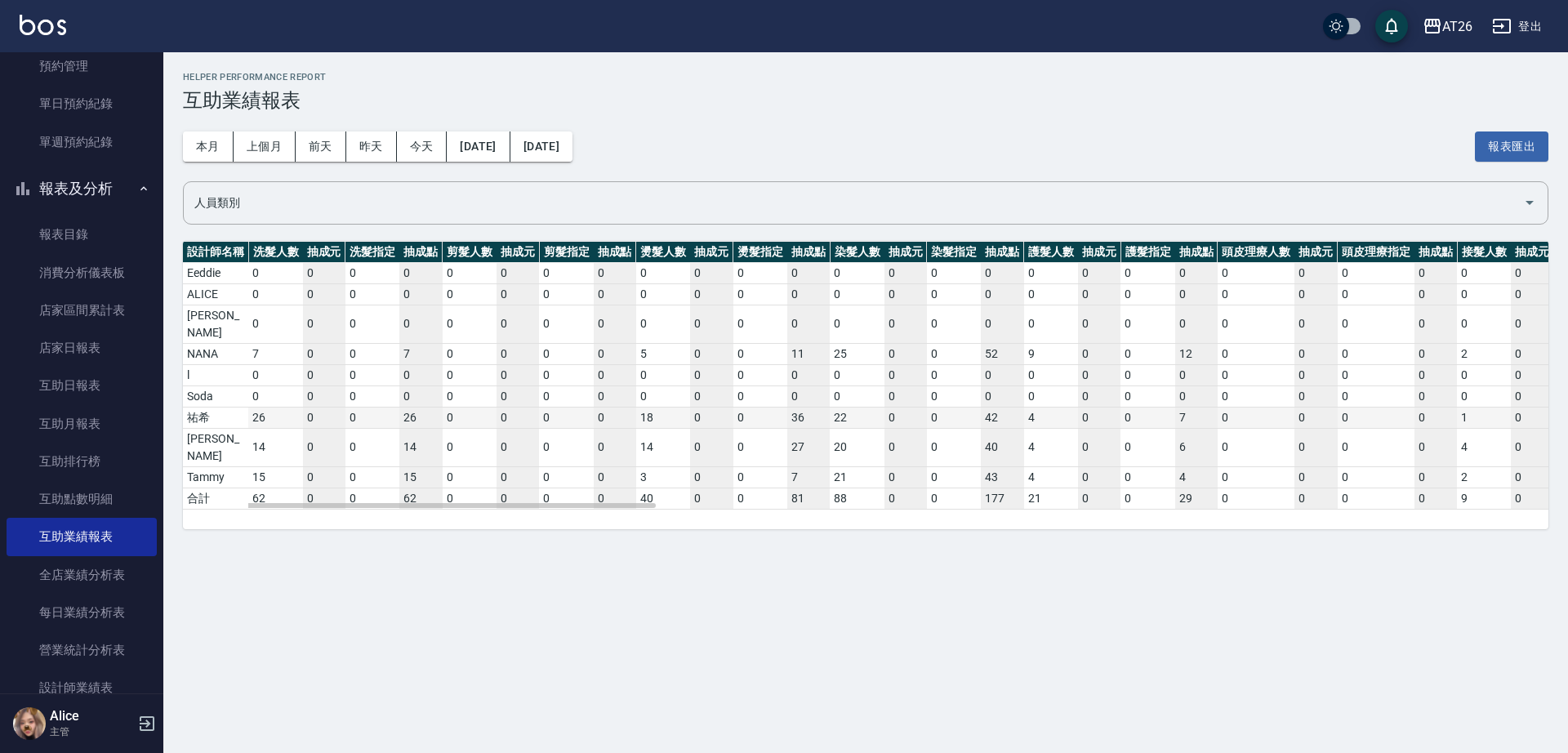
click at [640, 407] on td "18" at bounding box center [664, 418] width 54 height 21
drag, startPoint x: 642, startPoint y: 397, endPoint x: 657, endPoint y: 397, distance: 15.0
click at [657, 407] on td "18" at bounding box center [664, 418] width 54 height 21
drag, startPoint x: 344, startPoint y: 539, endPoint x: 312, endPoint y: 470, distance: 76.1
click at [343, 538] on div "Helper Performance Report 互助業績報表 本月 上個月 [DATE] [DATE] [DATE] [DATE] [DATE] 報表匯出…" at bounding box center [784, 376] width 1568 height 753
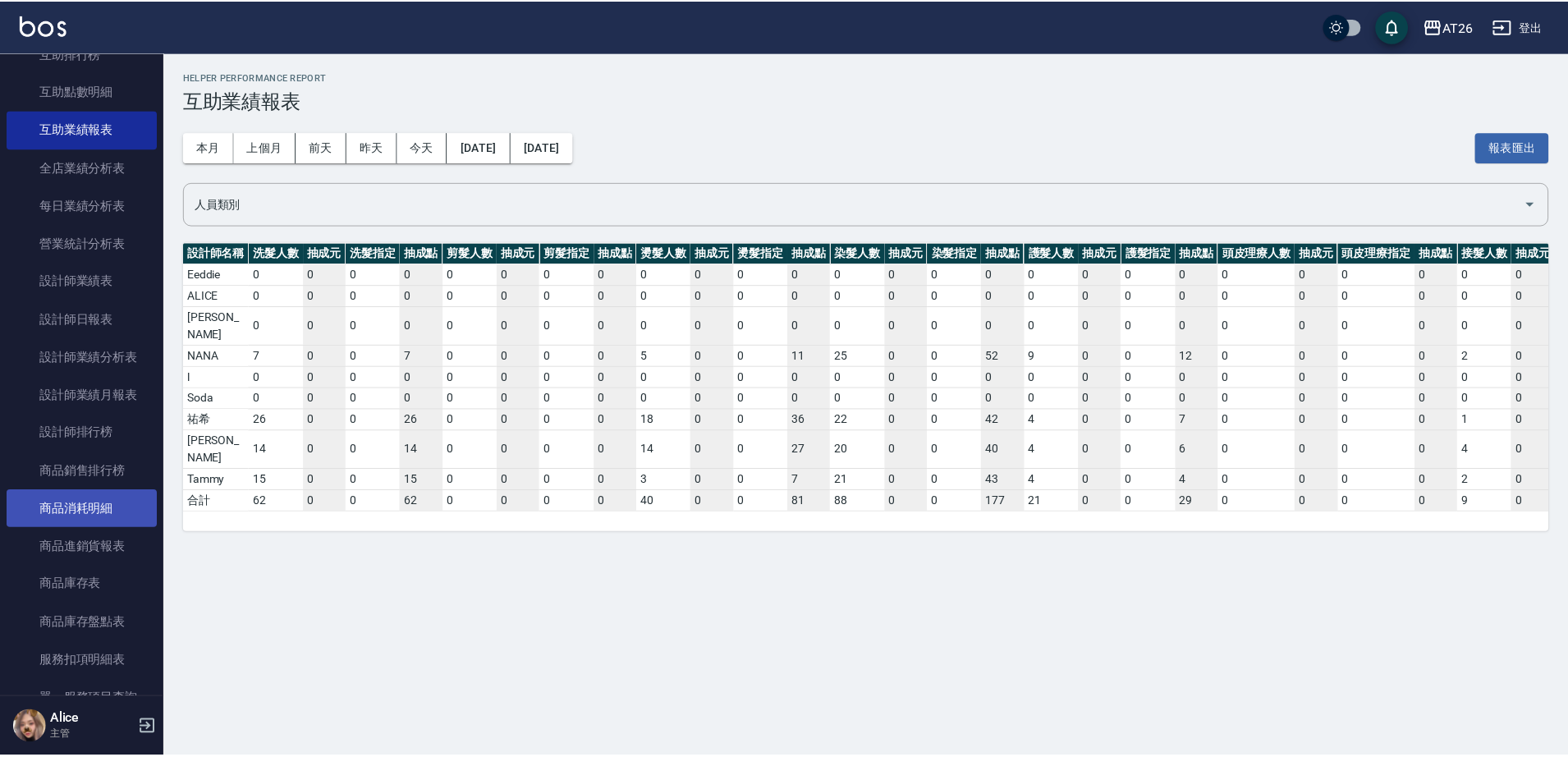
scroll to position [924, 0]
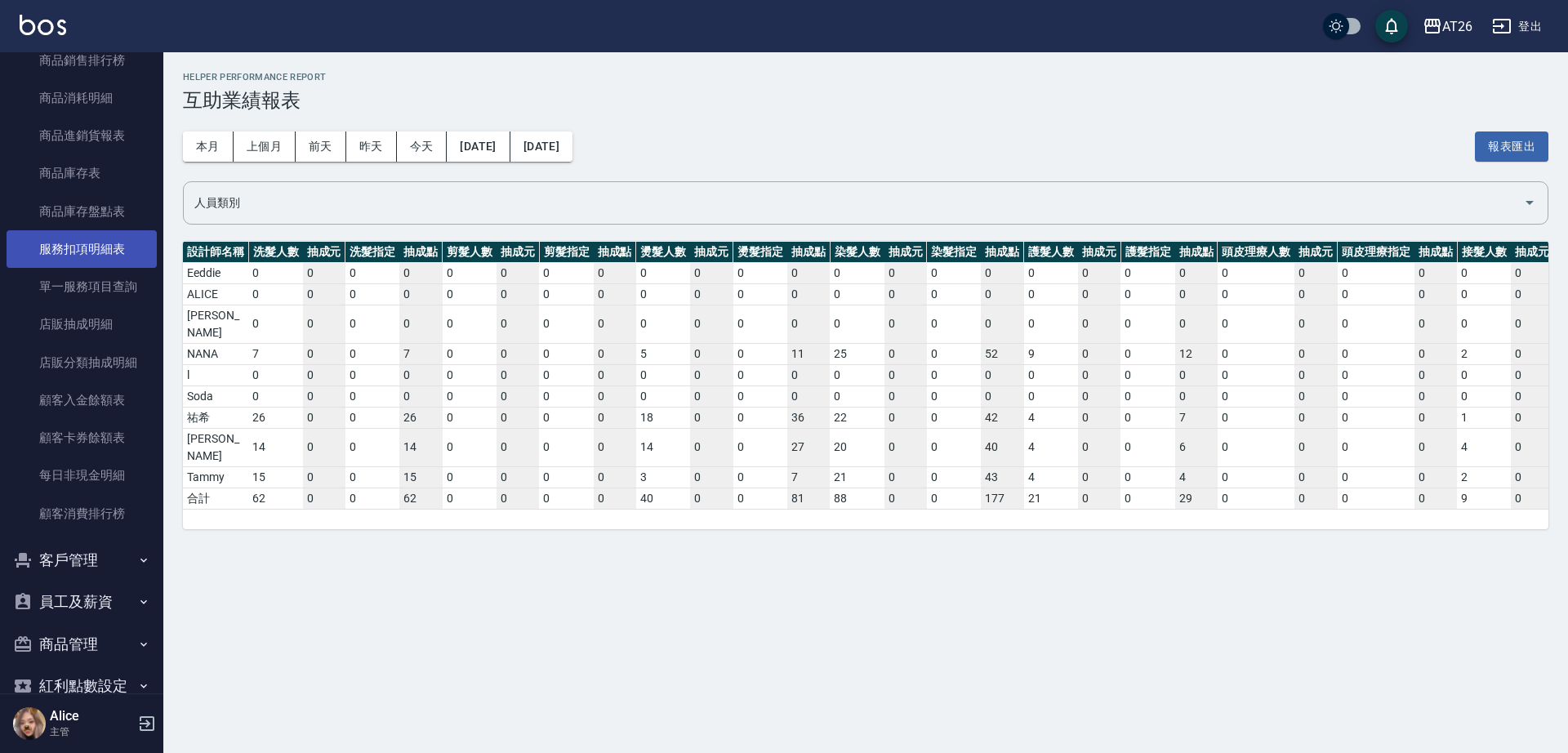
click at [65, 246] on link "服務扣項明細表" at bounding box center [81, 249] width 150 height 38
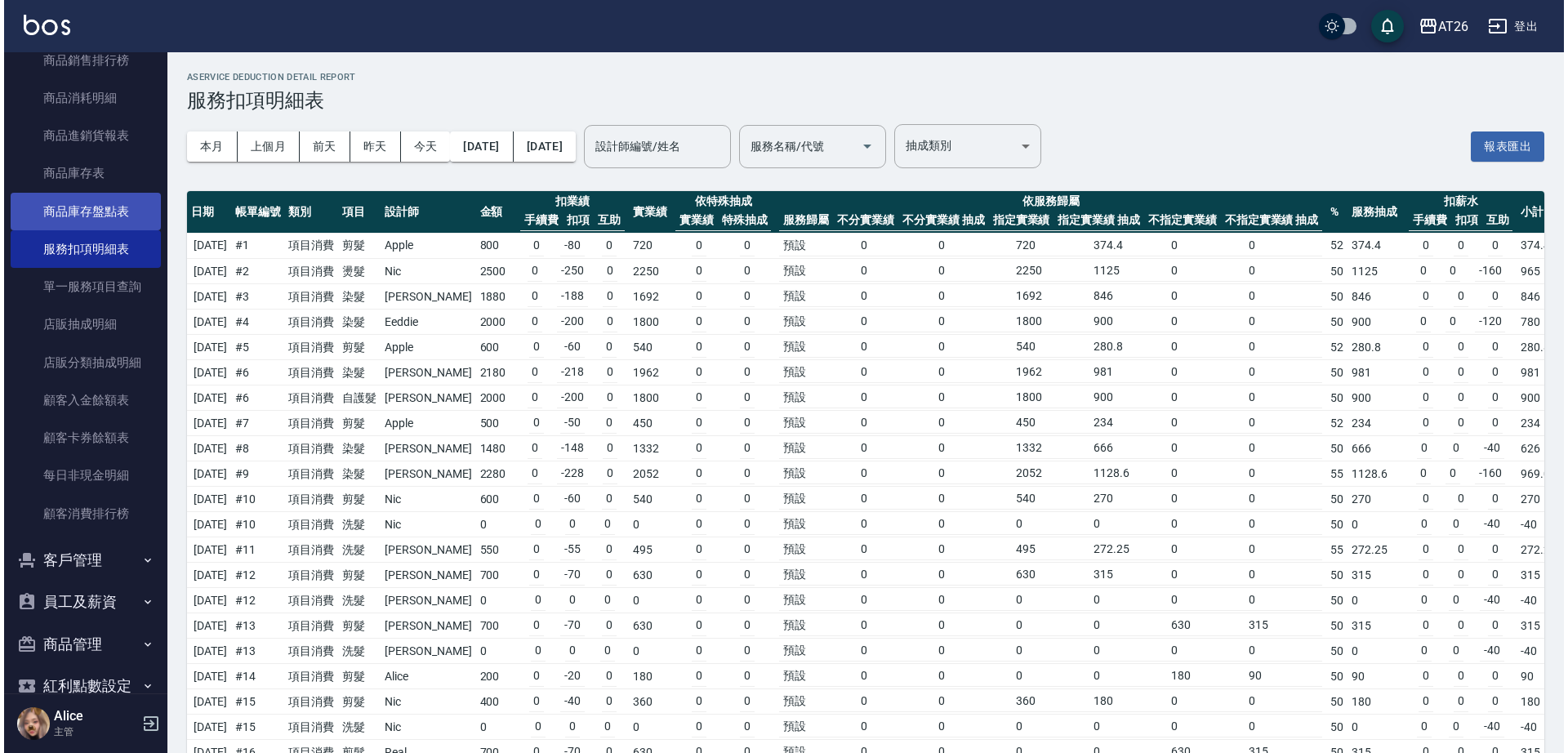
scroll to position [817, 0]
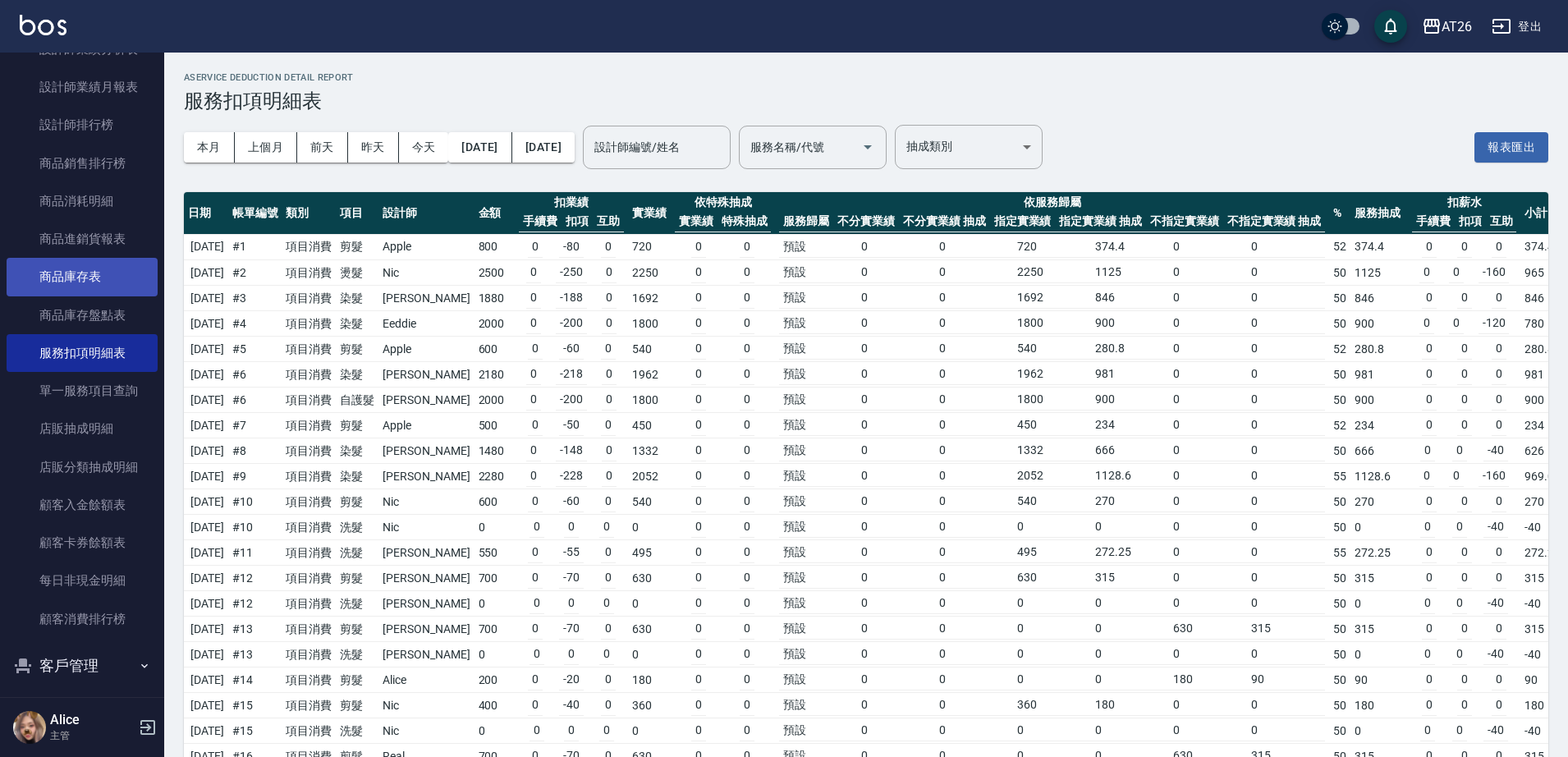
click at [99, 282] on link "商品庫存表" at bounding box center [82, 277] width 151 height 38
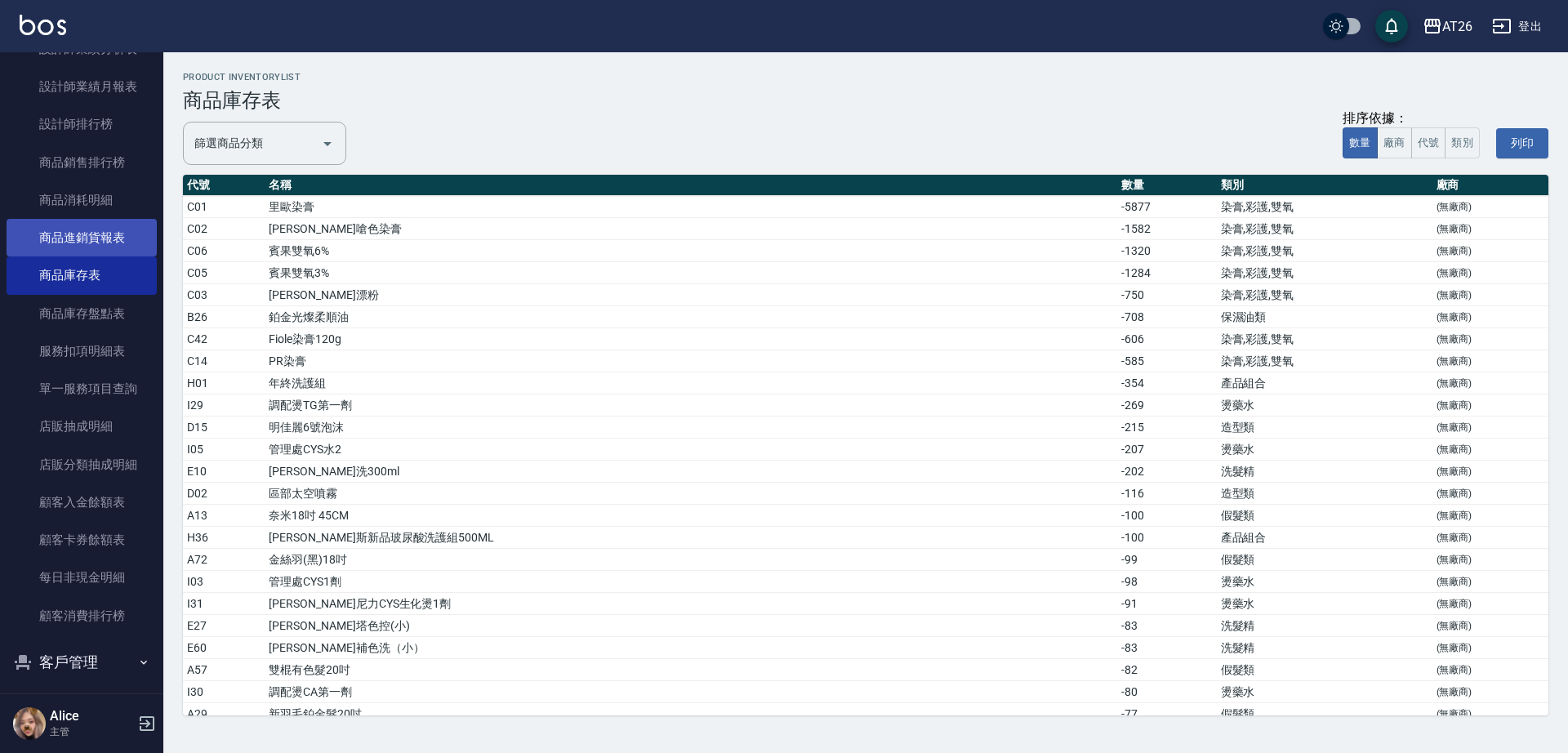
click at [106, 247] on link "商品進銷貨報表" at bounding box center [81, 237] width 150 height 38
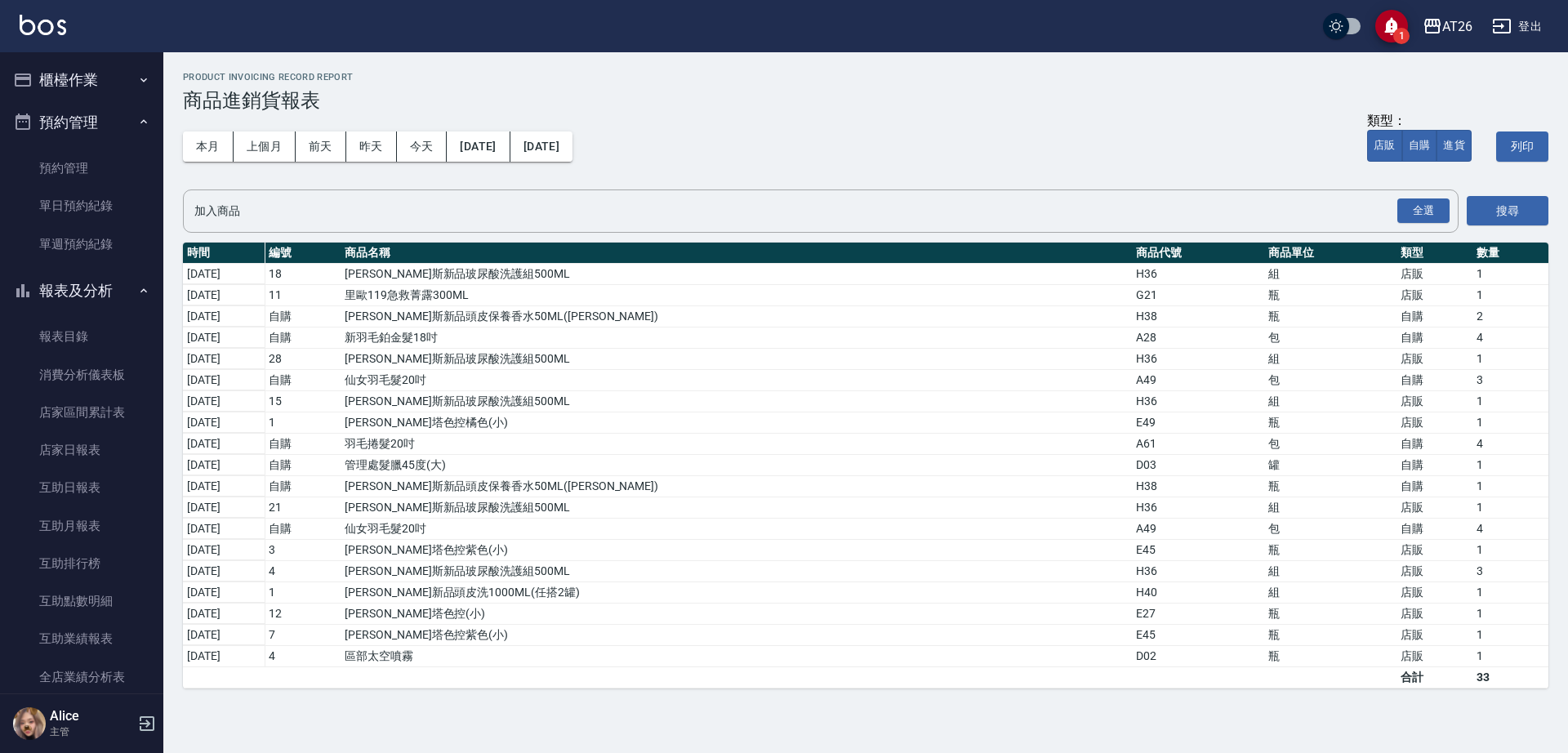
click at [82, 91] on button "櫃檯作業" at bounding box center [81, 80] width 150 height 43
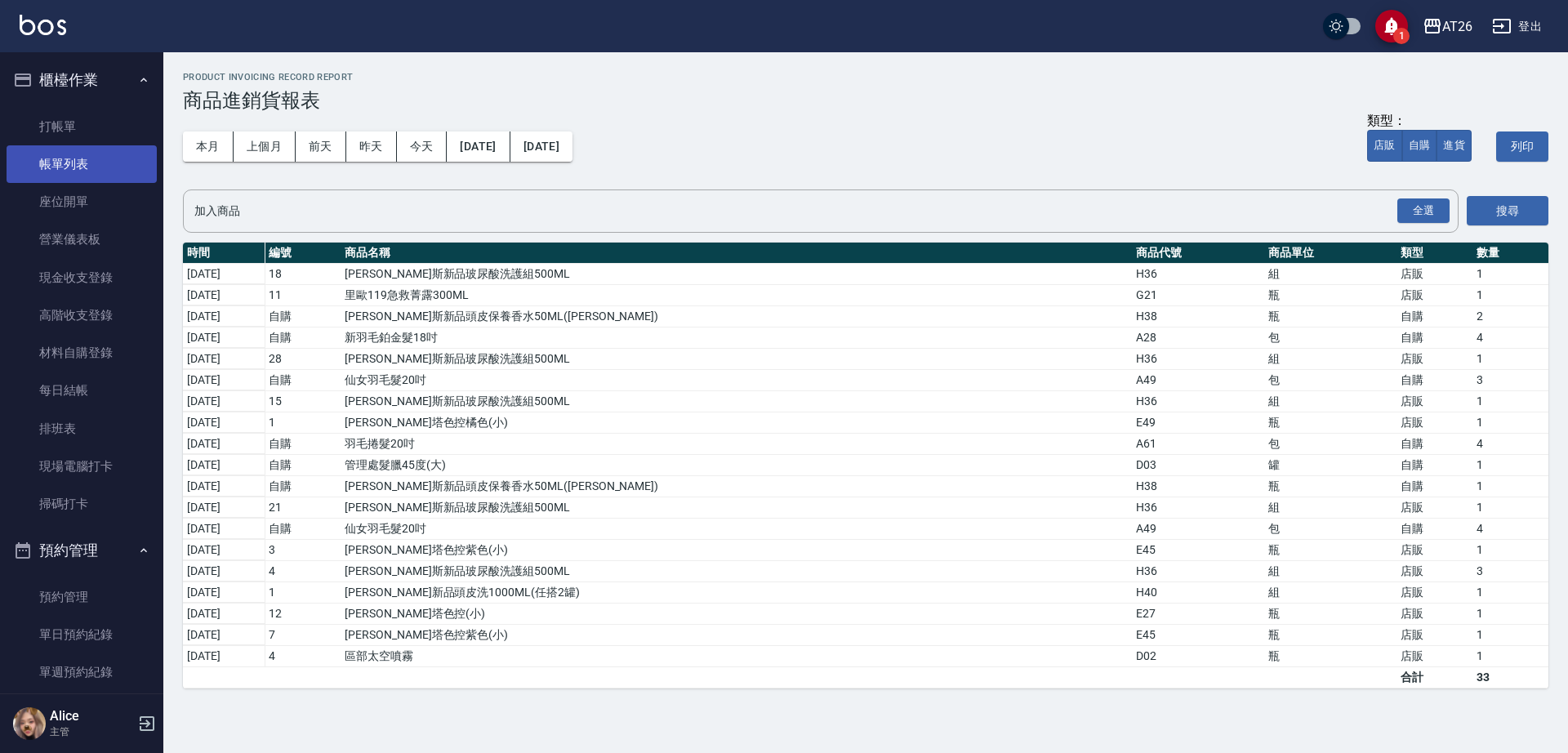
click at [77, 164] on link "帳單列表" at bounding box center [81, 164] width 150 height 38
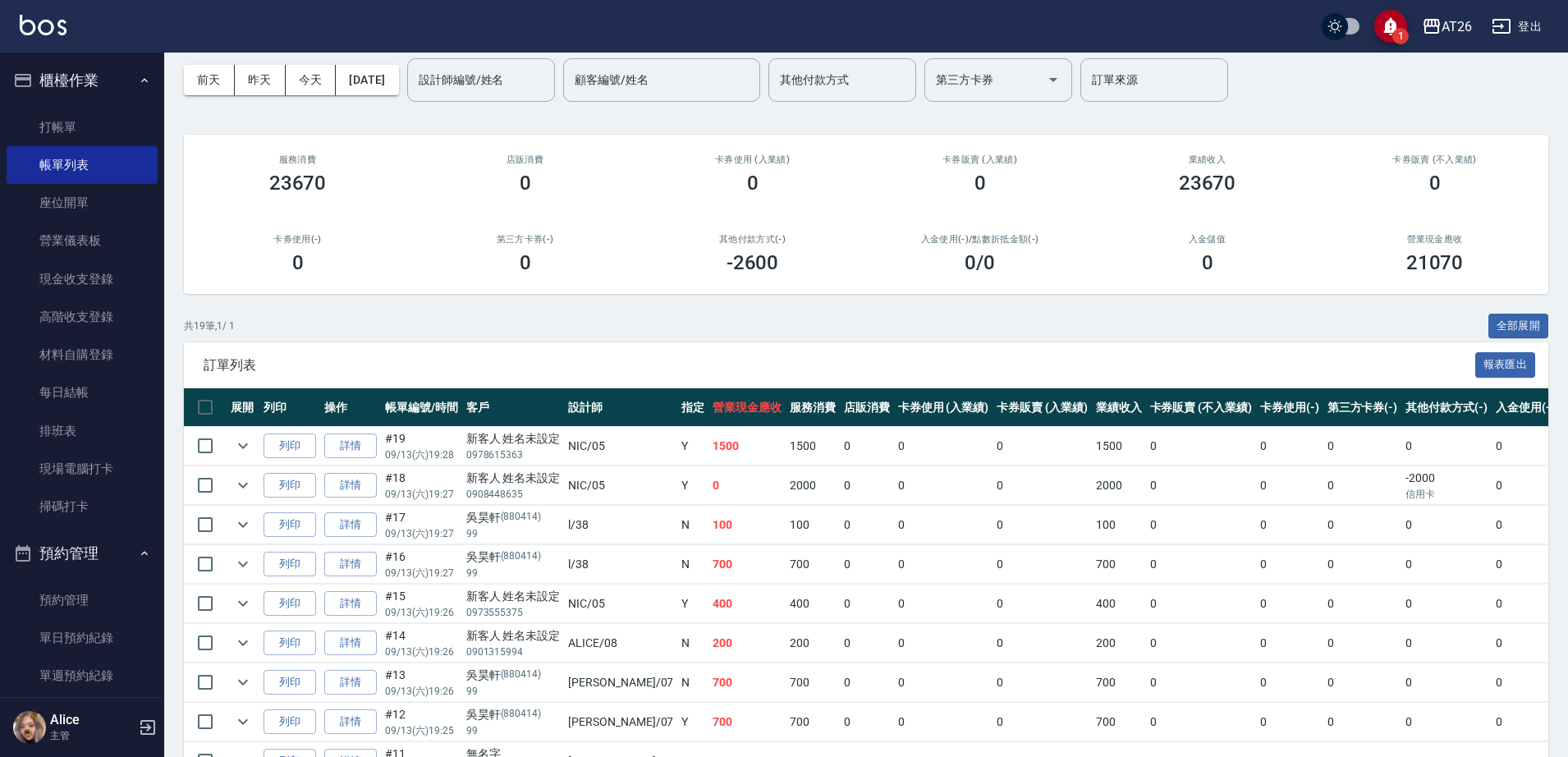
scroll to position [102, 0]
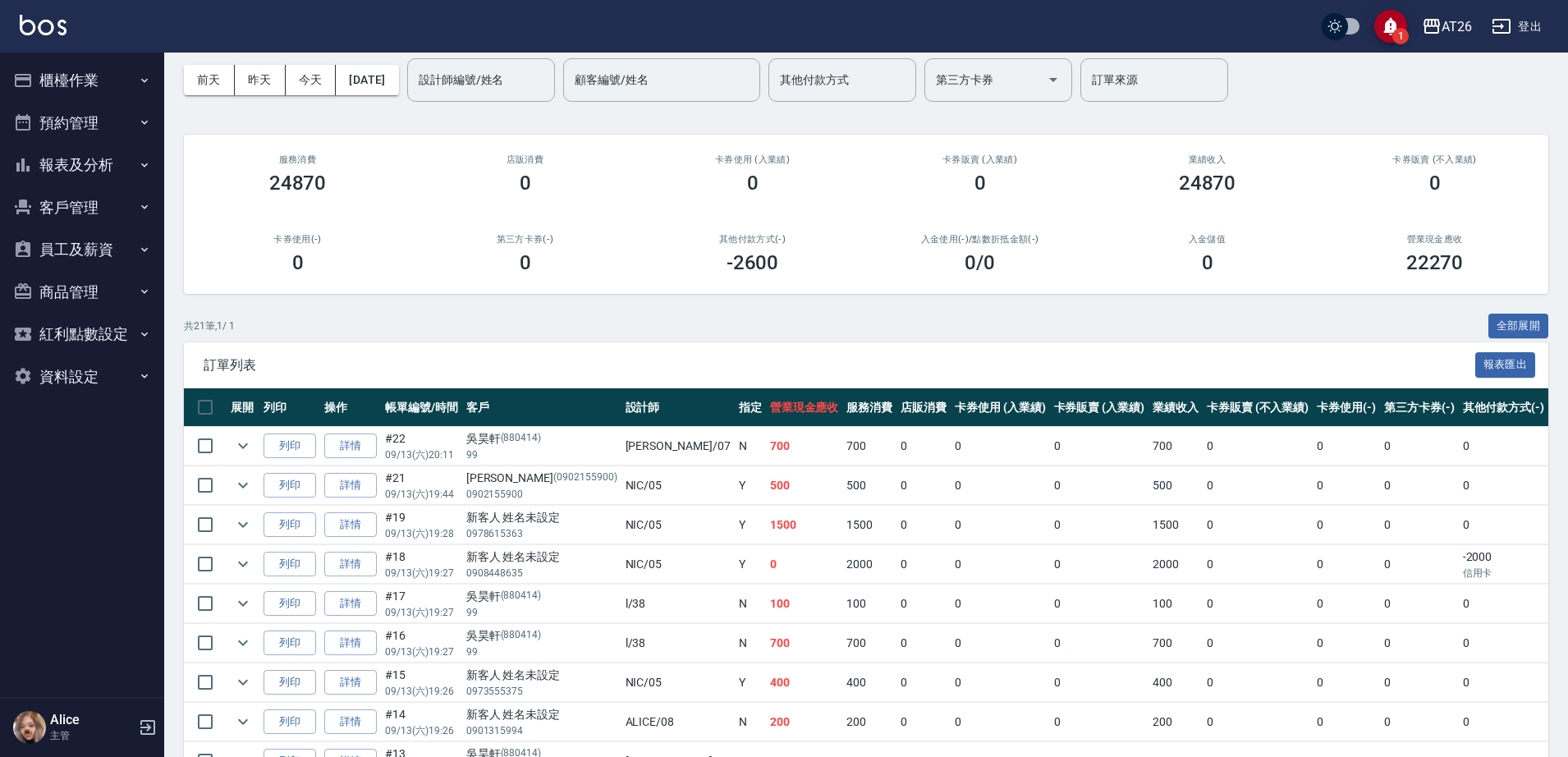
scroll to position [102, 0]
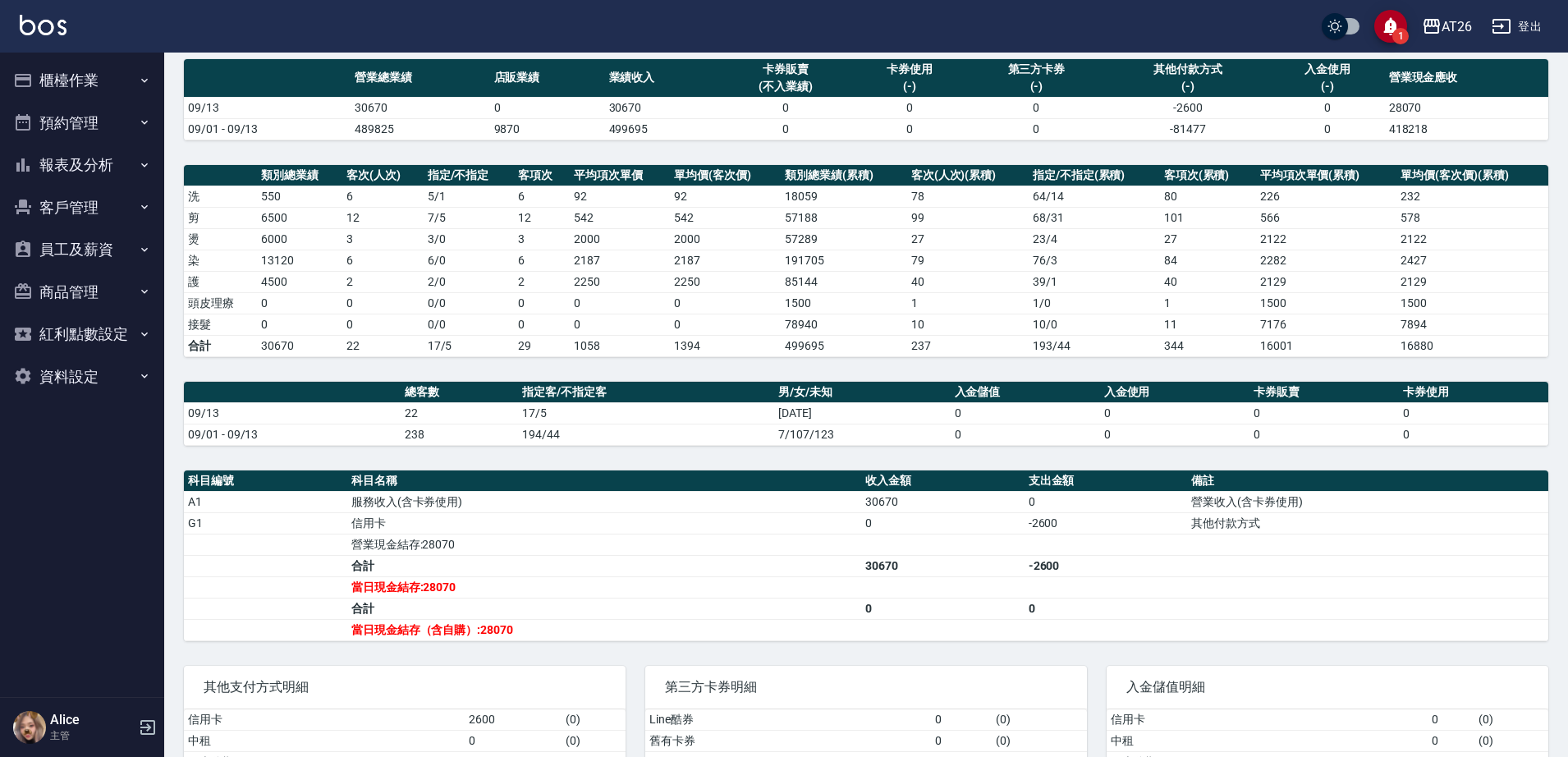
scroll to position [243, 0]
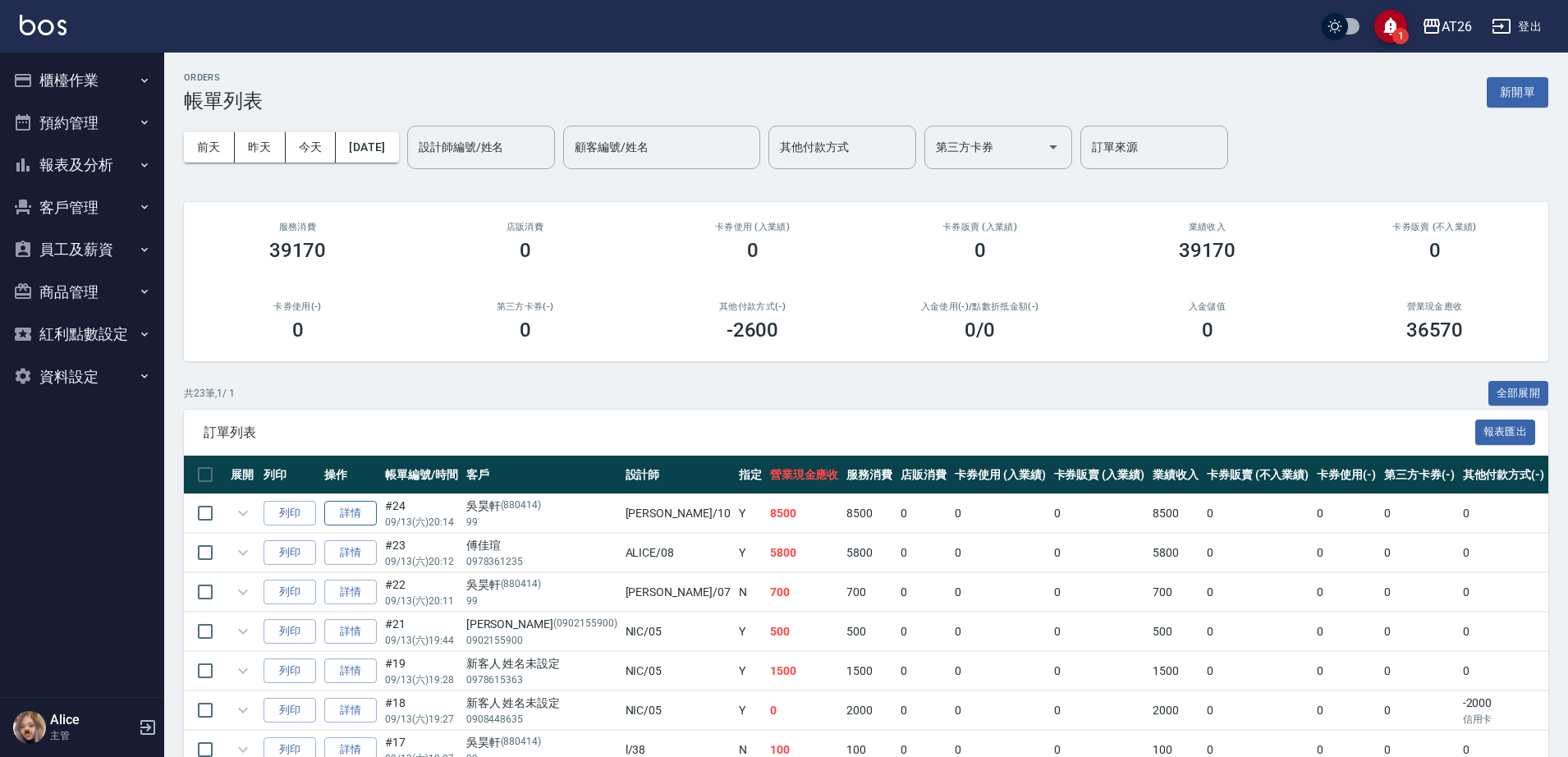
scroll to position [103, 0]
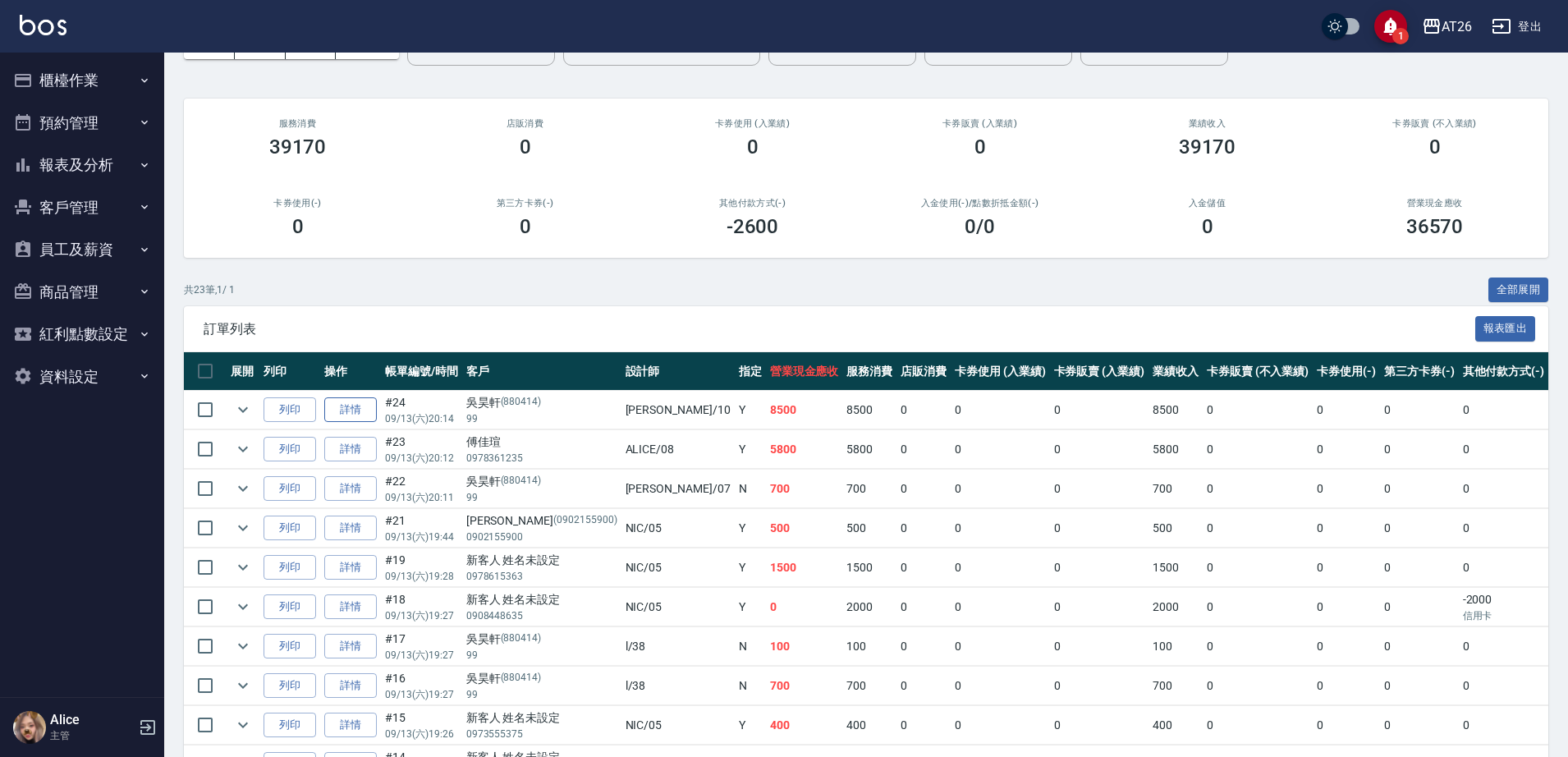
click at [353, 410] on link "詳情" at bounding box center [351, 410] width 53 height 25
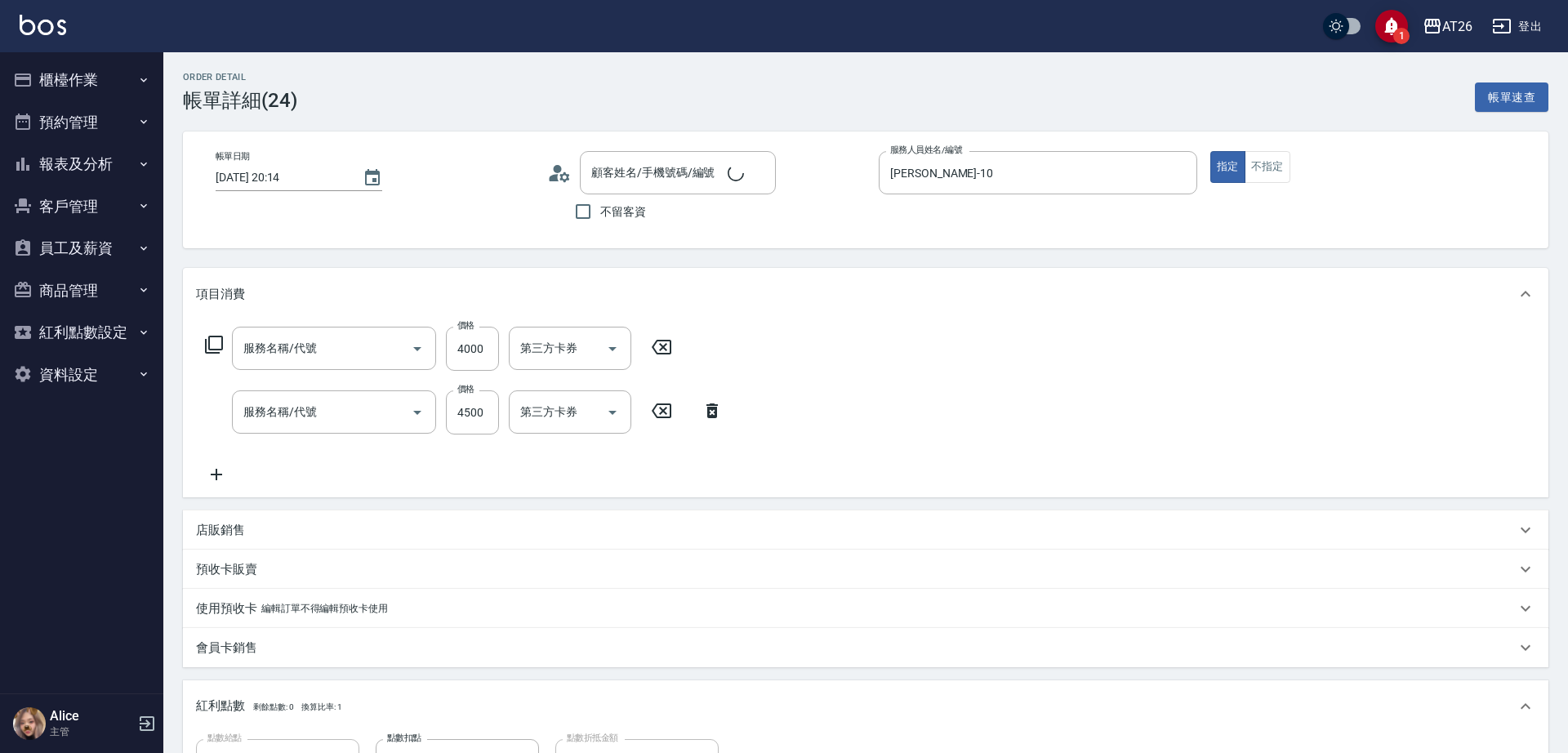
type input "[DATE] 20:14"
type input "[PERSON_NAME]-10"
type input "850"
type input "新羽毛鉑金接髮調整(704)"
type input "自護髮(601)"
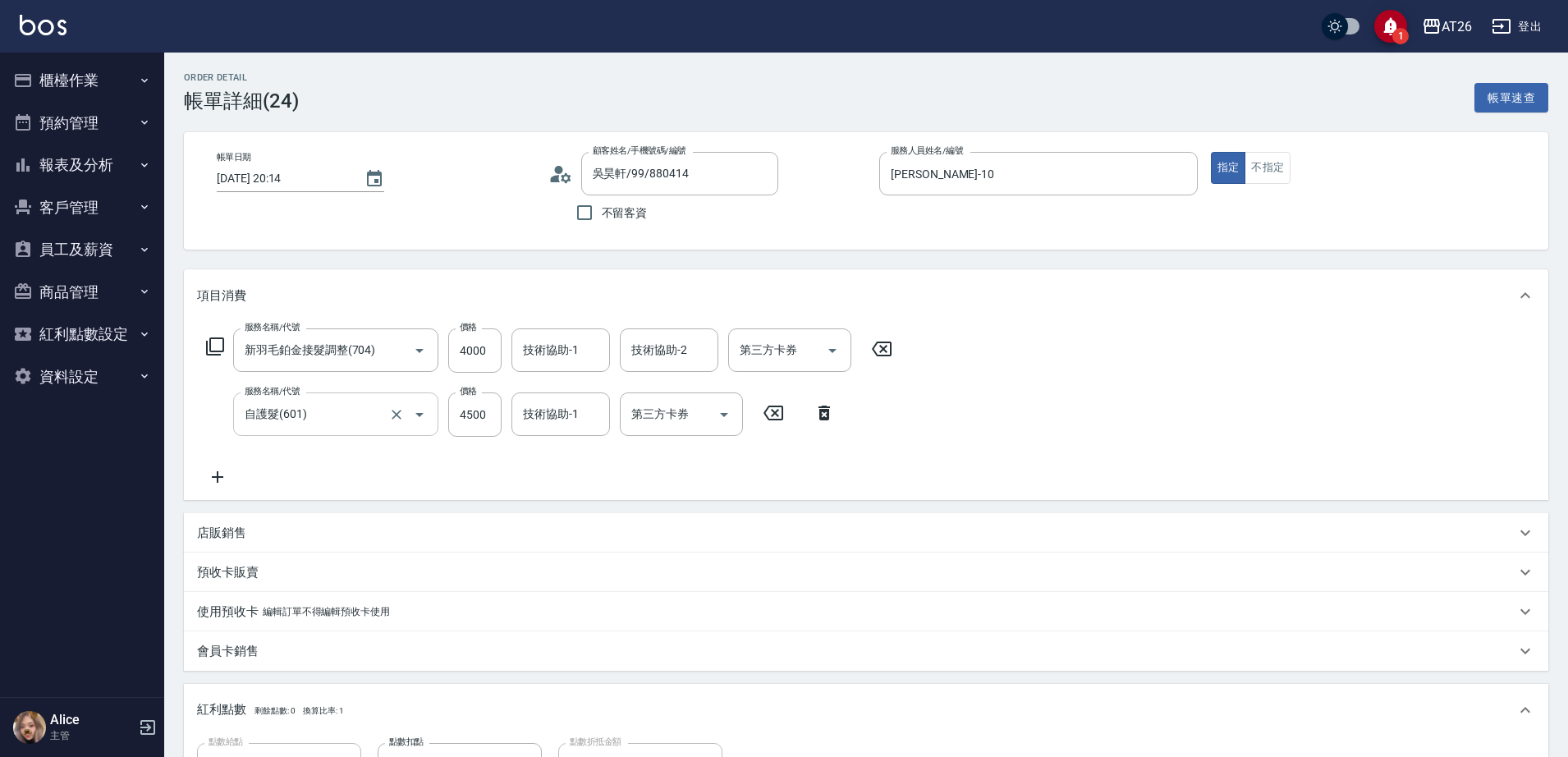
type input "吳昊軒/99/880414"
click at [320, 420] on input "自護髮(601)" at bounding box center [313, 413] width 144 height 28
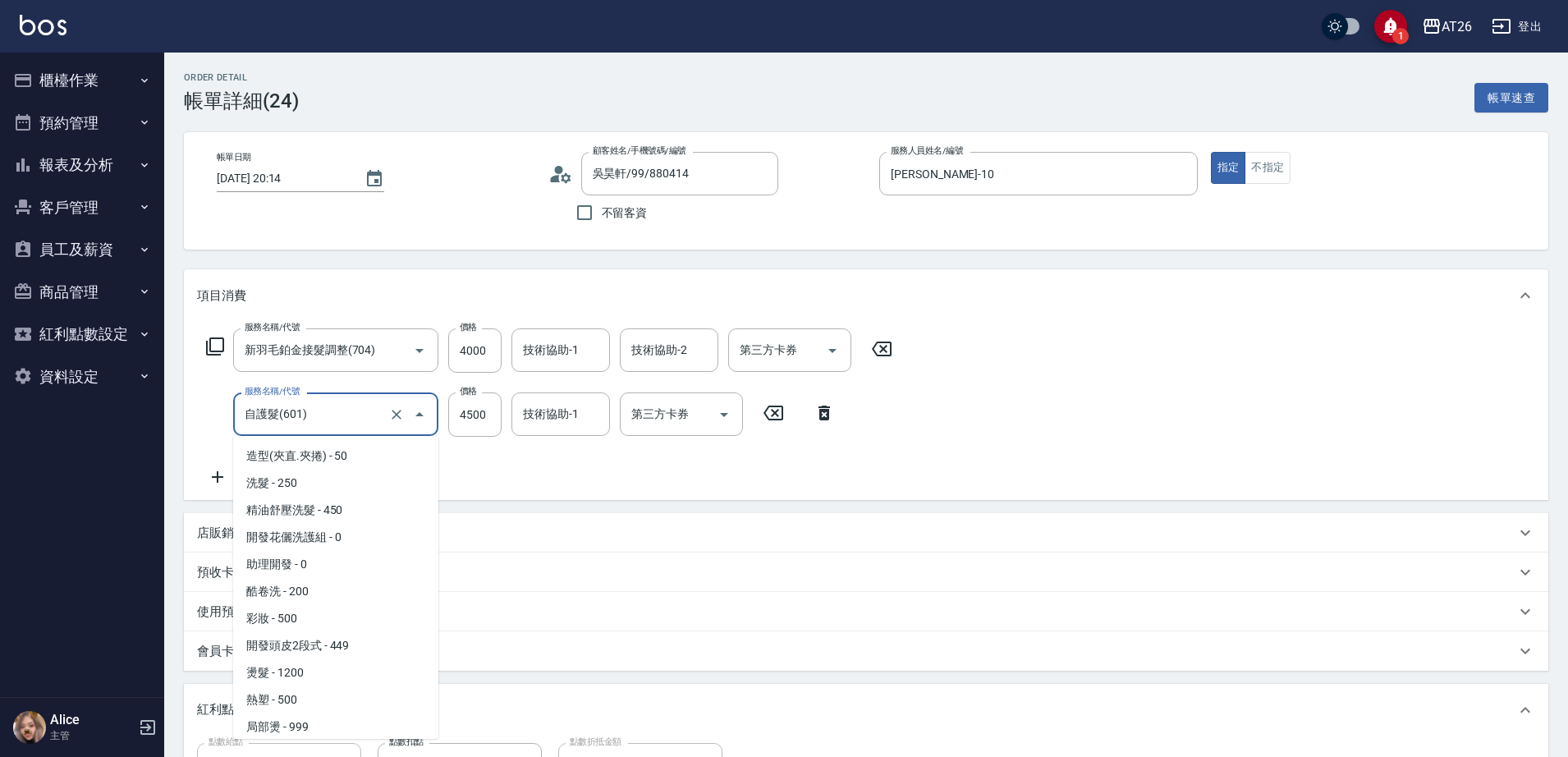
scroll to position [381, 0]
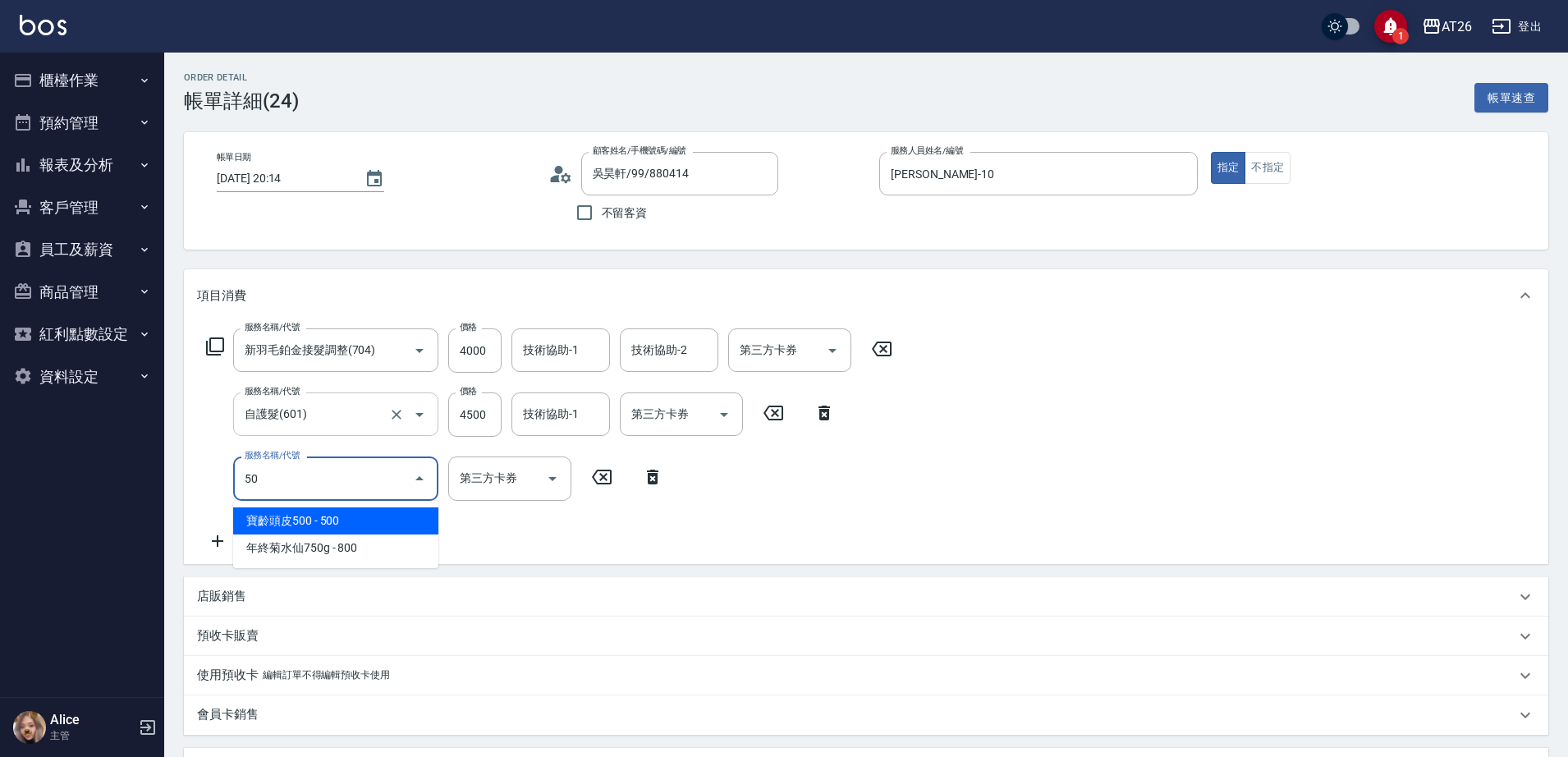
type input "501"
type input "970"
type input "染髮(501)"
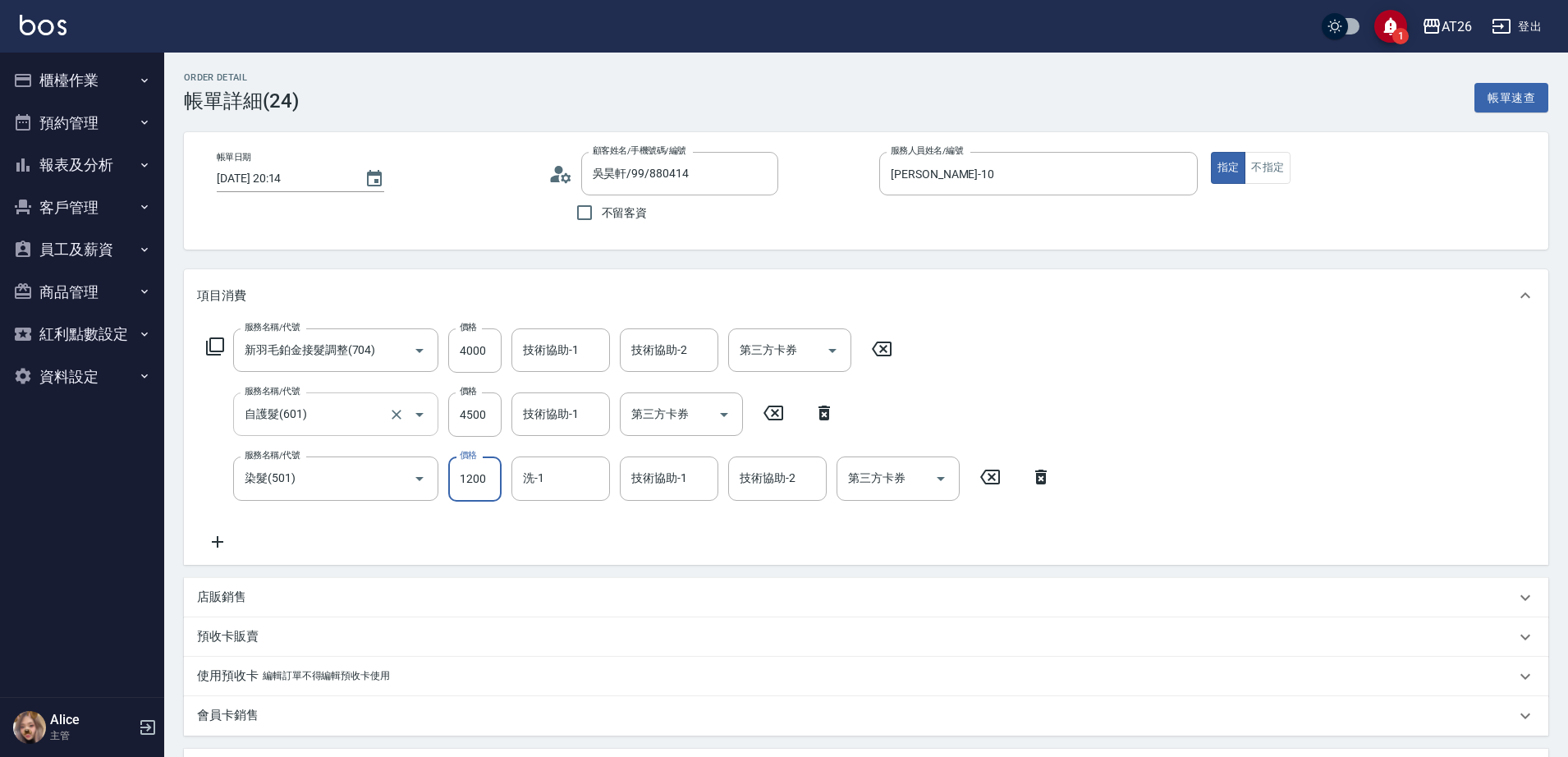
type input "0"
type input "850"
type input "0"
type input "NANA-23"
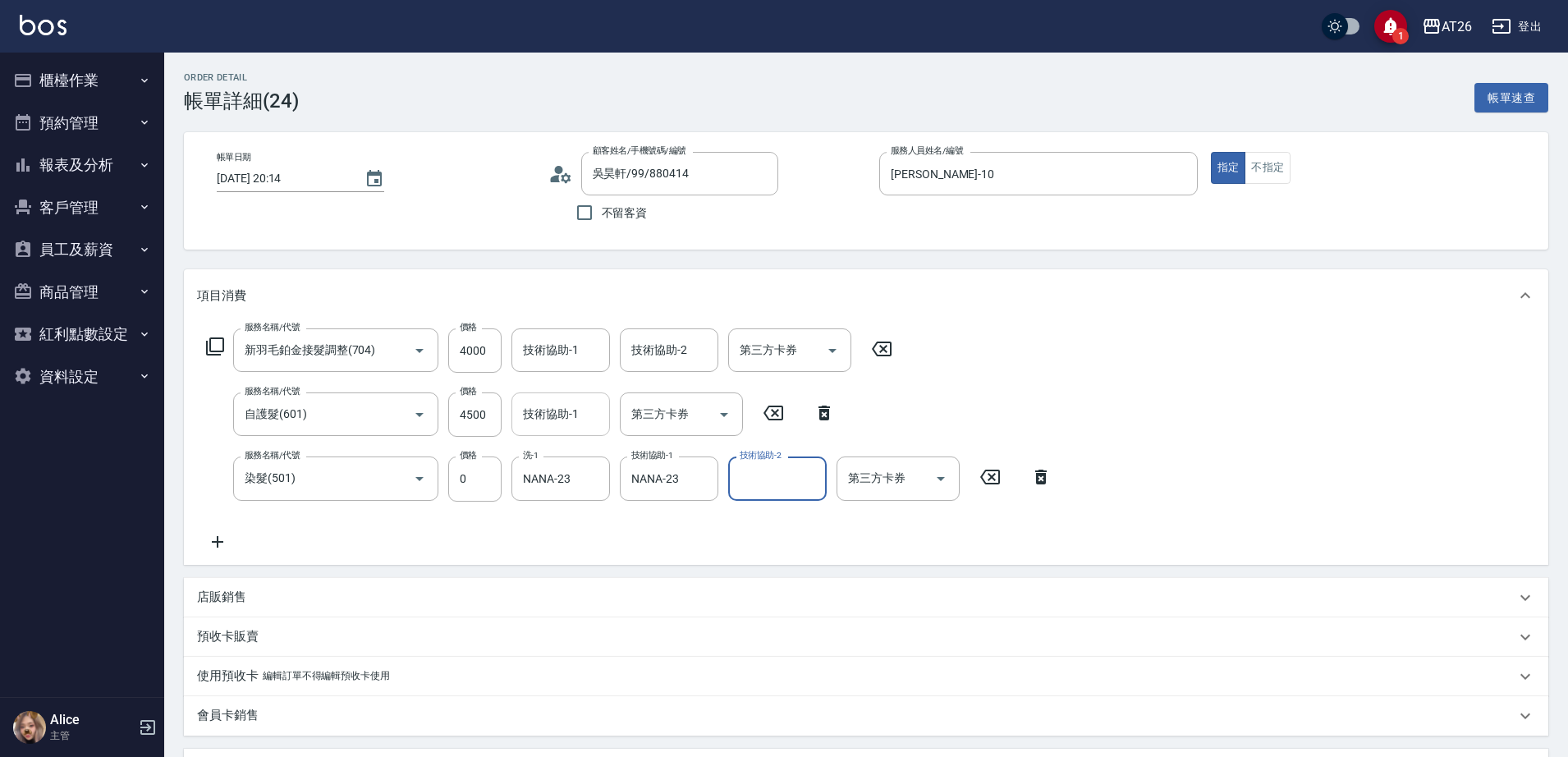
click at [545, 406] on div "技術協助-1 技術協助-1" at bounding box center [560, 414] width 98 height 44
type input "NANA-23"
click at [551, 363] on input "技術協助-1" at bounding box center [561, 350] width 84 height 28
type input "NANA-23"
click at [657, 257] on div "Order detail 帳單詳細 (24) 帳單速查 帳單日期 [DATE] 20:14 顧客姓名/手機號碼/編號 [PERSON_NAME]/99/880…" at bounding box center [866, 600] width 1403 height 1095
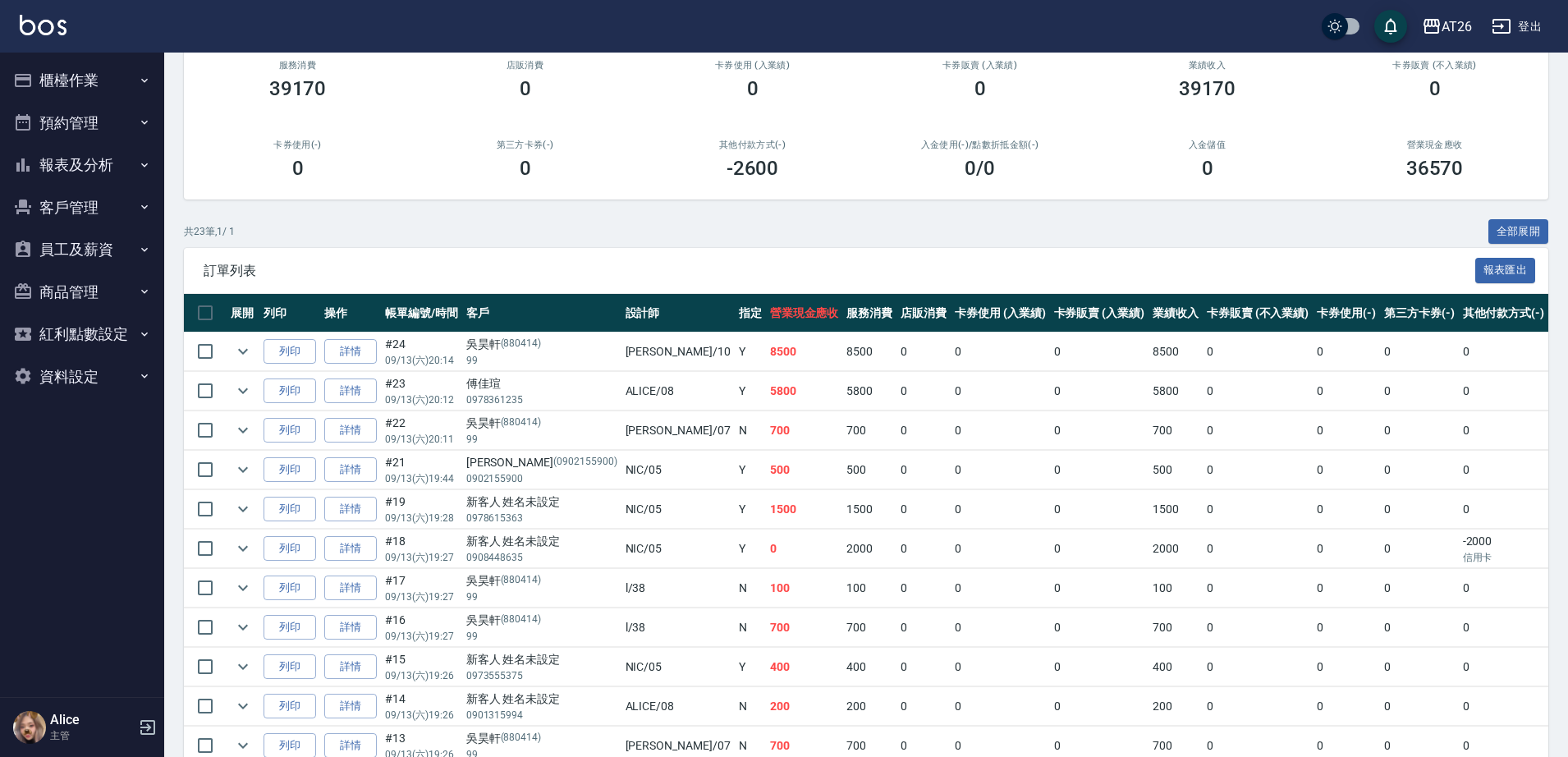
scroll to position [308, 0]
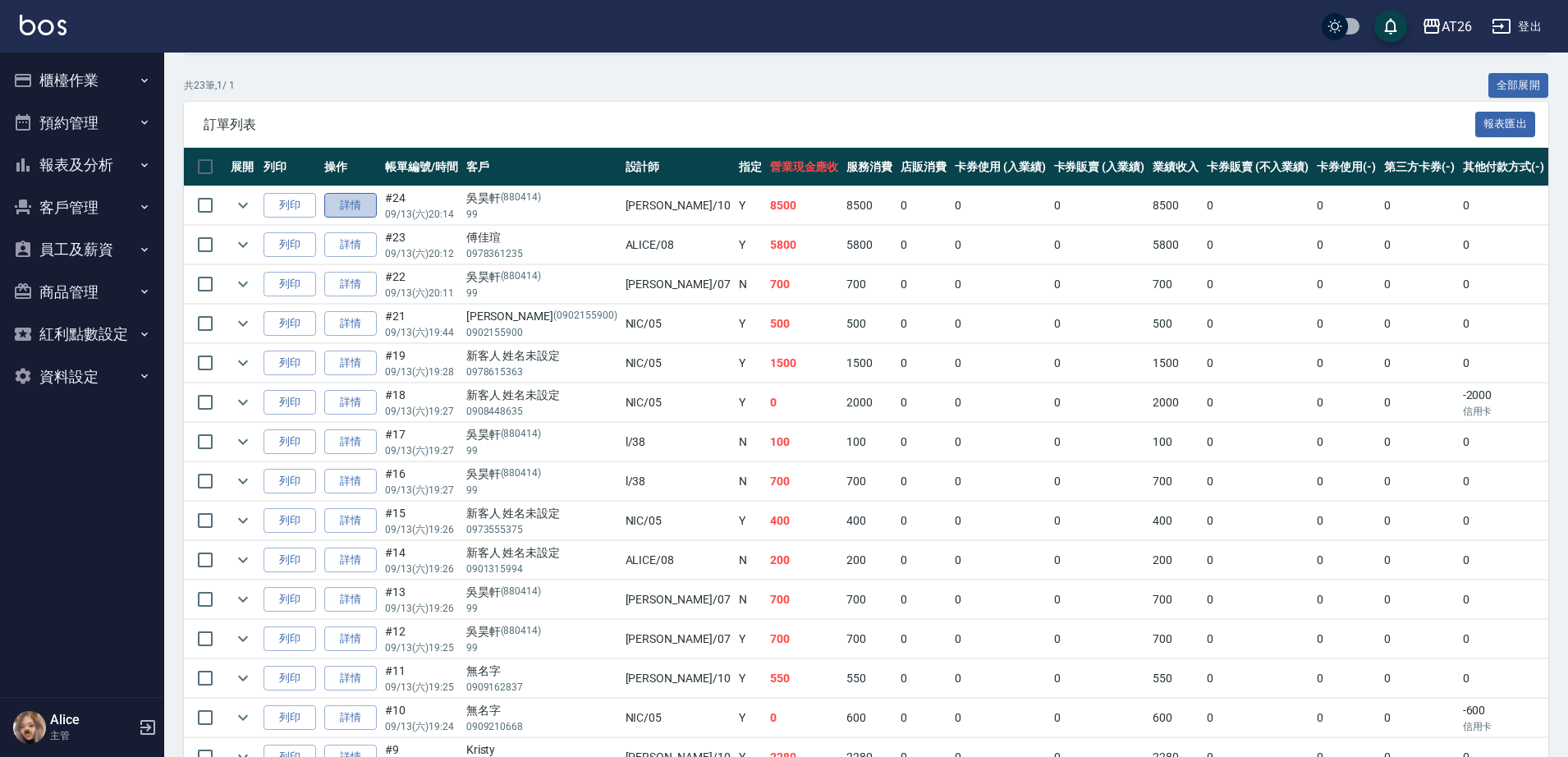
click at [341, 210] on link "詳情" at bounding box center [351, 206] width 53 height 25
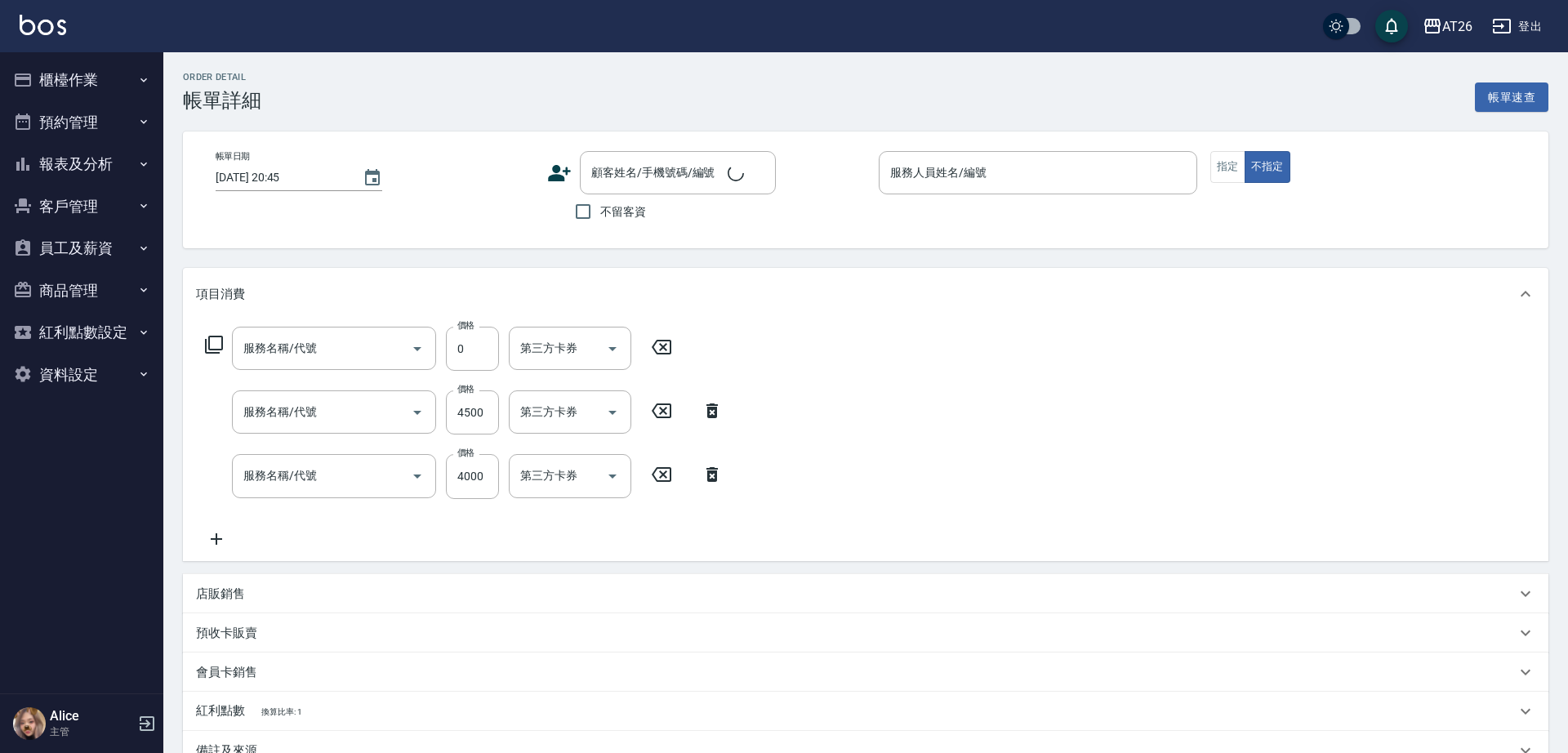
type input "[DATE] 20:14"
type input "[PERSON_NAME]-10"
type input "850"
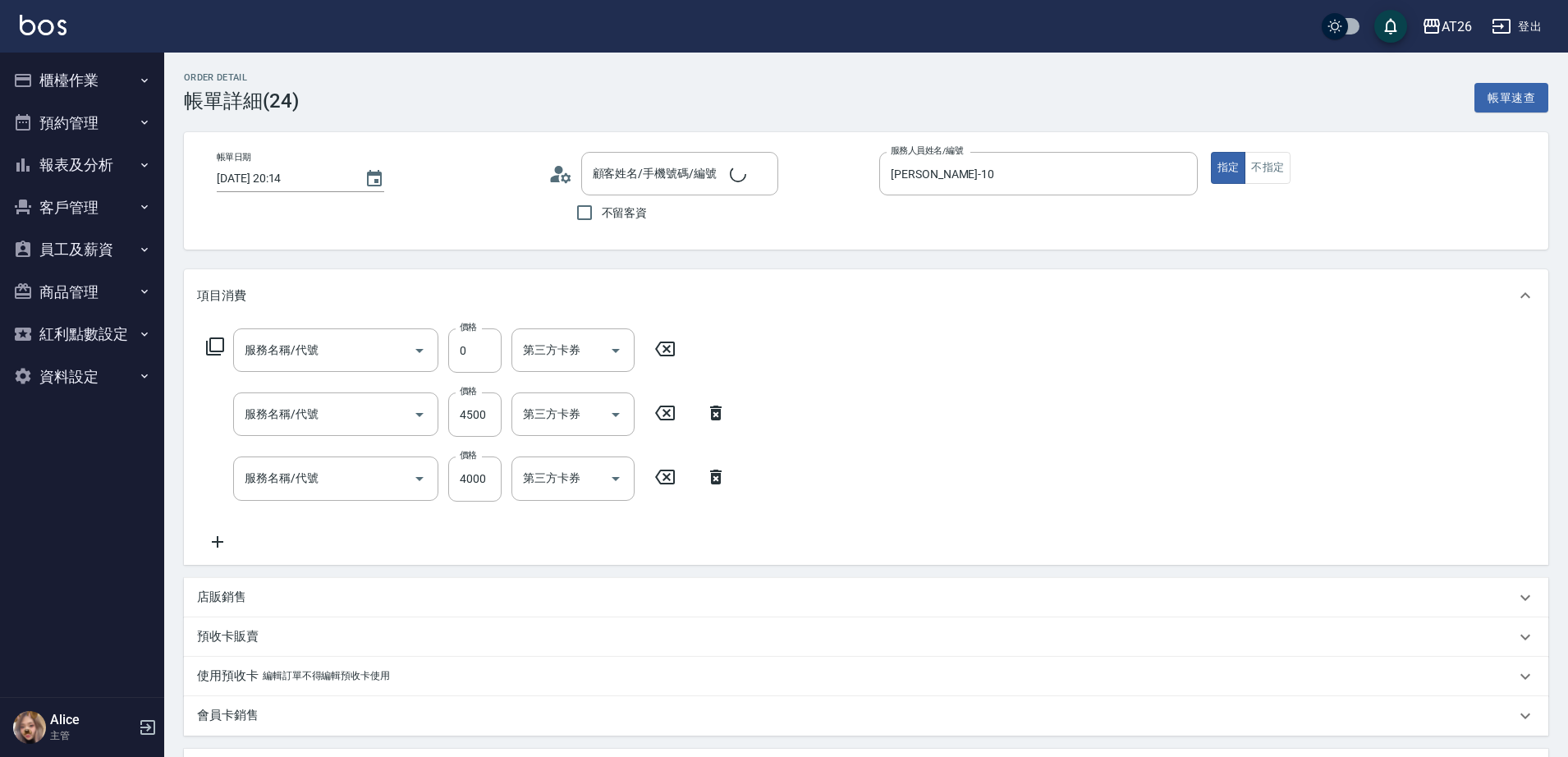
type input "染髮(501)"
type input "自護髮(601)"
type input "新羽毛鉑金接髮調整(704)"
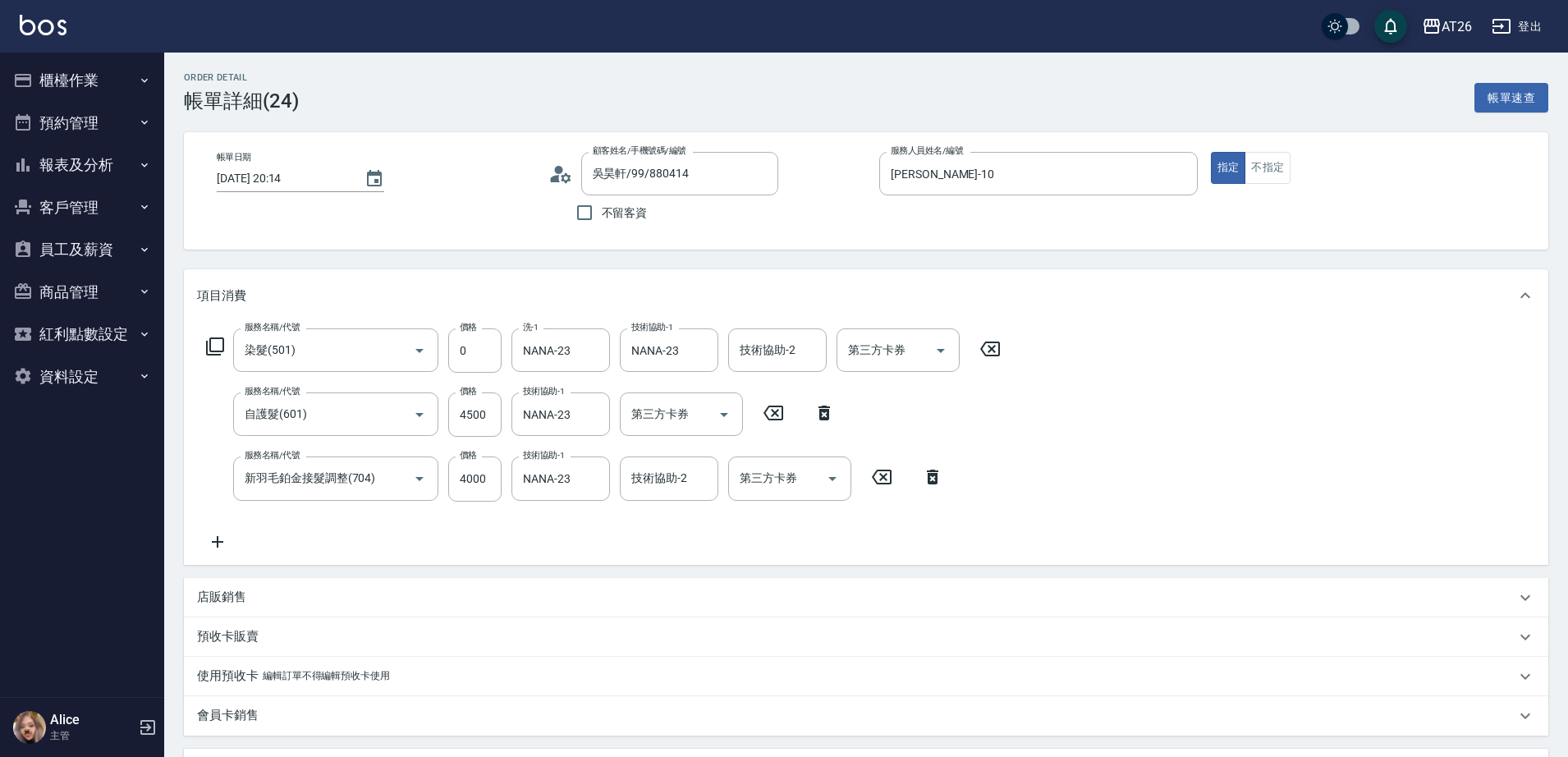
type input "吳昊軒/99/880414"
click at [765, 174] on icon "Clear" at bounding box center [761, 173] width 17 height 17
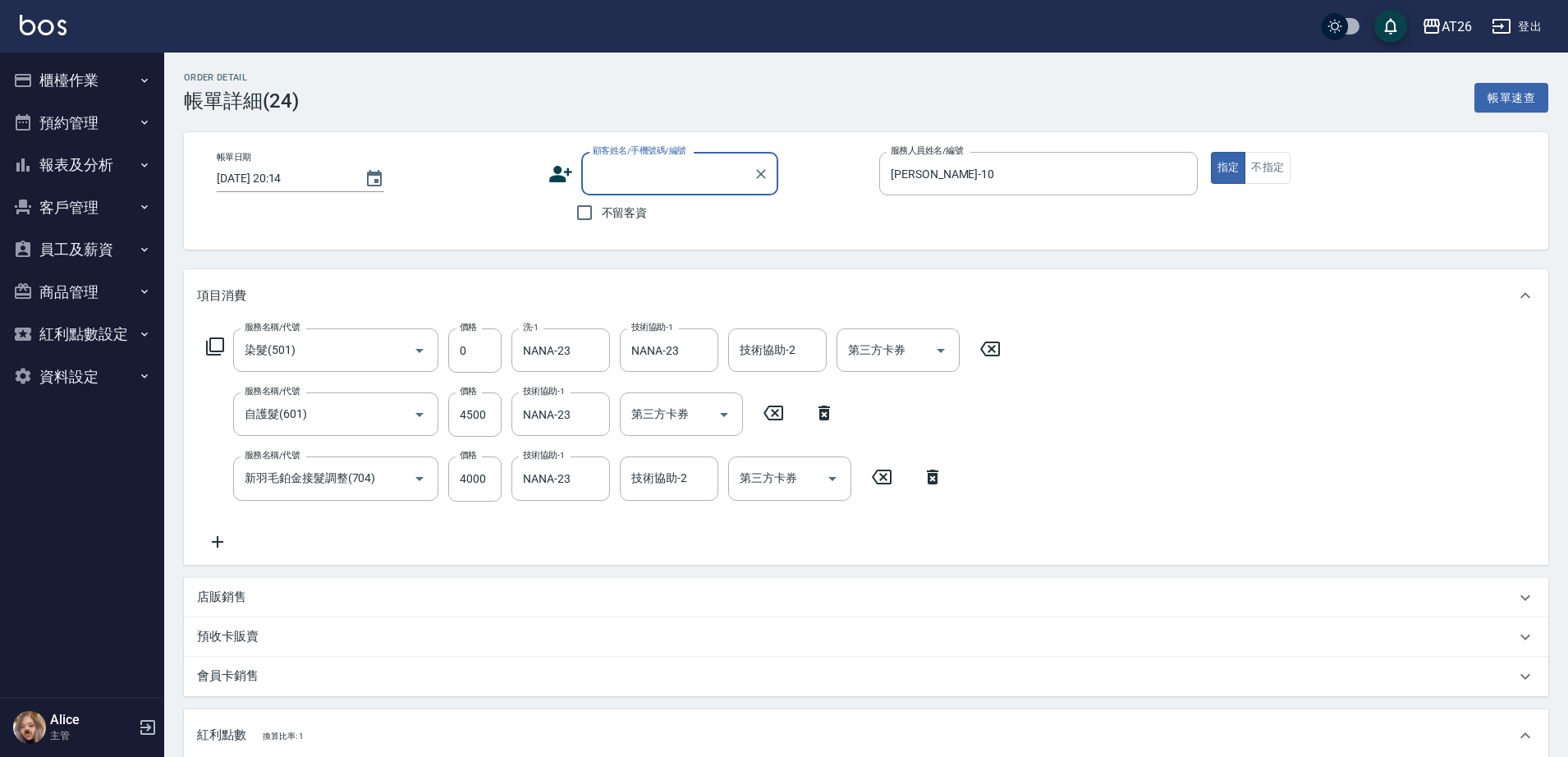
click at [620, 177] on input "顧客姓名/手機號碼/編號" at bounding box center [667, 173] width 158 height 28
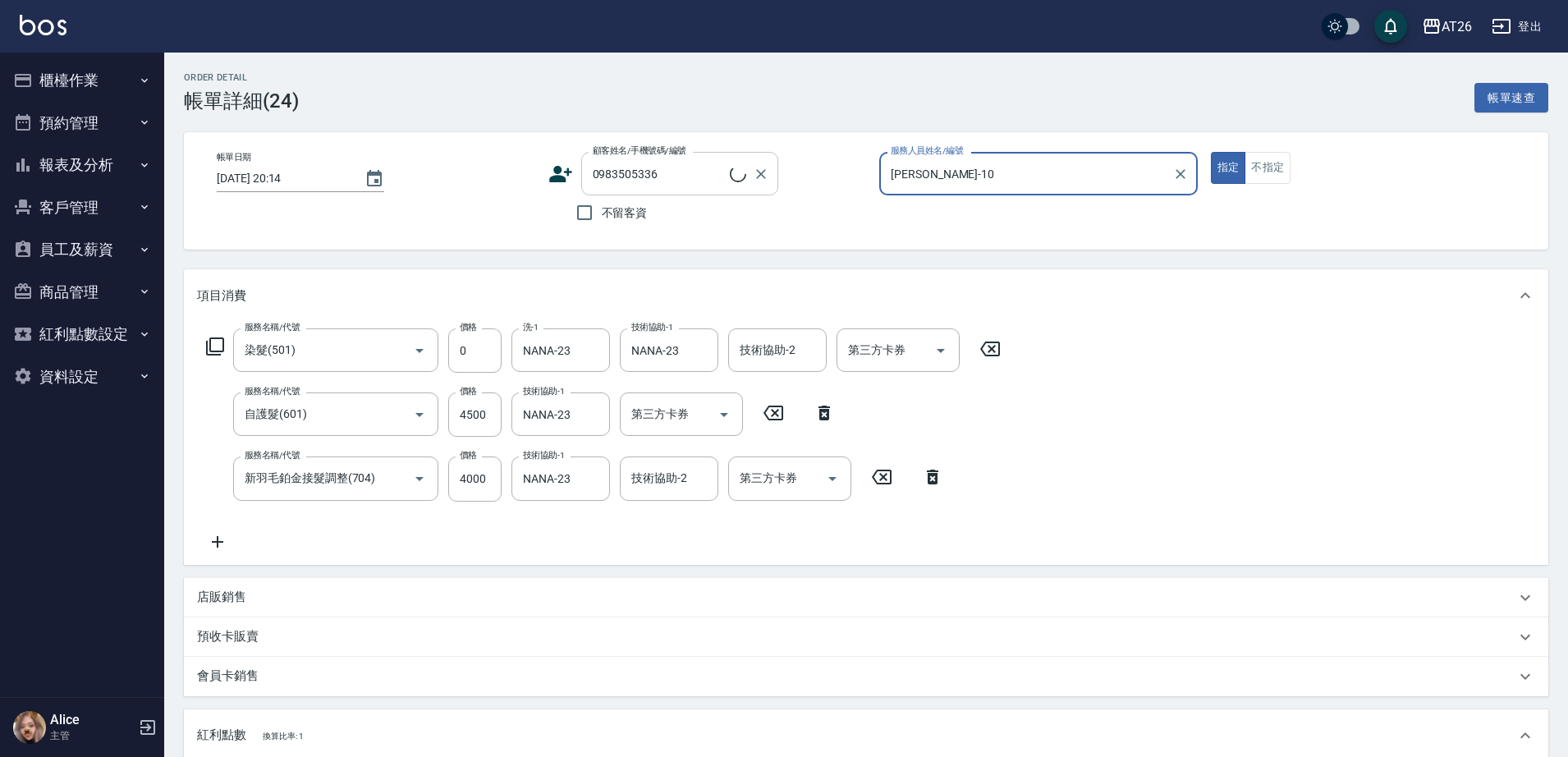
type input "欣/0983505336/null"
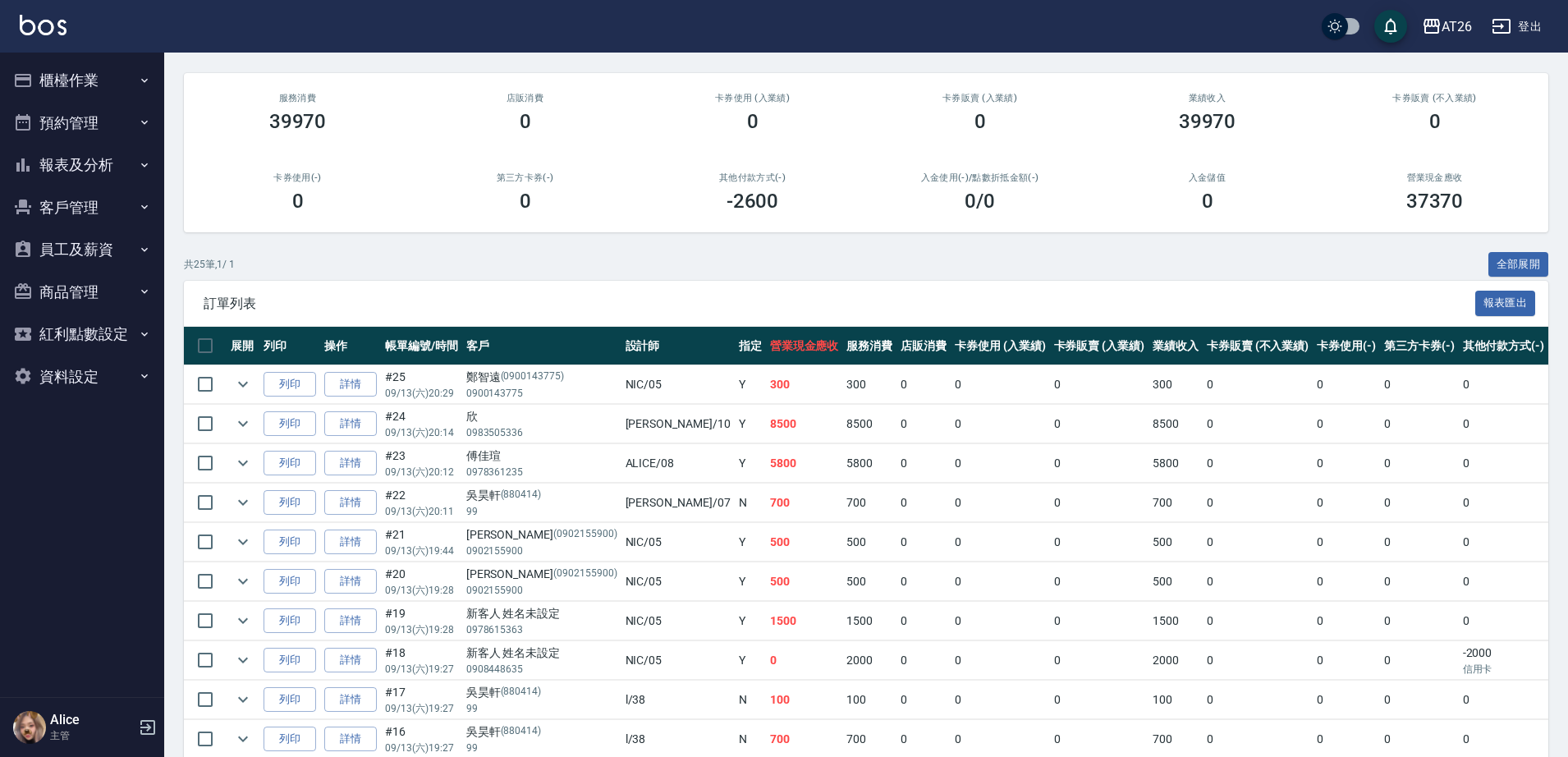
scroll to position [206, 0]
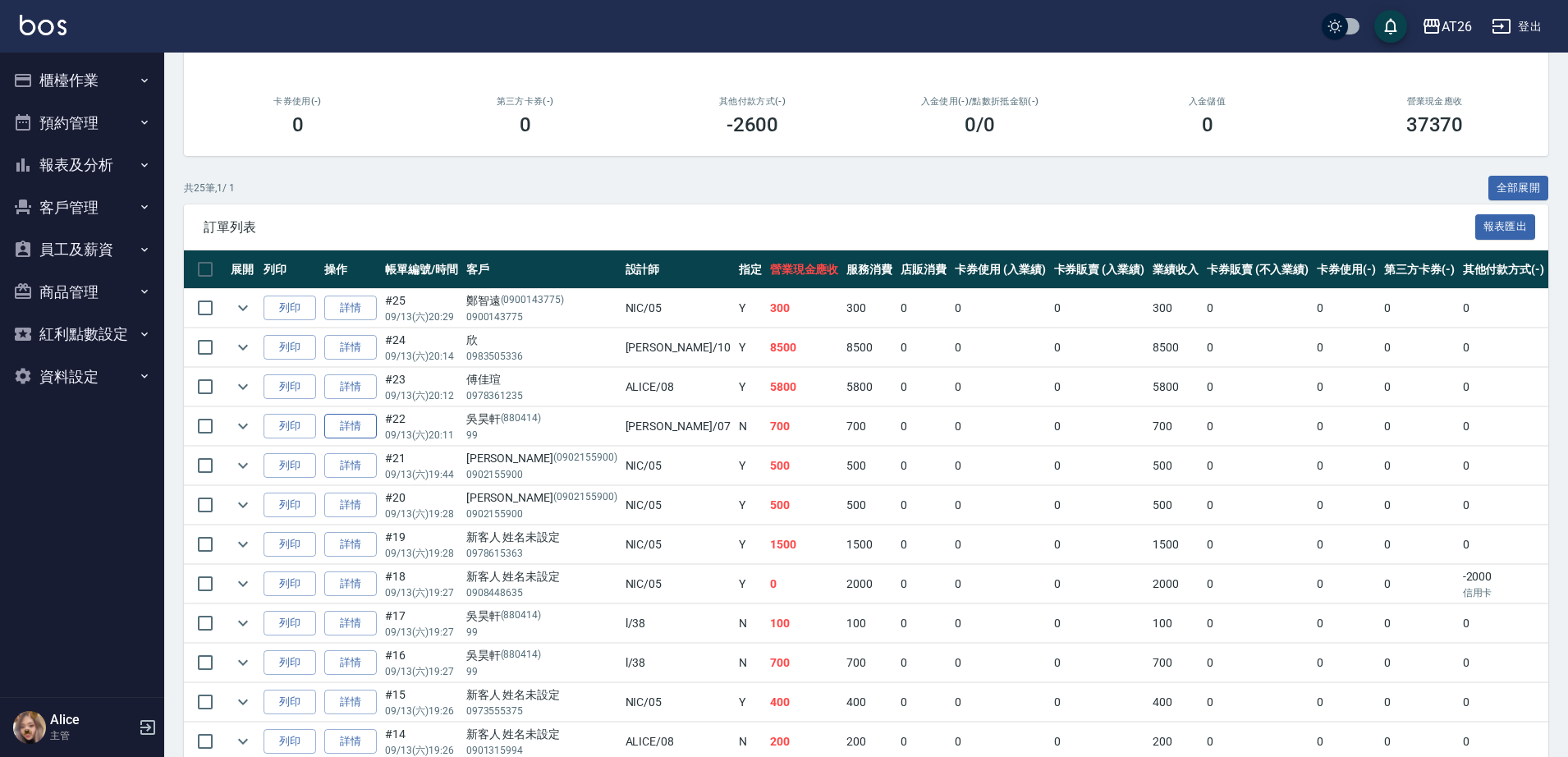
click at [356, 431] on link "詳情" at bounding box center [351, 427] width 53 height 25
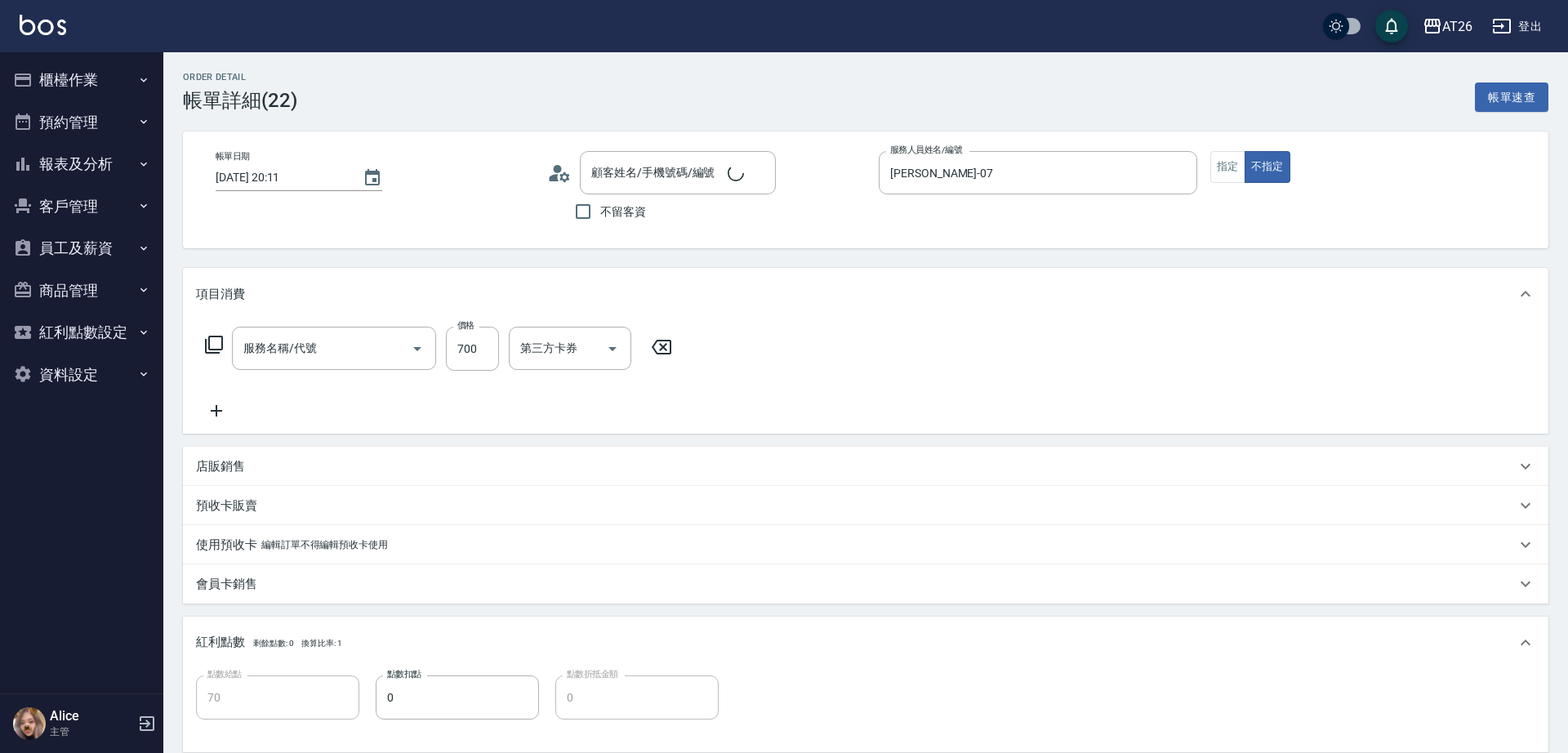
type input "[DATE] 20:11"
type input "[PERSON_NAME]-07"
type input "70"
type input "吳昊軒/99/880414"
type input "剪髮(401)"
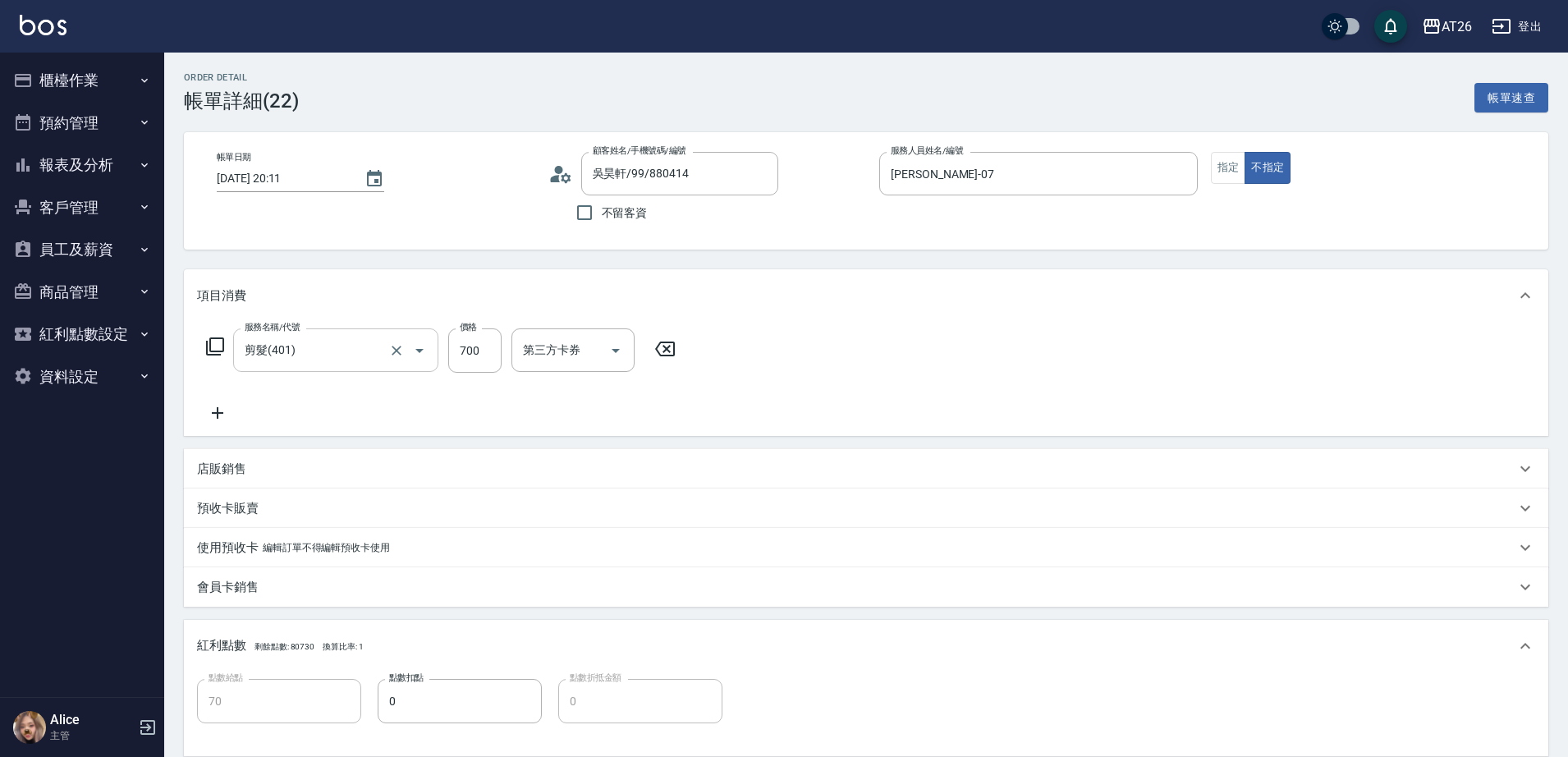
click at [327, 357] on input "剪髮(401)" at bounding box center [313, 350] width 144 height 28
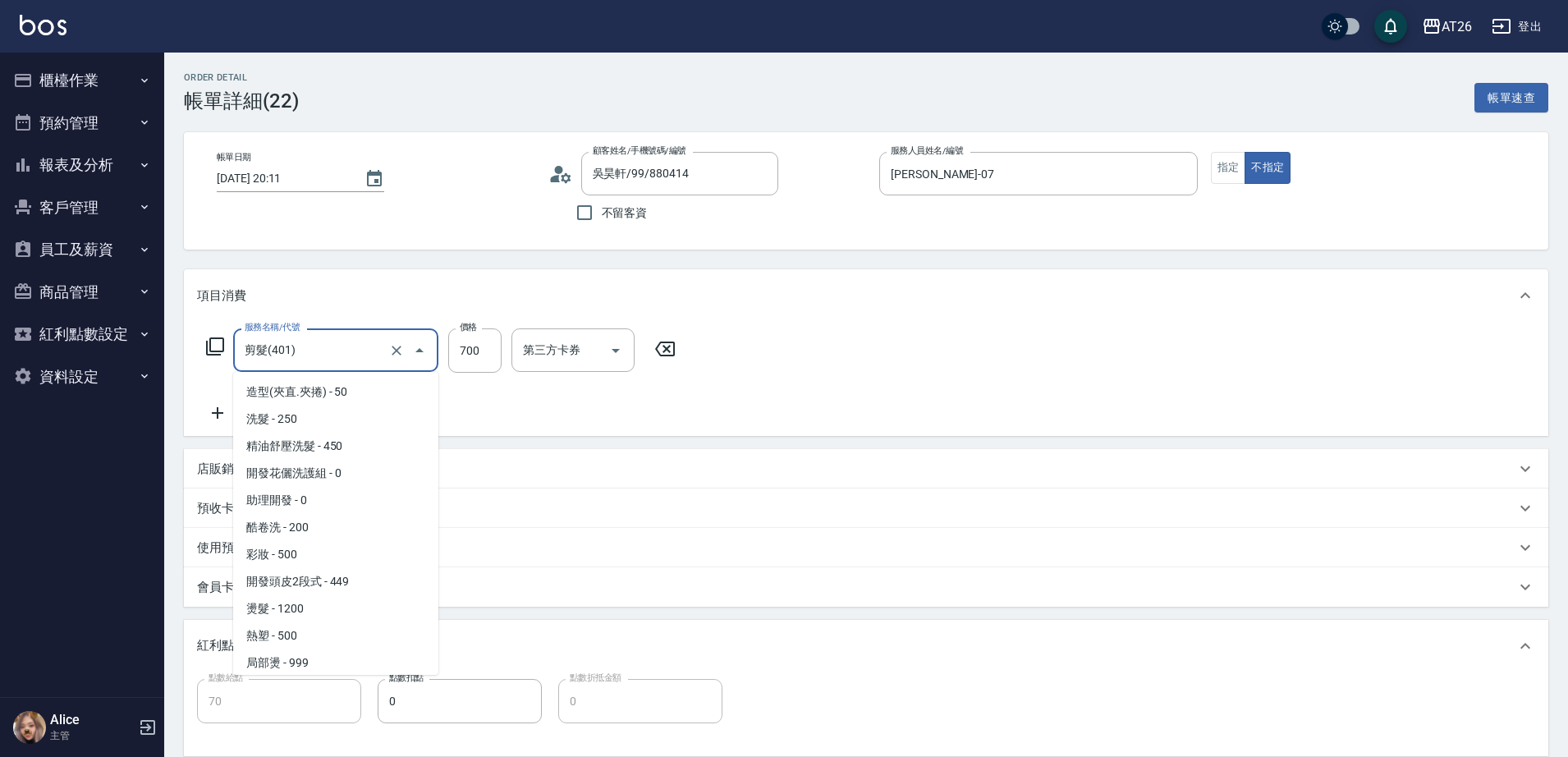
scroll to position [83, 0]
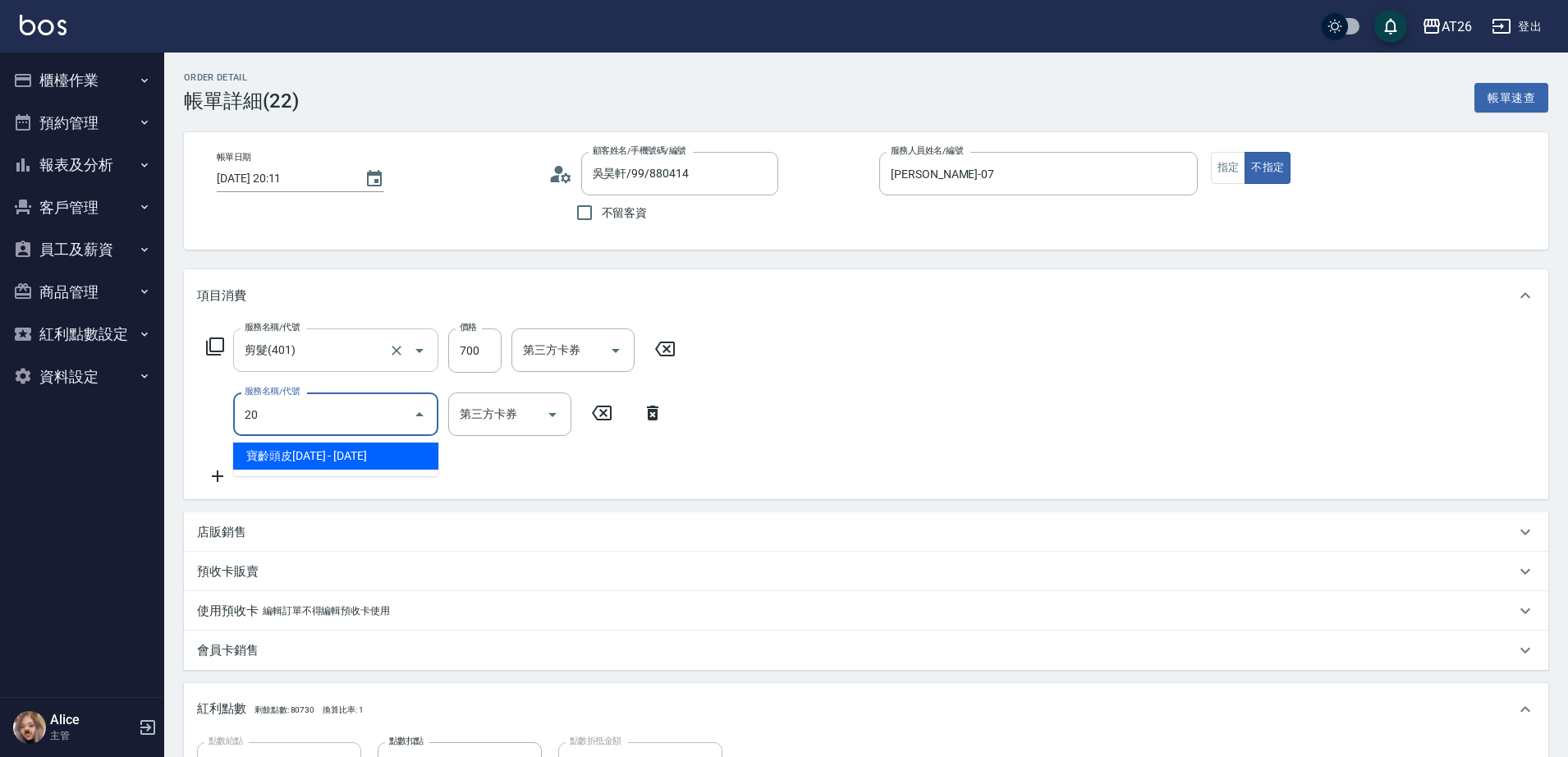
type input "201"
type input "90"
type input "洗髮(201)"
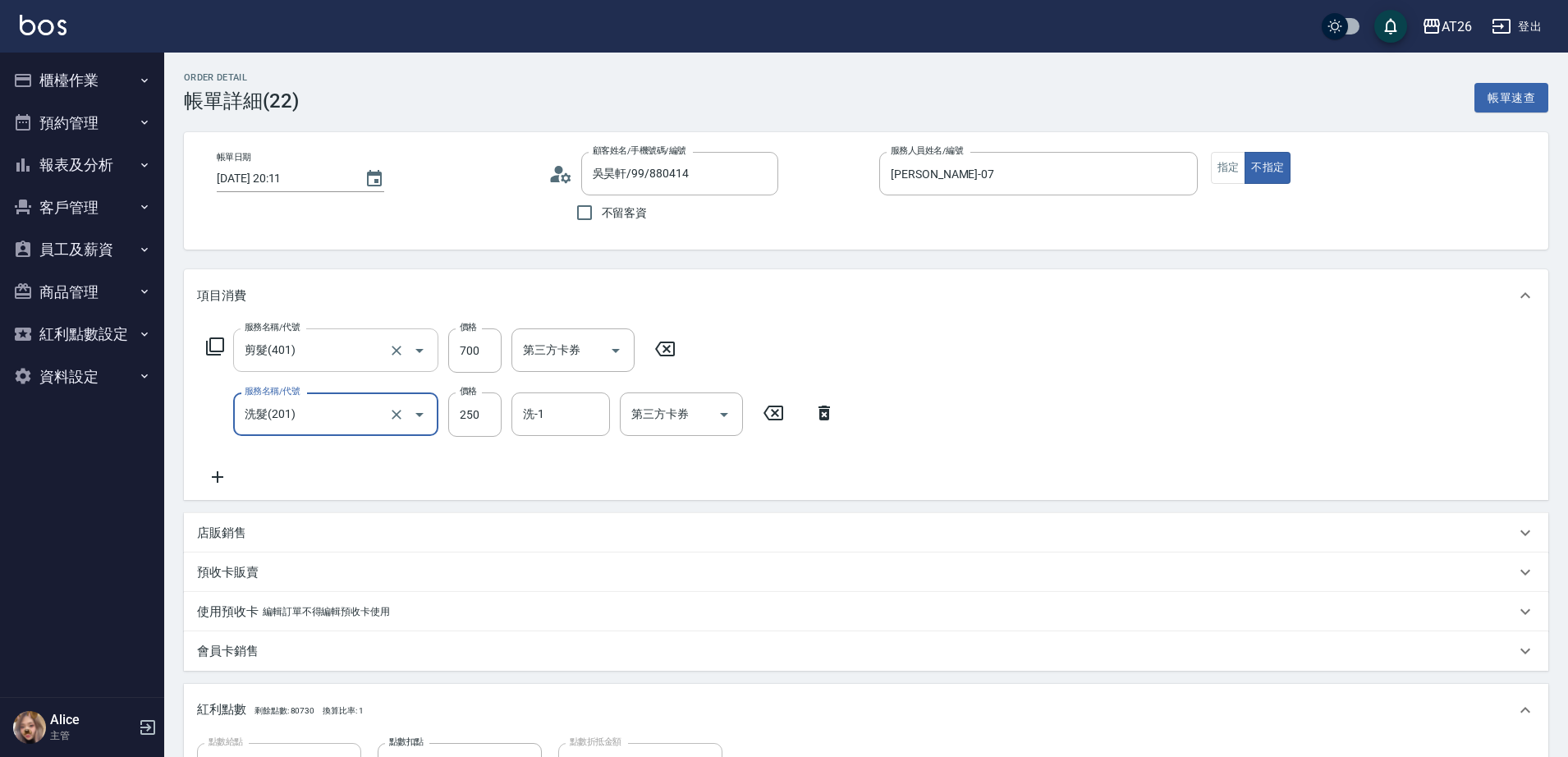
type input "0"
type input "70"
type input "0"
type input "[PERSON_NAME]-44"
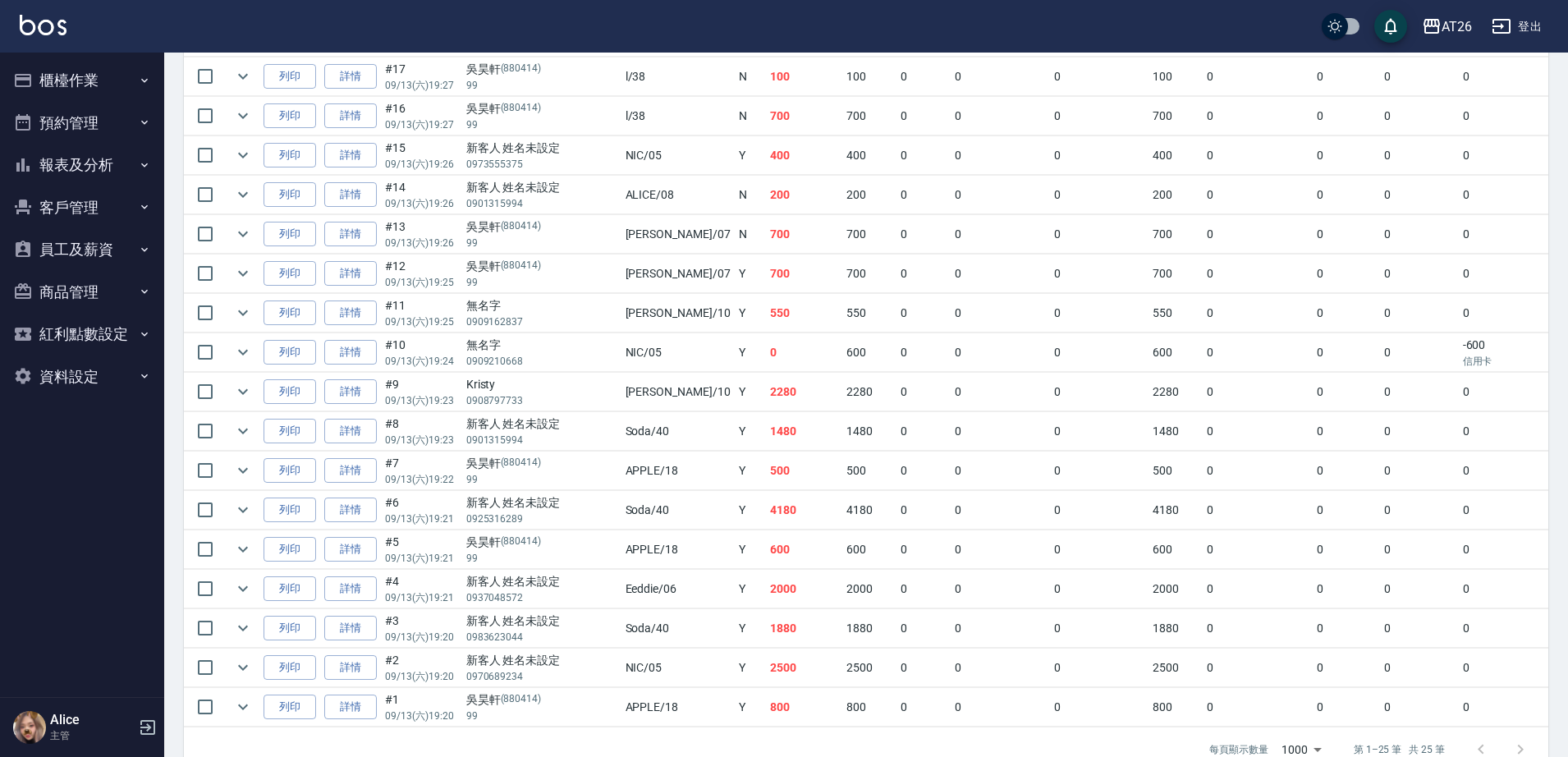
scroll to position [802, 0]
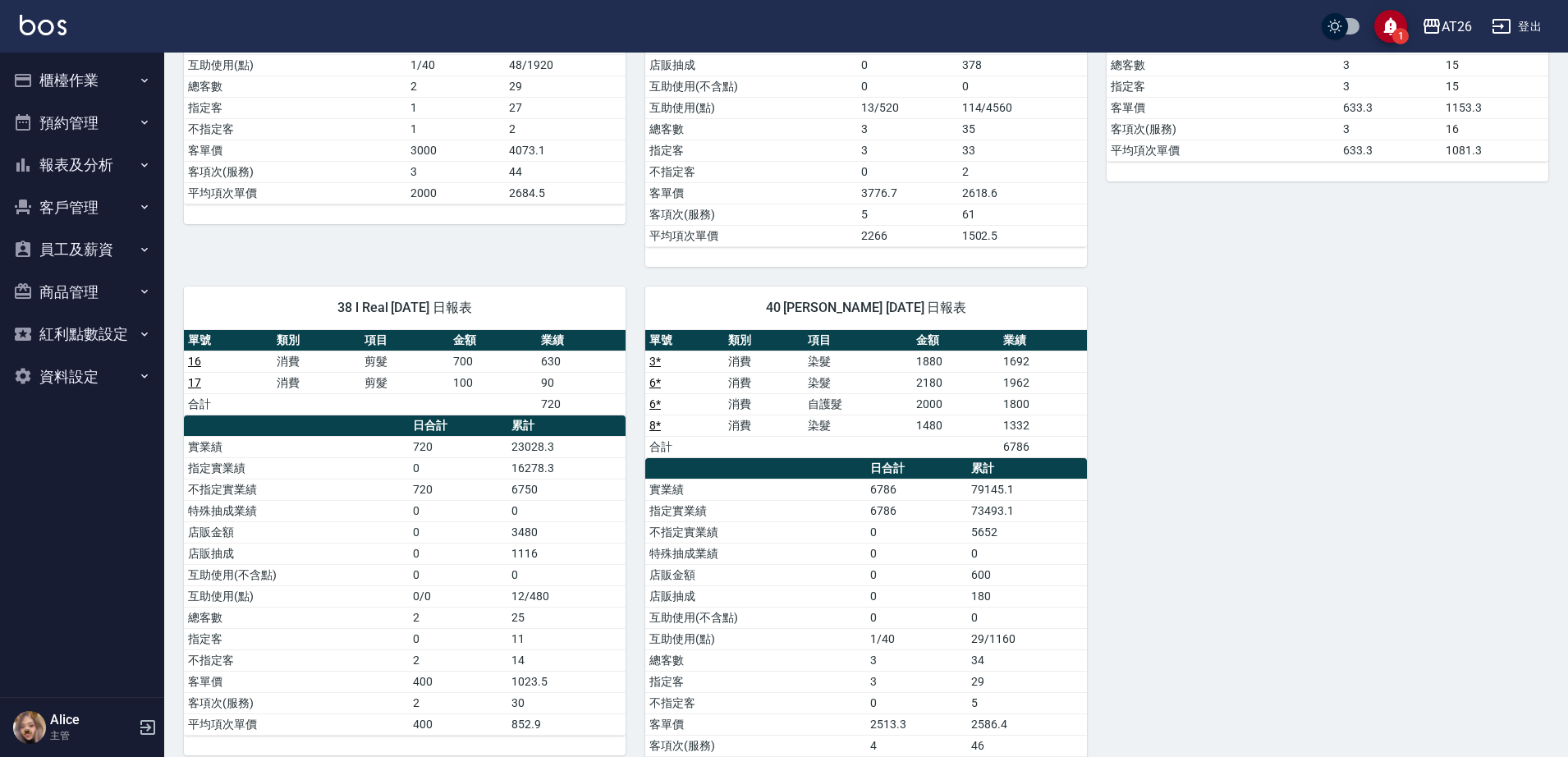
scroll to position [1147, 0]
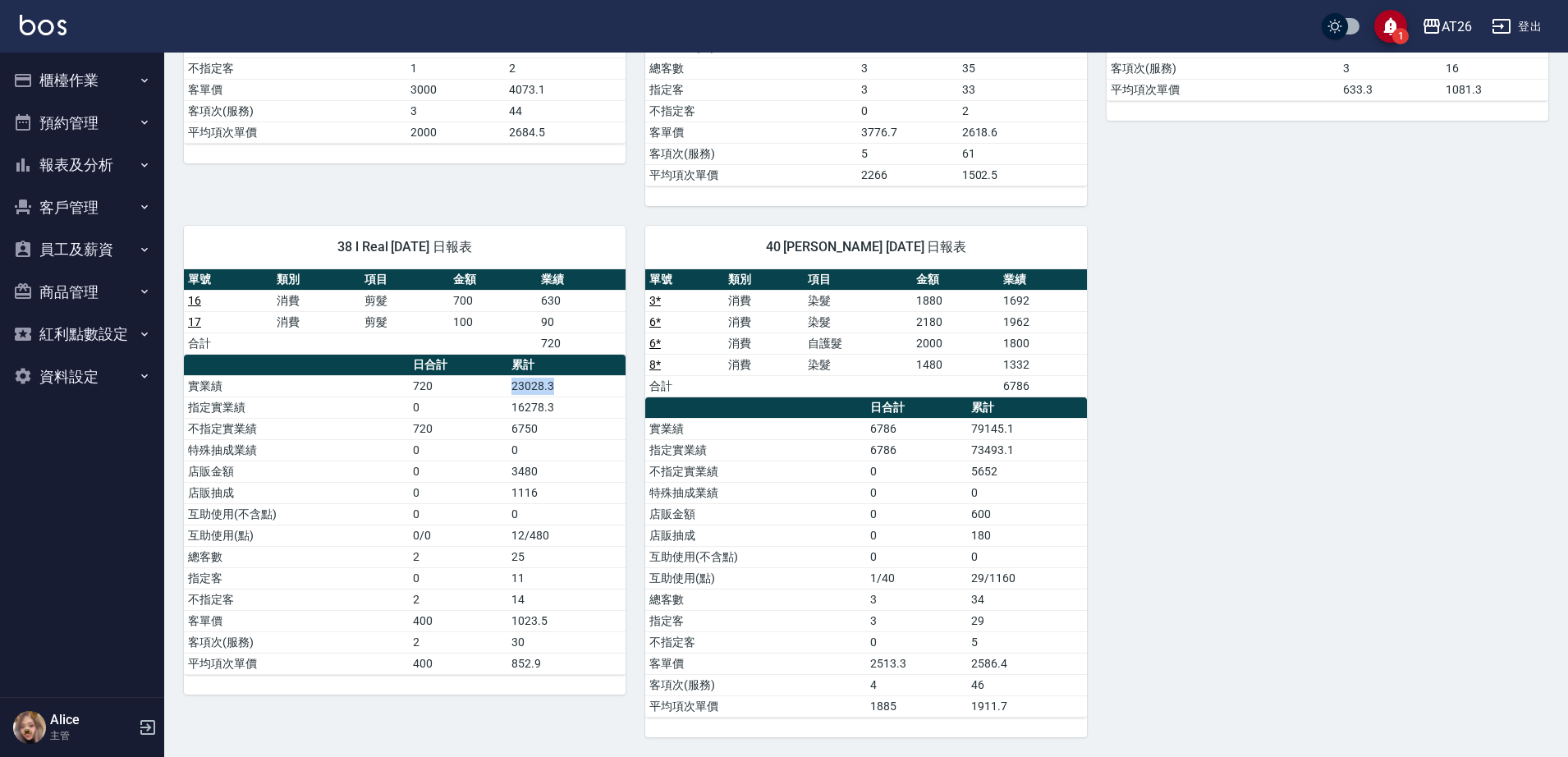
drag, startPoint x: 559, startPoint y: 379, endPoint x: 504, endPoint y: 375, distance: 55.1
click at [504, 375] on tr "實業績 720 23028.3" at bounding box center [404, 386] width 441 height 21
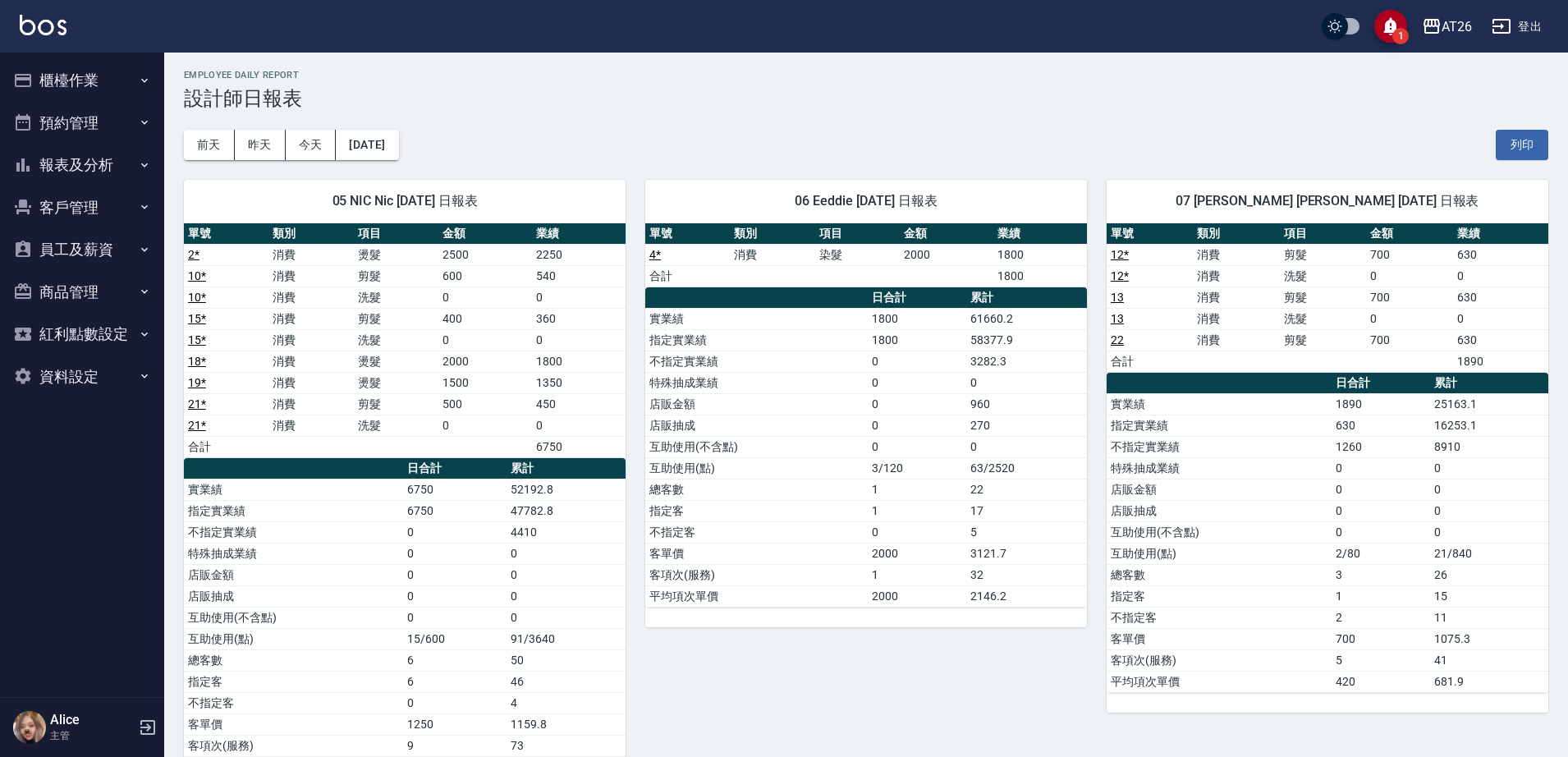
scroll to position [0, 0]
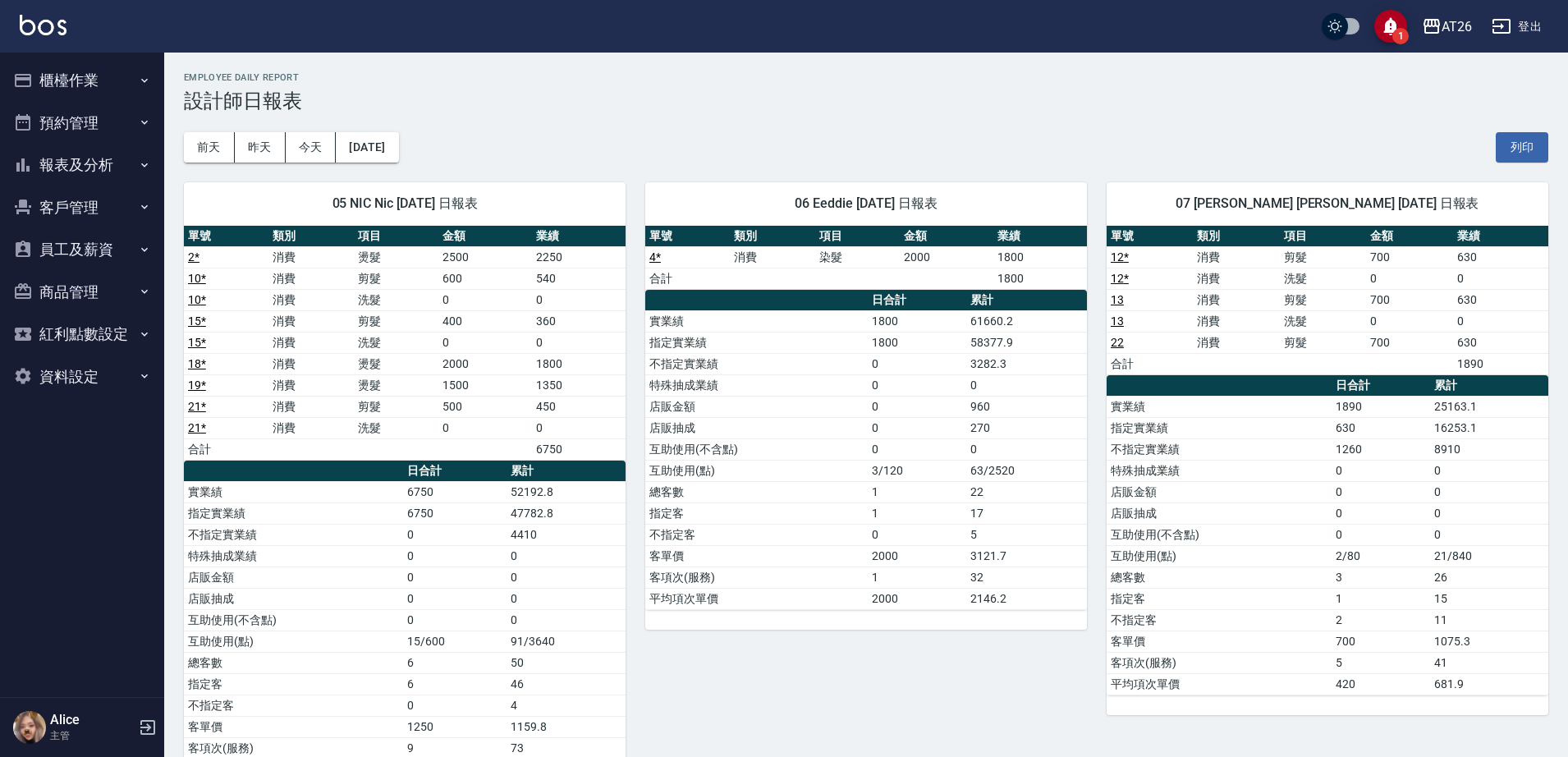
click at [1382, 20] on icon "save" at bounding box center [1391, 25] width 23 height 23
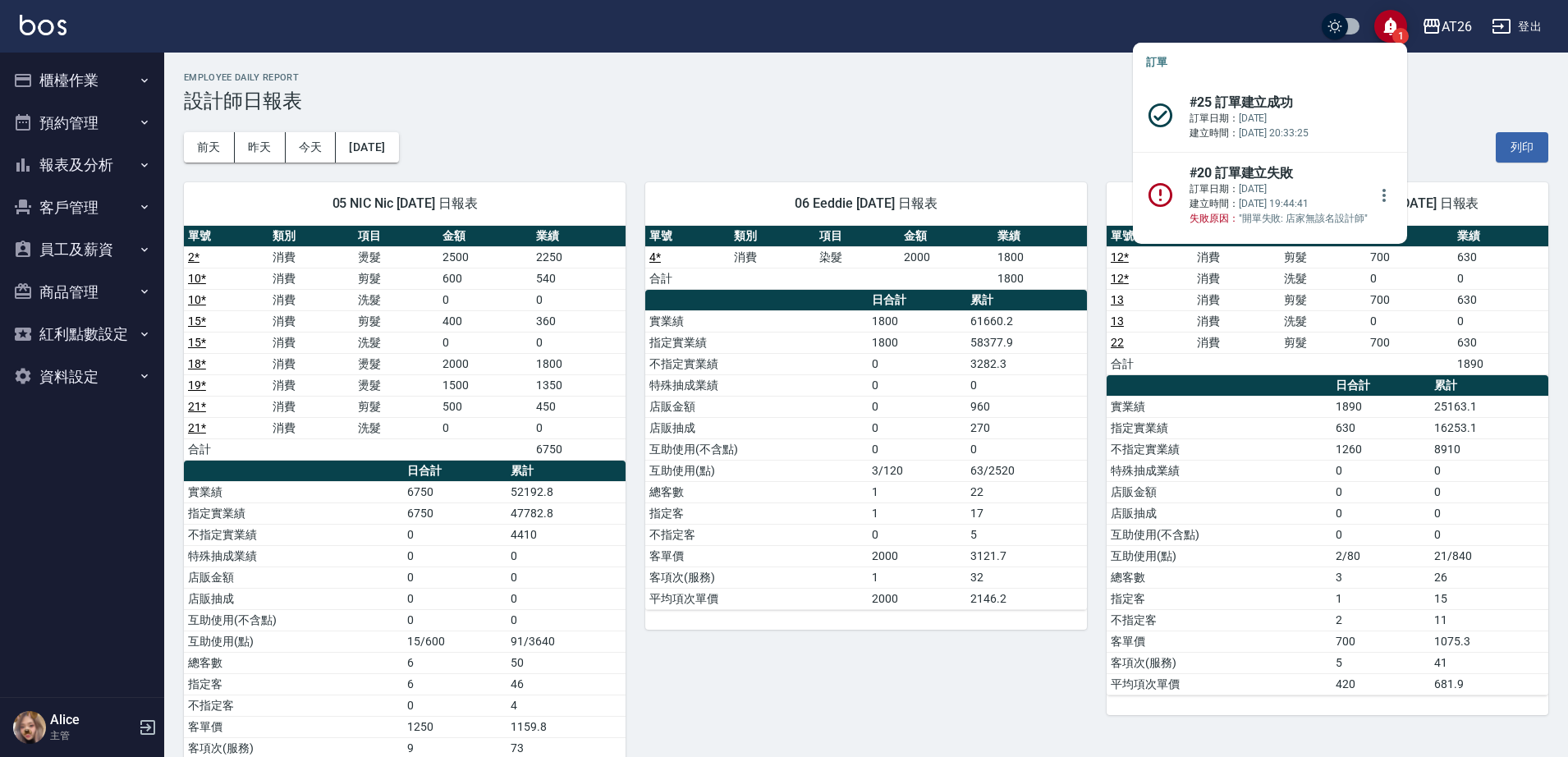
click at [1330, 212] on p "訂單日期： 2025/09/13 建立時間： 2025/09/13 19:44:41 失敗原因： "開單失敗: 店家無該名設計師"" at bounding box center [1278, 204] width 178 height 45
click at [1364, 201] on button "more" at bounding box center [1384, 195] width 39 height 39
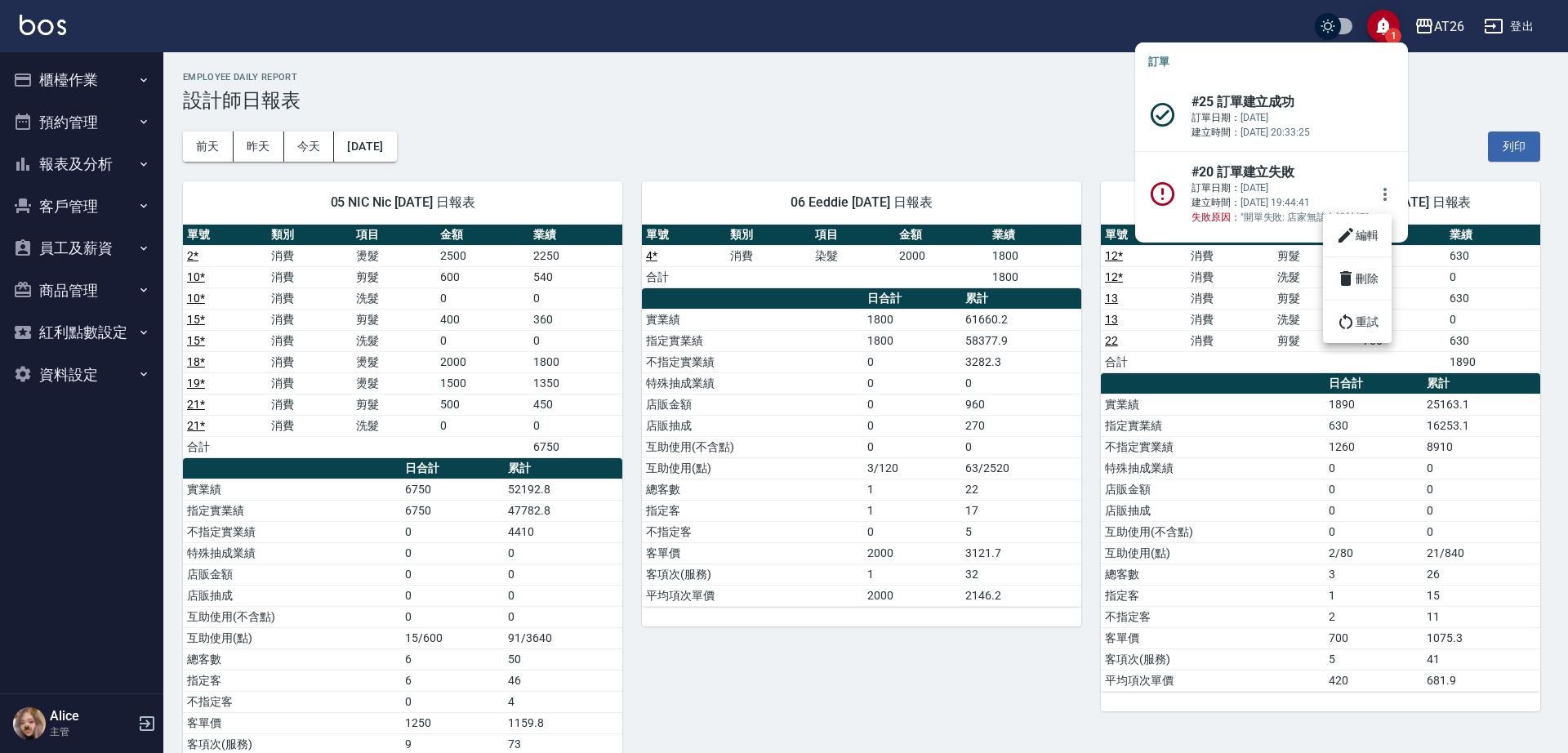
click at [1360, 235] on li "編輯" at bounding box center [1357, 235] width 69 height 29
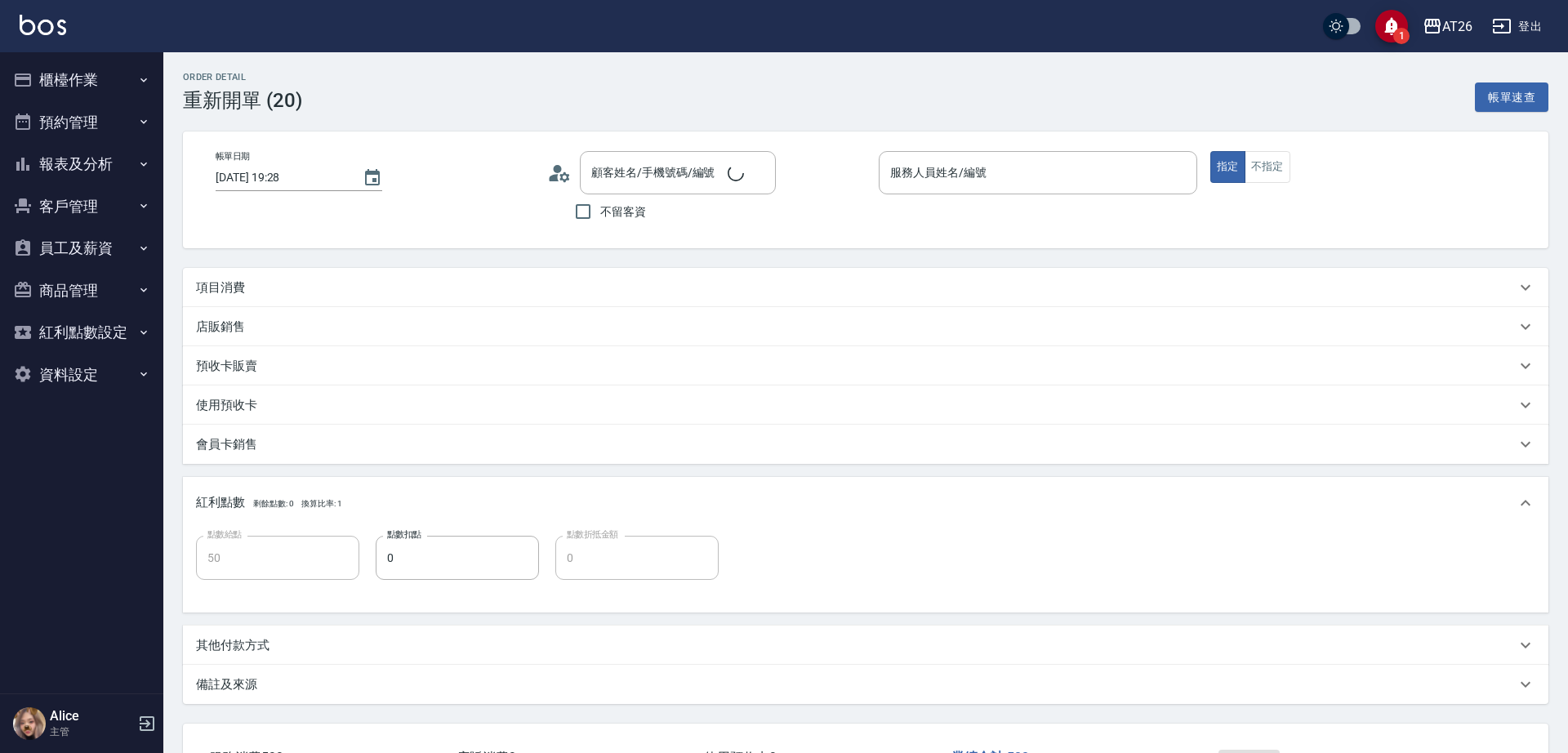
type input "2025/09/13 19:28"
type input "50"
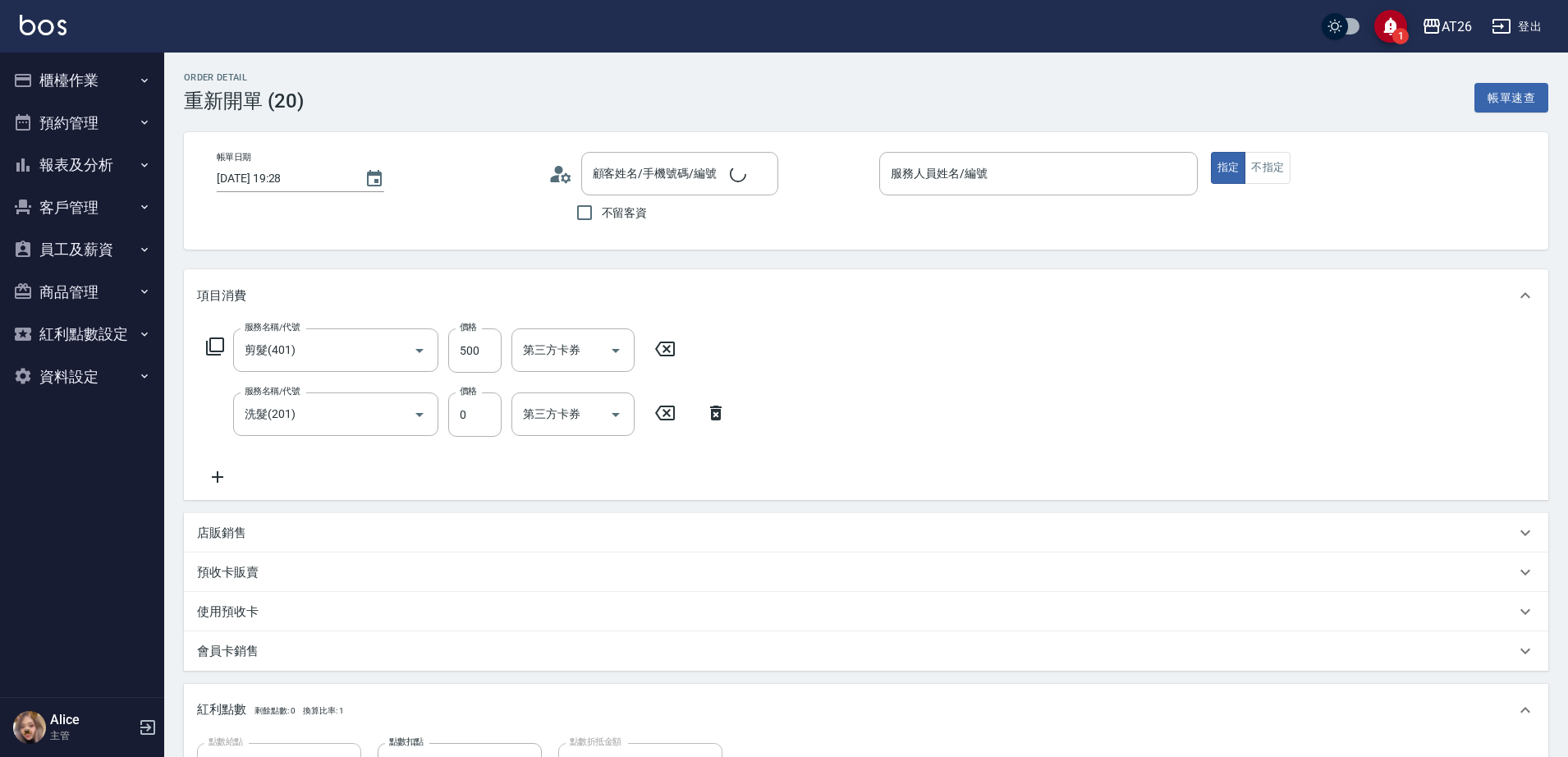
type input "黃振宇/0902155900/0902155900"
click at [943, 165] on div "服務人員姓名/編號 服務人員姓名/編號" at bounding box center [1038, 173] width 318 height 44
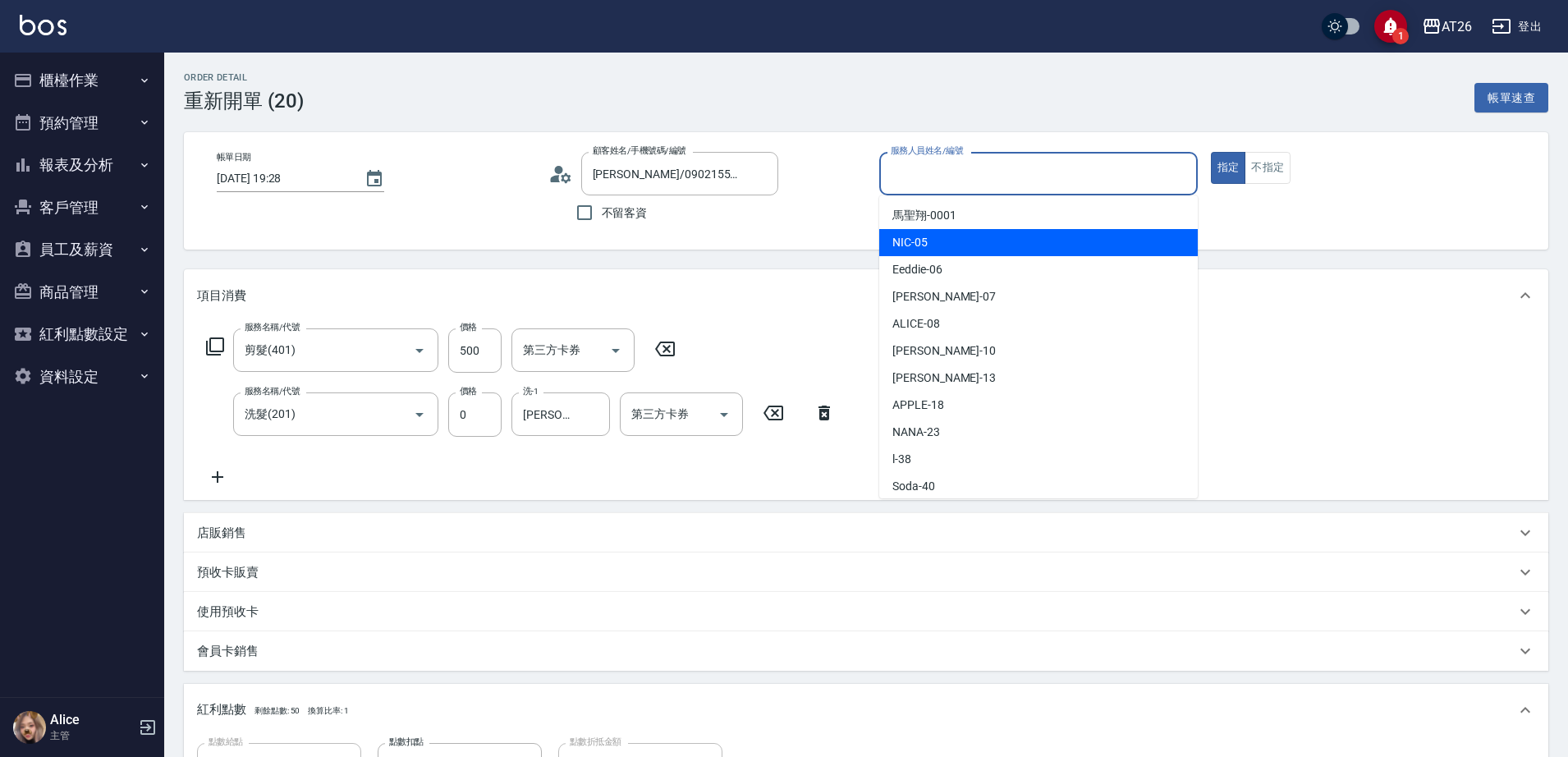
click at [946, 237] on div "NIC -05" at bounding box center [1038, 243] width 318 height 27
type input "NIC-05"
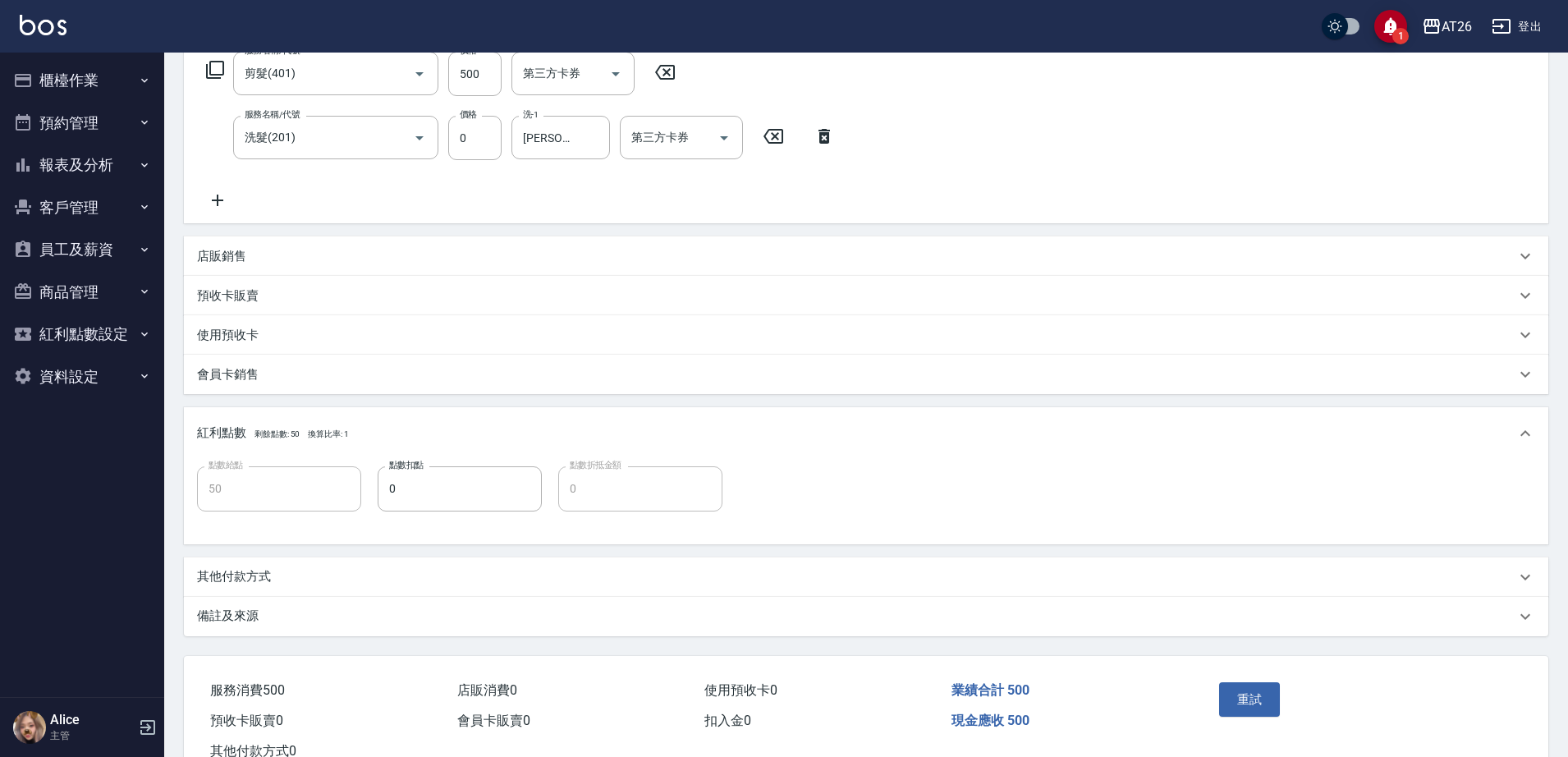
scroll to position [333, 0]
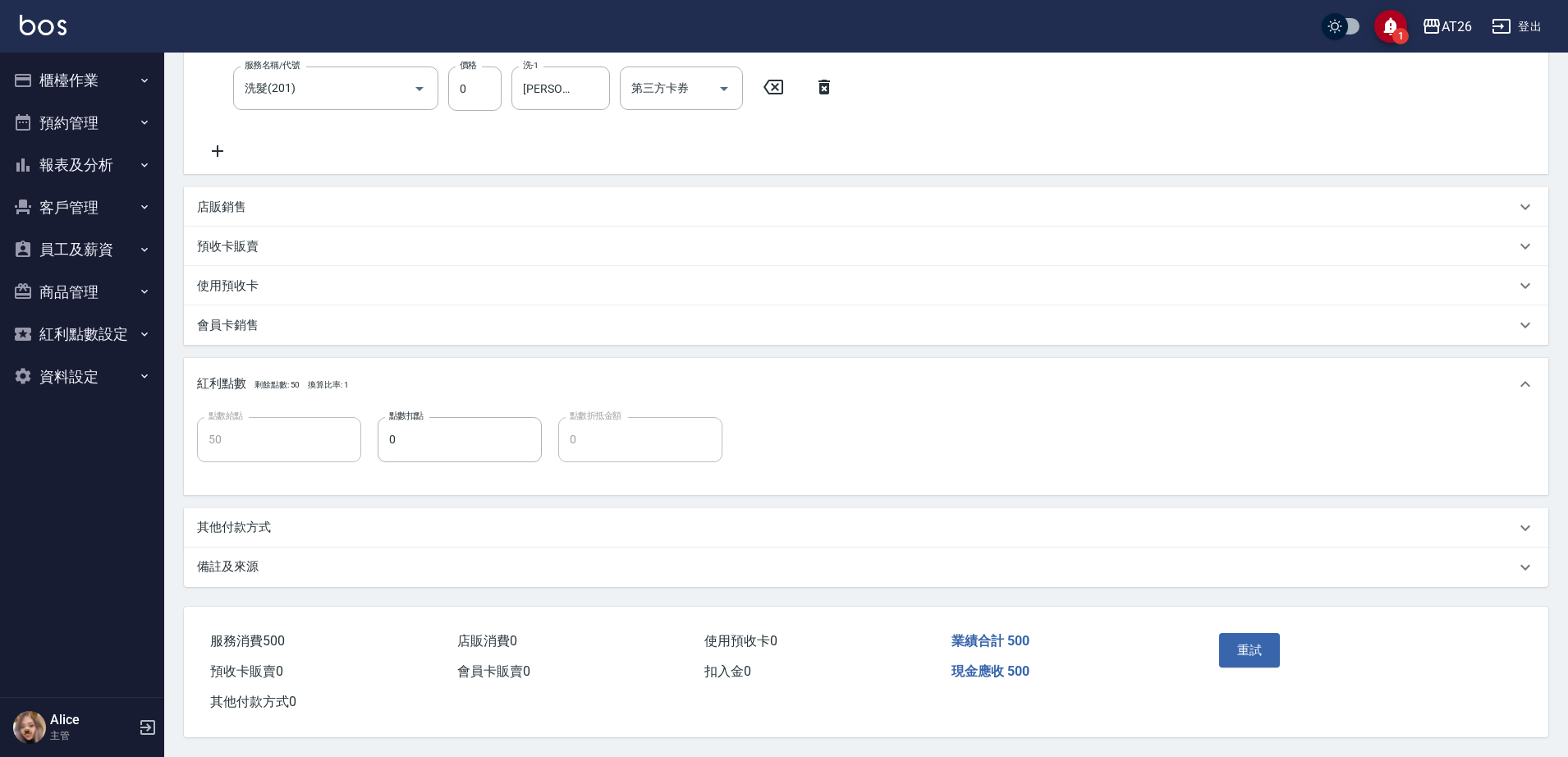
drag, startPoint x: 1119, startPoint y: 492, endPoint x: 1057, endPoint y: 513, distance: 65.5
click at [1255, 645] on button "重試" at bounding box center [1250, 650] width 61 height 34
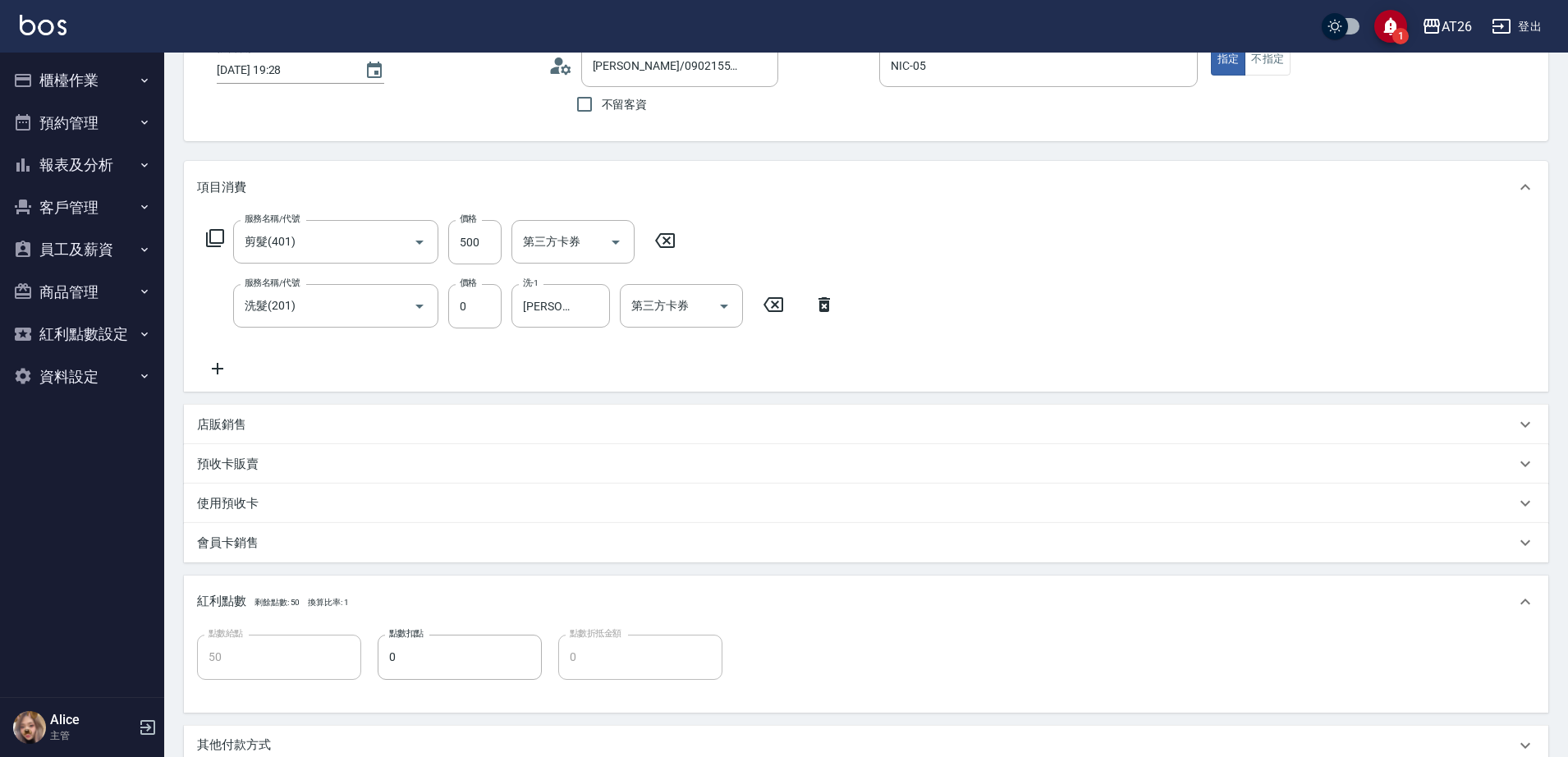
scroll to position [0, 0]
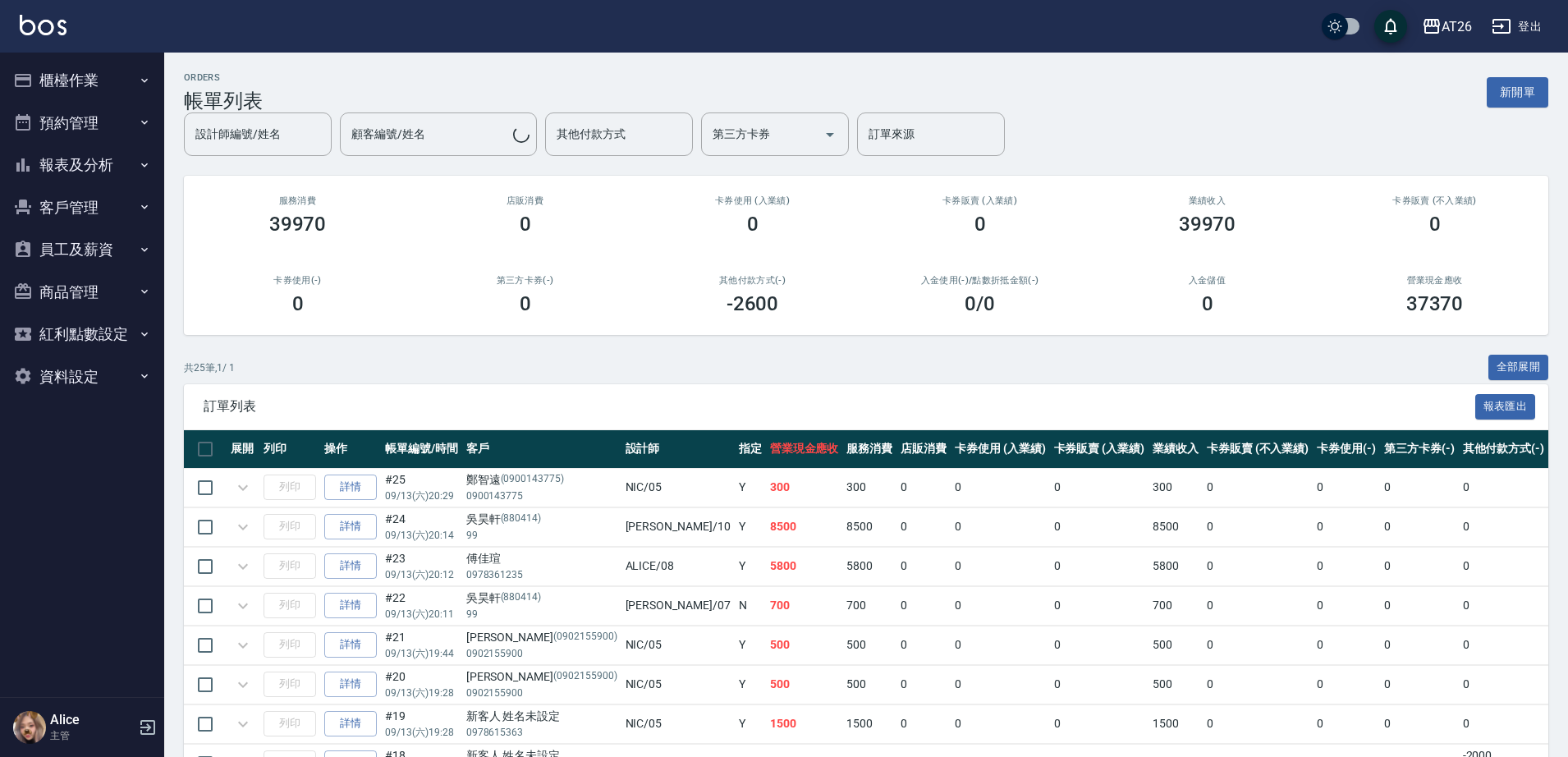
click at [1407, 28] on div at bounding box center [1391, 26] width 33 height 33
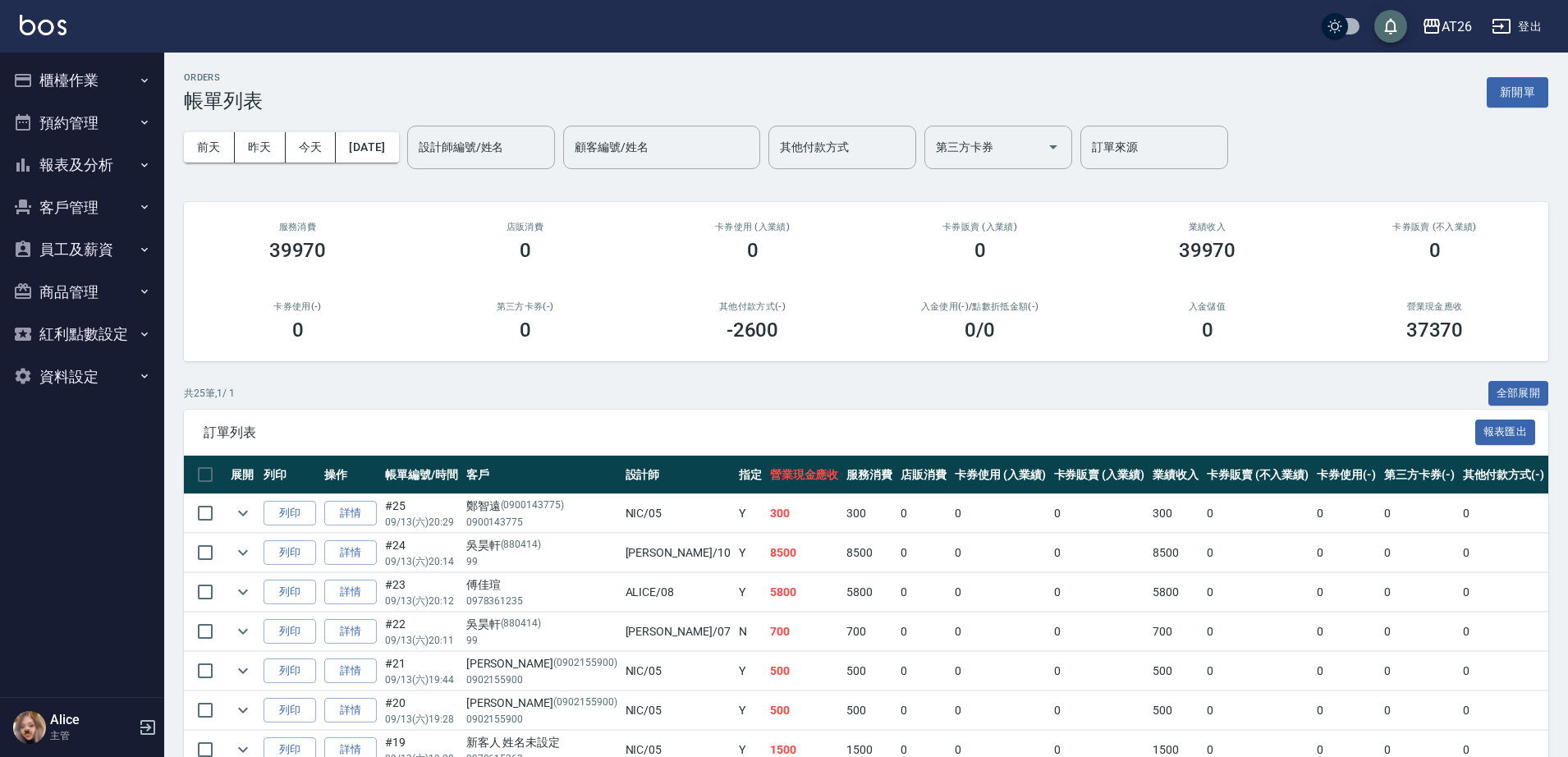
click at [1398, 28] on icon "save" at bounding box center [1391, 26] width 19 height 19
click at [51, 89] on button "櫃檯作業" at bounding box center [82, 81] width 151 height 43
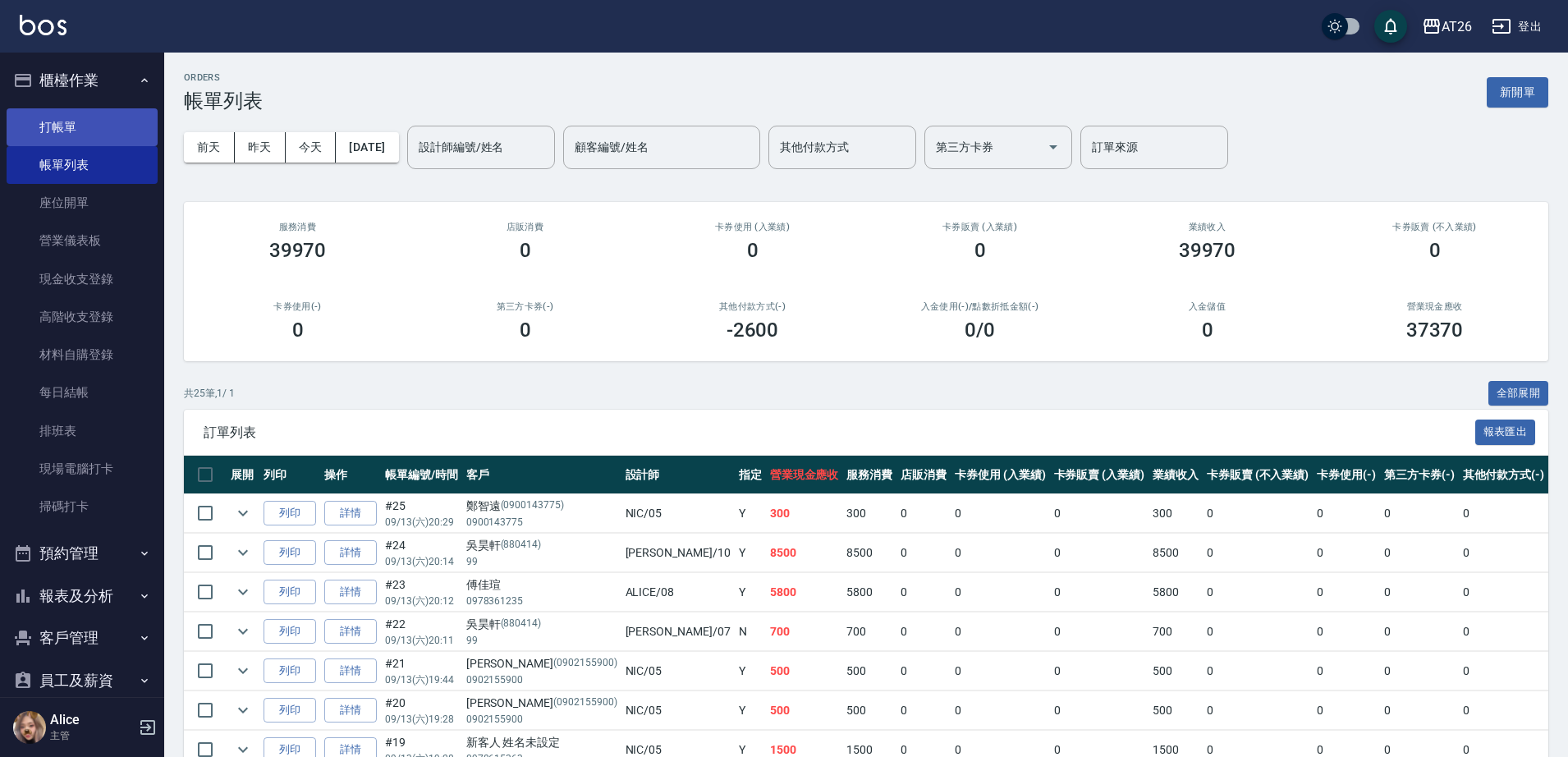
click at [65, 119] on link "打帳單" at bounding box center [82, 127] width 151 height 38
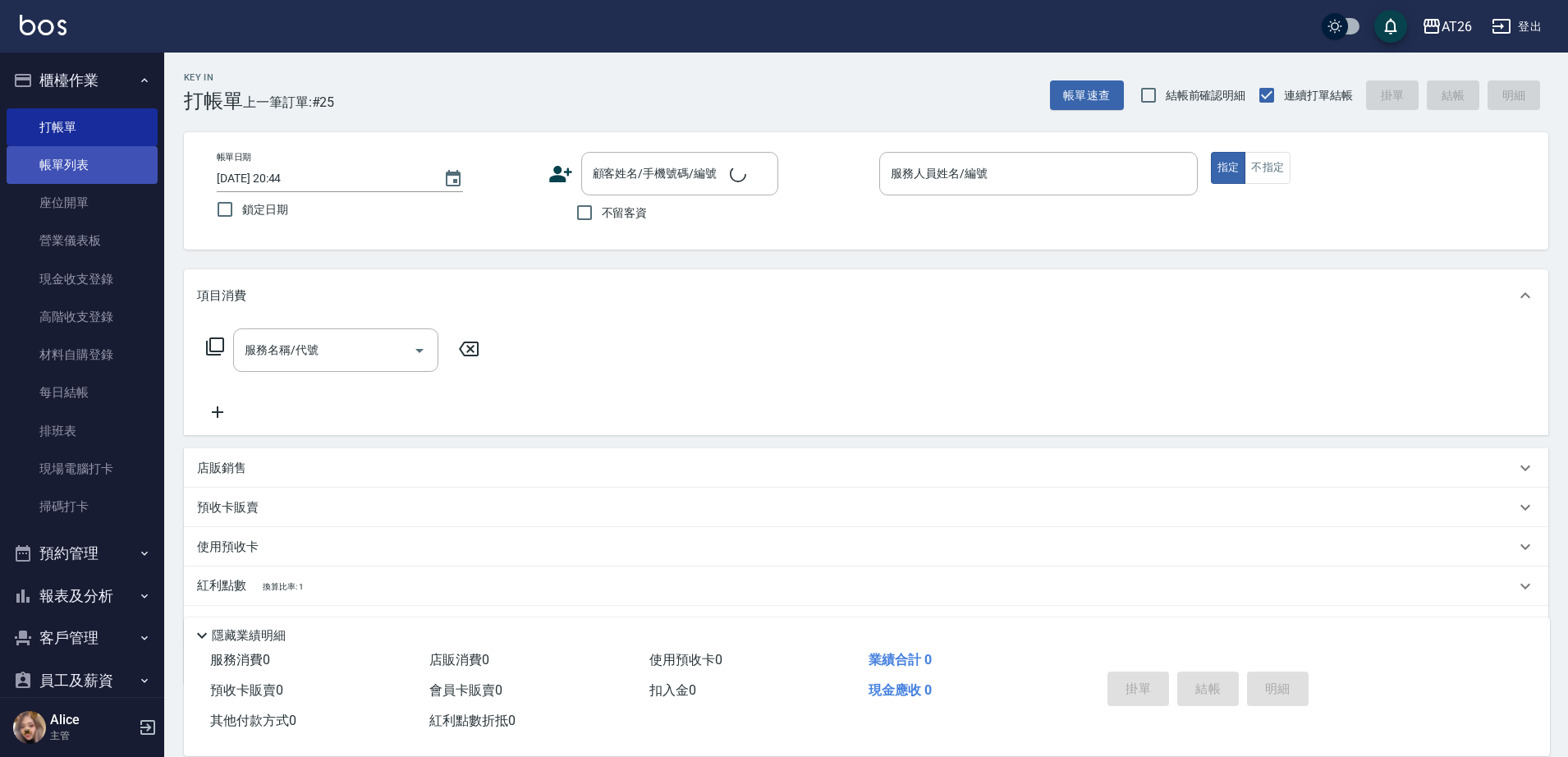
click at [62, 175] on link "帳單列表" at bounding box center [82, 165] width 151 height 38
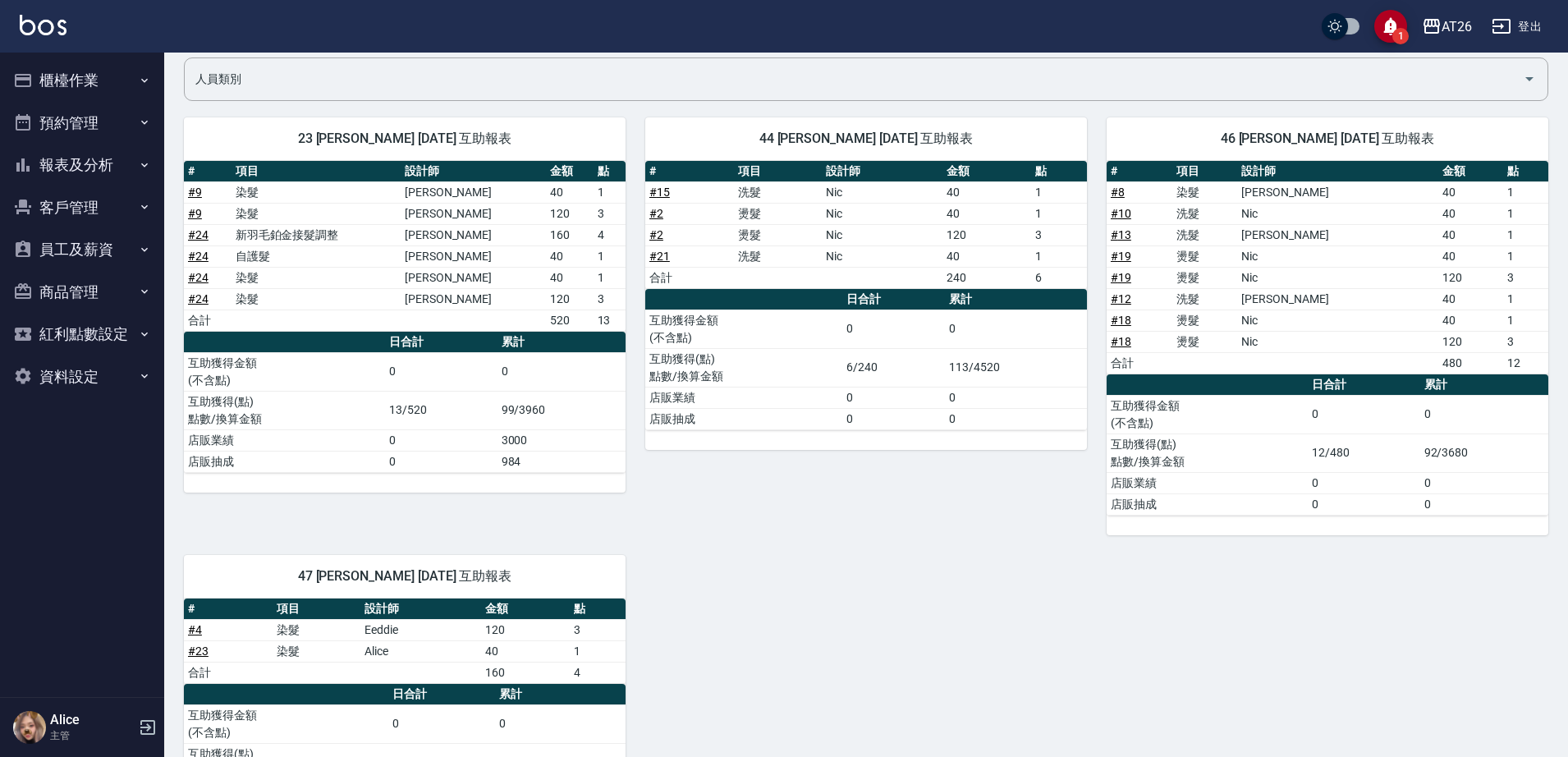
scroll to position [233, 0]
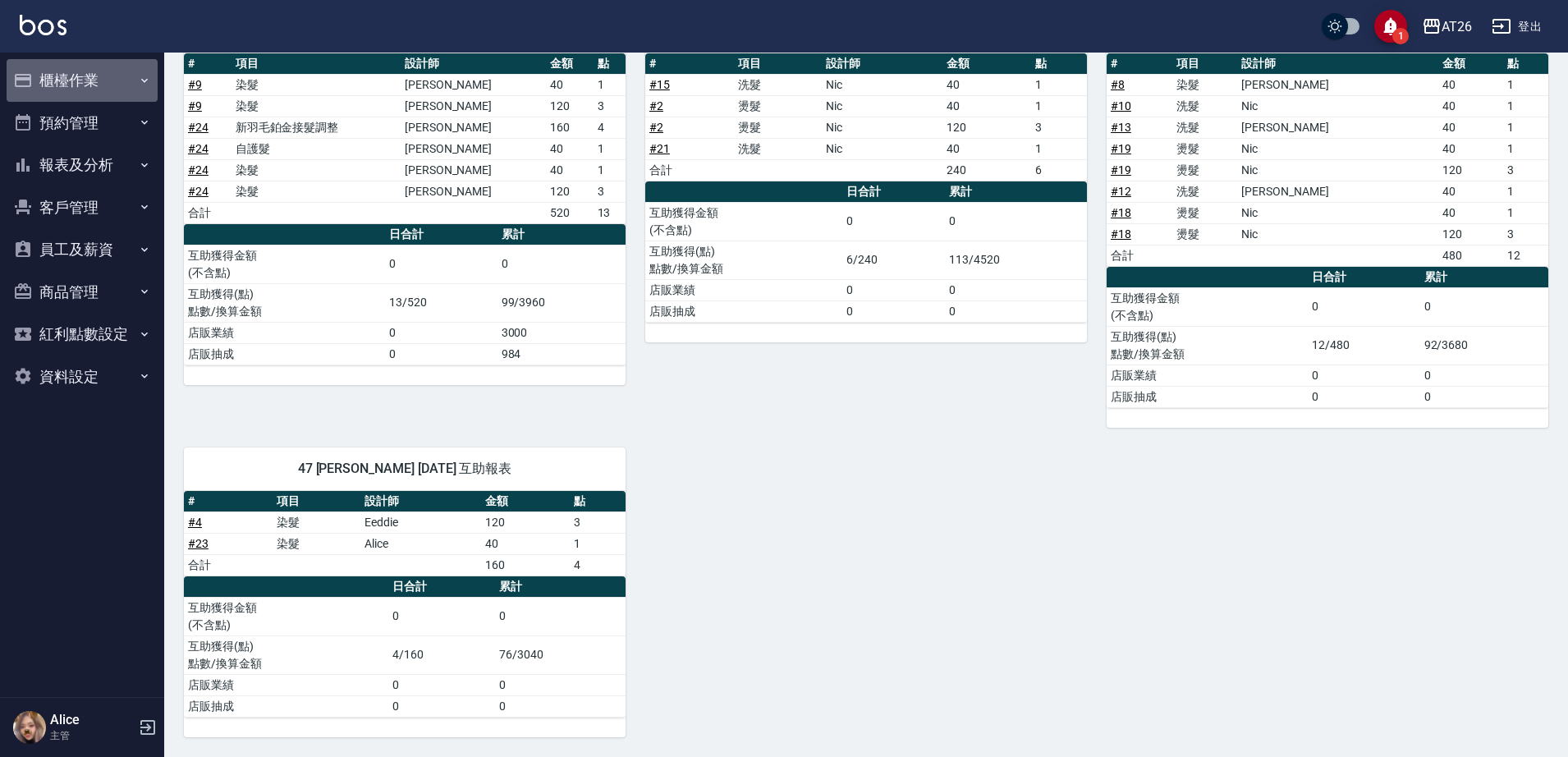
click at [85, 70] on button "櫃檯作業" at bounding box center [82, 81] width 151 height 43
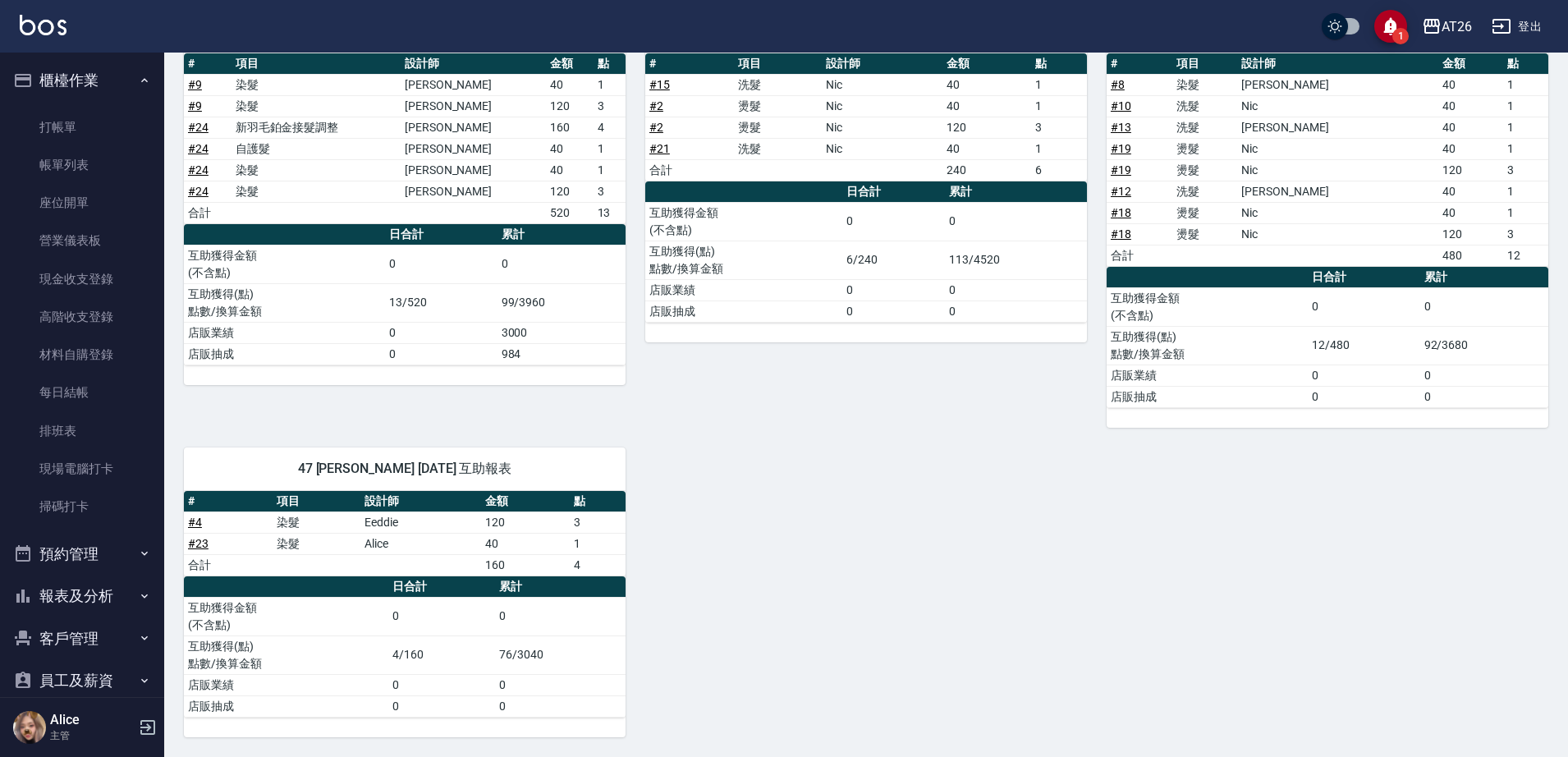
click at [92, 77] on button "櫃檯作業" at bounding box center [82, 81] width 151 height 43
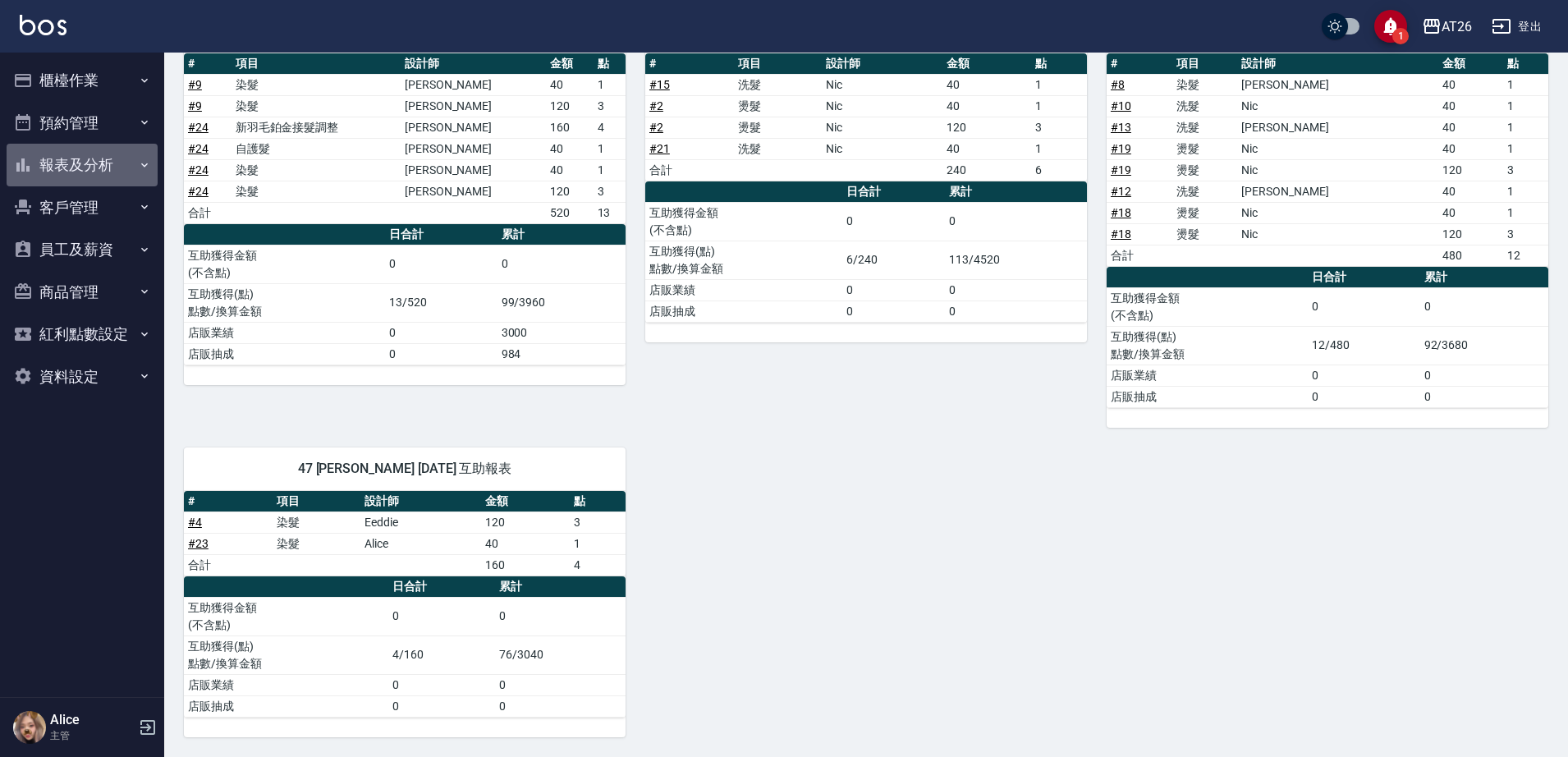
click at [92, 167] on button "報表及分析" at bounding box center [82, 165] width 151 height 43
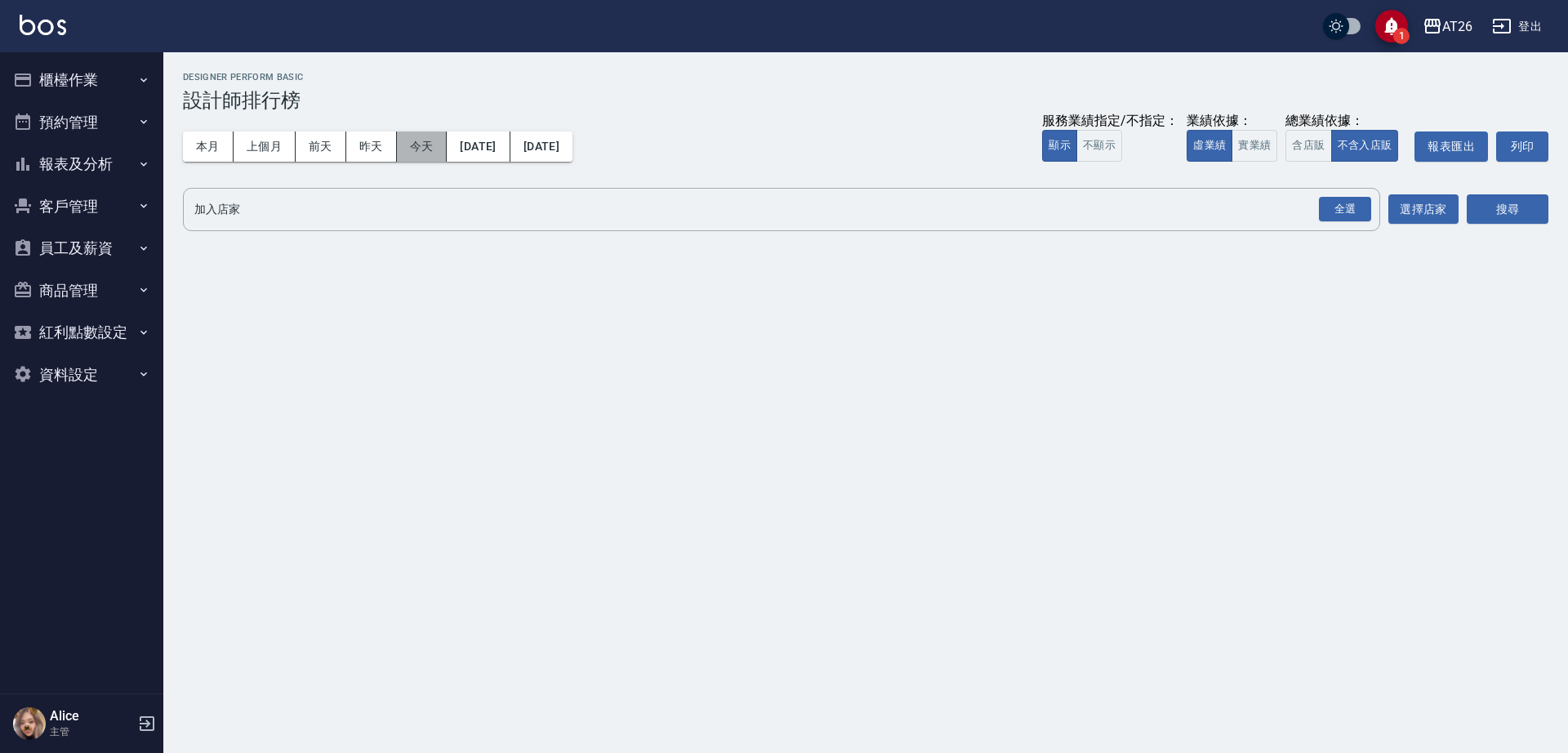
click at [434, 156] on button "今天" at bounding box center [423, 146] width 50 height 30
click at [1270, 149] on button "實業績" at bounding box center [1254, 145] width 46 height 32
click at [1350, 213] on div "全選" at bounding box center [1345, 209] width 52 height 25
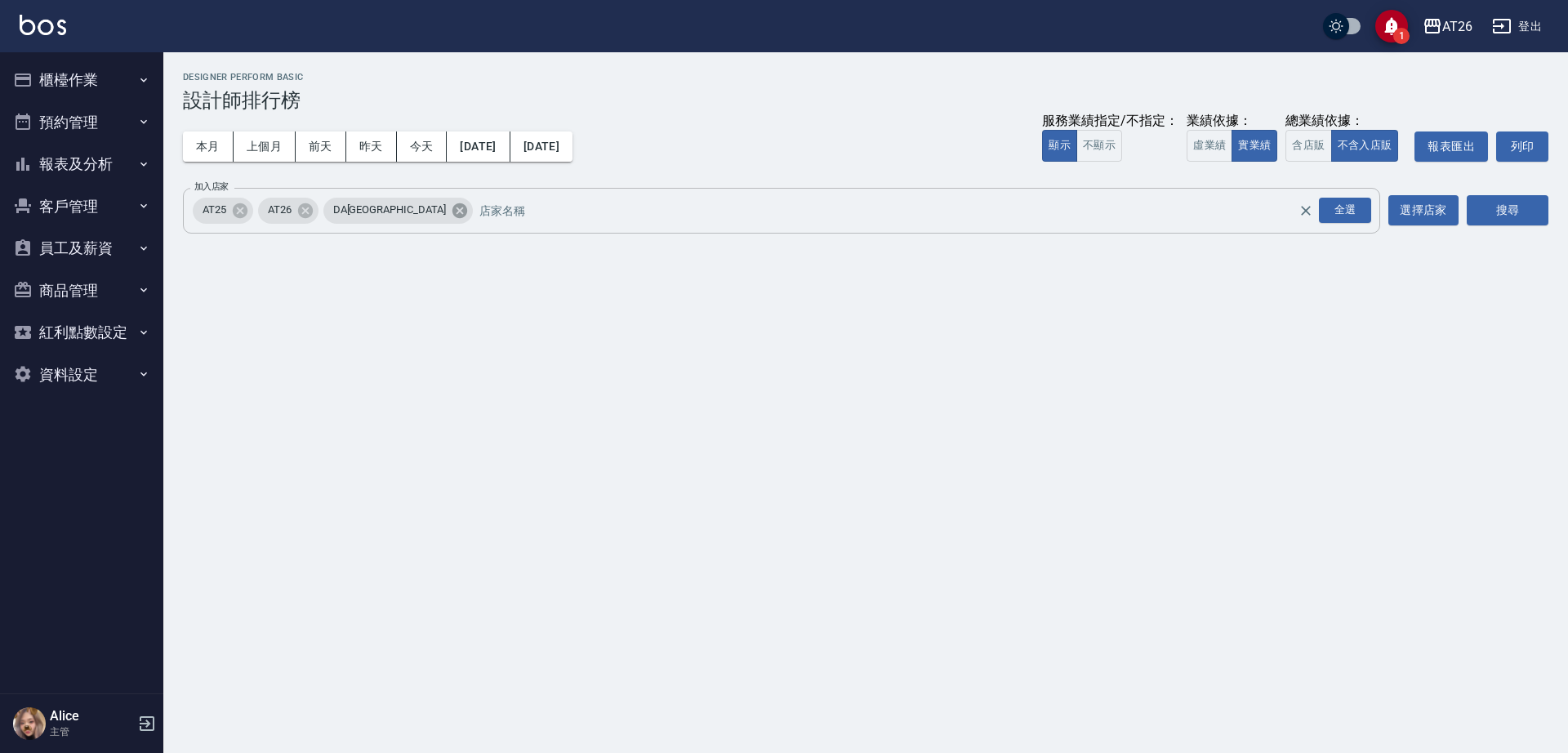
click at [453, 207] on icon at bounding box center [459, 209] width 15 height 15
click at [247, 216] on icon at bounding box center [240, 210] width 18 height 18
click at [1490, 213] on button "搜尋" at bounding box center [1508, 209] width 81 height 30
